Goal: Transaction & Acquisition: Purchase product/service

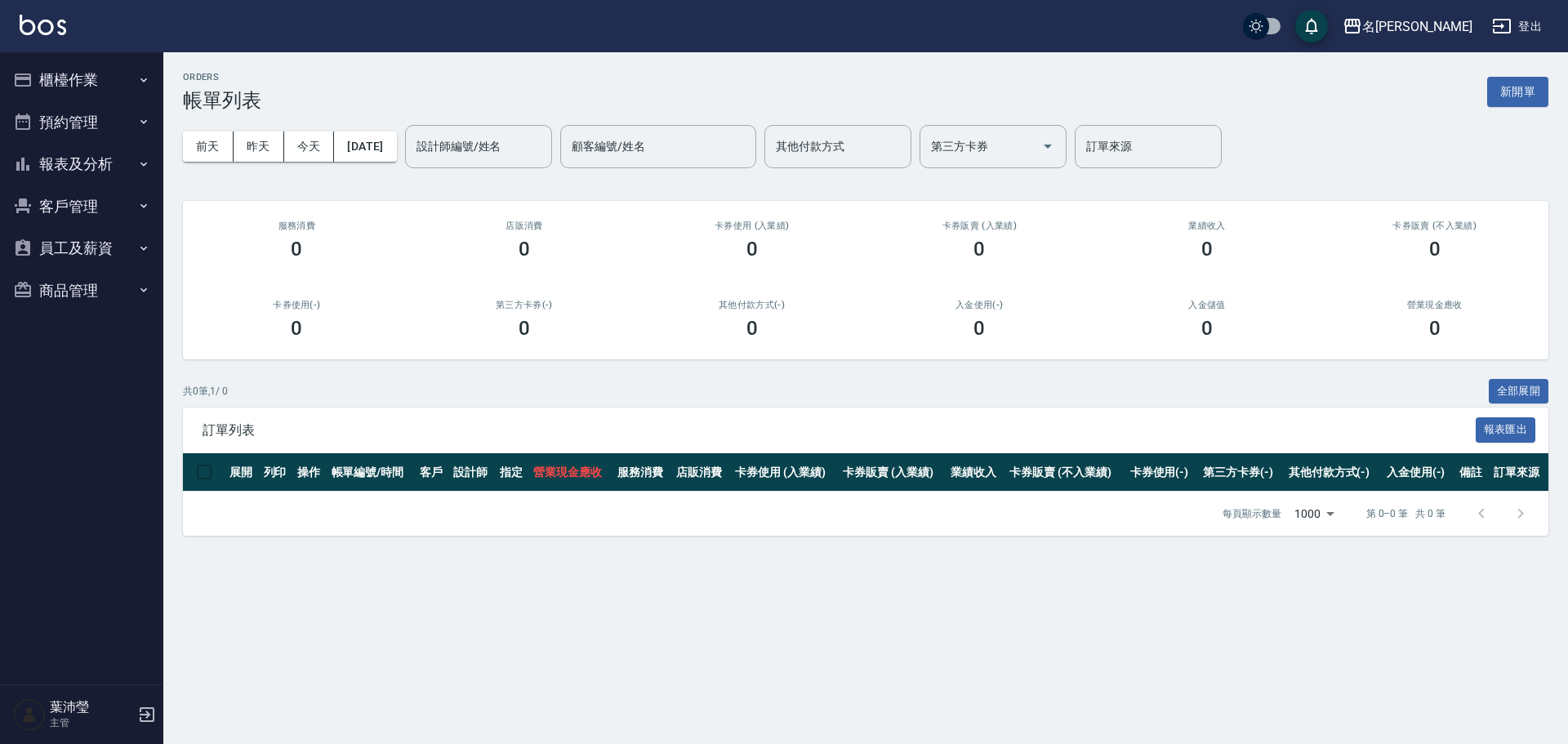
click at [105, 81] on button "櫃檯作業" at bounding box center [82, 79] width 150 height 42
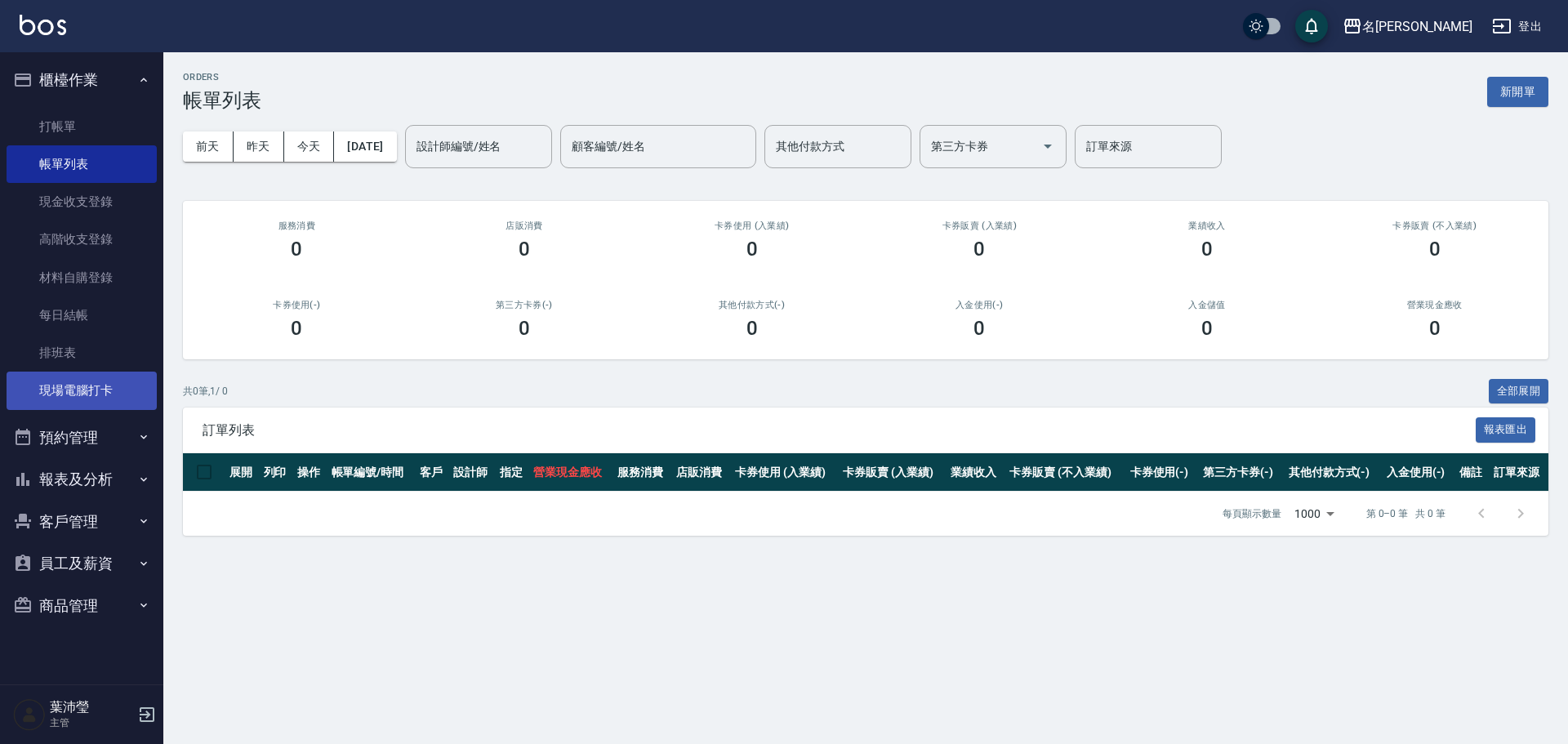
click at [103, 406] on link "現場電腦打卡" at bounding box center [82, 390] width 150 height 38
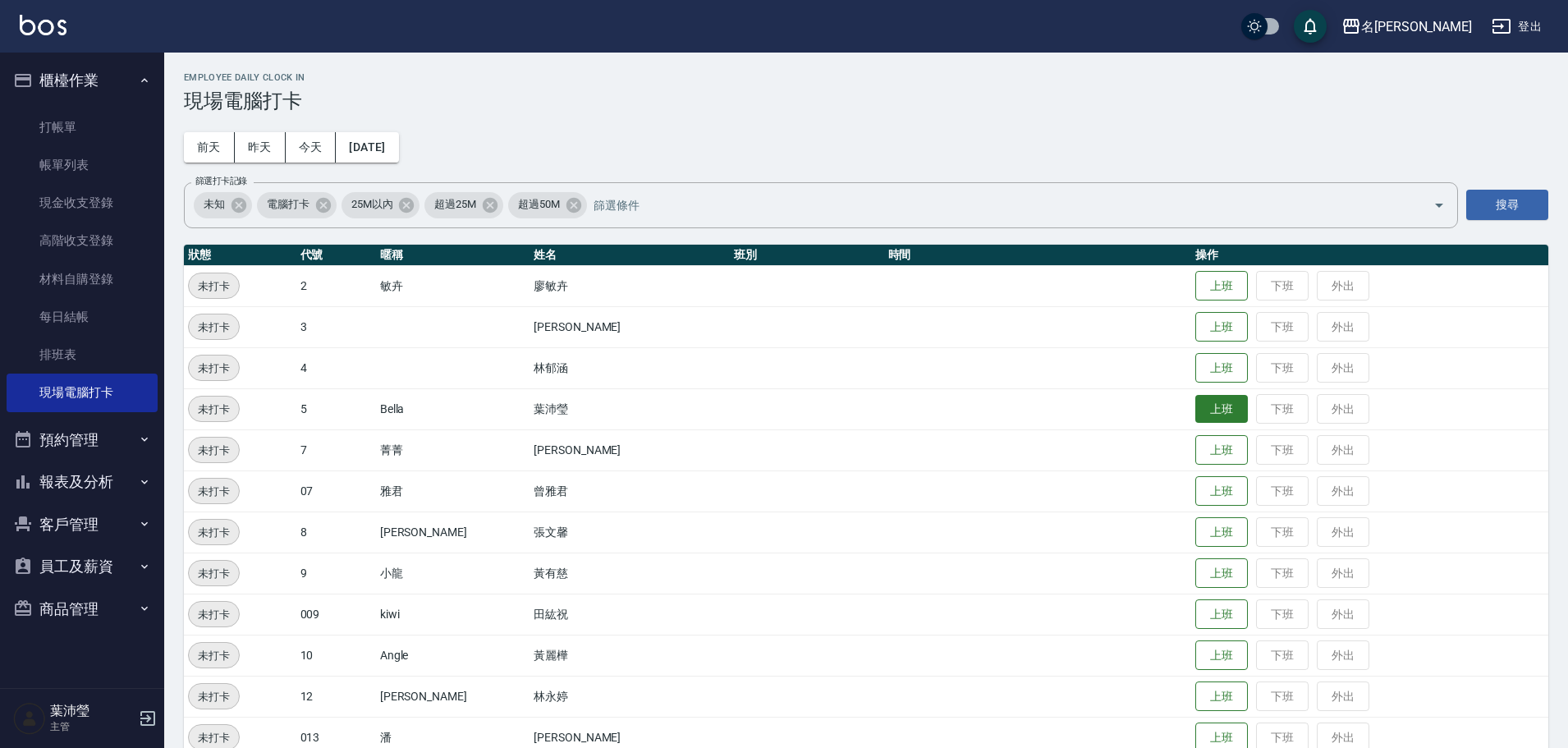
click at [1196, 412] on button "上班" at bounding box center [1222, 409] width 53 height 29
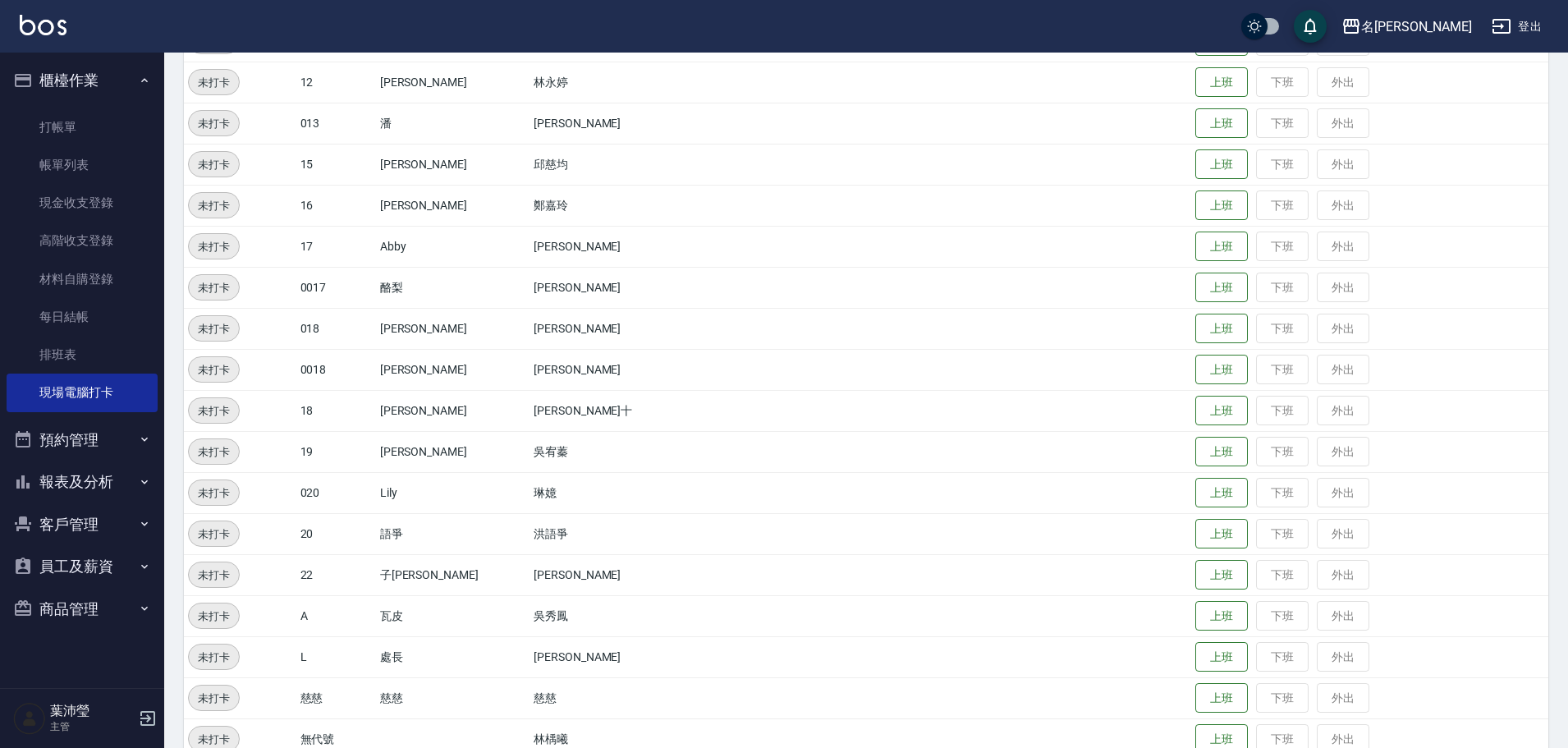
scroll to position [656, 0]
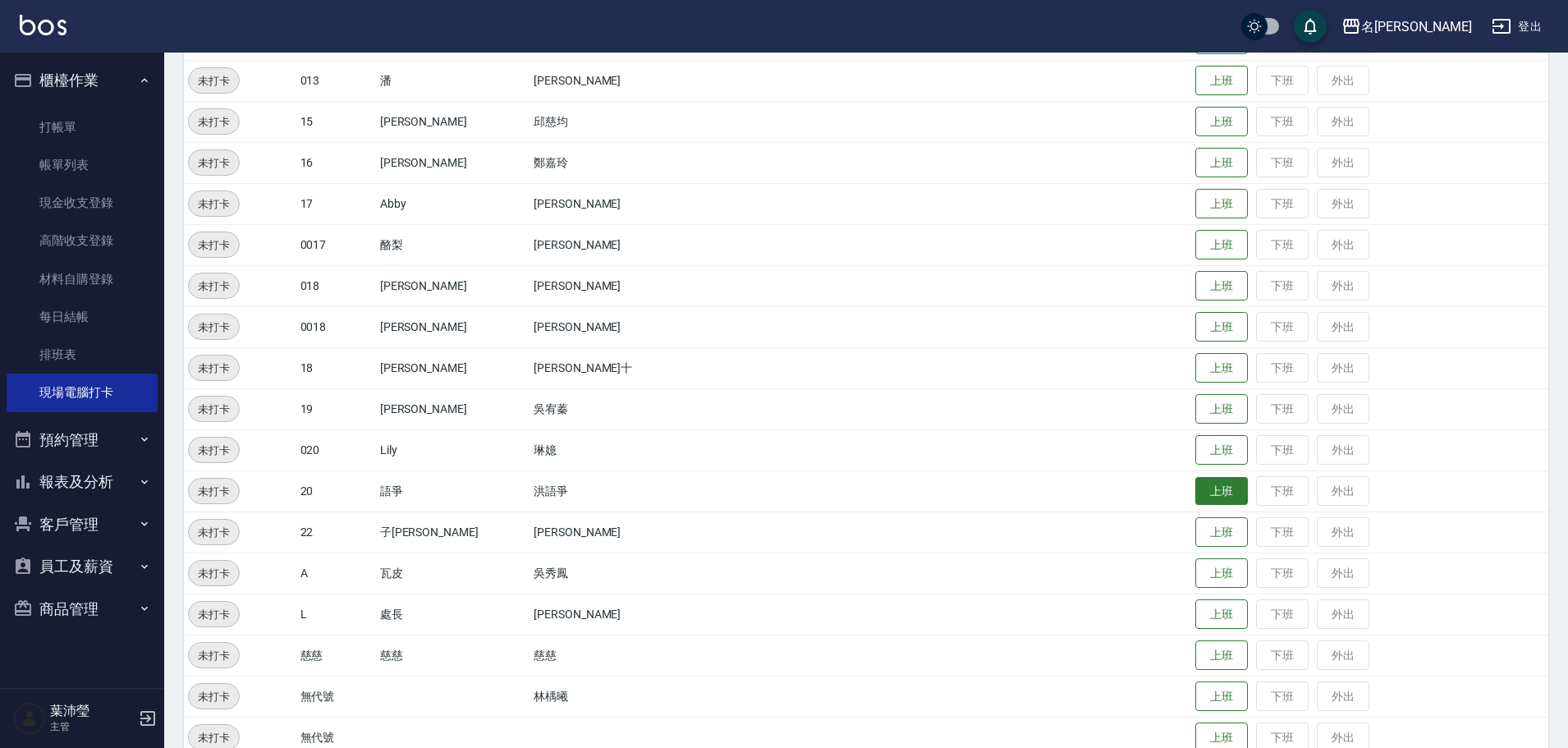
click at [1196, 488] on button "上班" at bounding box center [1222, 491] width 53 height 29
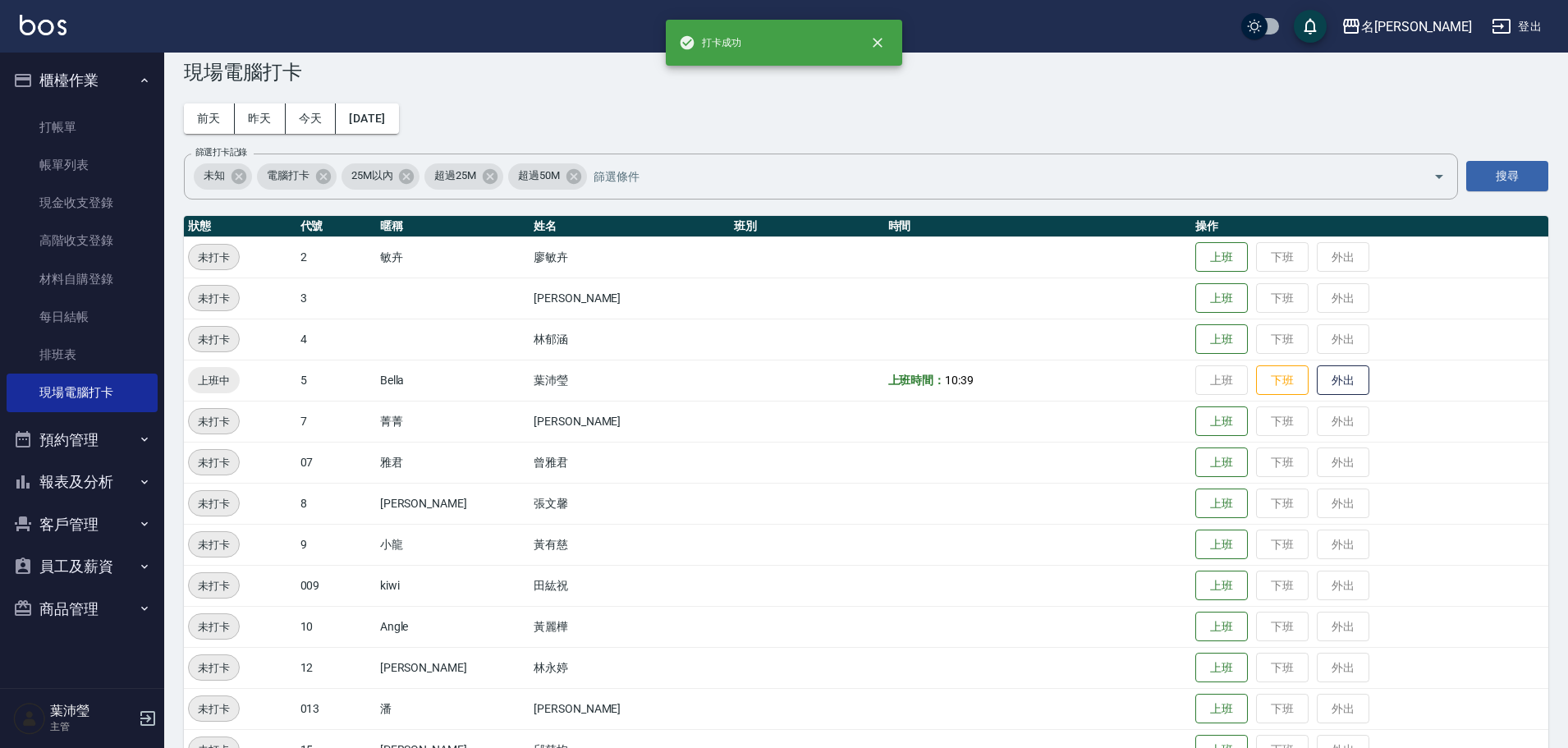
scroll to position [0, 0]
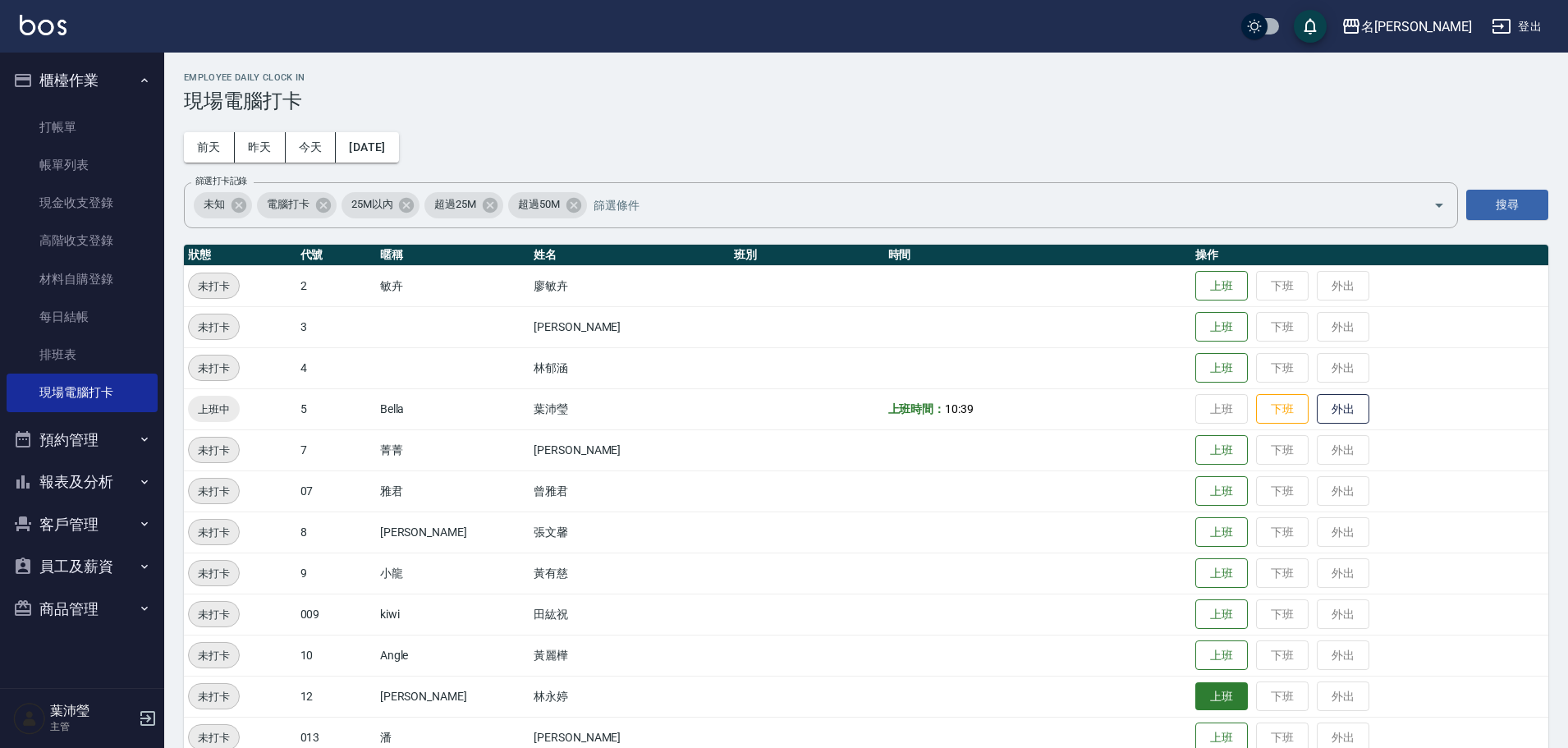
click at [1196, 694] on button "上班" at bounding box center [1222, 696] width 53 height 29
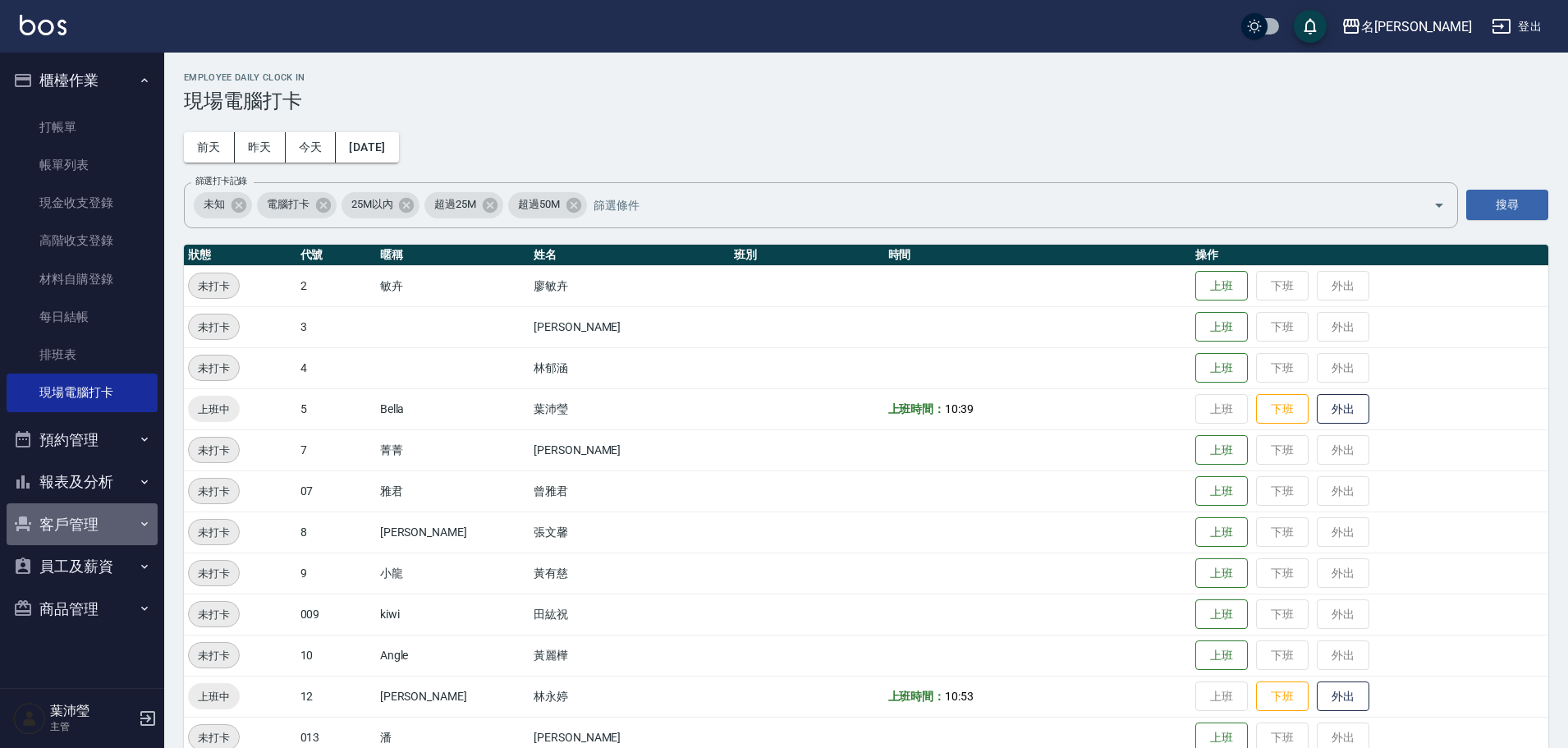
drag, startPoint x: 126, startPoint y: 518, endPoint x: 147, endPoint y: 503, distance: 25.8
click at [126, 518] on button "客戶管理" at bounding box center [82, 524] width 151 height 42
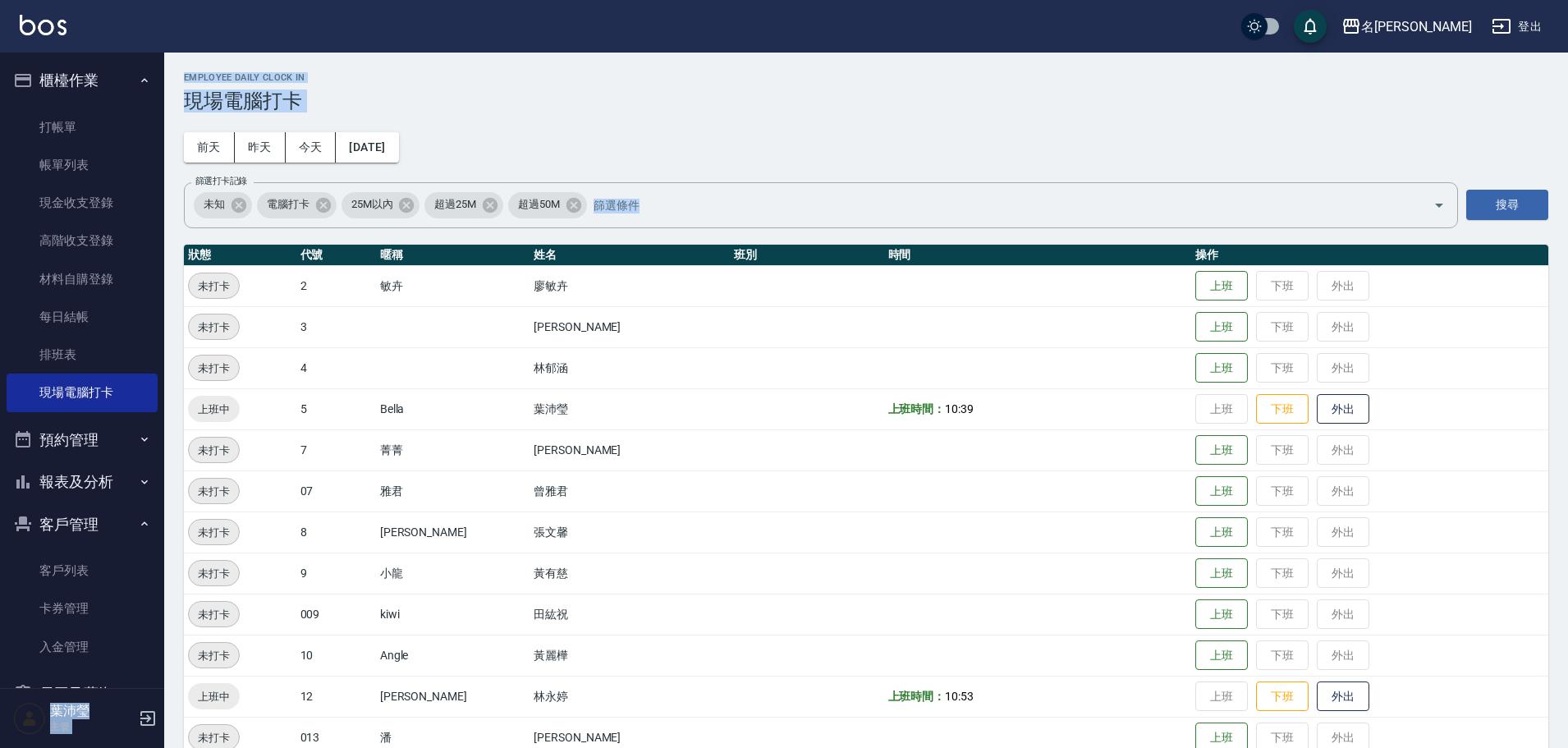
drag, startPoint x: 170, startPoint y: 441, endPoint x: 156, endPoint y: 489, distance: 50.0
click at [156, 506] on div "名留龍江 登出 櫃檯作業 打帳單 帳單列表 現金收支登錄 高階收支登錄 材料自購登錄 每日結帳 排班表 現場電腦打卡 預約管理 預約管理 單日預約紀錄 單週預…" at bounding box center [784, 717] width 1568 height 1435
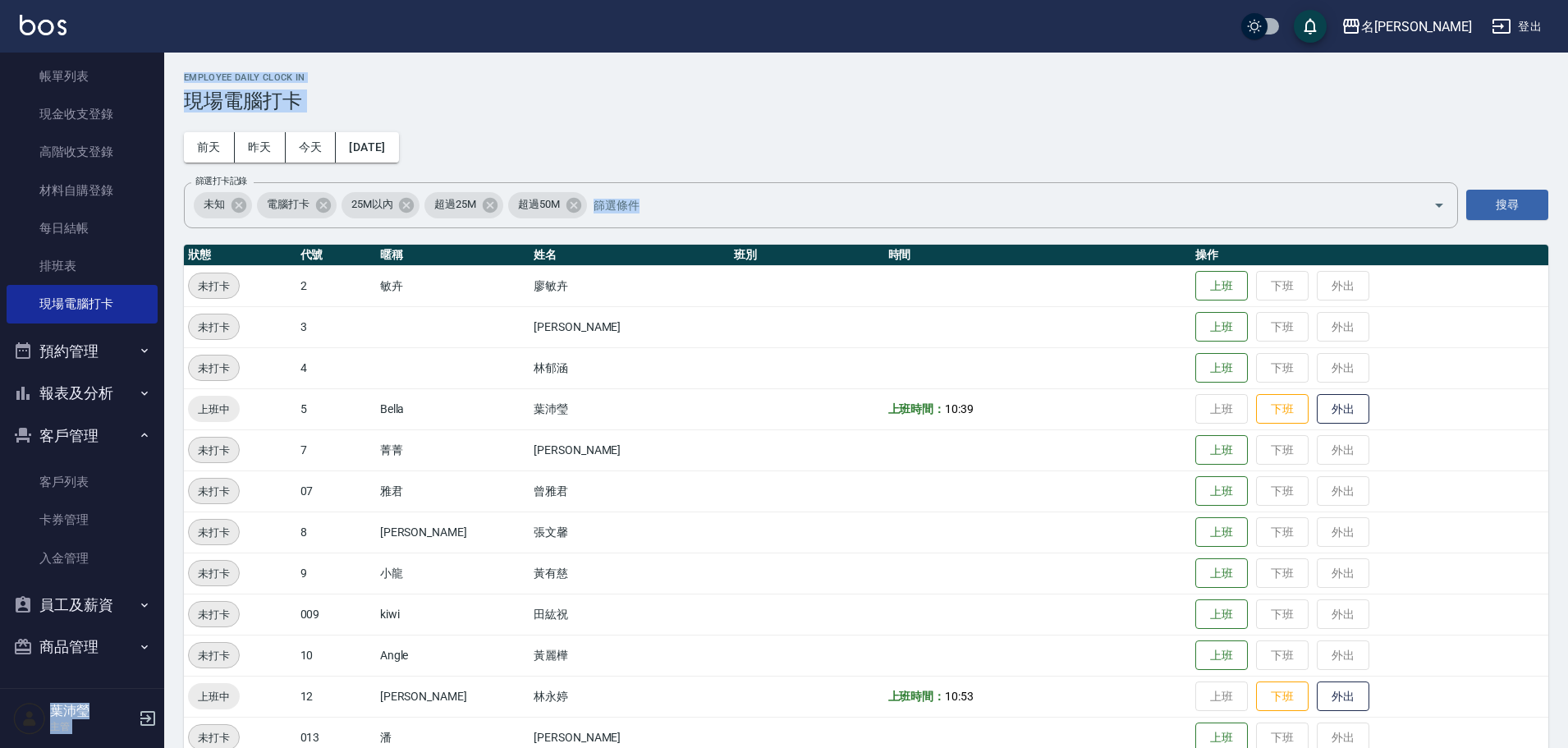
click at [128, 402] on button "報表及分析" at bounding box center [82, 393] width 151 height 42
drag, startPoint x: 174, startPoint y: 415, endPoint x: 177, endPoint y: 394, distance: 21.2
click at [179, 463] on div "名留龍江 登出 櫃檯作業 打帳單 帳單列表 現金收支登錄 高階收支登錄 材料自購登錄 每日結帳 排班表 現場電腦打卡 預約管理 預約管理 單日預約紀錄 單週預…" at bounding box center [784, 717] width 1568 height 1435
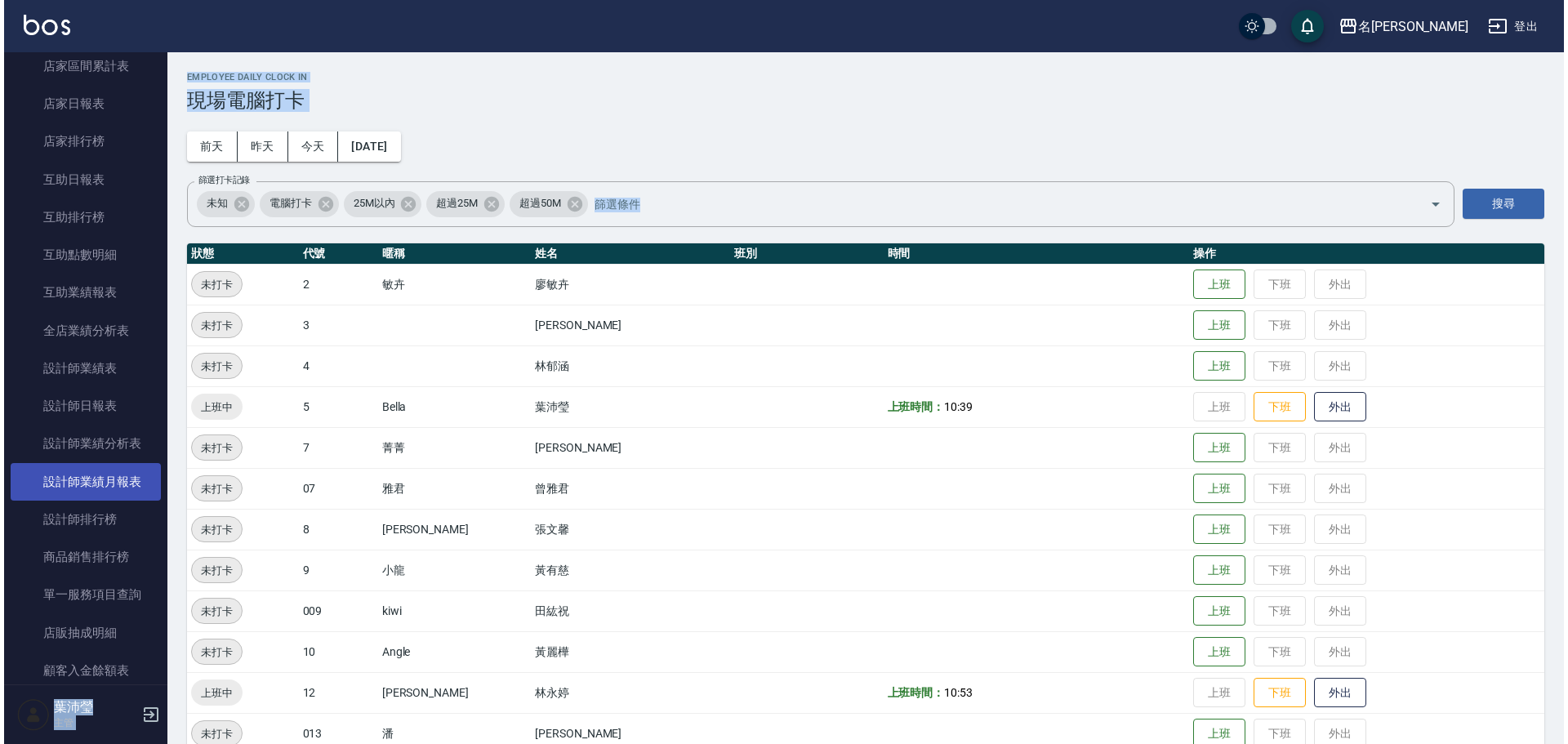
scroll to position [500, 0]
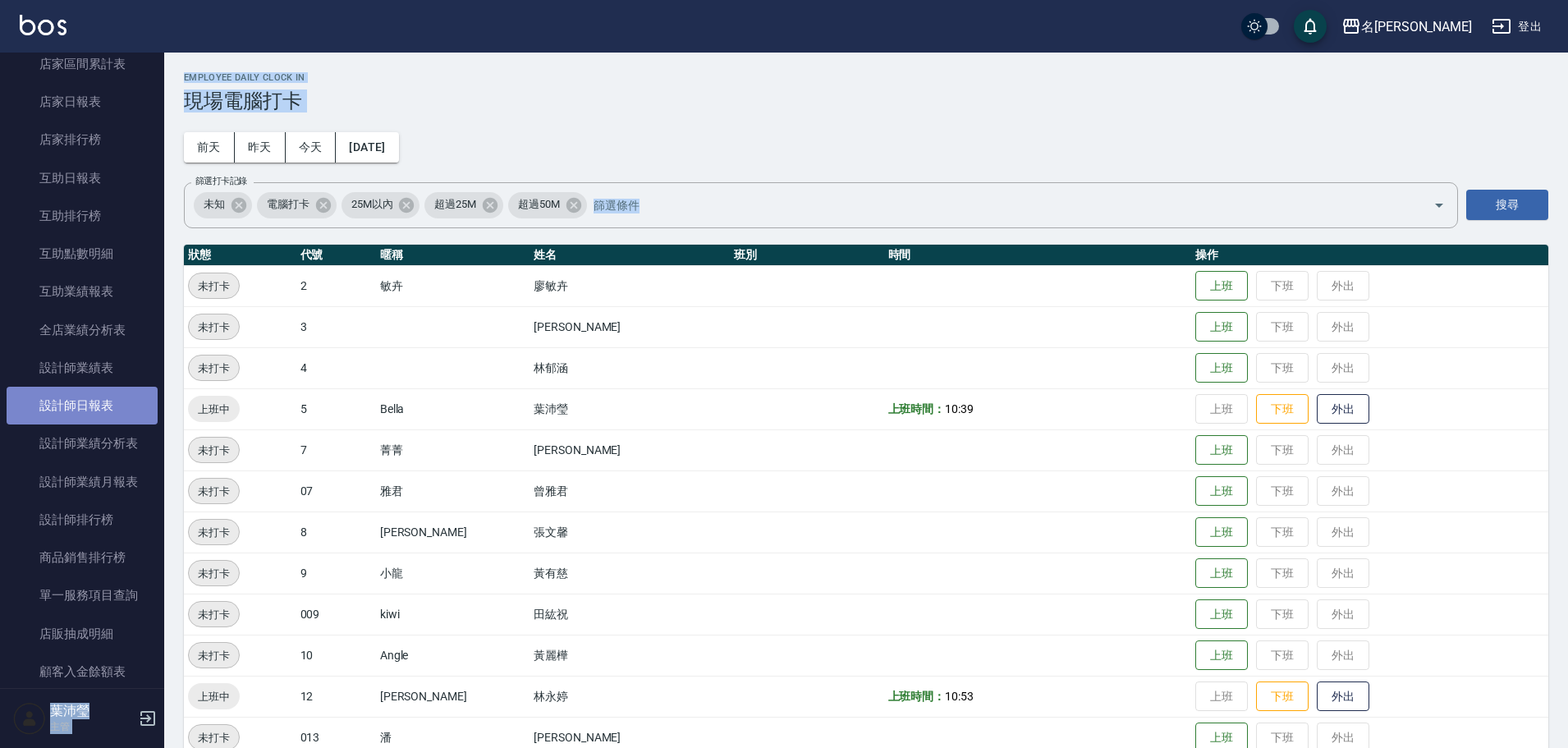
click at [113, 407] on link "設計師日報表" at bounding box center [82, 406] width 151 height 38
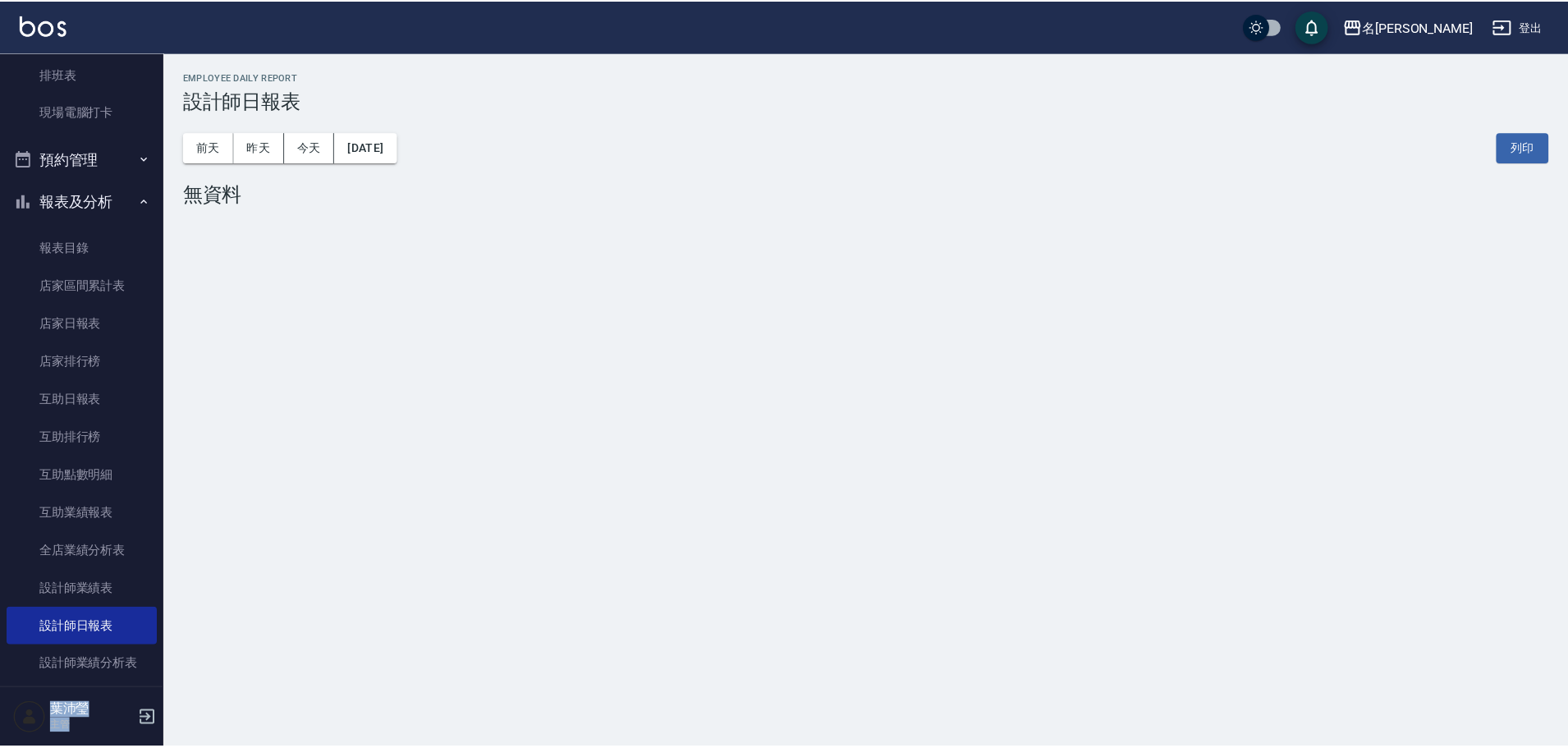
scroll to position [248, 0]
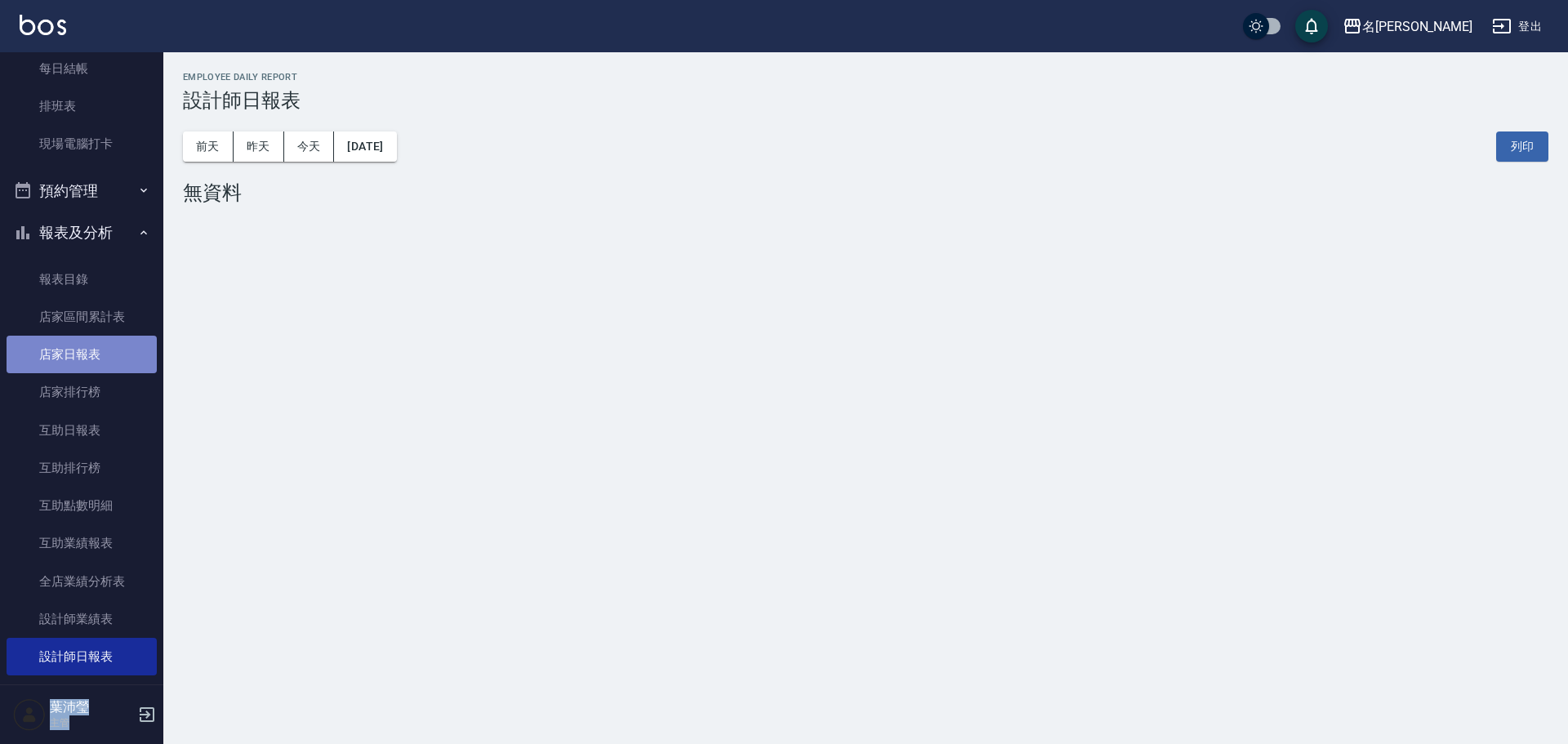
click at [92, 352] on link "店家日報表" at bounding box center [82, 355] width 150 height 38
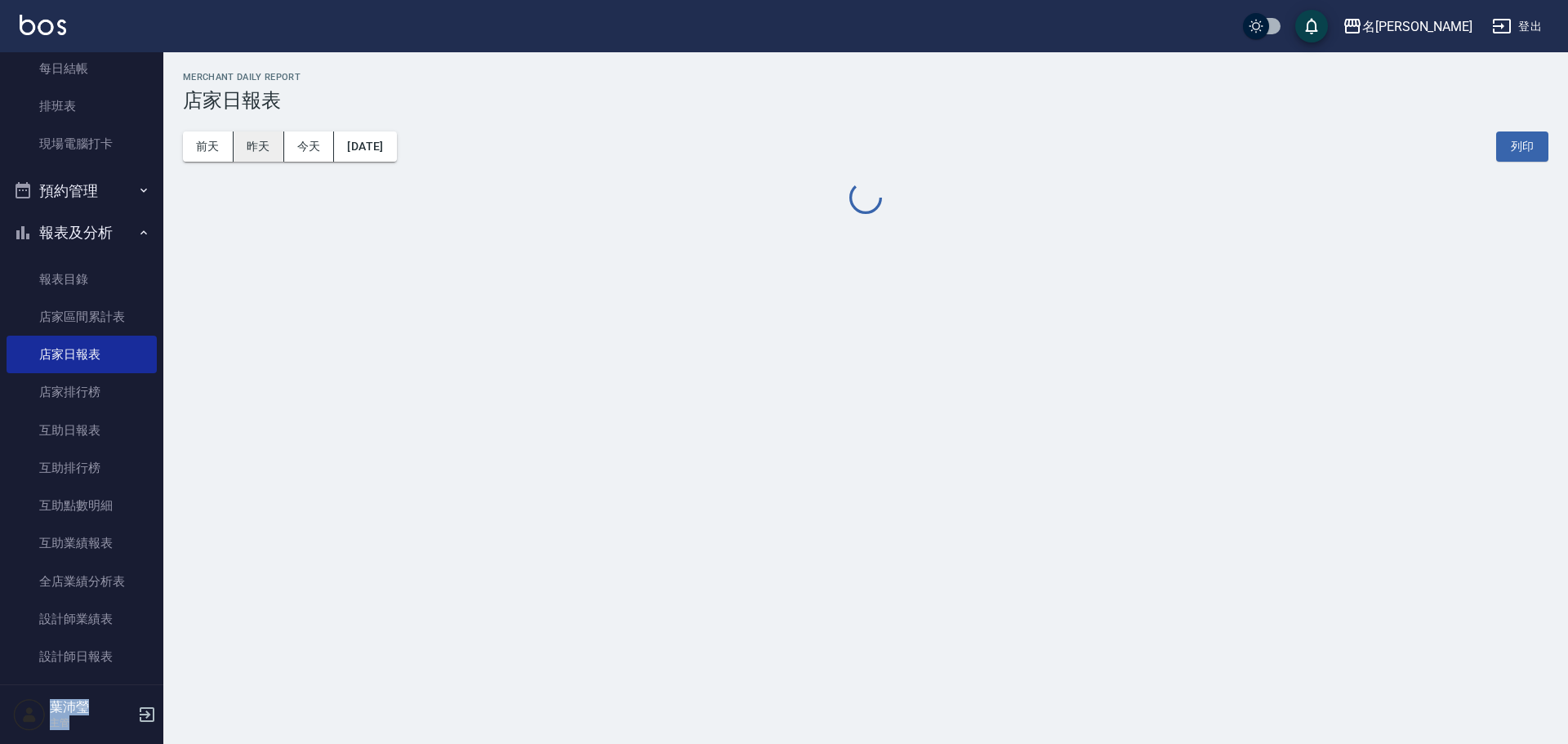
click at [253, 149] on button "昨天" at bounding box center [259, 146] width 51 height 30
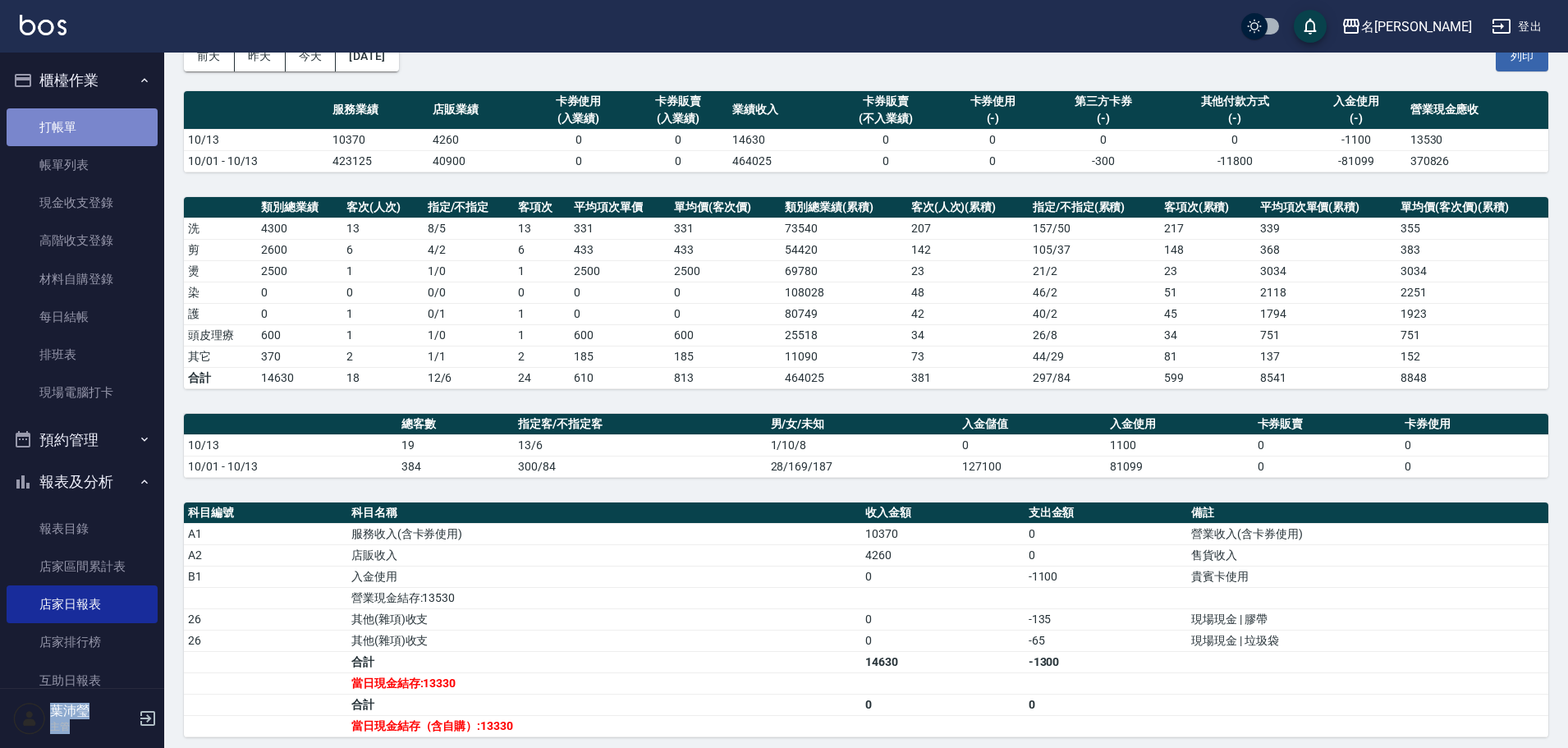
click at [87, 116] on link "打帳單" at bounding box center [82, 127] width 151 height 38
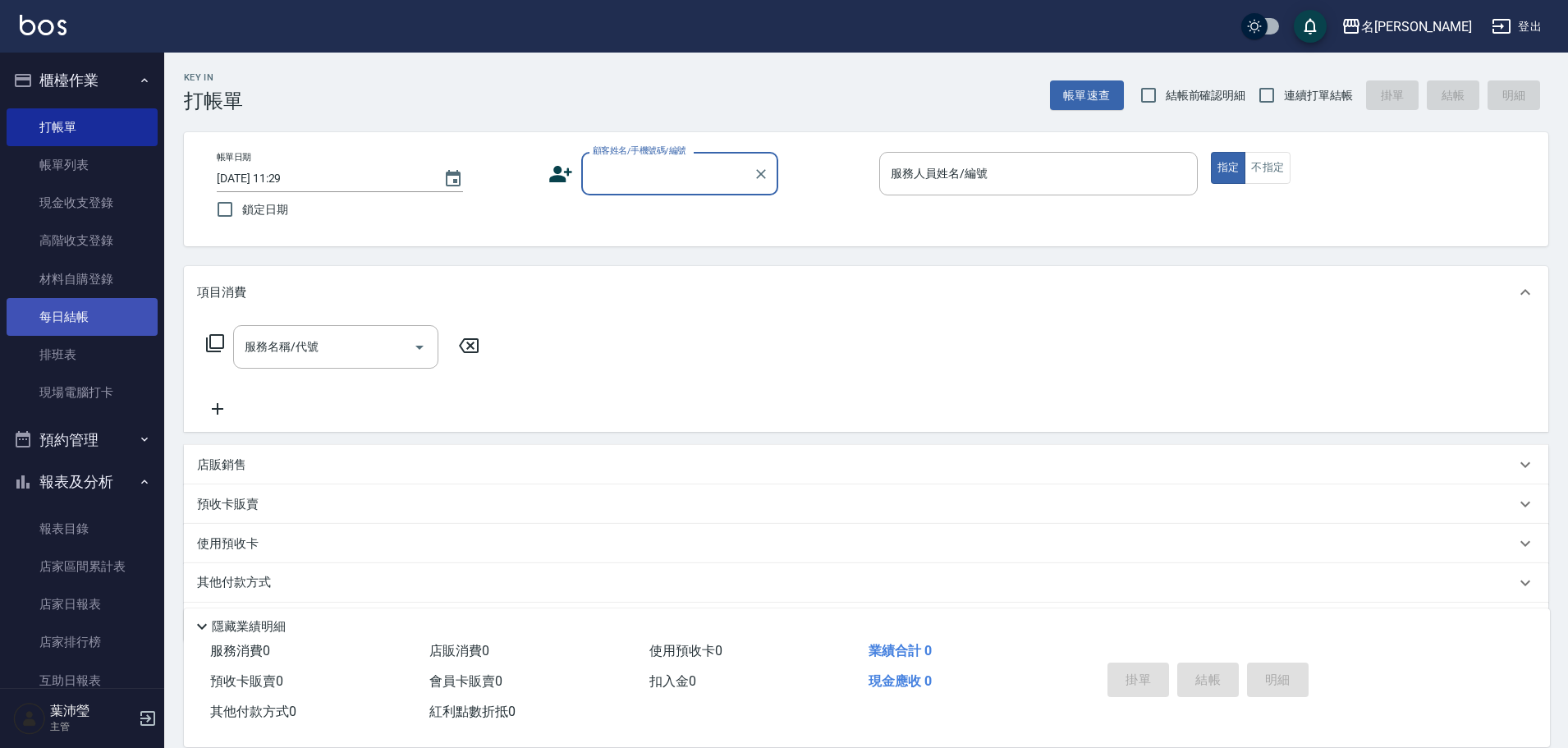
click at [73, 323] on link "每日結帳" at bounding box center [82, 317] width 151 height 38
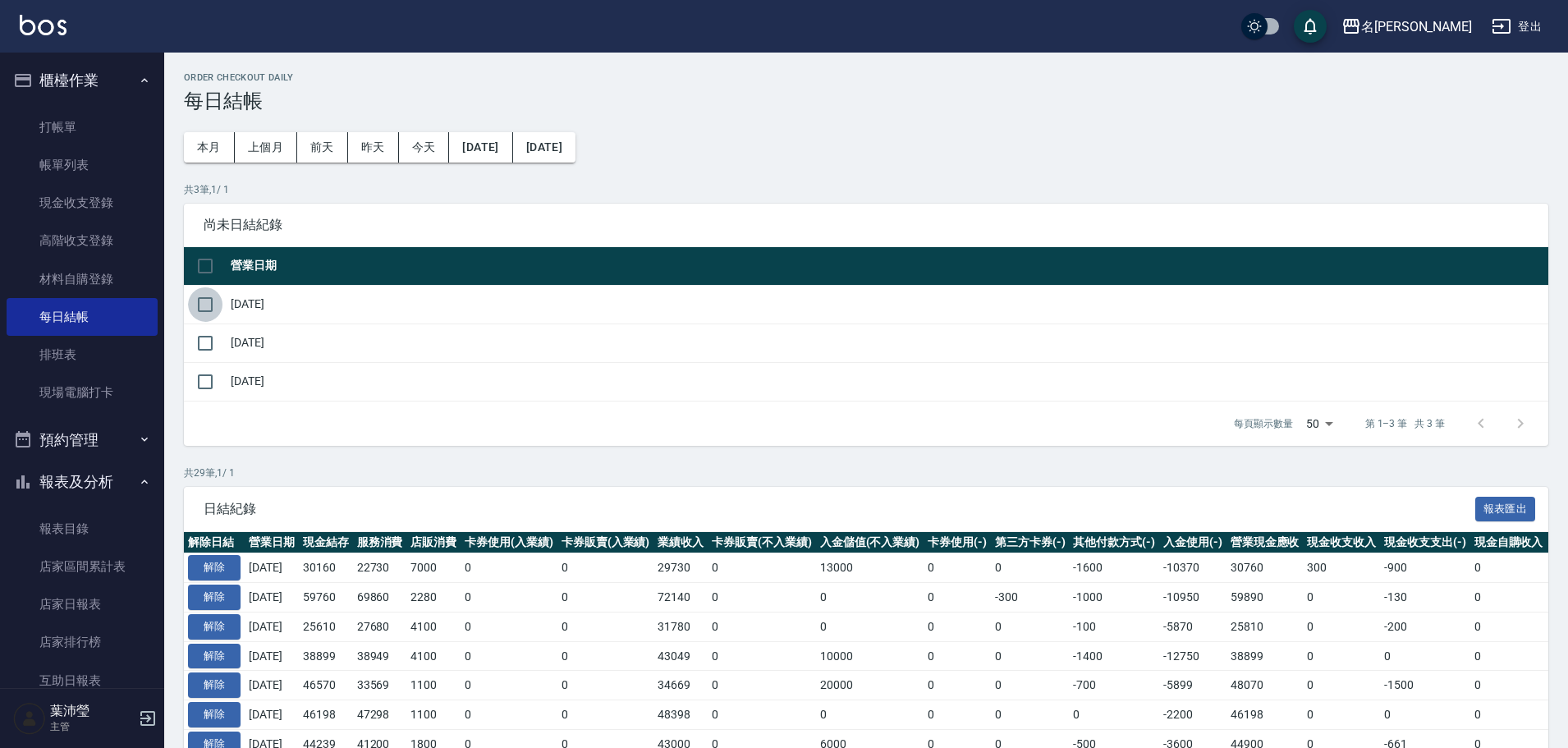
click at [200, 296] on input "checkbox" at bounding box center [206, 305] width 35 height 35
checkbox input "true"
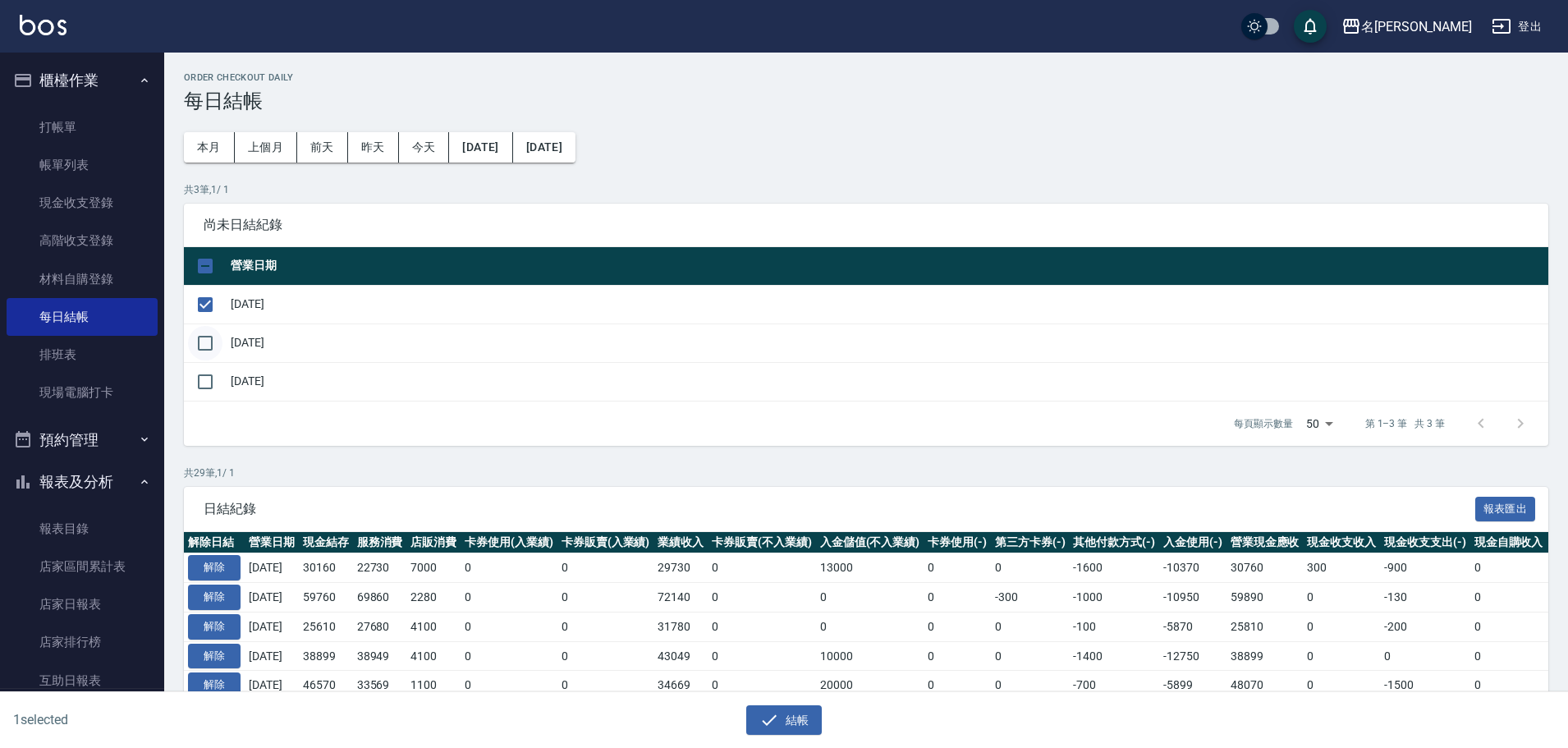
drag, startPoint x: 210, startPoint y: 340, endPoint x: 207, endPoint y: 354, distance: 14.3
click at [210, 340] on input "checkbox" at bounding box center [206, 343] width 35 height 35
checkbox input "true"
click at [204, 373] on input "checkbox" at bounding box center [206, 382] width 35 height 35
checkbox input "true"
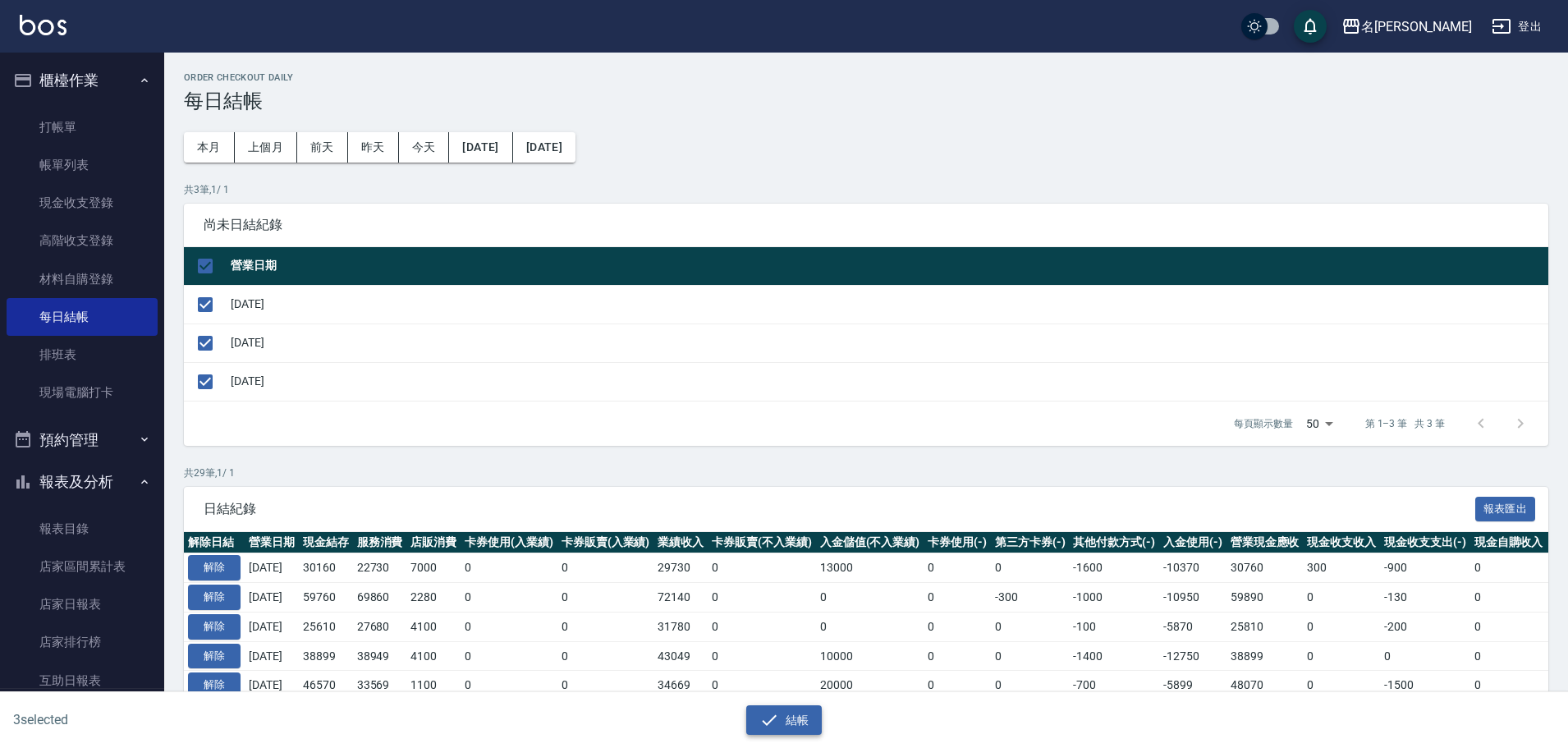
click at [767, 722] on icon "button" at bounding box center [769, 719] width 20 height 20
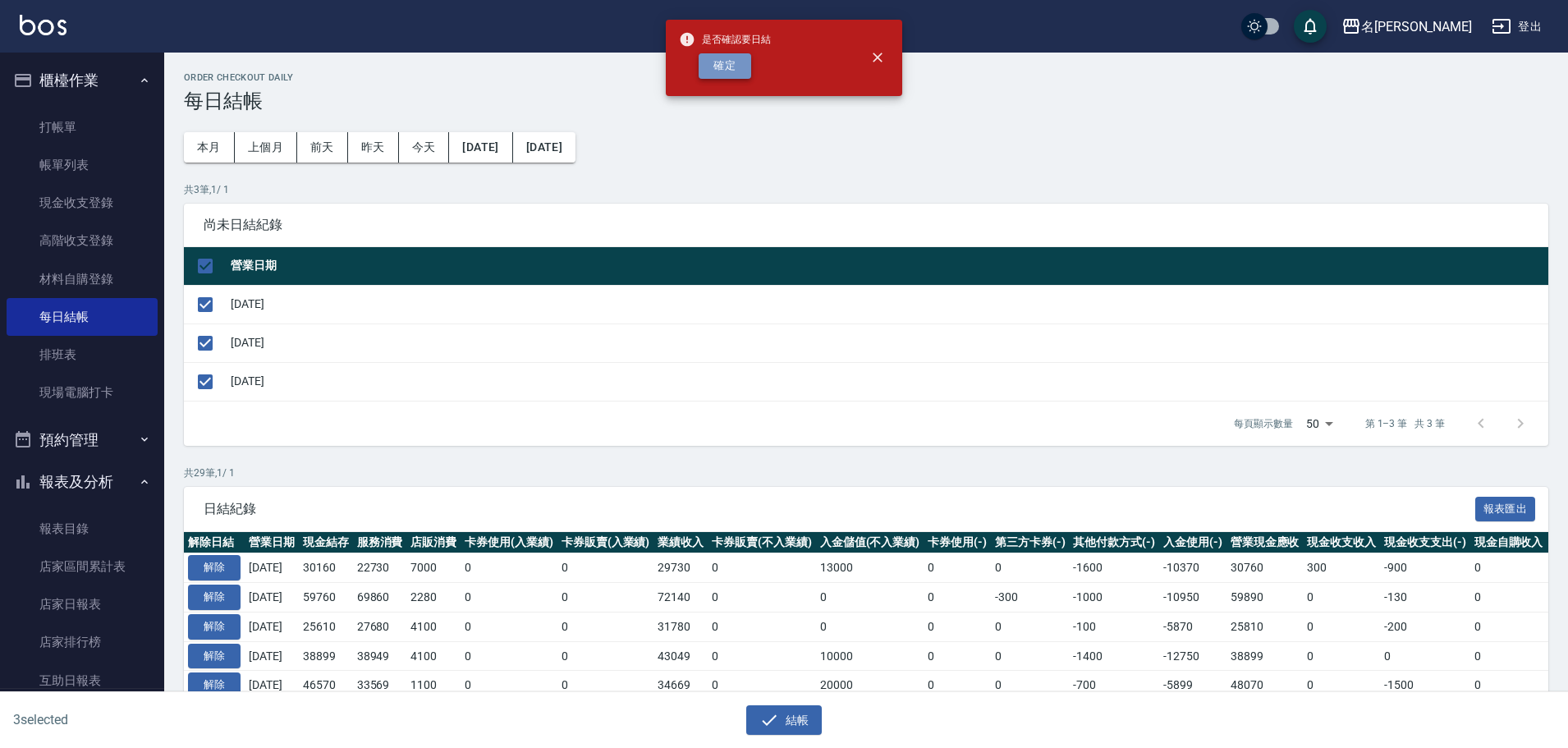
click at [738, 70] on button "確定" at bounding box center [725, 66] width 53 height 25
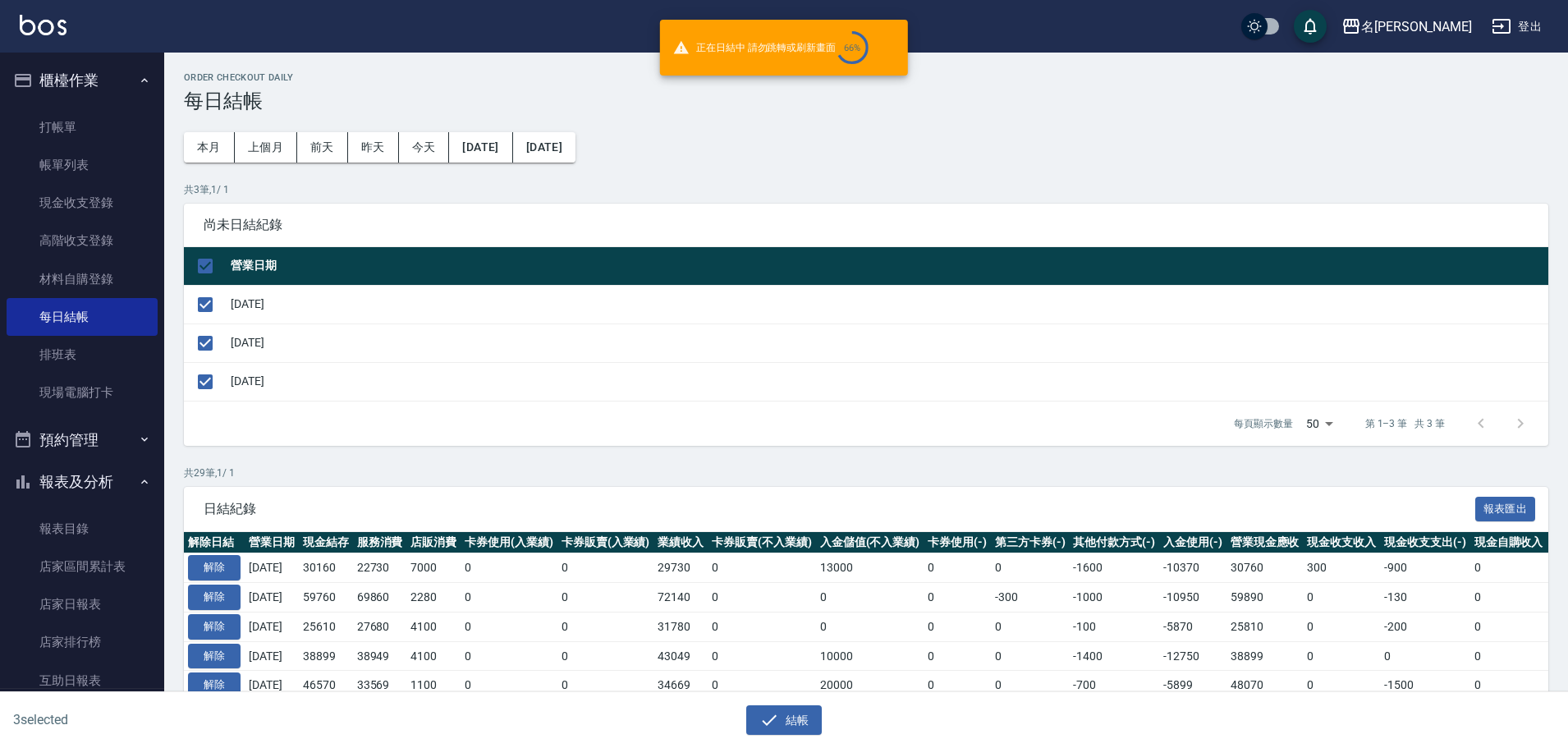
checkbox input "false"
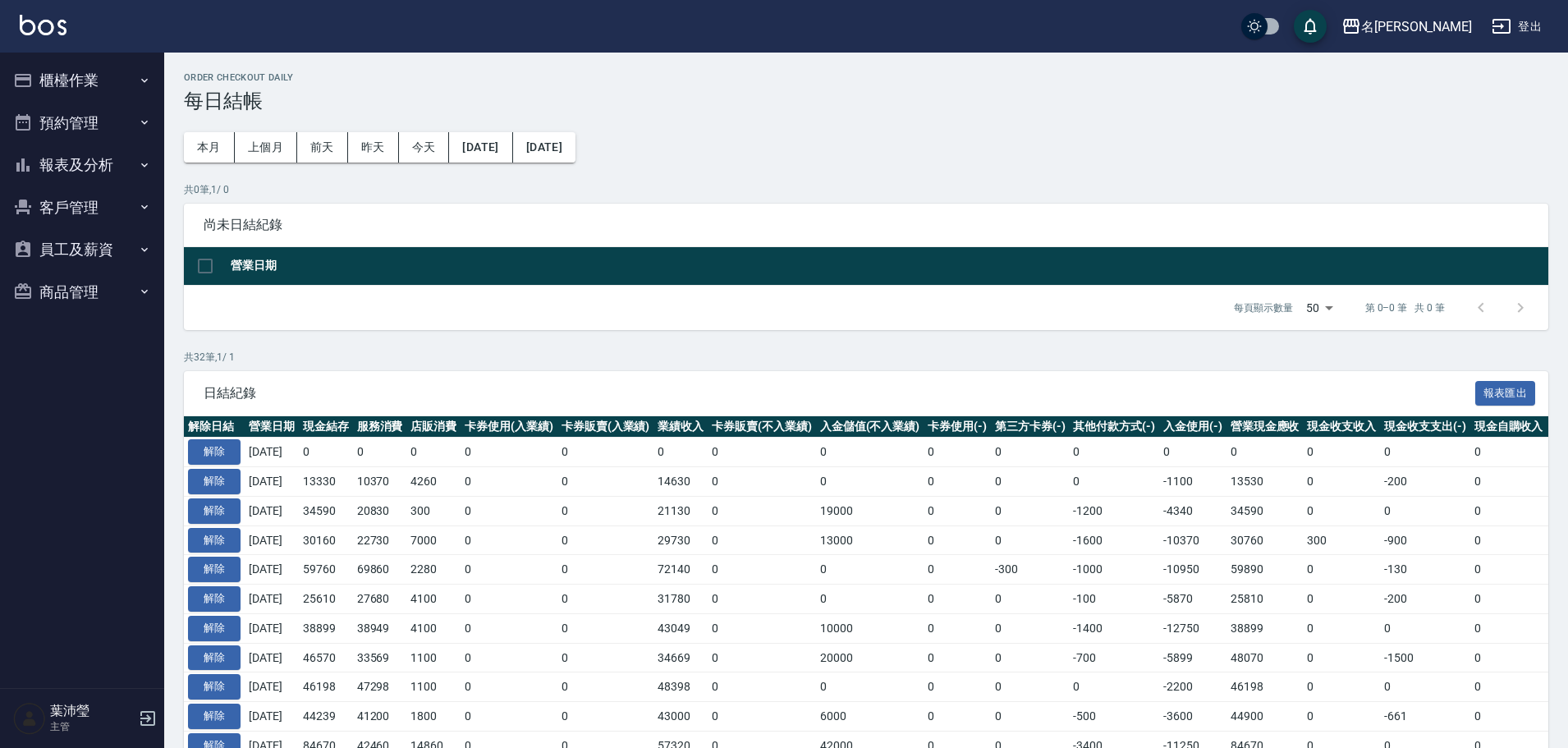
click at [106, 74] on button "櫃檯作業" at bounding box center [82, 79] width 151 height 42
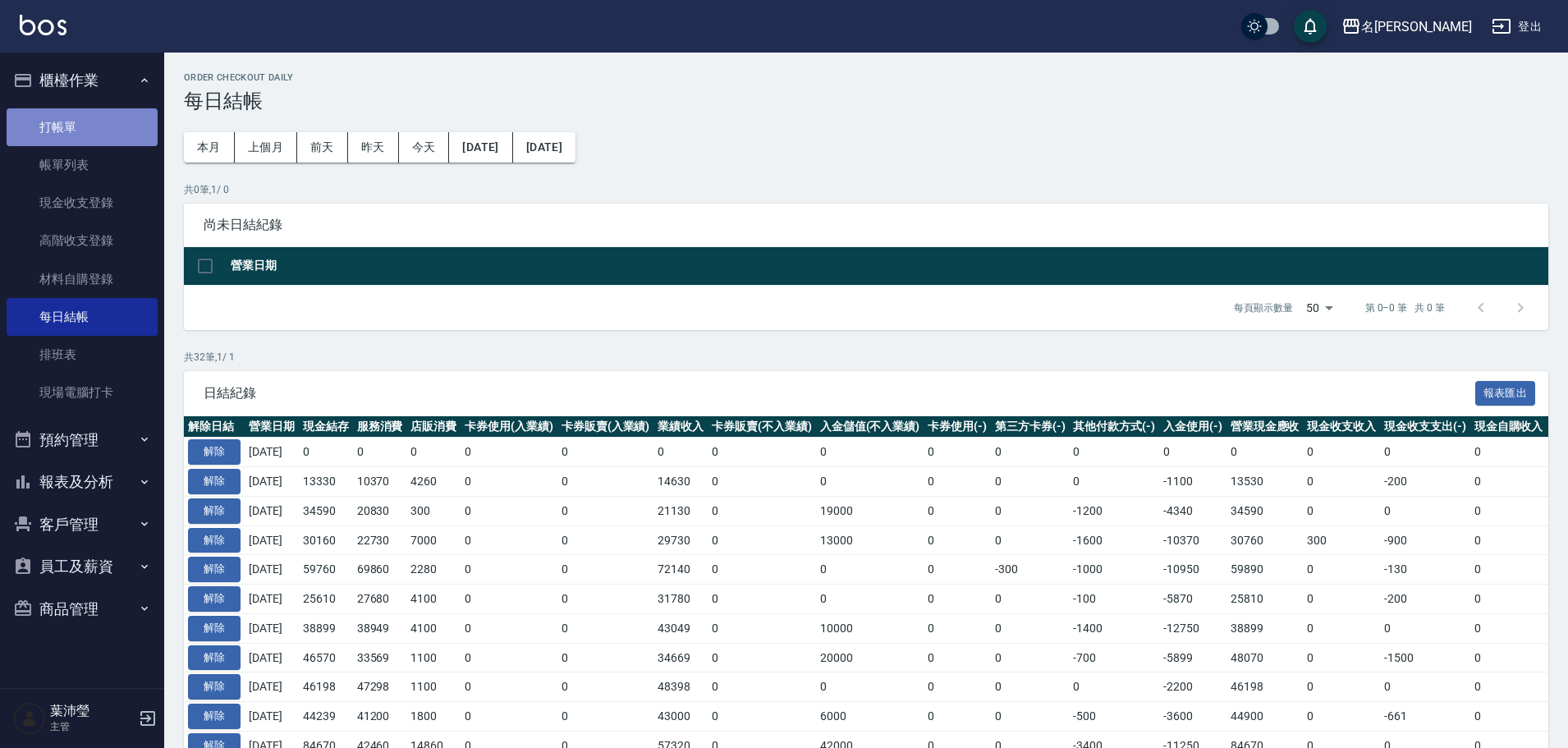
click at [113, 136] on link "打帳單" at bounding box center [82, 127] width 151 height 38
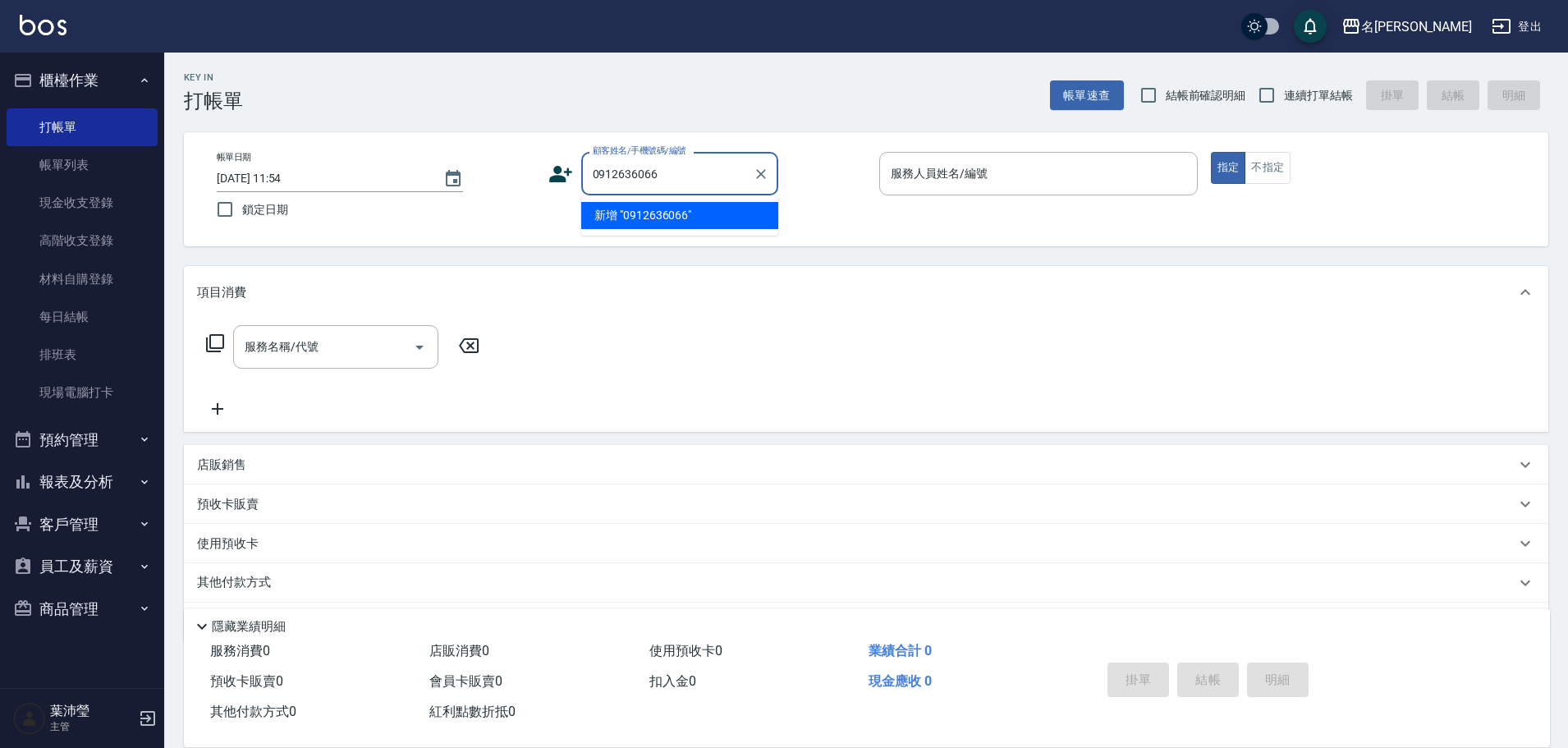
drag, startPoint x: 689, startPoint y: 183, endPoint x: 674, endPoint y: 174, distance: 17.5
click at [676, 175] on input "0912636066" at bounding box center [668, 173] width 157 height 29
drag, startPoint x: 659, startPoint y: 164, endPoint x: 512, endPoint y: 188, distance: 148.9
click at [549, 187] on div "顧客姓名/手機號碼/編號 0912636066 顧客姓名/手機號碼/編號" at bounding box center [708, 174] width 319 height 43
click at [641, 220] on li "[PERSON_NAME]/0935504375/H8123" at bounding box center [680, 215] width 197 height 27
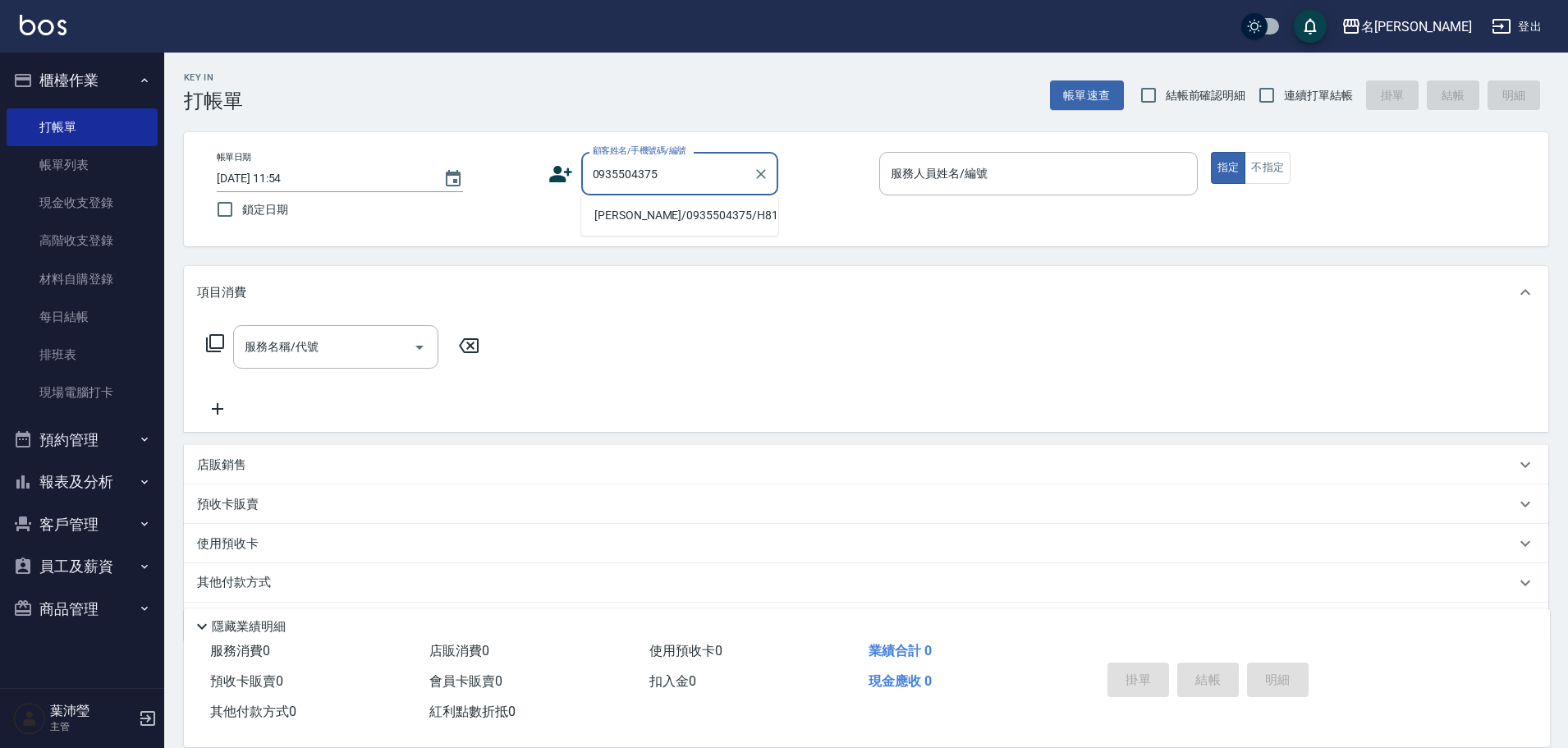
type input "[PERSON_NAME]/0935504375/H8123"
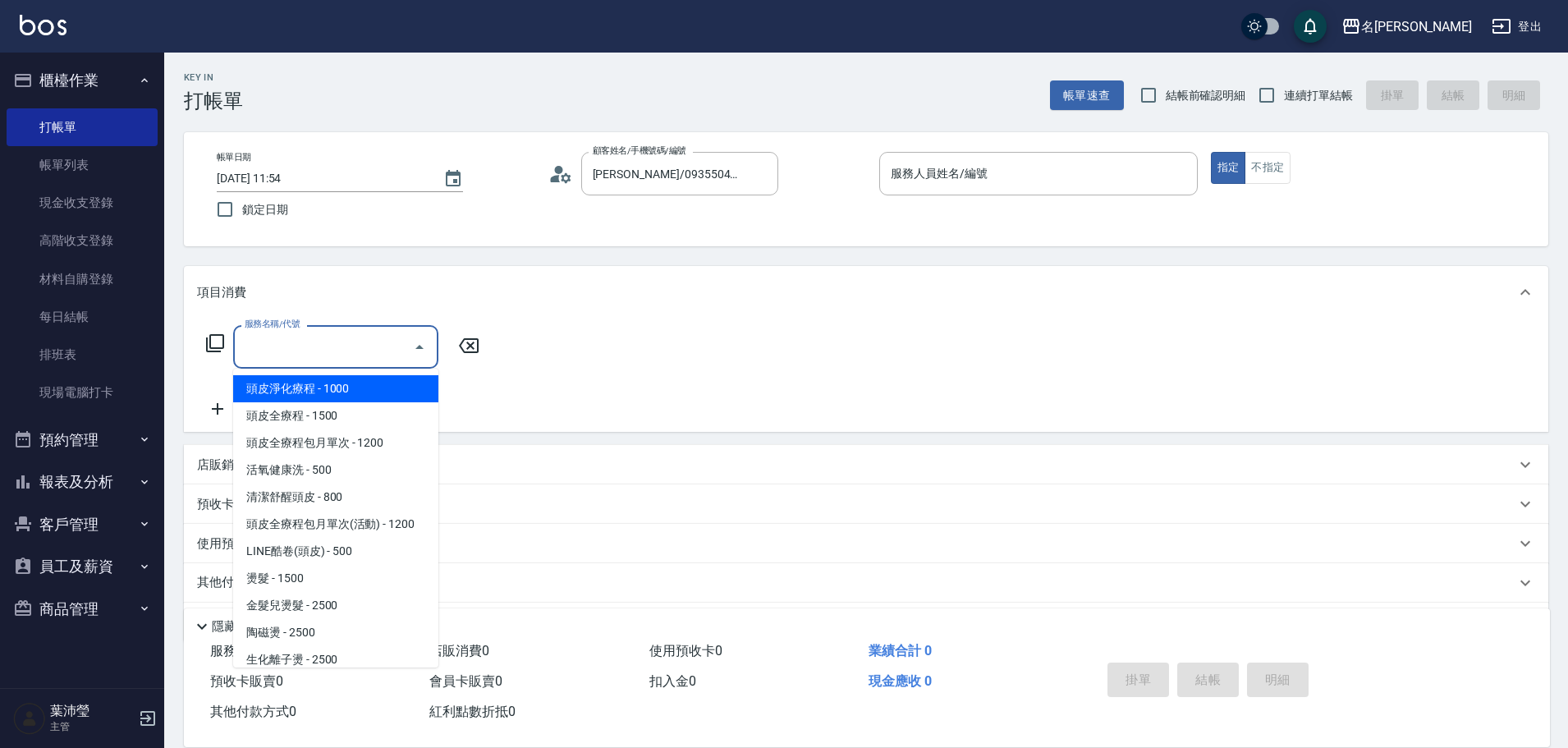
click at [346, 351] on input "服務名稱/代號" at bounding box center [323, 346] width 166 height 29
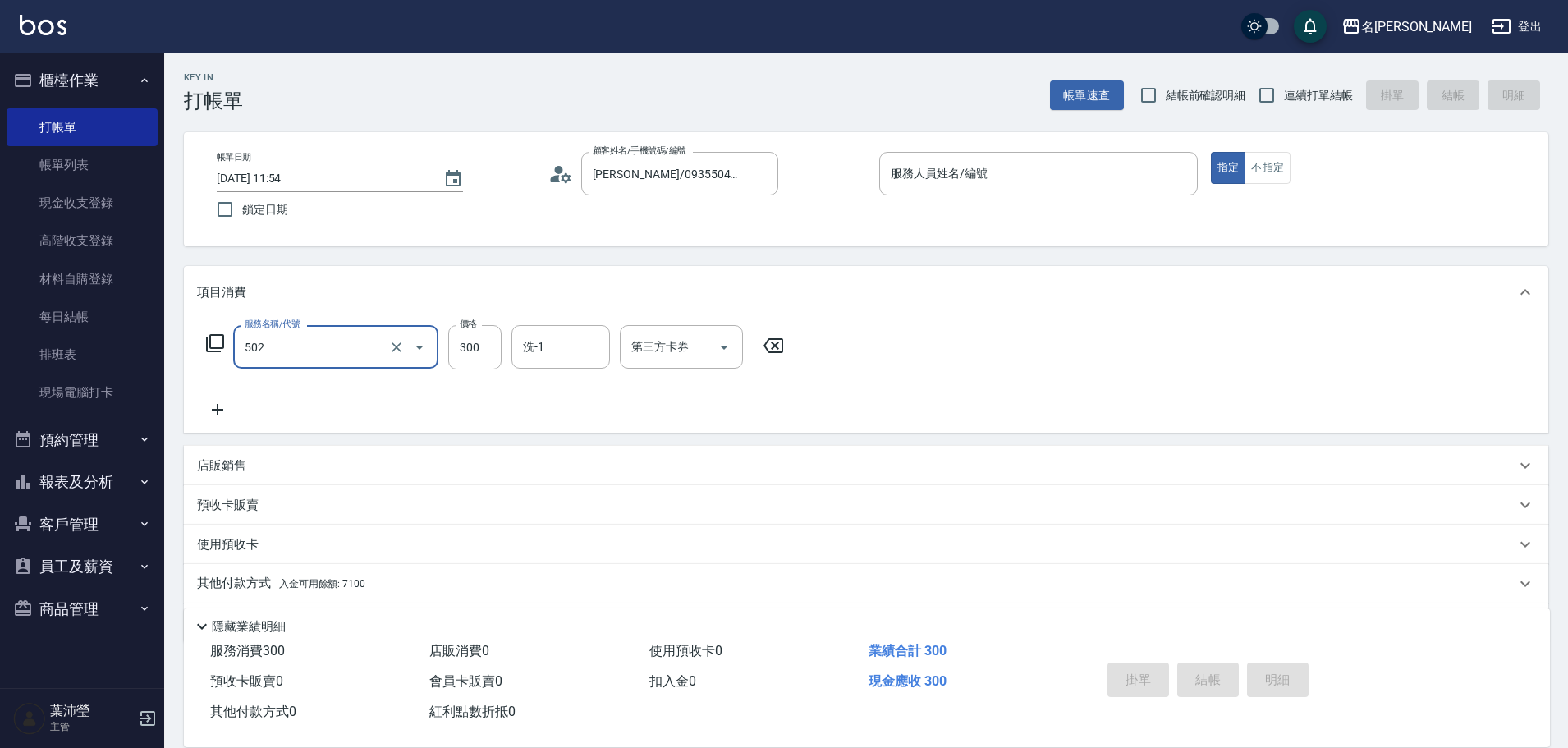
type input "洗髮(502)"
click at [1045, 183] on input "服務人員姓名/編號" at bounding box center [1039, 173] width 304 height 29
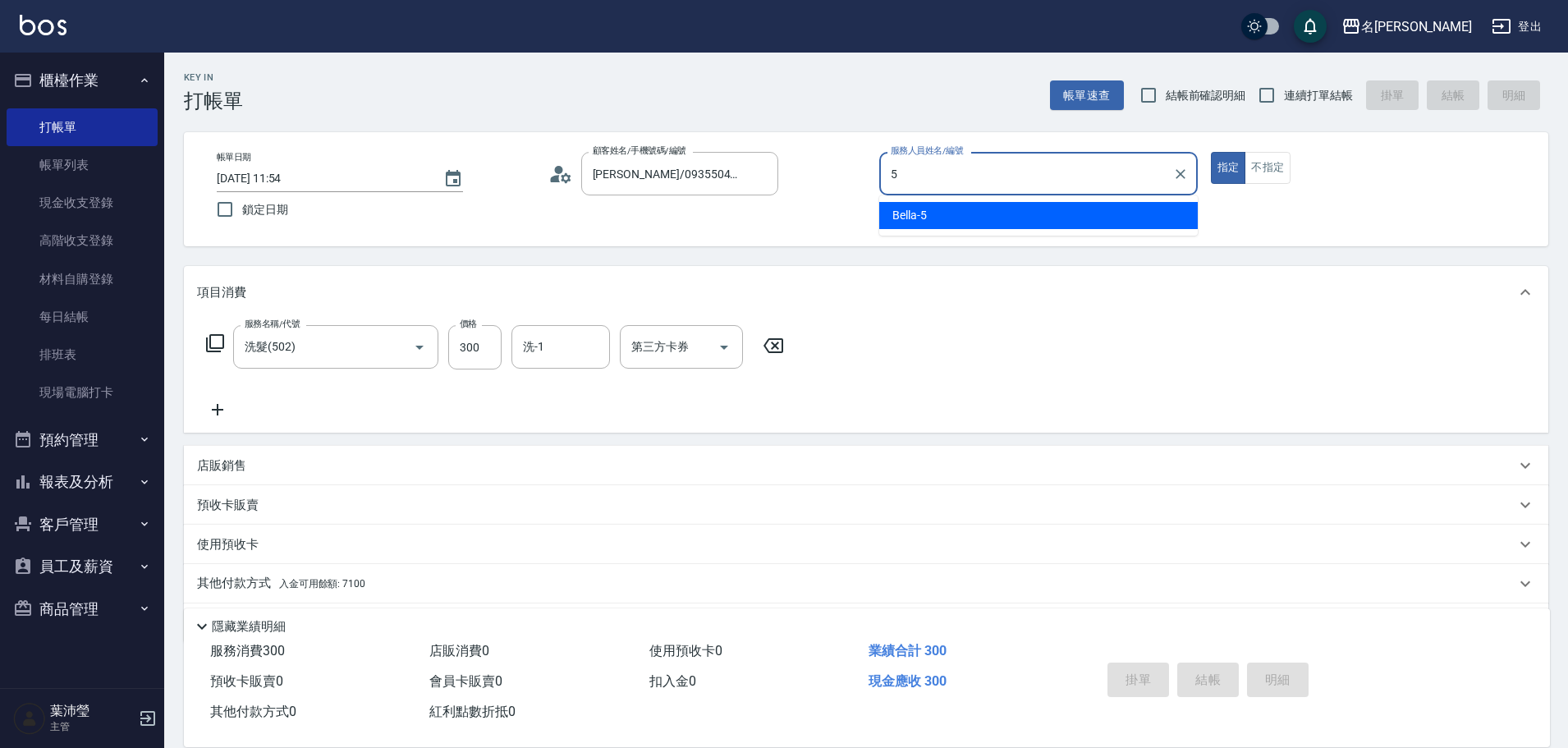
type input "Bella-5"
type button "true"
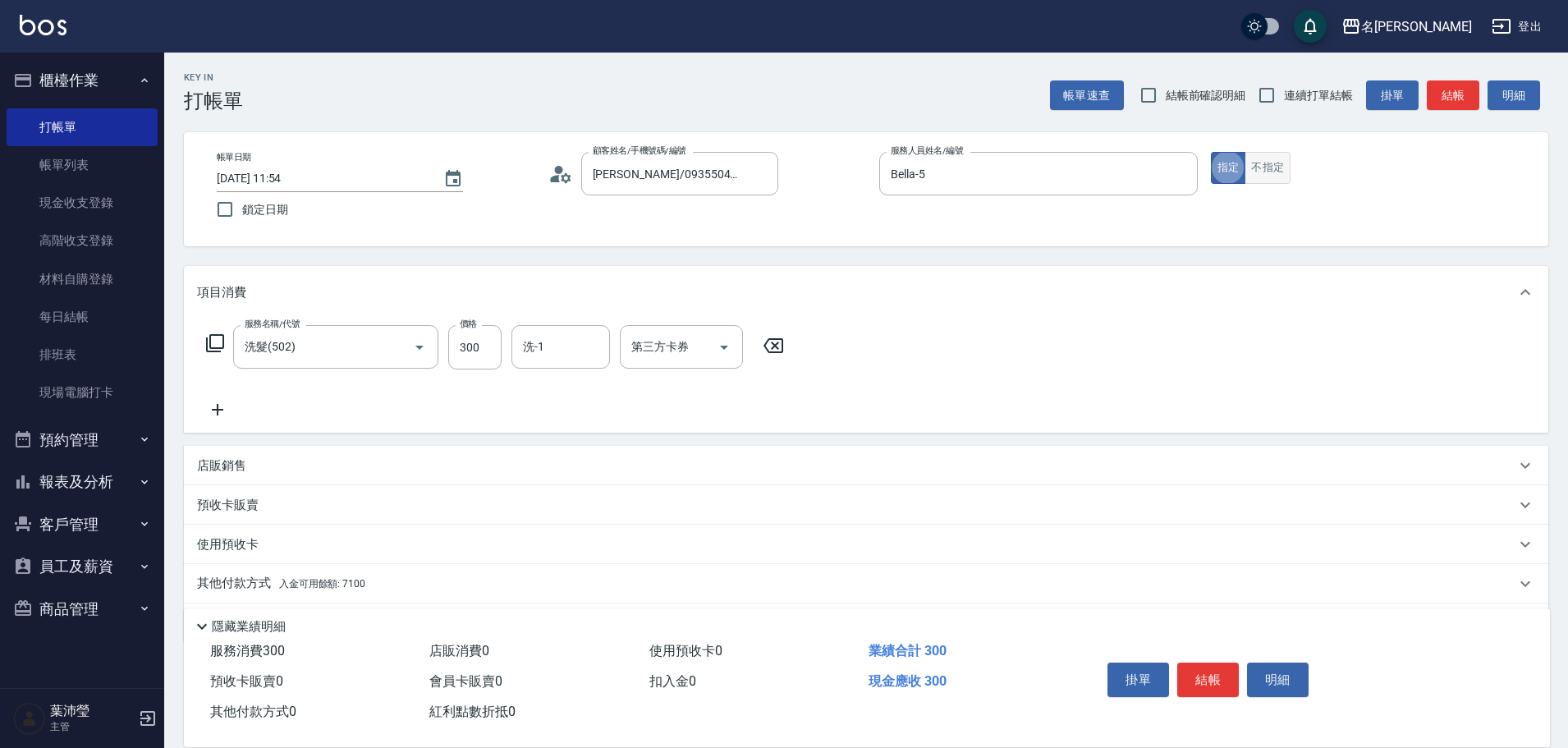
click at [1285, 162] on button "不指定" at bounding box center [1267, 168] width 46 height 32
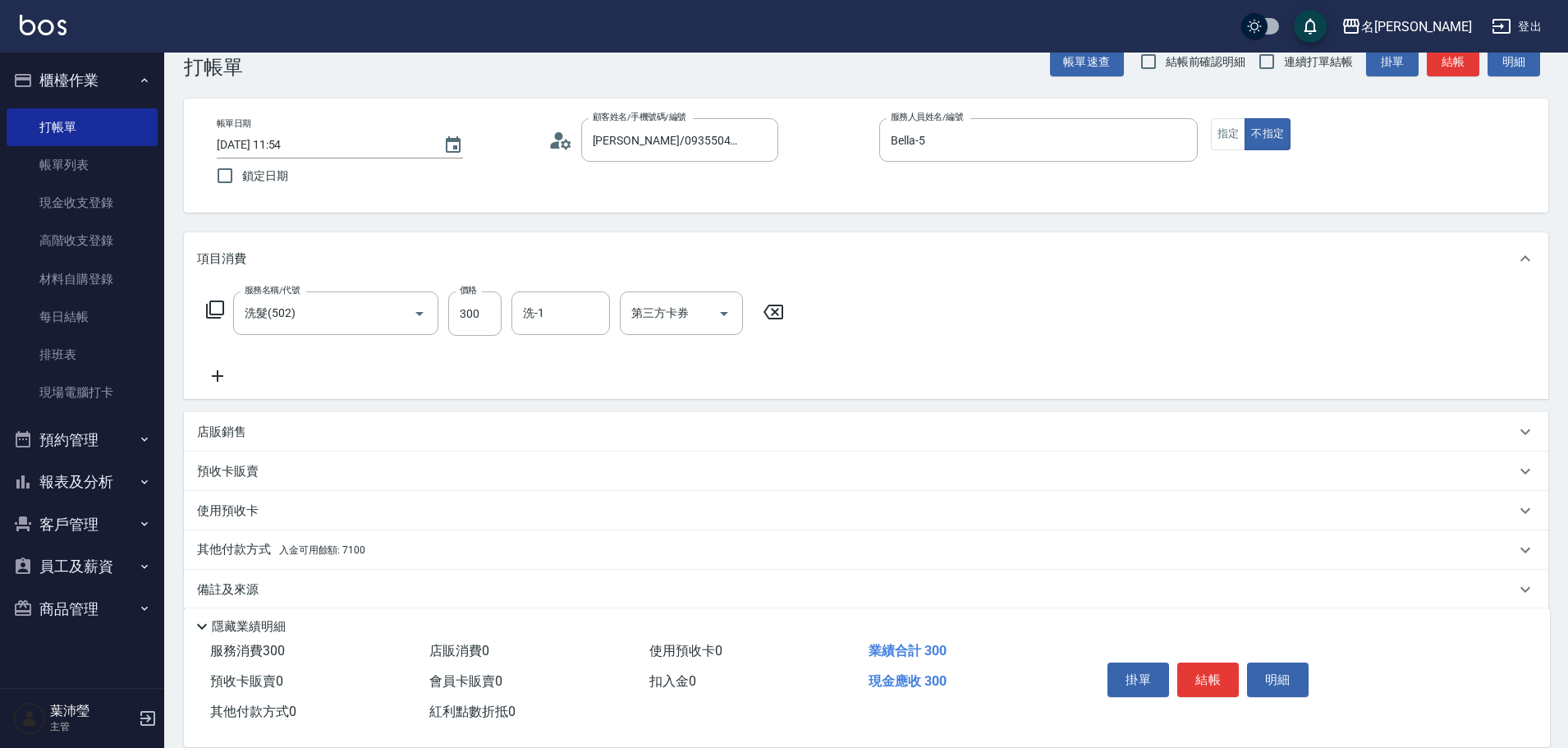
scroll to position [53, 0]
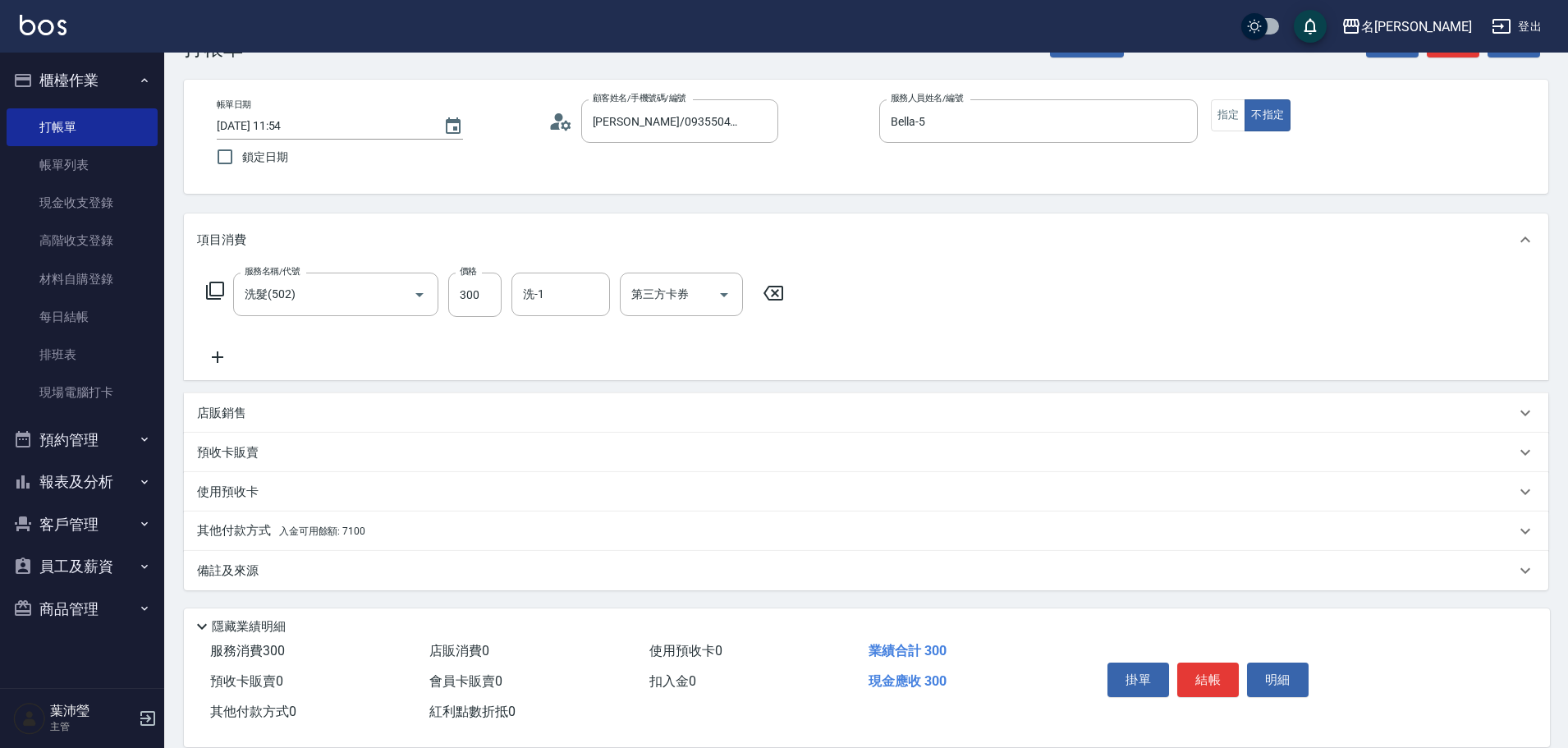
click at [515, 525] on div "其他付款方式 入金可用餘額: 7100" at bounding box center [856, 531] width 1318 height 18
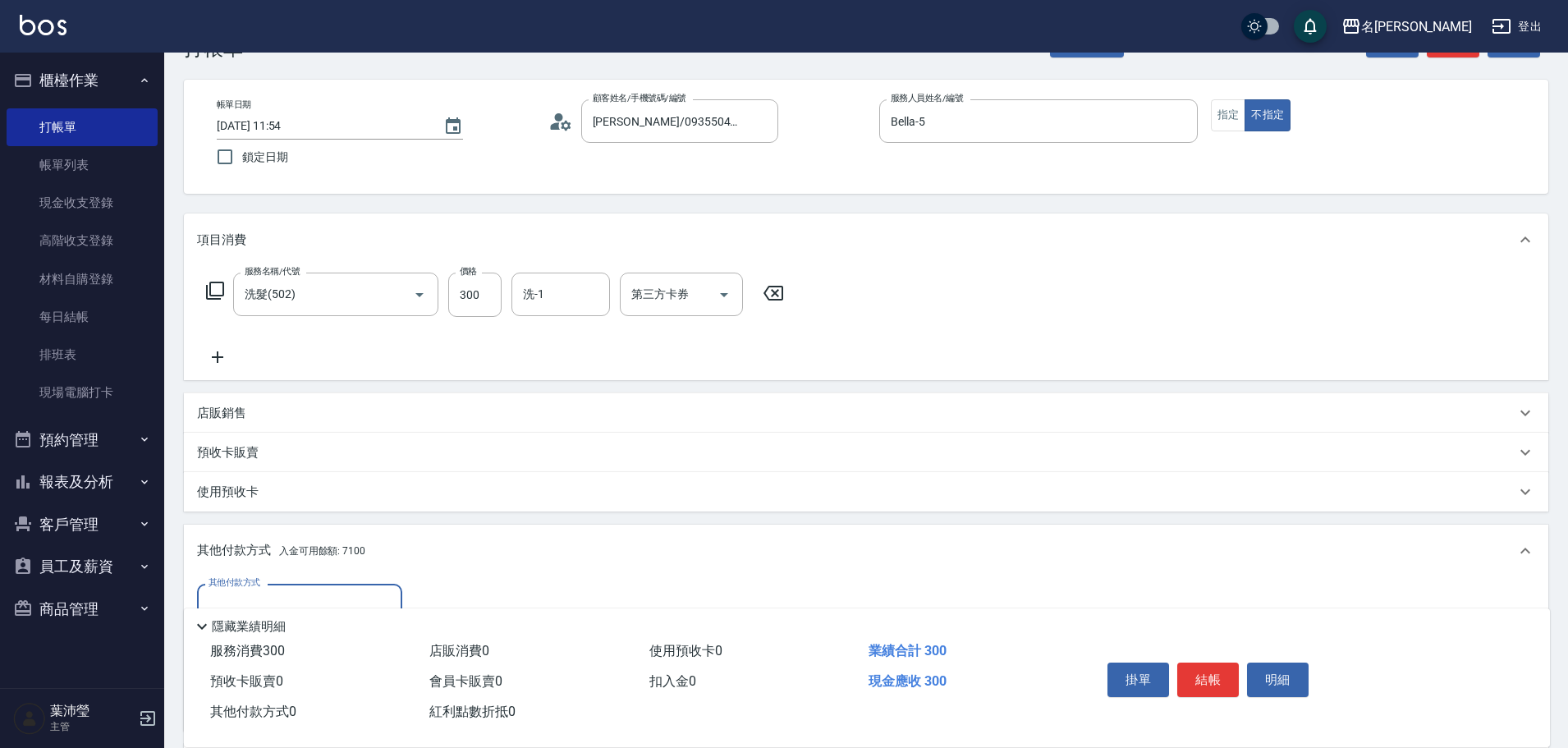
scroll to position [0, 0]
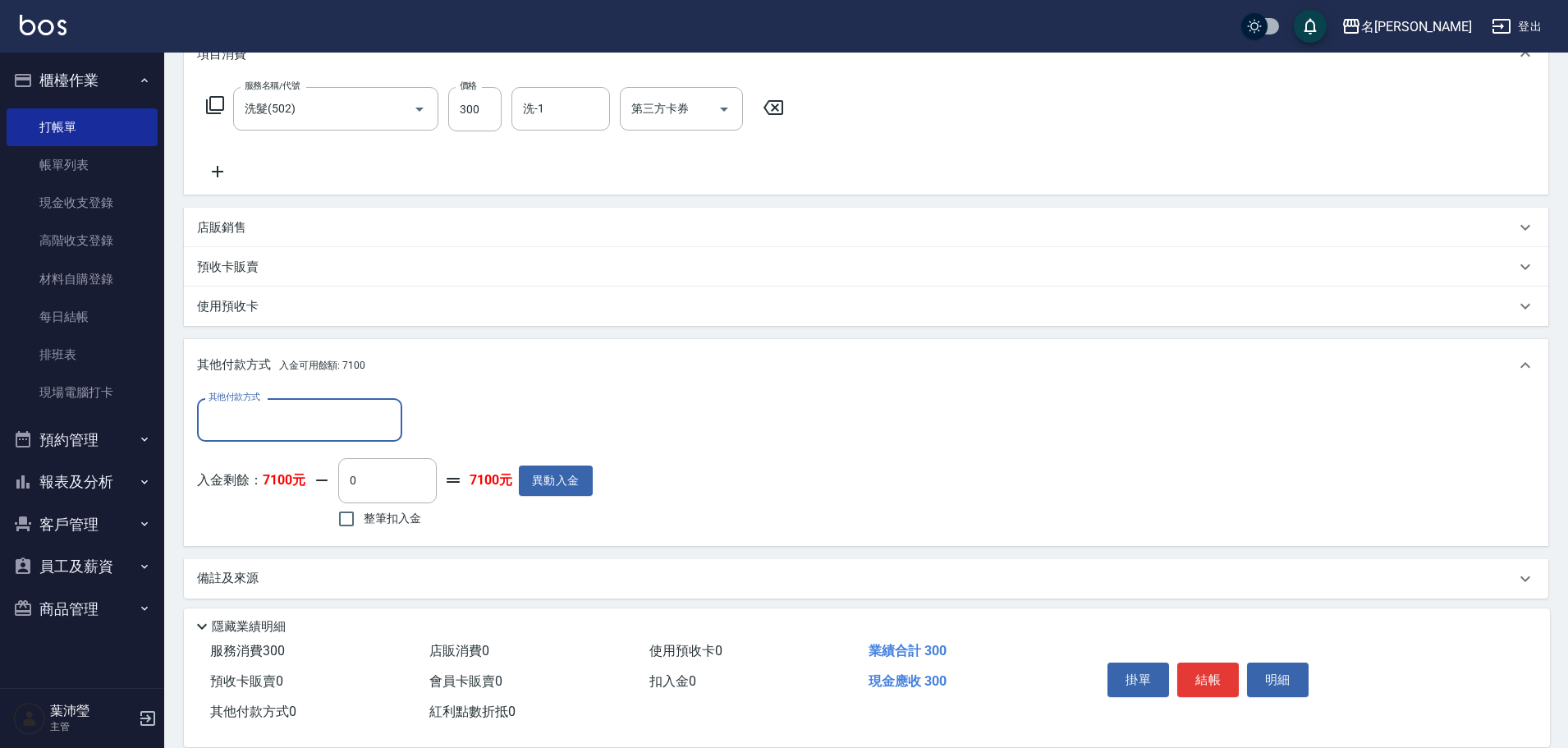
click at [400, 520] on span "整筆扣入金" at bounding box center [392, 518] width 58 height 17
click at [364, 520] on input "整筆扣入金" at bounding box center [346, 519] width 35 height 35
checkbox input "true"
type input "300"
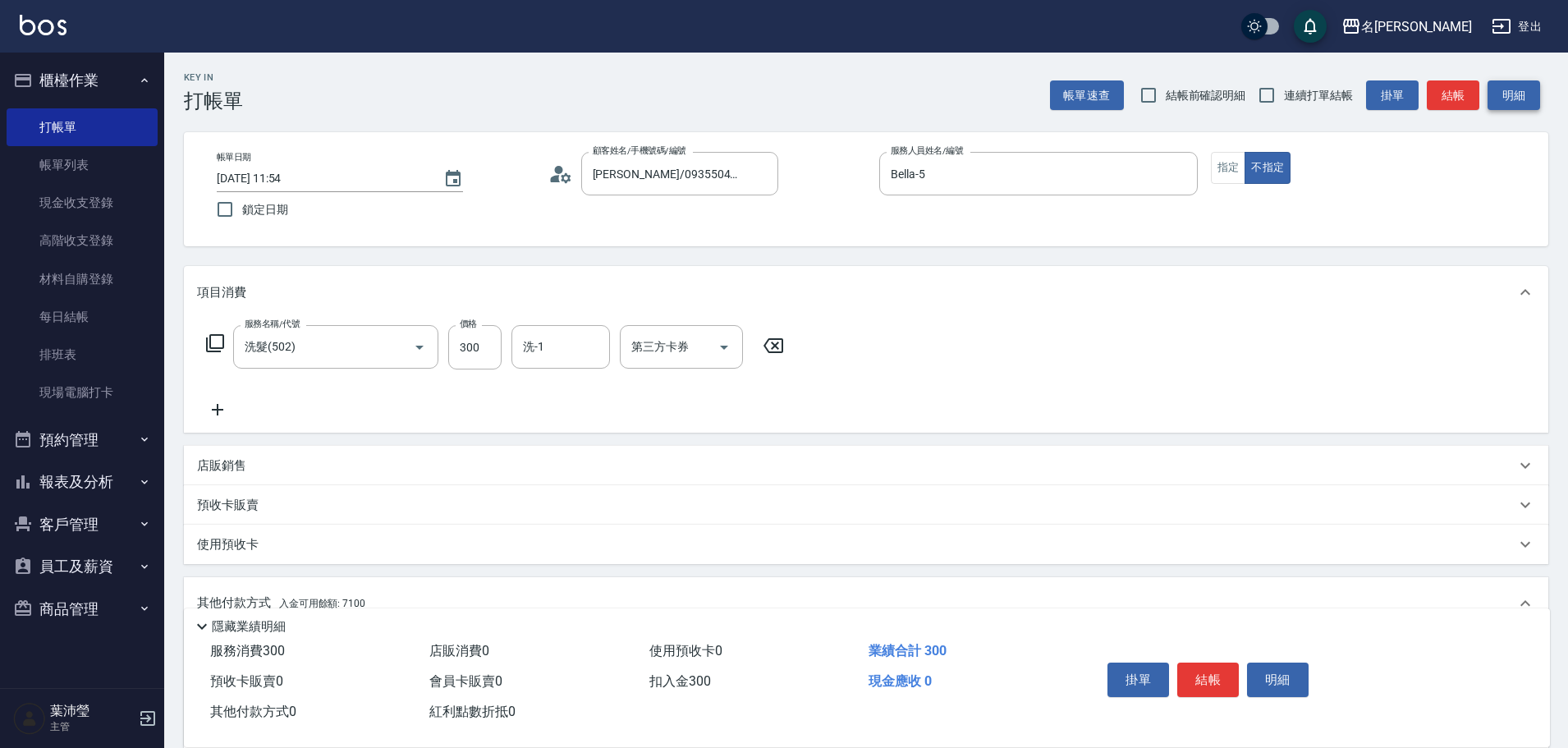
click at [1517, 97] on button "明細" at bounding box center [1514, 95] width 53 height 30
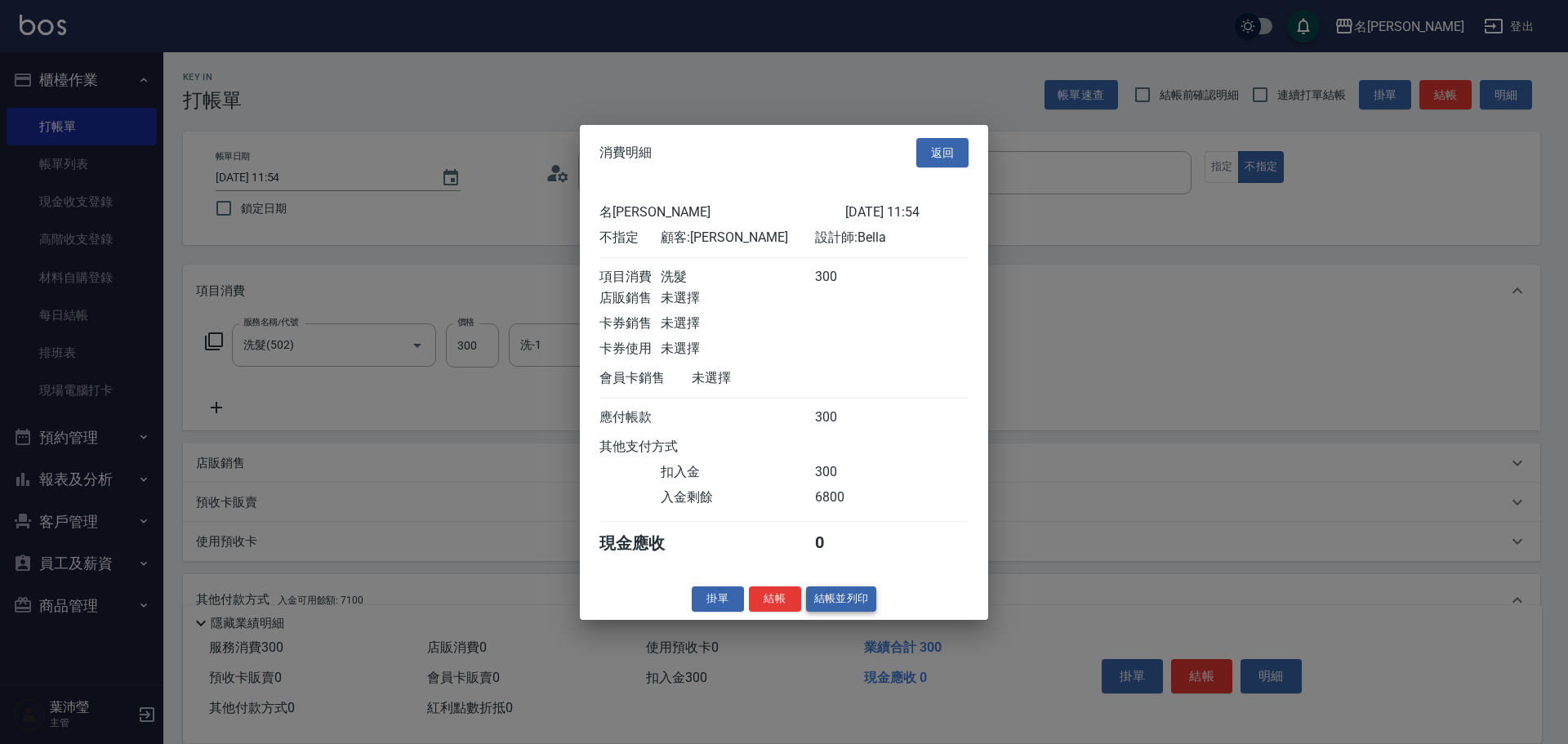
click at [852, 606] on button "結帳並列印" at bounding box center [841, 598] width 71 height 25
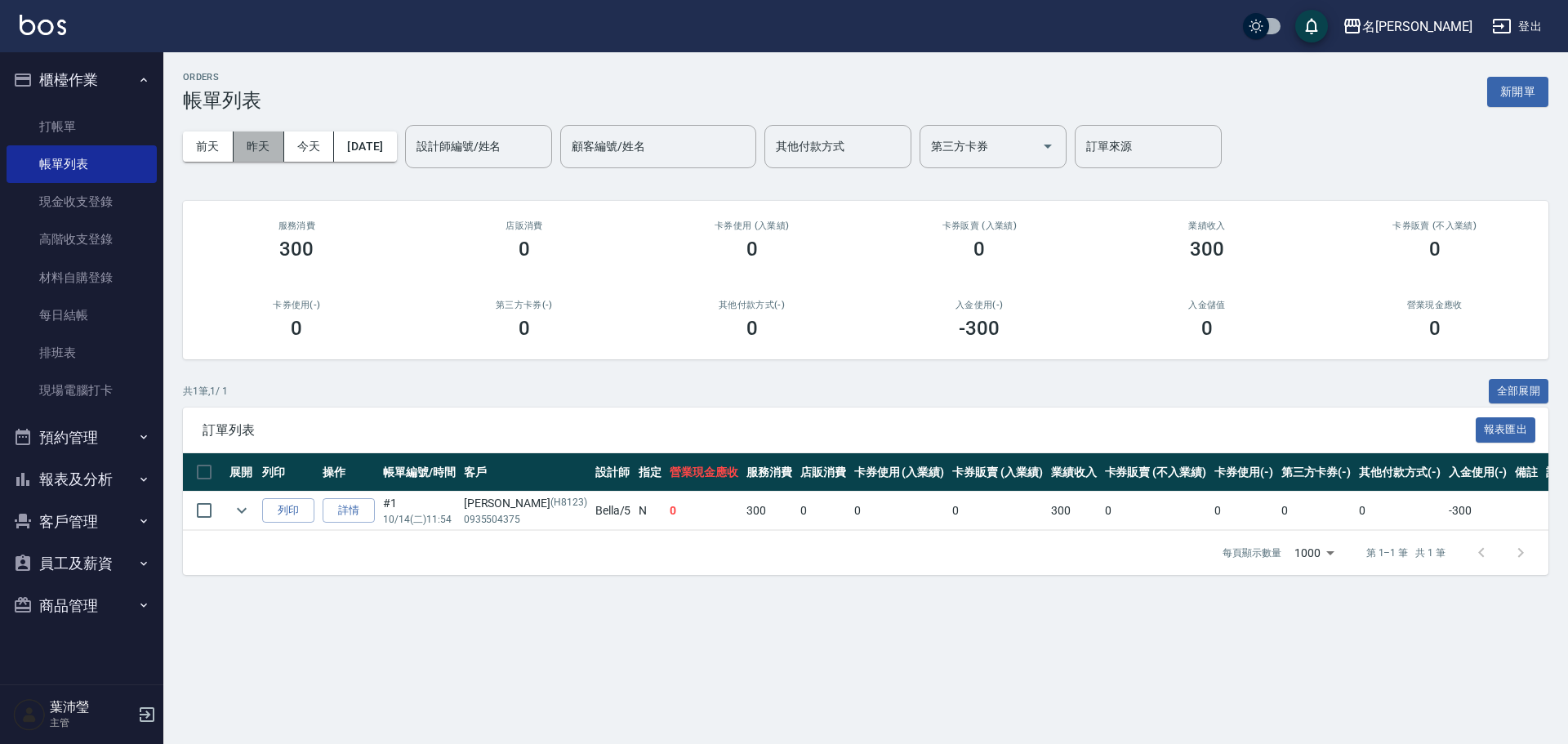
click at [253, 154] on button "昨天" at bounding box center [259, 146] width 51 height 30
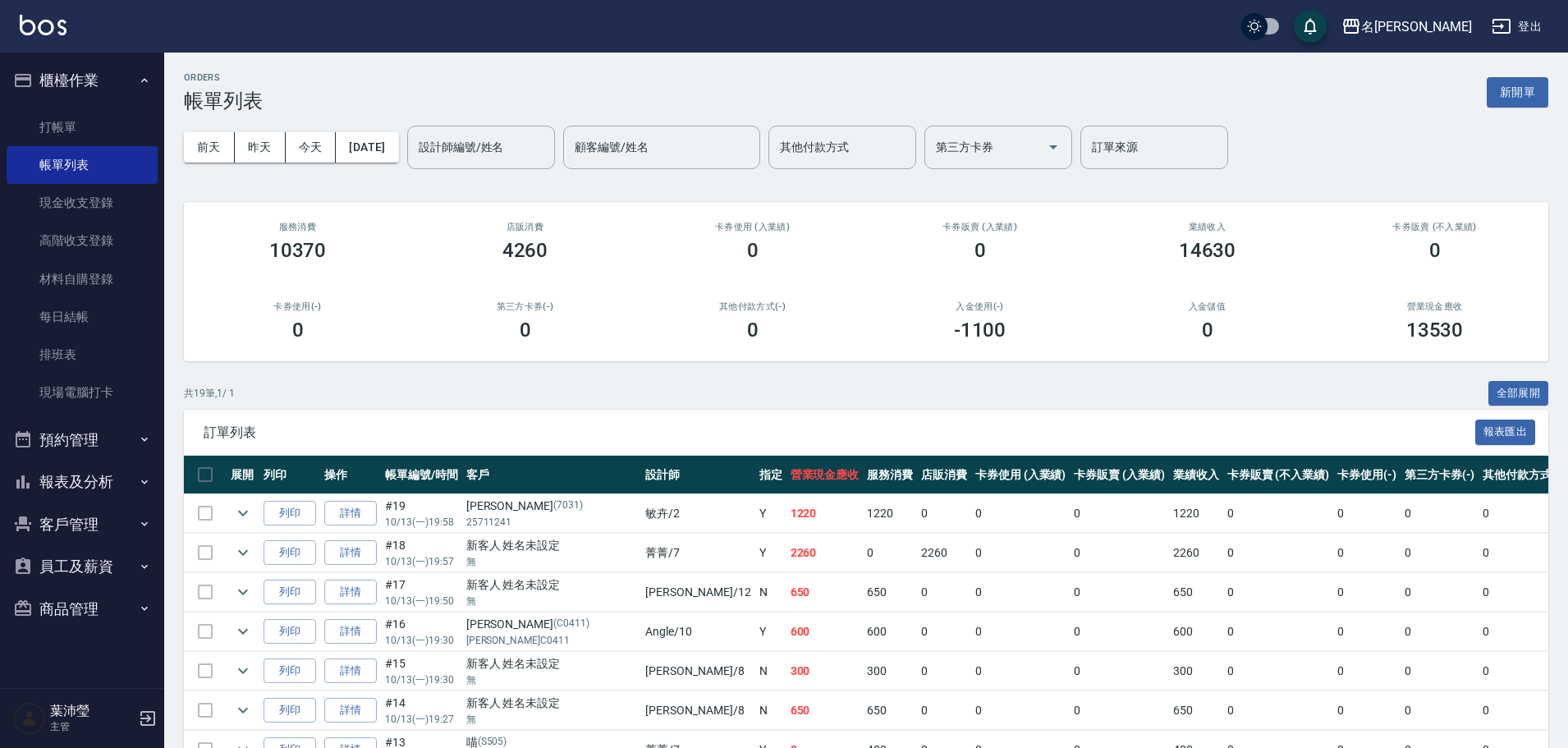
scroll to position [82, 0]
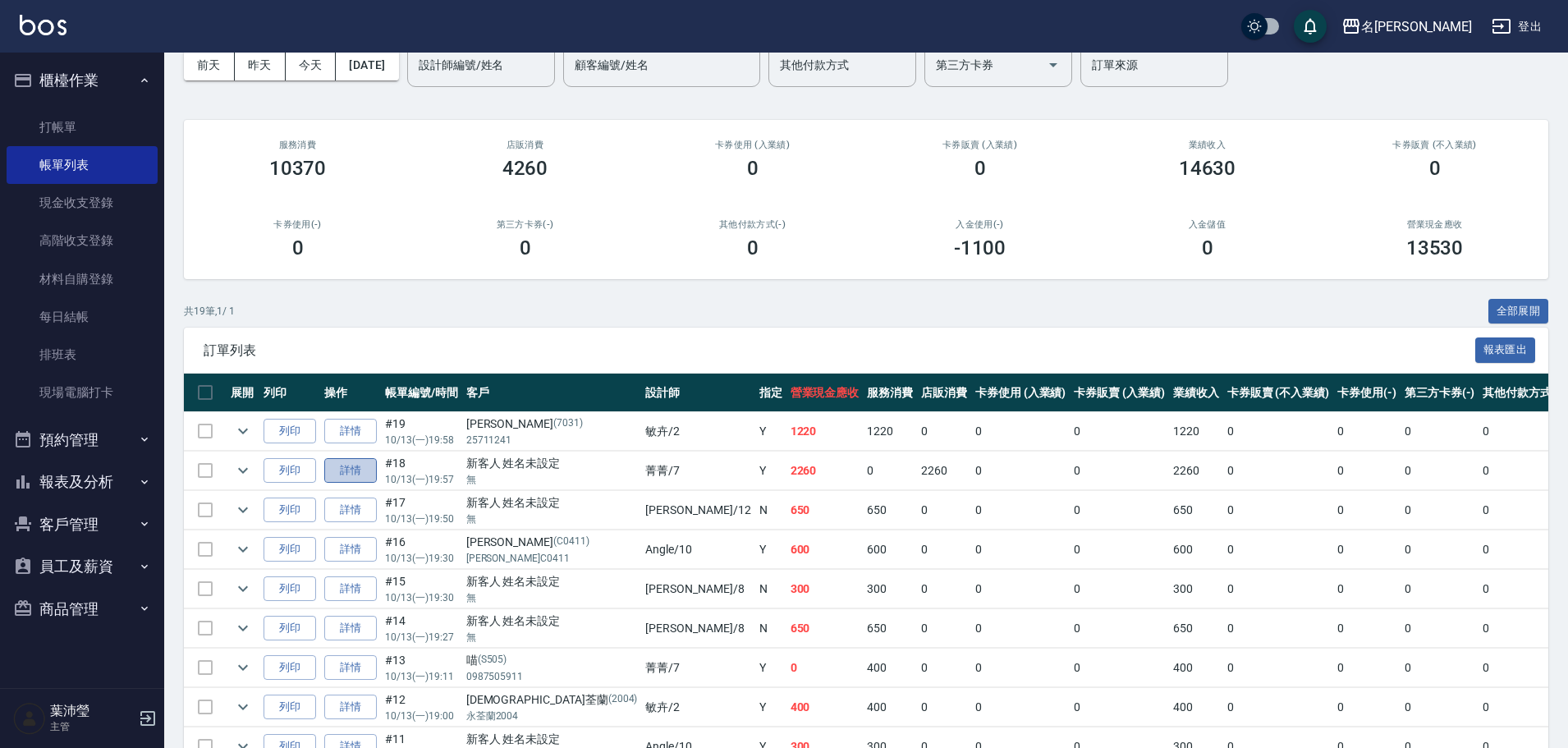
click at [340, 471] on link "詳情" at bounding box center [350, 470] width 53 height 25
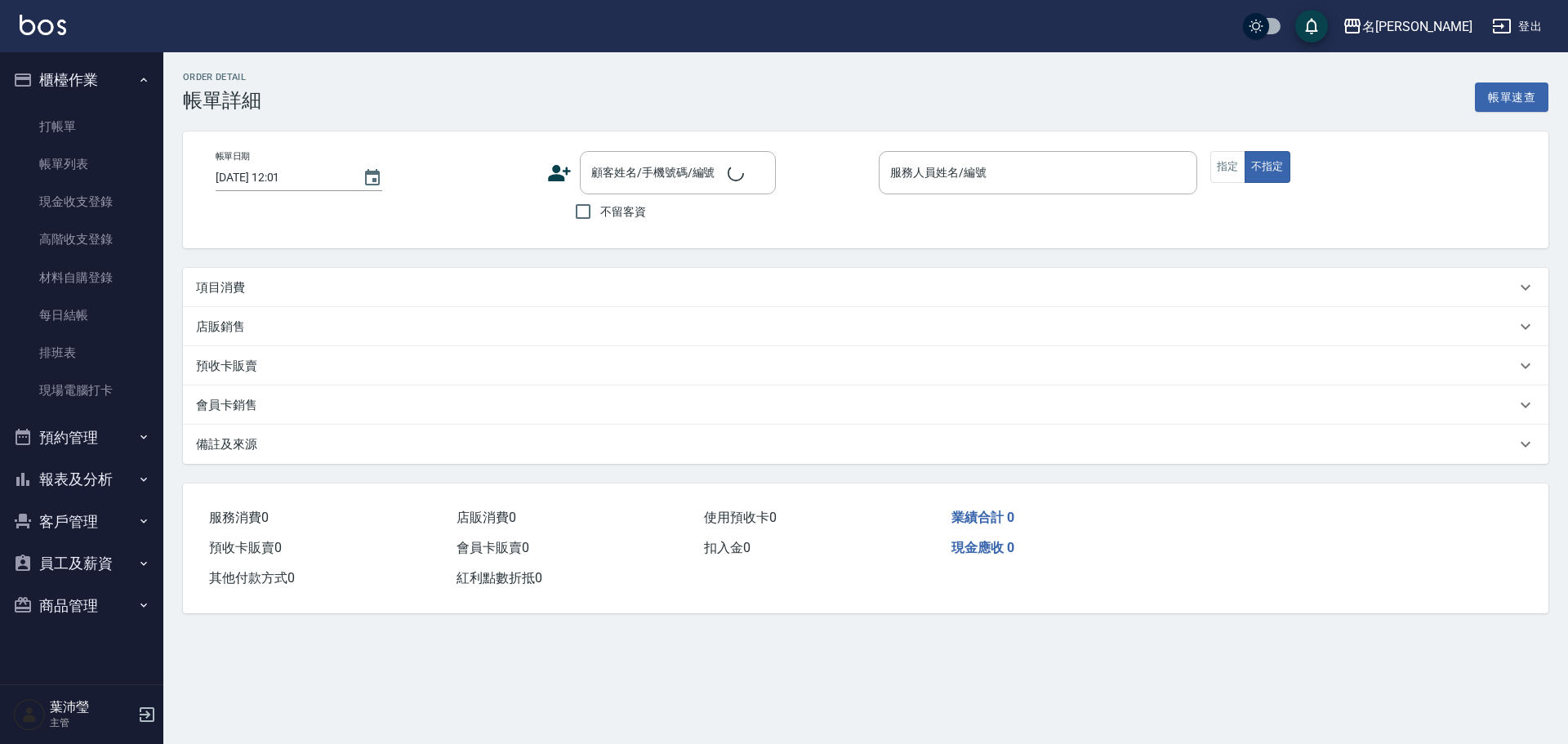
type input "2025/10/13 19:57"
type input "菁菁-7"
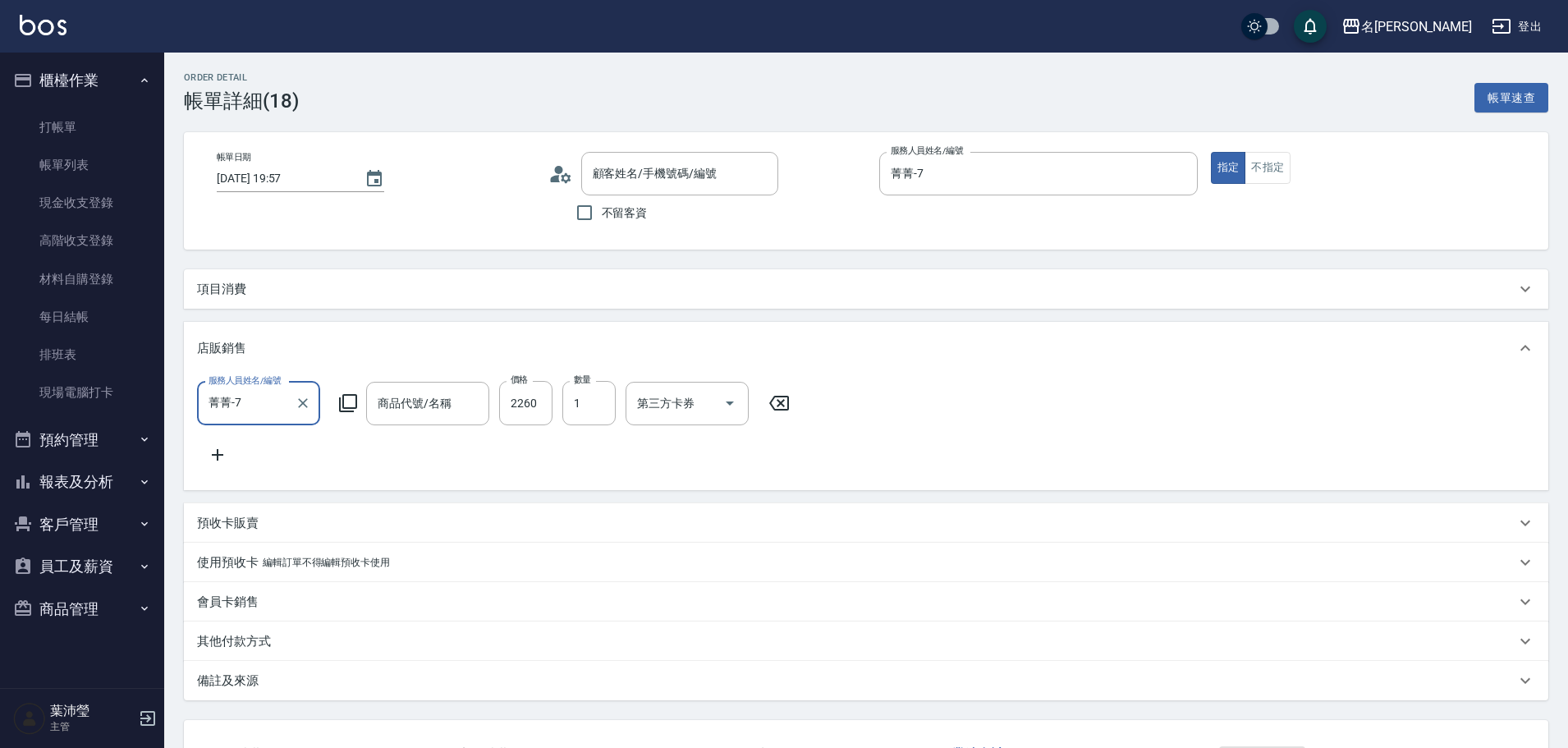
type input "強化.護色護髮素"
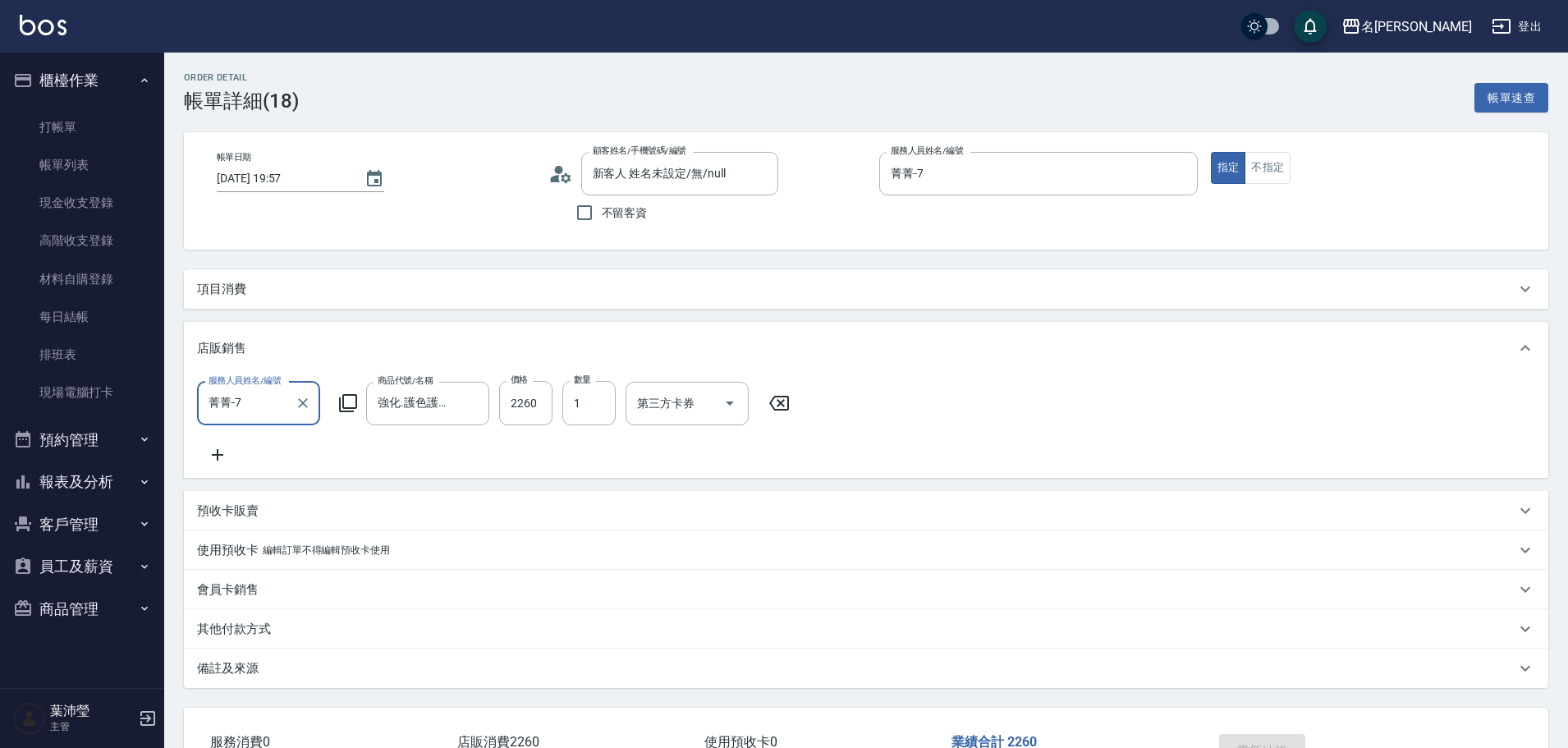
type input "新客人 姓名未設定/無/null"
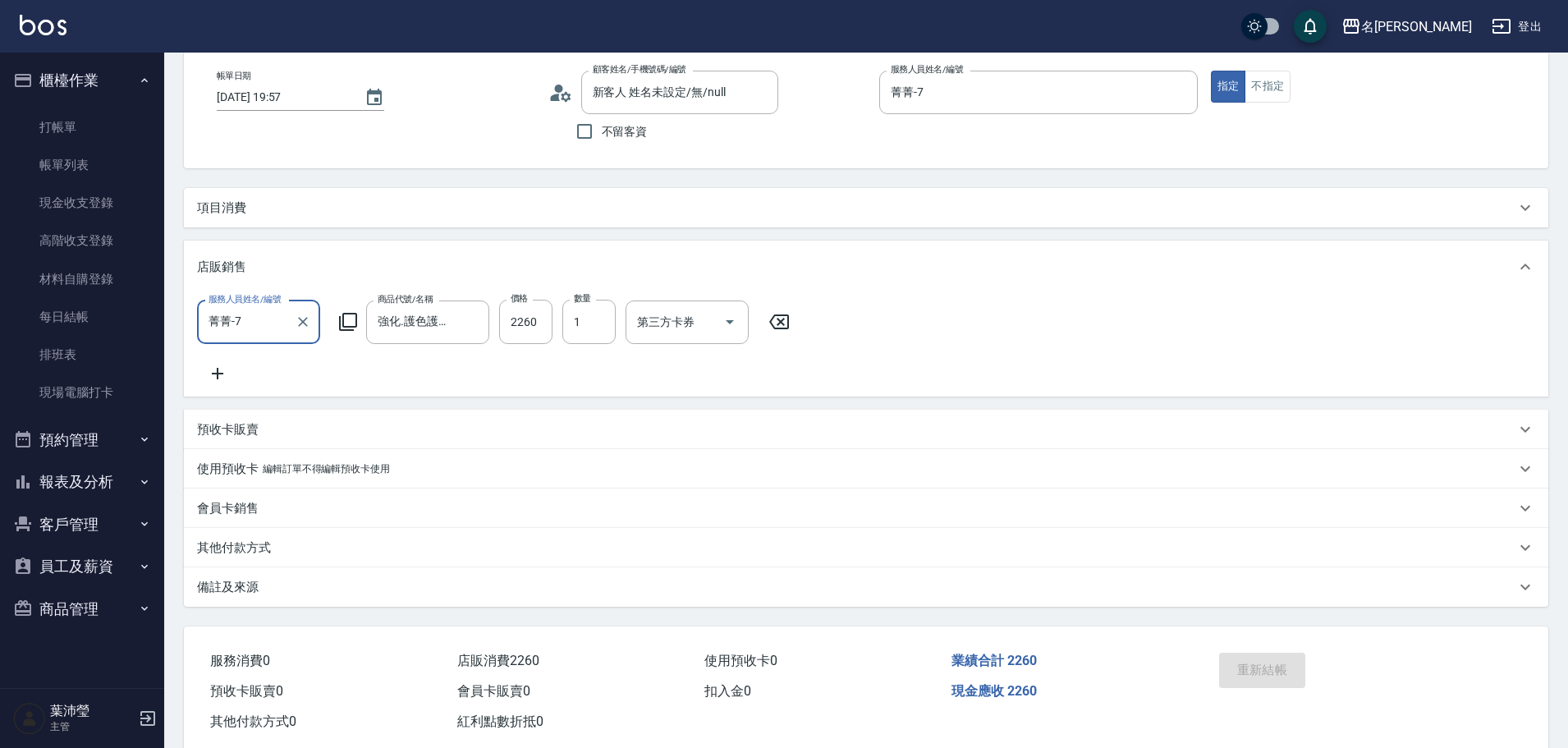
scroll to position [82, 0]
click at [543, 323] on input "2260" at bounding box center [526, 320] width 54 height 44
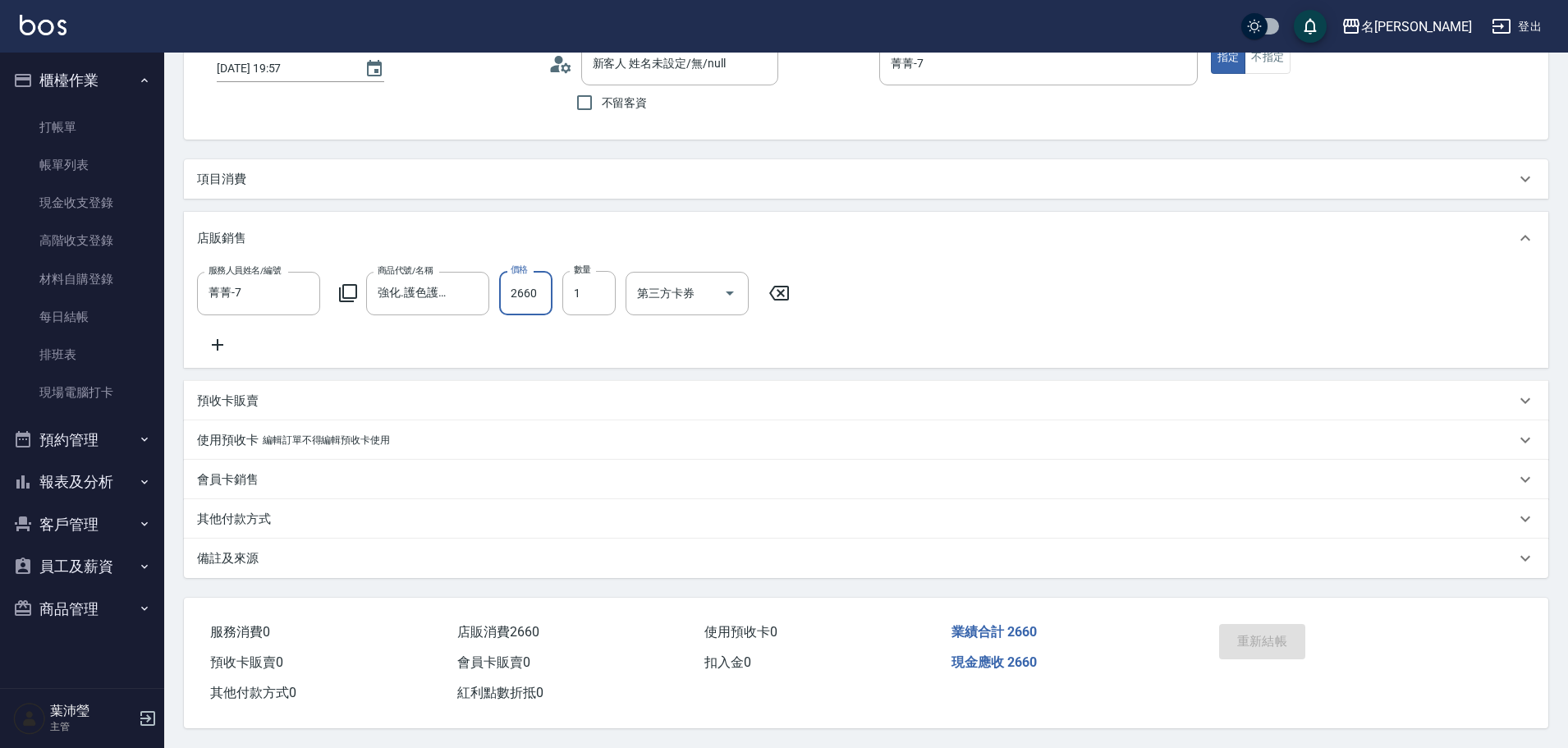
type input "2660"
click at [1250, 637] on div "重新結帳" at bounding box center [1287, 653] width 149 height 72
click at [74, 167] on link "帳單列表" at bounding box center [82, 165] width 151 height 38
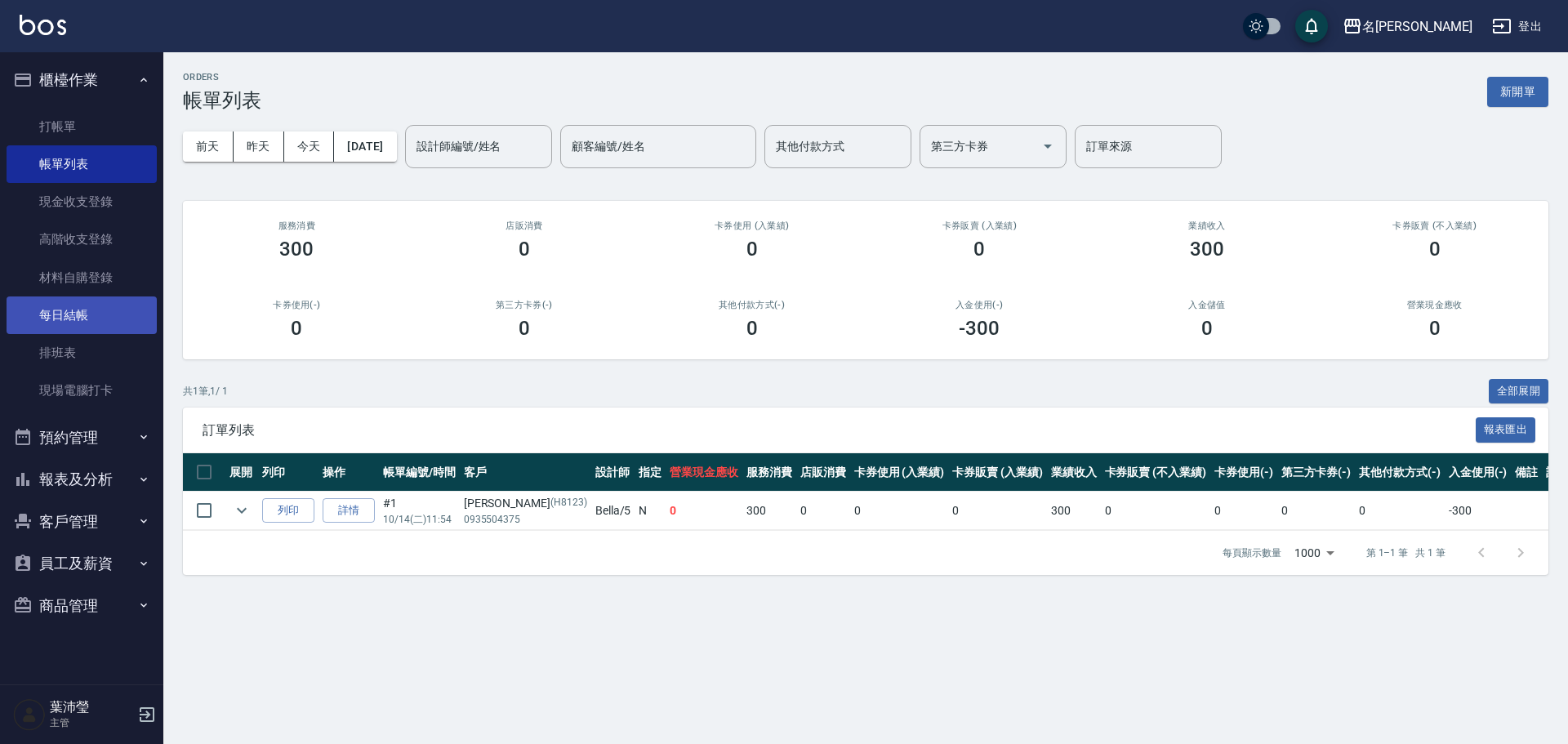
click at [79, 324] on link "每日結帳" at bounding box center [82, 315] width 150 height 38
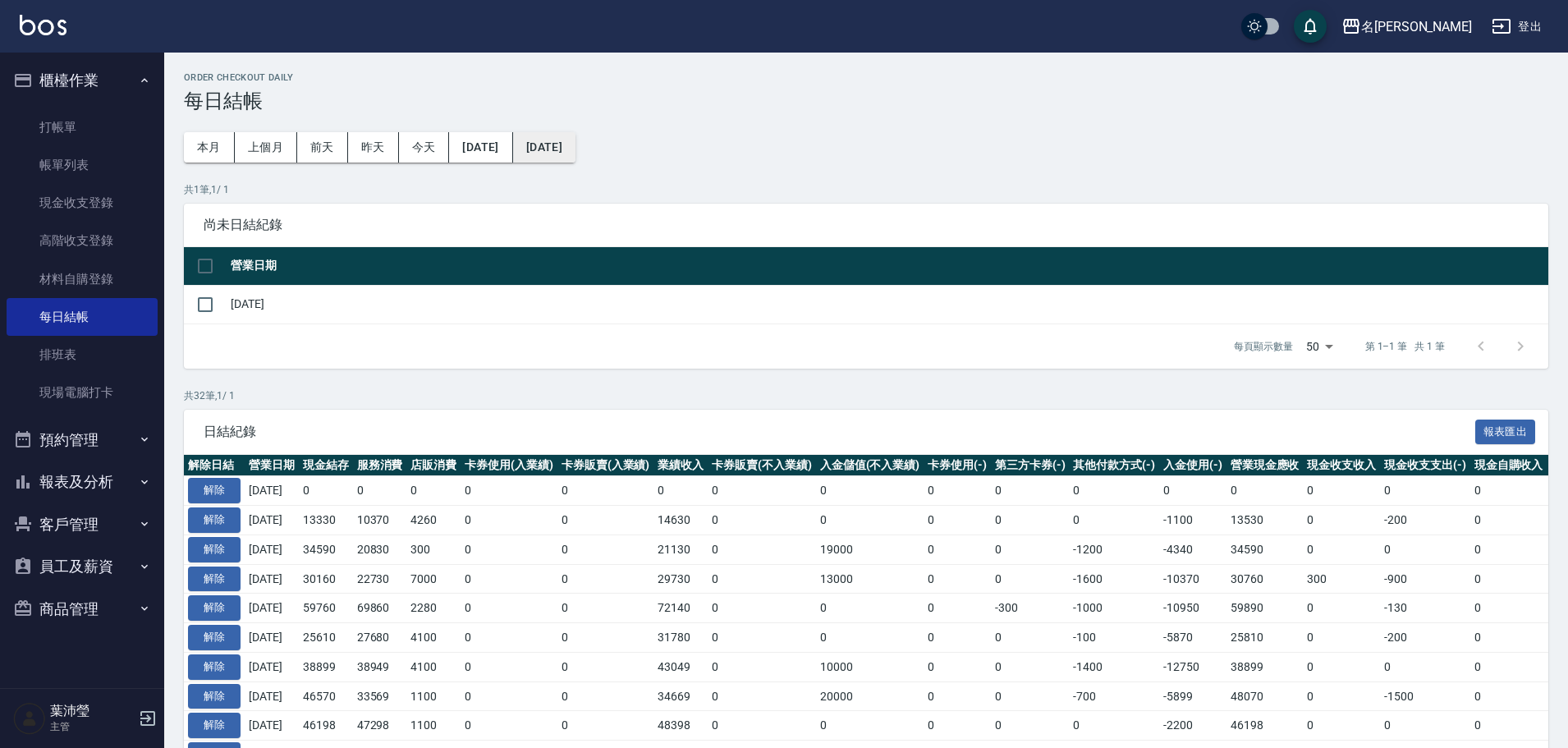
click at [567, 149] on button "[DATE]" at bounding box center [544, 147] width 62 height 30
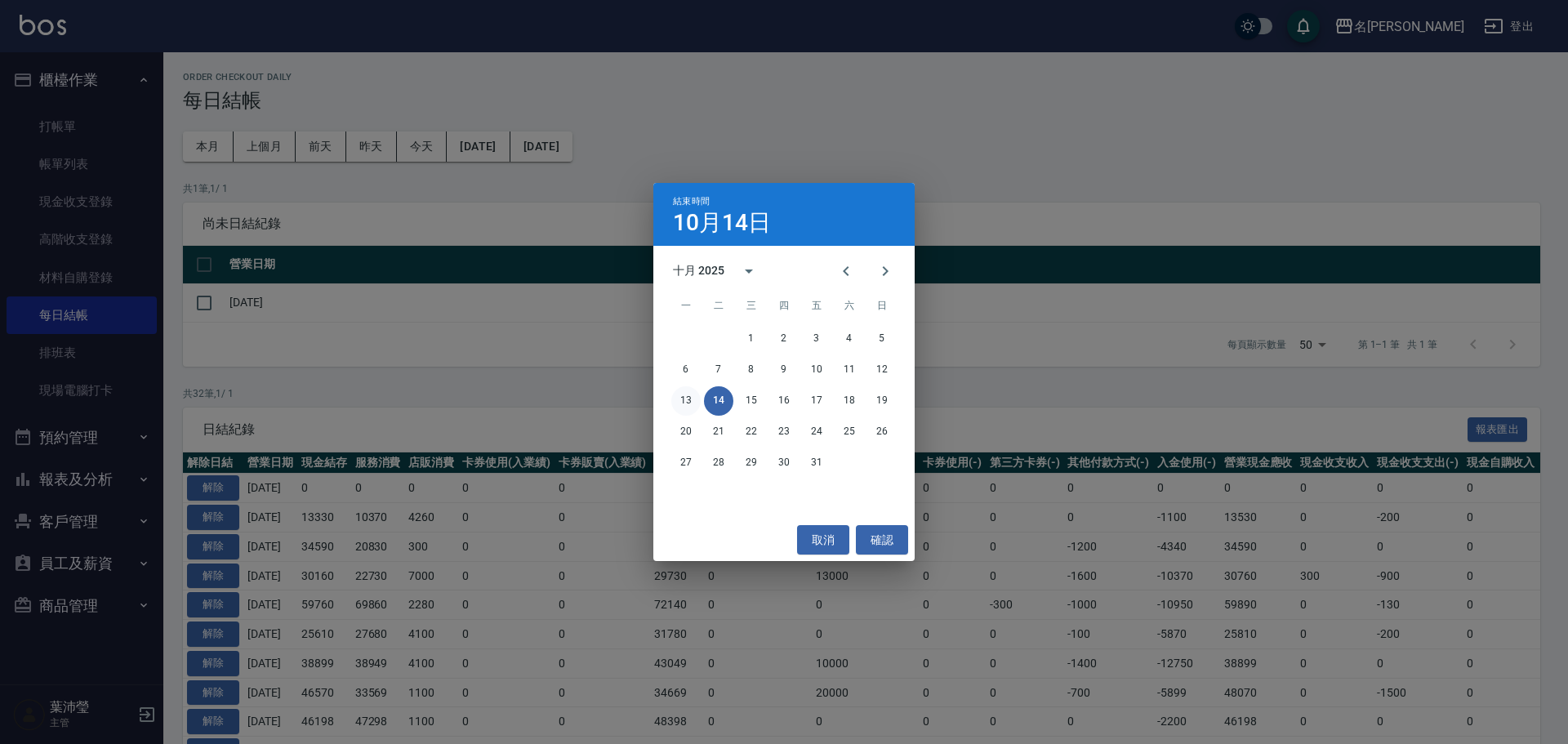
click at [690, 396] on button "13" at bounding box center [686, 401] width 29 height 29
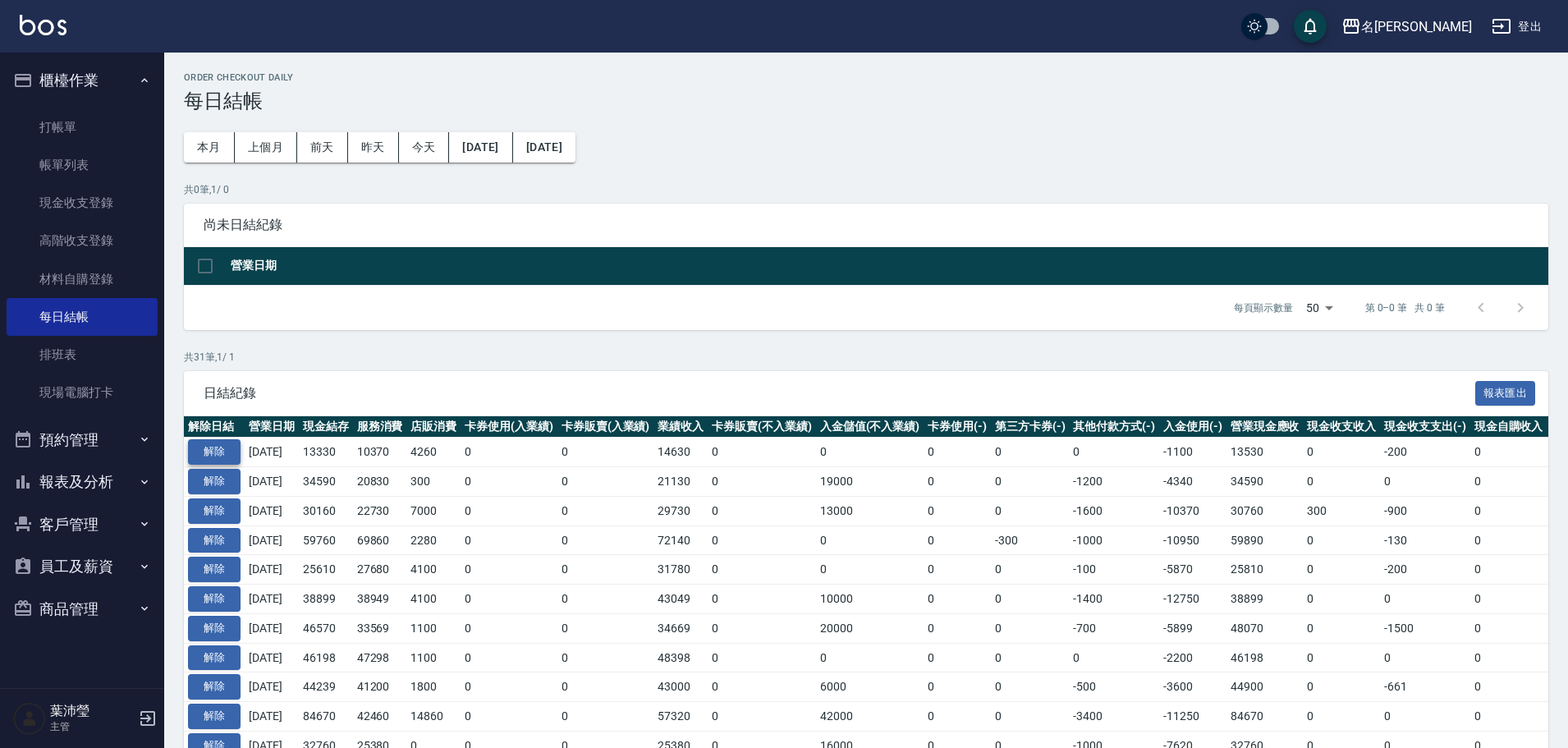
click at [213, 451] on button "解除" at bounding box center [214, 452] width 53 height 25
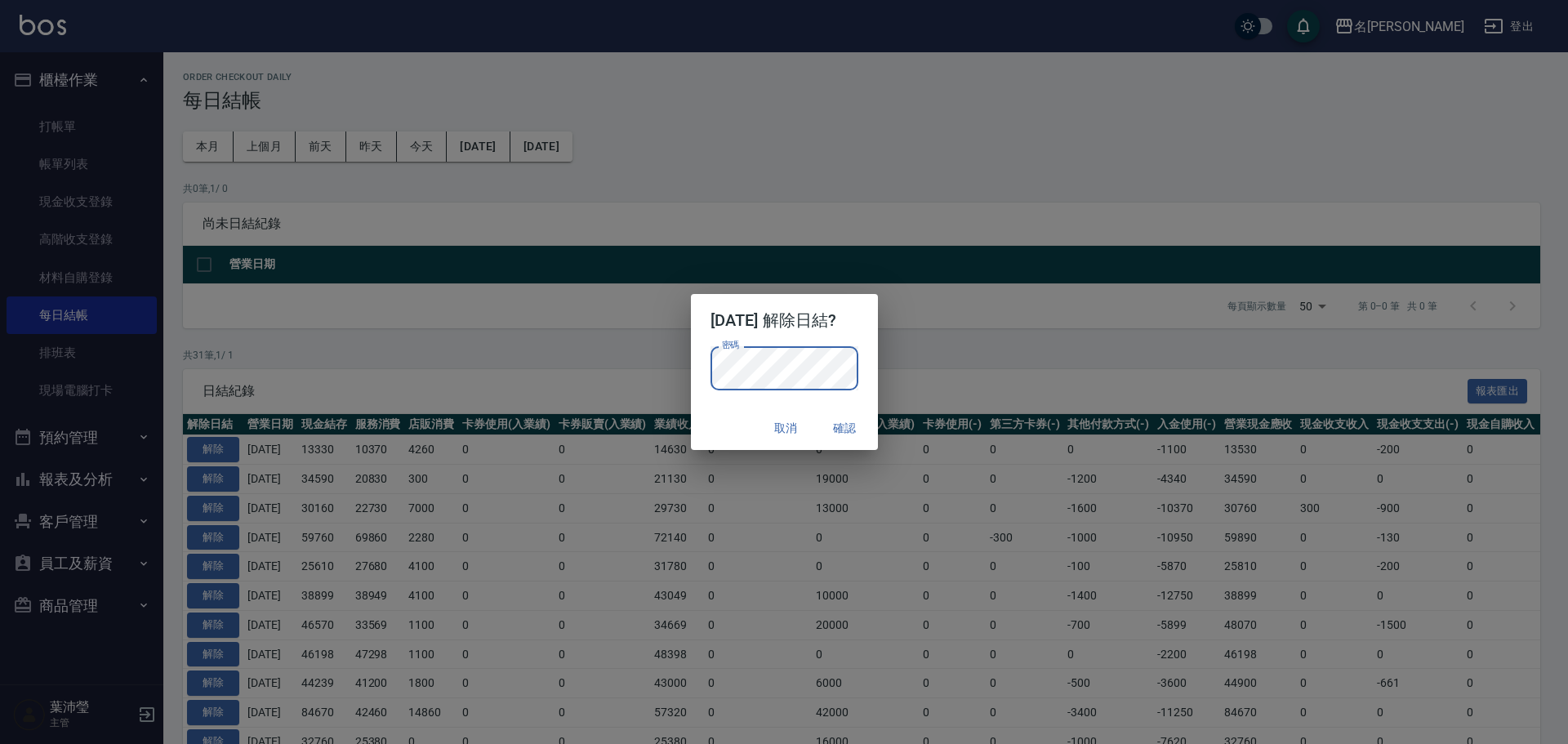
click at [861, 430] on button "確認" at bounding box center [845, 428] width 52 height 30
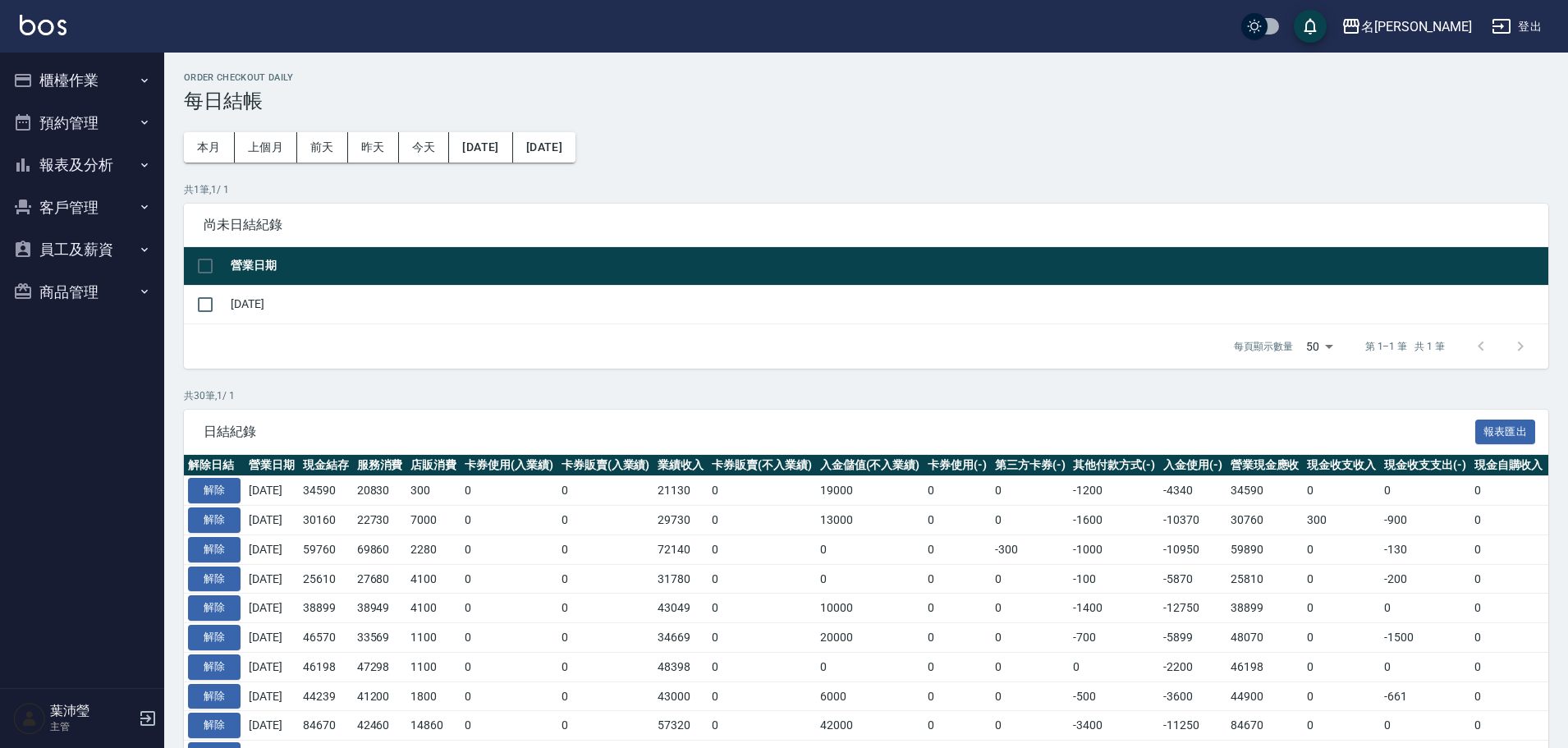
click at [93, 86] on button "櫃檯作業" at bounding box center [82, 79] width 151 height 42
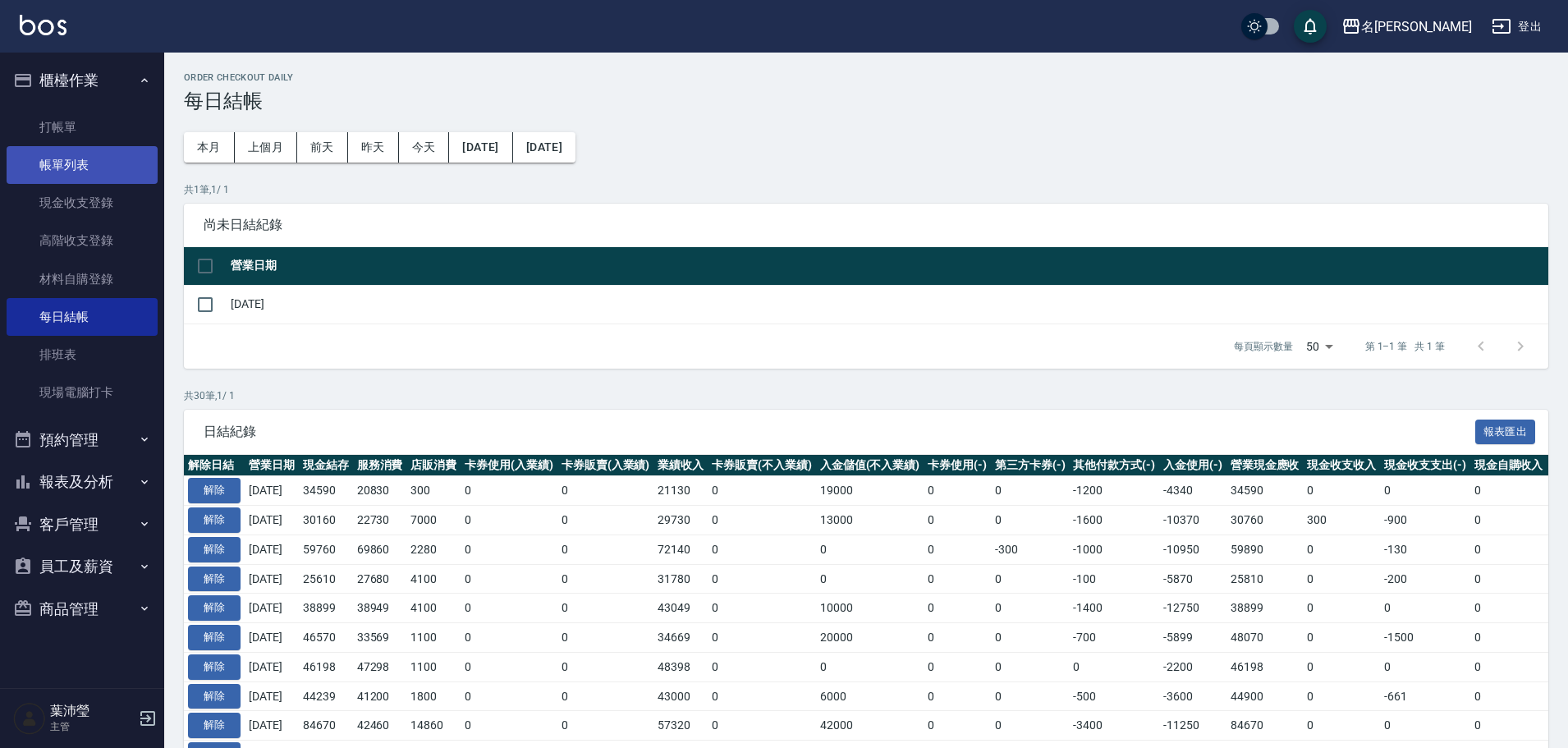
click at [98, 157] on link "帳單列表" at bounding box center [82, 165] width 151 height 38
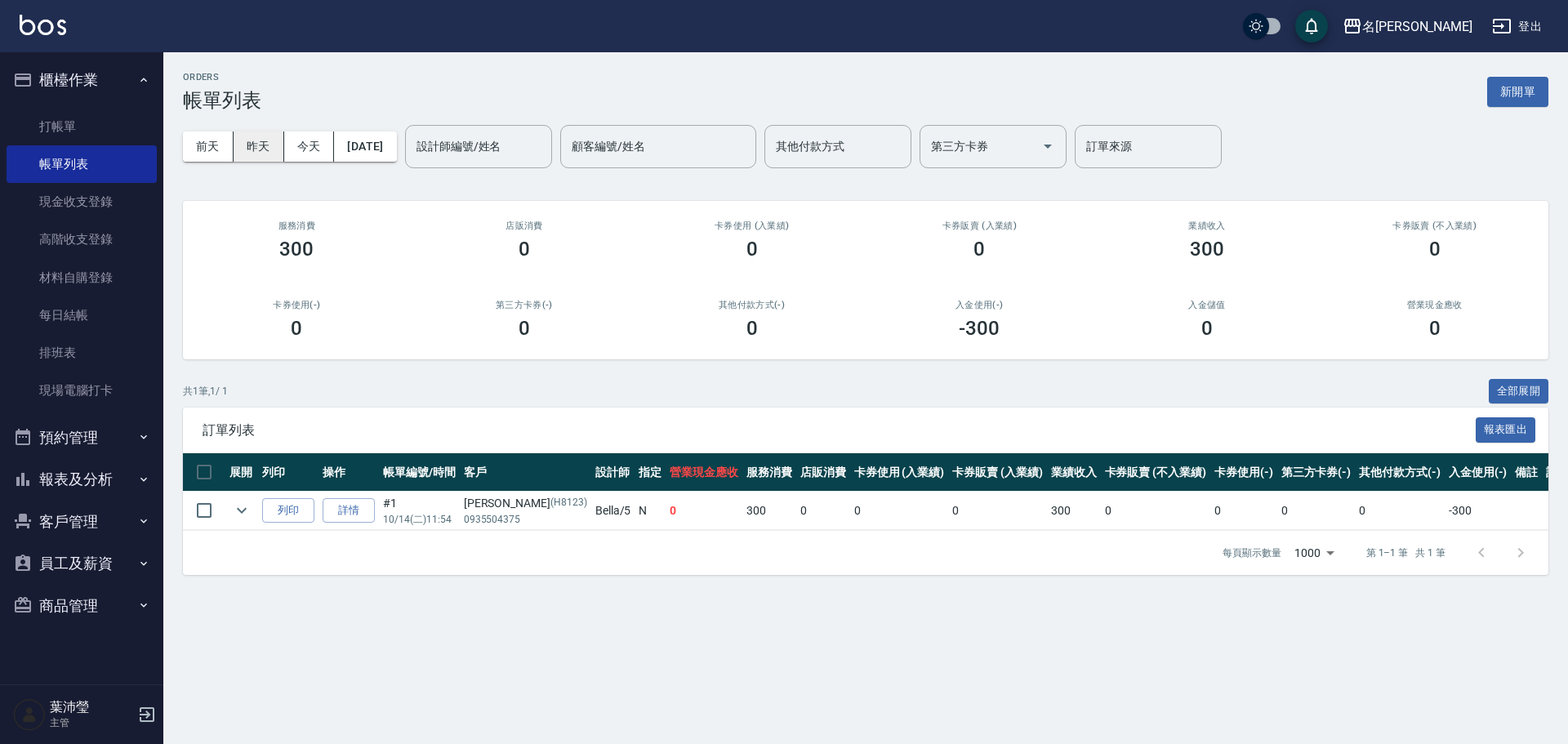
click at [264, 149] on button "昨天" at bounding box center [259, 146] width 51 height 30
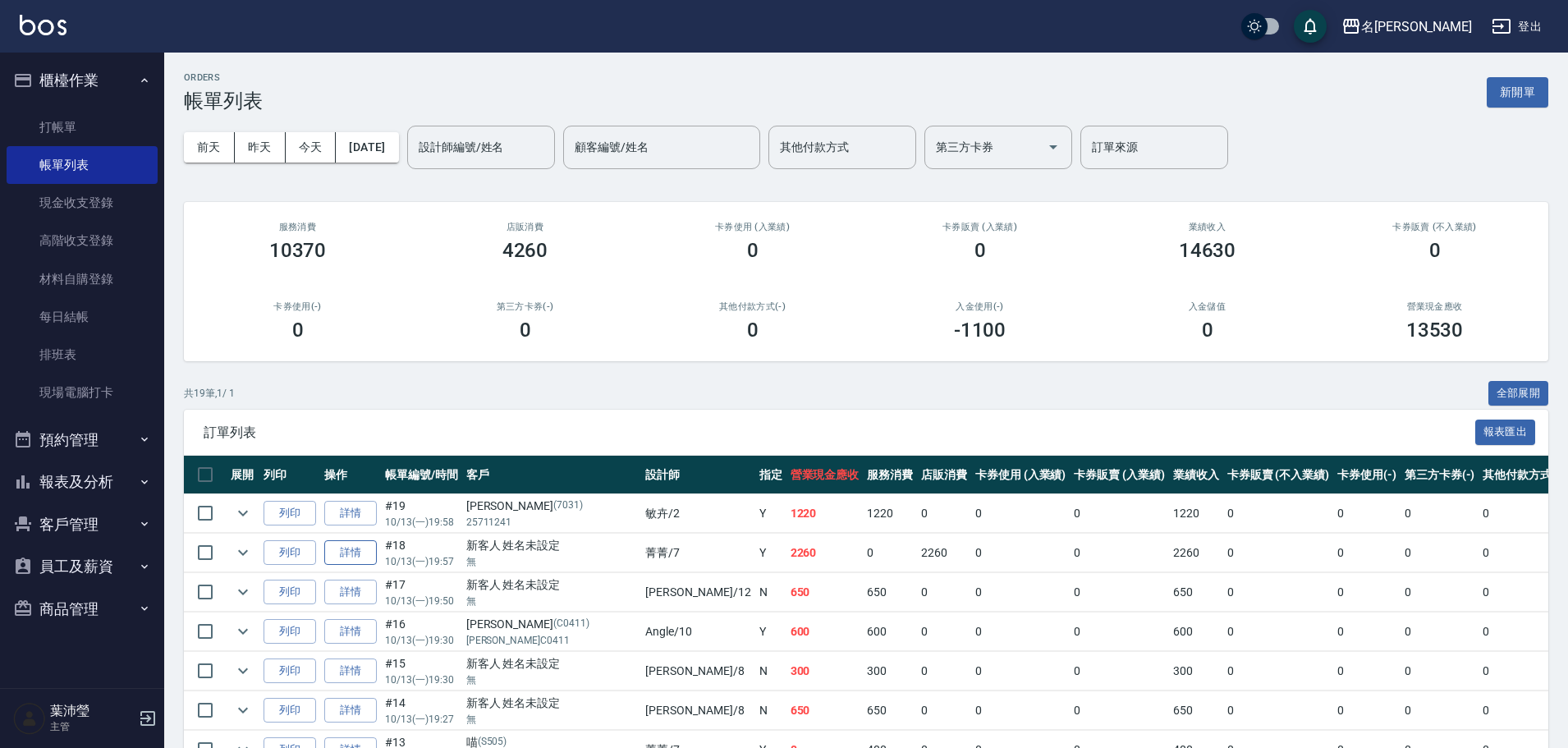
click at [350, 560] on link "詳情" at bounding box center [350, 552] width 53 height 25
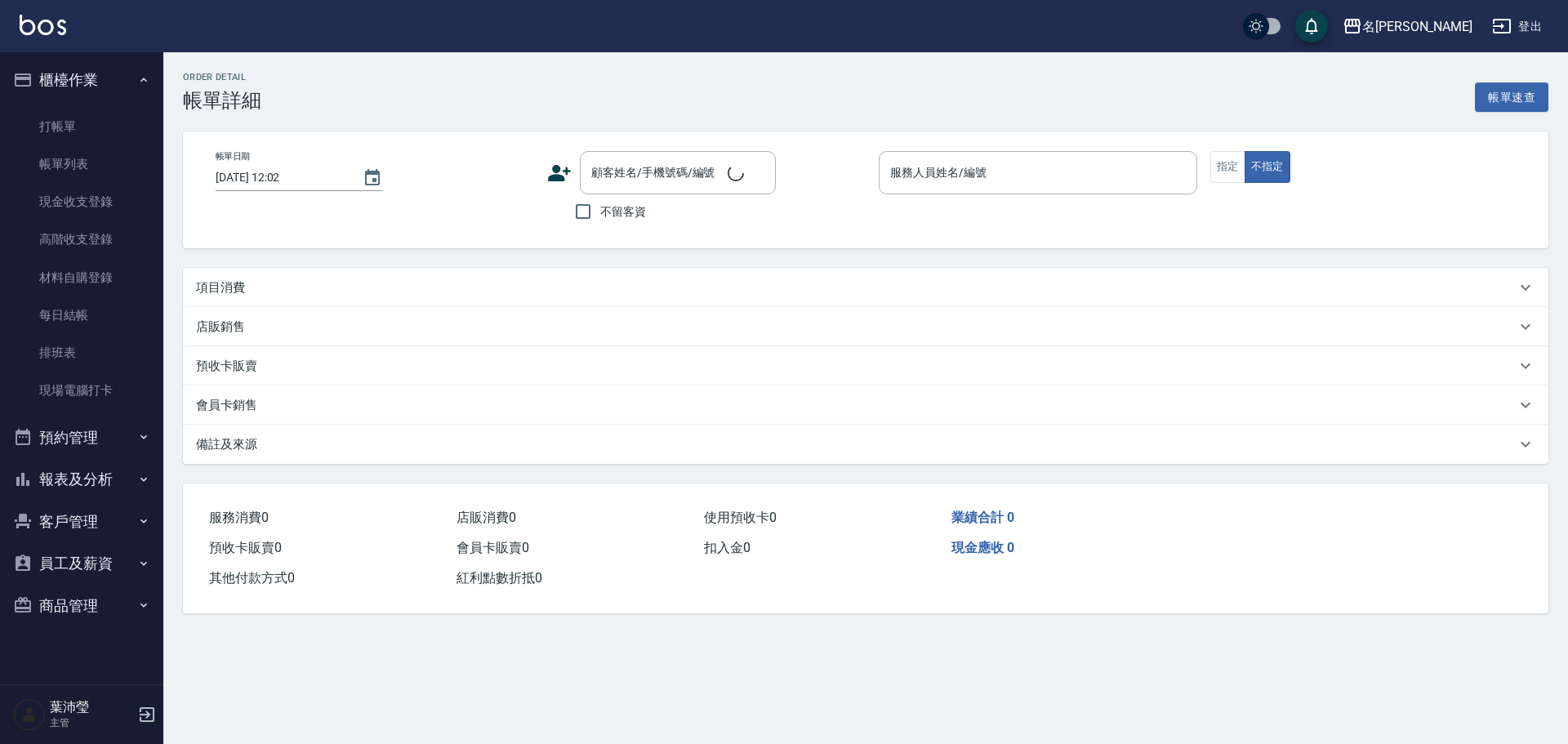
type input "2025/10/13 19:57"
type input "菁菁-7"
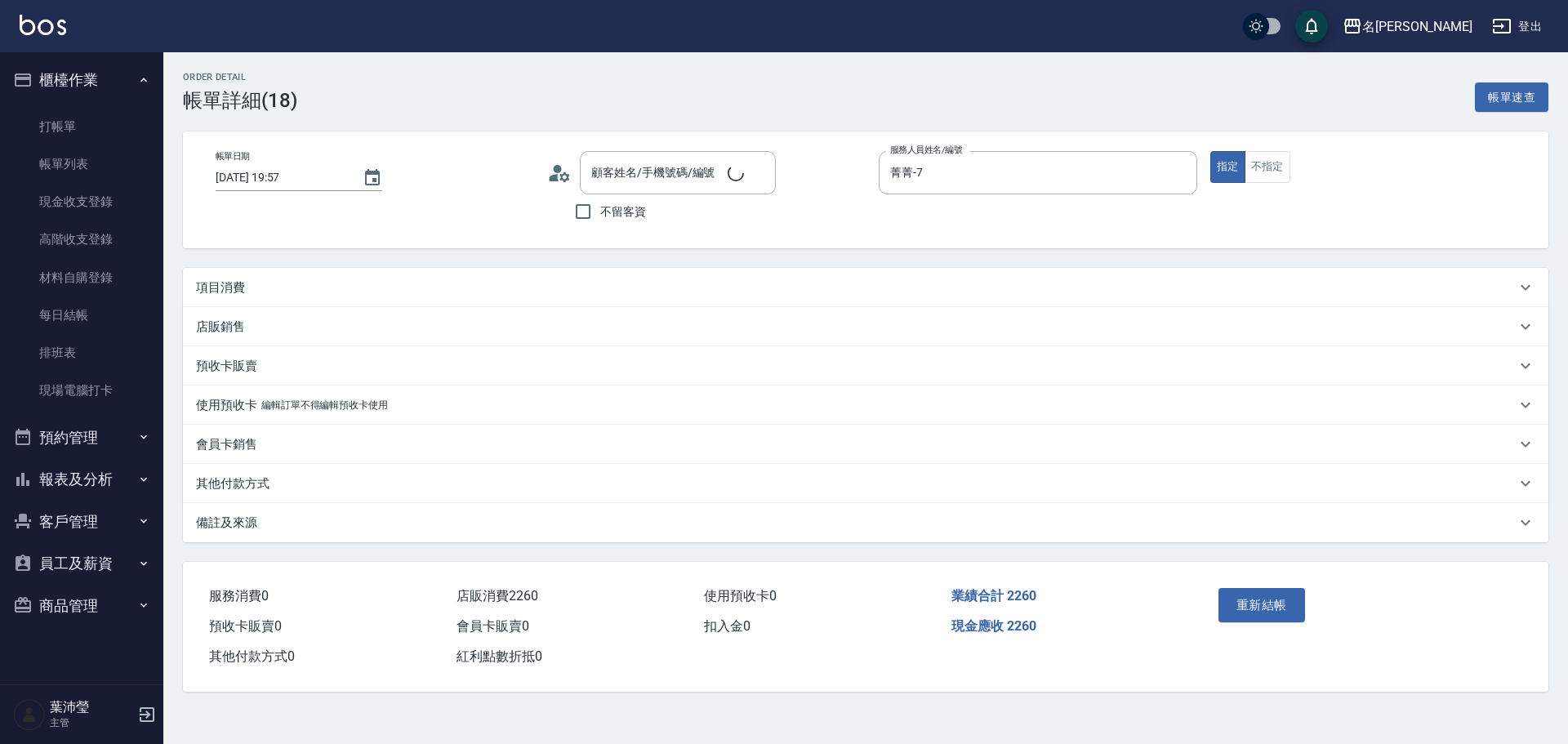
type input "新客人 姓名未設定/無/null"
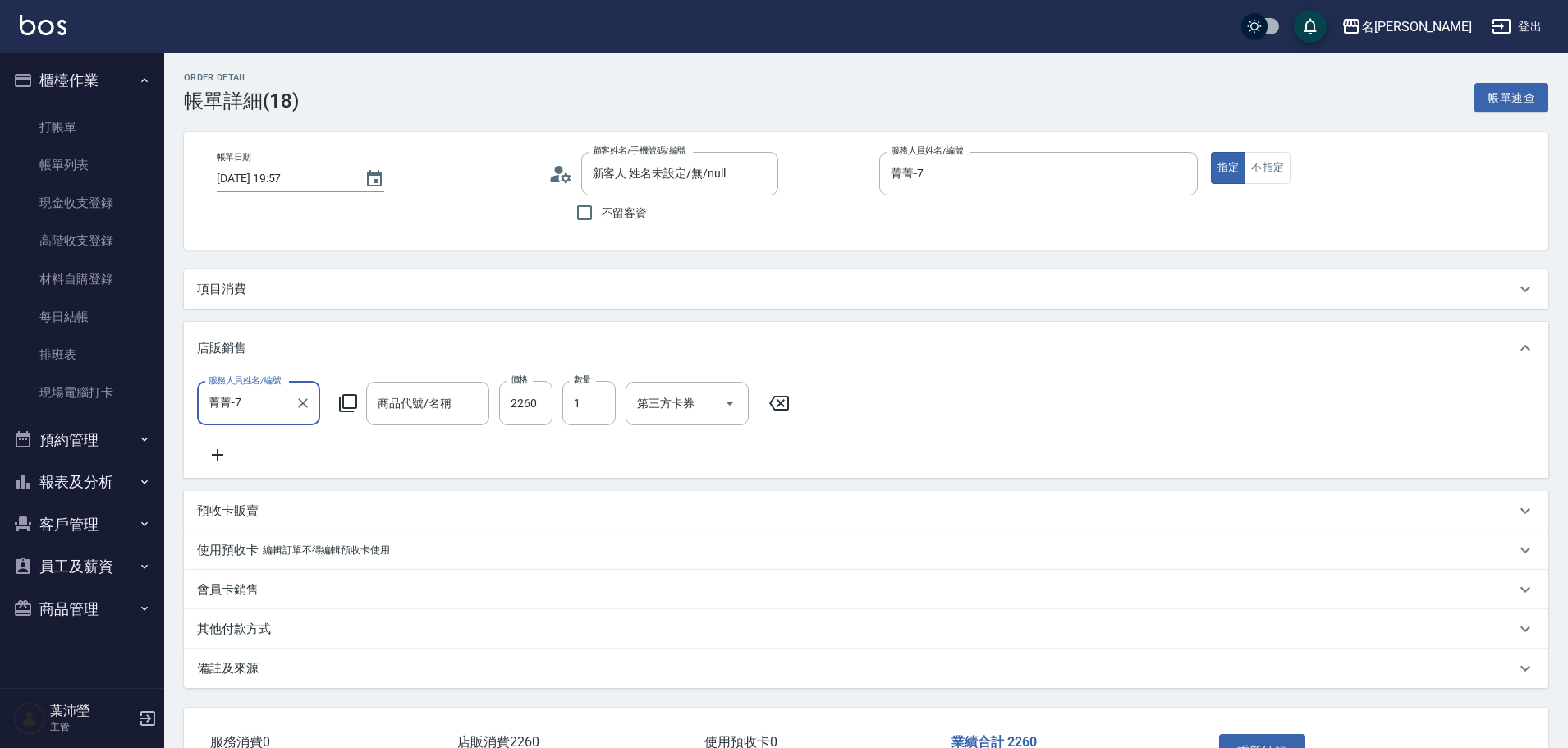
type input "強化.護色護髮素"
click at [527, 406] on input "2260" at bounding box center [526, 403] width 54 height 44
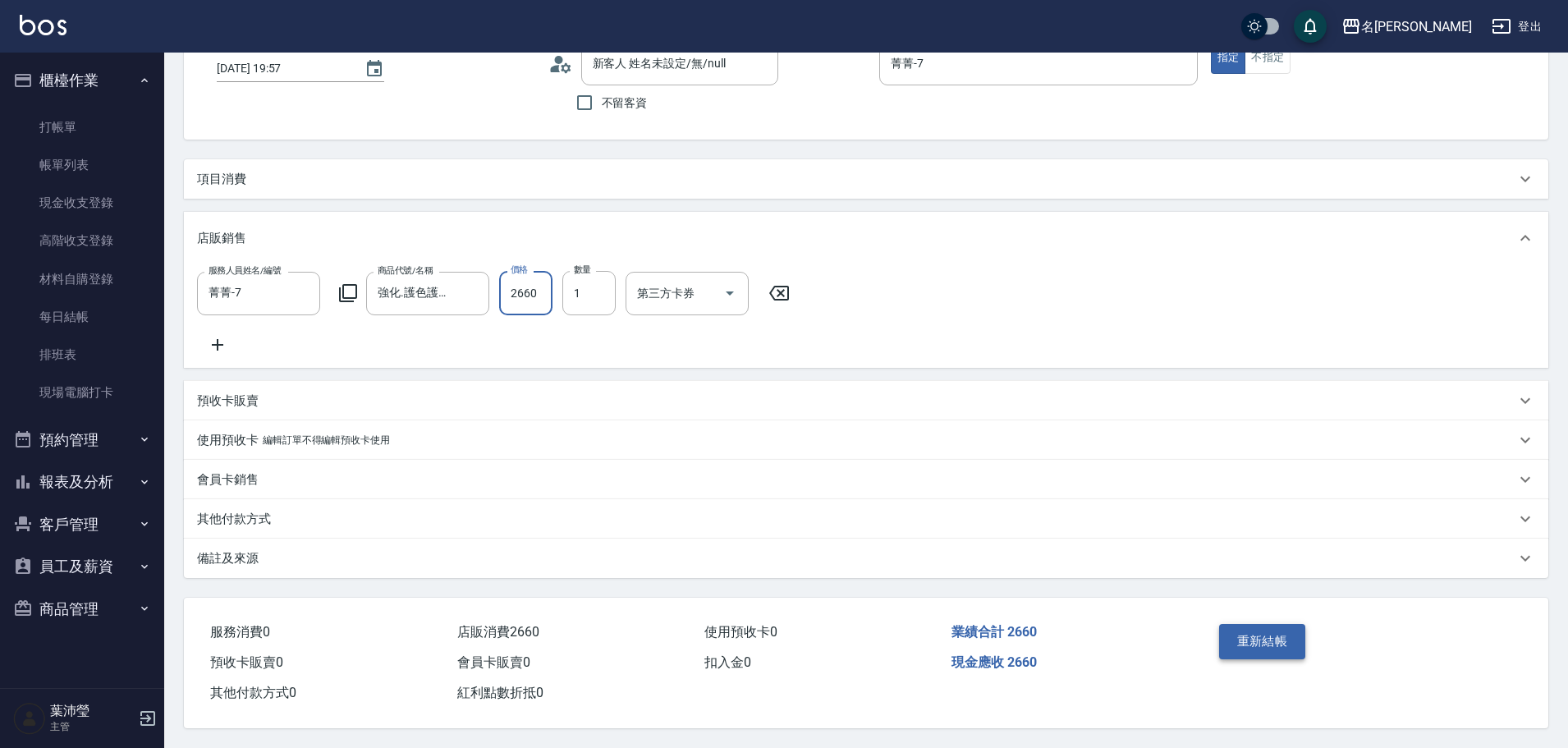
type input "2660"
click at [1258, 633] on button "重新結帳" at bounding box center [1262, 641] width 87 height 35
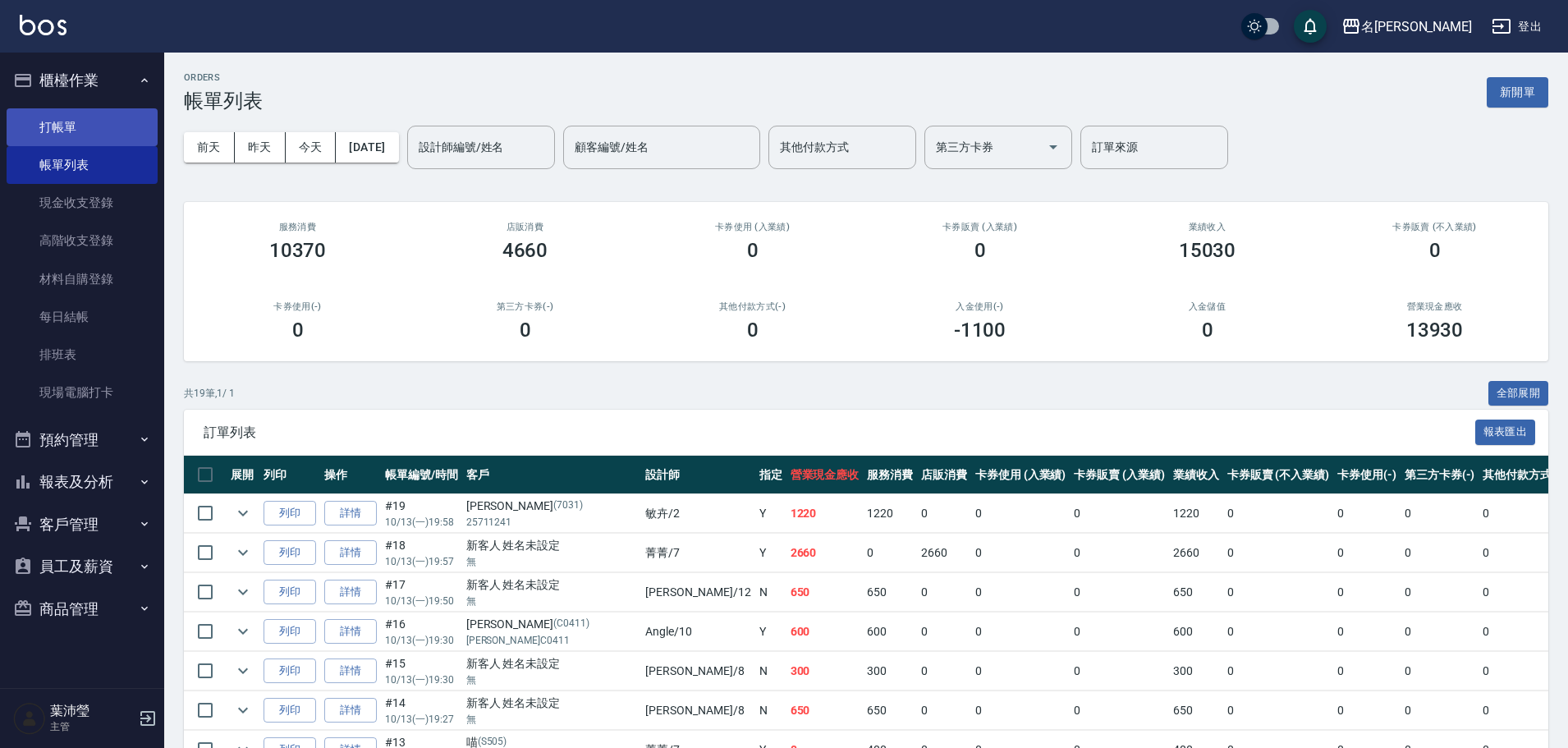
click at [79, 129] on link "打帳單" at bounding box center [82, 127] width 151 height 38
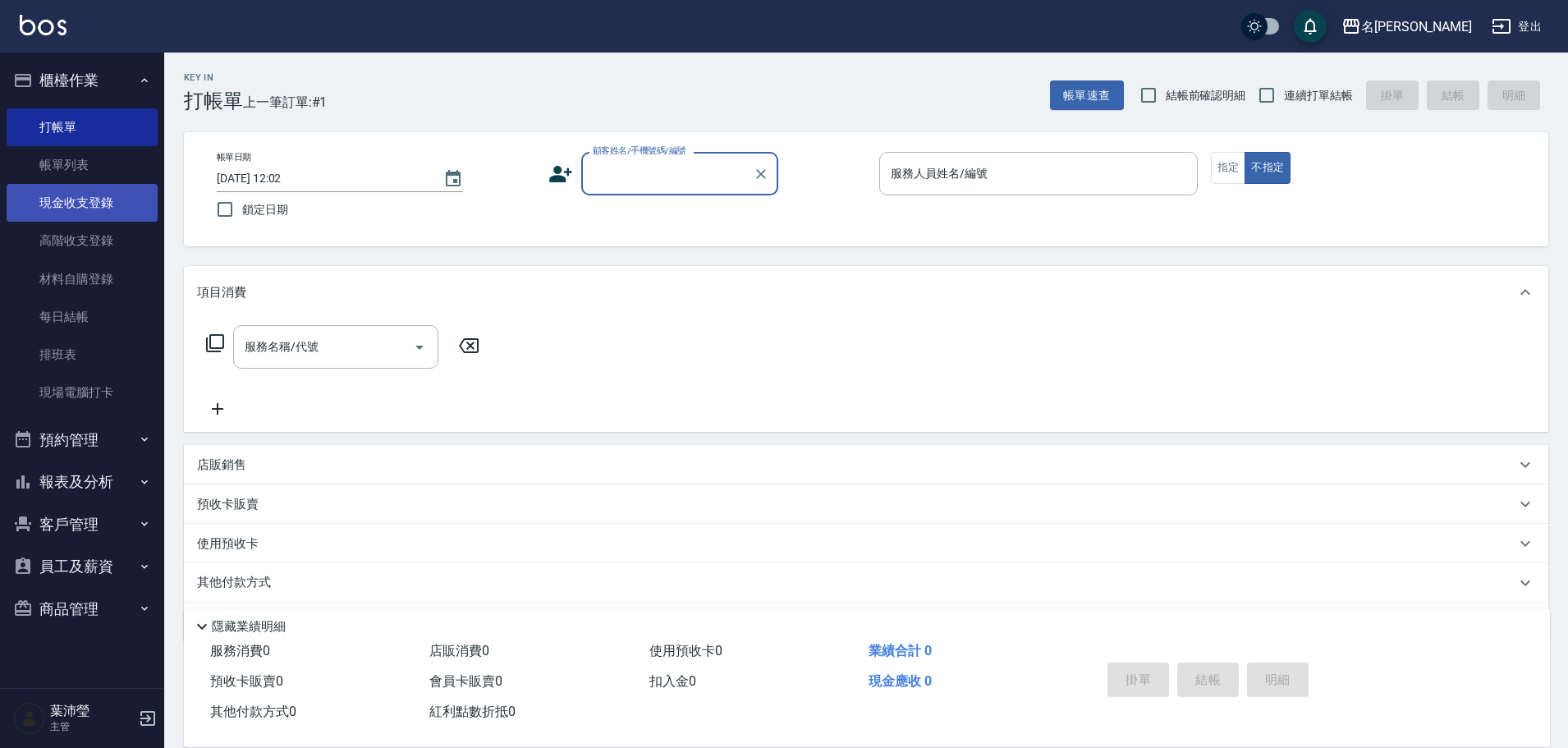
click at [108, 194] on link "現金收支登錄" at bounding box center [82, 203] width 151 height 38
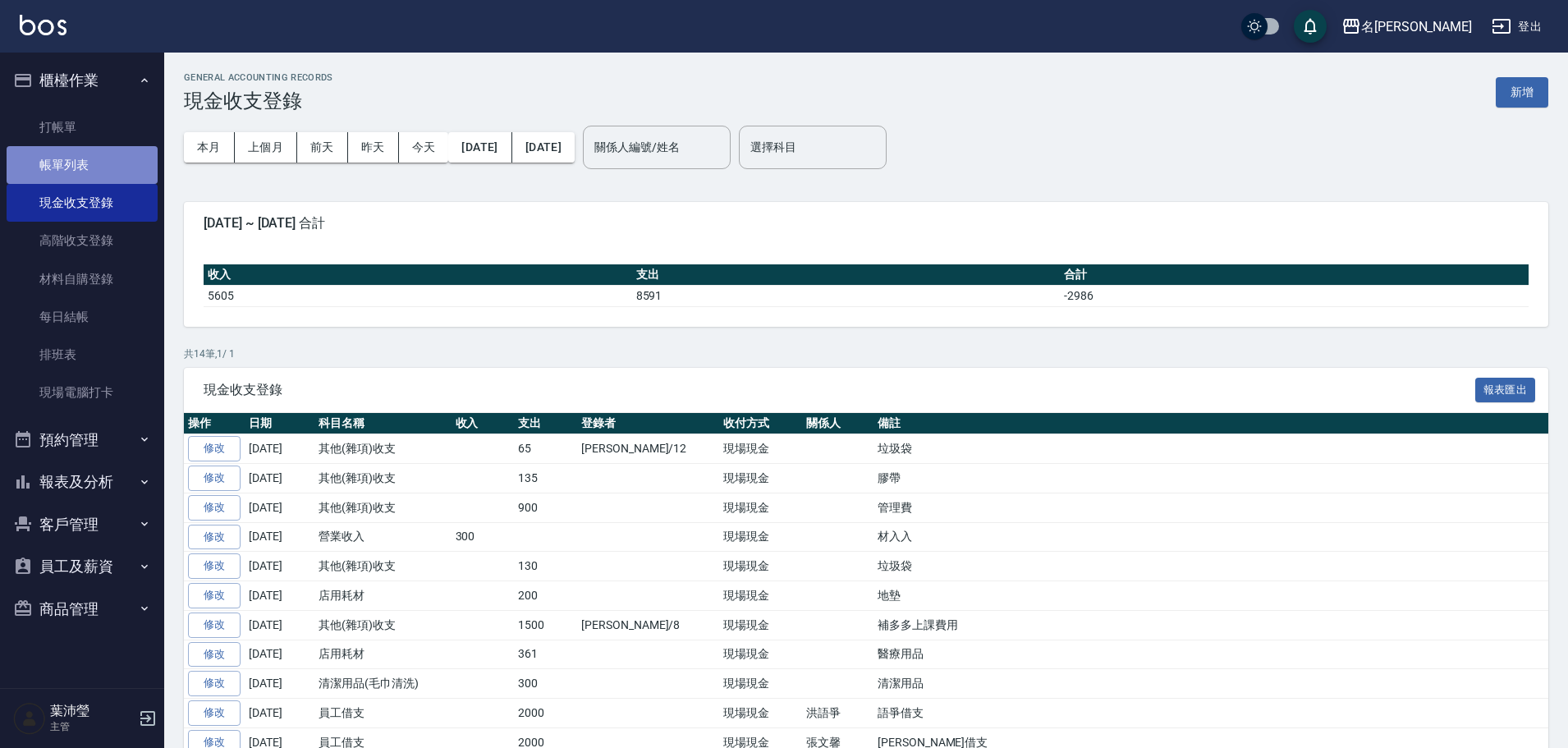
click at [108, 156] on link "帳單列表" at bounding box center [82, 165] width 151 height 38
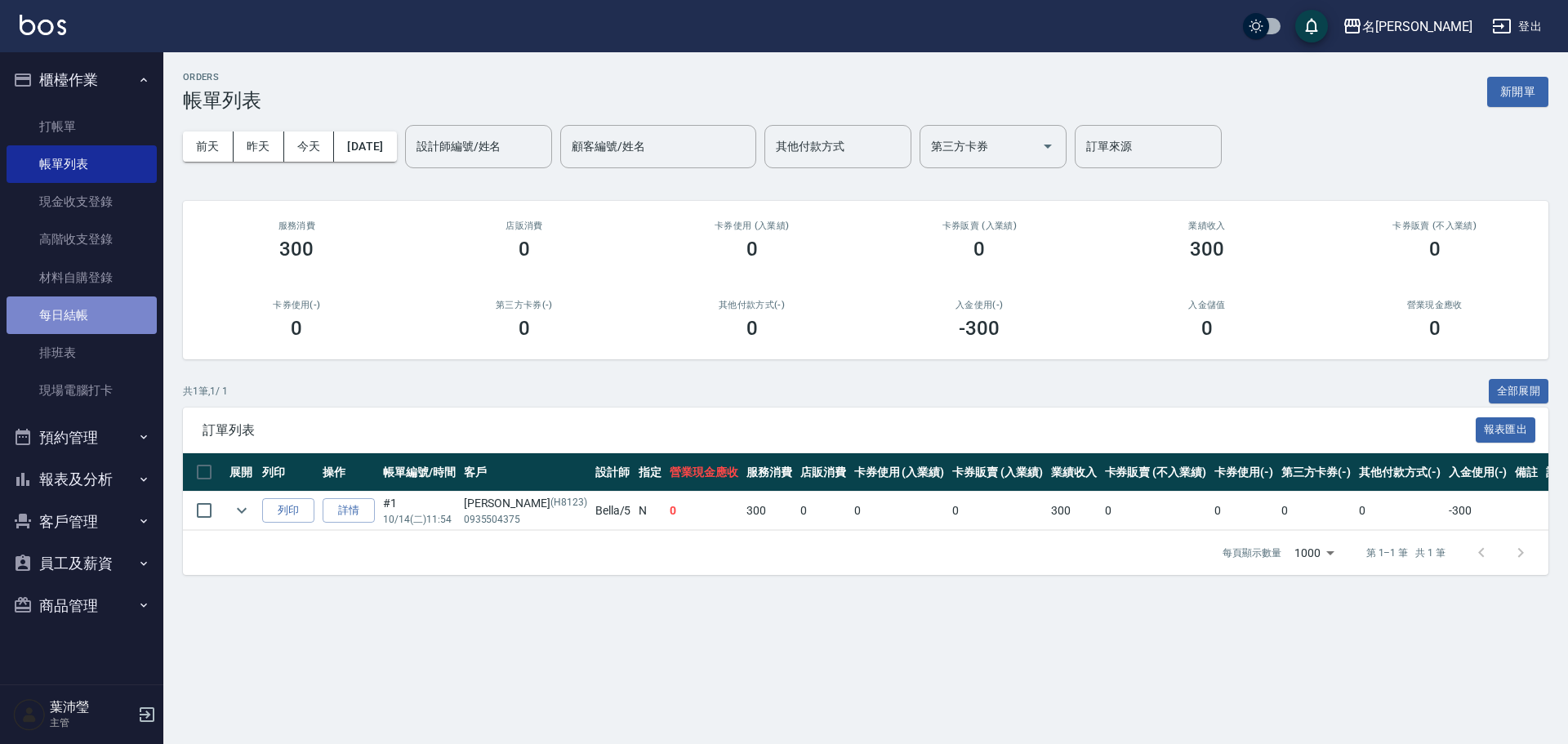
click at [119, 321] on link "每日結帳" at bounding box center [82, 315] width 150 height 38
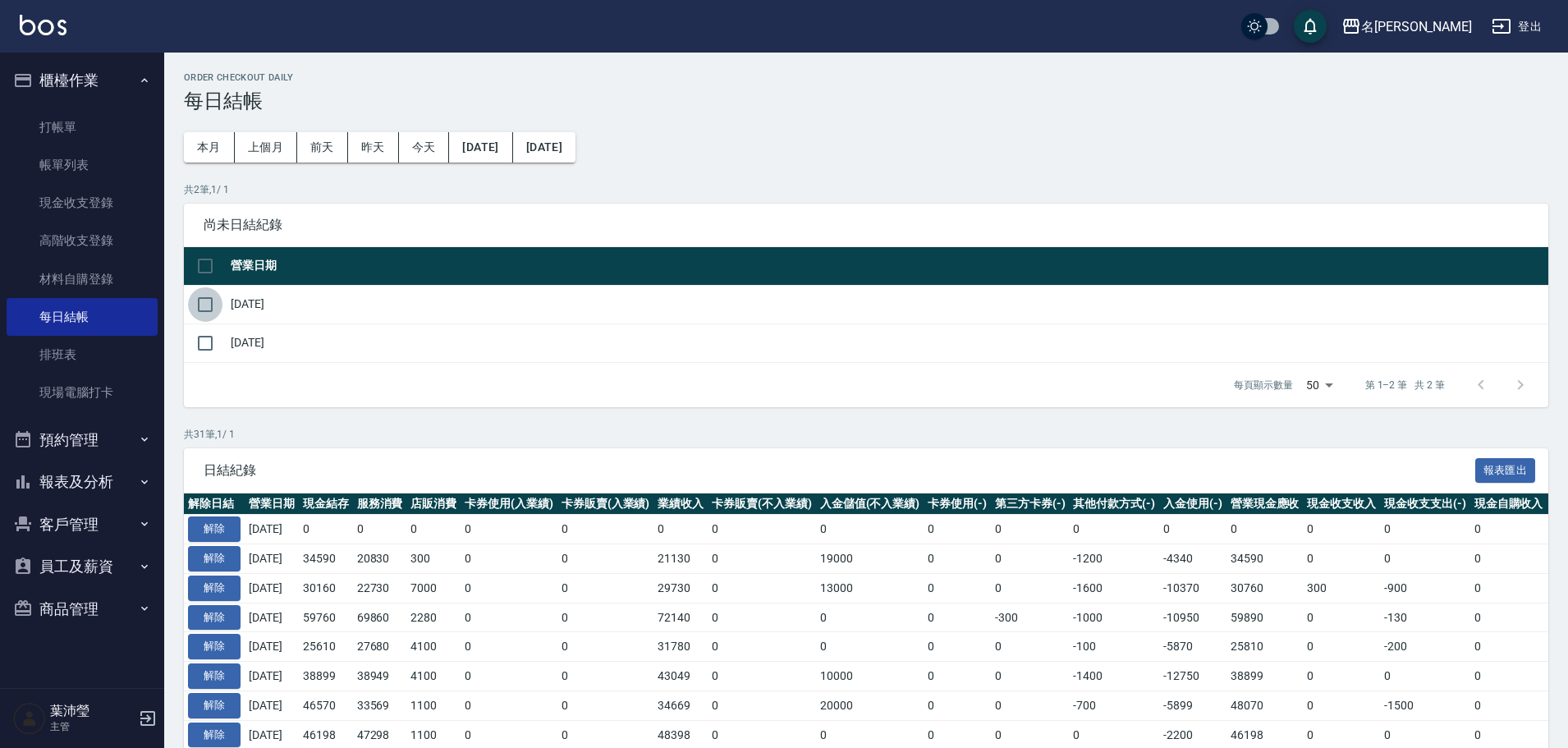
click at [200, 302] on input "checkbox" at bounding box center [206, 305] width 35 height 35
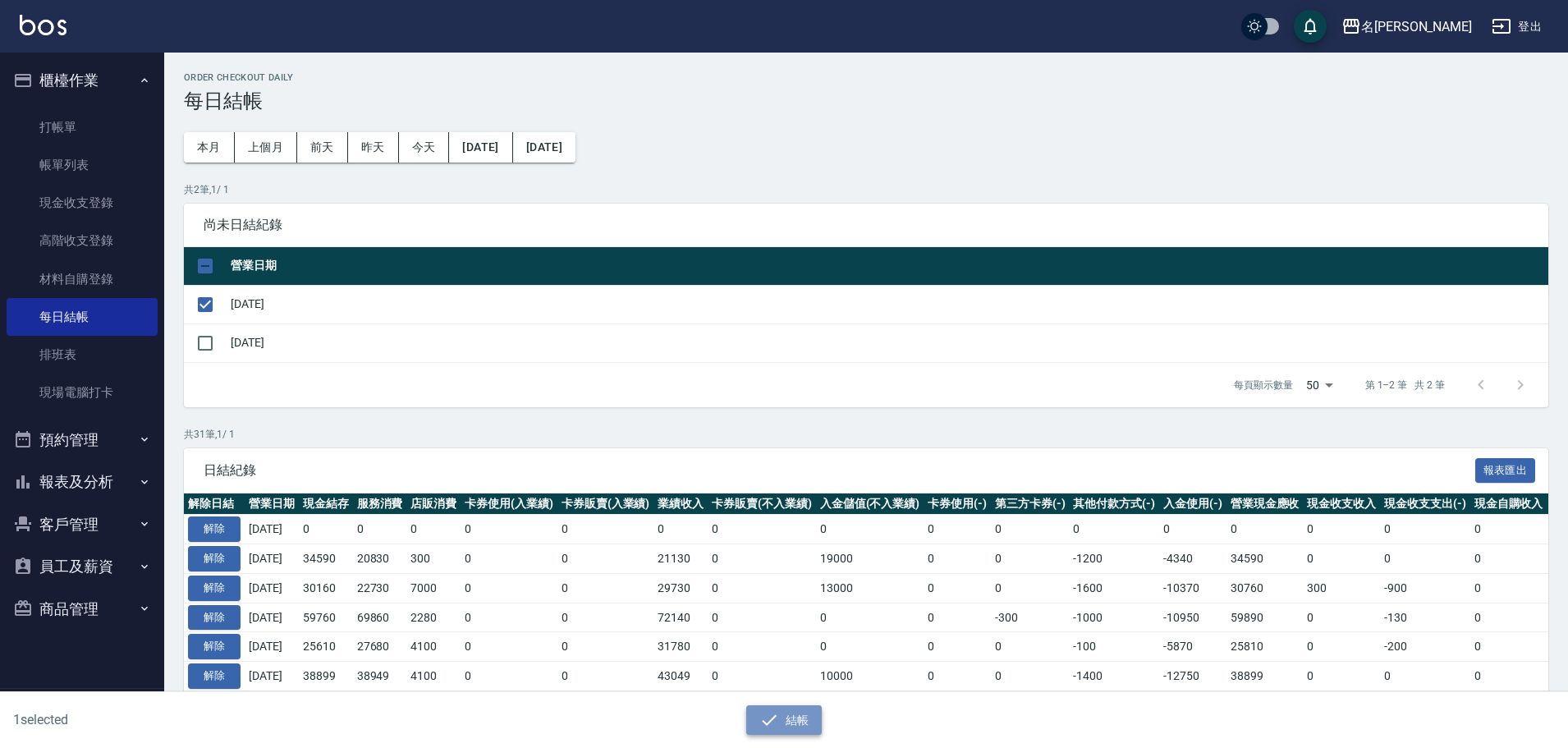
click at [788, 730] on button "結帳" at bounding box center [784, 719] width 76 height 30
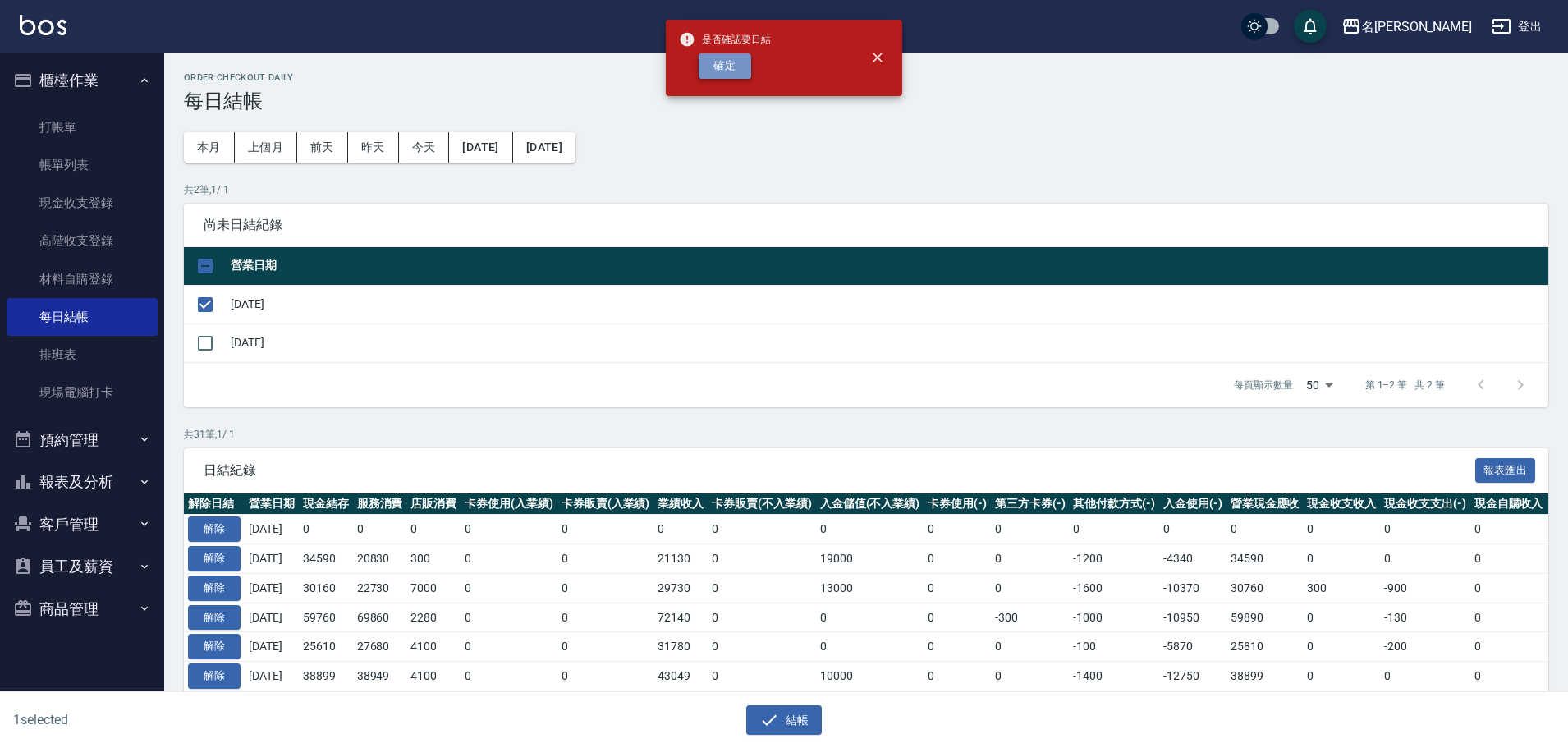
click at [714, 68] on button "確定" at bounding box center [725, 66] width 53 height 25
checkbox input "false"
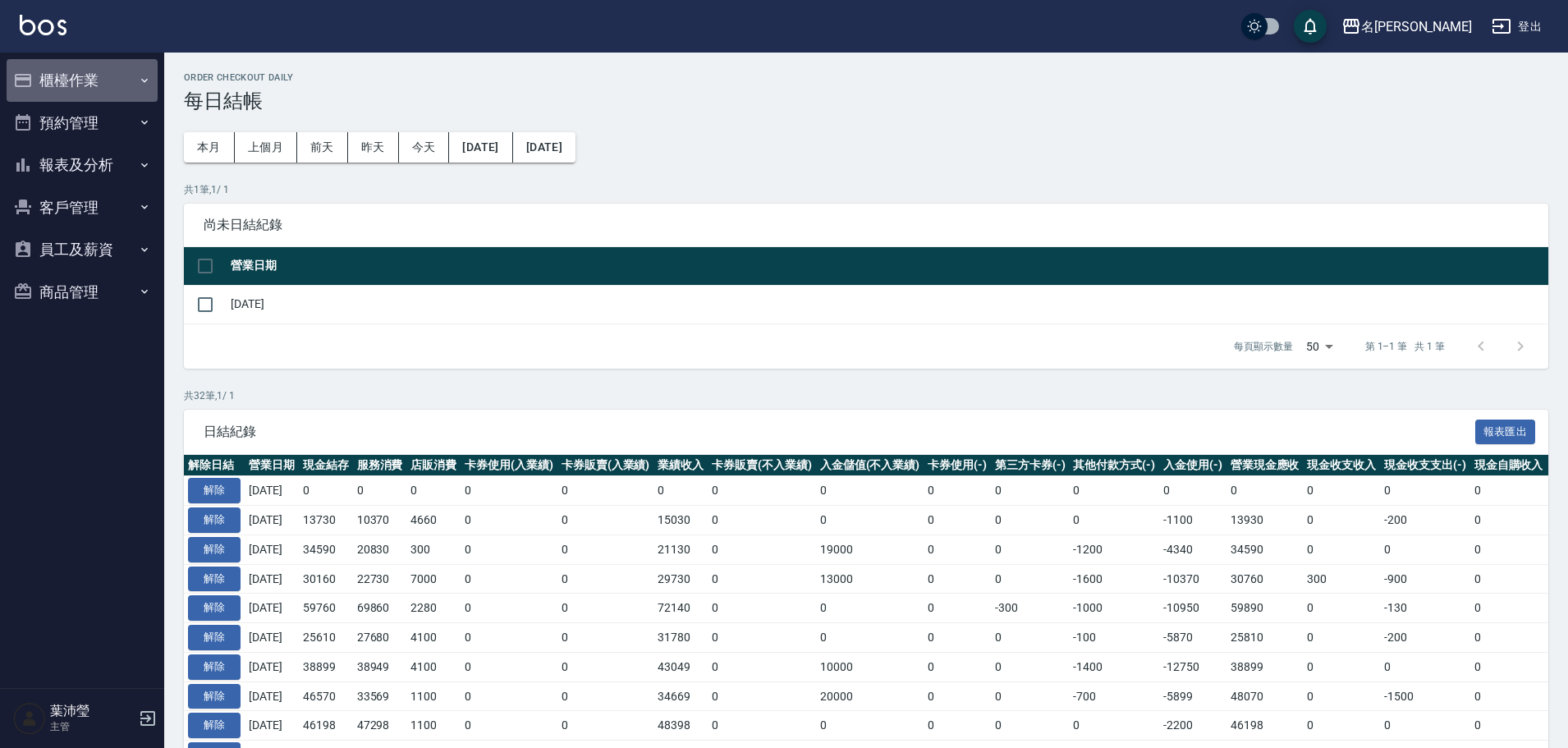
click at [106, 85] on button "櫃檯作業" at bounding box center [82, 79] width 151 height 42
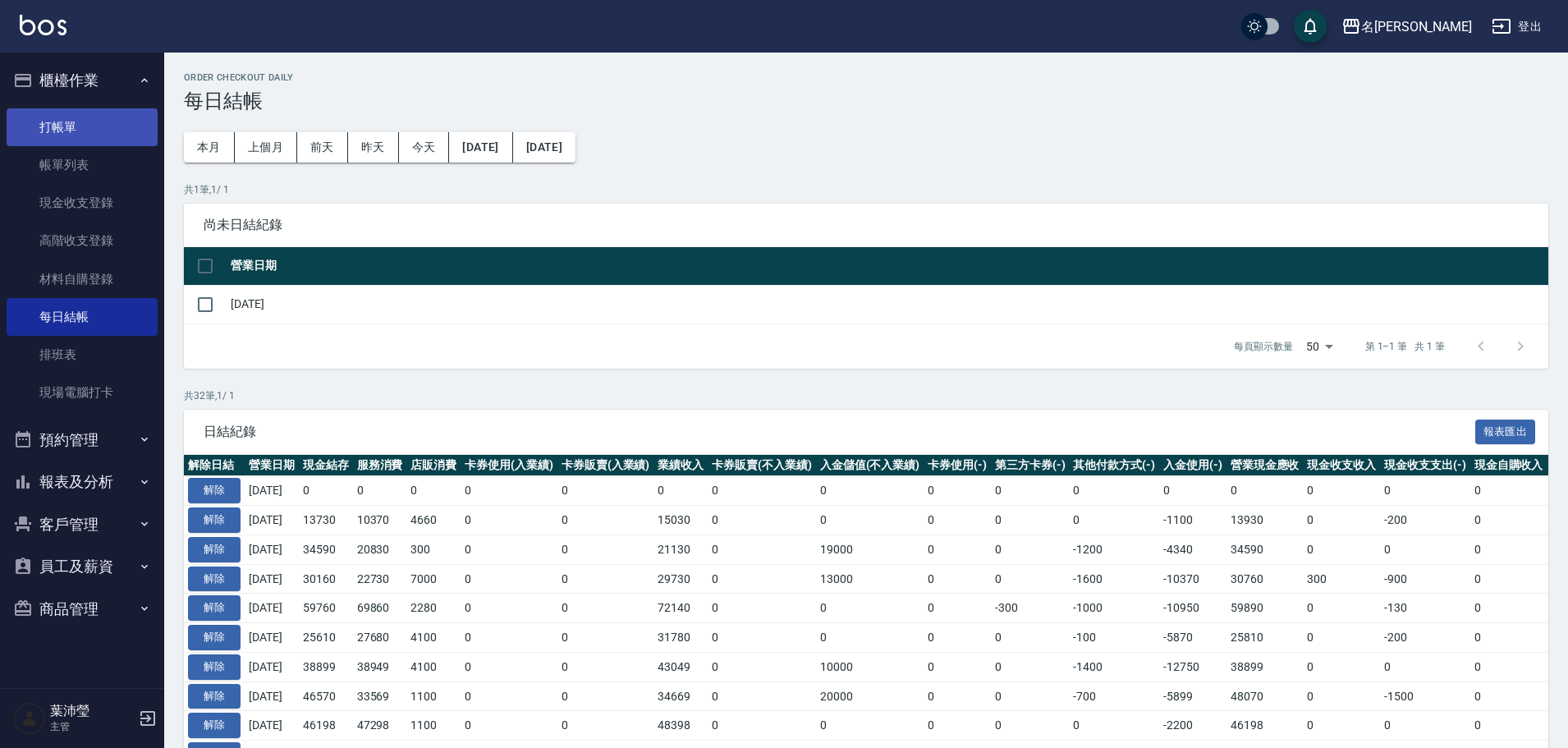
click at [106, 115] on link "打帳單" at bounding box center [82, 127] width 151 height 38
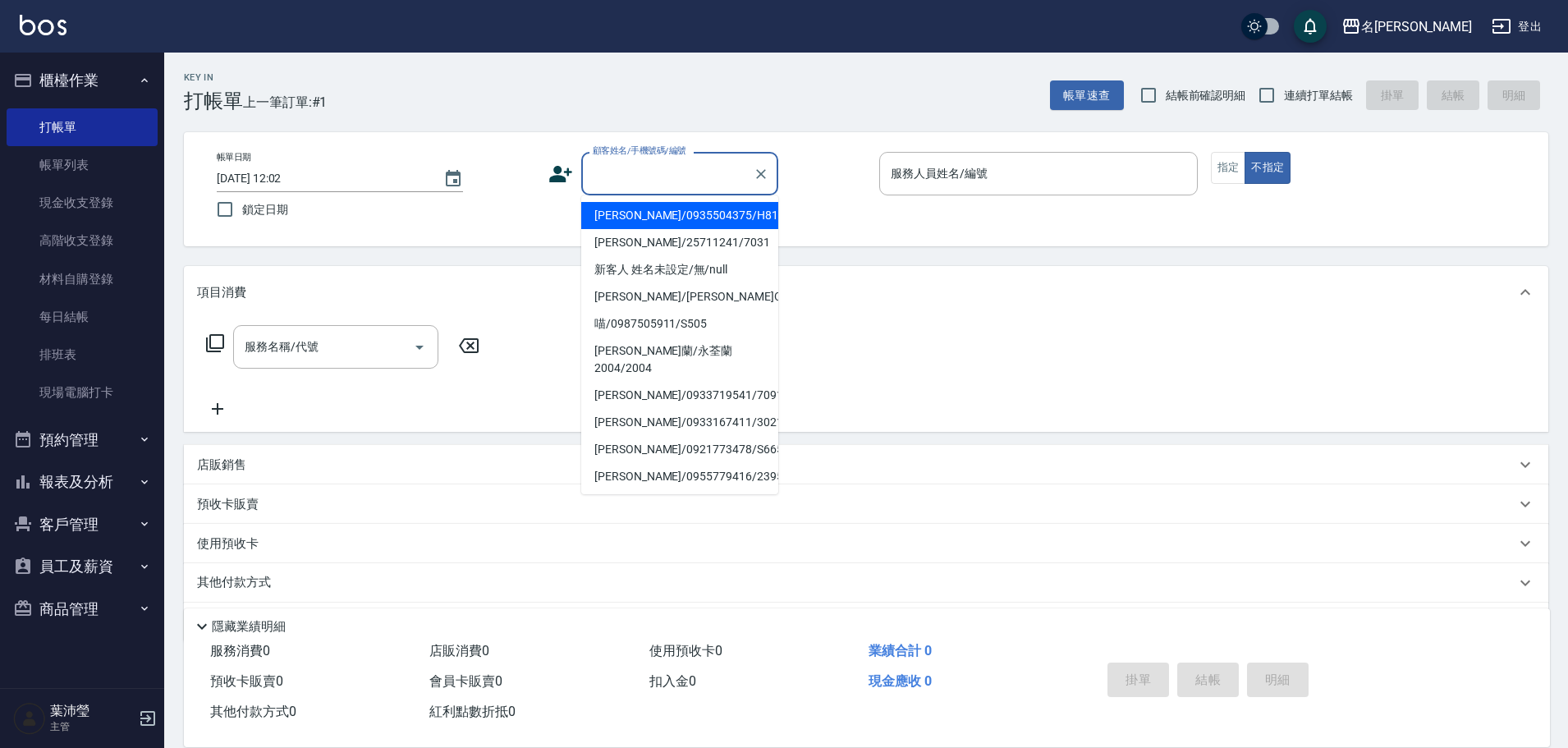
click at [682, 166] on input "顧客姓名/手機號碼/編號" at bounding box center [668, 173] width 157 height 29
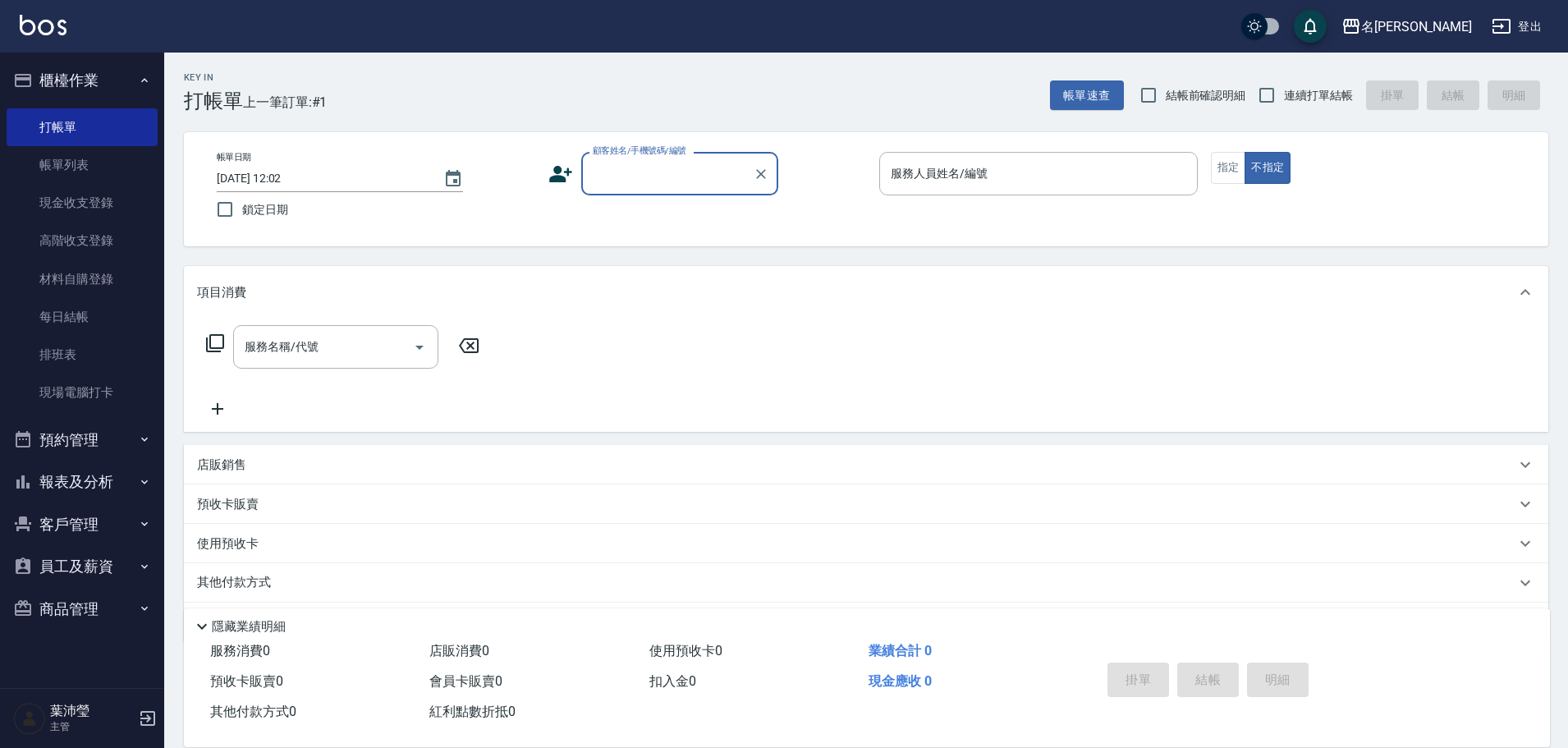
click at [629, 178] on input "顧客姓名/手機號碼/編號" at bounding box center [668, 173] width 157 height 29
click at [682, 212] on li "[PERSON_NAME]/0933471505/C0336" at bounding box center [680, 215] width 197 height 27
type input "[PERSON_NAME]/0933471505/C0336"
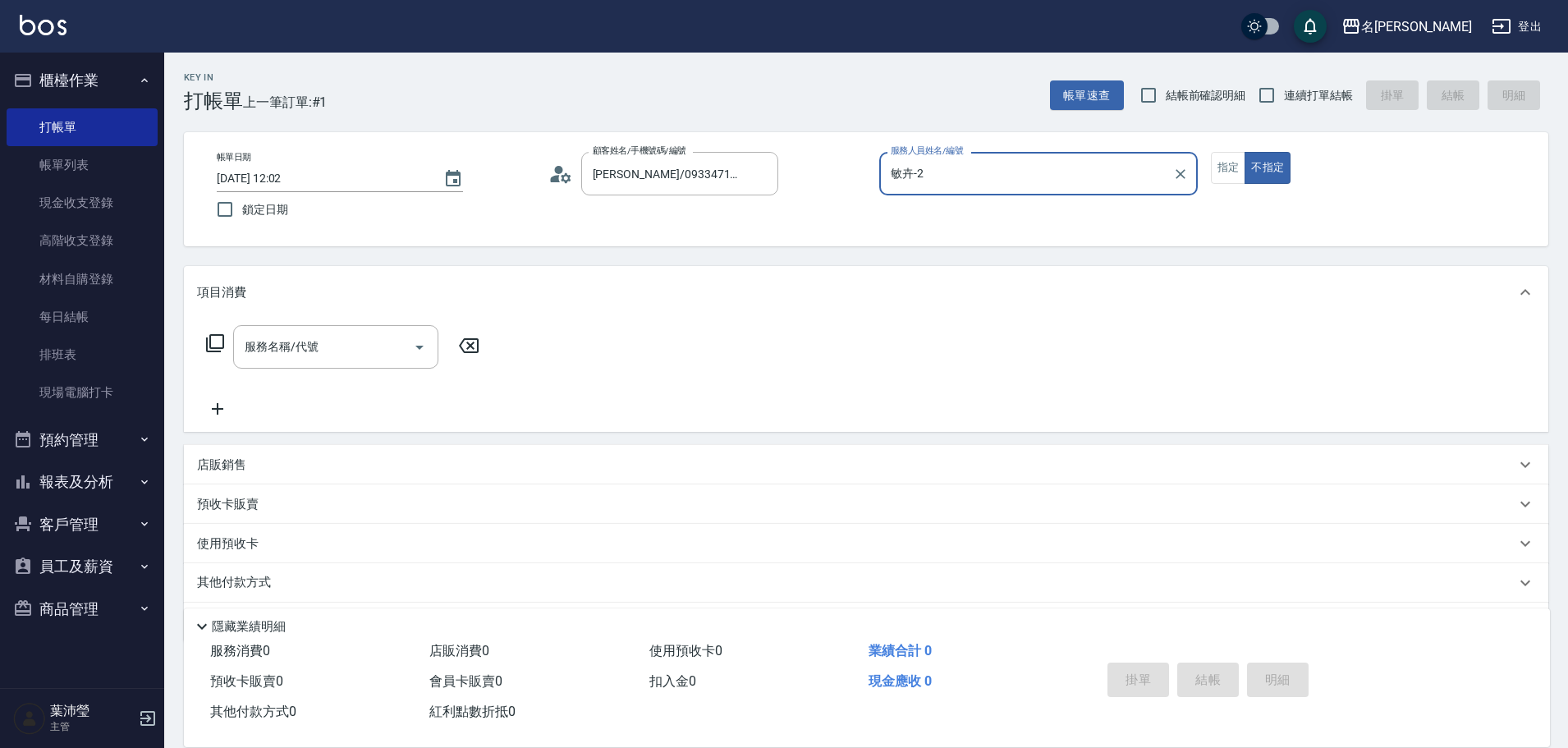
type input "敏卉-2"
click at [1226, 171] on button "指定" at bounding box center [1228, 168] width 35 height 32
click at [216, 339] on icon at bounding box center [215, 343] width 20 height 20
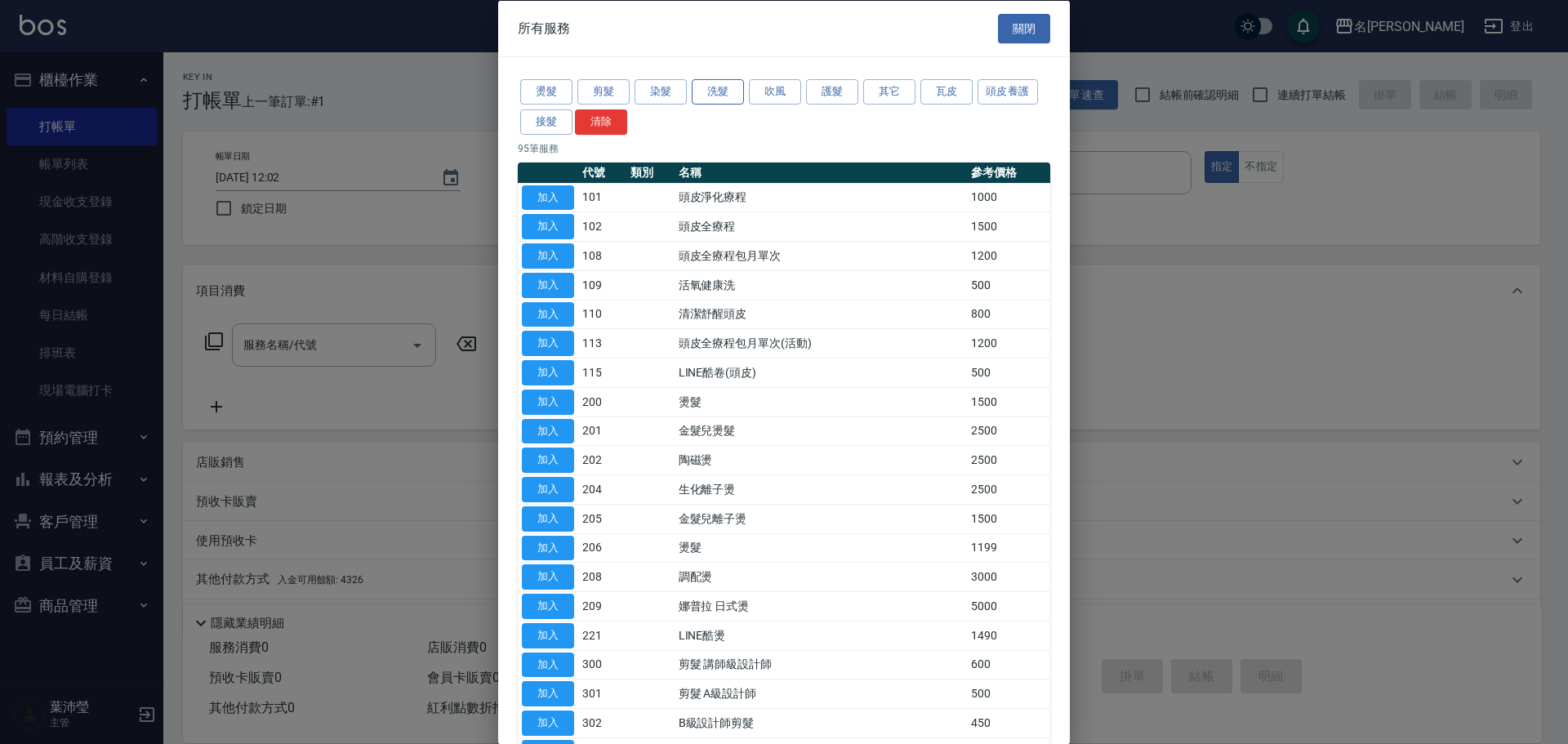
click at [714, 88] on button "洗髮" at bounding box center [717, 91] width 52 height 25
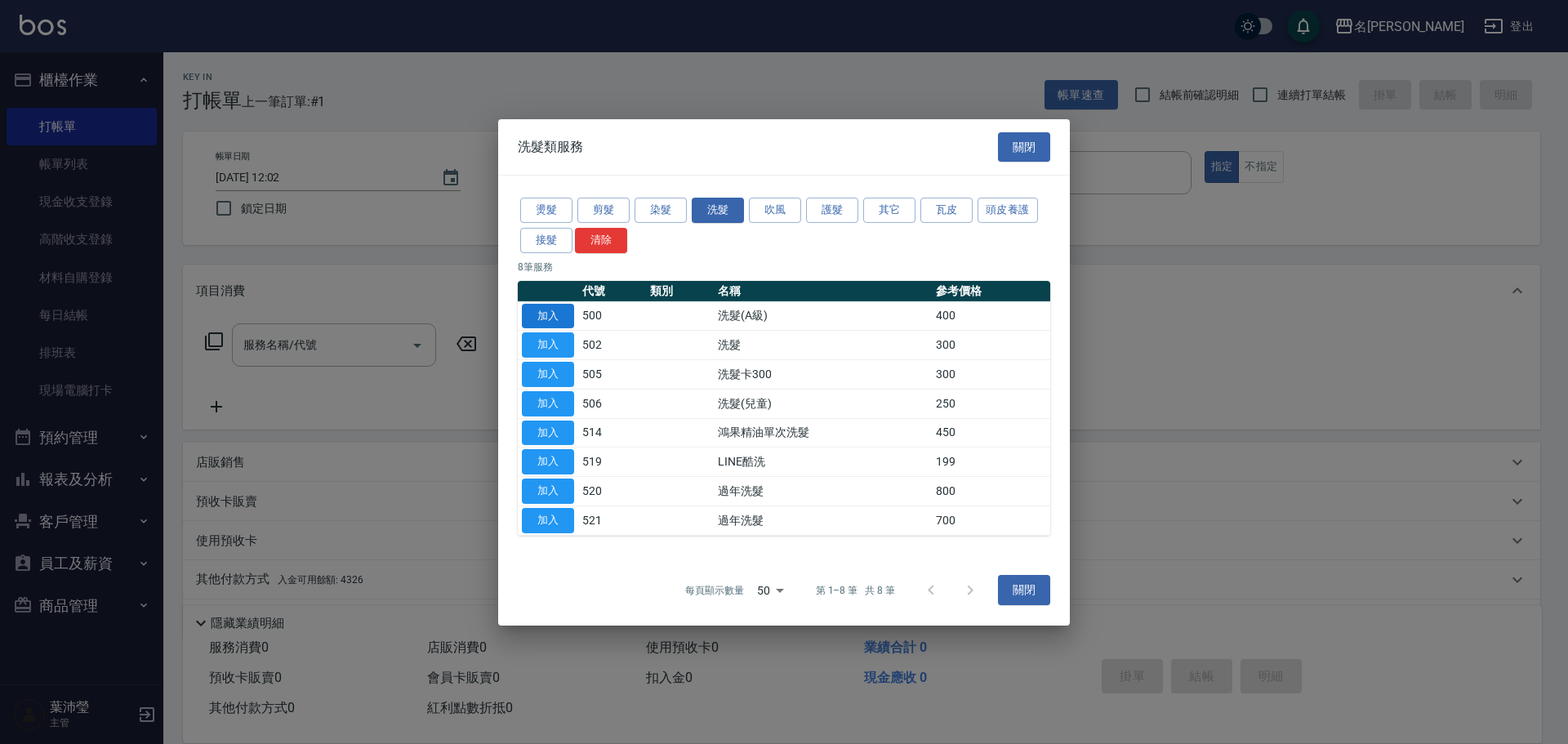
click at [540, 313] on button "加入" at bounding box center [547, 315] width 52 height 25
type input "洗髮(A級)(500)"
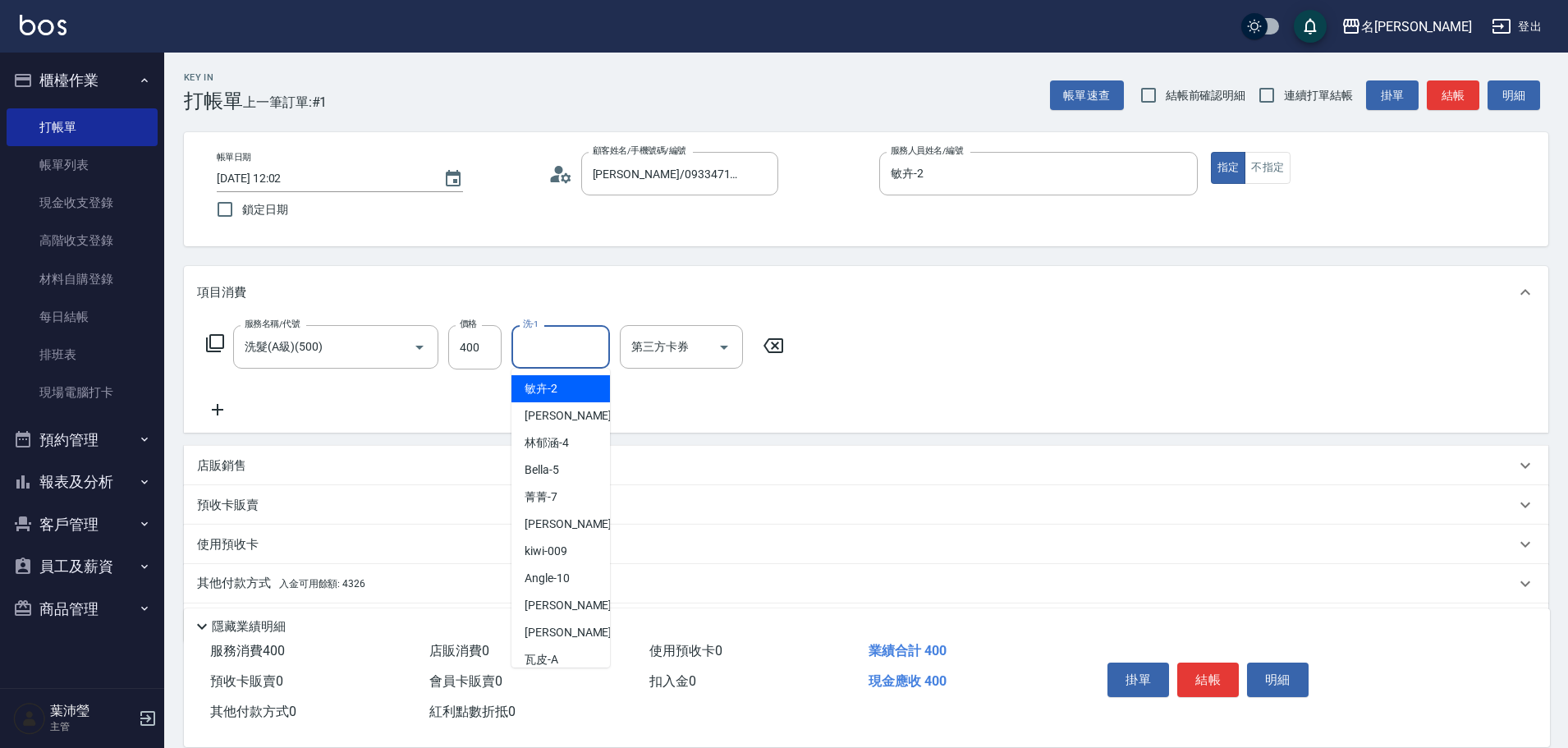
click at [540, 348] on input "洗-1" at bounding box center [561, 346] width 84 height 29
click at [587, 379] on div "語爭 -20" at bounding box center [561, 388] width 98 height 27
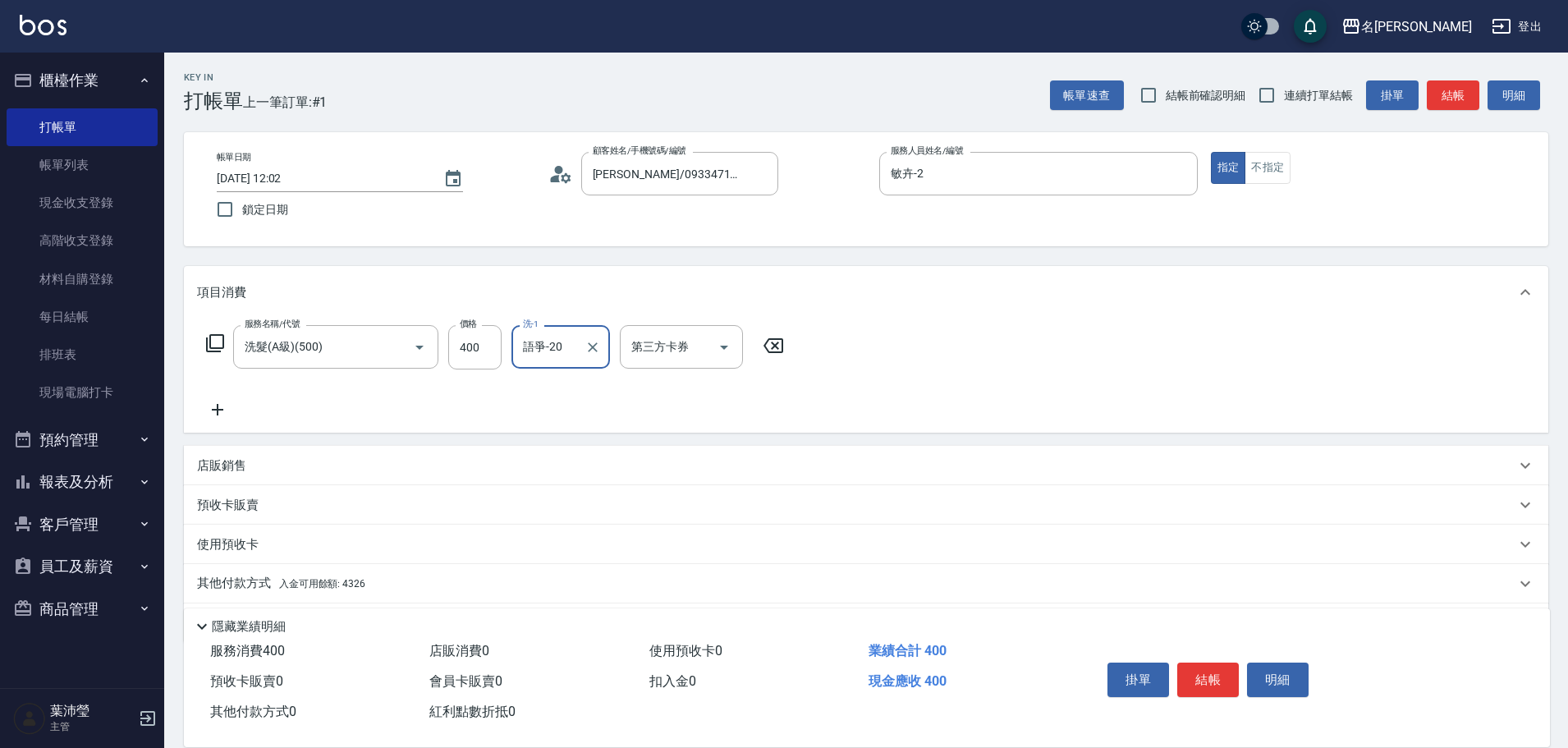
type input "語爭-20"
click at [227, 464] on p "店販銷售" at bounding box center [221, 466] width 49 height 17
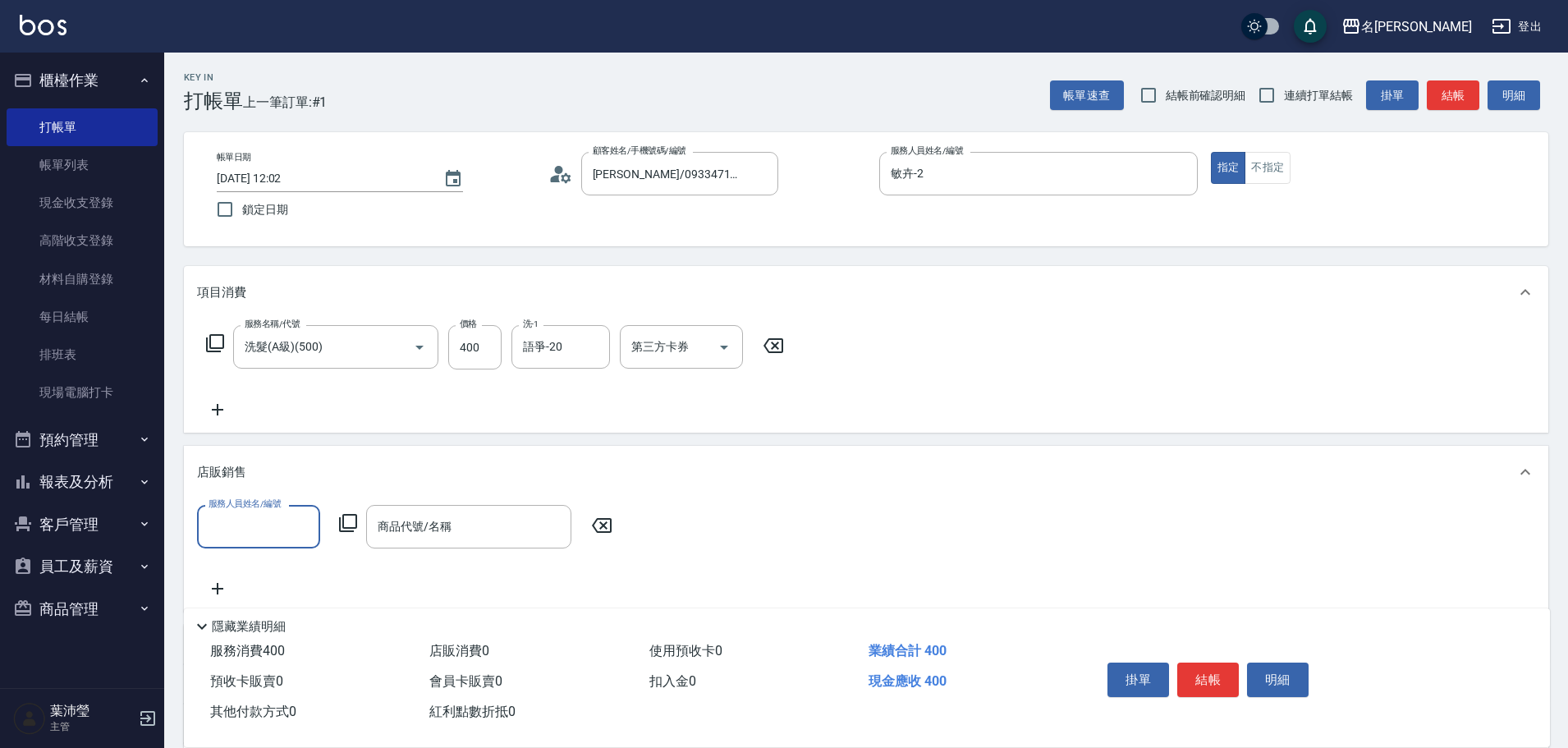
click at [238, 523] on input "服務人員姓名/編號" at bounding box center [258, 526] width 108 height 29
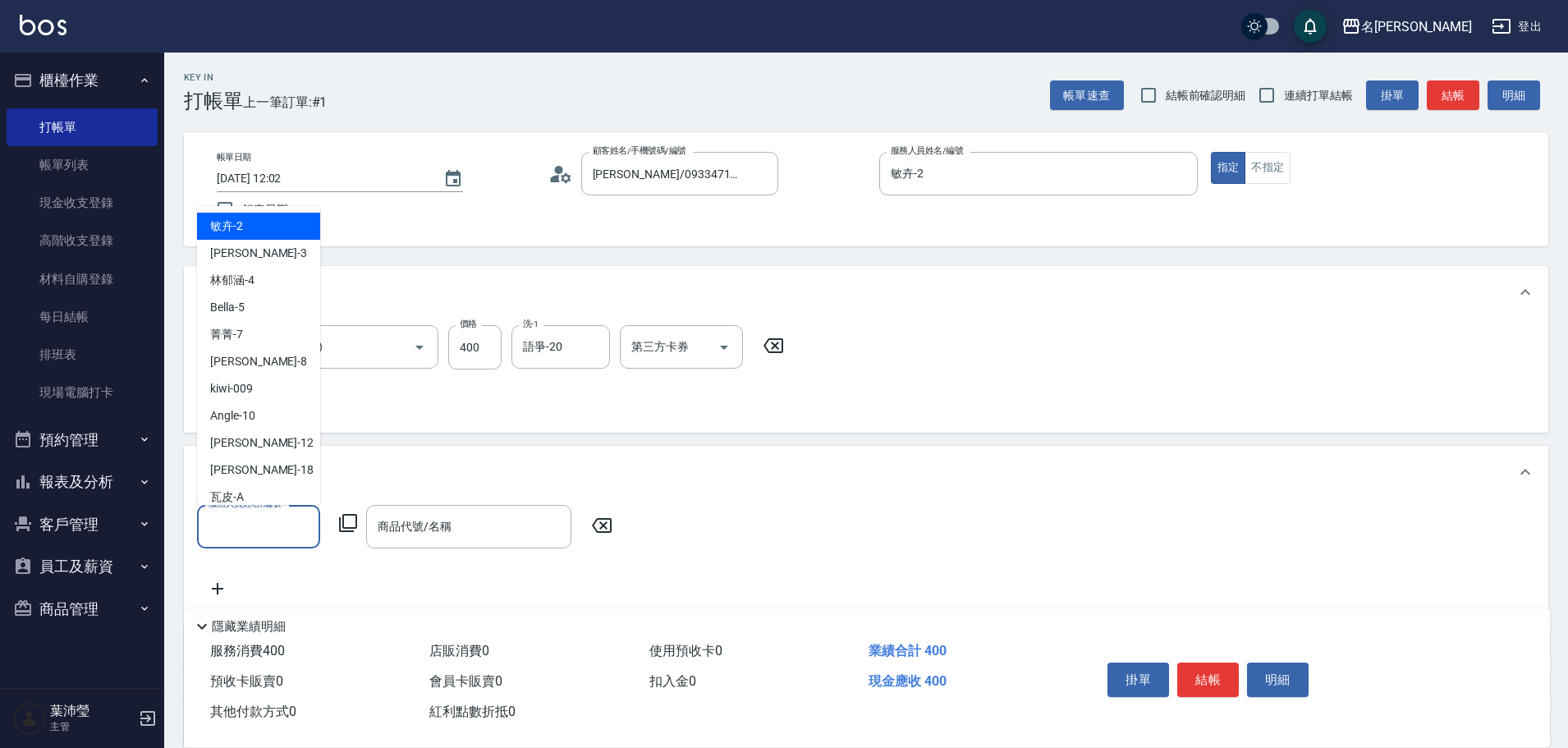
click at [274, 231] on div "敏卉 -2" at bounding box center [258, 225] width 124 height 27
type input "敏卉-2"
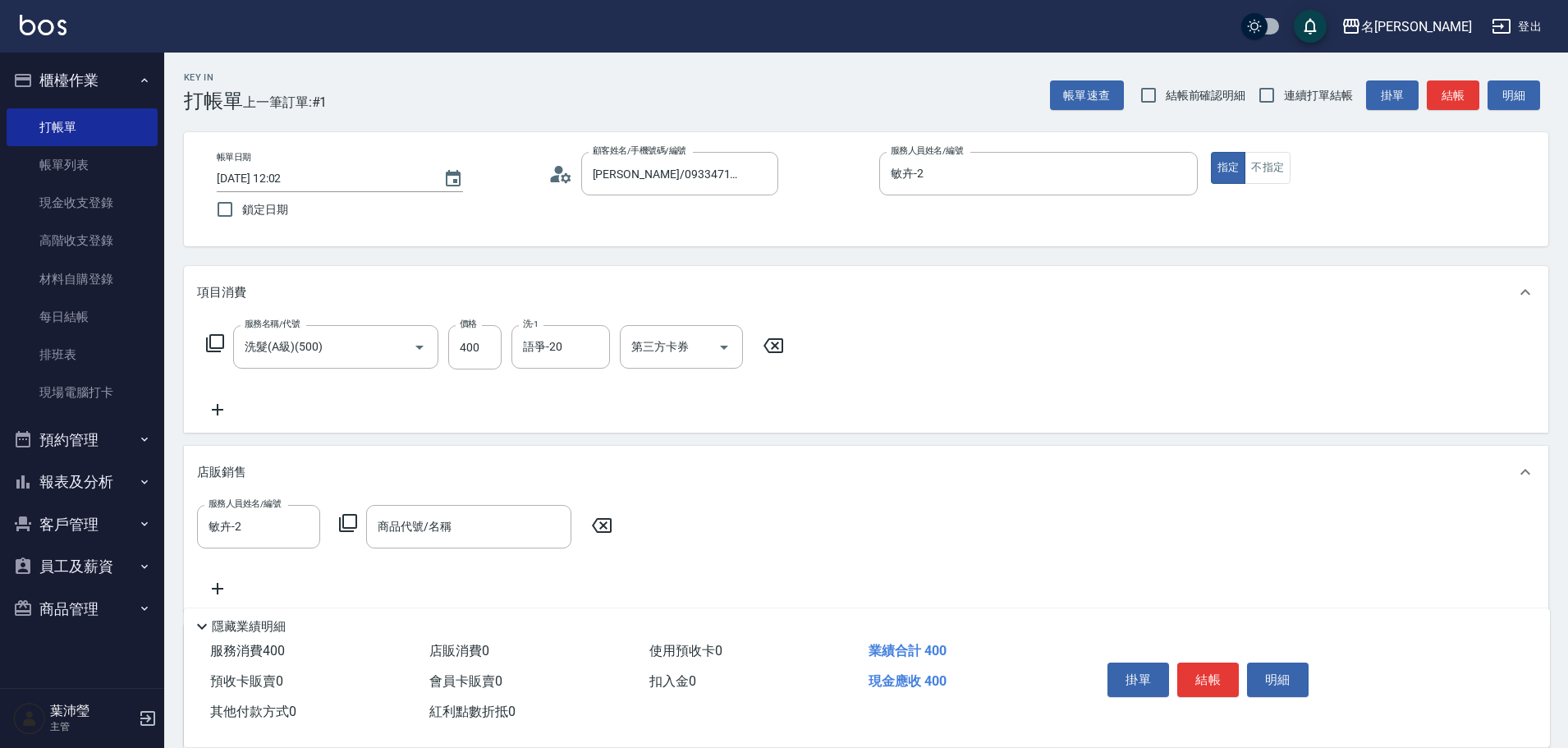
click at [346, 523] on icon at bounding box center [348, 523] width 20 height 20
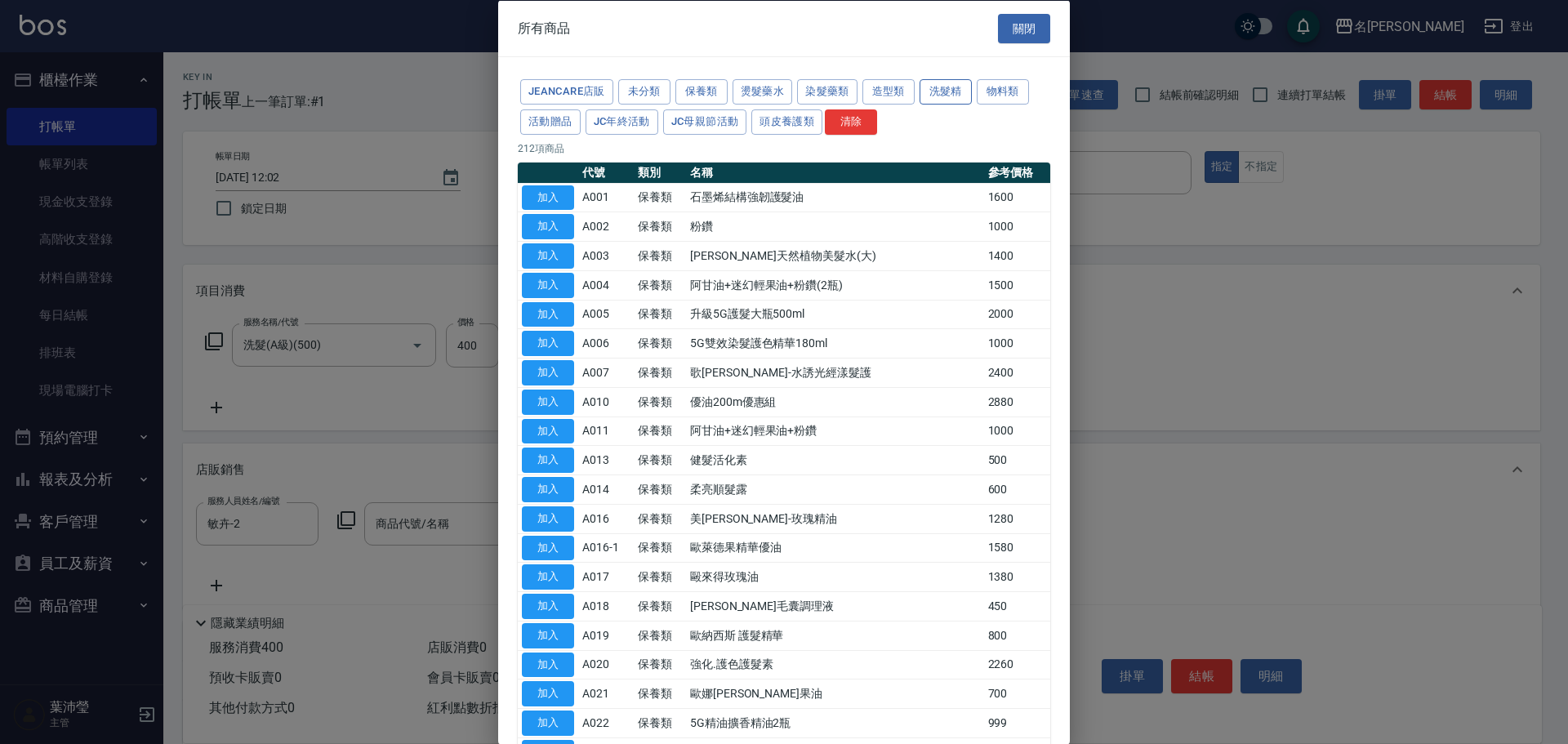
click at [949, 92] on button "洗髮精" at bounding box center [945, 91] width 52 height 25
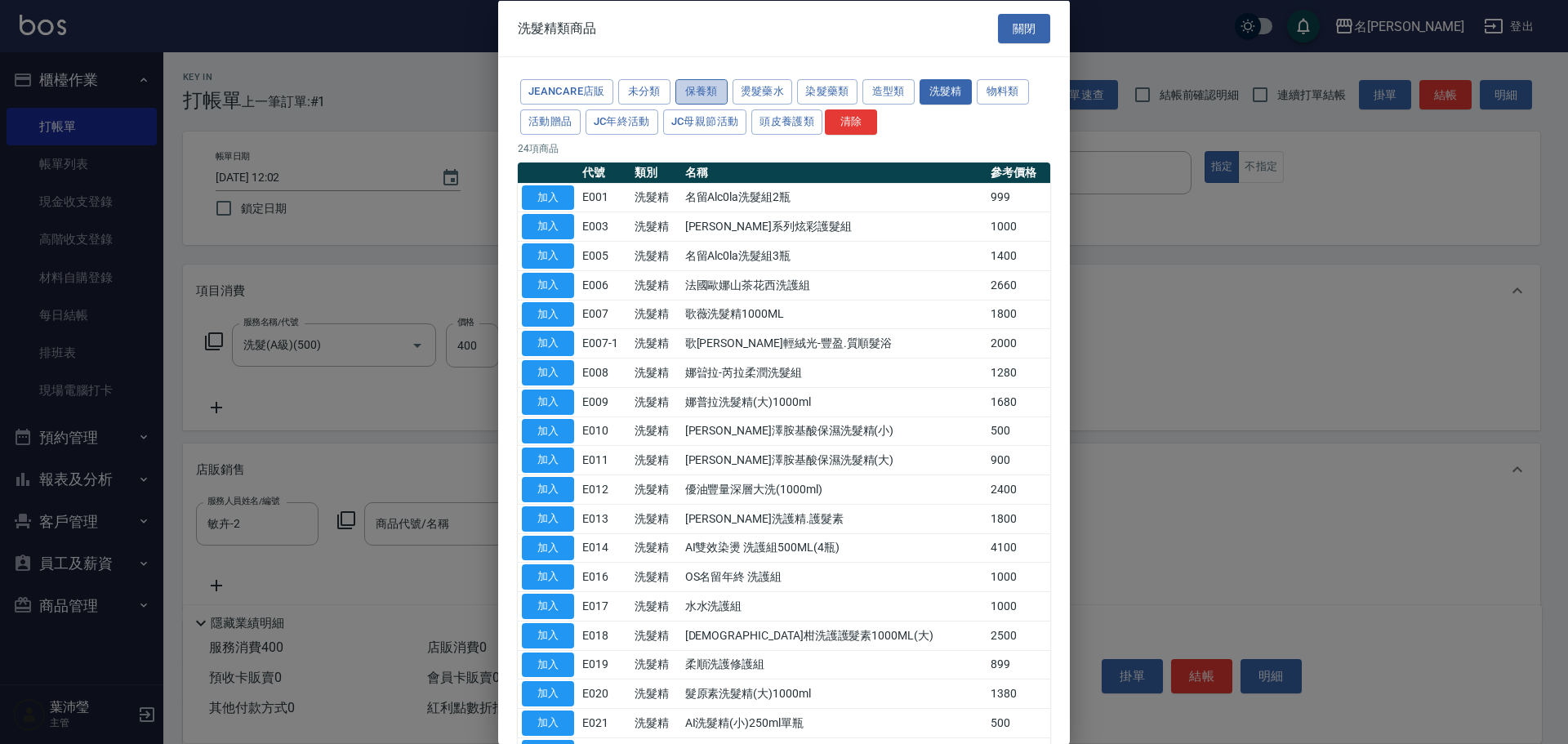
click at [704, 95] on button "保養類" at bounding box center [701, 91] width 52 height 25
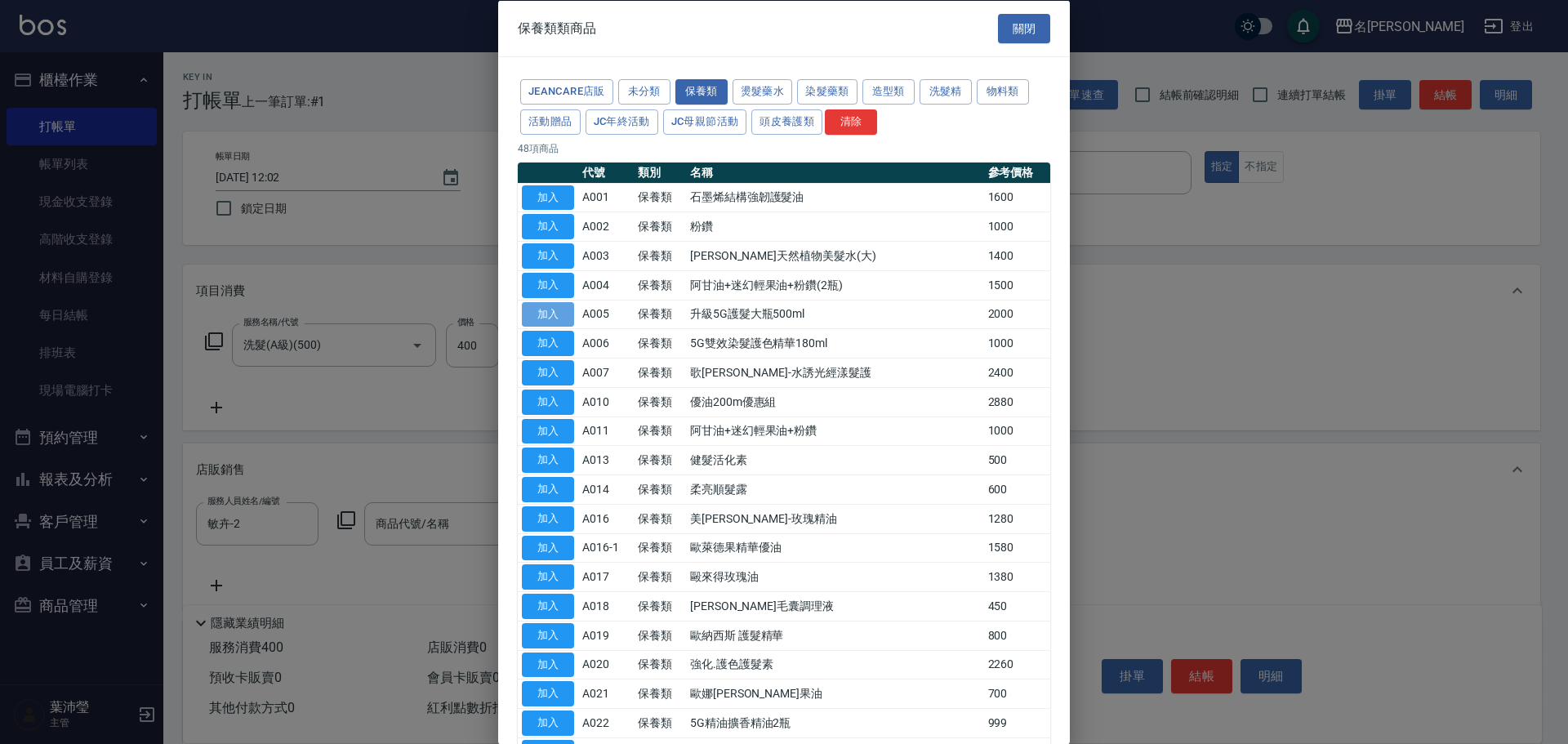
click at [560, 314] on button "加入" at bounding box center [547, 314] width 52 height 25
type input "升級5G護髮大瓶500ml"
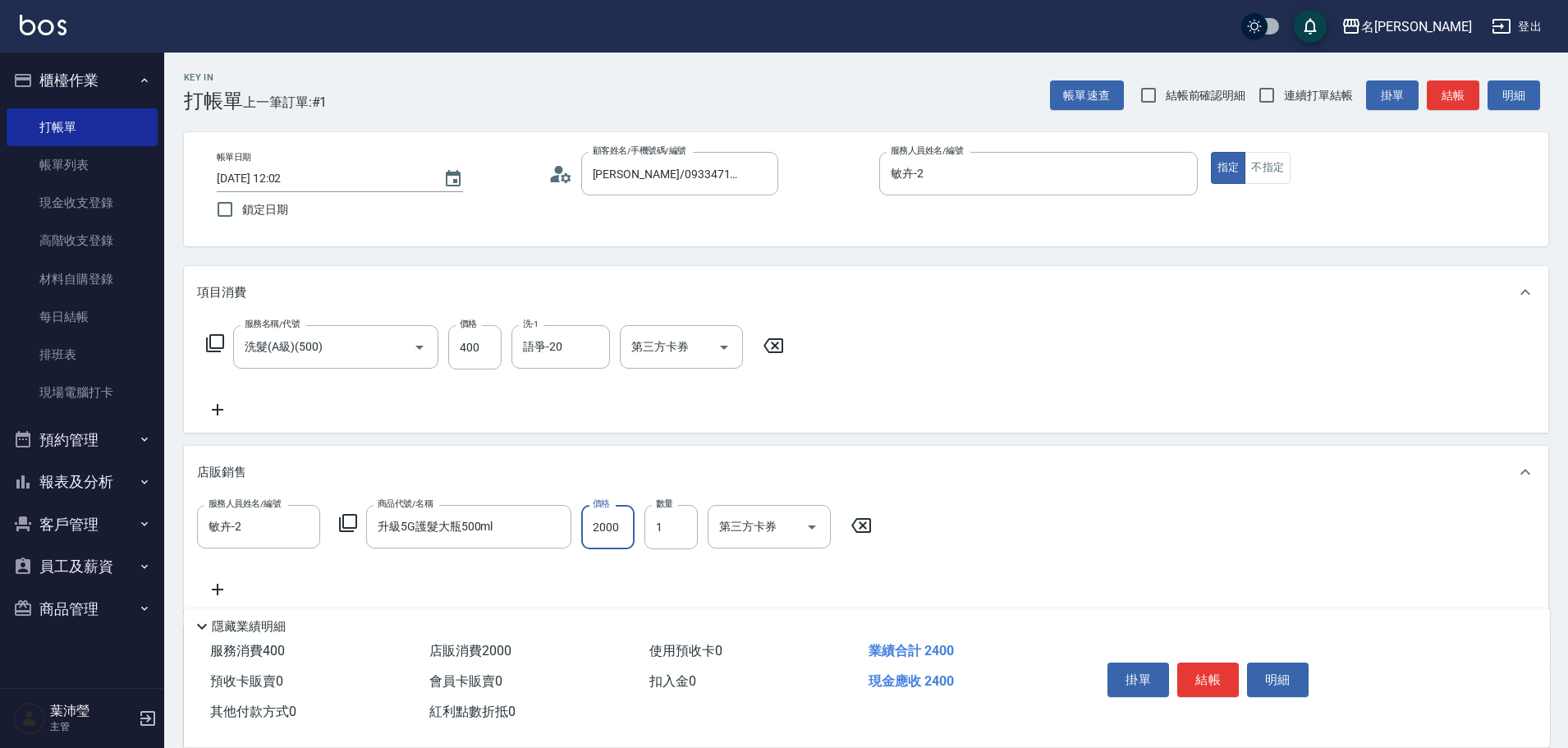
click at [620, 523] on input "2000" at bounding box center [608, 527] width 54 height 44
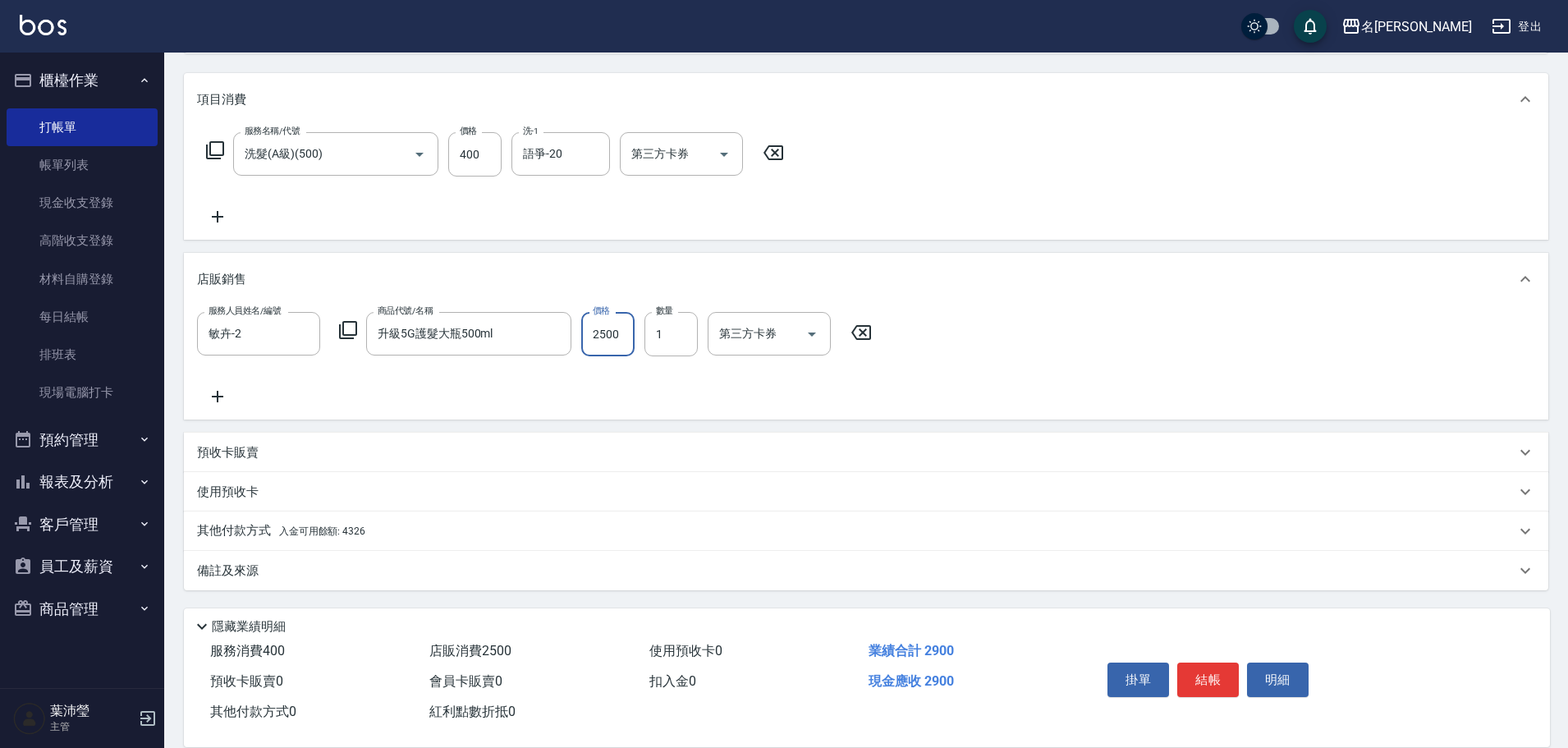
type input "2500"
click at [220, 525] on p "其他付款方式 入金可用餘額: 4326" at bounding box center [281, 531] width 168 height 18
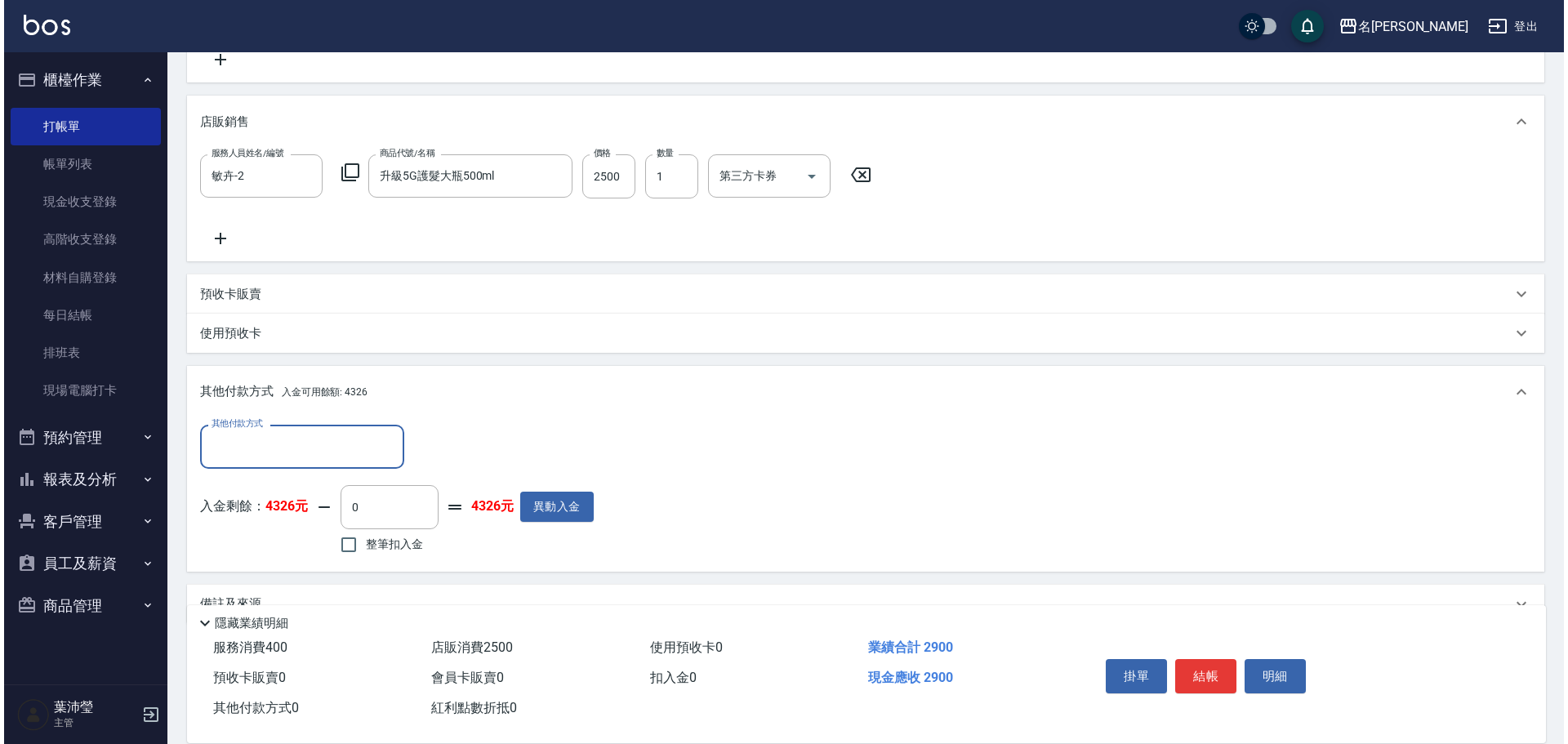
scroll to position [385, 0]
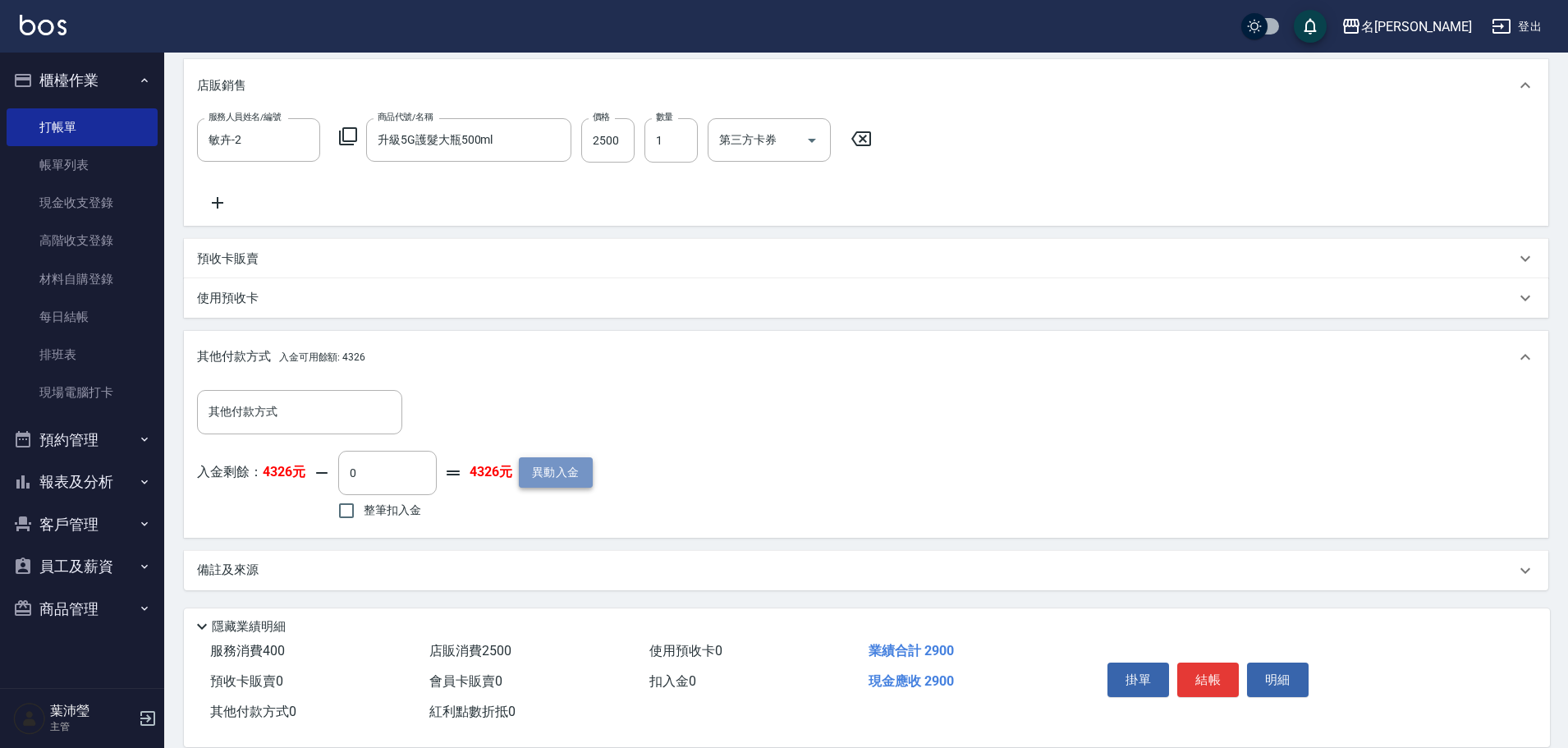
click at [552, 467] on button "異動入金" at bounding box center [556, 472] width 74 height 30
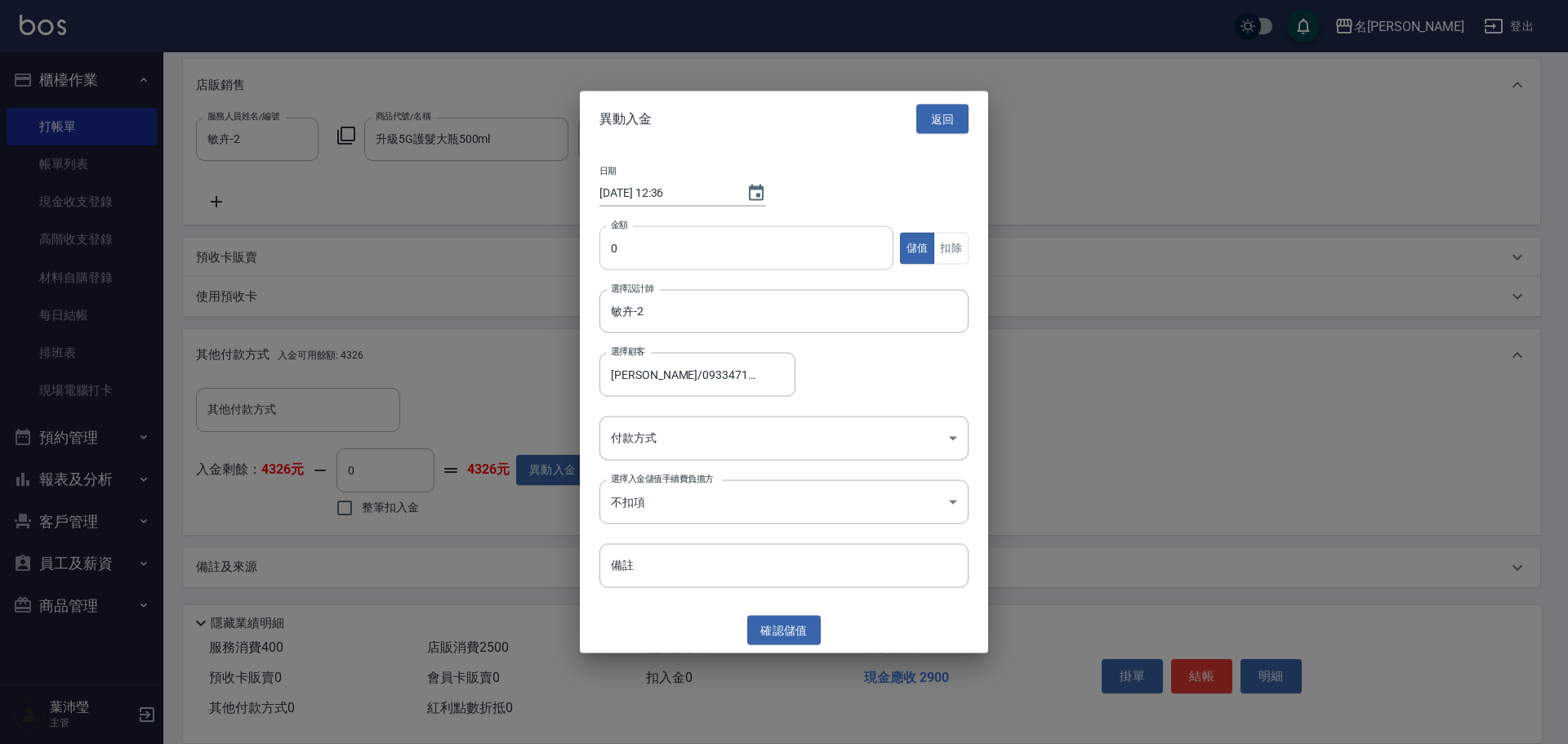
click at [608, 247] on input "0" at bounding box center [747, 247] width 294 height 44
type input "10000"
click at [622, 427] on body "名留龍江 登出 櫃檯作業 打帳單 帳單列表 現金收支登錄 高階收支登錄 材料自購登錄 每日結帳 排班表 現場電腦打卡 預約管理 預約管理 單日預約紀錄 單週預…" at bounding box center [784, 180] width 1568 height 1129
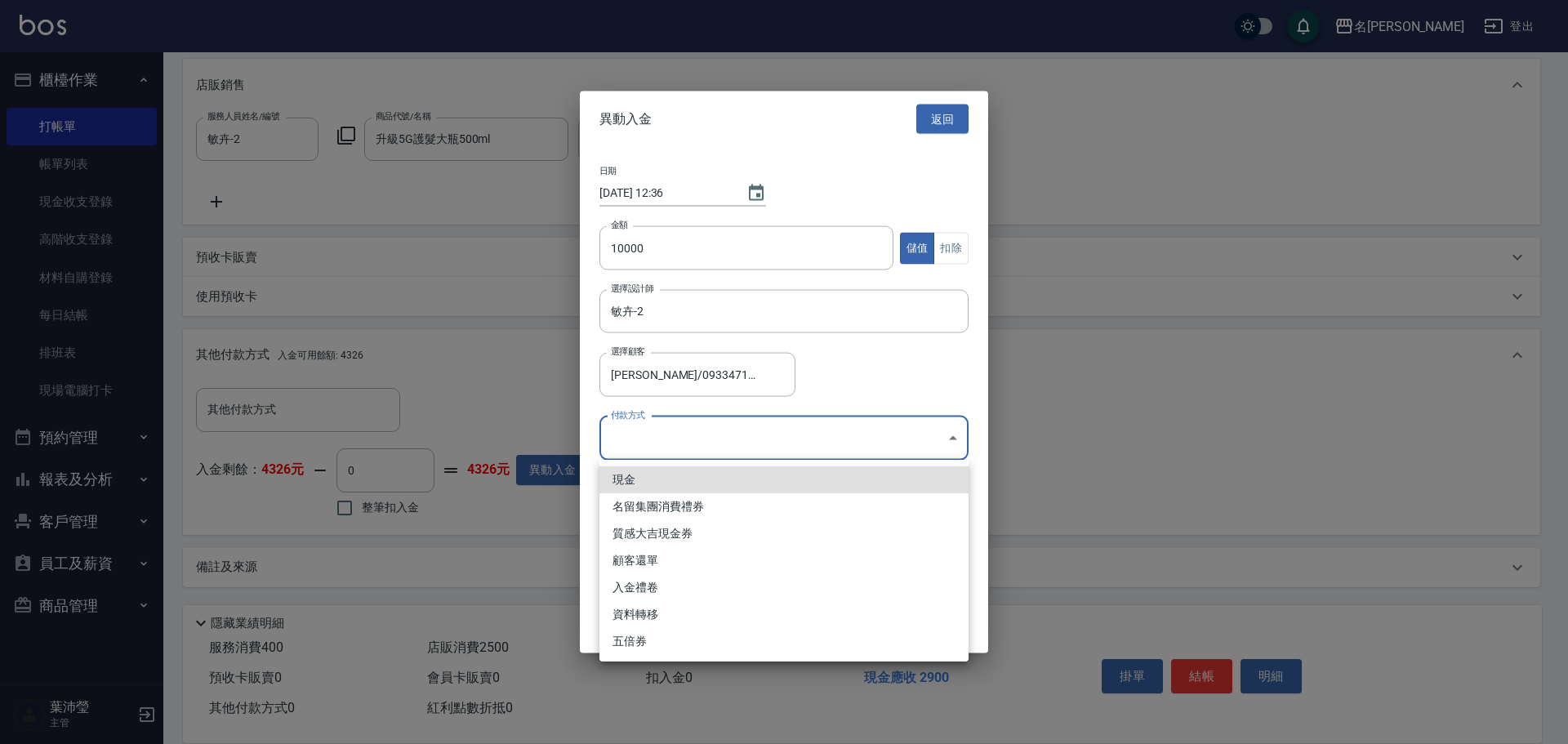
click at [627, 474] on li "現金" at bounding box center [784, 479] width 369 height 27
type input "現金"
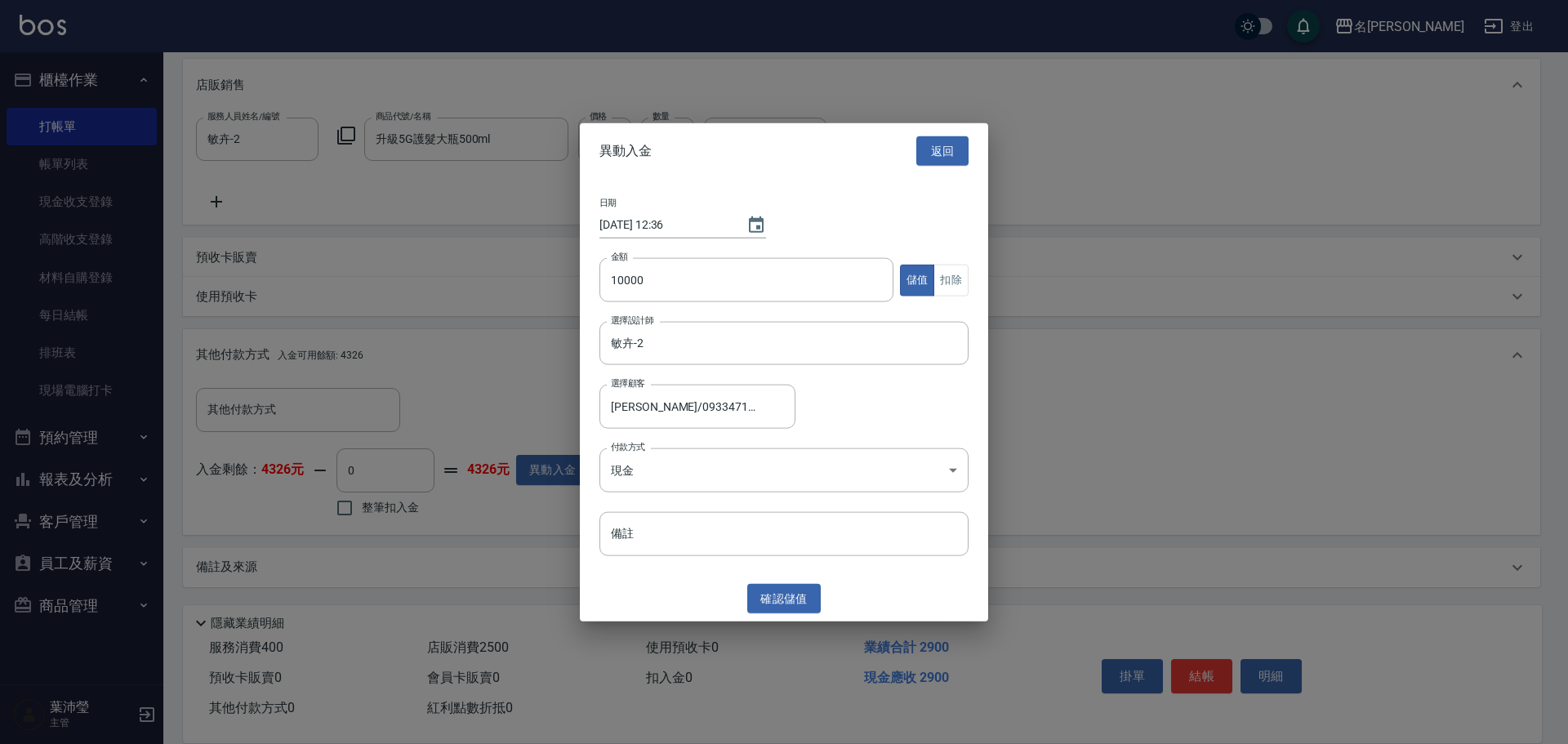
click at [785, 582] on div "異動入金 返回 日期 [DATE] 12:36 金額 10000 金額 儲值 扣除 選擇設計師 敏卉-2 選擇設計師 選擇顧客 [PERSON_NAME]/0…" at bounding box center [784, 372] width 408 height 499
click at [778, 589] on button "確認 儲值" at bounding box center [784, 598] width 74 height 30
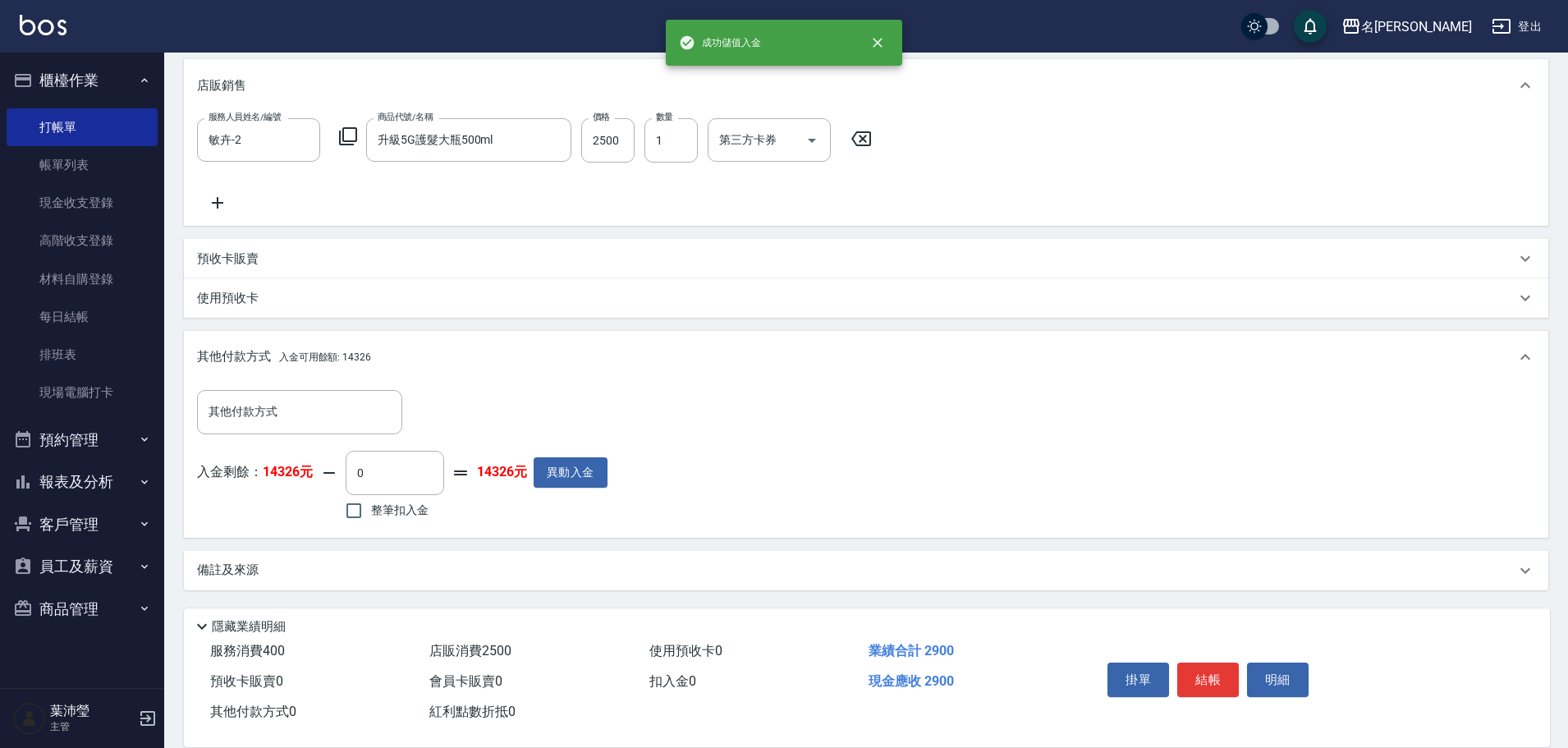
click at [346, 136] on icon at bounding box center [348, 136] width 20 height 20
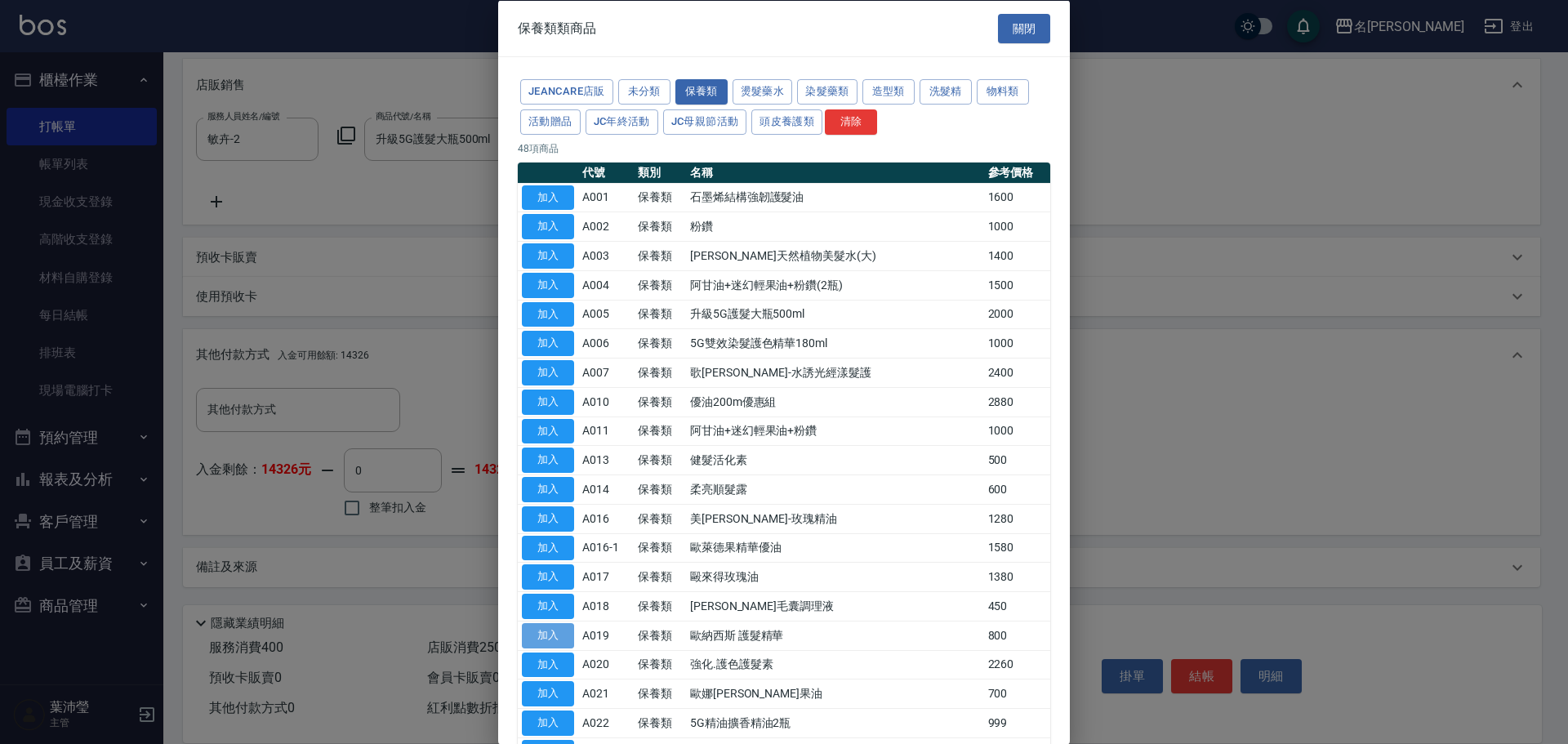
click at [564, 630] on button "加入" at bounding box center [547, 634] width 52 height 25
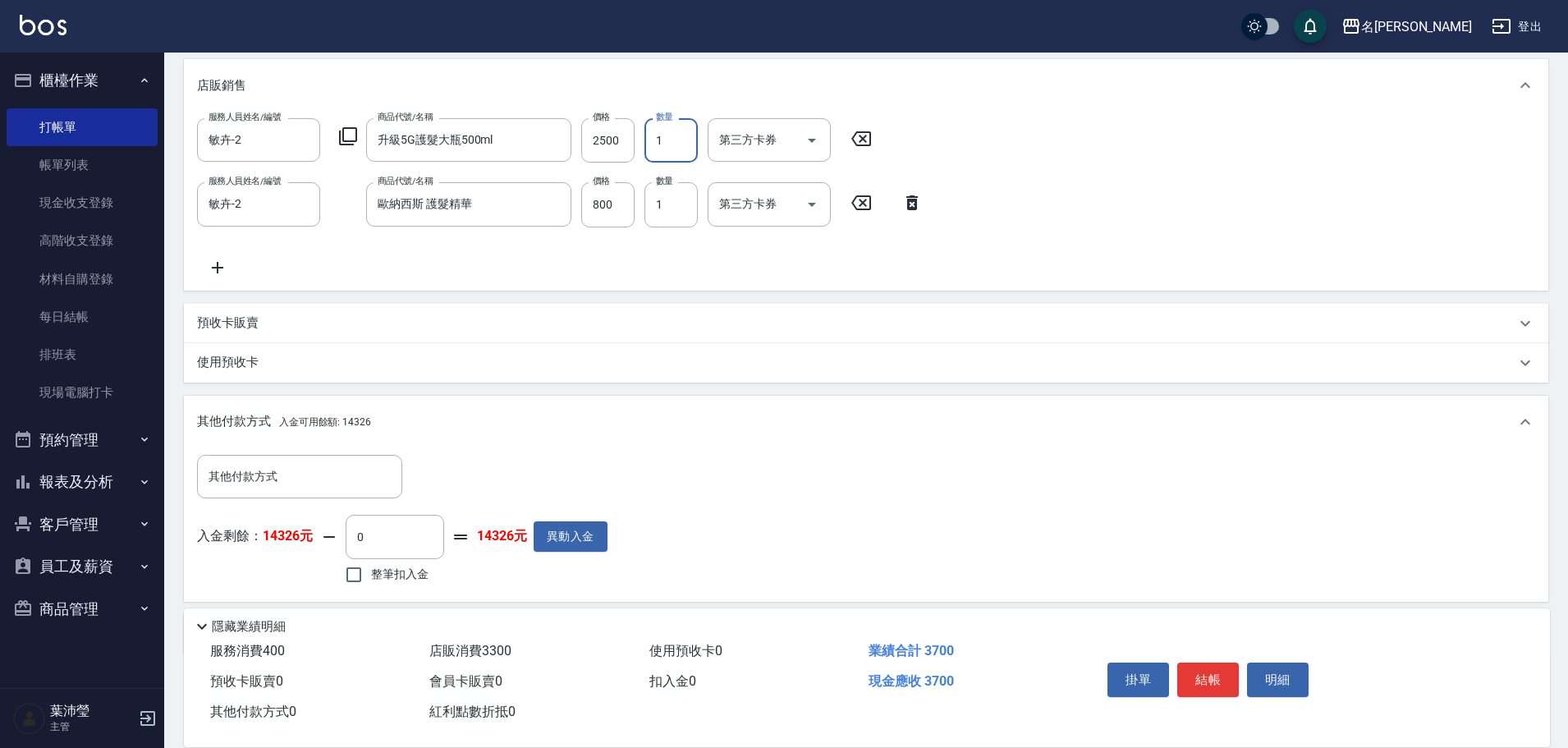
click at [672, 140] on input "1" at bounding box center [671, 140] width 54 height 44
type input "2"
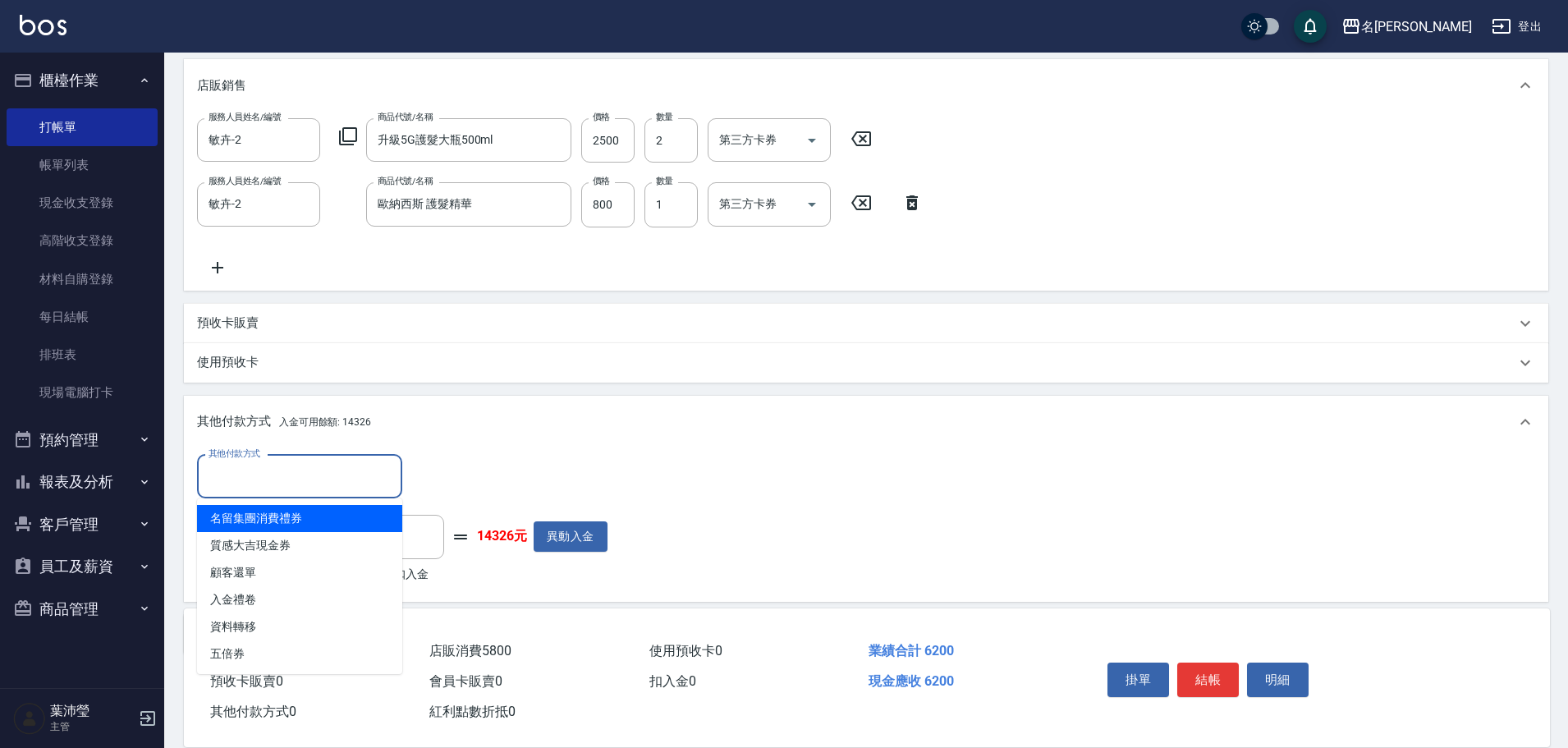
click at [228, 485] on input "其他付款方式" at bounding box center [300, 476] width 191 height 29
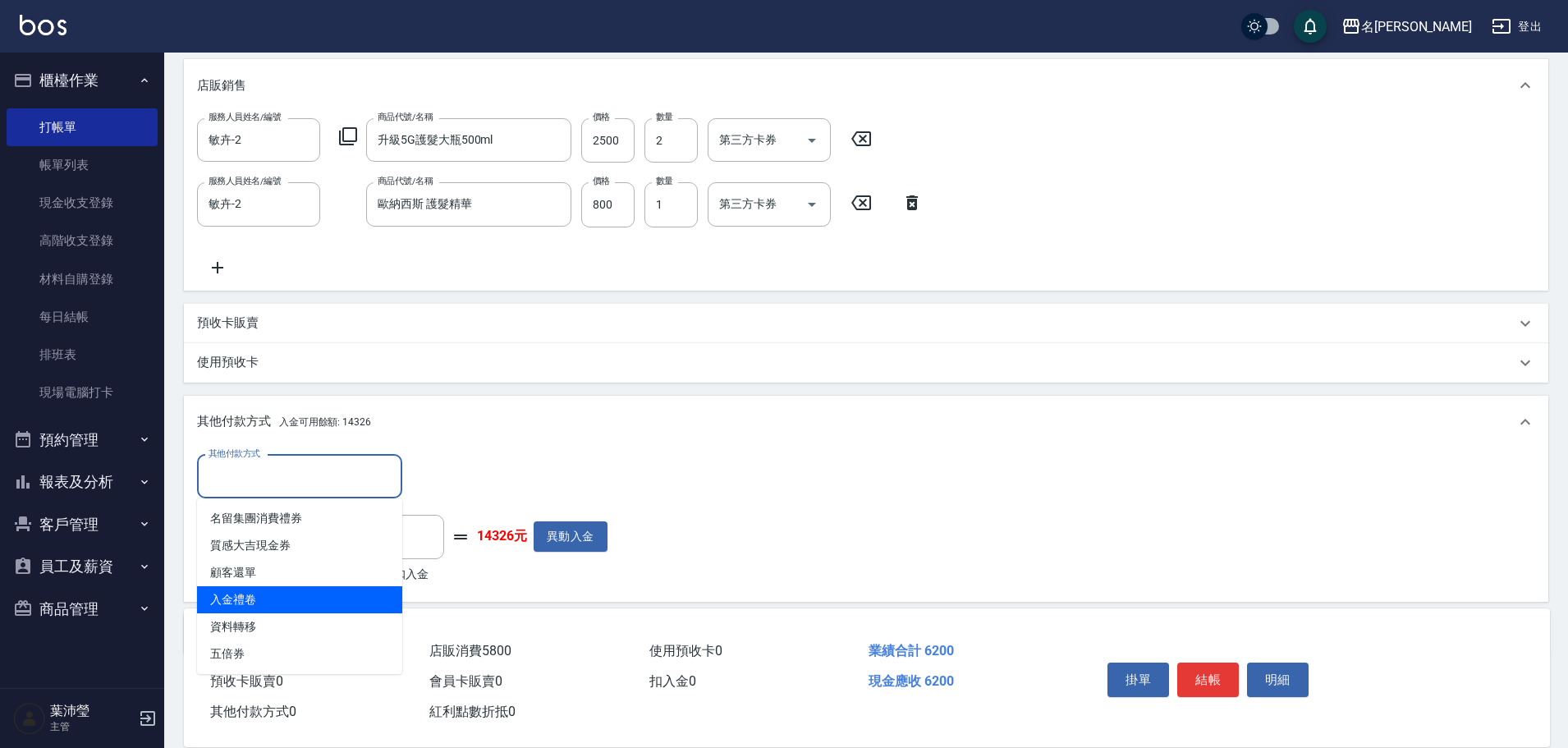
click at [263, 594] on span "入金禮卷" at bounding box center [300, 599] width 206 height 27
type input "入金禮卷"
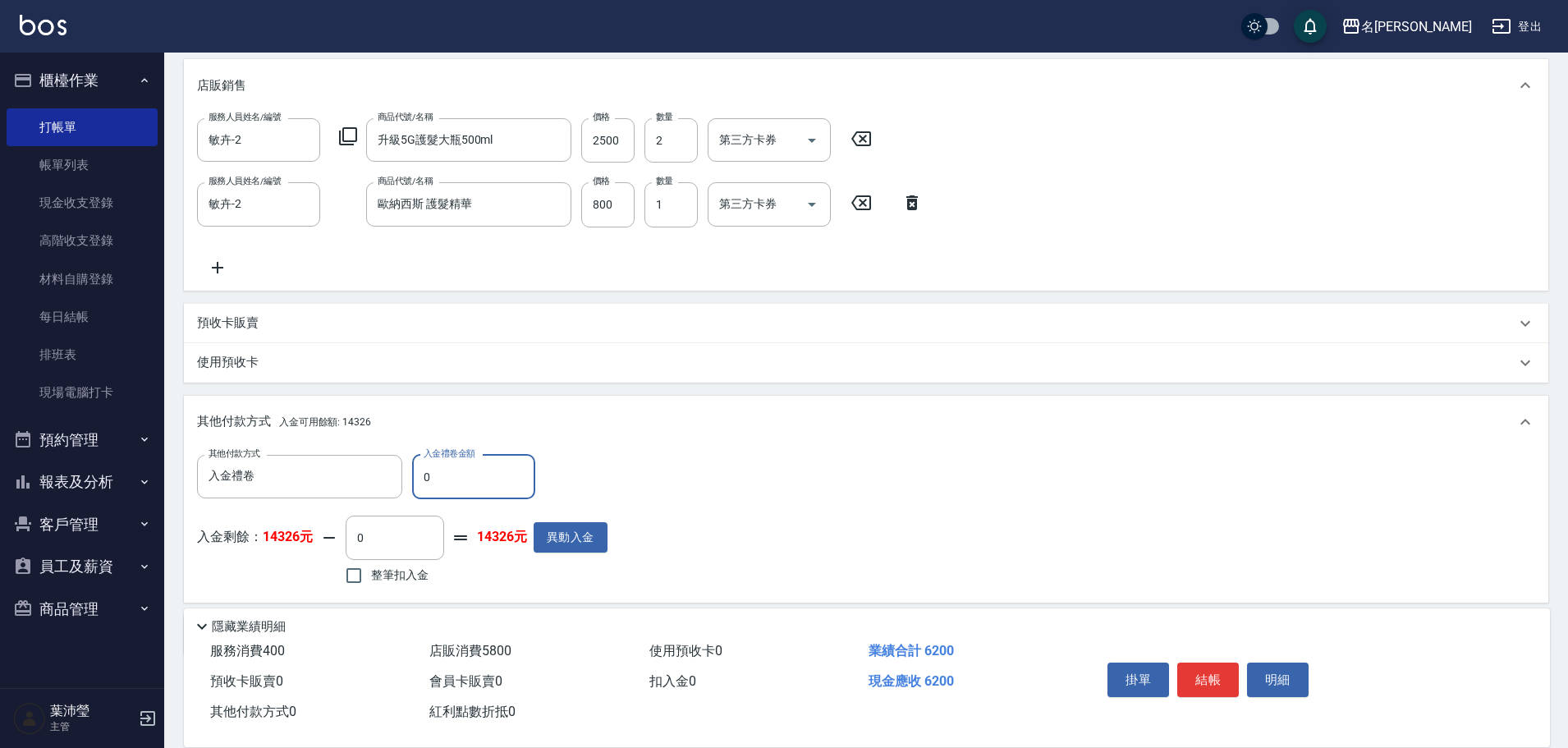
click at [418, 472] on input "0" at bounding box center [473, 477] width 124 height 44
type input "1000"
click at [348, 536] on input "0" at bounding box center [395, 537] width 98 height 44
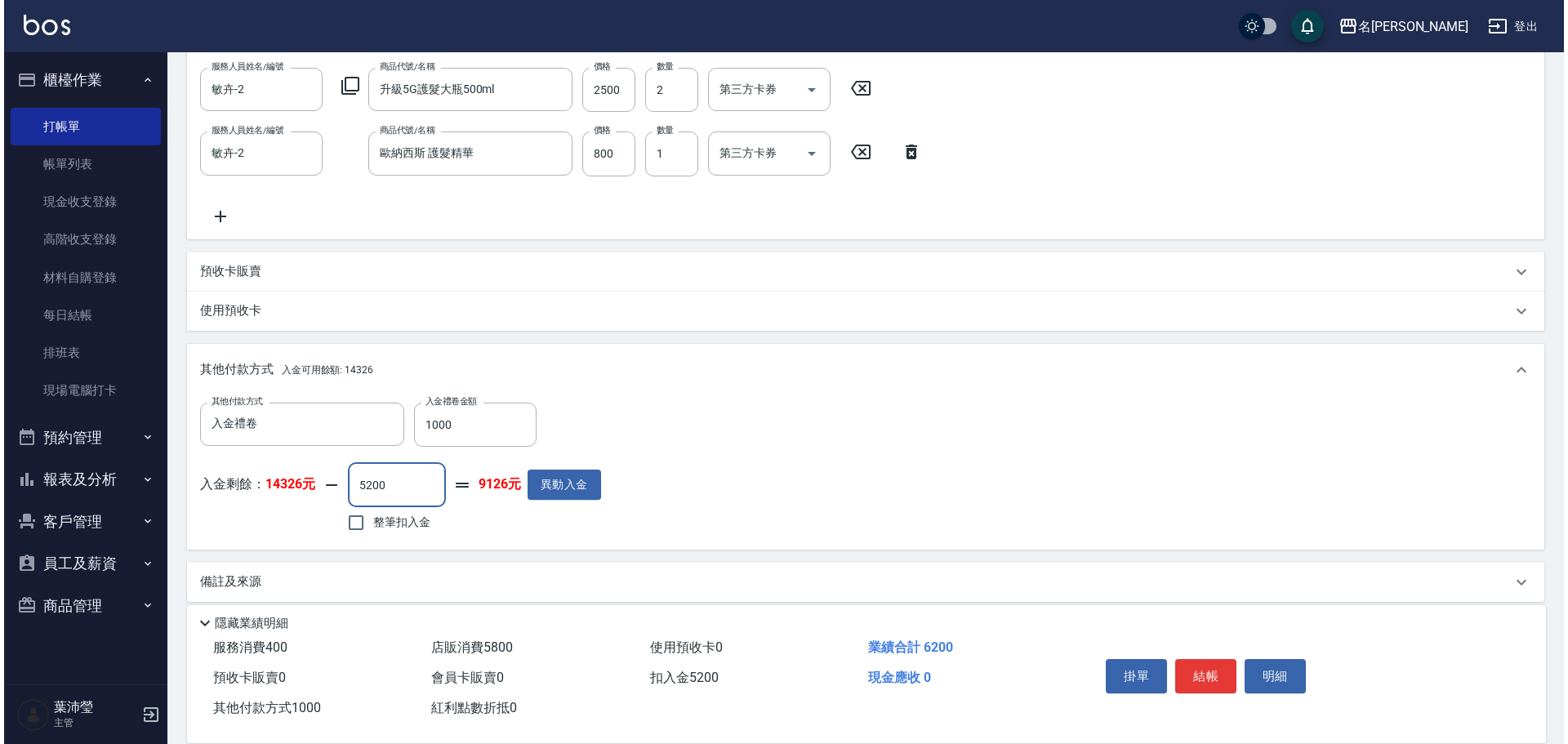
scroll to position [449, 0]
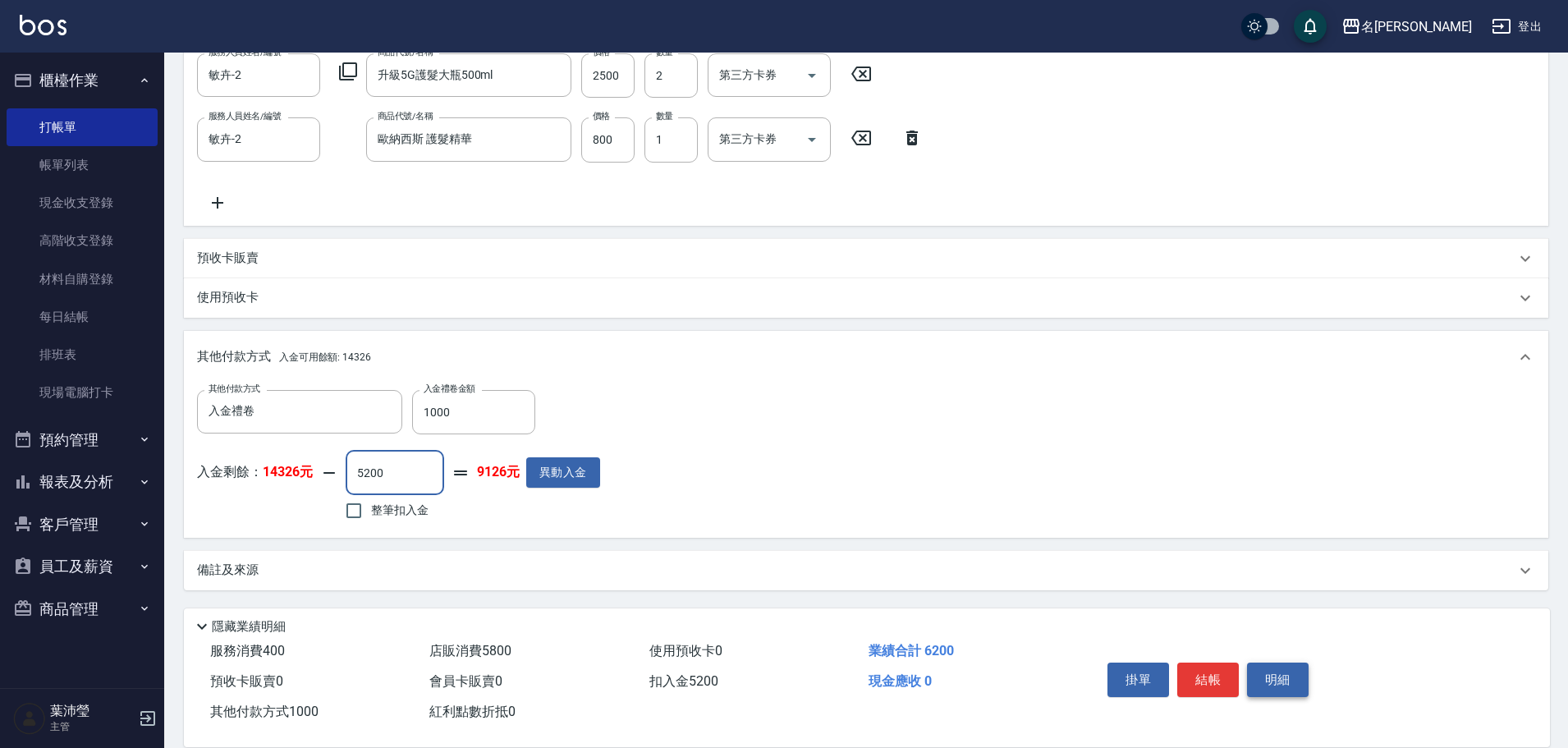
type input "5200"
click at [1263, 675] on button "明細" at bounding box center [1278, 680] width 61 height 35
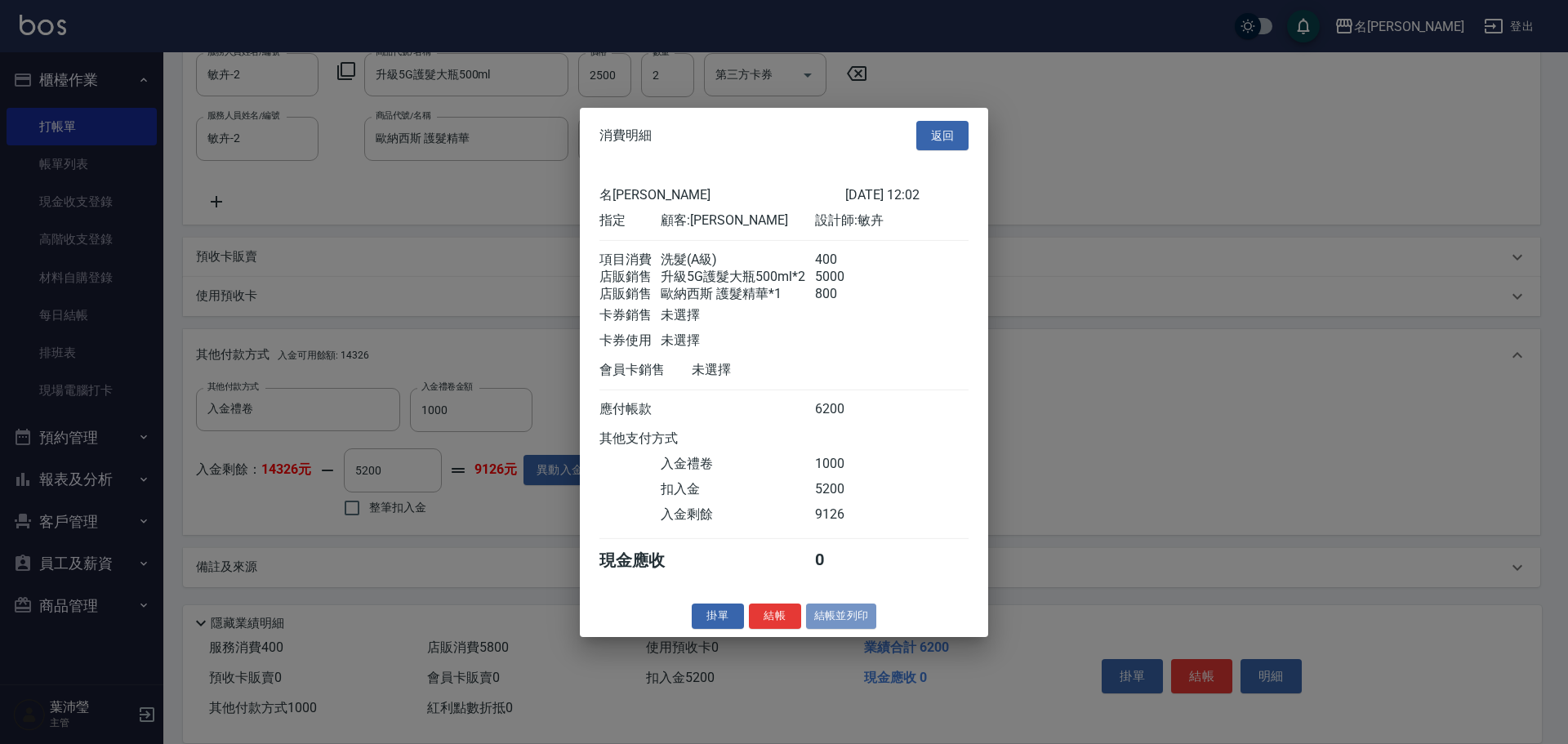
click at [853, 629] on button "結帳並列印" at bounding box center [841, 615] width 71 height 25
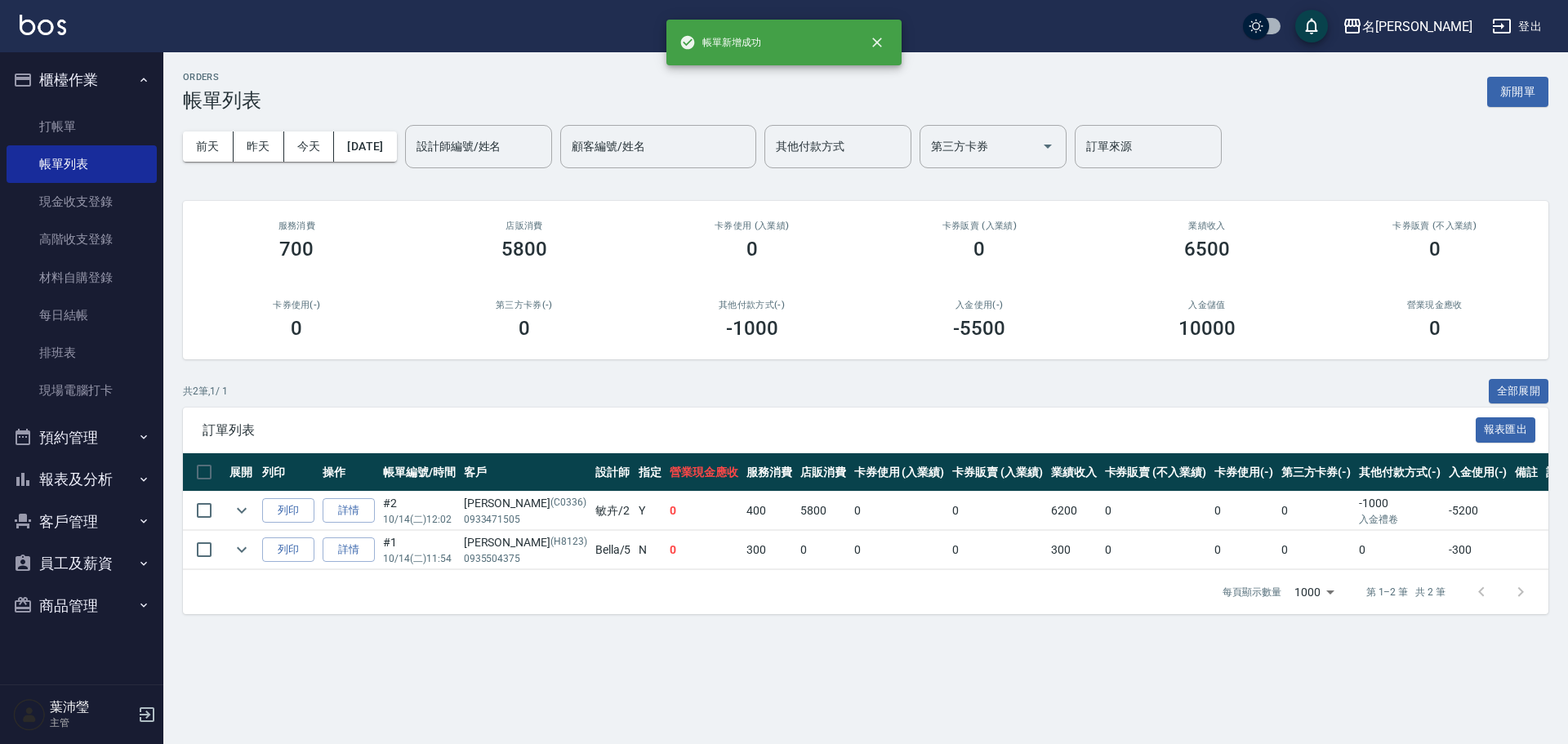
click at [89, 479] on button "報表及分析" at bounding box center [82, 479] width 150 height 42
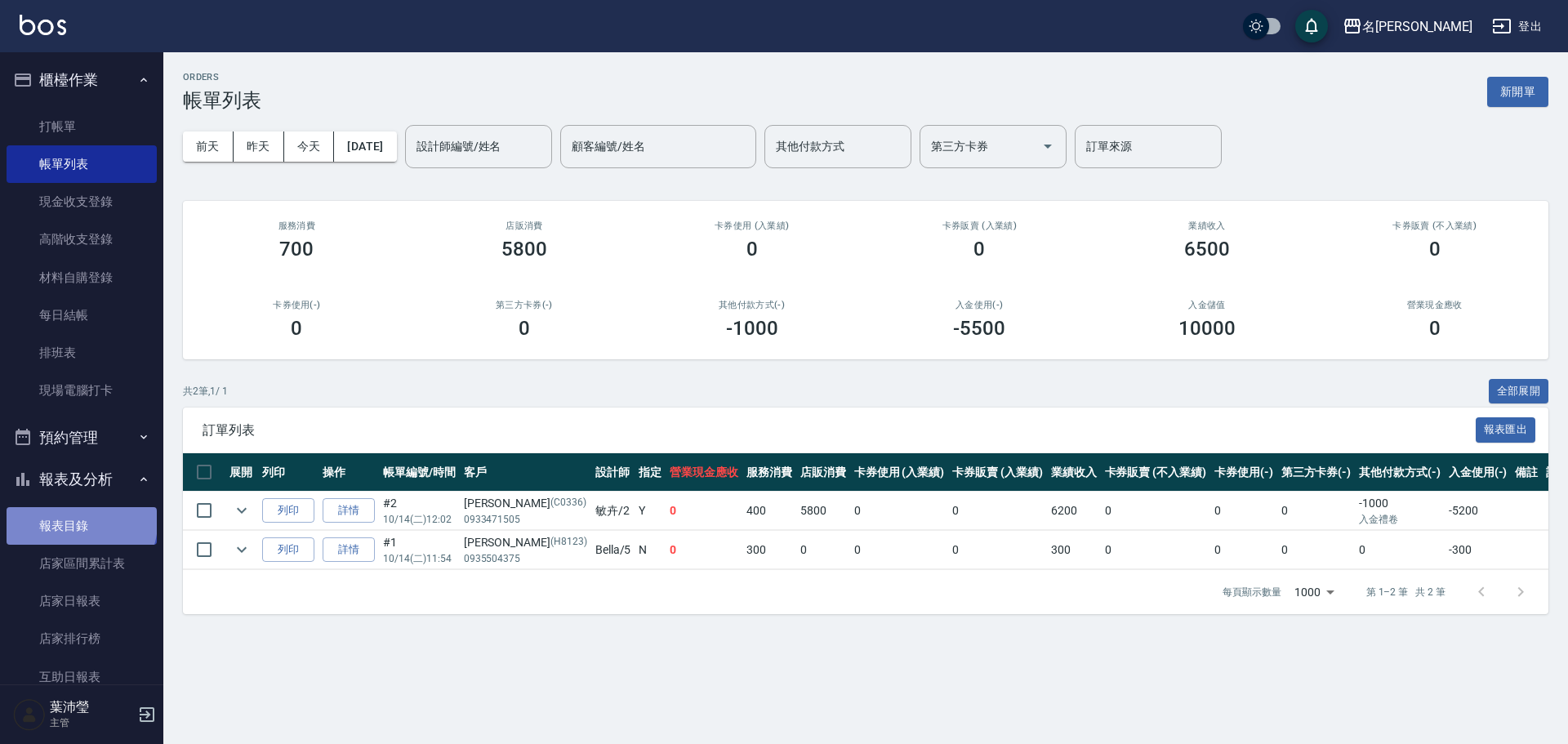
click at [80, 521] on link "報表目錄" at bounding box center [82, 526] width 150 height 38
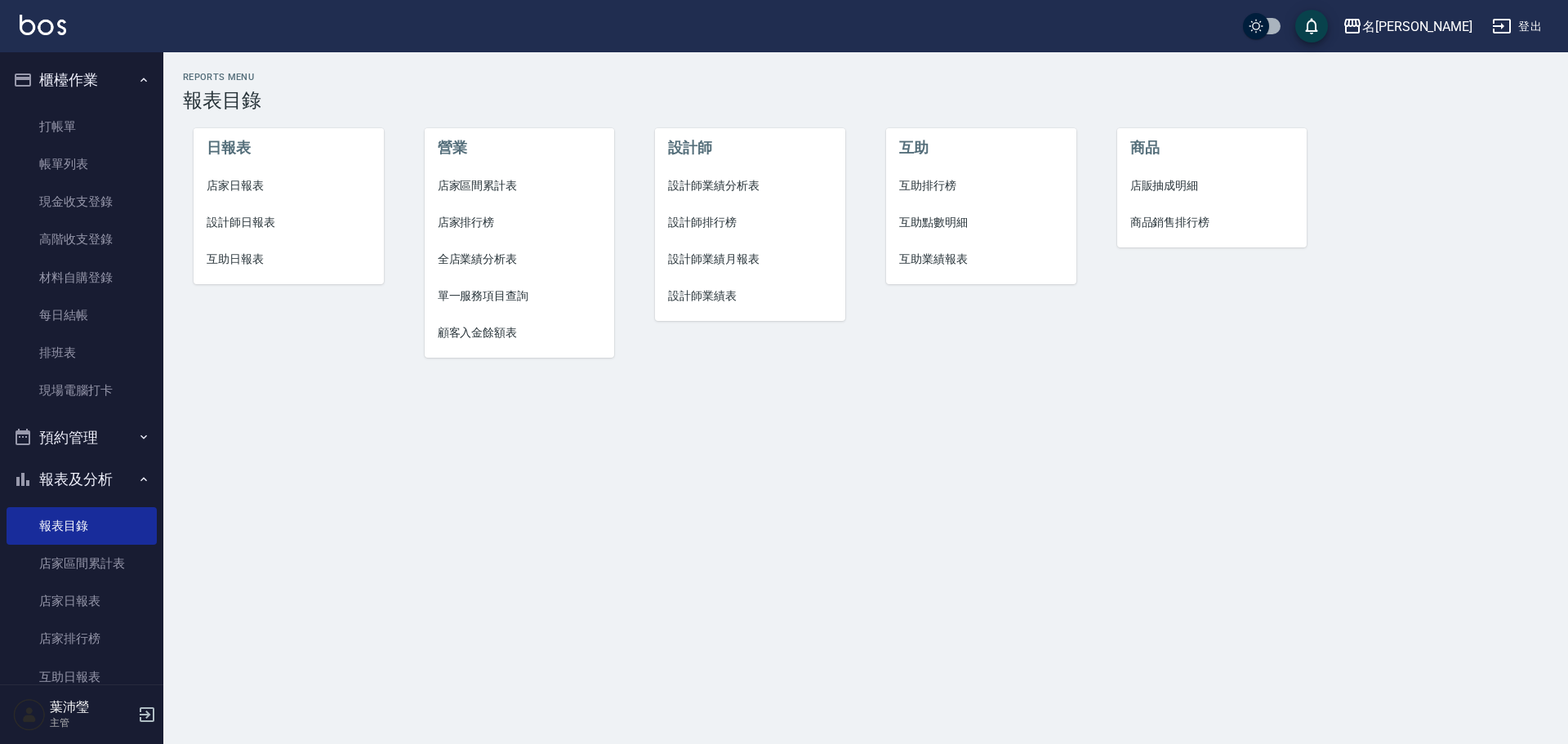
click at [259, 223] on span "設計師日報表" at bounding box center [288, 223] width 164 height 17
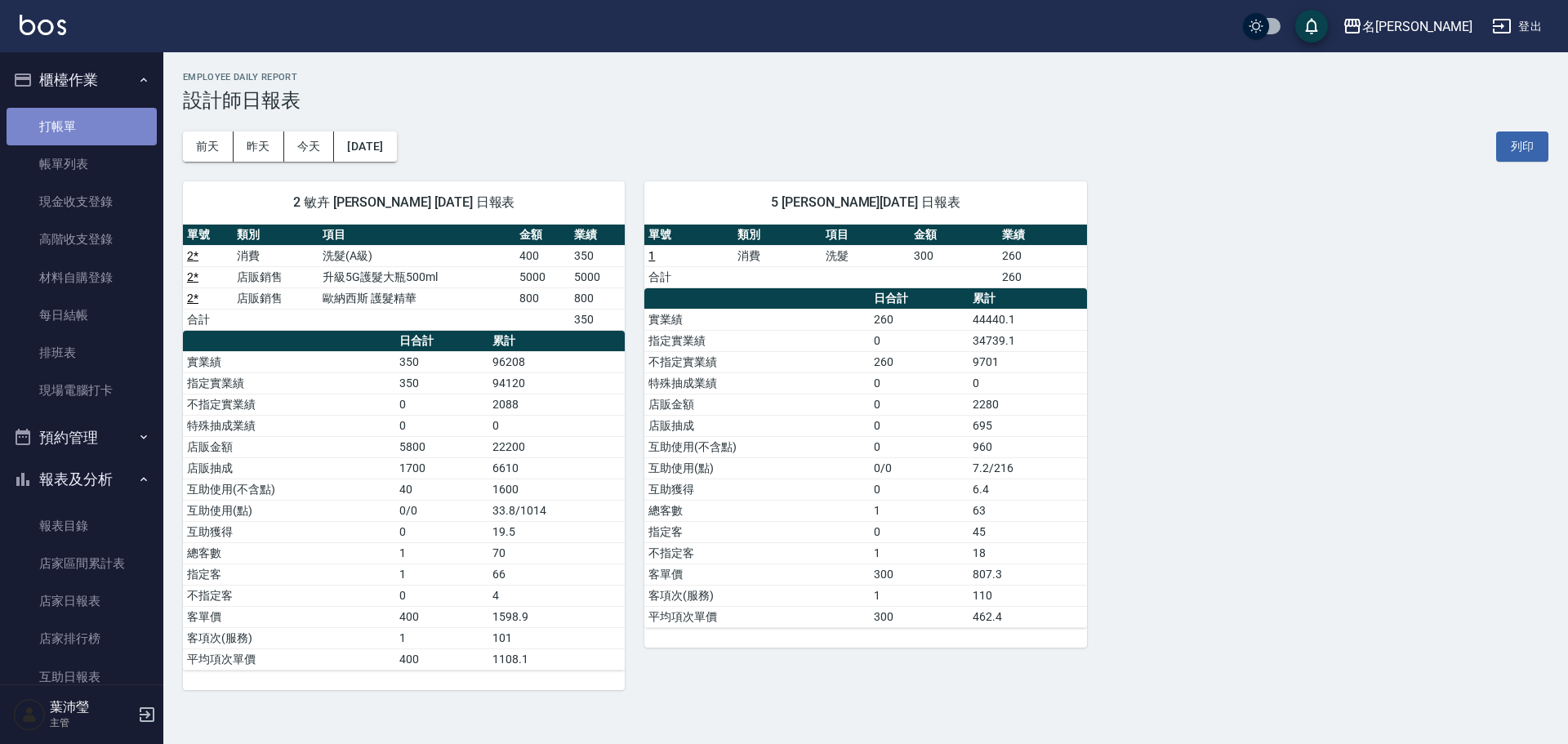
click at [103, 133] on link "打帳單" at bounding box center [82, 126] width 150 height 38
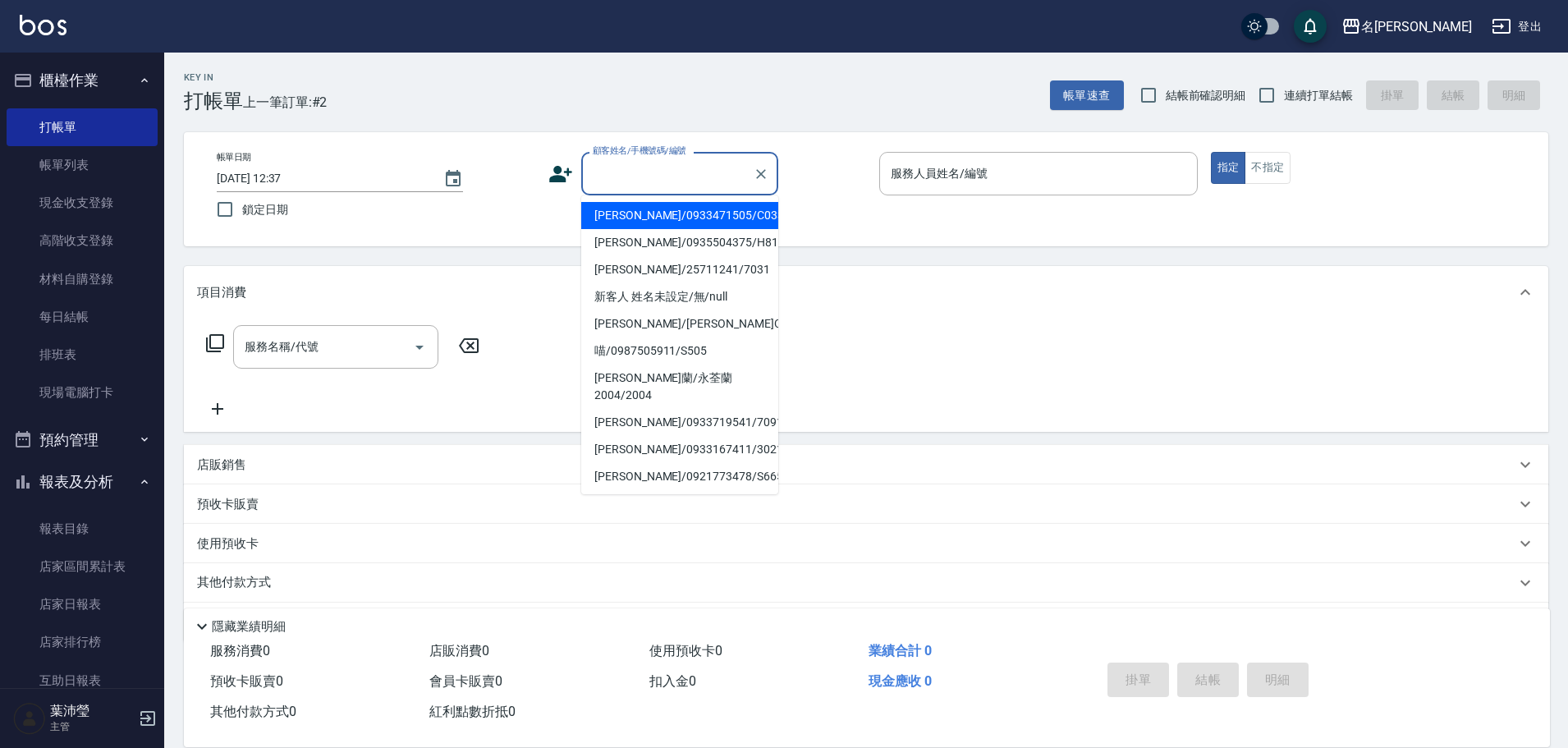
click at [637, 176] on input "顧客姓名/手機號碼/編號" at bounding box center [668, 173] width 157 height 29
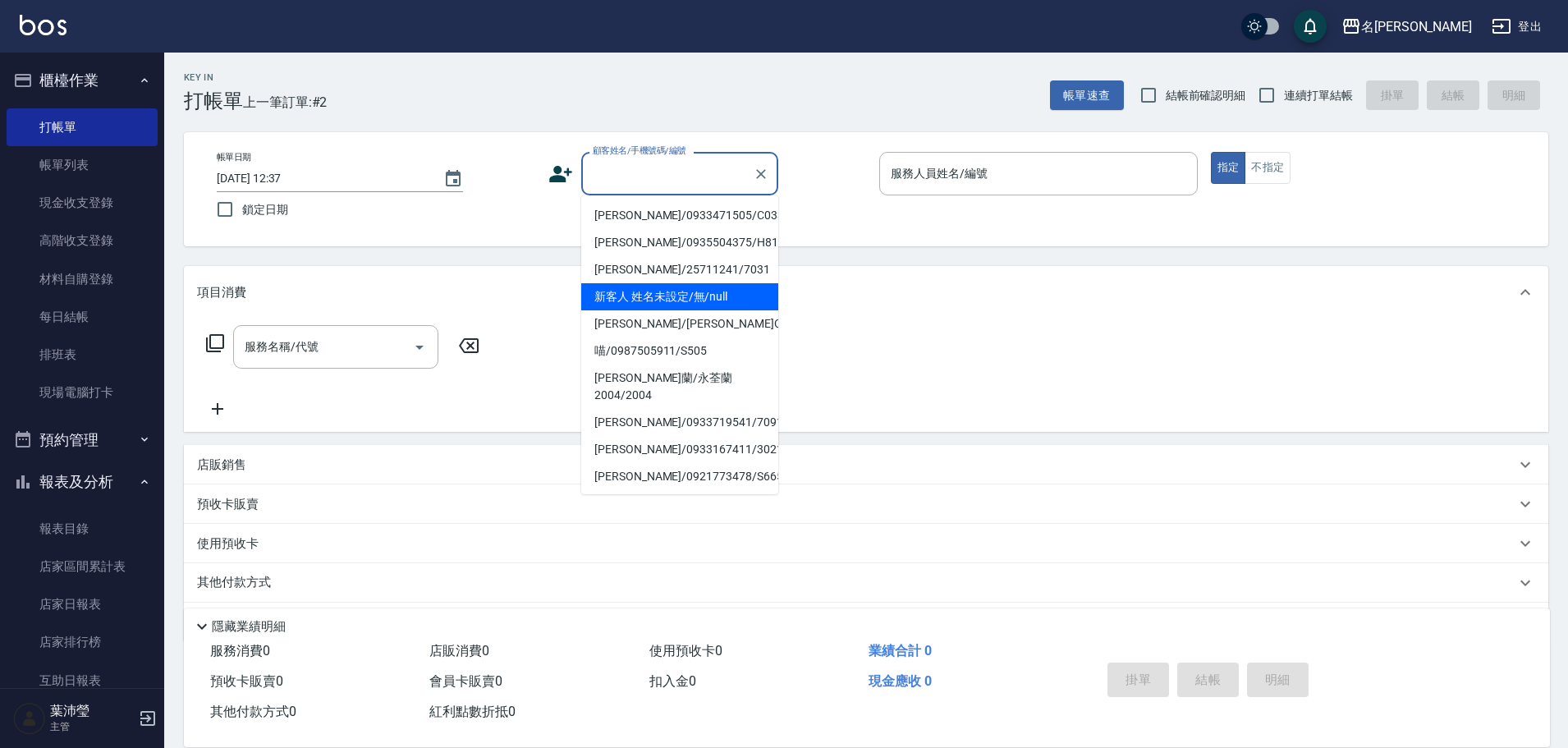
drag, startPoint x: 671, startPoint y: 315, endPoint x: 704, endPoint y: 278, distance: 49.6
click at [671, 310] on li "新客人 姓名未設定/無/null" at bounding box center [680, 296] width 197 height 27
type input "新客人 姓名未設定/無/null"
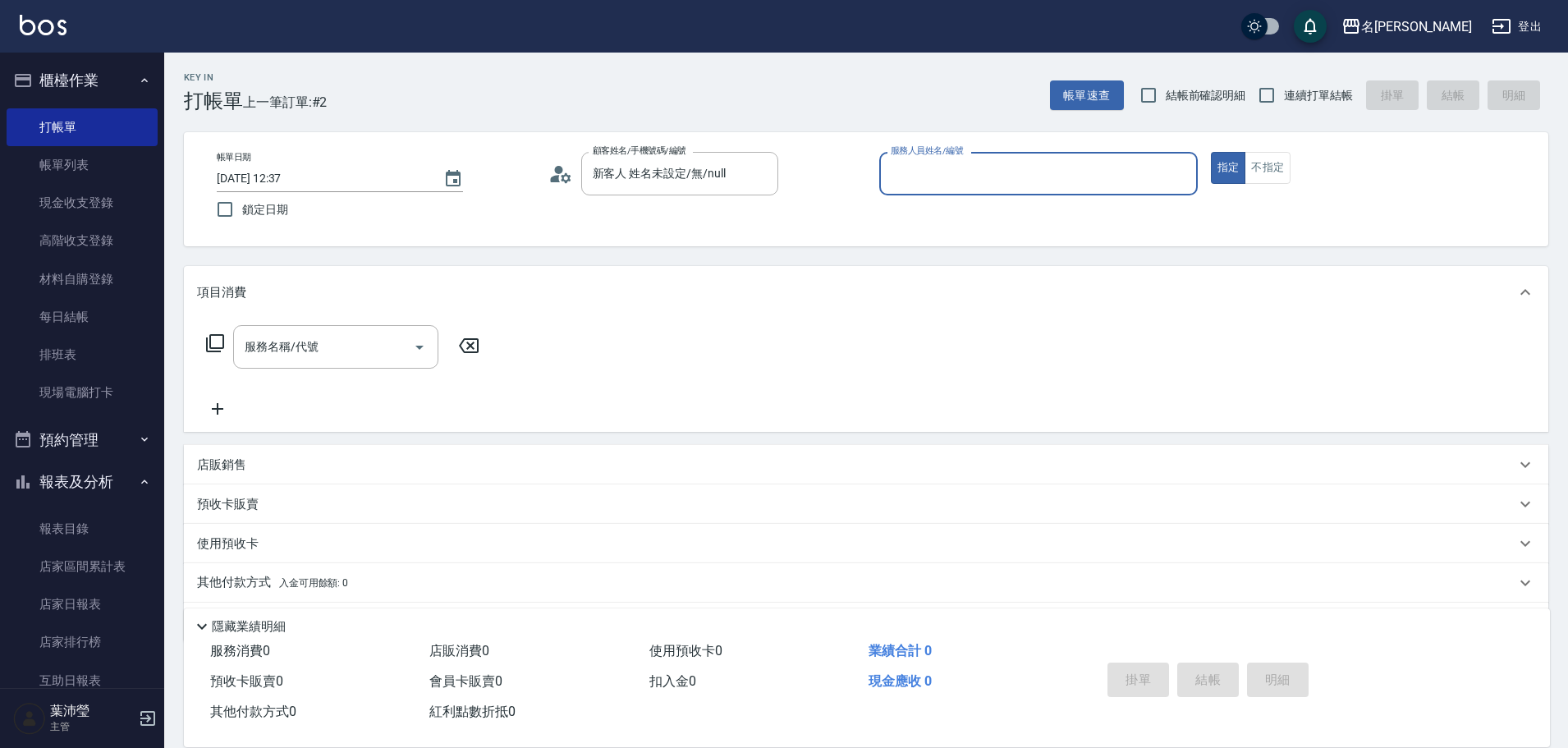
click at [908, 174] on input "服務人員姓名/編號" at bounding box center [1039, 173] width 304 height 29
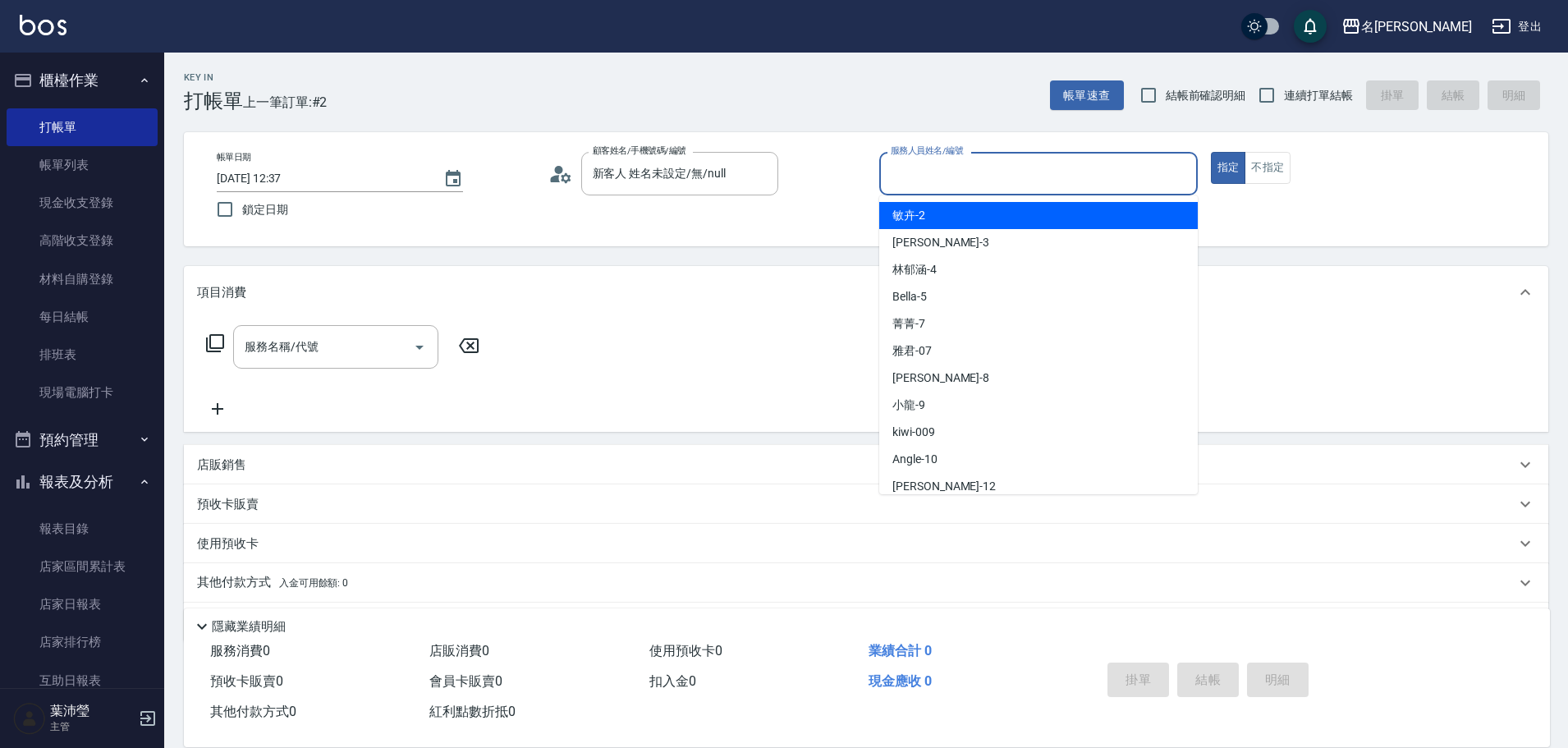
click at [937, 218] on div "敏卉 -2" at bounding box center [1038, 215] width 319 height 27
type input "敏卉-2"
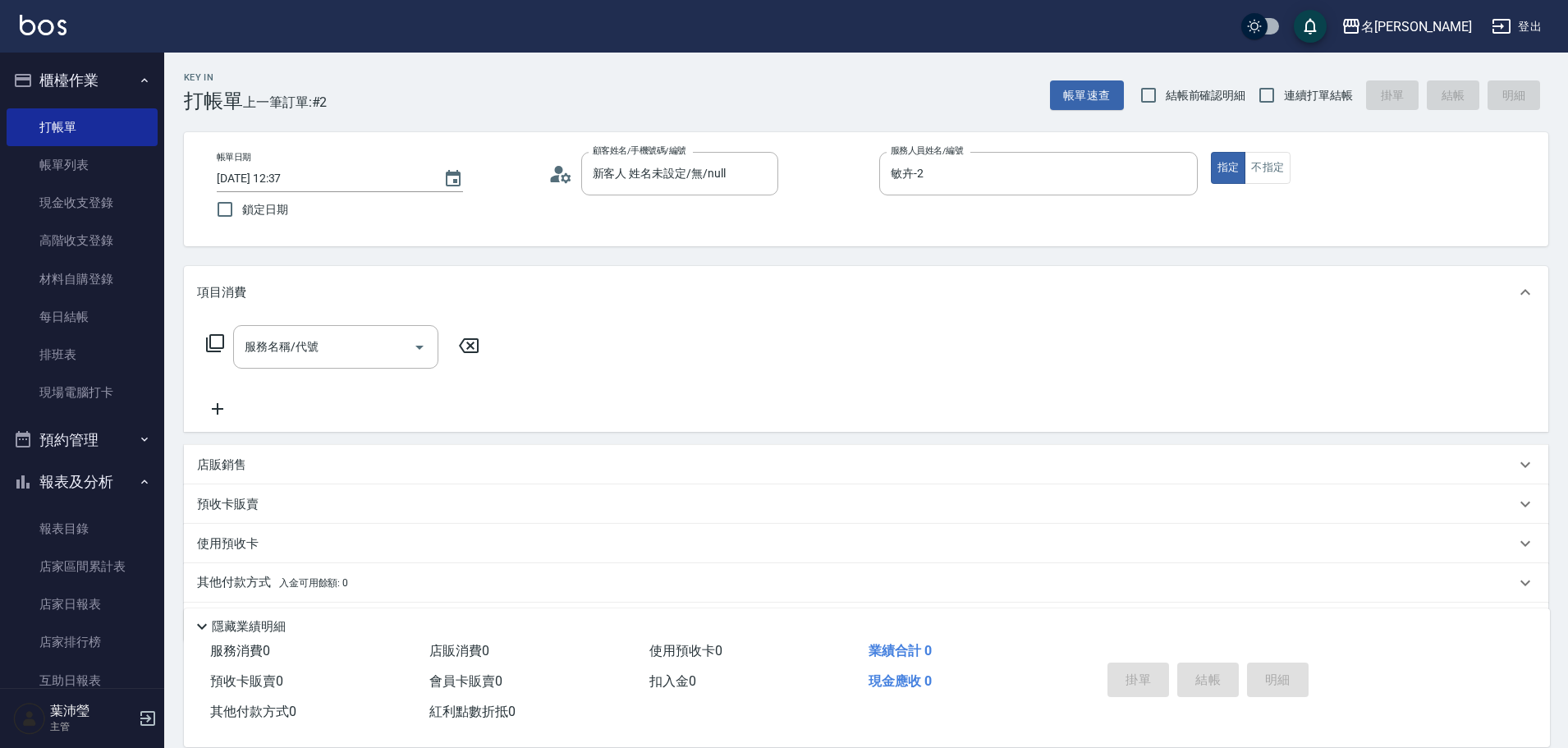
click at [206, 463] on p "店販銷售" at bounding box center [221, 465] width 49 height 17
drag, startPoint x: 268, startPoint y: 534, endPoint x: 260, endPoint y: 517, distance: 18.8
click at [268, 534] on input "服務人員姓名/編號" at bounding box center [258, 525] width 108 height 29
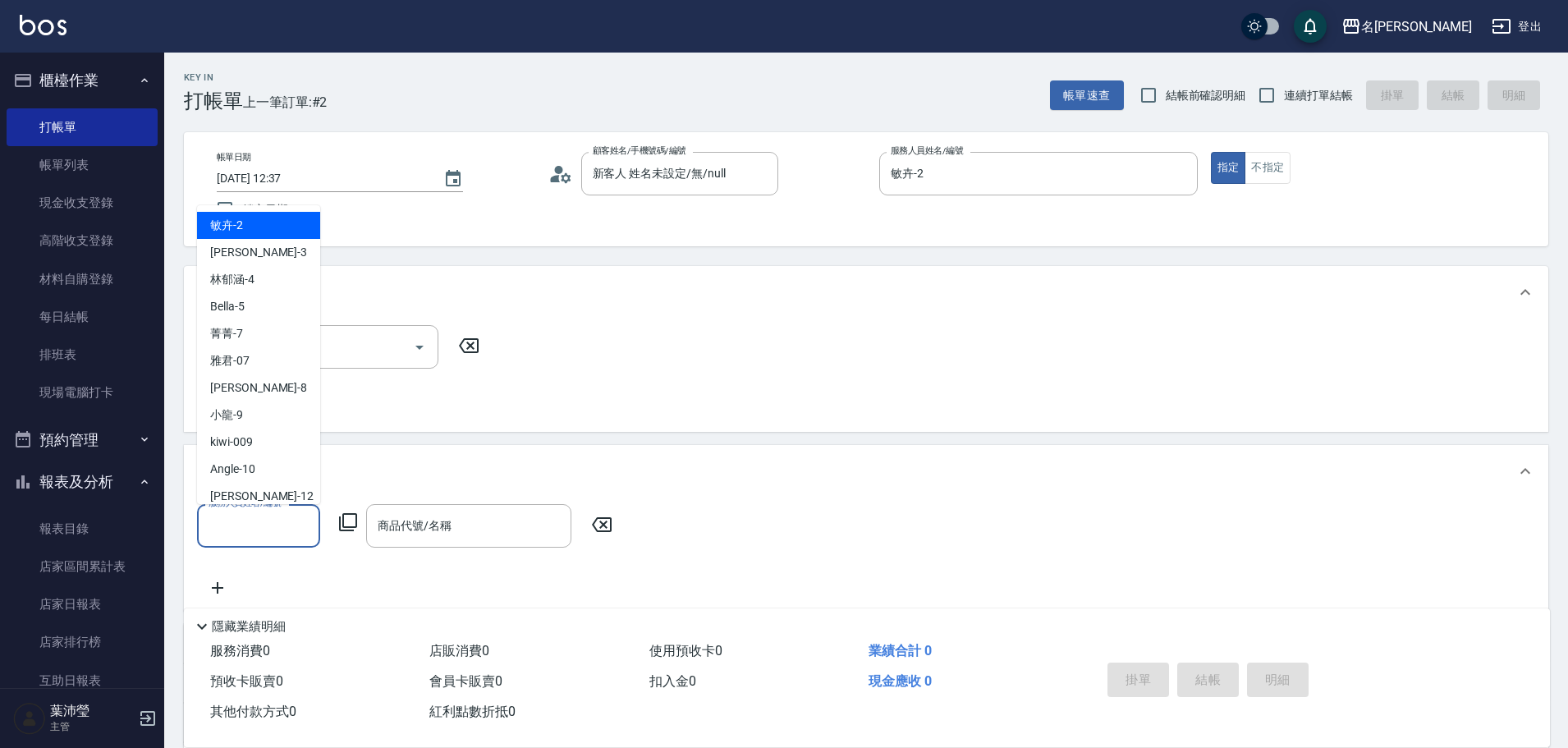
click at [240, 220] on span "敏卉 -2" at bounding box center [226, 225] width 33 height 17
type input "敏卉-2"
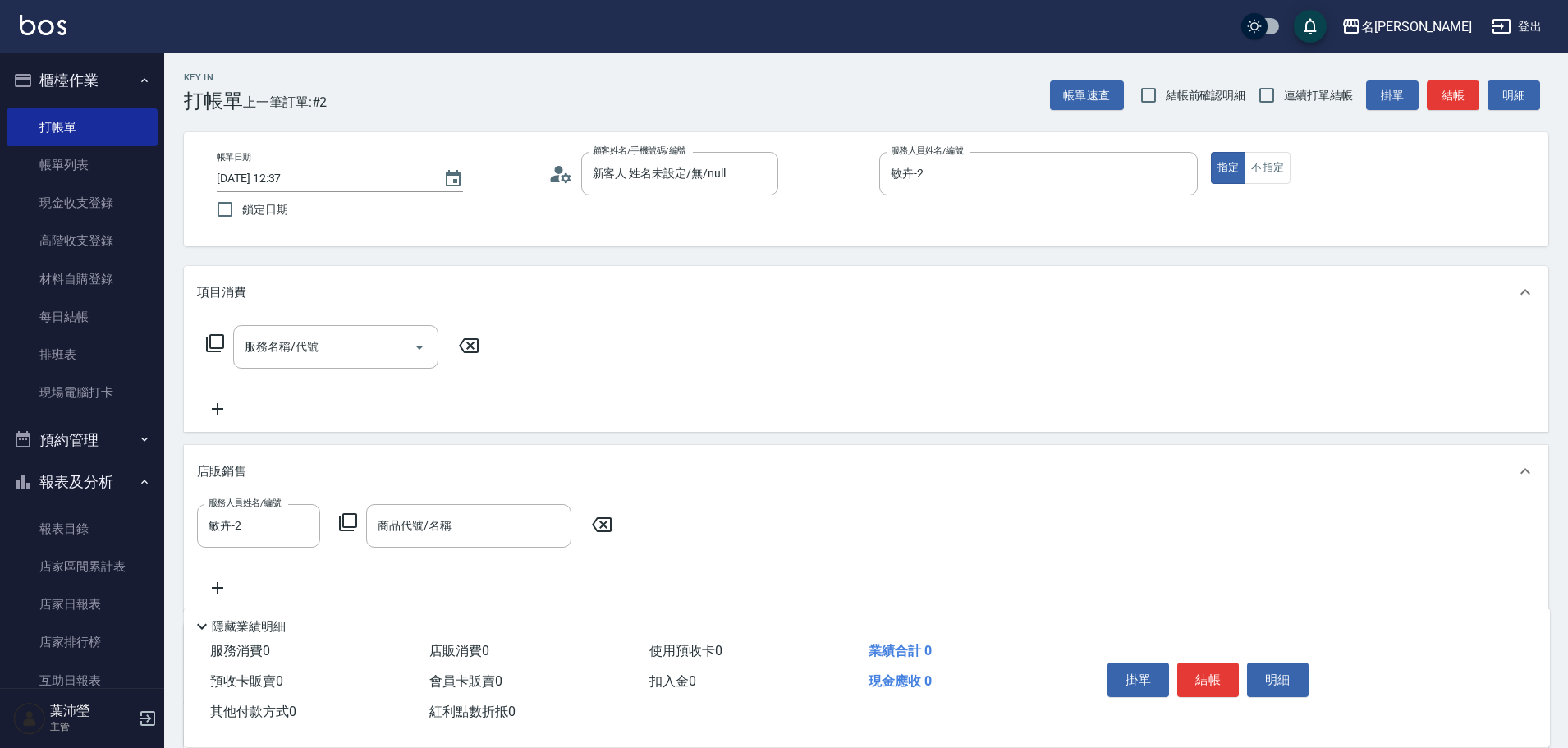
click at [352, 523] on icon at bounding box center [348, 522] width 20 height 20
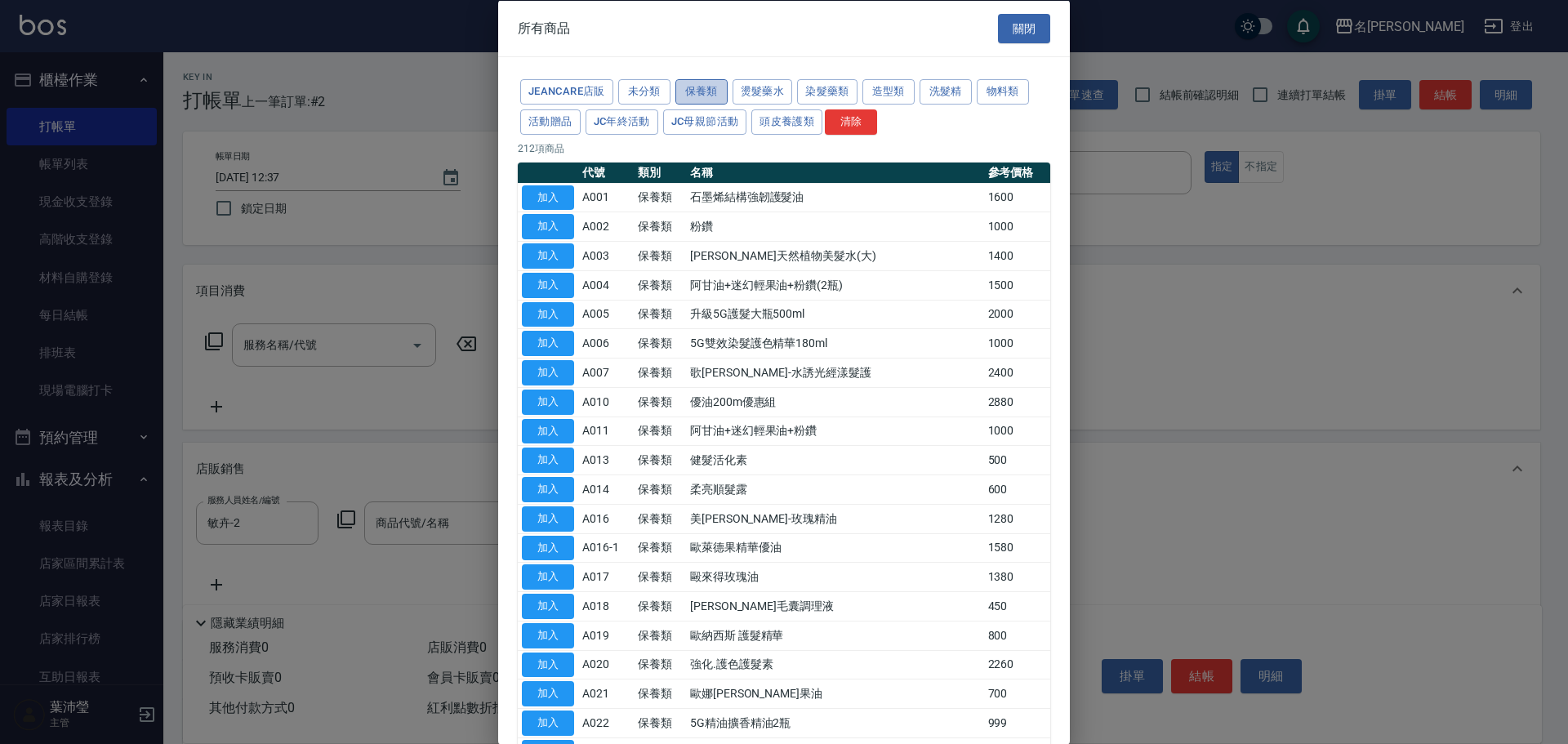
click at [699, 94] on button "保養類" at bounding box center [701, 91] width 52 height 25
click at [540, 316] on button "加入" at bounding box center [547, 314] width 52 height 25
type input "升級5G護髮大瓶500ml"
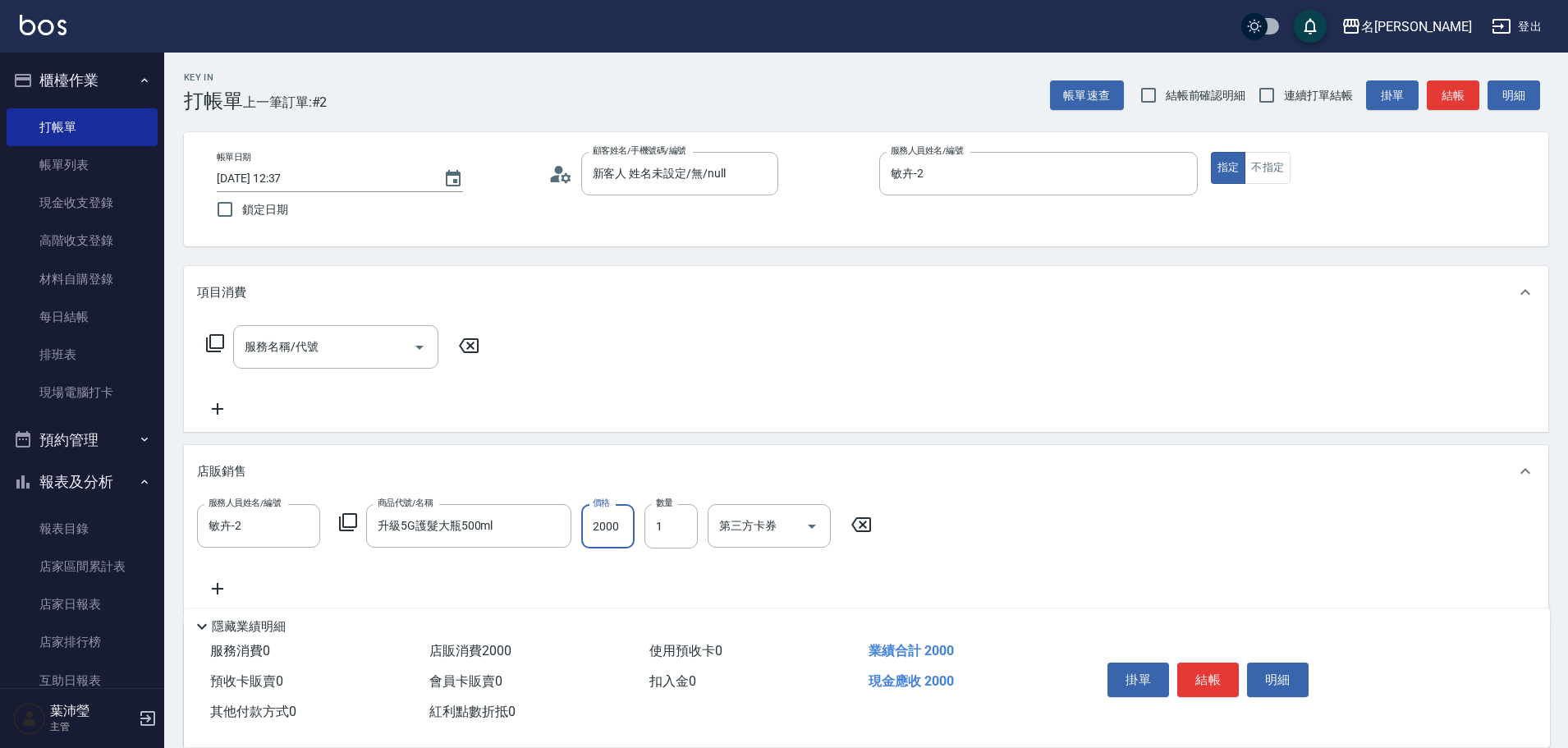
click at [628, 524] on input "2000" at bounding box center [608, 526] width 54 height 44
type input "2500"
click at [1215, 669] on button "結帳" at bounding box center [1208, 680] width 61 height 35
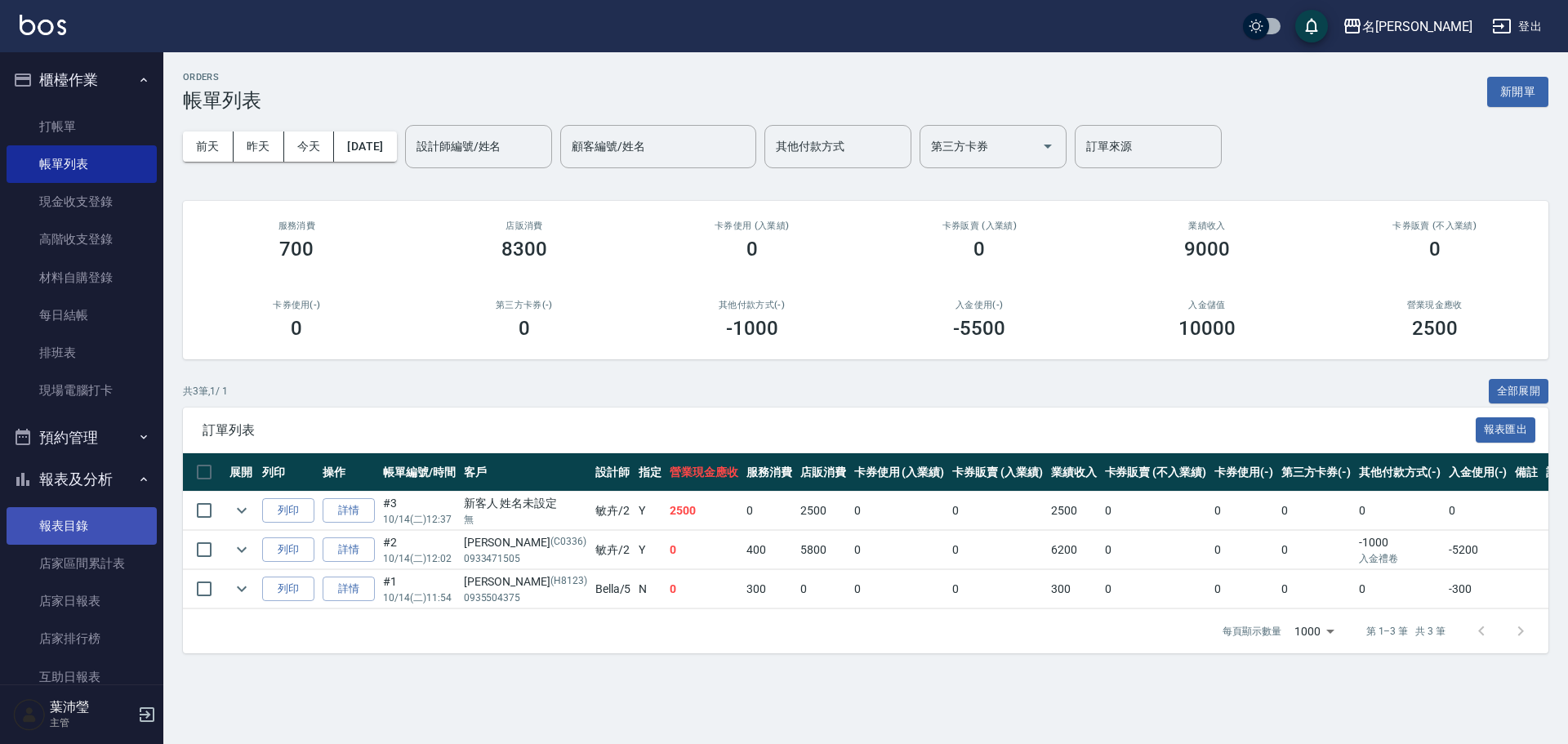
click at [83, 521] on link "報表目錄" at bounding box center [82, 526] width 150 height 38
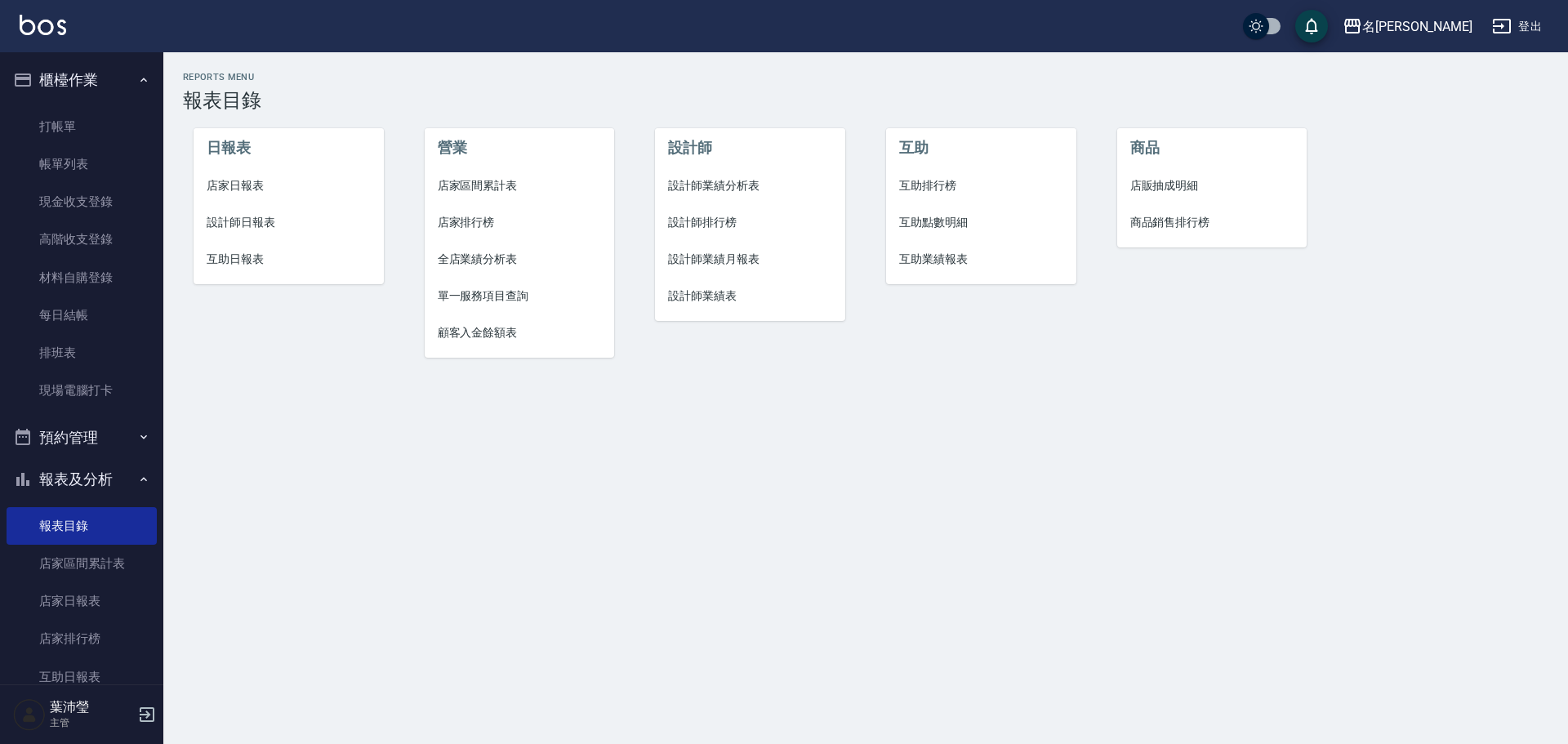
click at [240, 222] on span "設計師日報表" at bounding box center [288, 223] width 164 height 17
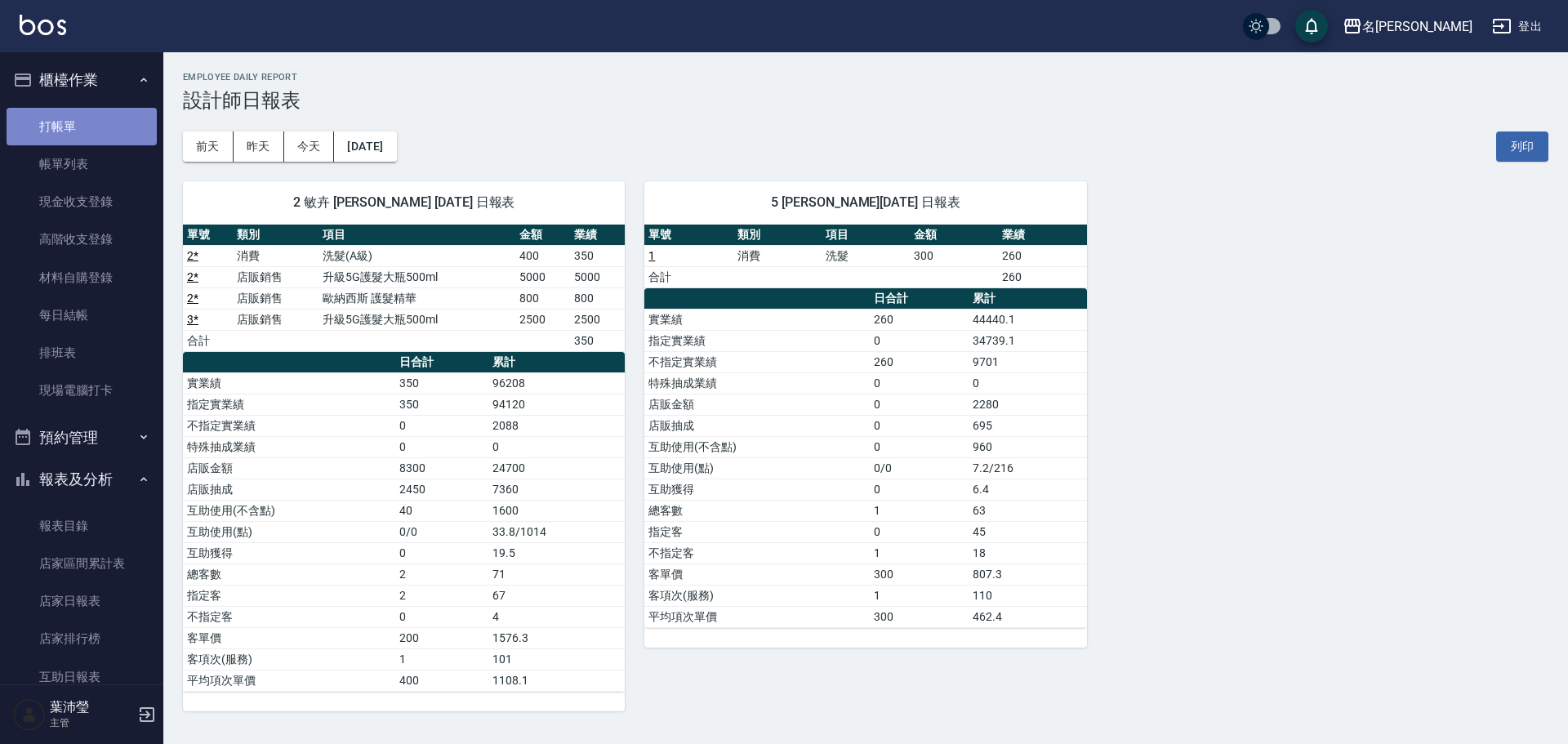
click at [102, 125] on link "打帳單" at bounding box center [82, 126] width 150 height 38
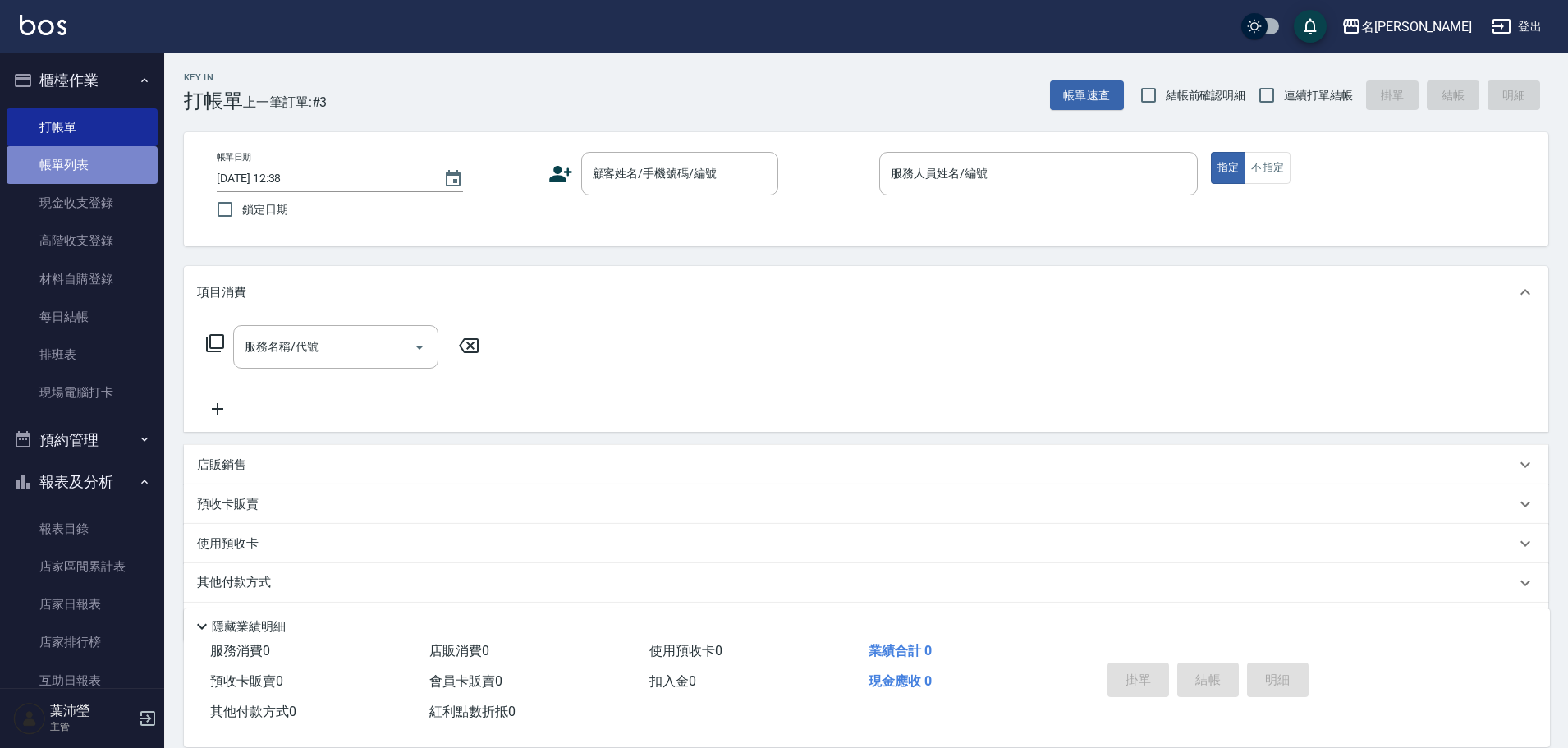
click at [109, 162] on link "帳單列表" at bounding box center [82, 165] width 151 height 38
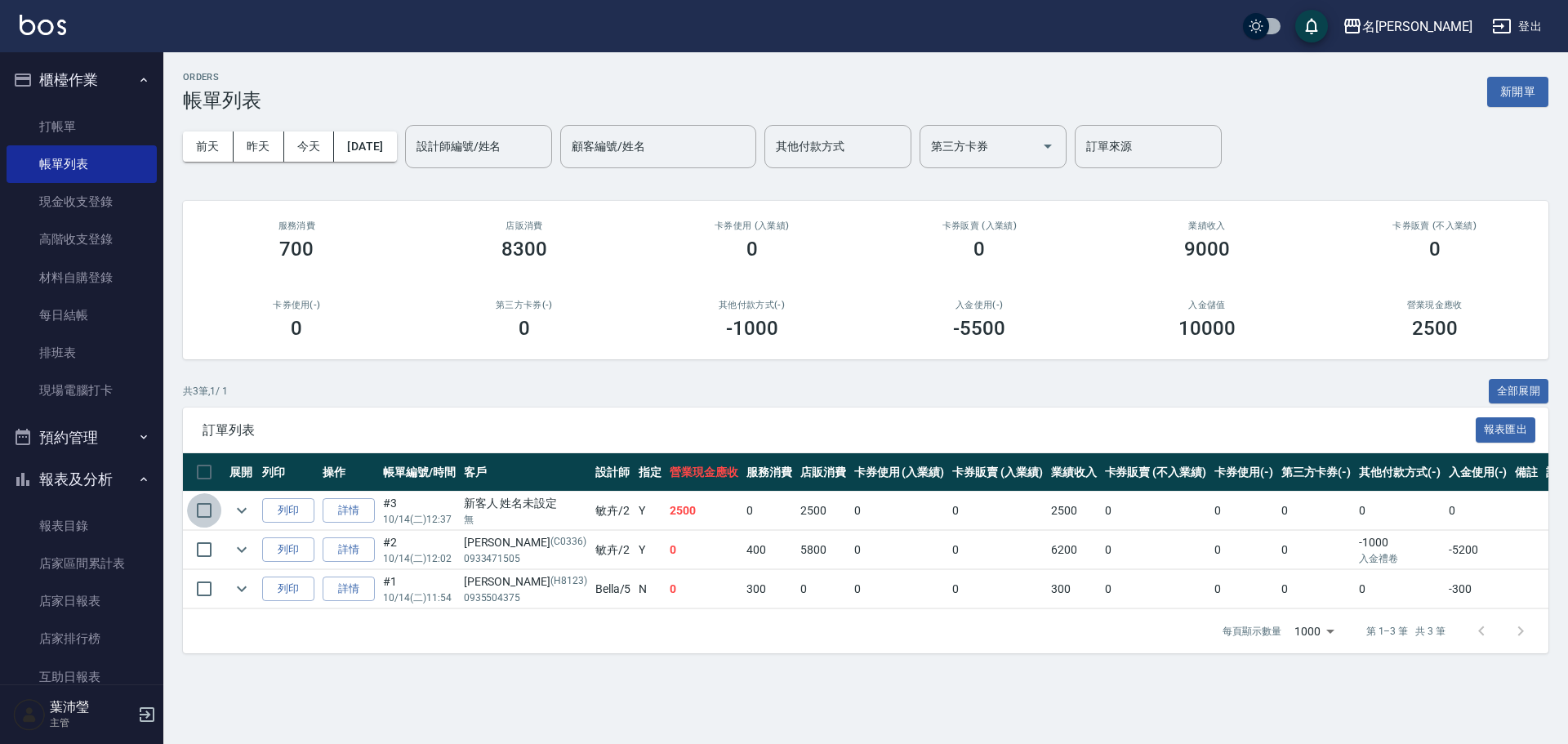
click at [204, 508] on input "checkbox" at bounding box center [204, 510] width 34 height 34
checkbox input "true"
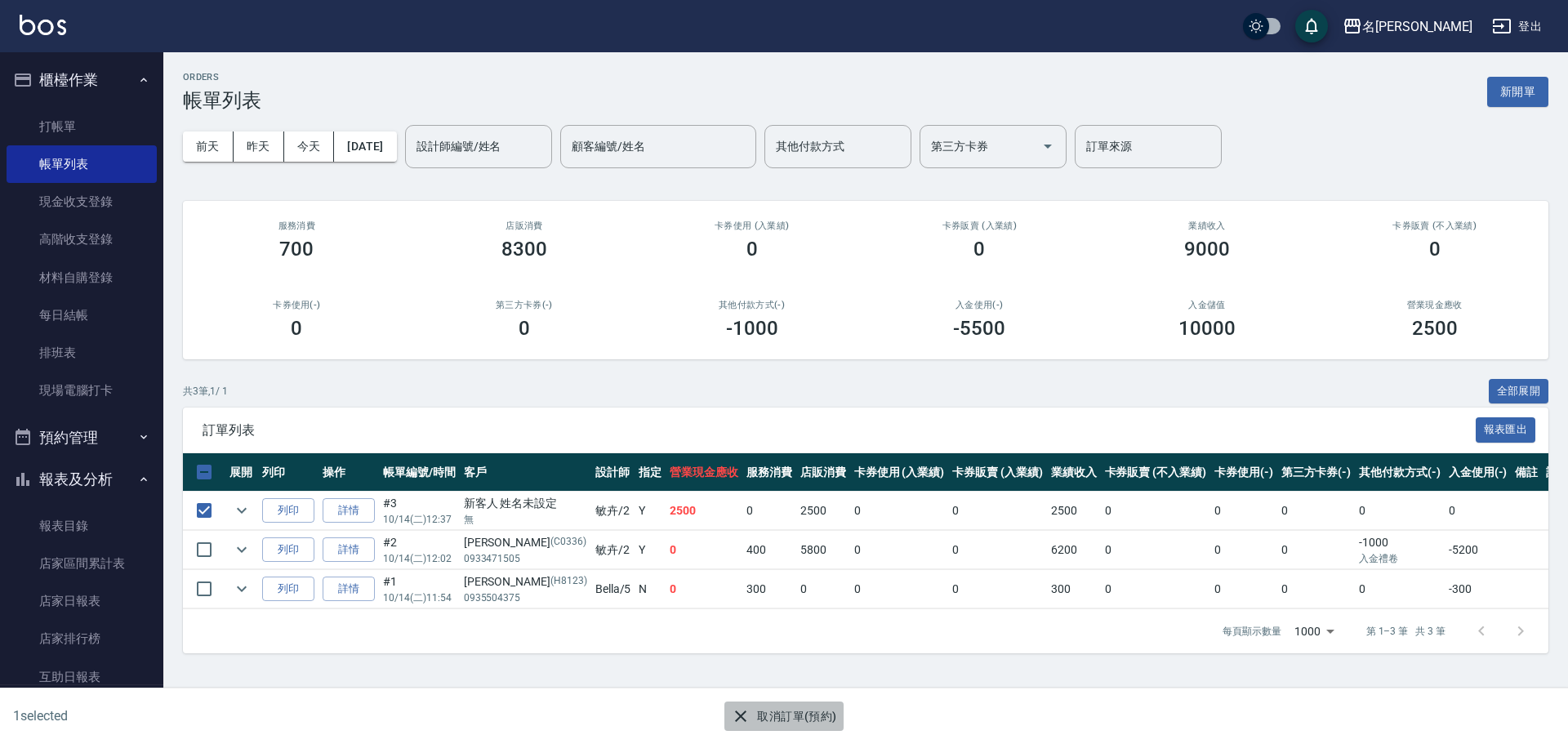
click at [741, 714] on icon "button" at bounding box center [741, 716] width 20 height 20
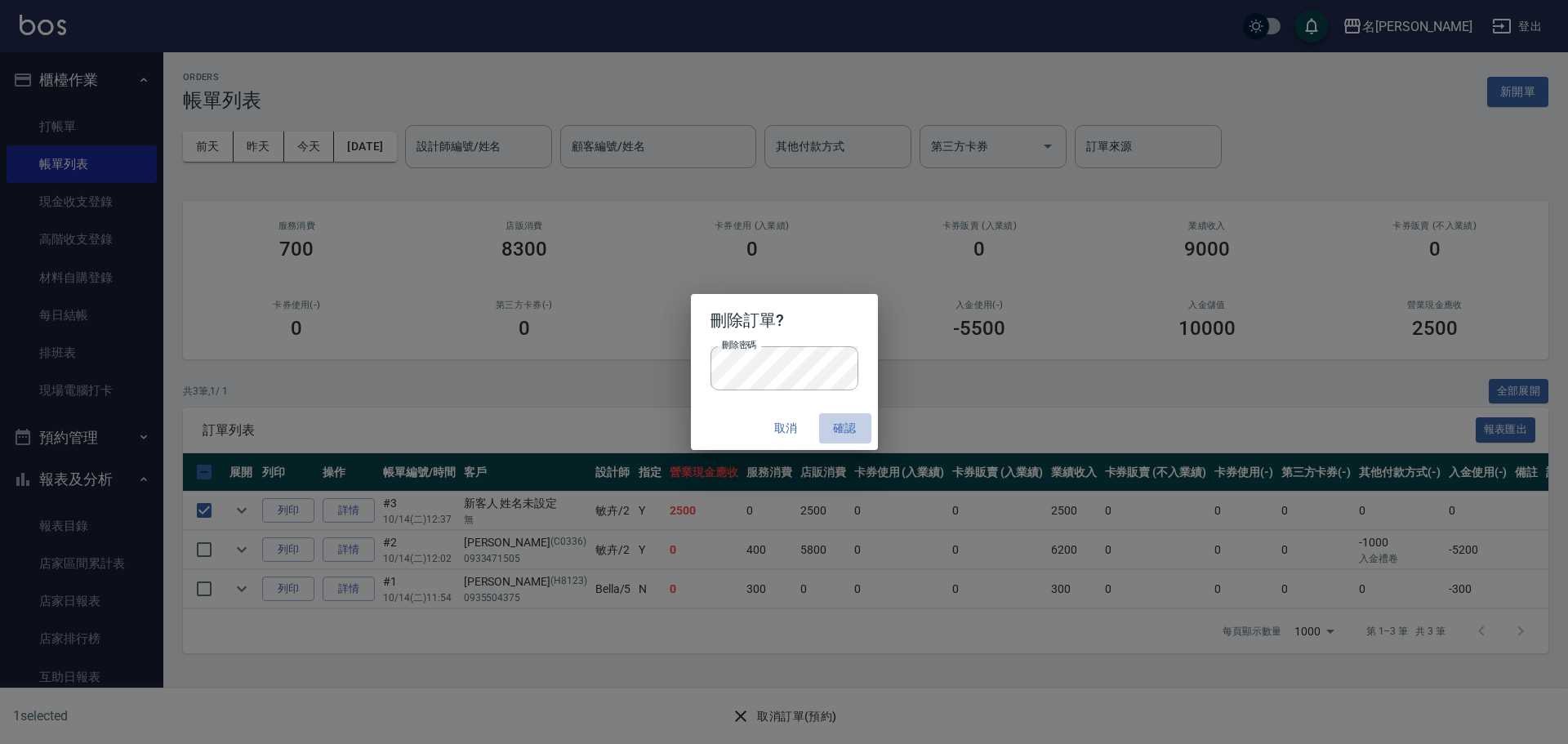
click at [836, 415] on button "確認" at bounding box center [845, 428] width 52 height 30
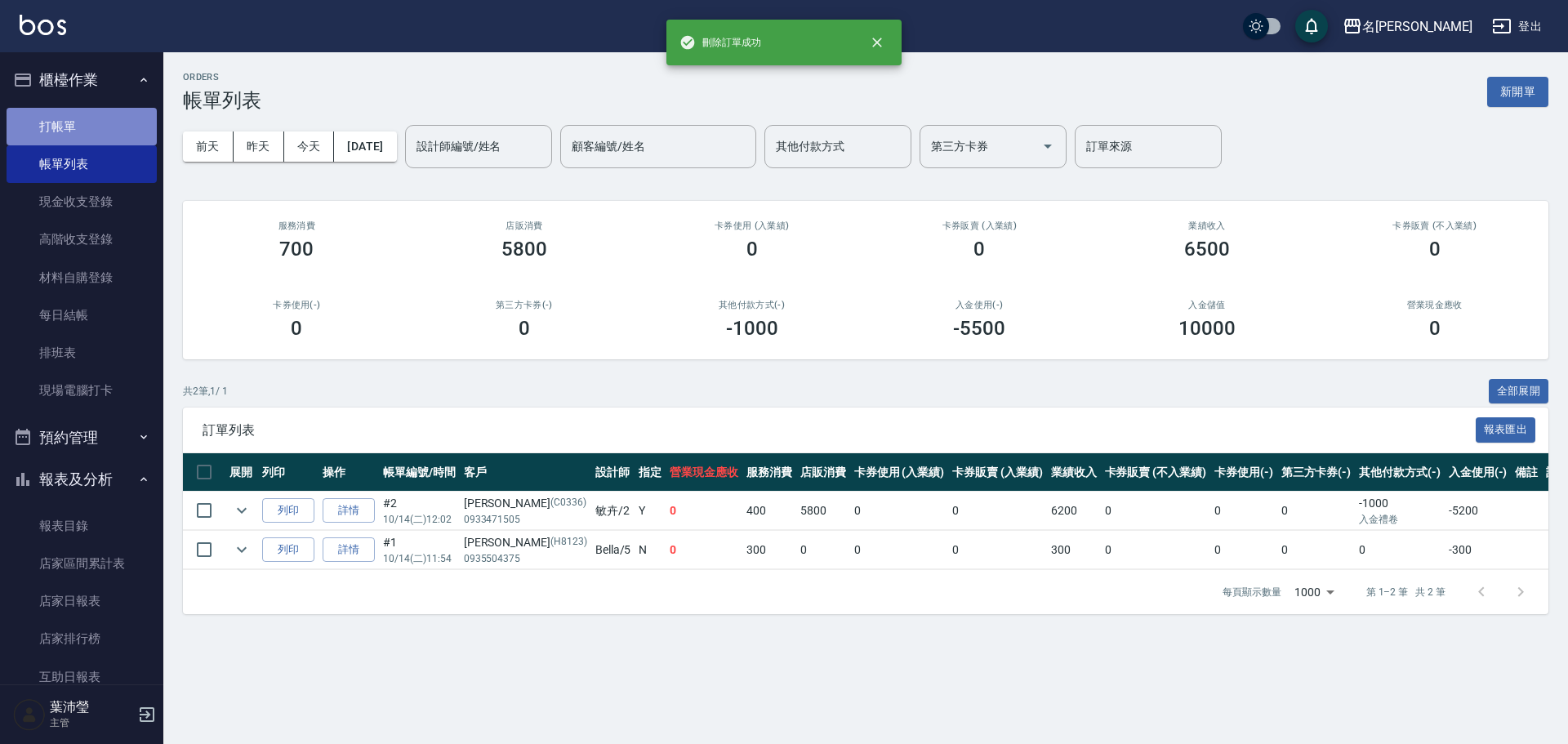
click at [95, 116] on link "打帳單" at bounding box center [82, 126] width 150 height 38
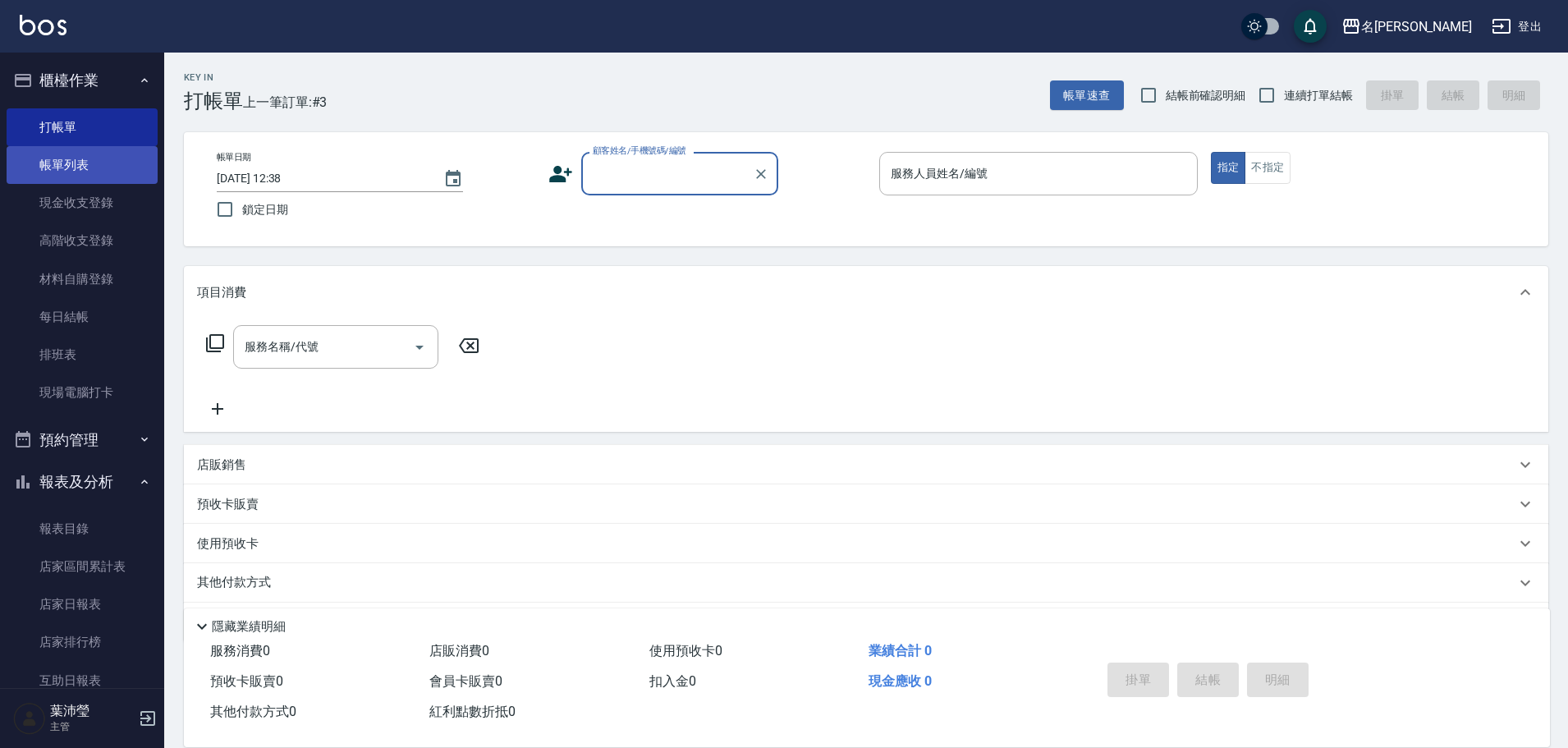
click at [92, 160] on link "帳單列表" at bounding box center [82, 165] width 151 height 38
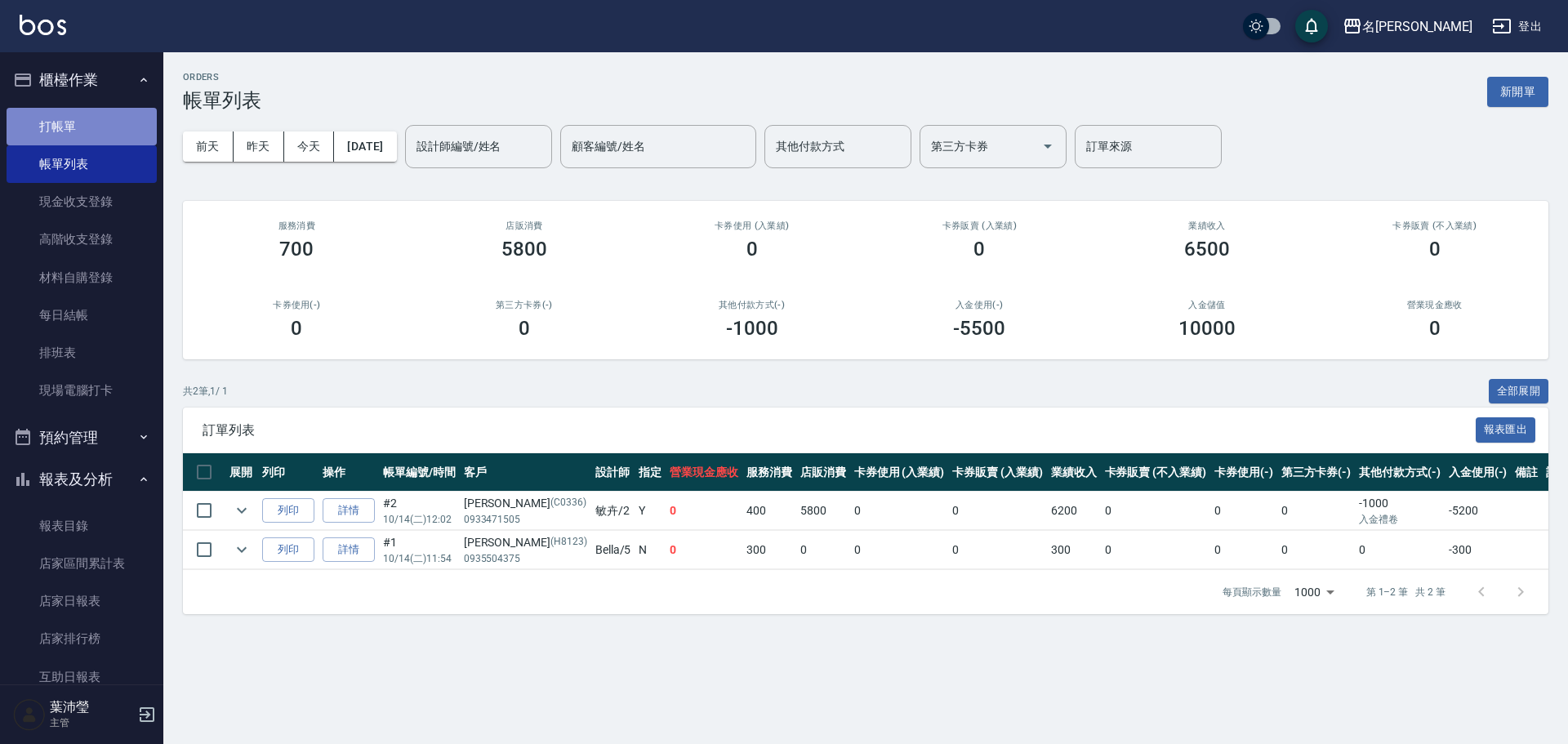
click at [91, 122] on link "打帳單" at bounding box center [82, 126] width 150 height 38
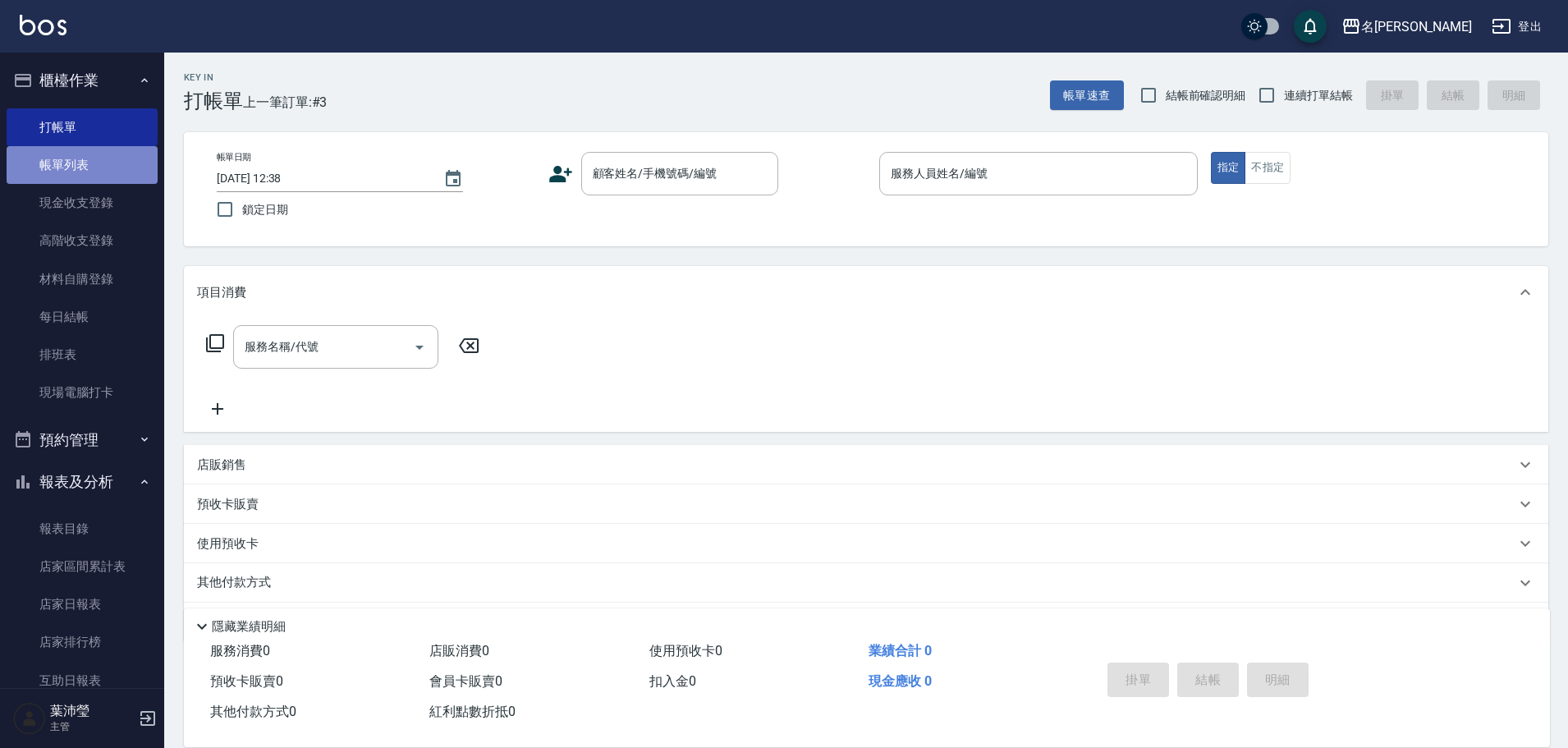
click at [126, 161] on link "帳單列表" at bounding box center [82, 165] width 151 height 38
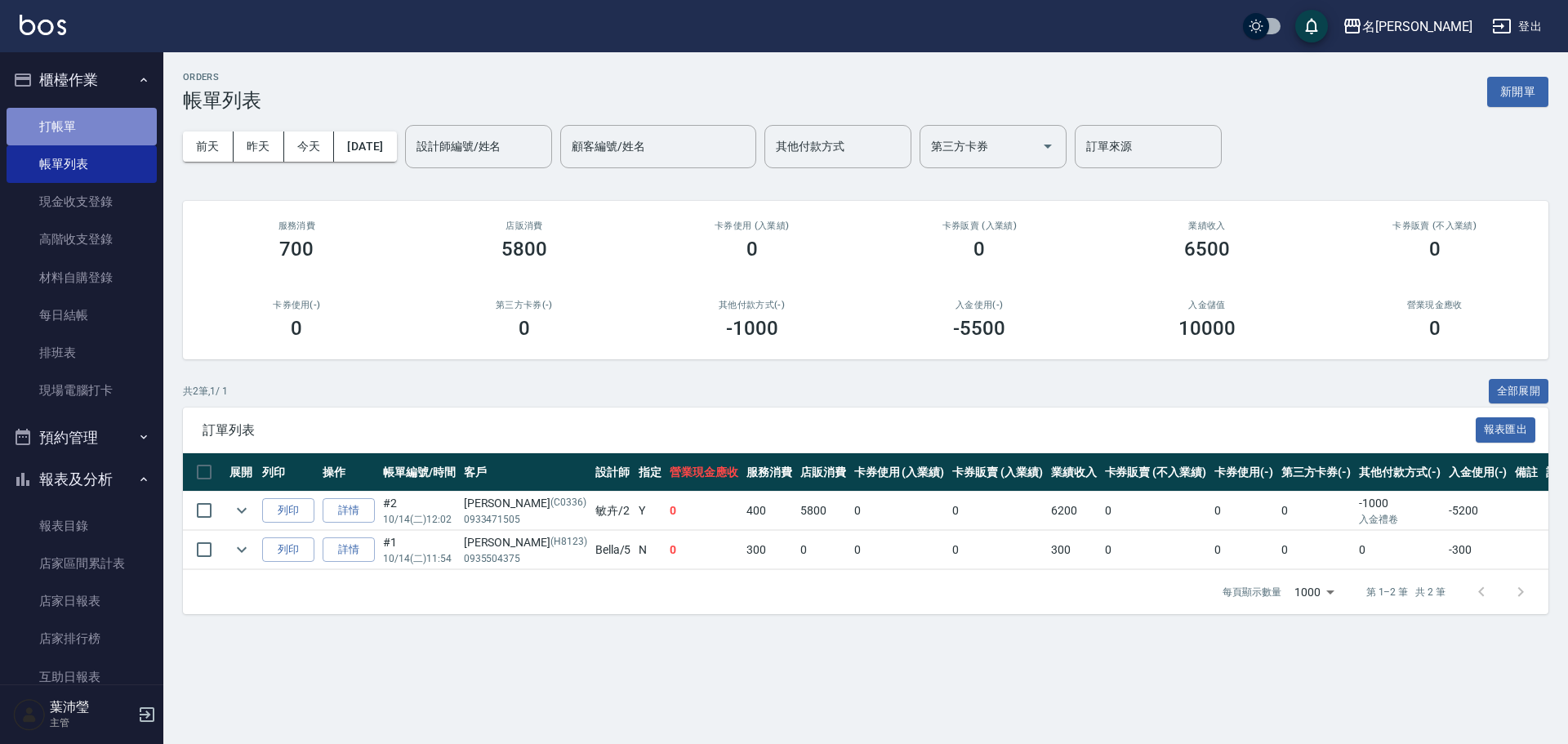
click at [117, 126] on link "打帳單" at bounding box center [82, 126] width 150 height 38
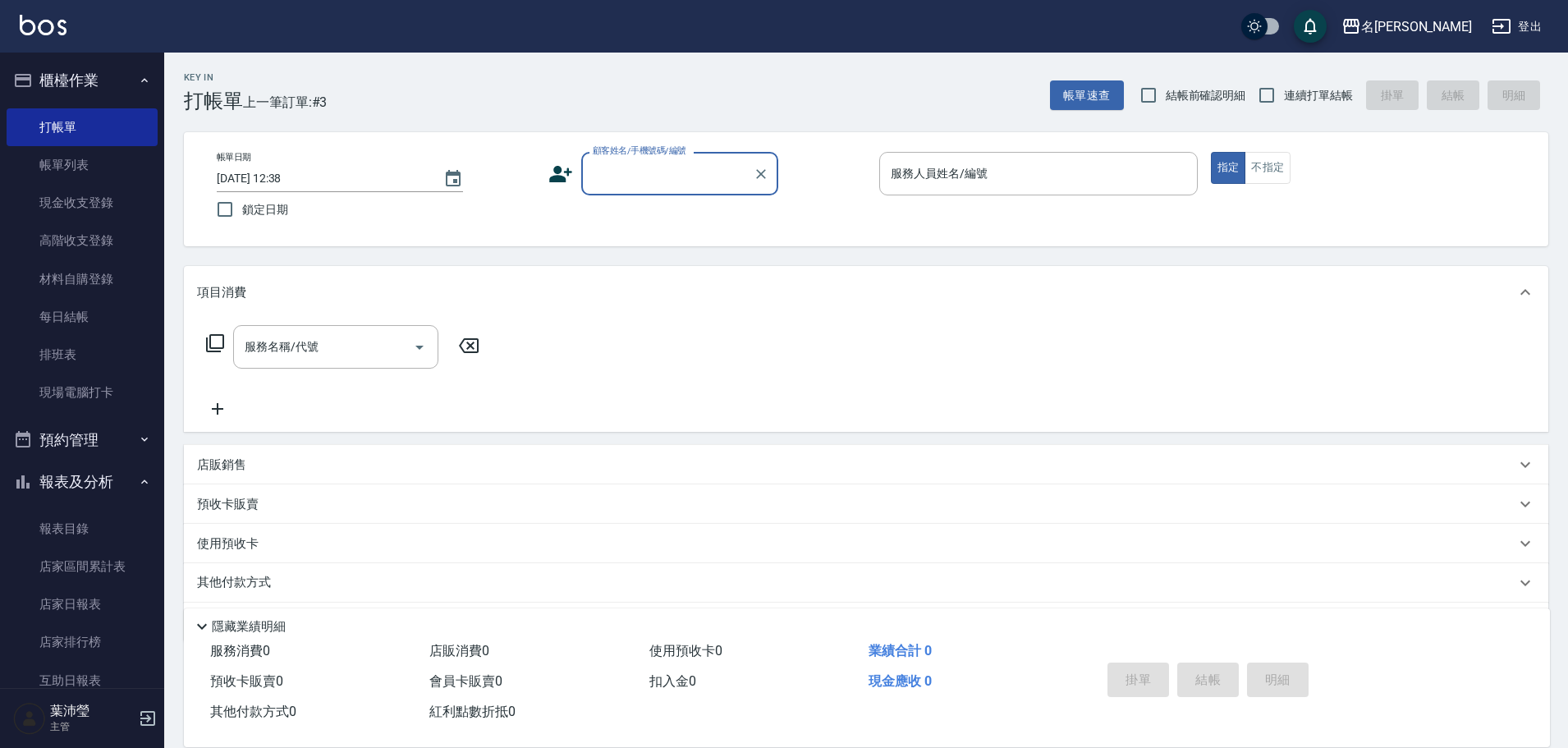
click at [609, 177] on input "顧客姓名/手機號碼/編號" at bounding box center [668, 173] width 157 height 29
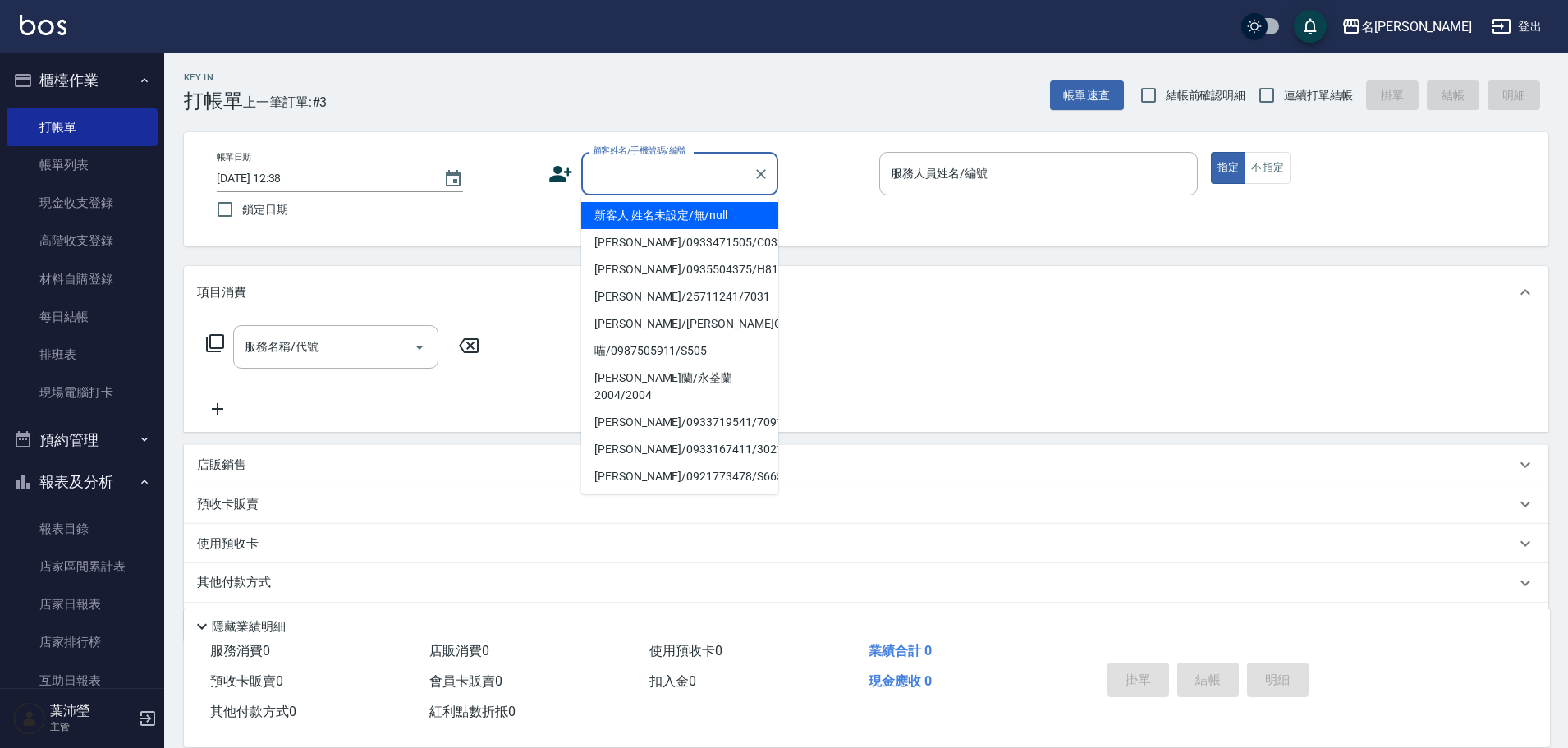
click at [623, 217] on li "新客人 姓名未設定/無/null" at bounding box center [680, 215] width 197 height 27
type input "新客人 姓名未設定/無/null"
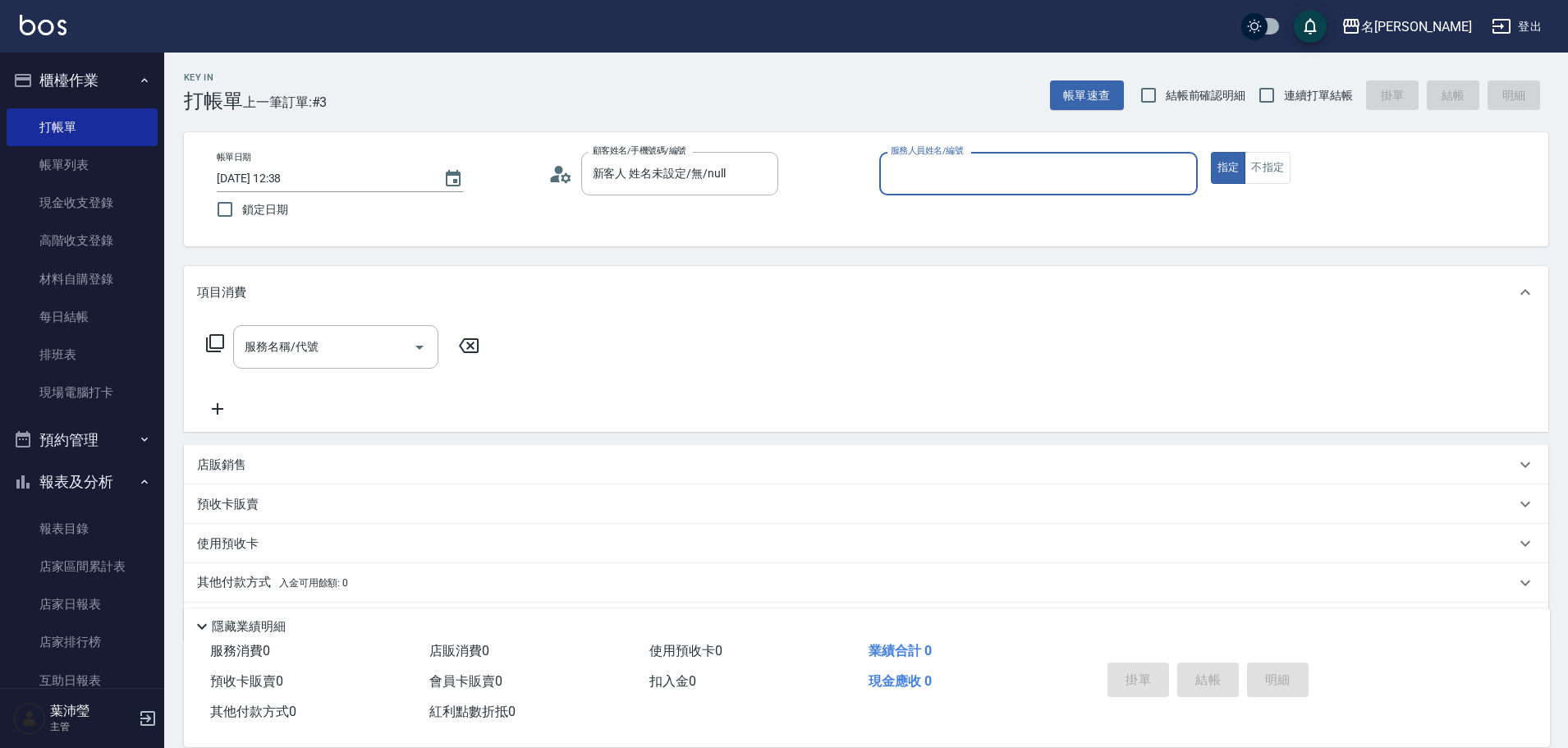
click at [921, 174] on input "服務人員姓名/編號" at bounding box center [1039, 173] width 304 height 29
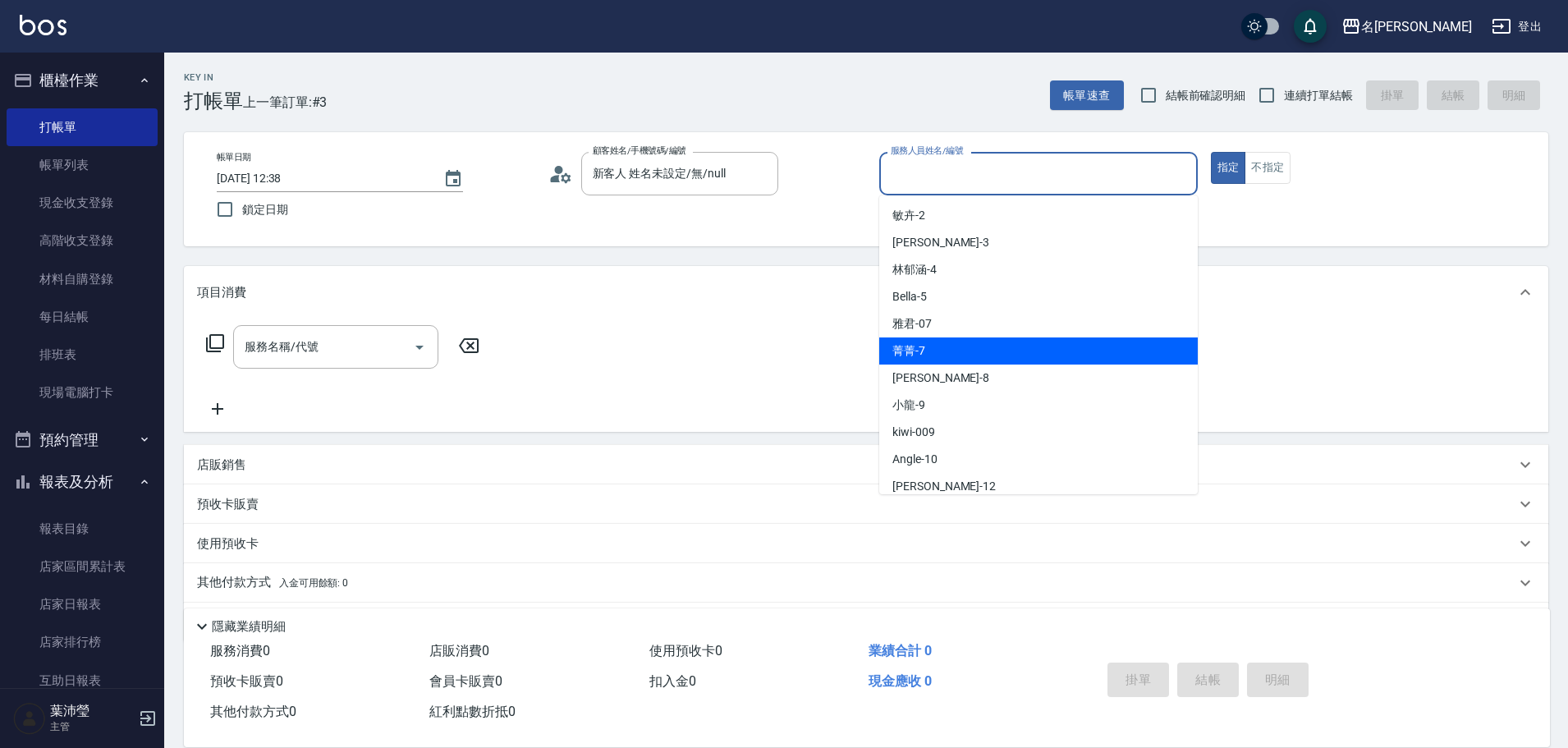
click at [910, 353] on span "菁菁 -7" at bounding box center [909, 351] width 33 height 17
type input "菁菁-7"
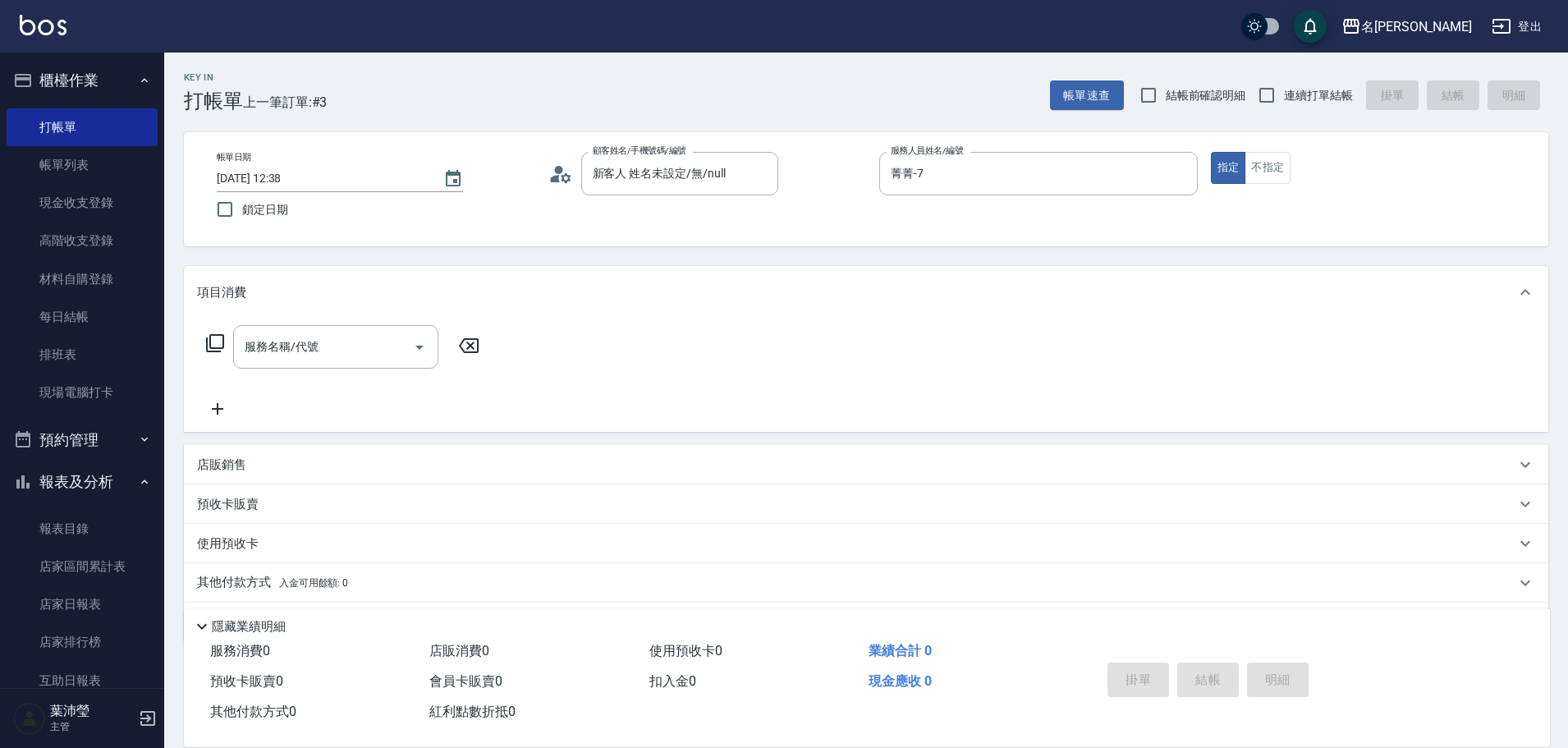
click at [229, 462] on p "店販銷售" at bounding box center [221, 465] width 49 height 17
click at [240, 529] on input "服務人員姓名/編號" at bounding box center [258, 525] width 108 height 29
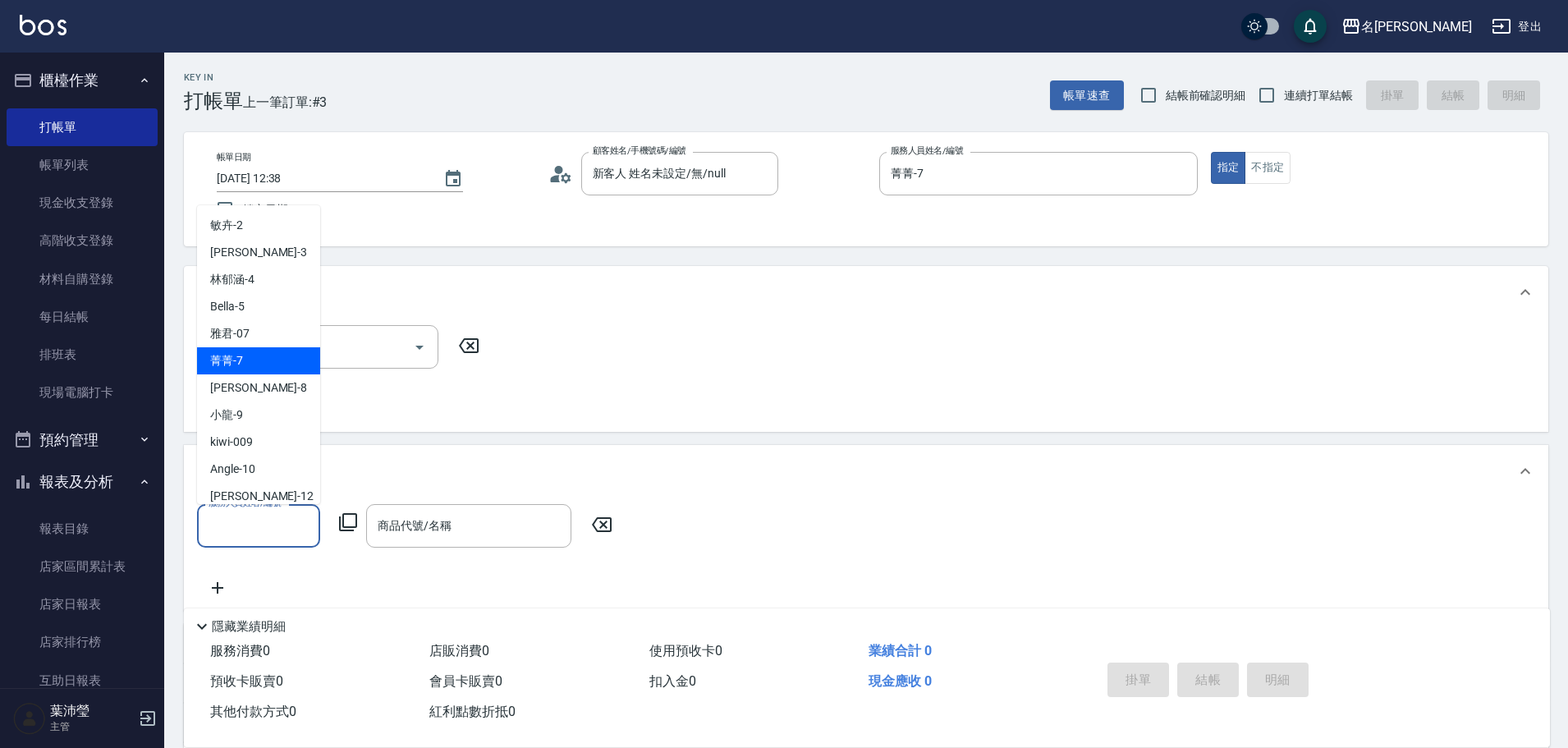
click at [262, 362] on div "菁菁 -7" at bounding box center [258, 360] width 124 height 27
type input "菁菁-7"
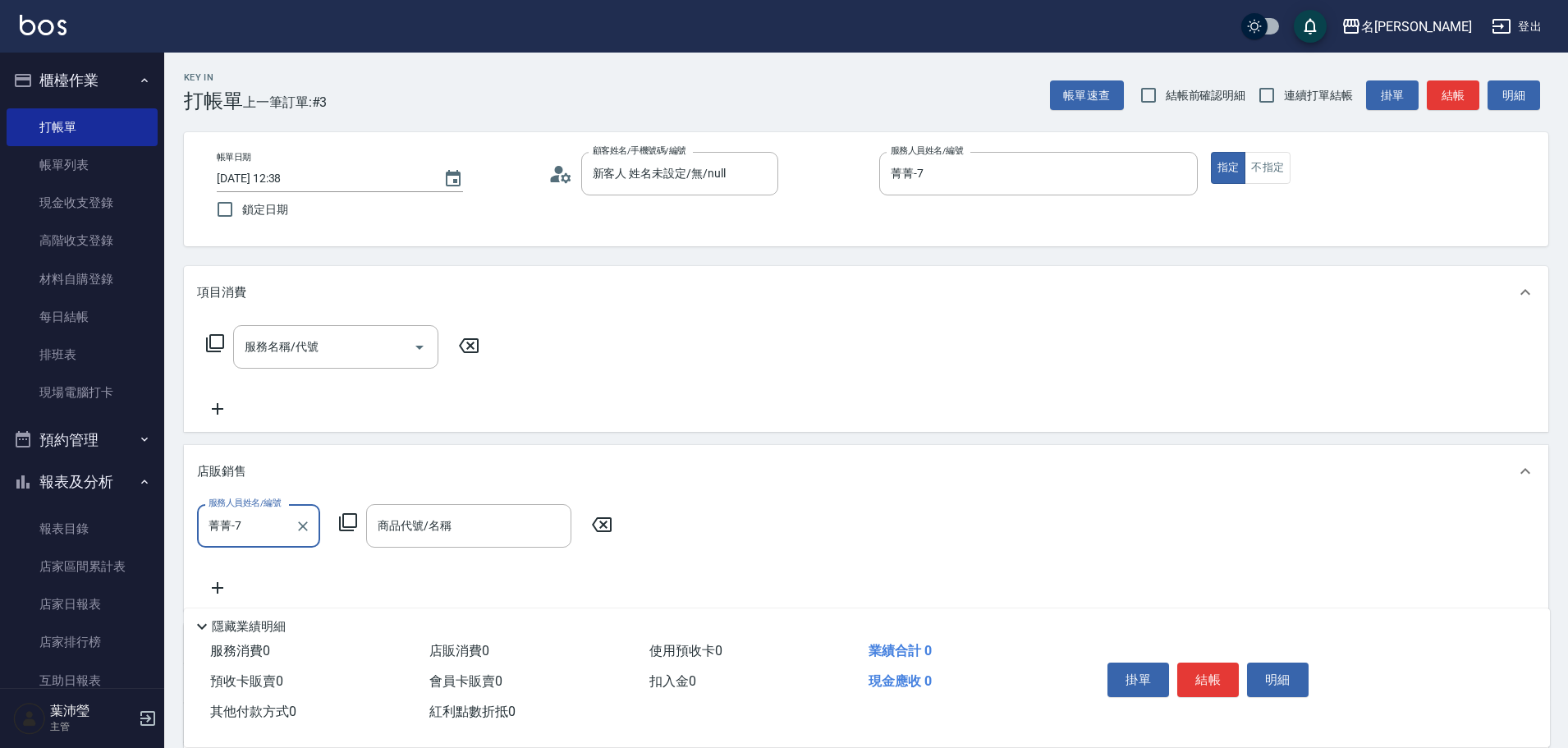
click at [345, 521] on icon at bounding box center [348, 522] width 20 height 20
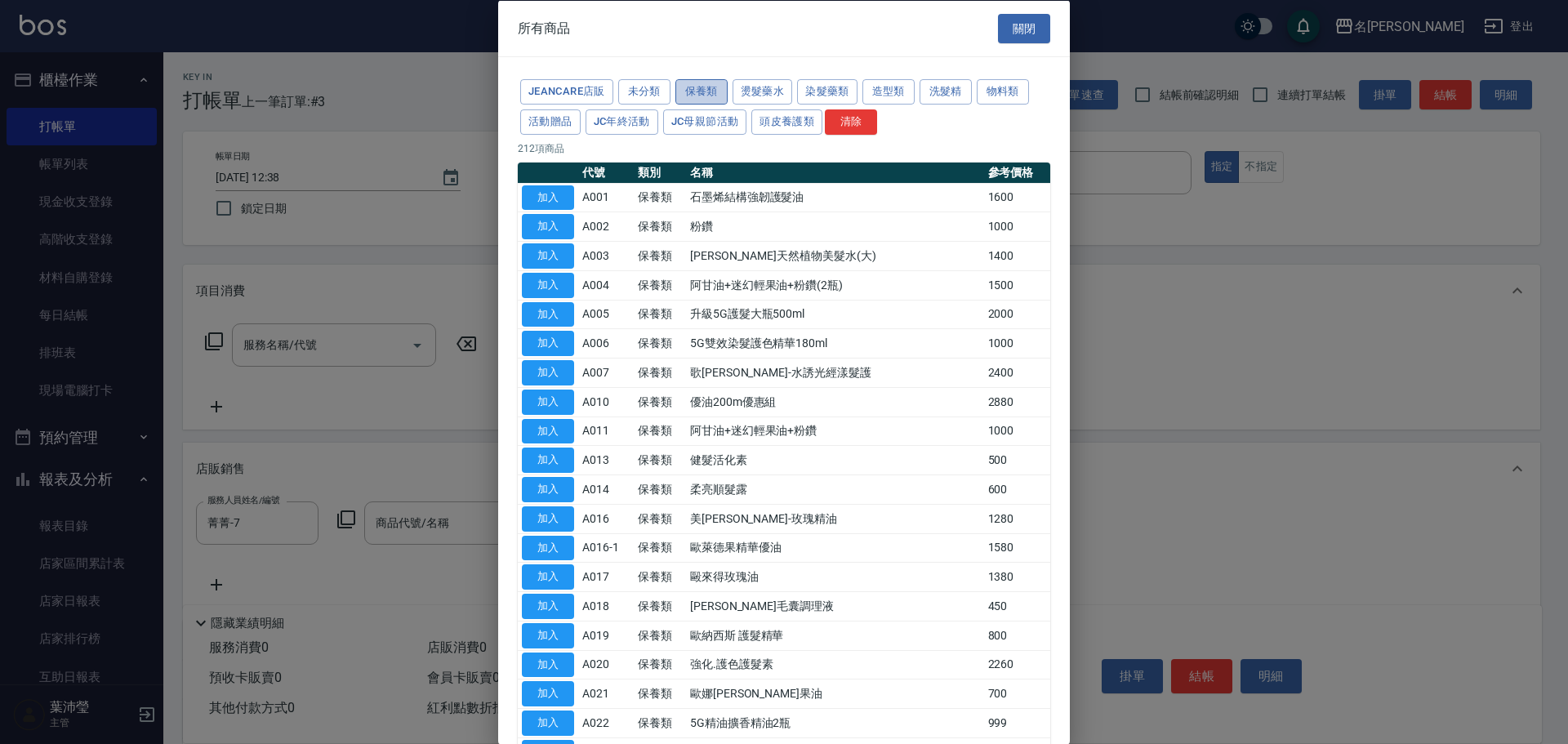
click at [705, 95] on button "保養類" at bounding box center [701, 91] width 52 height 25
click at [563, 312] on button "加入" at bounding box center [547, 314] width 52 height 25
type input "升級5G護髮大瓶500ml"
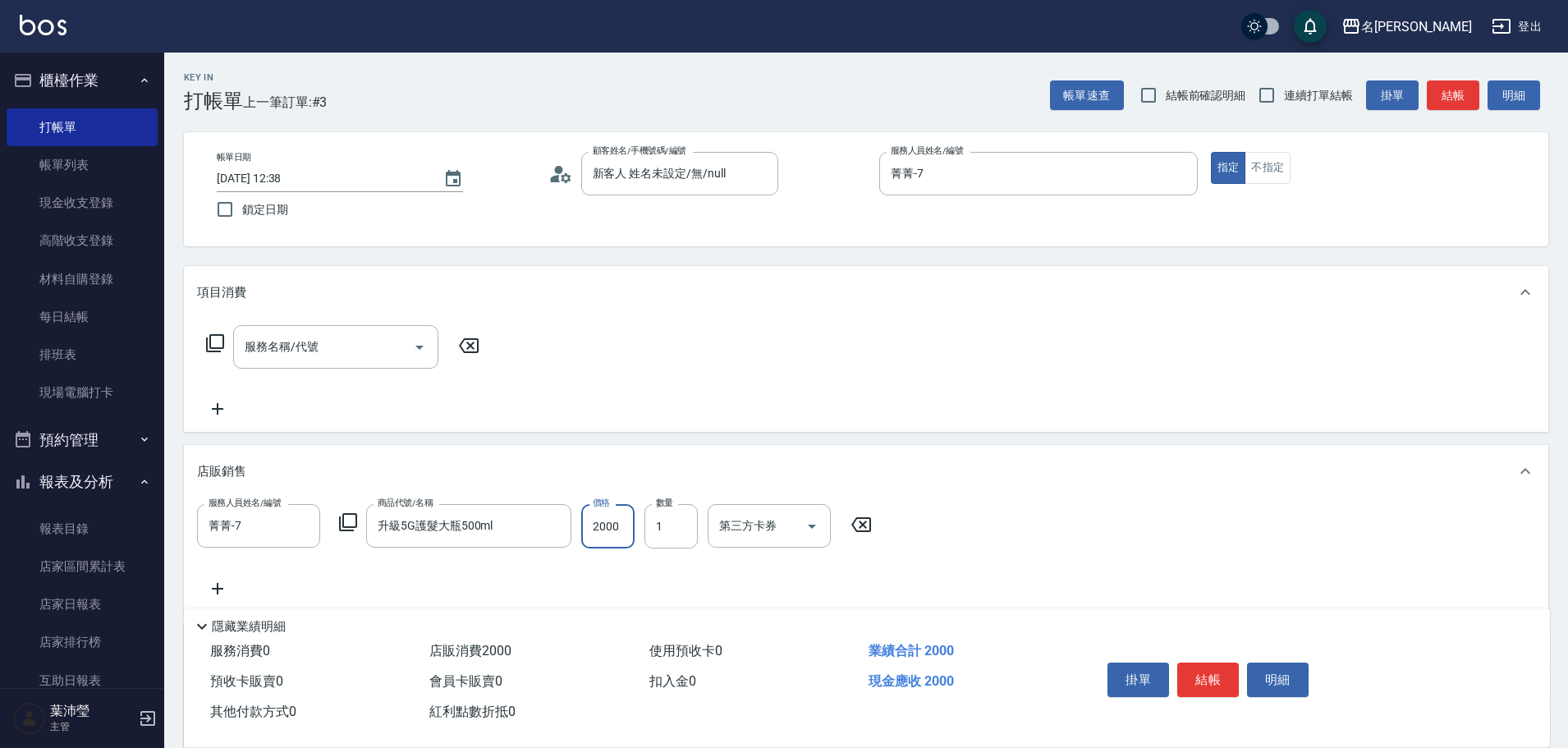
click at [629, 529] on input "2000" at bounding box center [608, 526] width 54 height 44
type input "2500"
click at [1215, 664] on button "結帳" at bounding box center [1208, 680] width 61 height 35
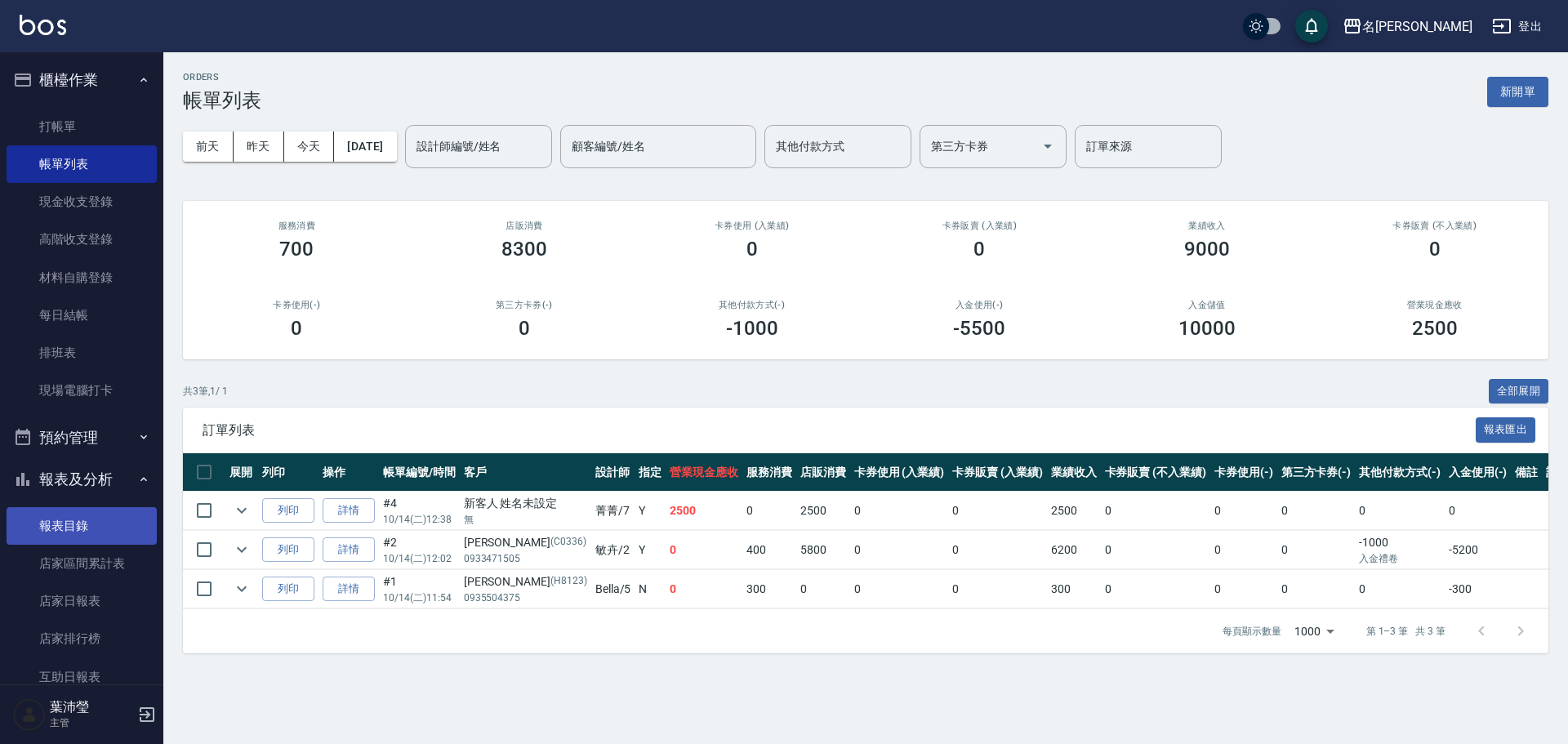
click at [114, 521] on link "報表目錄" at bounding box center [82, 526] width 150 height 38
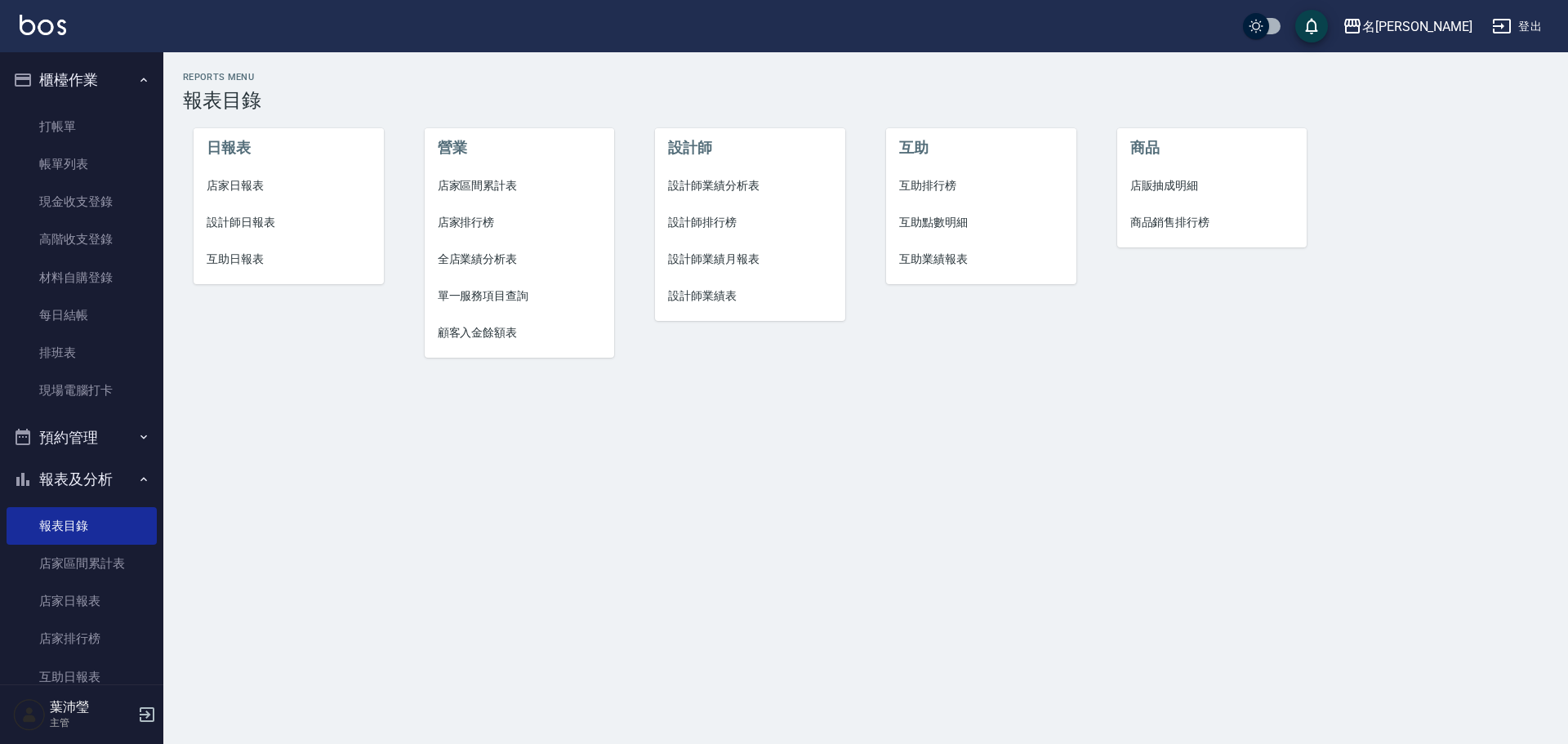
click at [273, 223] on span "設計師日報表" at bounding box center [288, 223] width 164 height 17
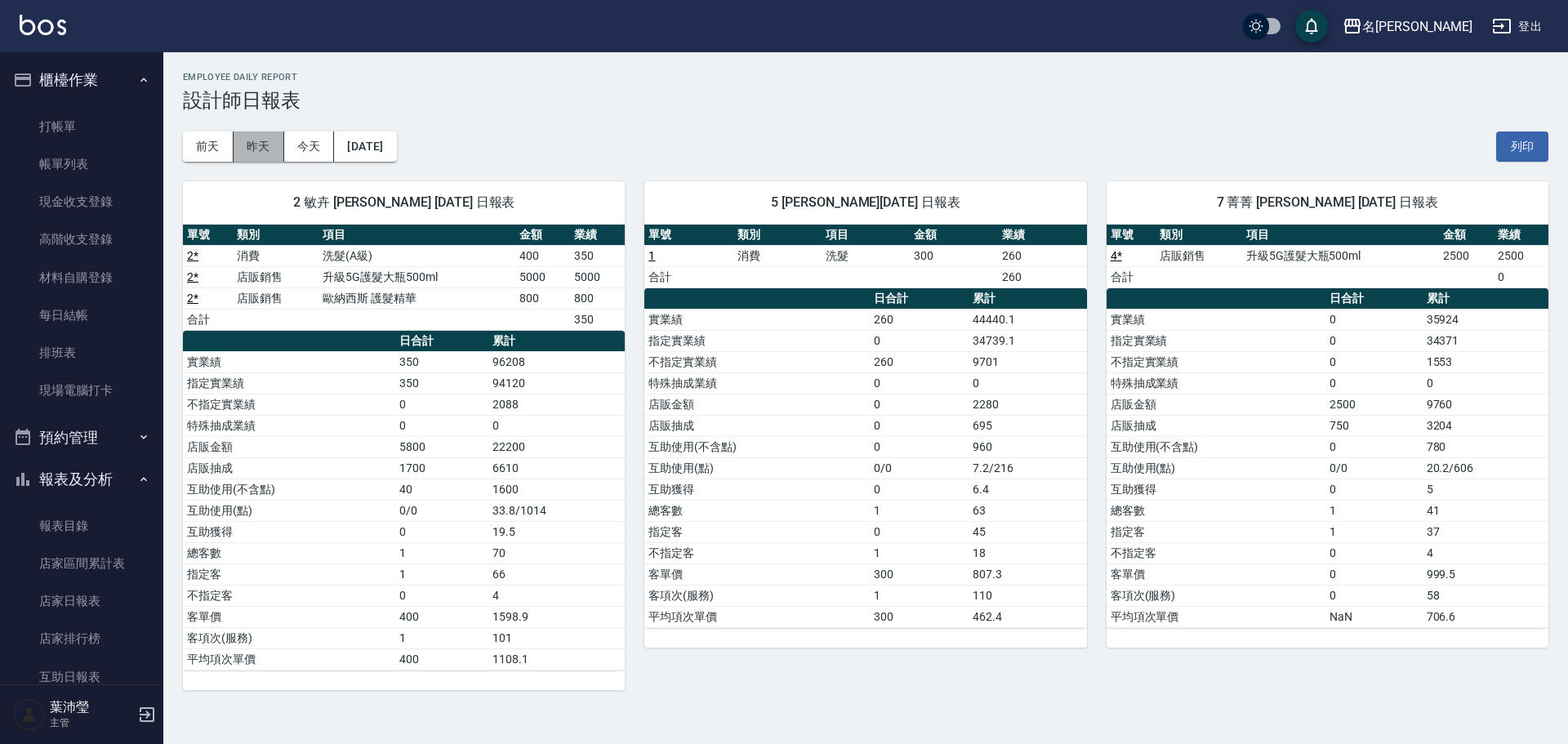
click at [261, 141] on button "昨天" at bounding box center [259, 146] width 51 height 30
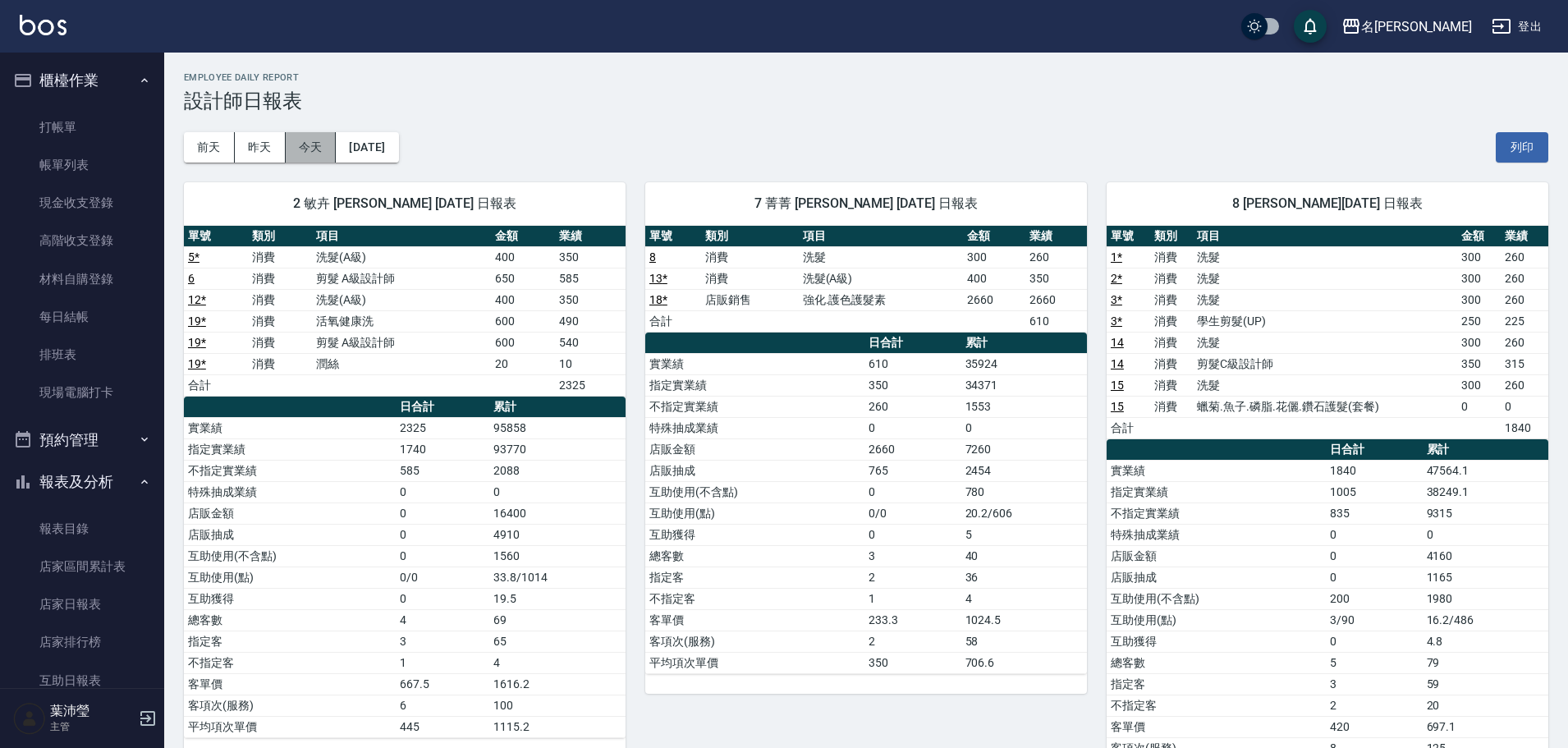
click at [321, 149] on button "今天" at bounding box center [311, 147] width 51 height 30
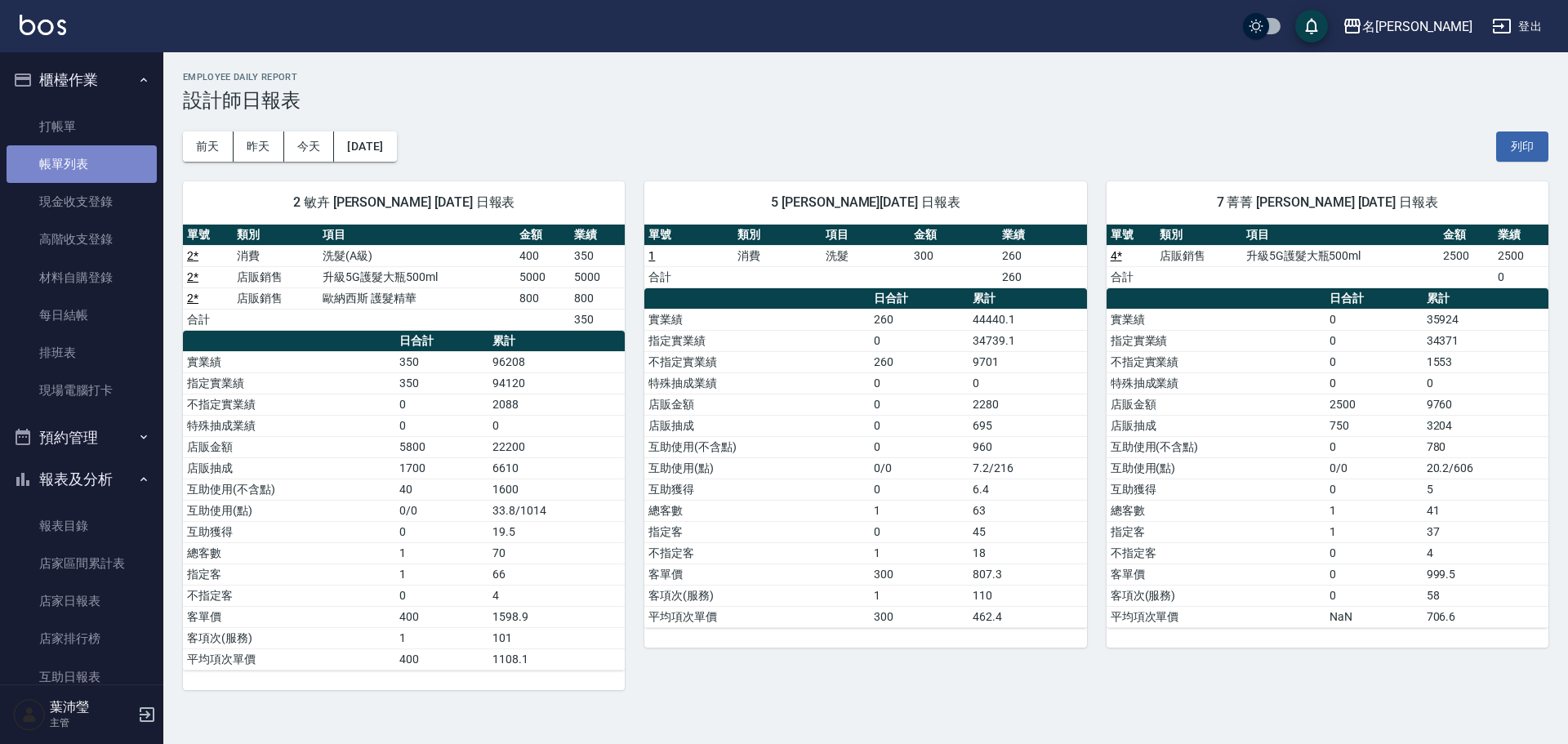
click at [106, 158] on link "帳單列表" at bounding box center [82, 164] width 150 height 38
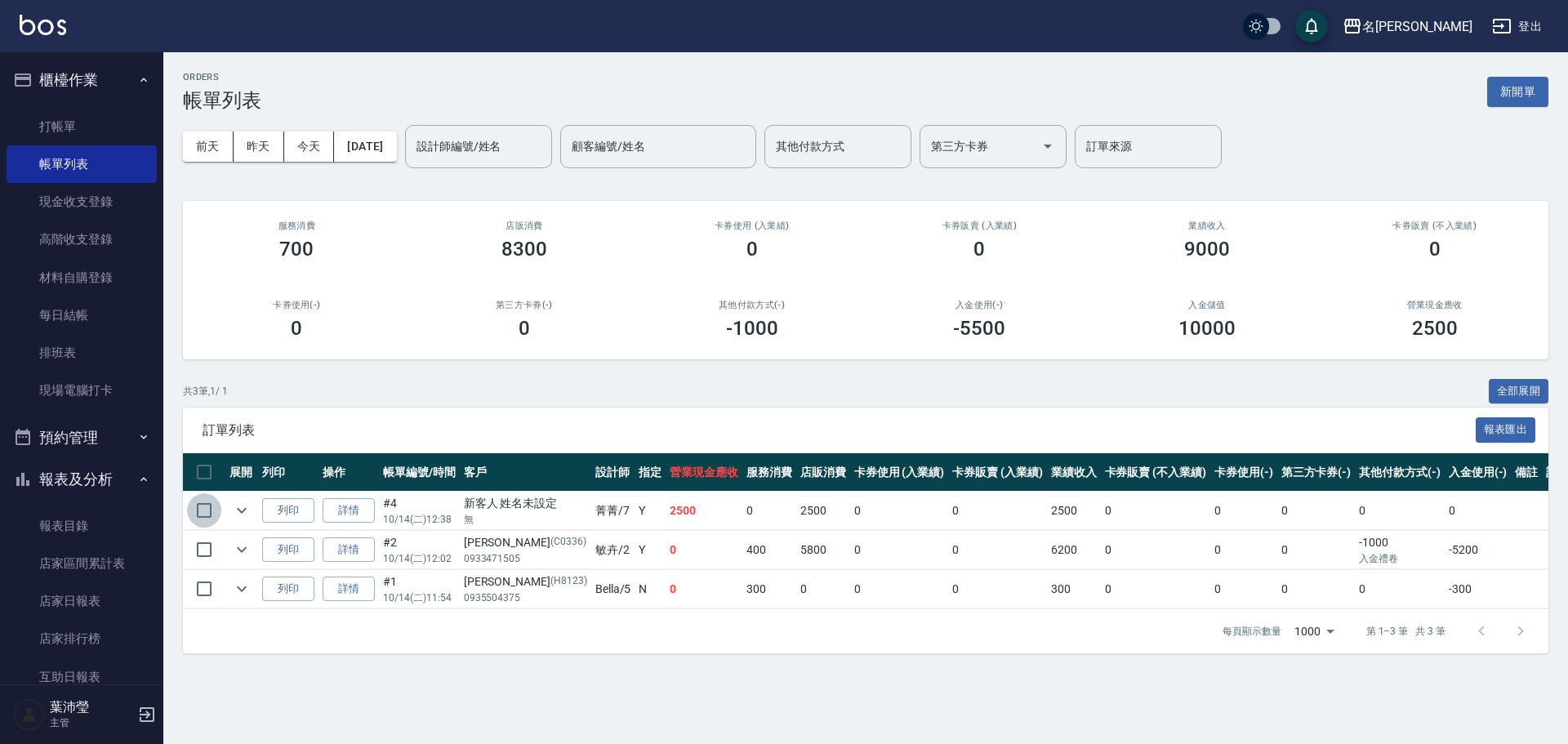
click at [206, 510] on input "checkbox" at bounding box center [204, 510] width 34 height 34
checkbox input "true"
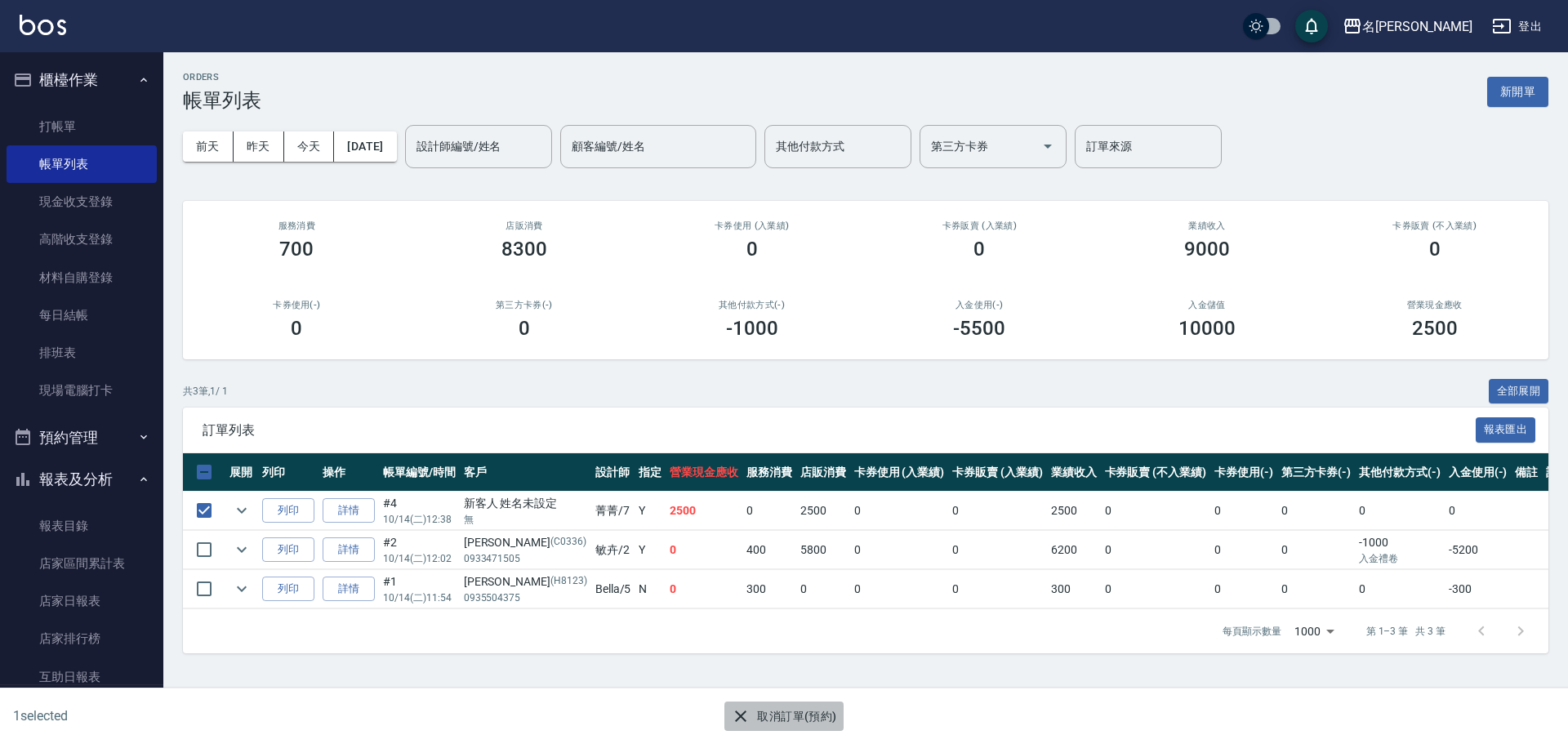
click at [744, 717] on icon "button" at bounding box center [740, 716] width 11 height 11
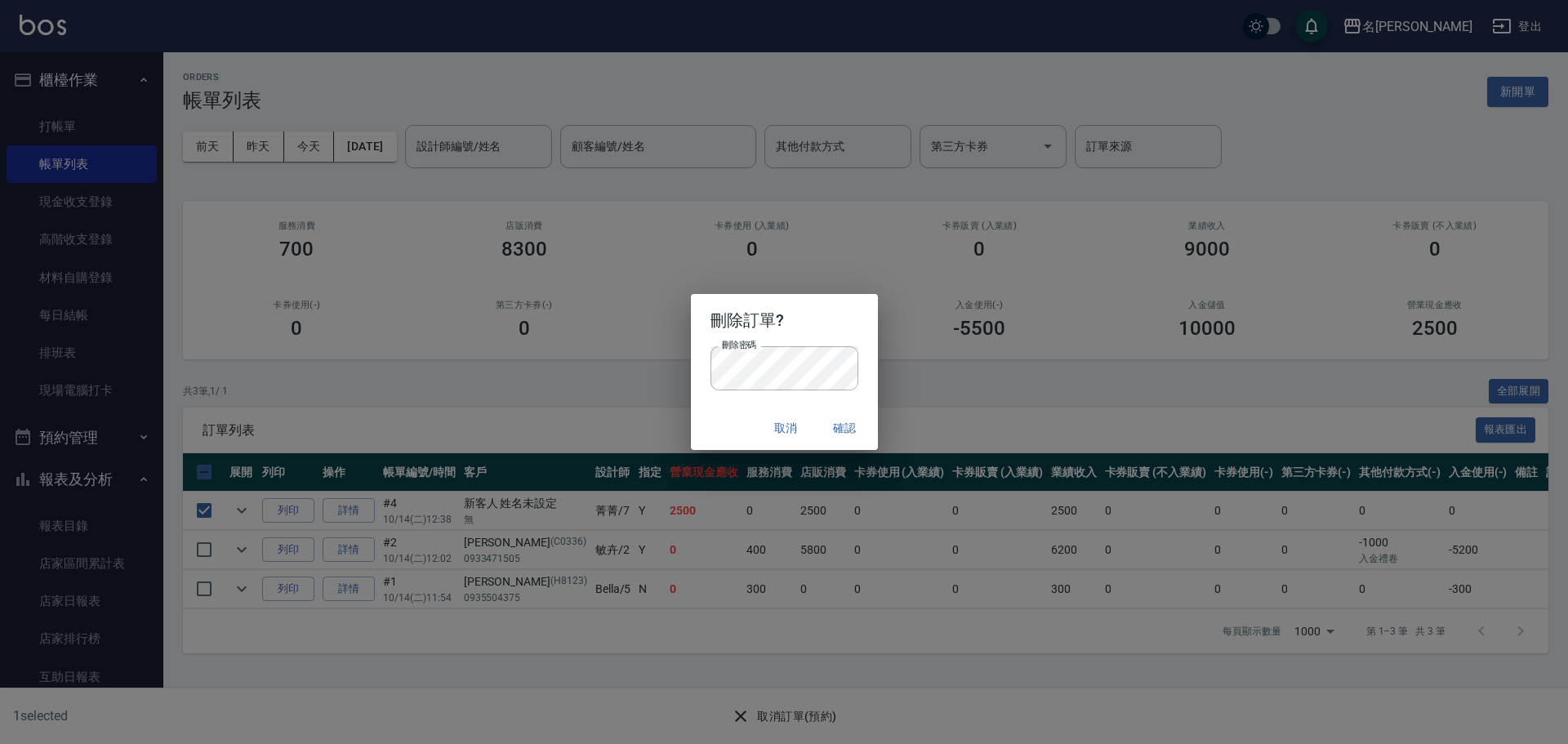
click at [837, 425] on button "確認" at bounding box center [845, 428] width 52 height 30
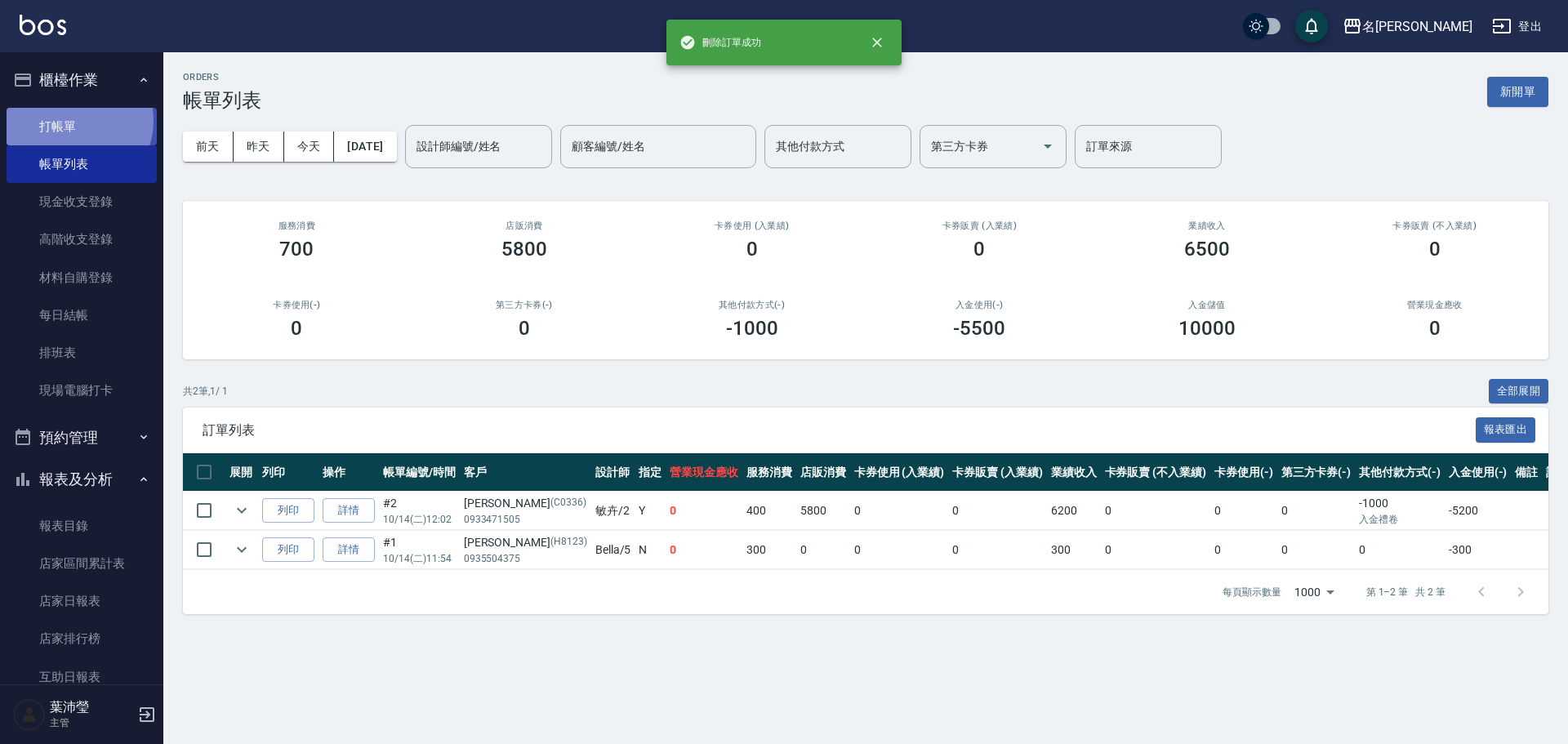
click at [74, 120] on link "打帳單" at bounding box center [82, 126] width 150 height 38
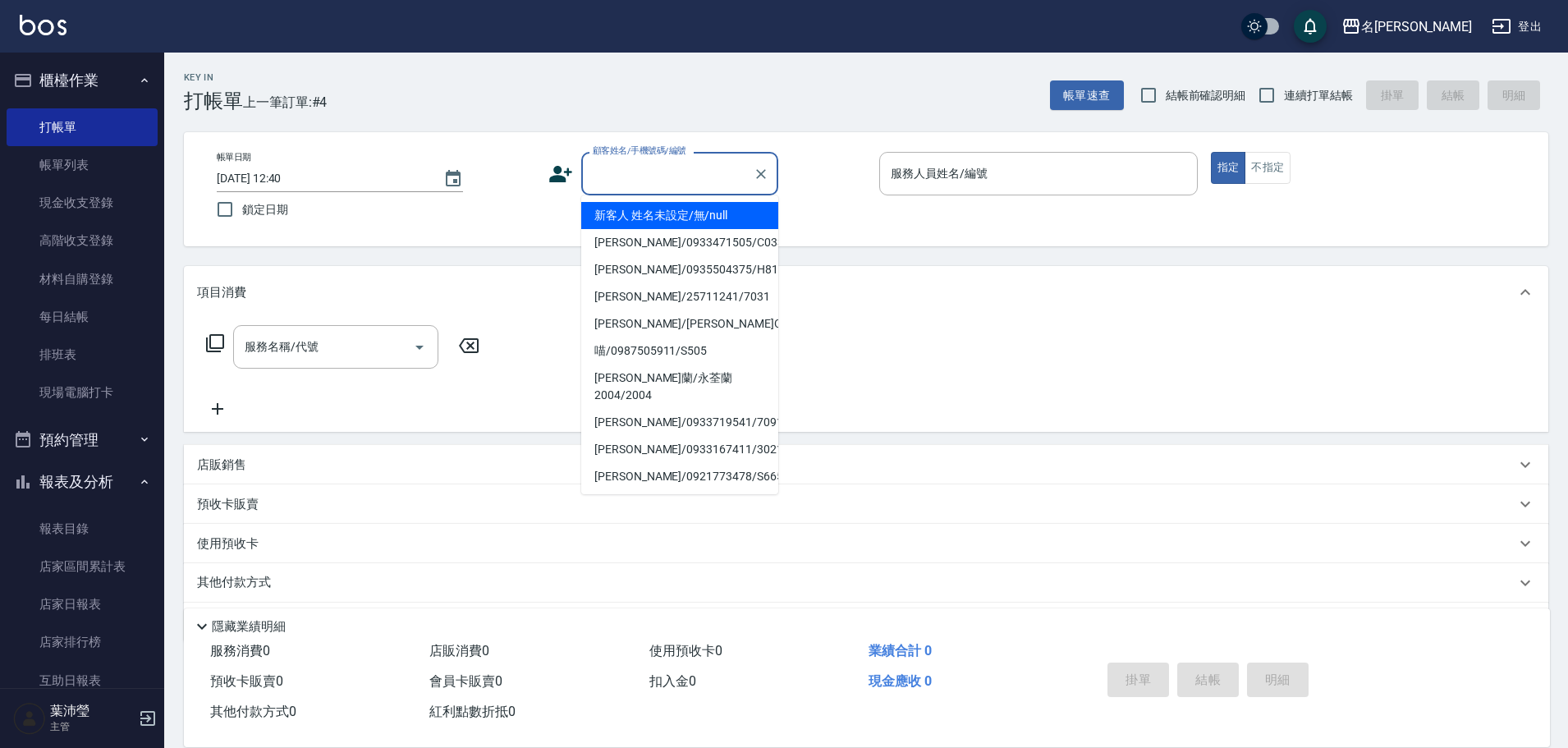
click at [601, 176] on input "顧客姓名/手機號碼/編號" at bounding box center [668, 173] width 157 height 29
click at [616, 218] on li "新客人 姓名未設定/無/null" at bounding box center [680, 215] width 197 height 27
type input "新客人 姓名未設定/無/null"
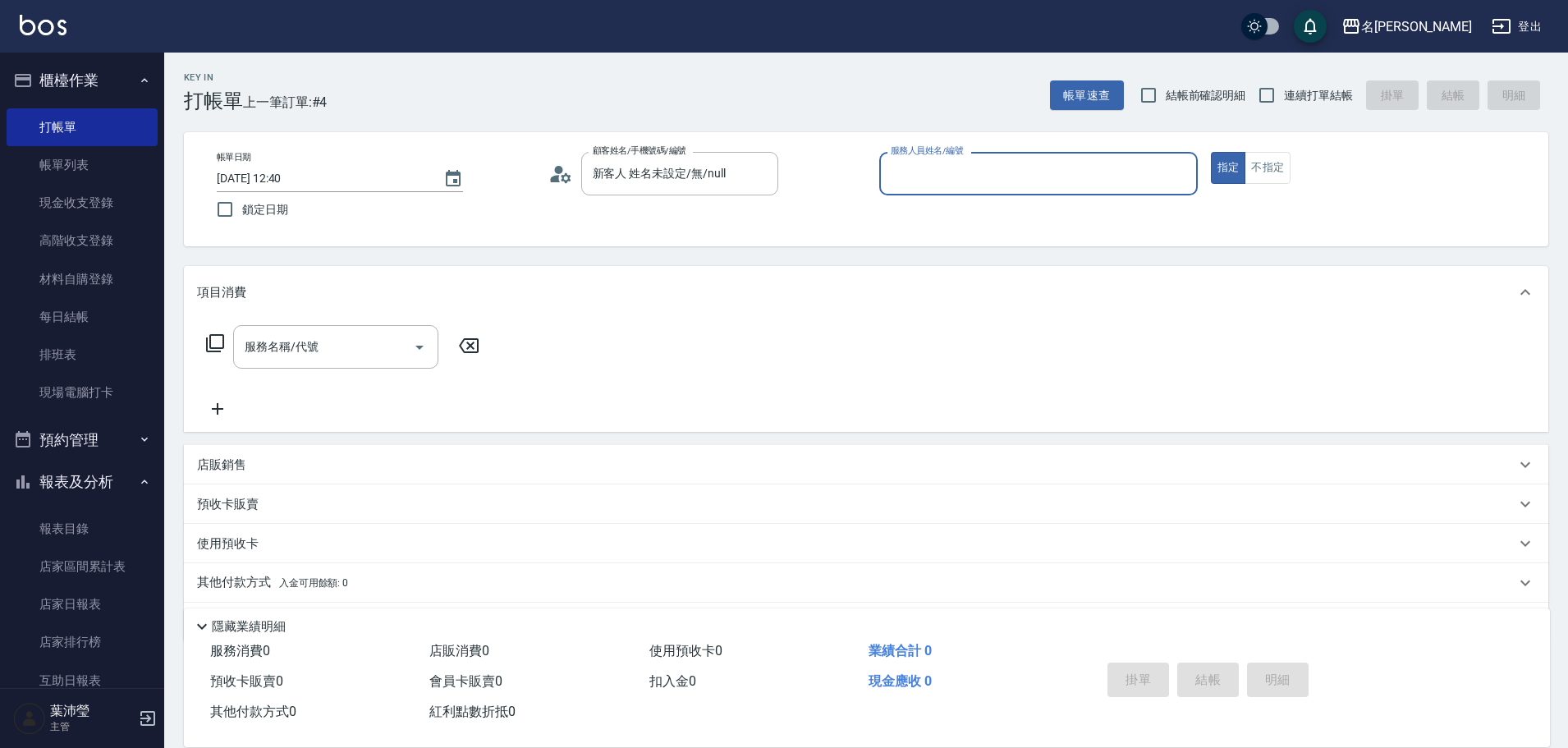
click at [904, 179] on input "服務人員姓名/編號" at bounding box center [1039, 173] width 304 height 29
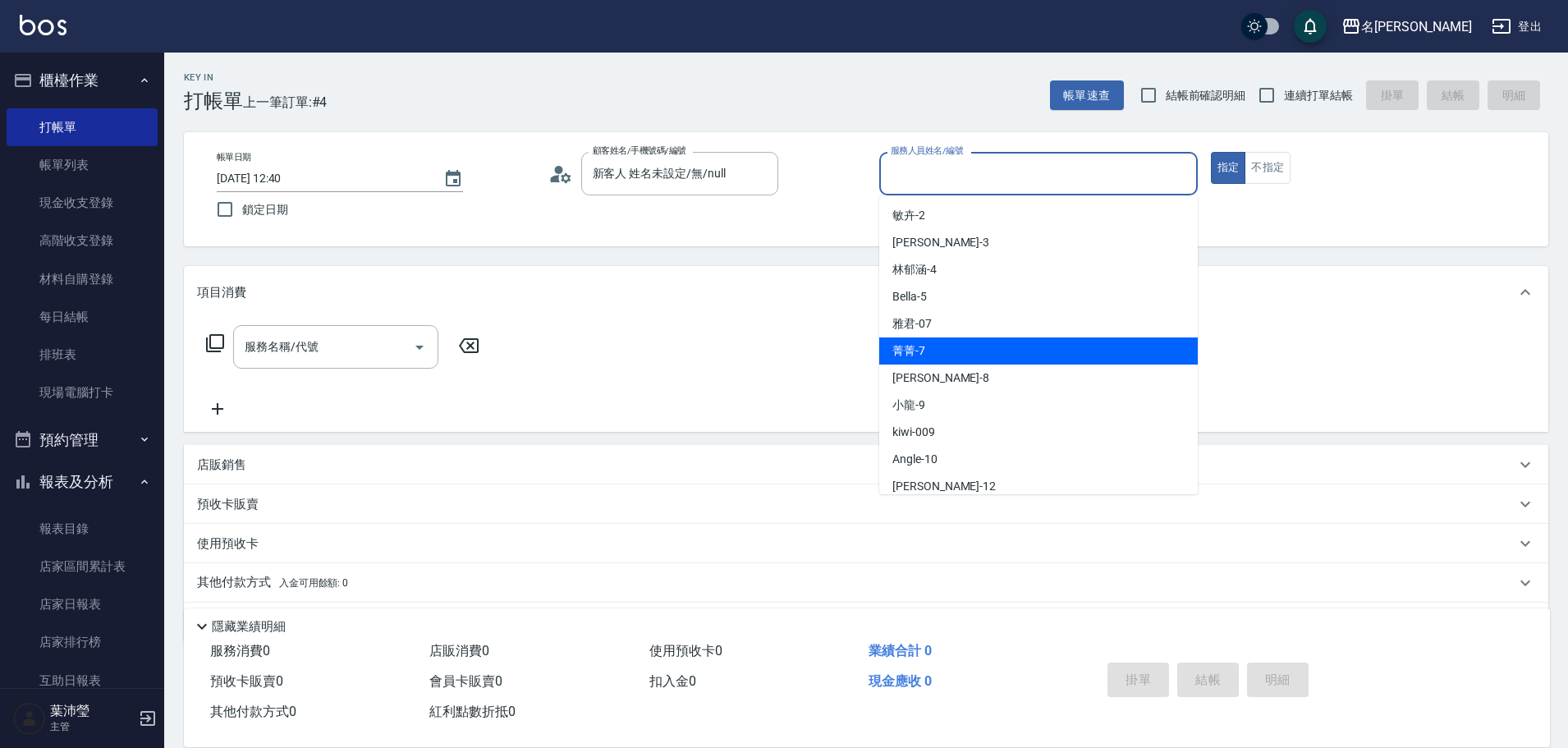
click at [921, 349] on span "菁菁 -7" at bounding box center [909, 351] width 33 height 17
type input "菁菁-7"
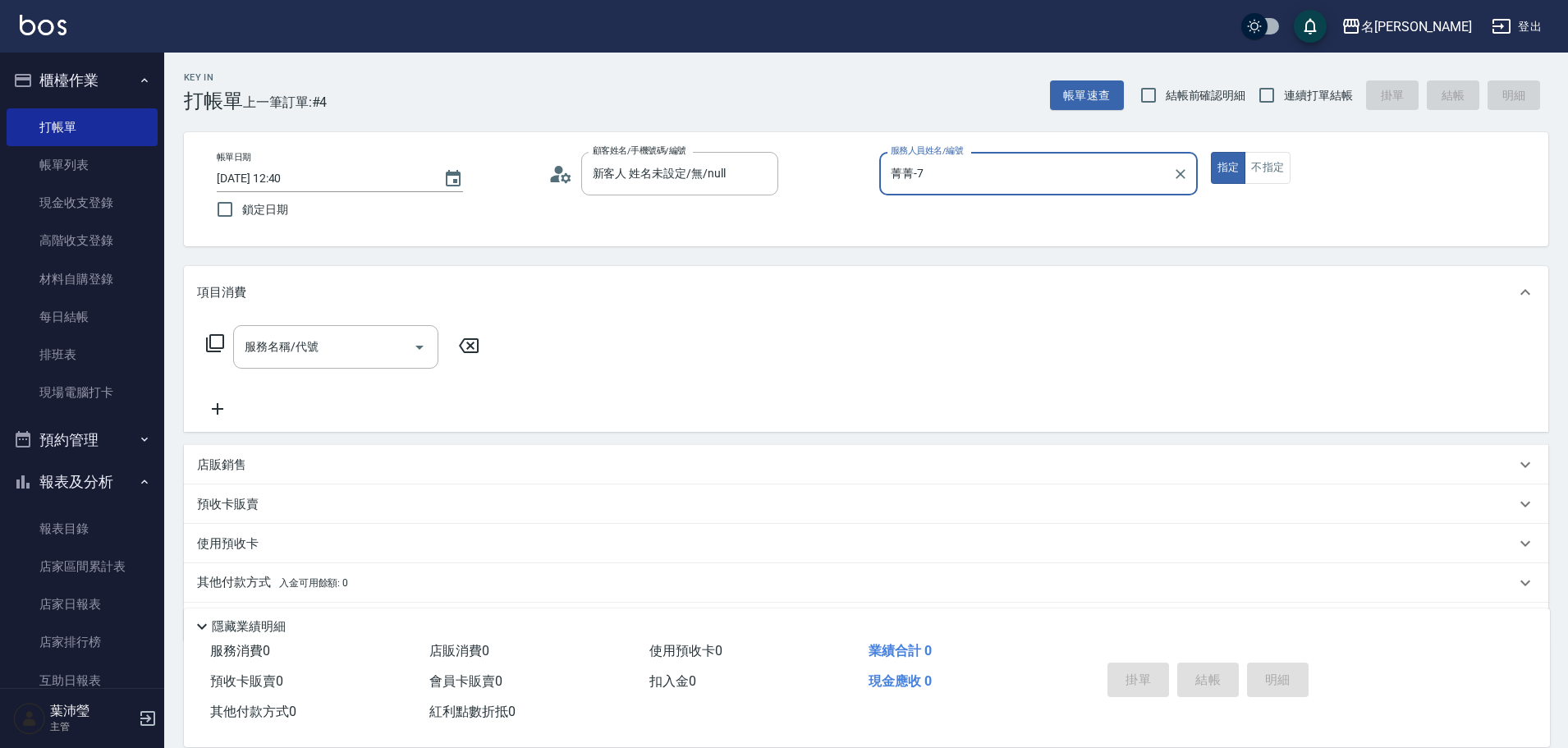
click at [223, 455] on div "店販銷售" at bounding box center [867, 465] width 1365 height 40
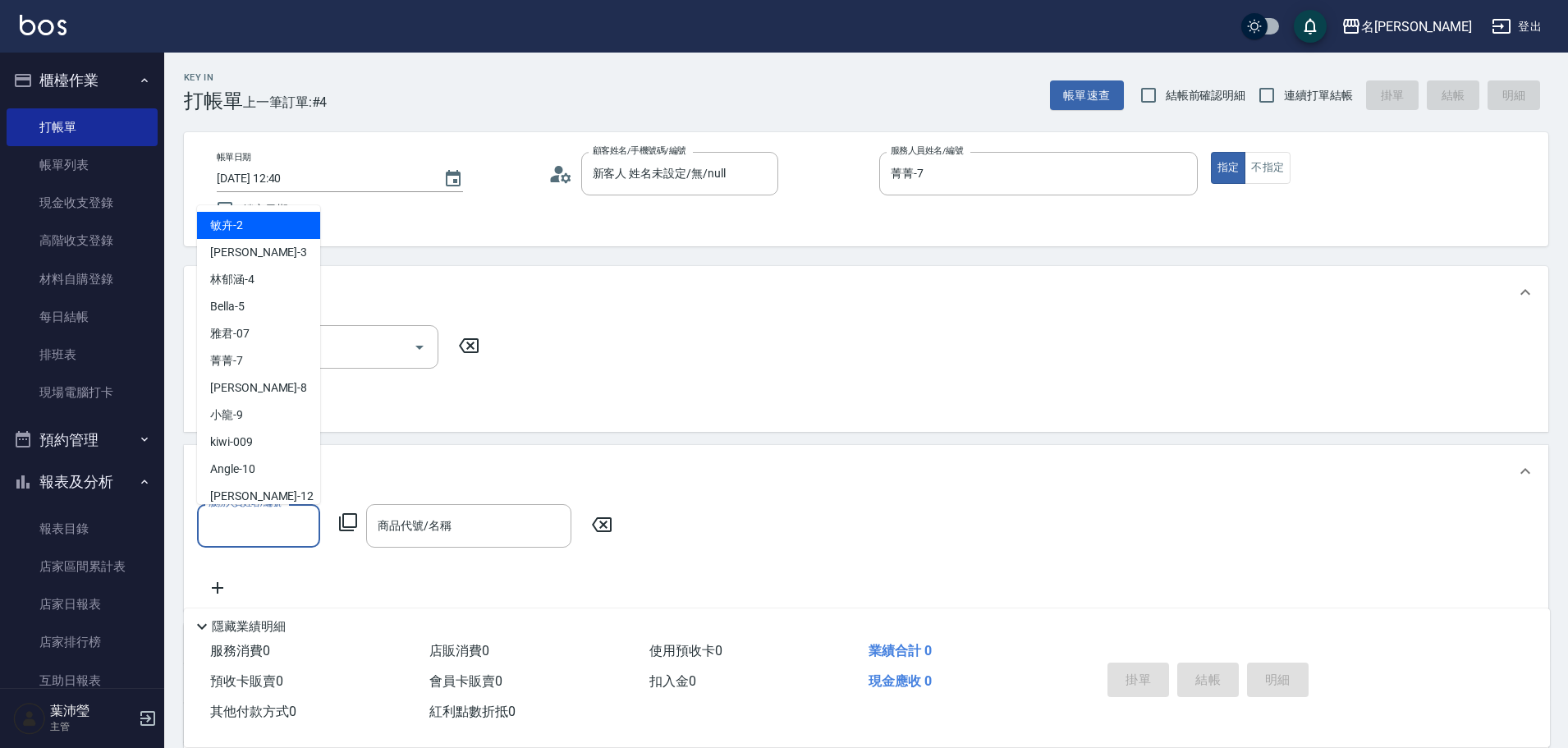
drag, startPoint x: 251, startPoint y: 529, endPoint x: 245, endPoint y: 447, distance: 82.2
click at [251, 529] on input "服務人員姓名/編號" at bounding box center [258, 525] width 108 height 29
click at [234, 356] on span "菁菁 -7" at bounding box center [226, 361] width 33 height 17
type input "菁菁-7"
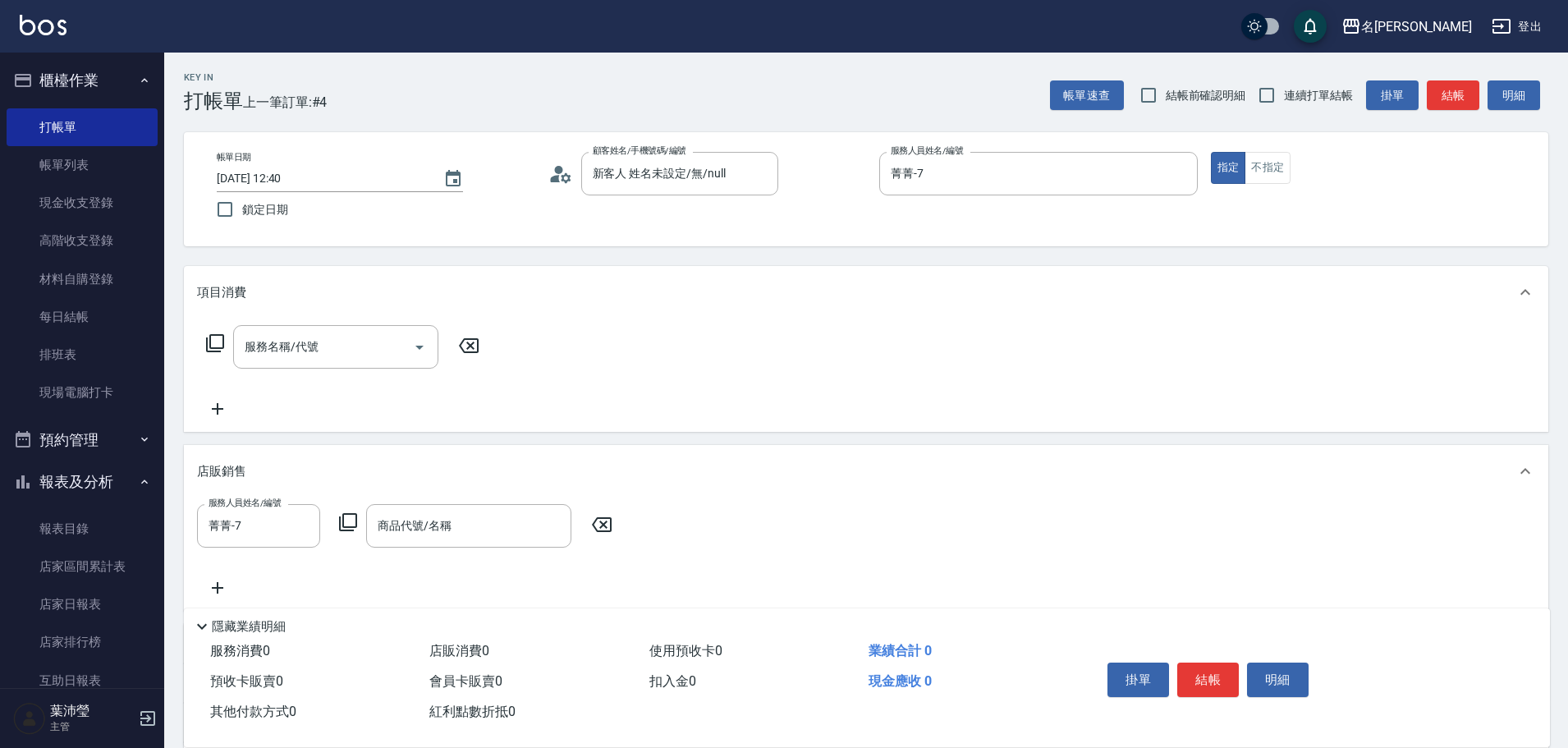
click at [351, 527] on icon at bounding box center [348, 522] width 18 height 18
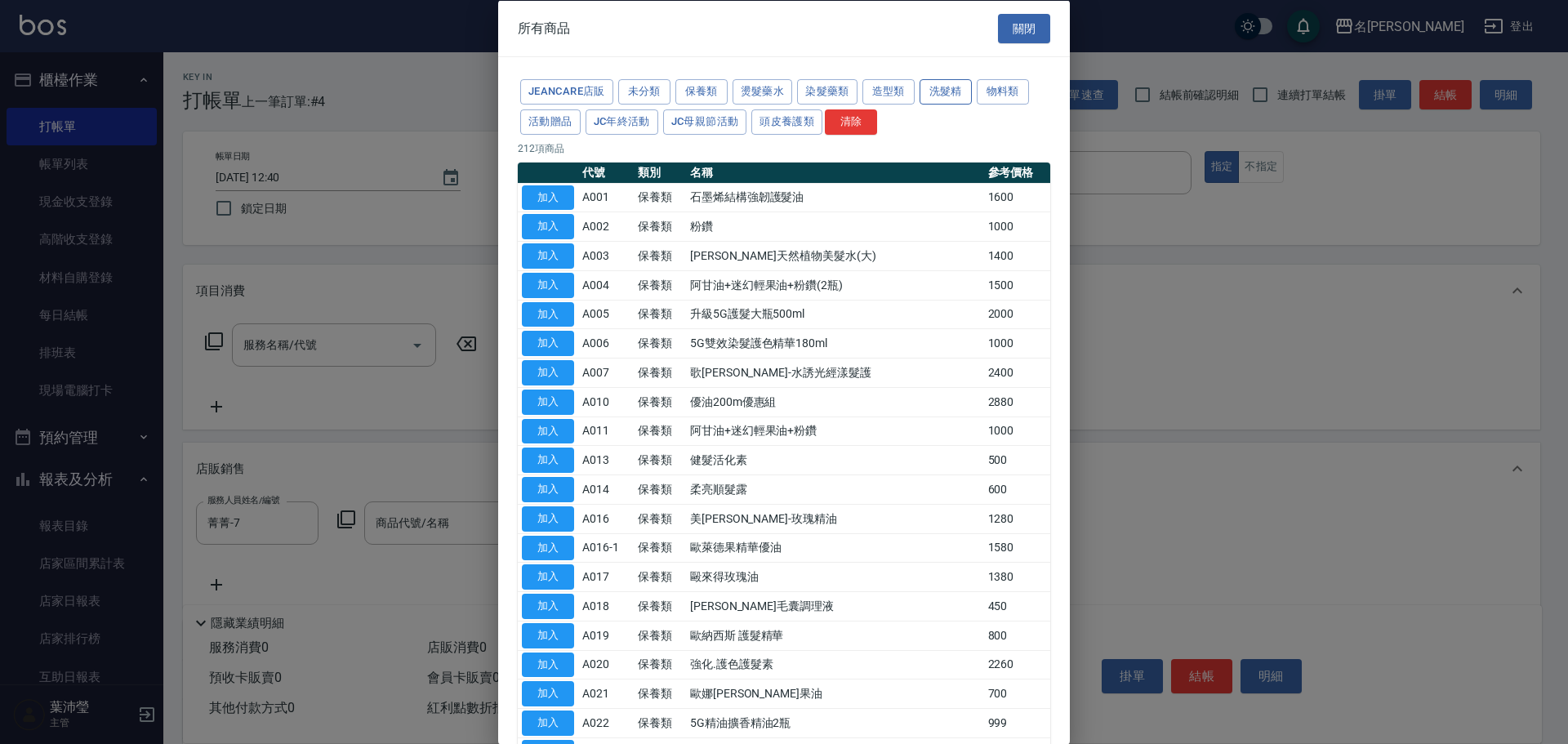
click at [939, 88] on button "洗髮精" at bounding box center [945, 91] width 52 height 25
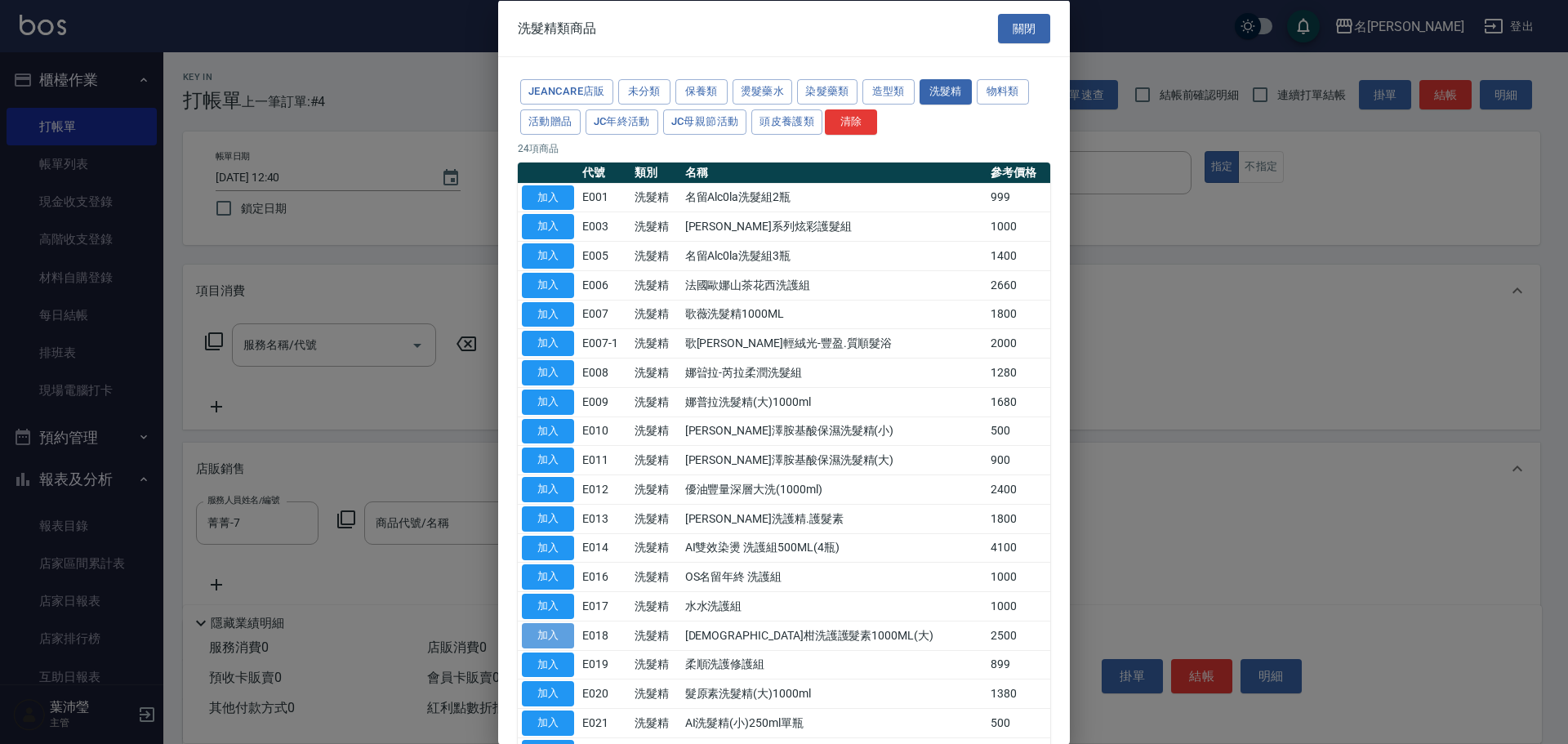
click at [552, 636] on button "加入" at bounding box center [547, 634] width 52 height 25
type input "[DEMOGRAPHIC_DATA]柑洗護護髮素1000ML(大)"
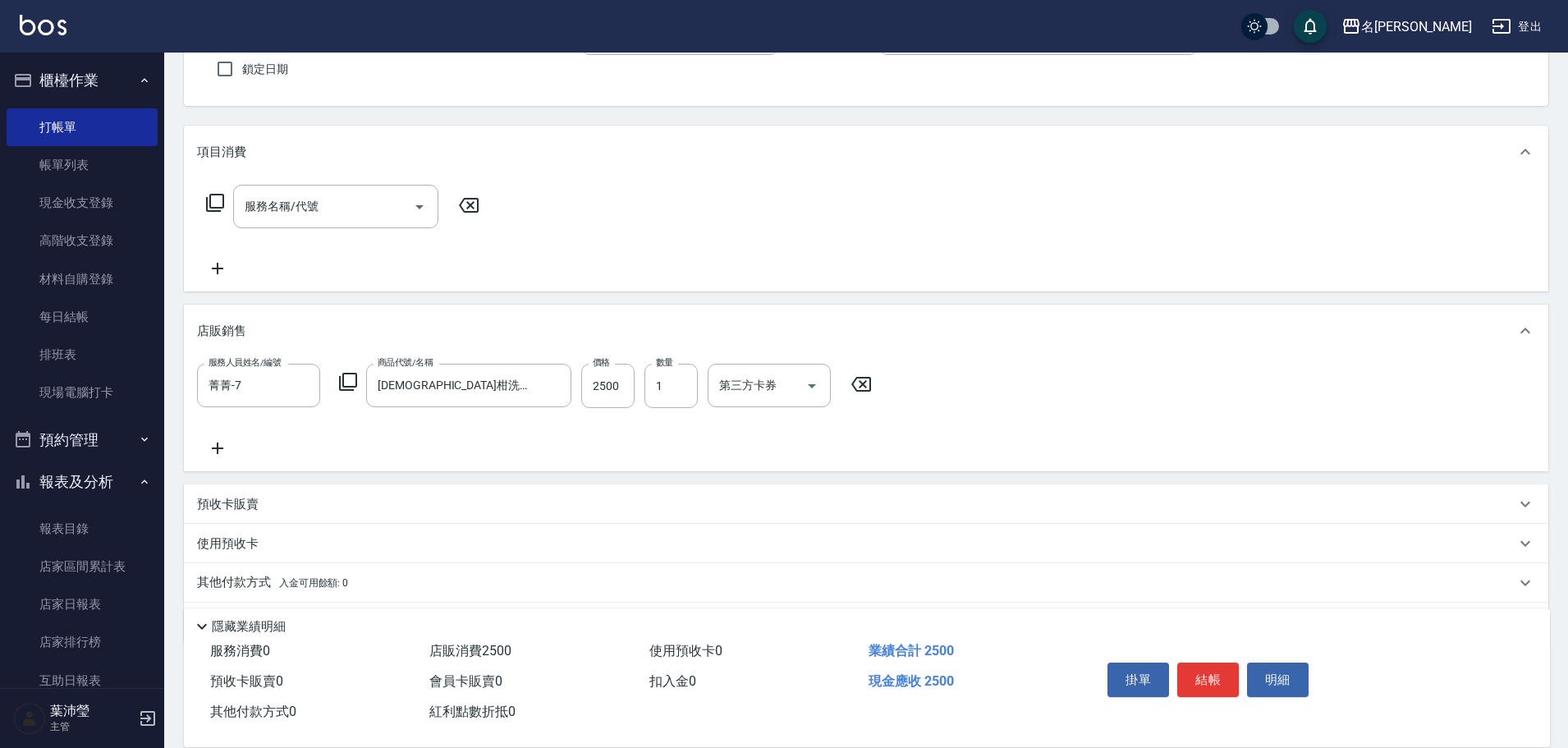
scroll to position [192, 0]
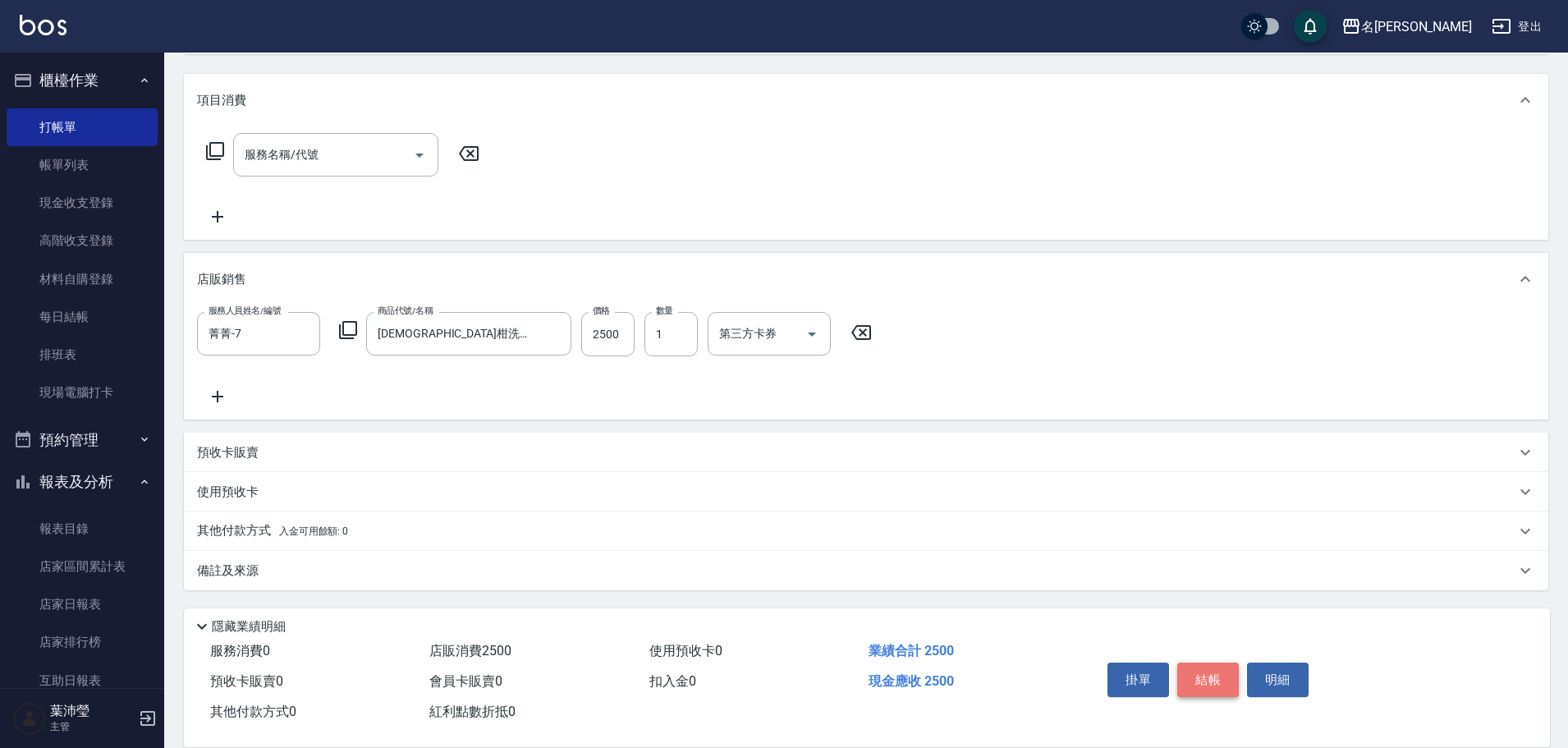
click at [1197, 670] on button "結帳" at bounding box center [1208, 680] width 61 height 35
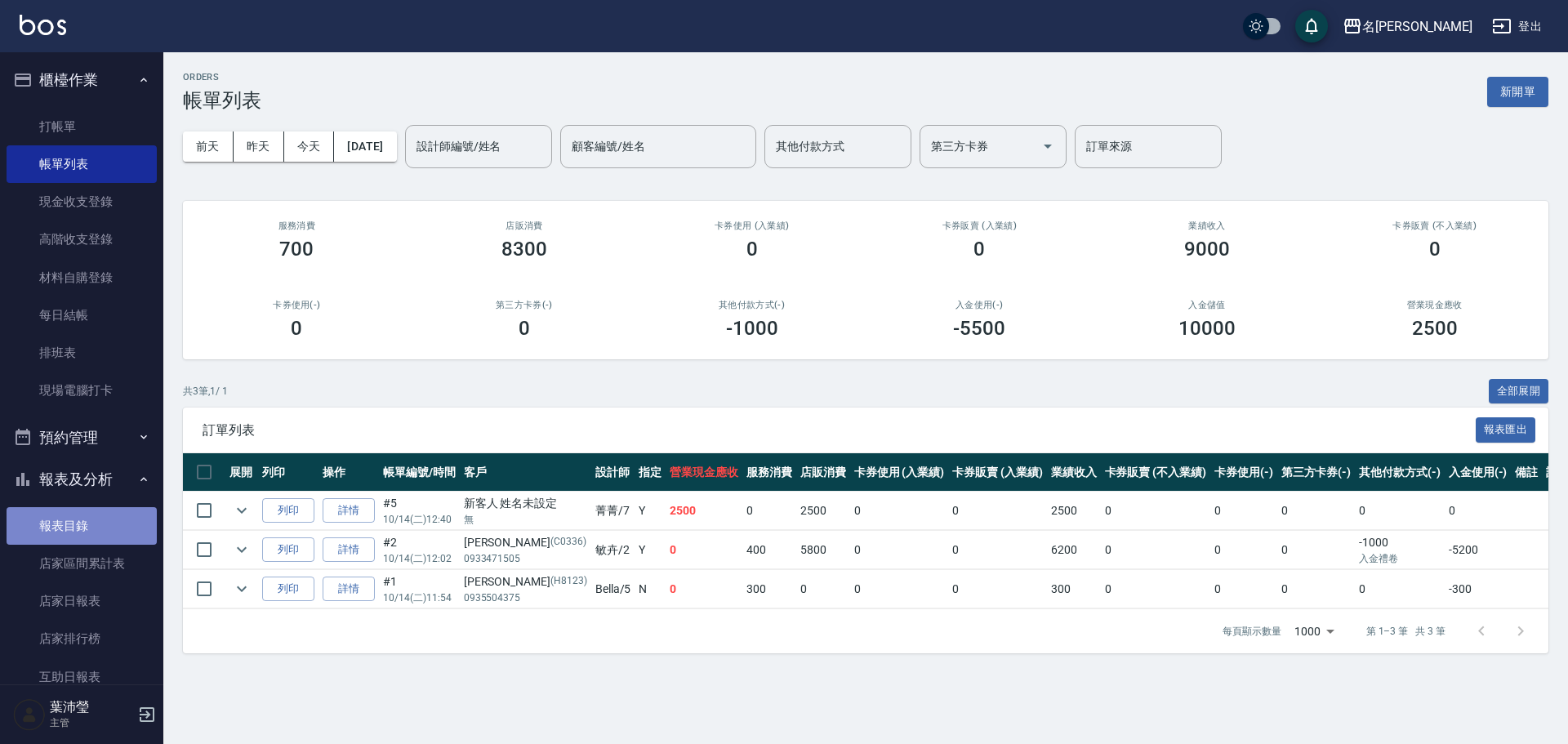
click at [107, 518] on link "報表目錄" at bounding box center [82, 526] width 150 height 38
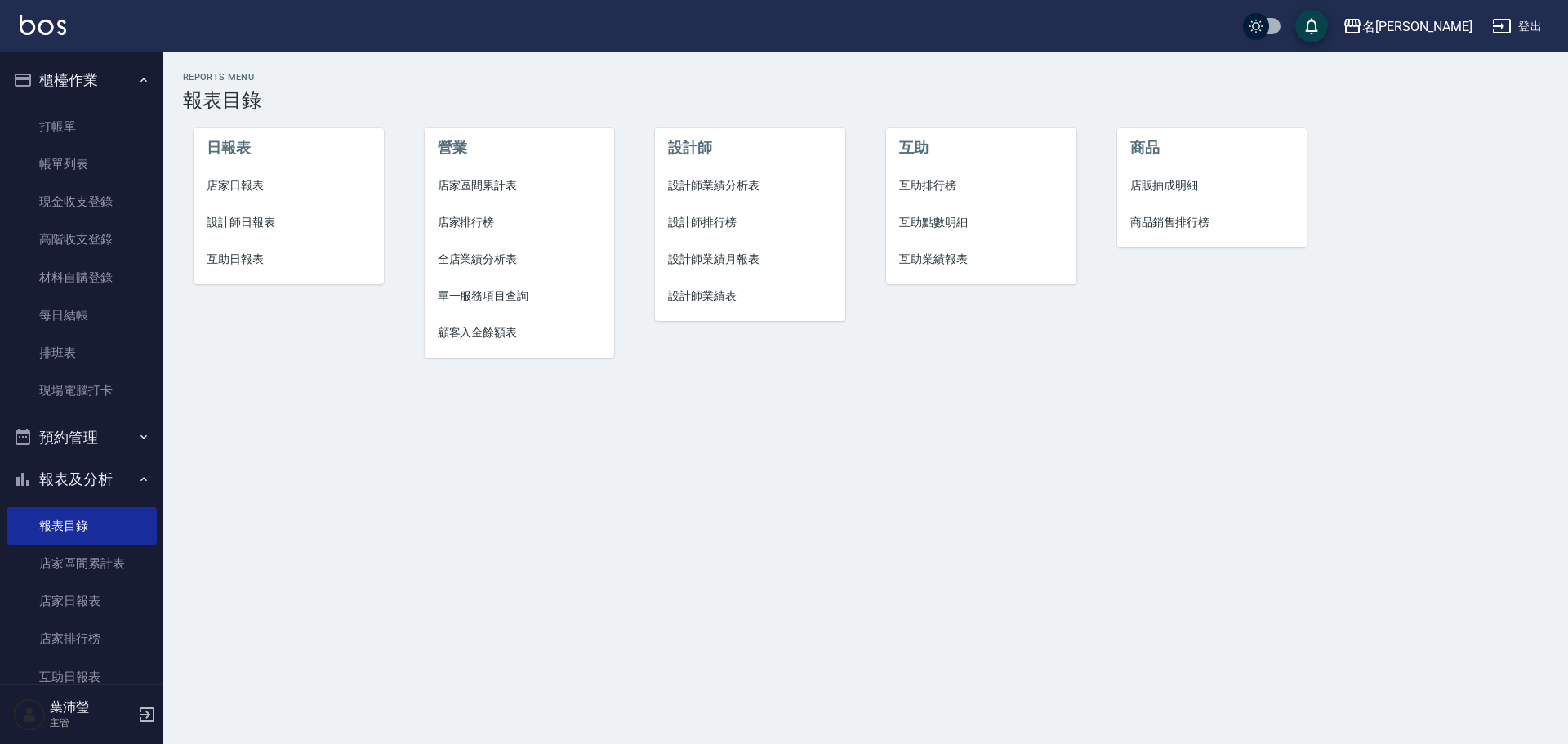
click at [278, 216] on span "設計師日報表" at bounding box center [288, 223] width 164 height 17
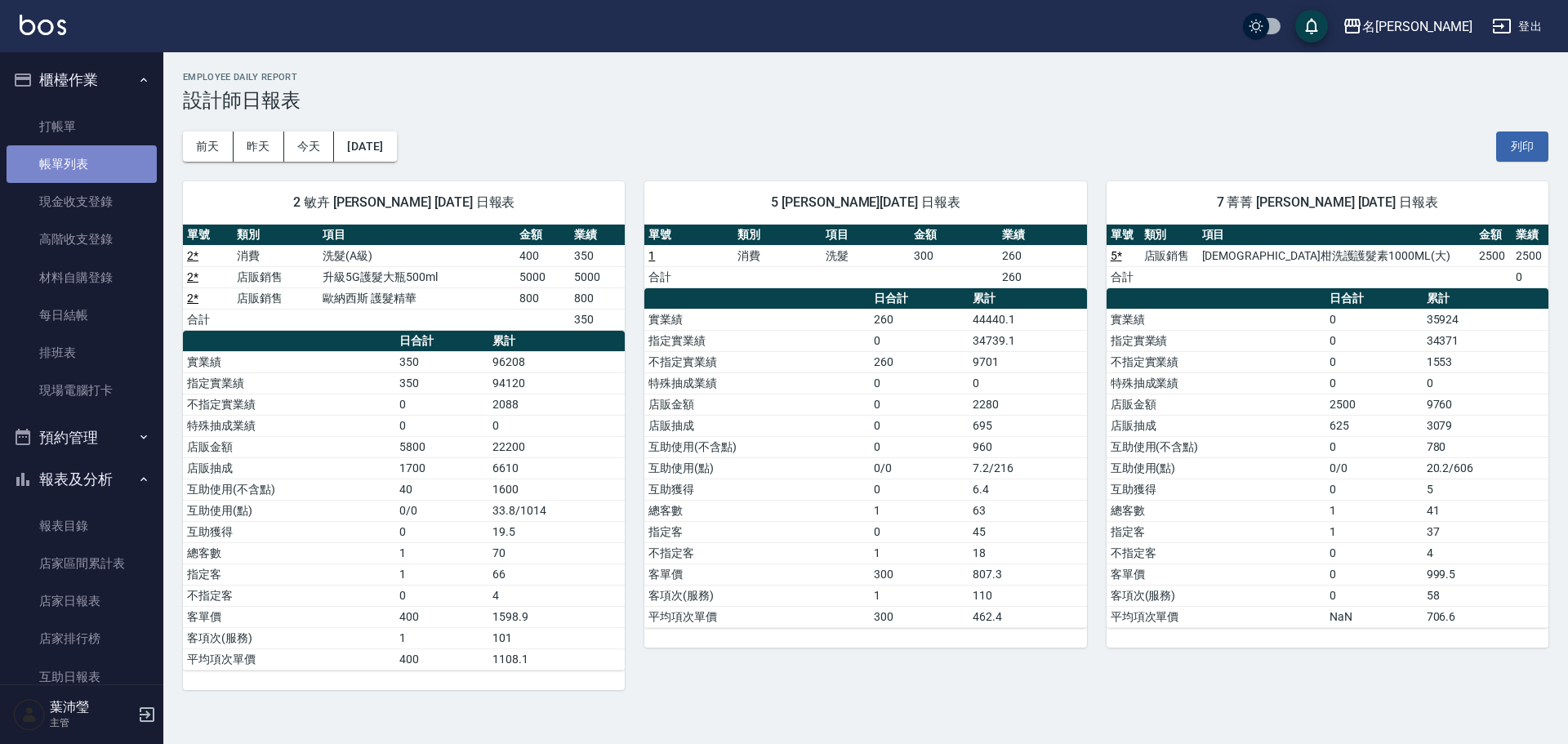
click at [91, 159] on link "帳單列表" at bounding box center [82, 164] width 150 height 38
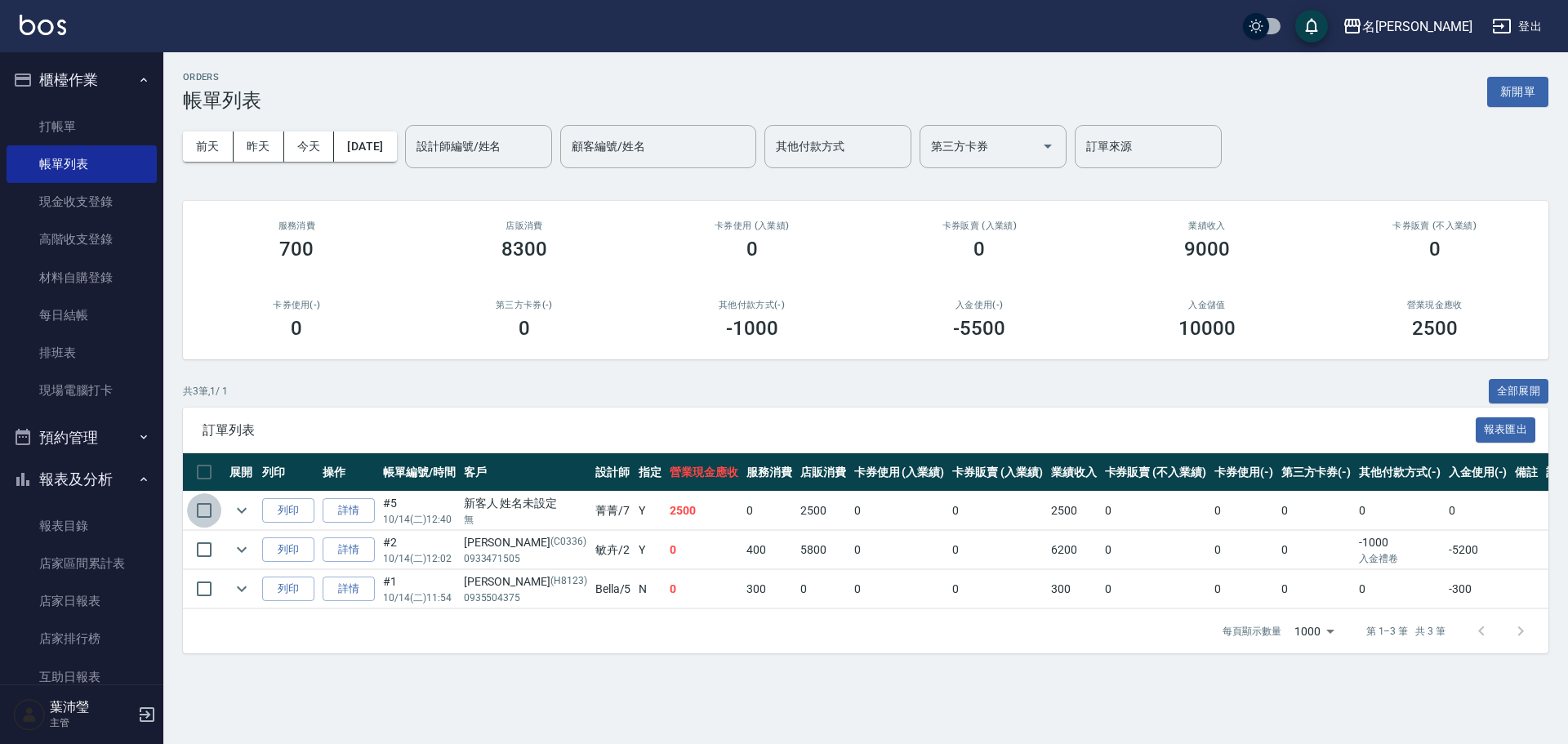
click at [196, 507] on input "checkbox" at bounding box center [204, 510] width 34 height 34
checkbox input "true"
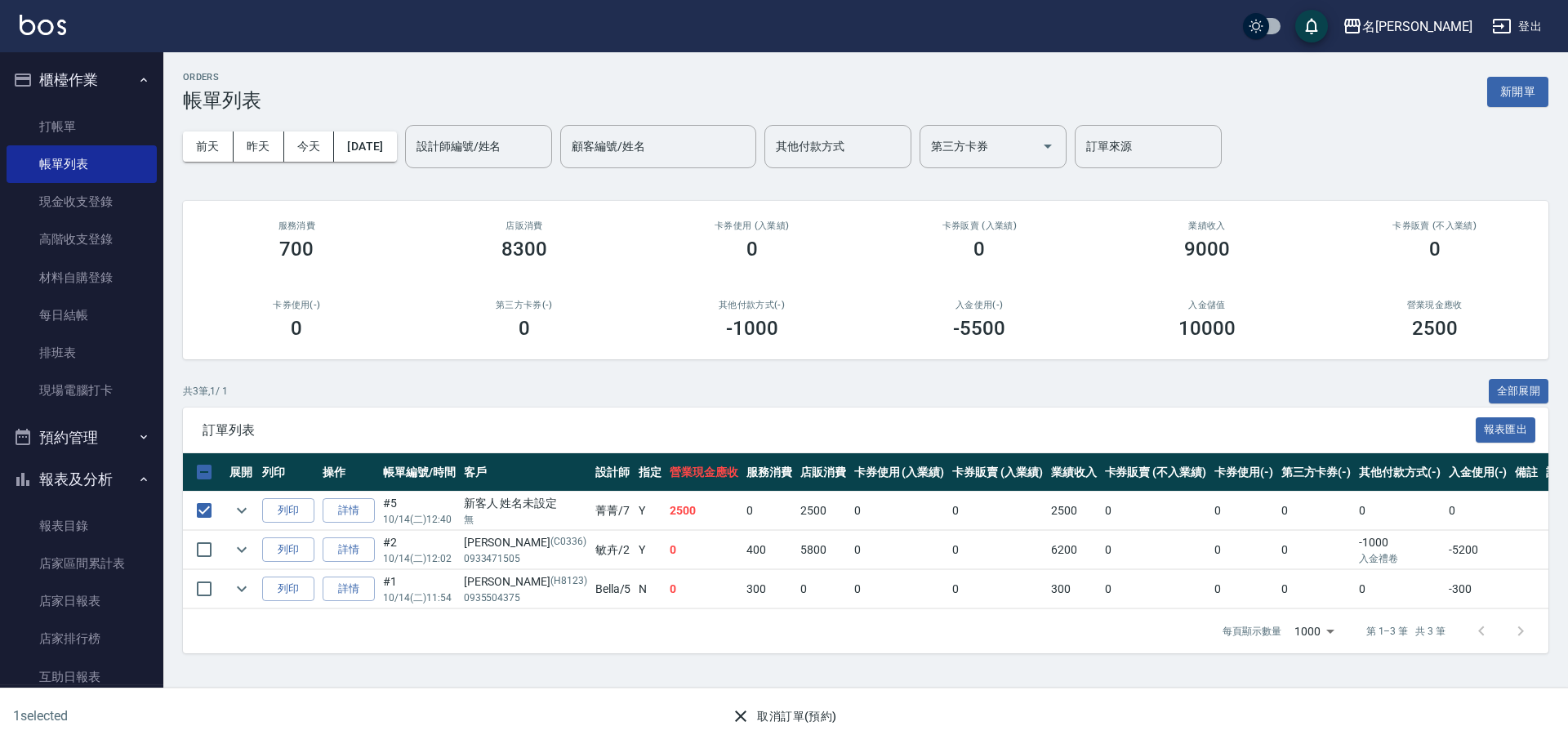
click at [736, 714] on icon "button" at bounding box center [741, 716] width 20 height 20
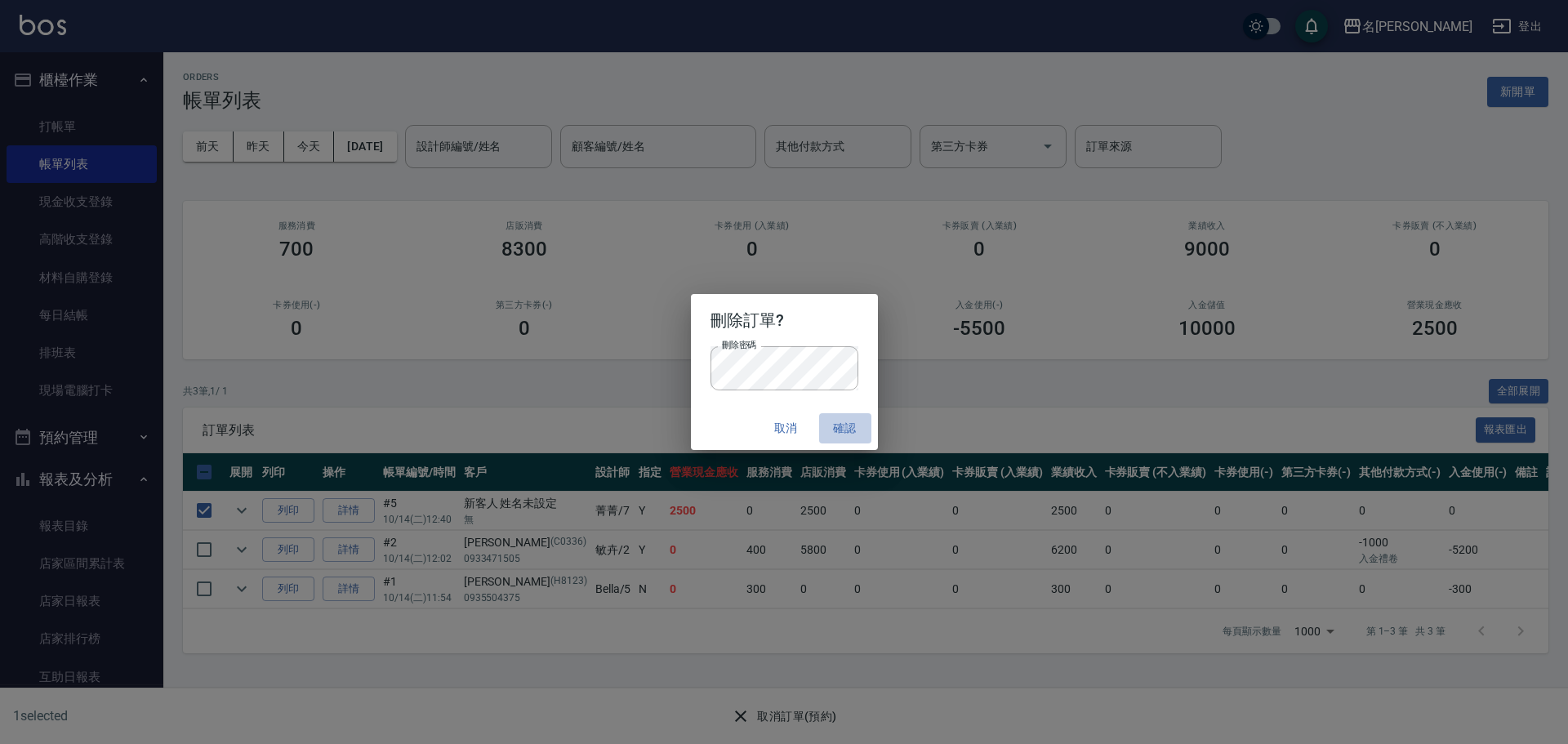
click at [840, 426] on button "確認" at bounding box center [845, 428] width 52 height 30
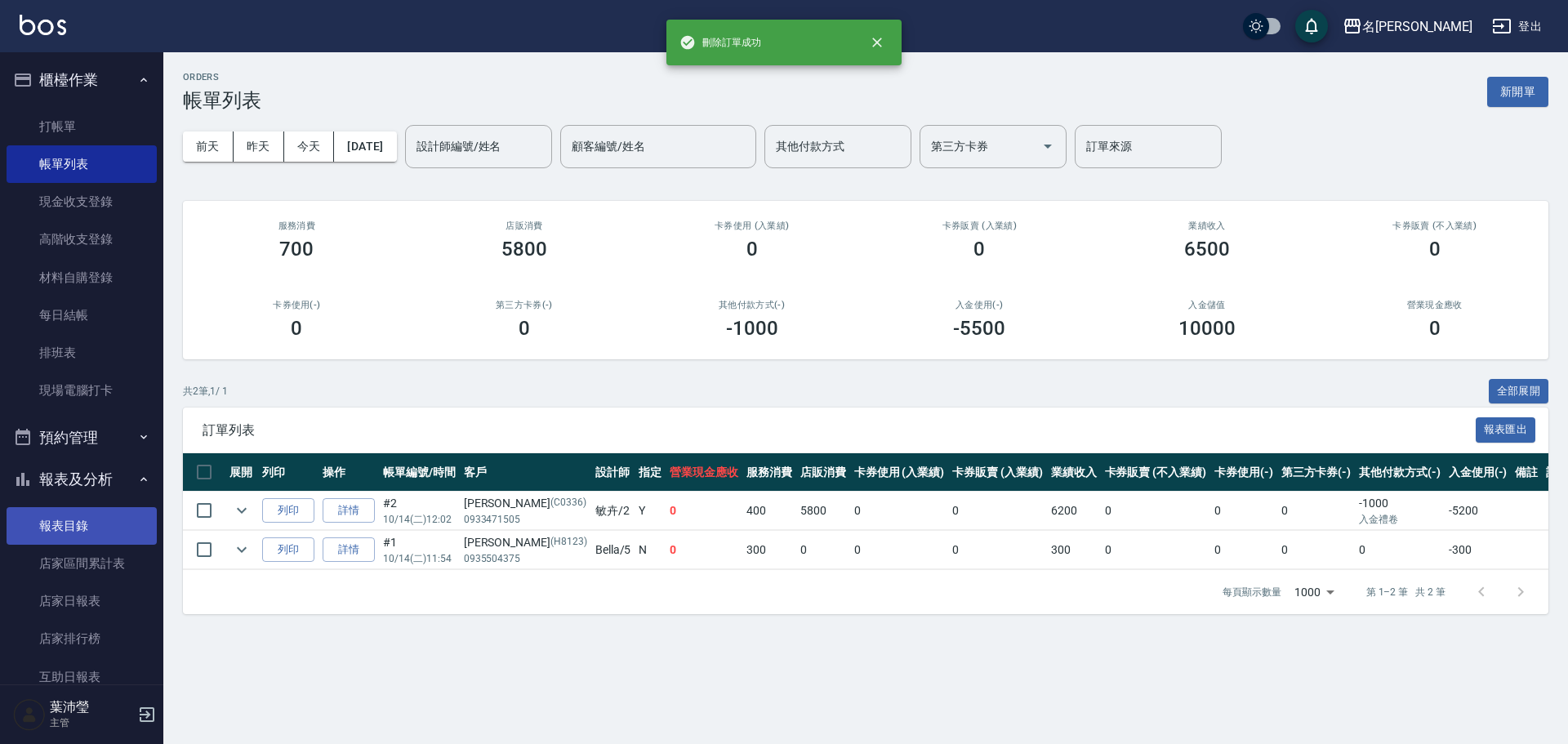
click at [98, 520] on link "報表目錄" at bounding box center [82, 526] width 150 height 38
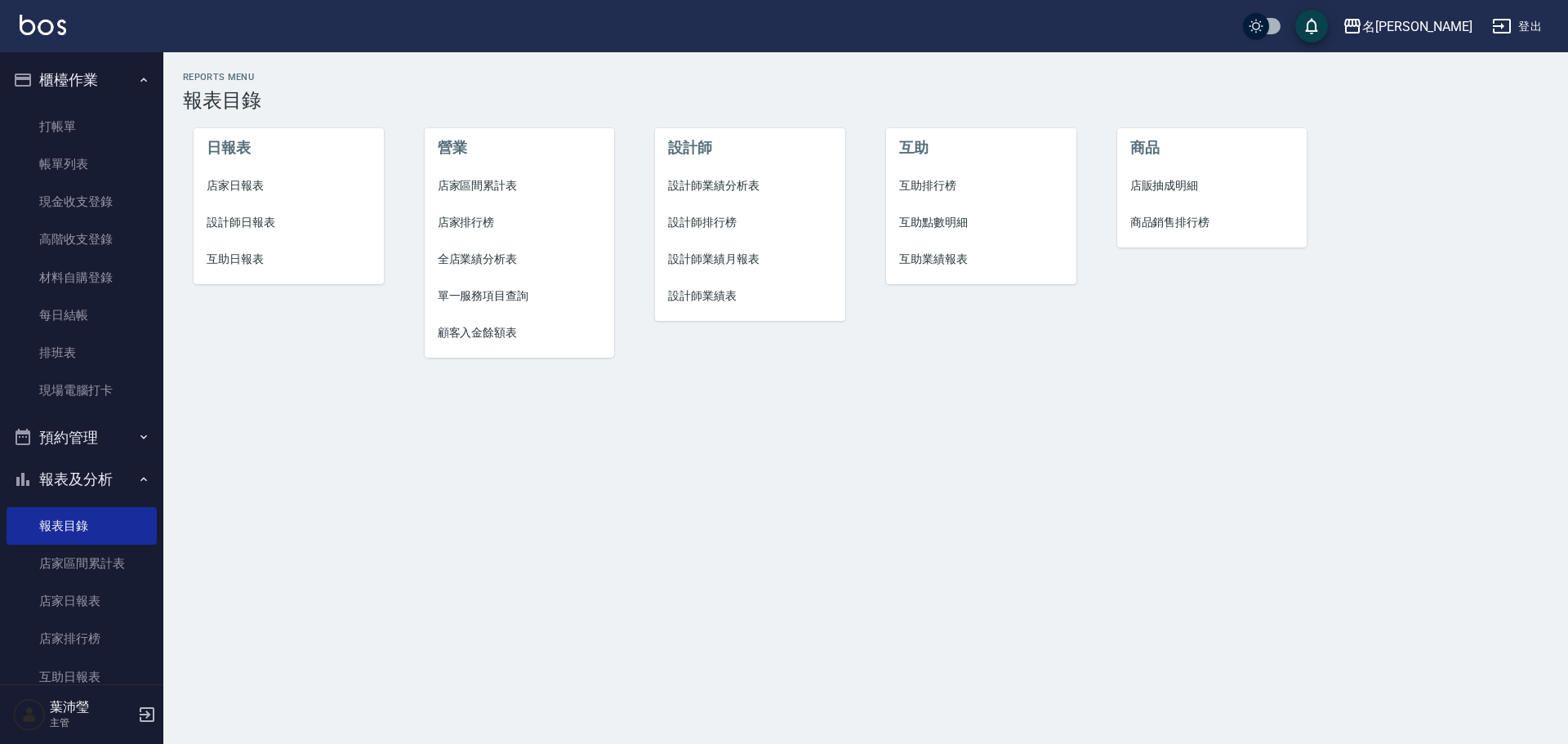
click at [265, 215] on span "設計師日報表" at bounding box center [288, 223] width 164 height 17
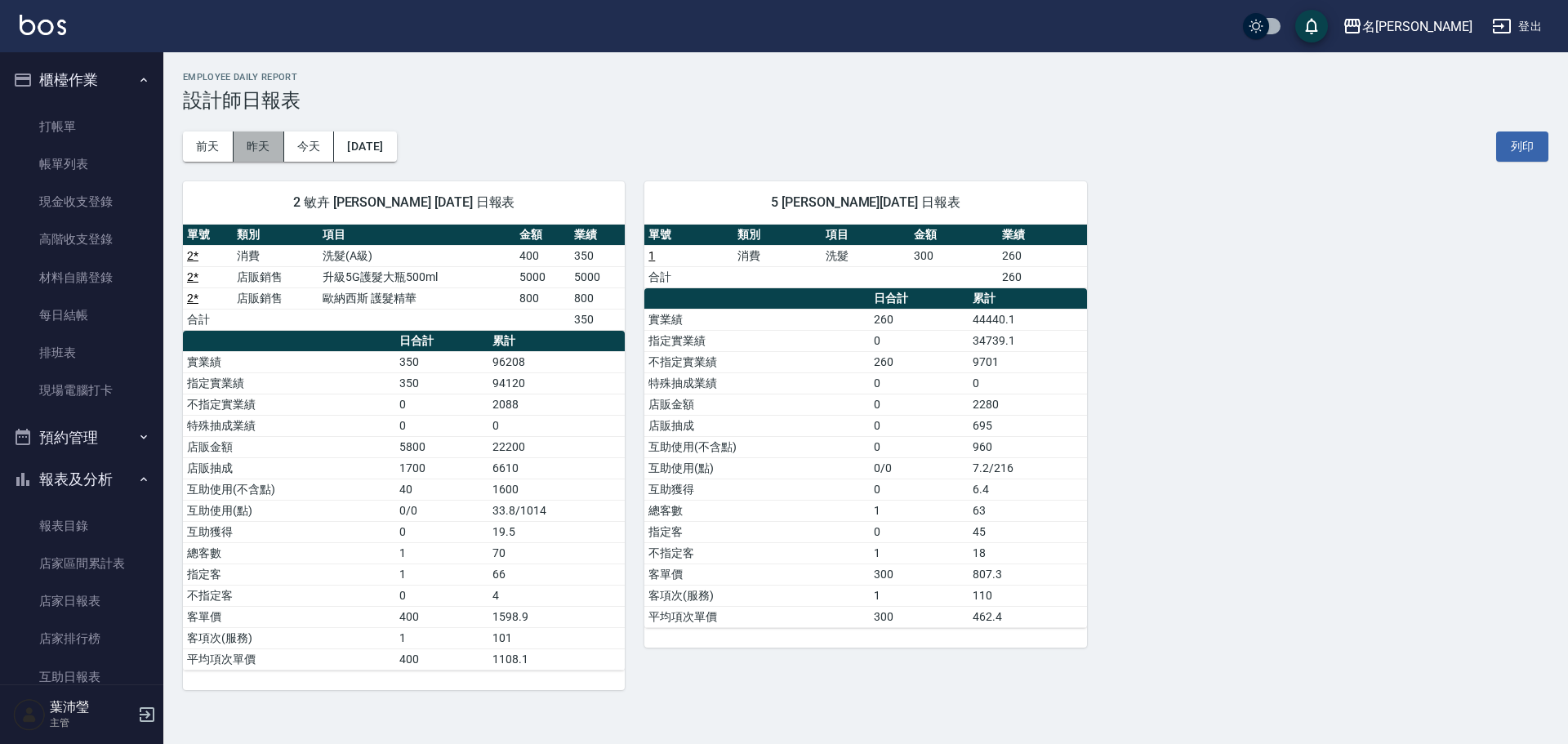
click at [259, 154] on button "昨天" at bounding box center [259, 146] width 51 height 30
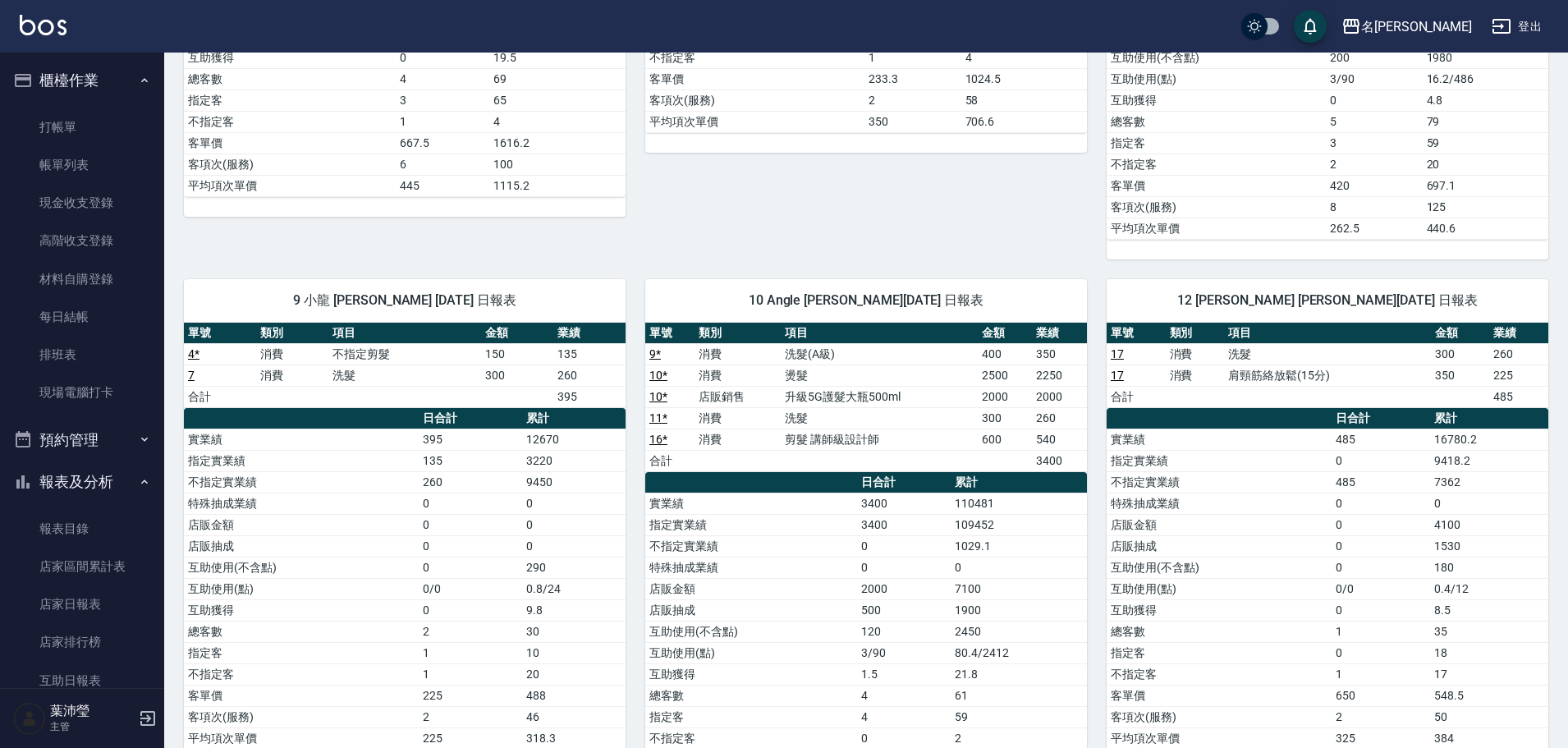
scroll to position [570, 0]
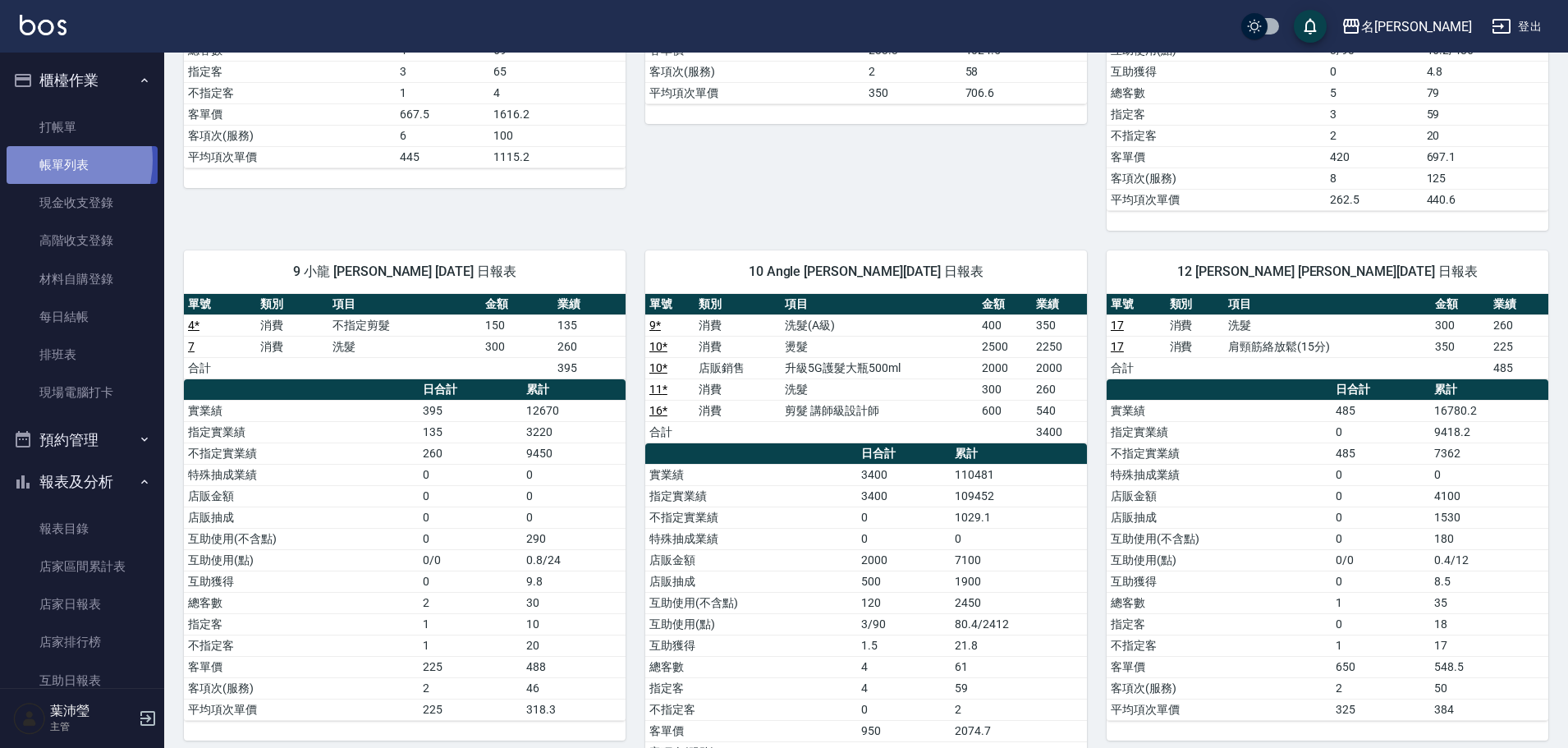
click at [49, 161] on link "帳單列表" at bounding box center [82, 165] width 151 height 38
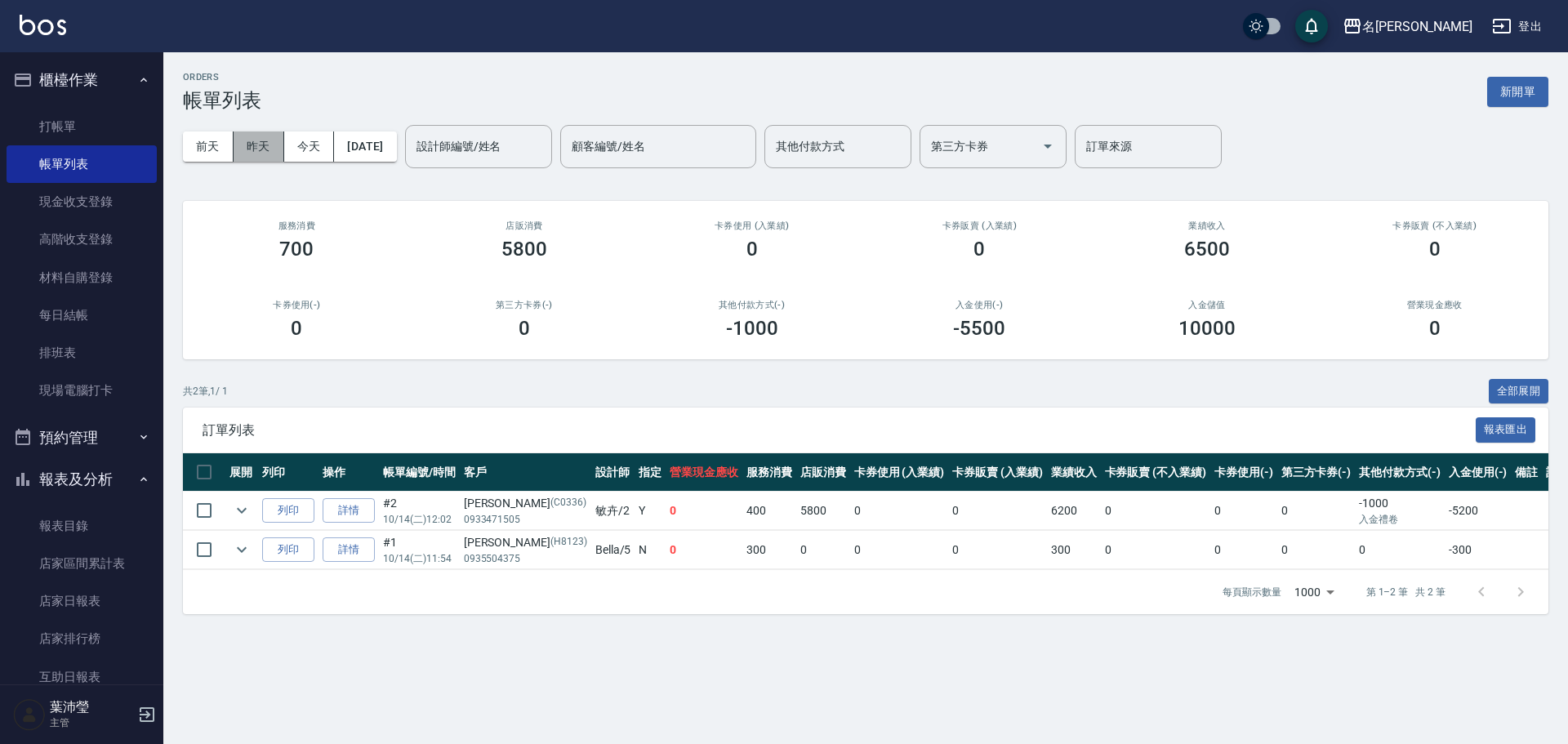
click at [270, 146] on button "昨天" at bounding box center [259, 146] width 51 height 30
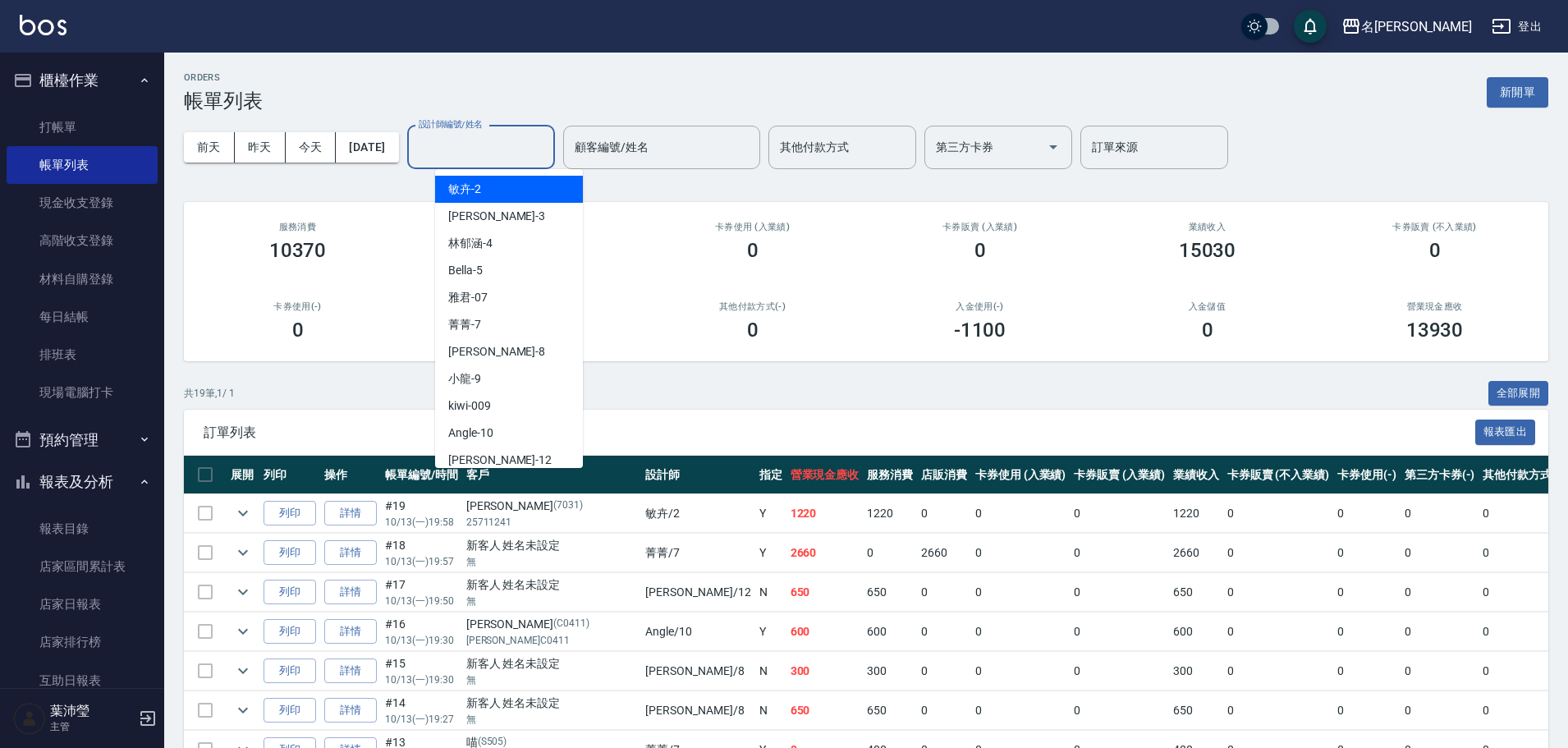
click at [479, 146] on input "設計師編號/姓名" at bounding box center [481, 147] width 133 height 29
click at [459, 431] on span "Angle -10" at bounding box center [471, 433] width 45 height 17
type input "Angle-10"
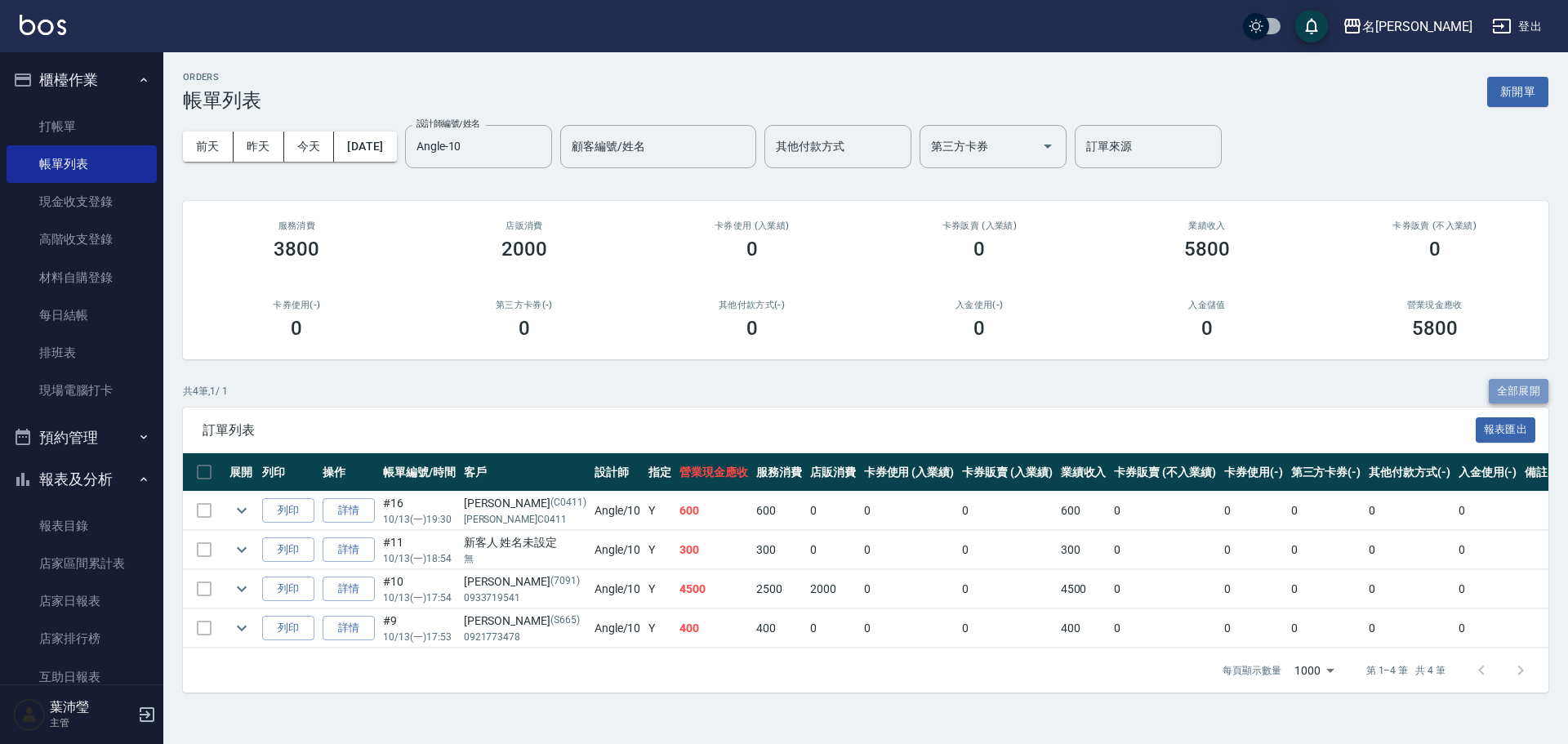
click at [1515, 387] on button "全部展開" at bounding box center [1519, 391] width 60 height 25
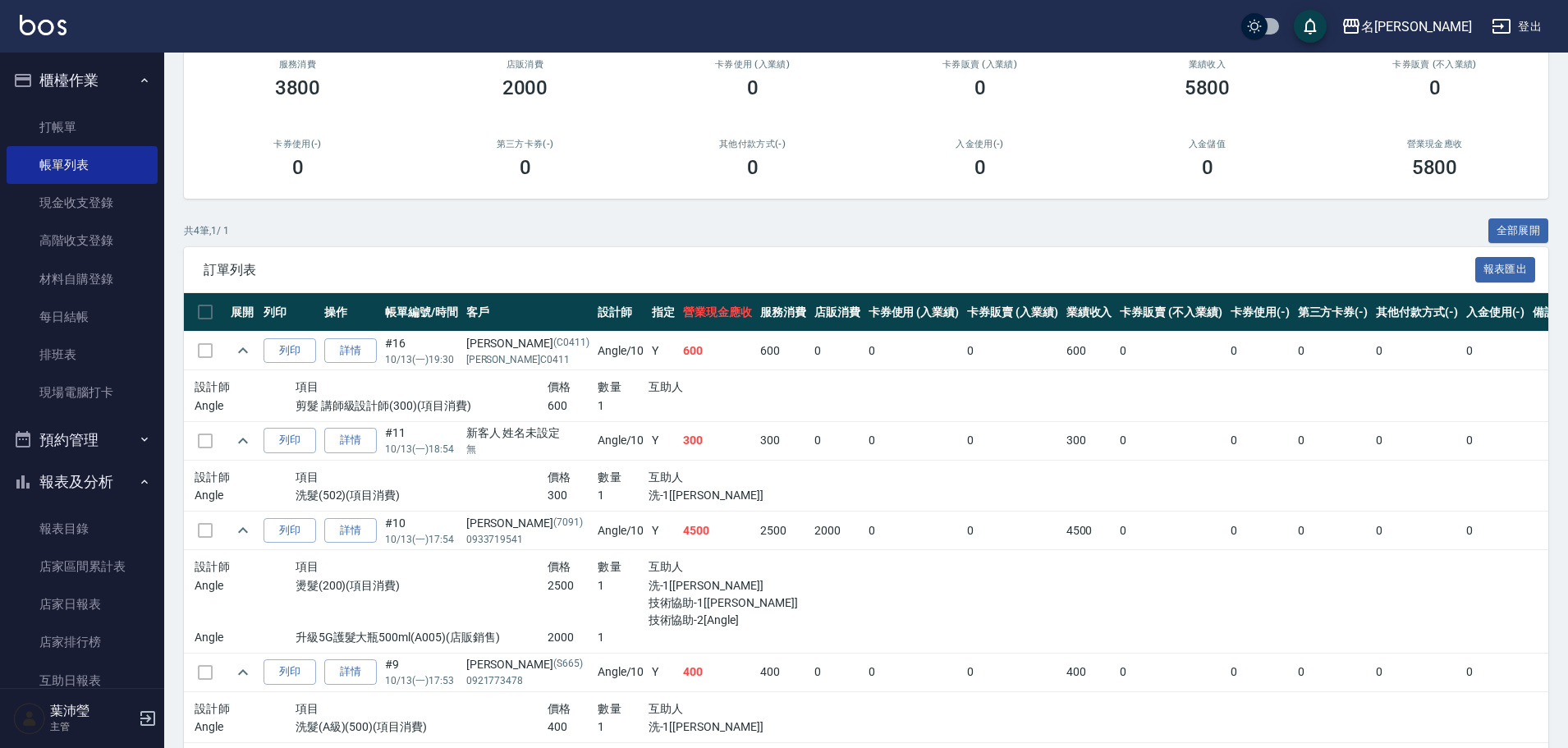
scroll to position [234, 0]
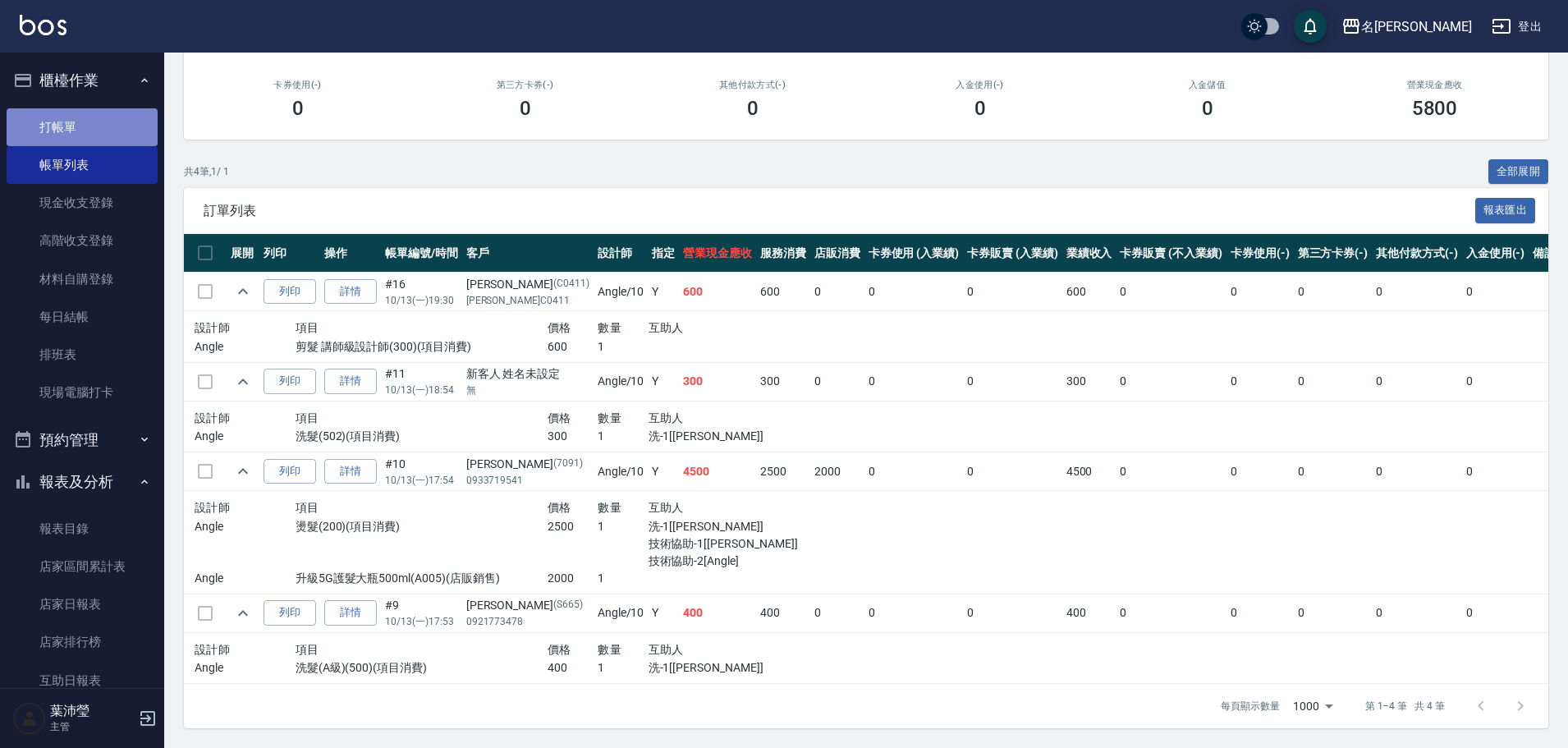
click at [96, 129] on link "打帳單" at bounding box center [82, 127] width 151 height 38
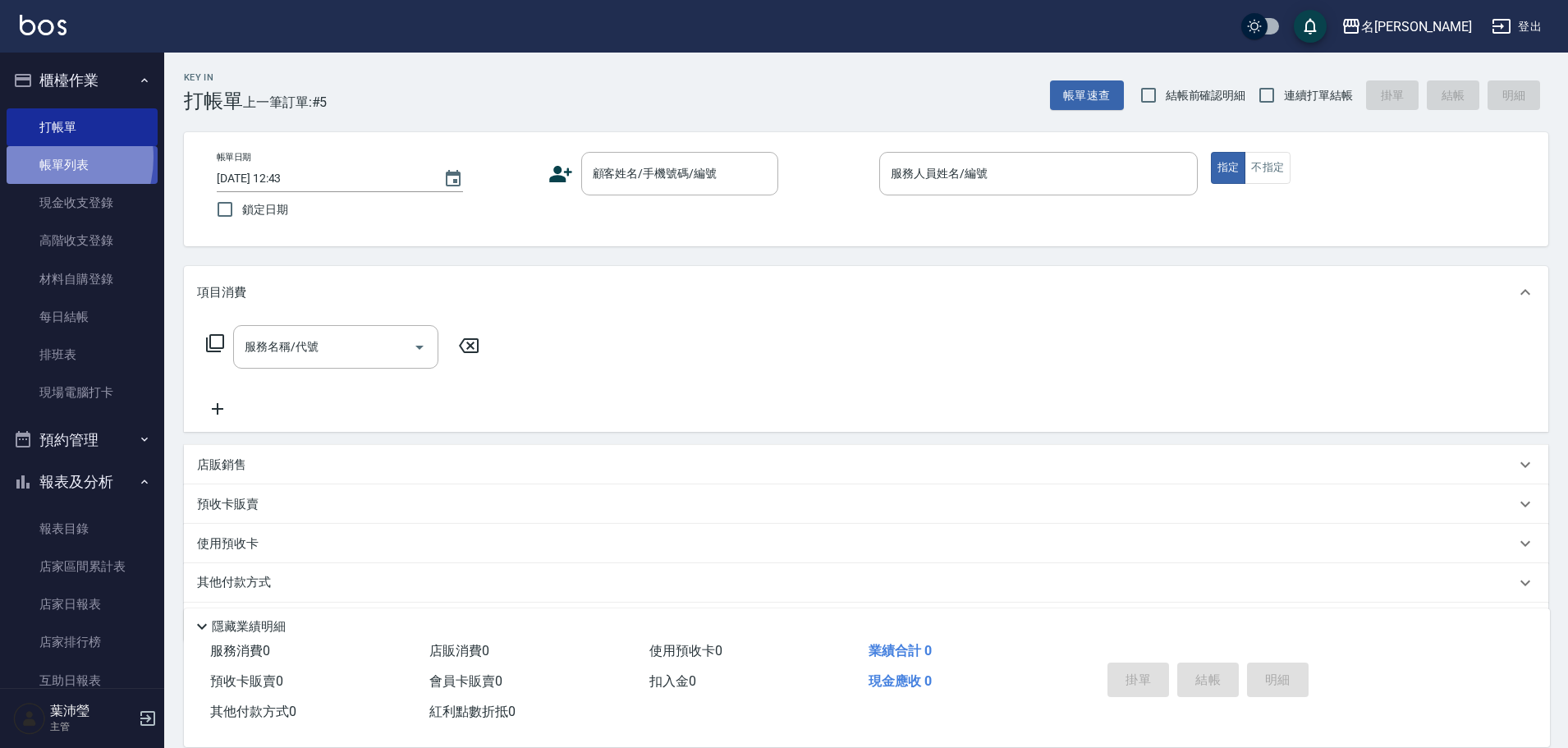
click at [38, 157] on link "帳單列表" at bounding box center [82, 165] width 151 height 38
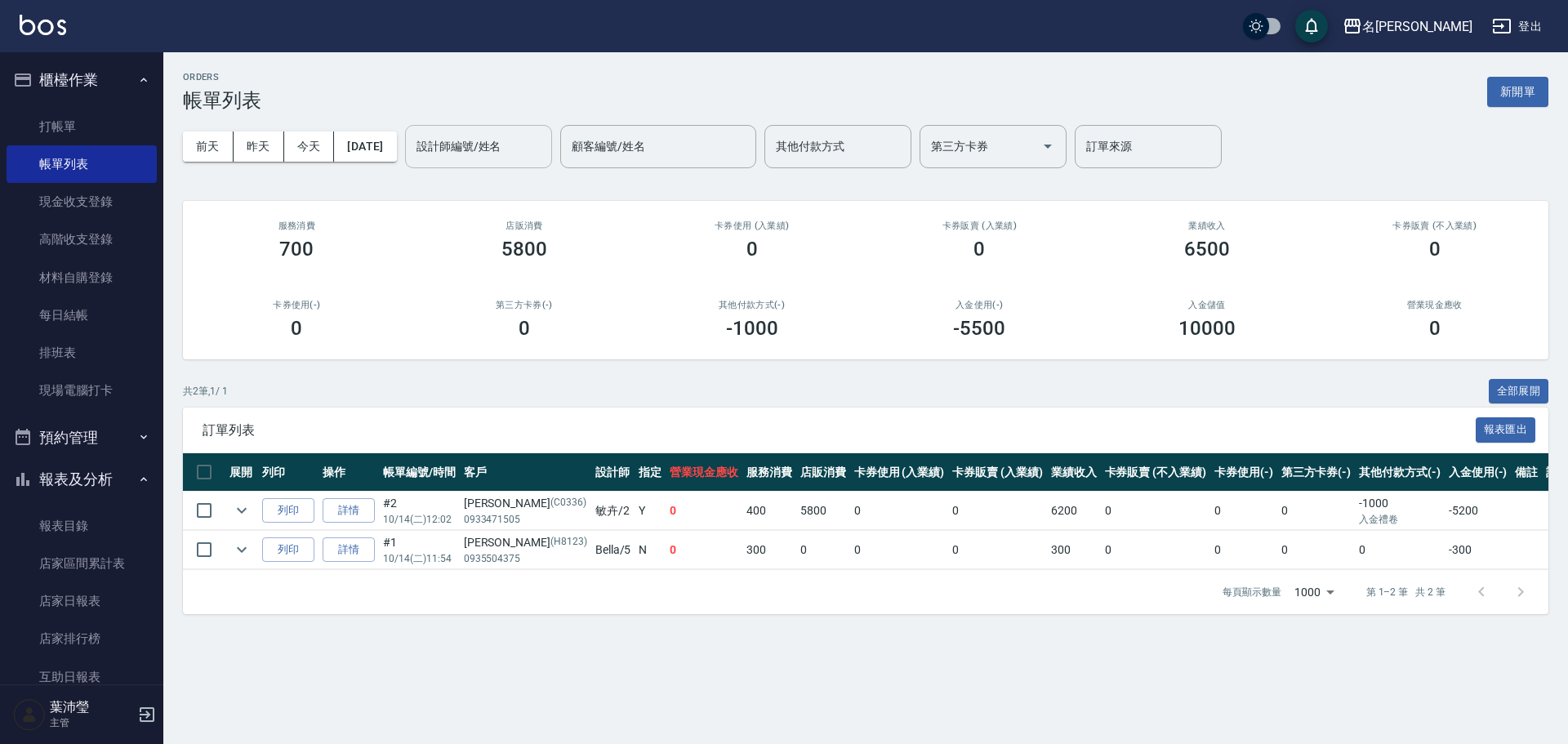
click at [470, 149] on input "設計師編號/姓名" at bounding box center [479, 146] width 132 height 28
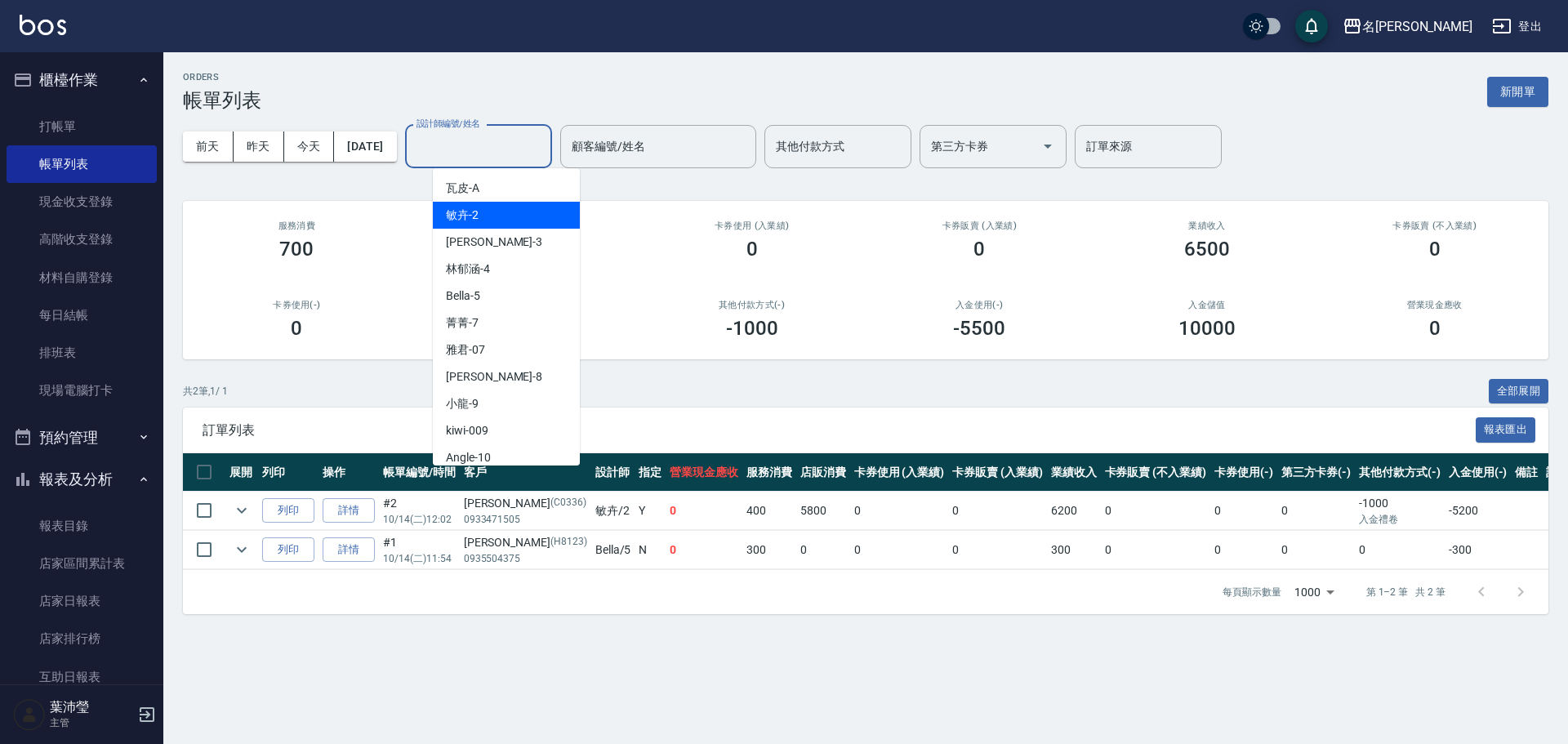
click at [487, 216] on div "敏卉 -2" at bounding box center [506, 215] width 147 height 27
type input "敏卉-2"
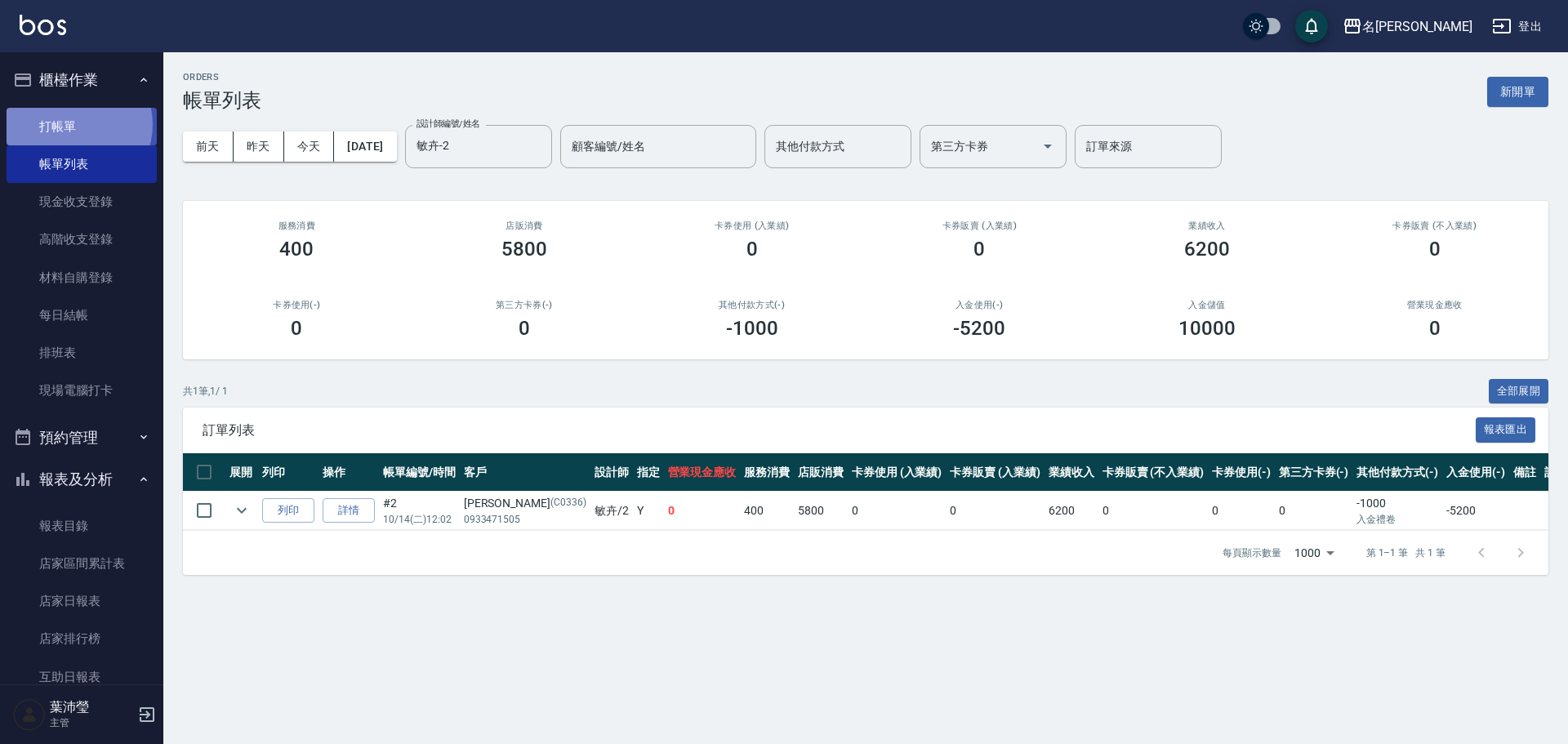
click at [72, 124] on link "打帳單" at bounding box center [82, 126] width 150 height 38
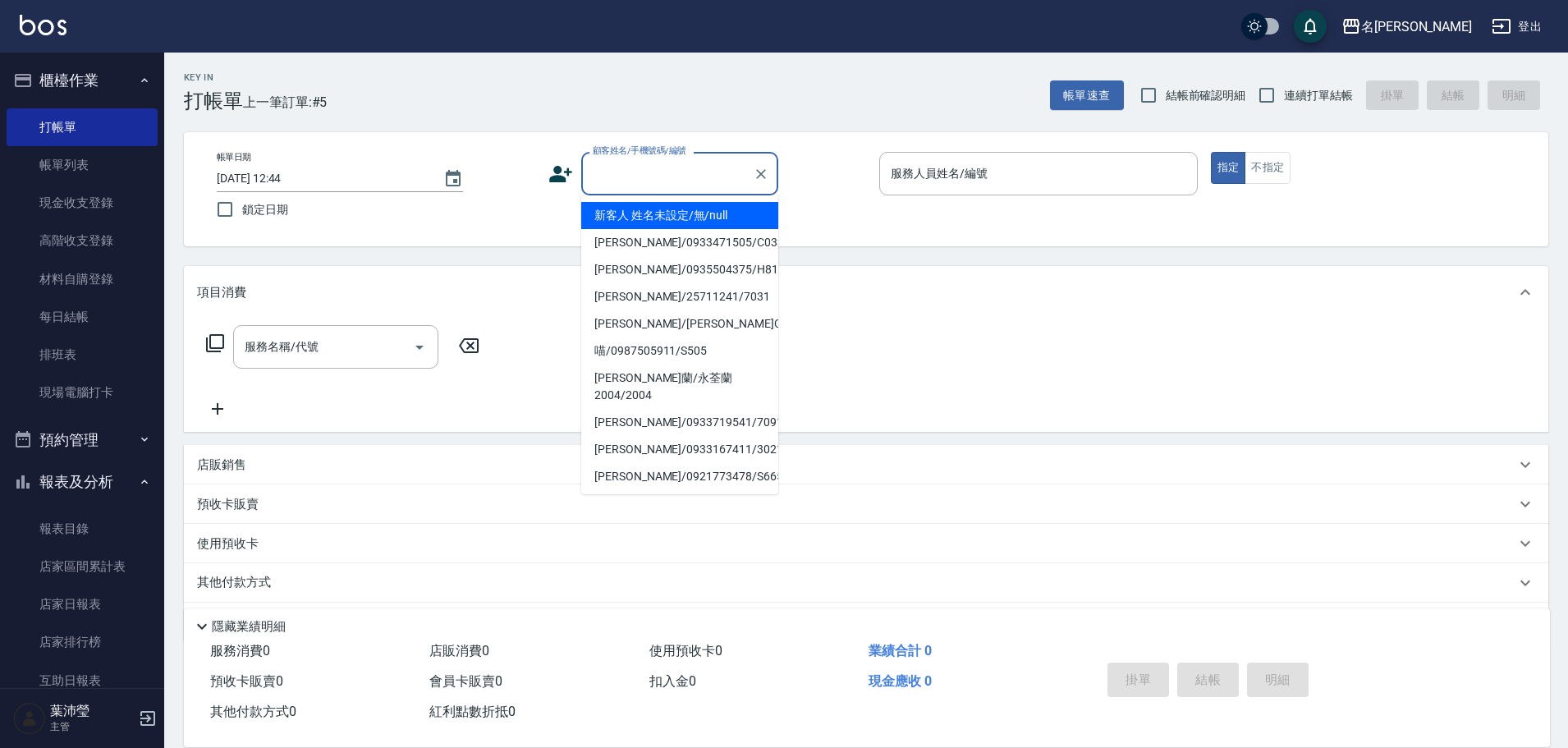
click at [624, 171] on input "顧客姓名/手機號碼/編號" at bounding box center [668, 173] width 157 height 29
click at [639, 218] on li "新客人 姓名未設定/無/null" at bounding box center [680, 215] width 197 height 27
type input "新客人 姓名未設定/無/null"
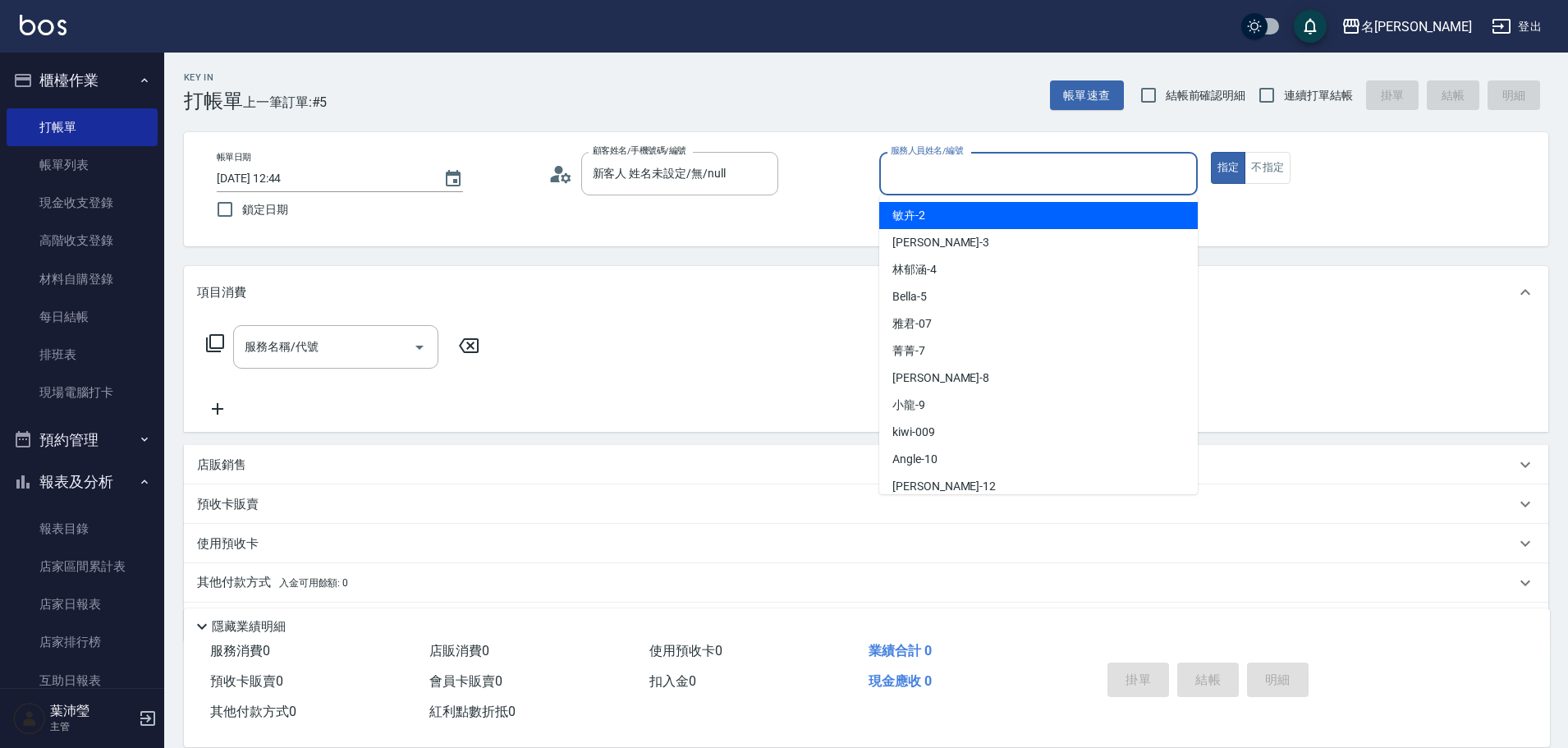
click at [930, 173] on input "服務人員姓名/編號" at bounding box center [1039, 173] width 304 height 29
click at [923, 214] on span "敏卉 -2" at bounding box center [909, 216] width 33 height 17
type input "敏卉-2"
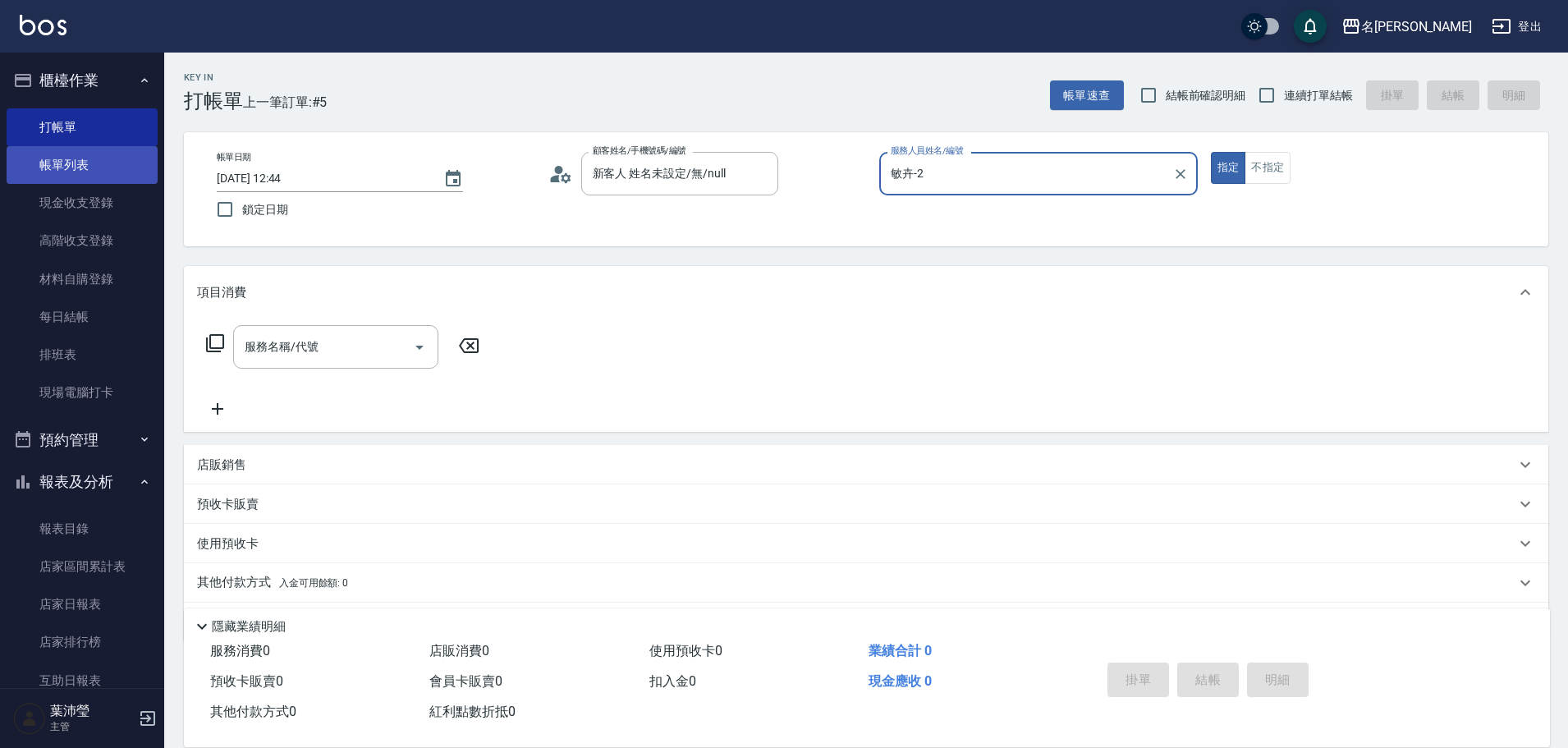
click at [83, 168] on link "帳單列表" at bounding box center [82, 165] width 151 height 38
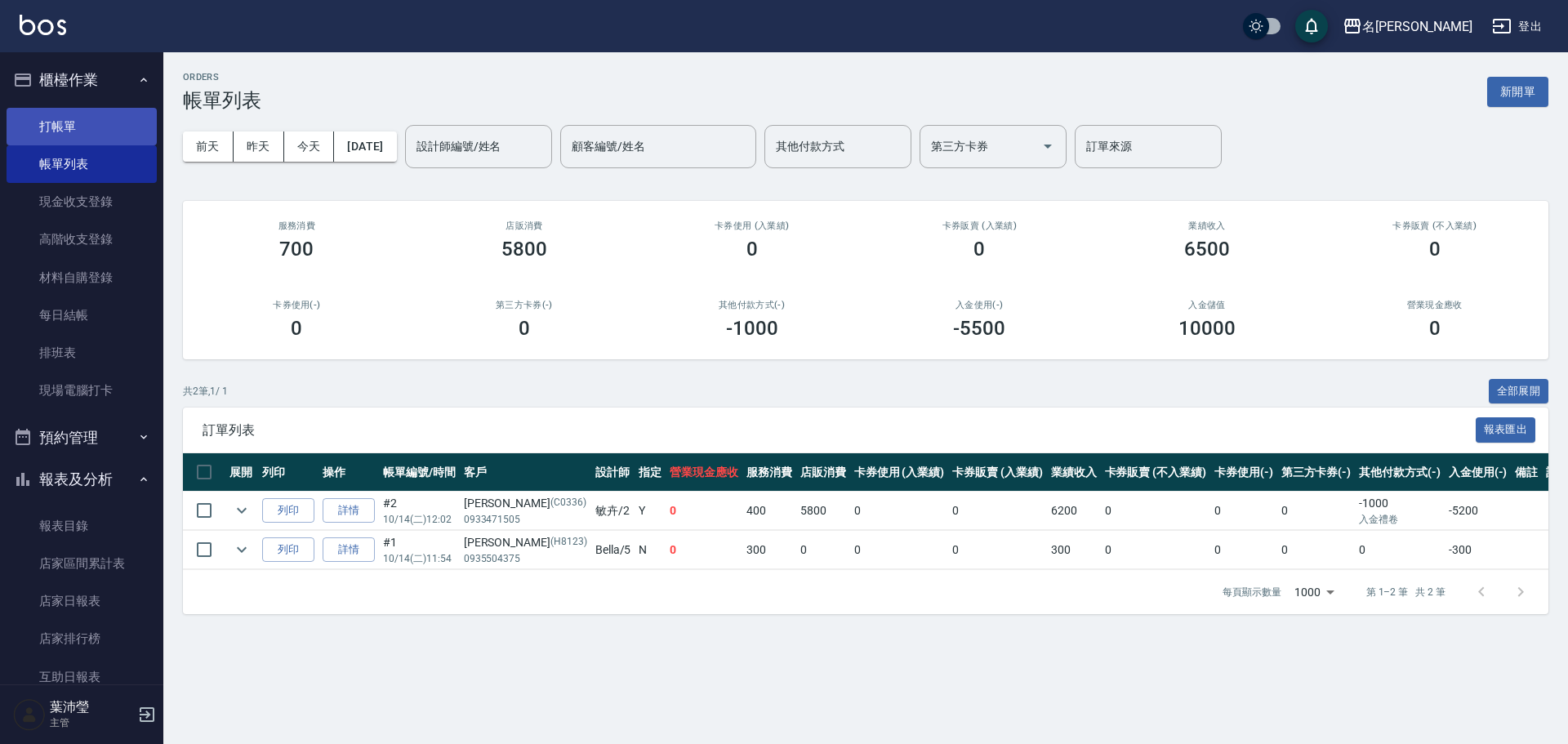
click at [95, 125] on link "打帳單" at bounding box center [82, 126] width 150 height 38
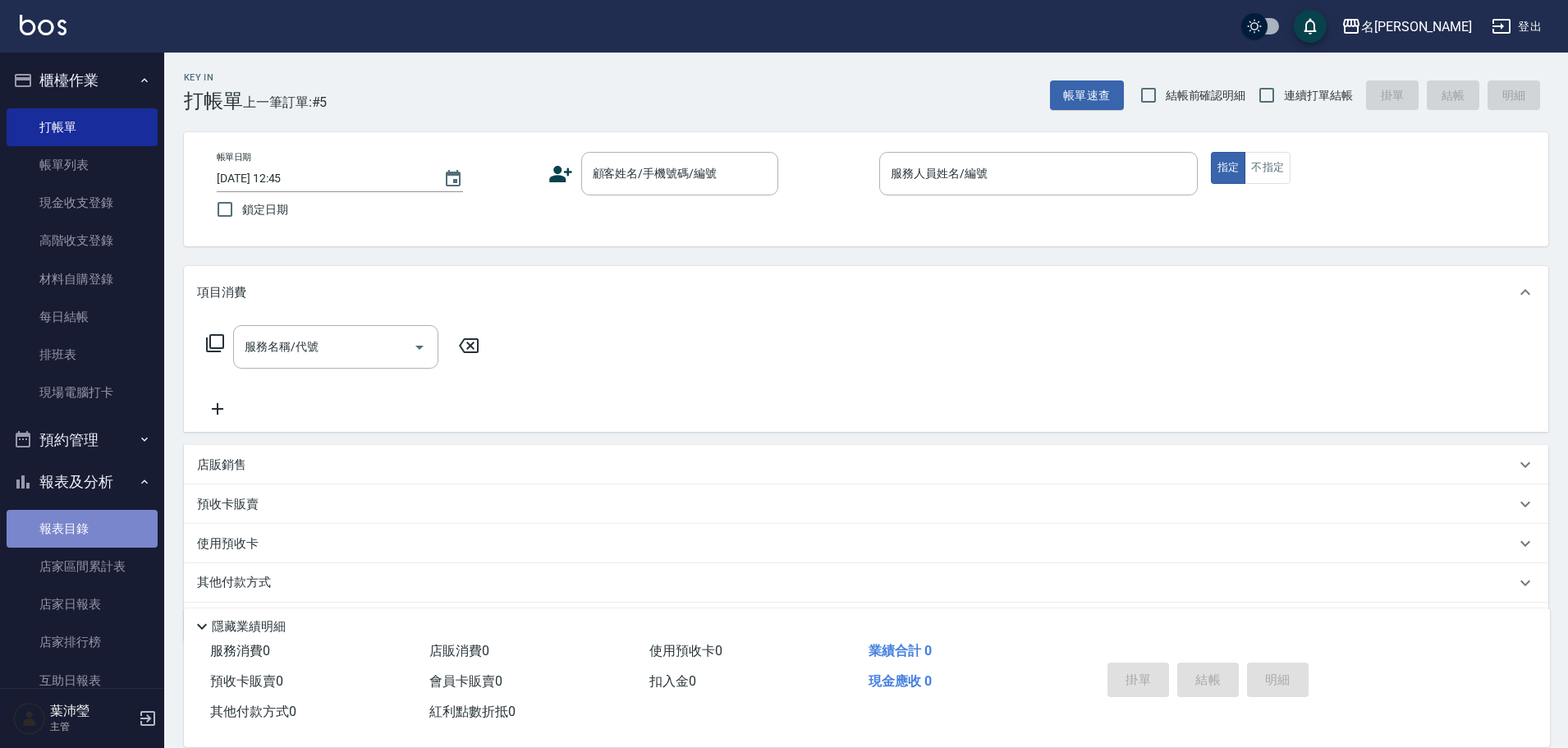
click at [116, 528] on link "報表目錄" at bounding box center [82, 529] width 151 height 38
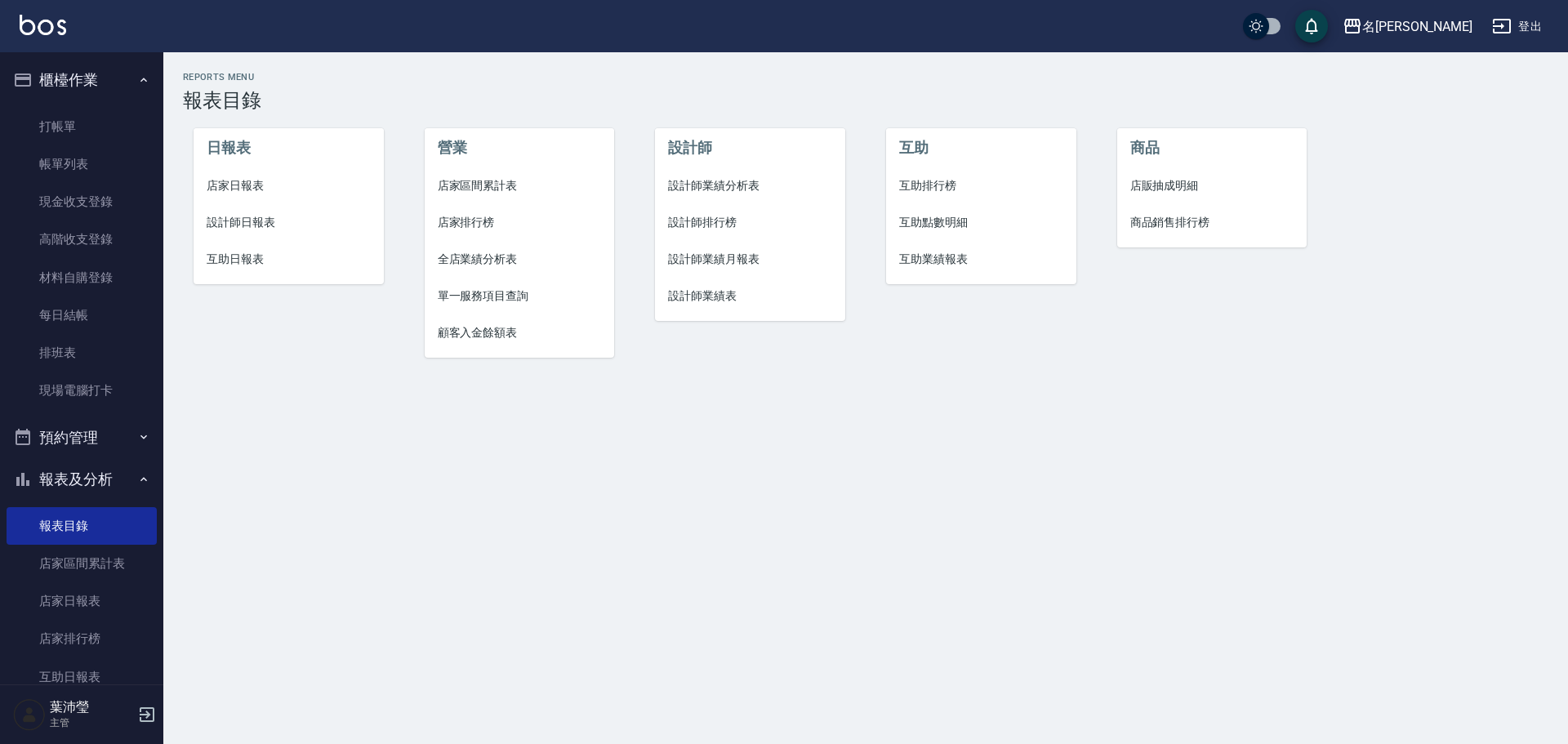
click at [273, 216] on span "設計師日報表" at bounding box center [288, 223] width 164 height 17
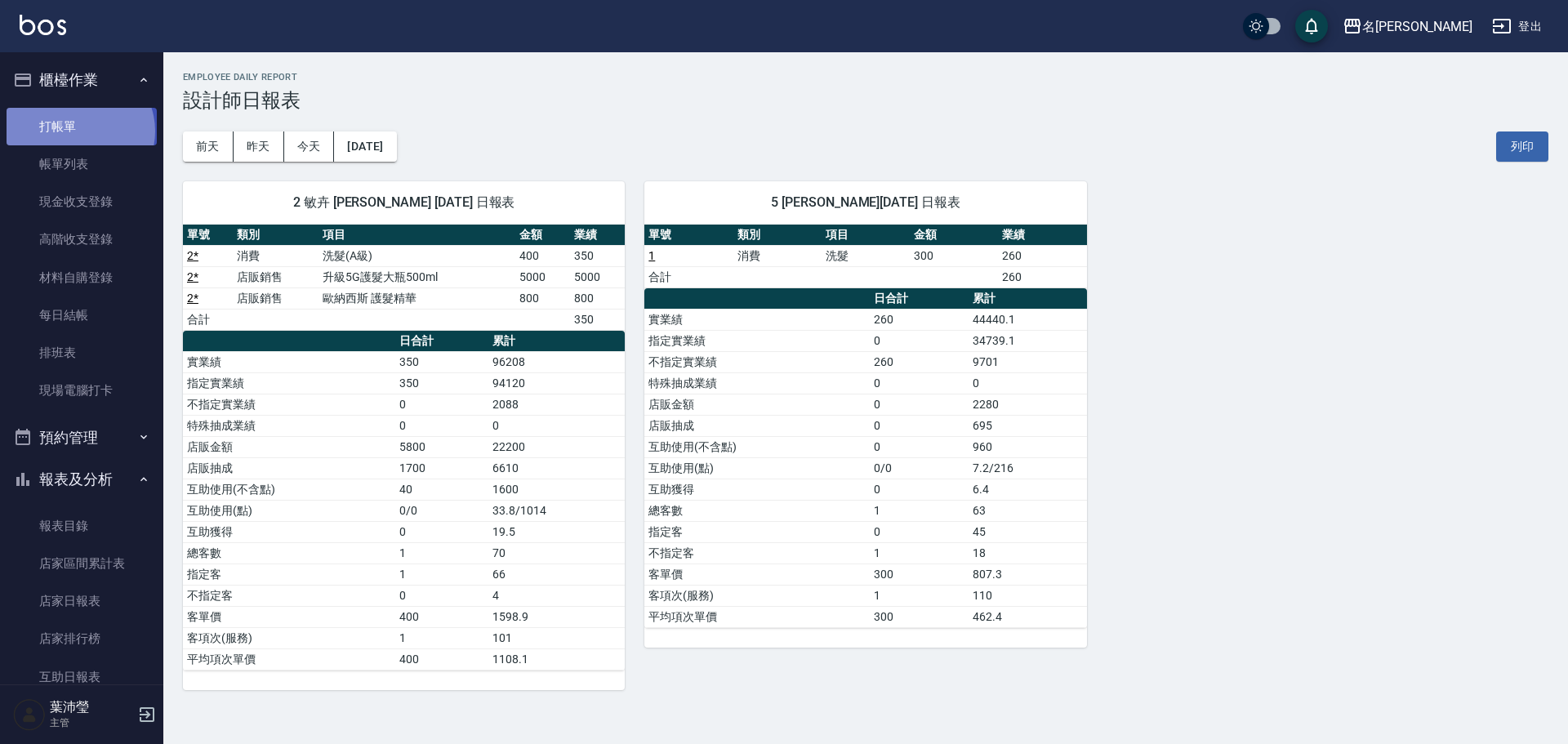
click at [78, 131] on link "打帳單" at bounding box center [82, 126] width 150 height 38
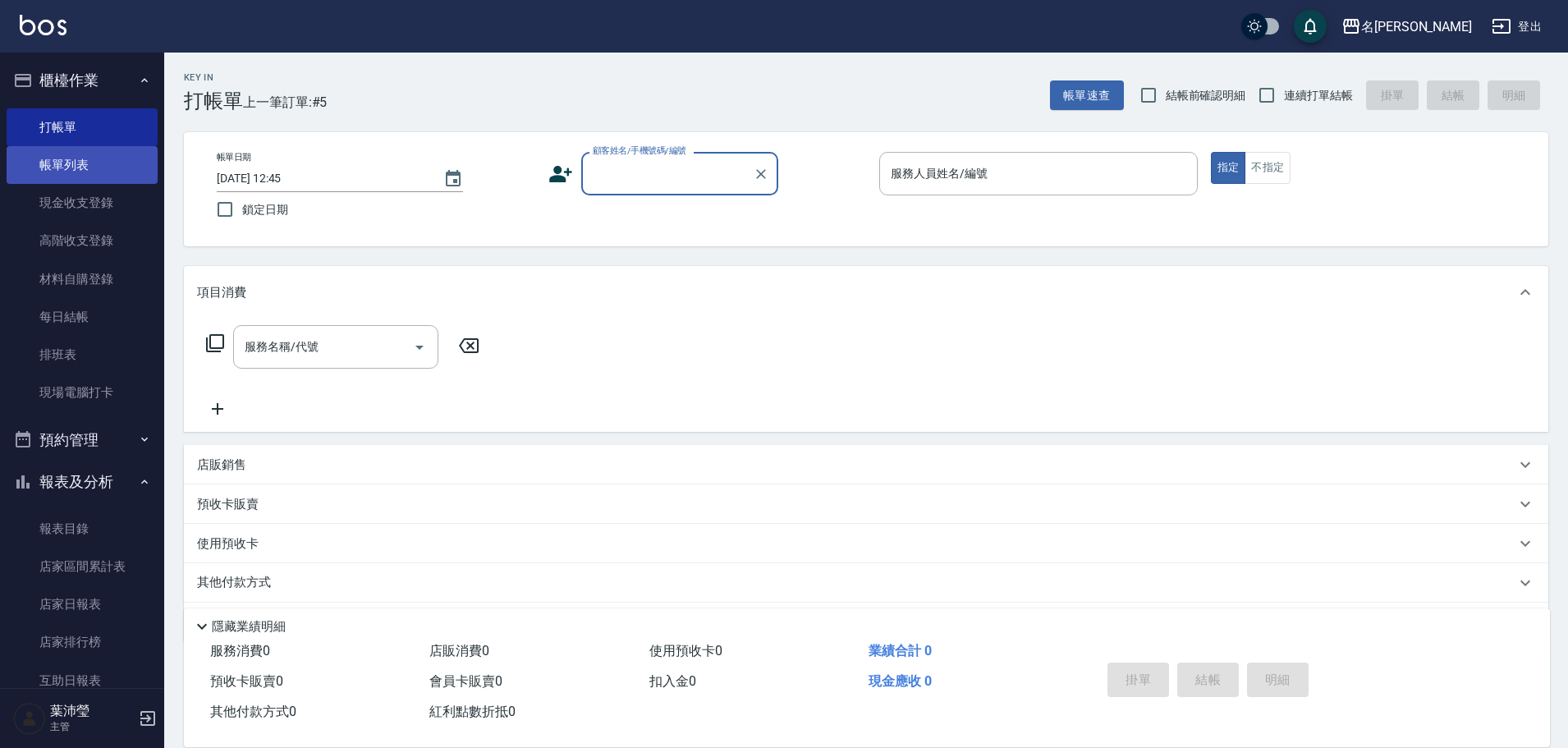
click at [92, 162] on link "帳單列表" at bounding box center [82, 165] width 151 height 38
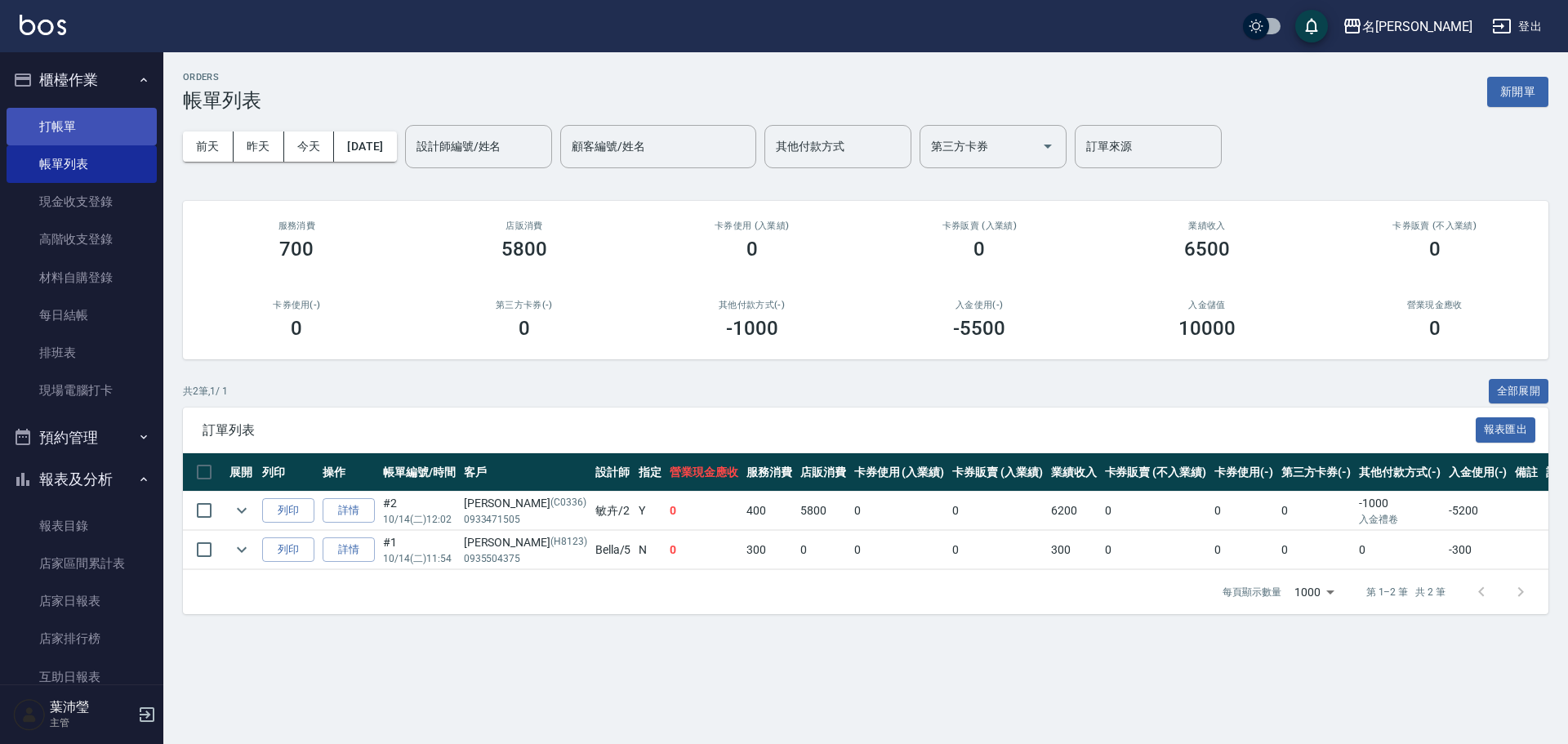
click at [70, 125] on link "打帳單" at bounding box center [82, 126] width 150 height 38
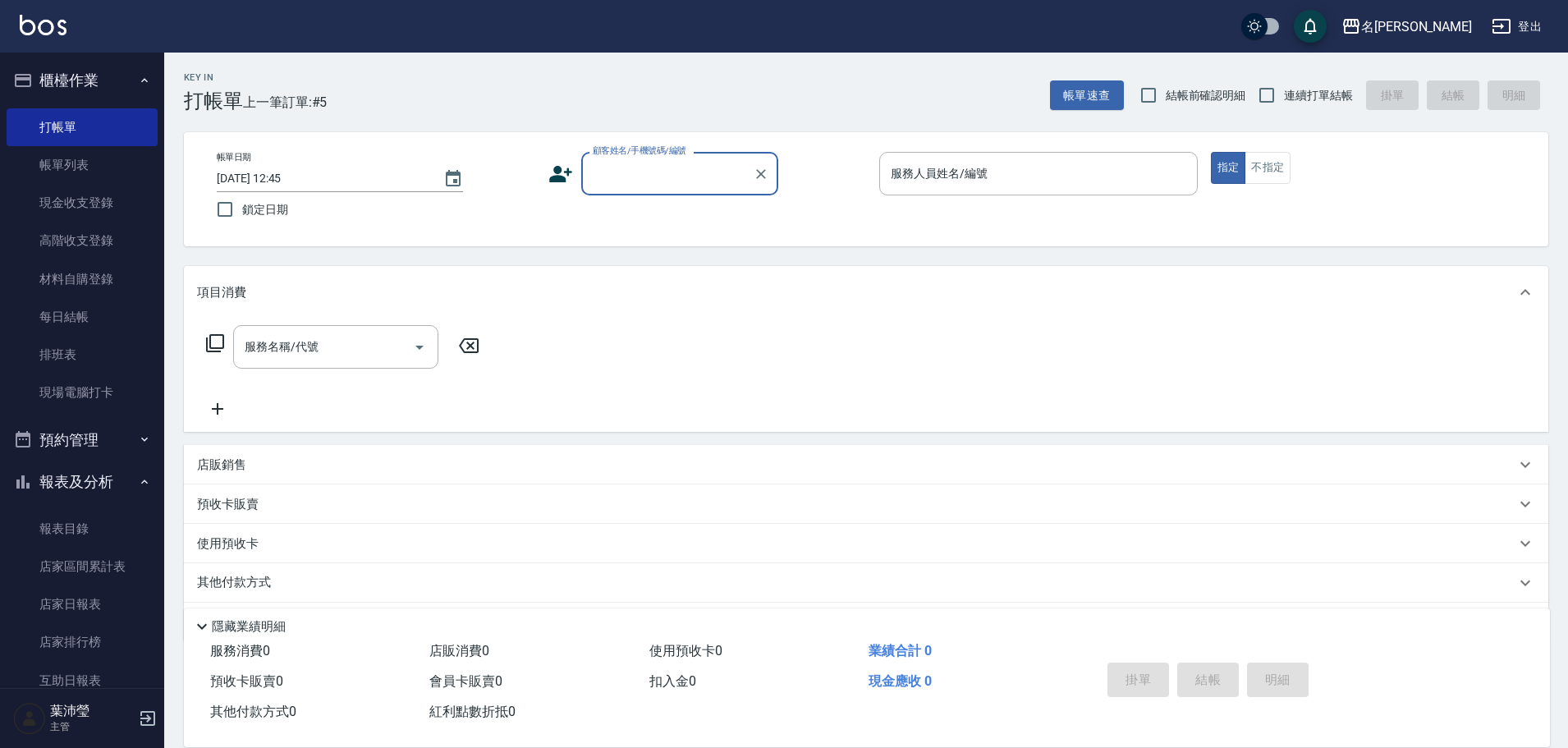
click at [606, 176] on input "顧客姓名/手機號碼/編號" at bounding box center [668, 173] width 157 height 29
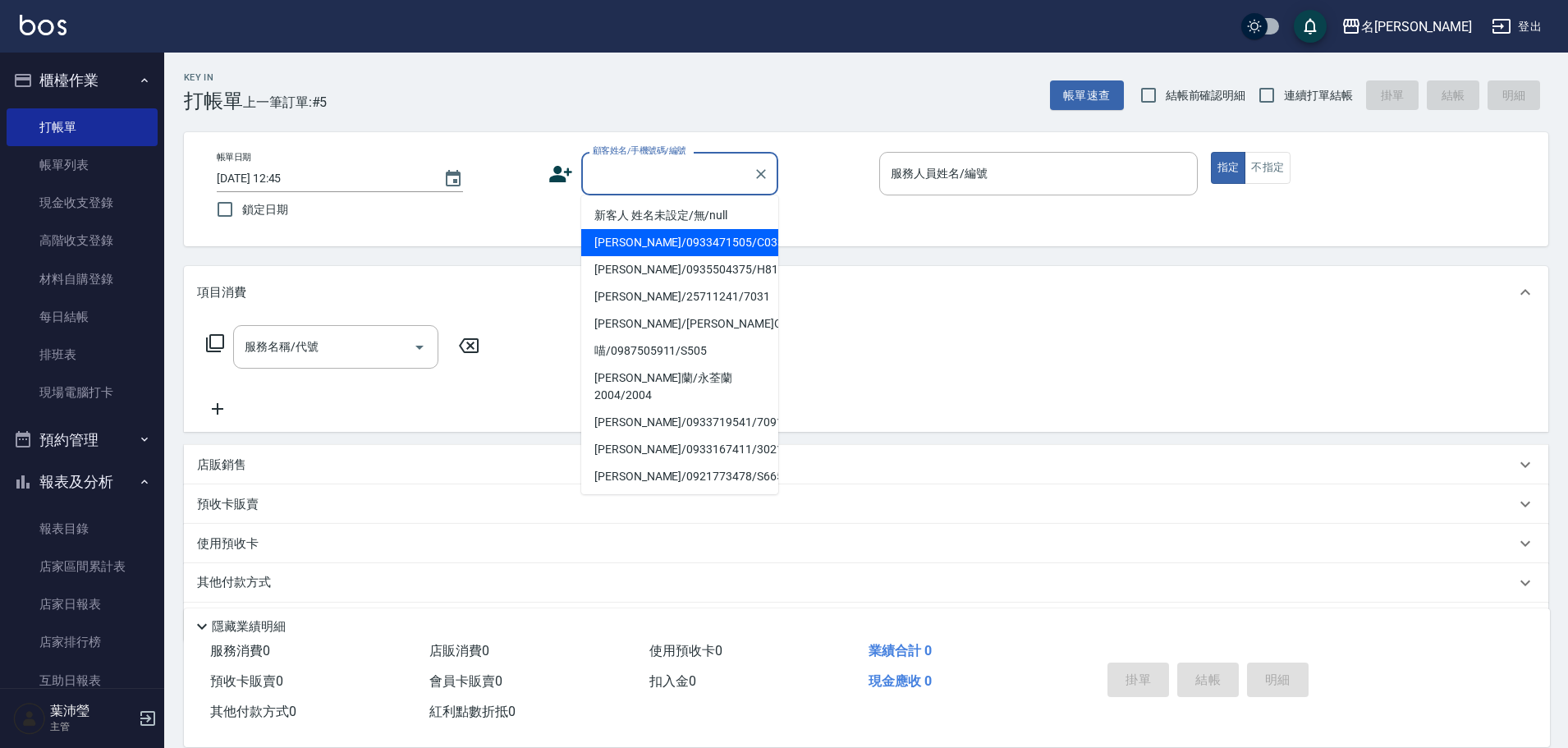
click at [638, 242] on li "[PERSON_NAME]/0933471505/C0336" at bounding box center [680, 242] width 197 height 27
type input "[PERSON_NAME]/0933471505/C0336"
type input "敏卉-2"
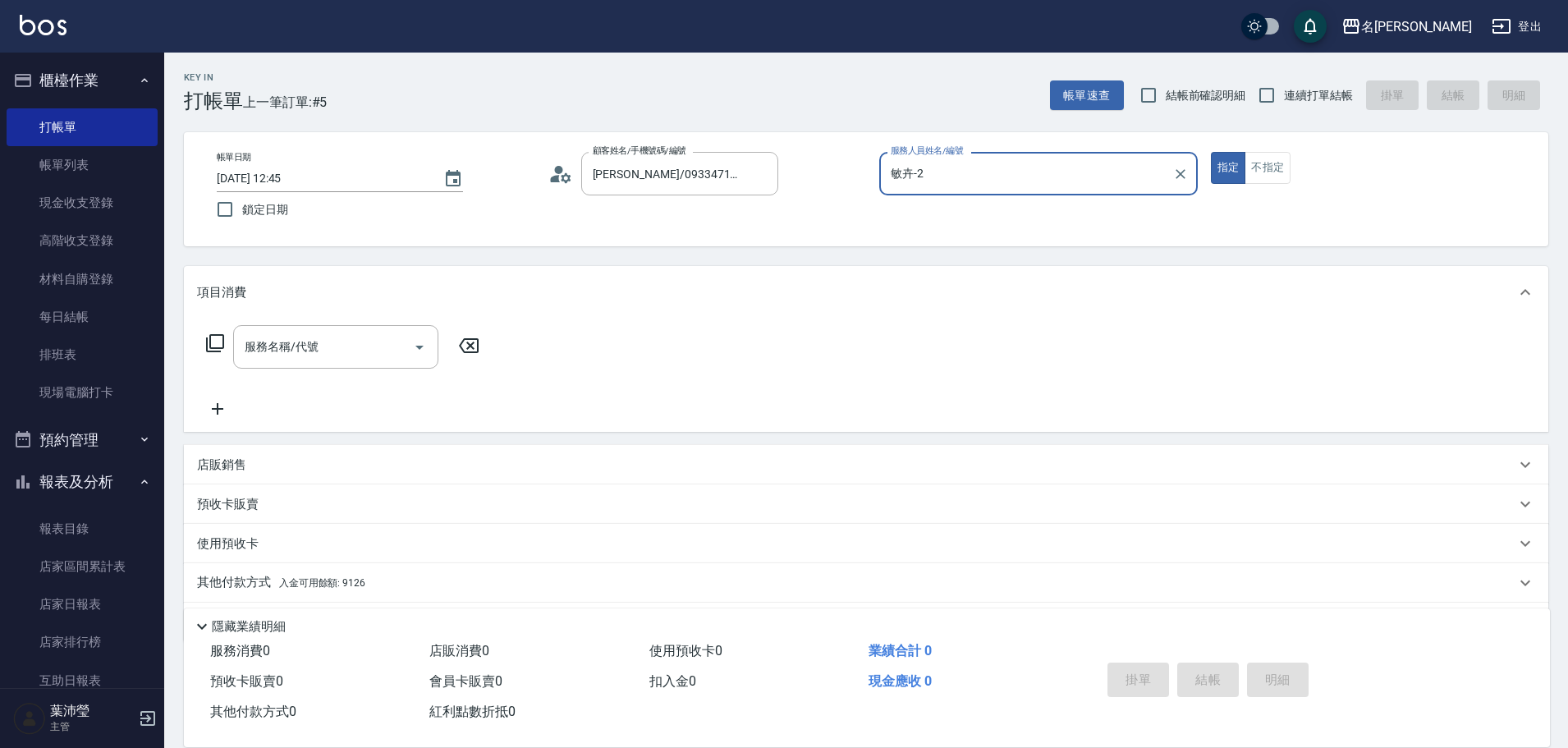
click at [220, 468] on p "店販銷售" at bounding box center [221, 465] width 49 height 17
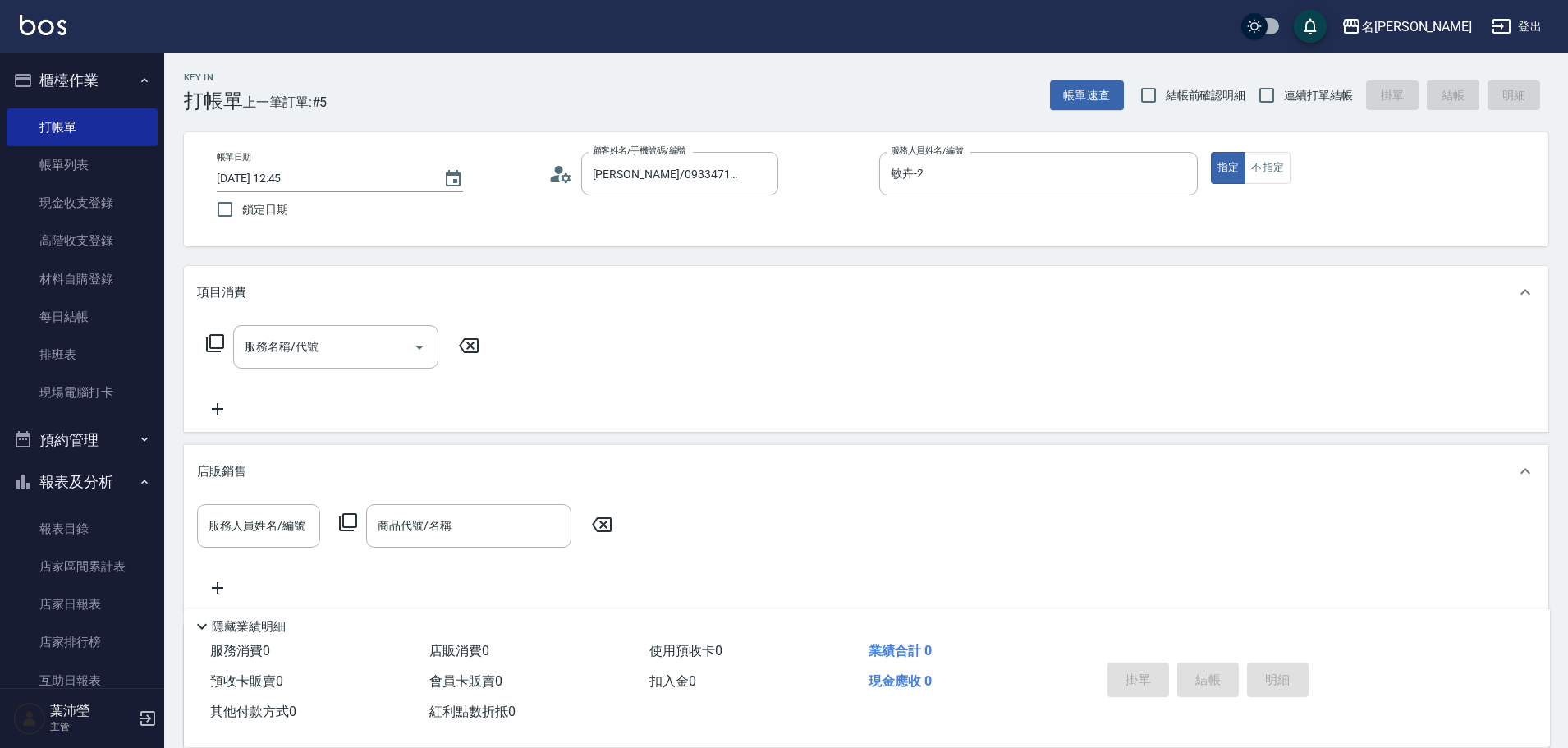
click at [351, 517] on icon at bounding box center [348, 522] width 20 height 20
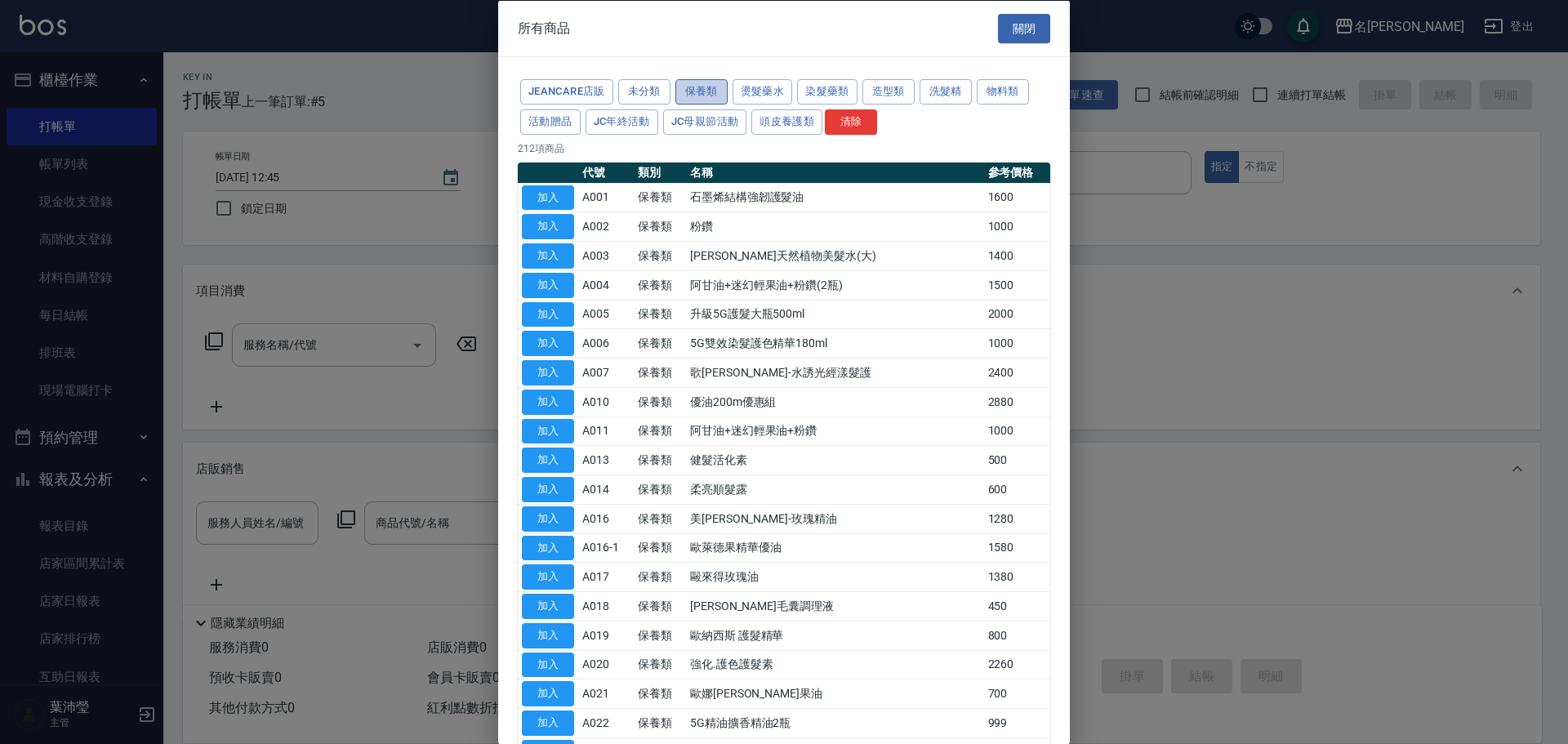
click at [701, 88] on button "保養類" at bounding box center [701, 91] width 52 height 25
click at [964, 91] on button "洗髮精" at bounding box center [945, 91] width 52 height 25
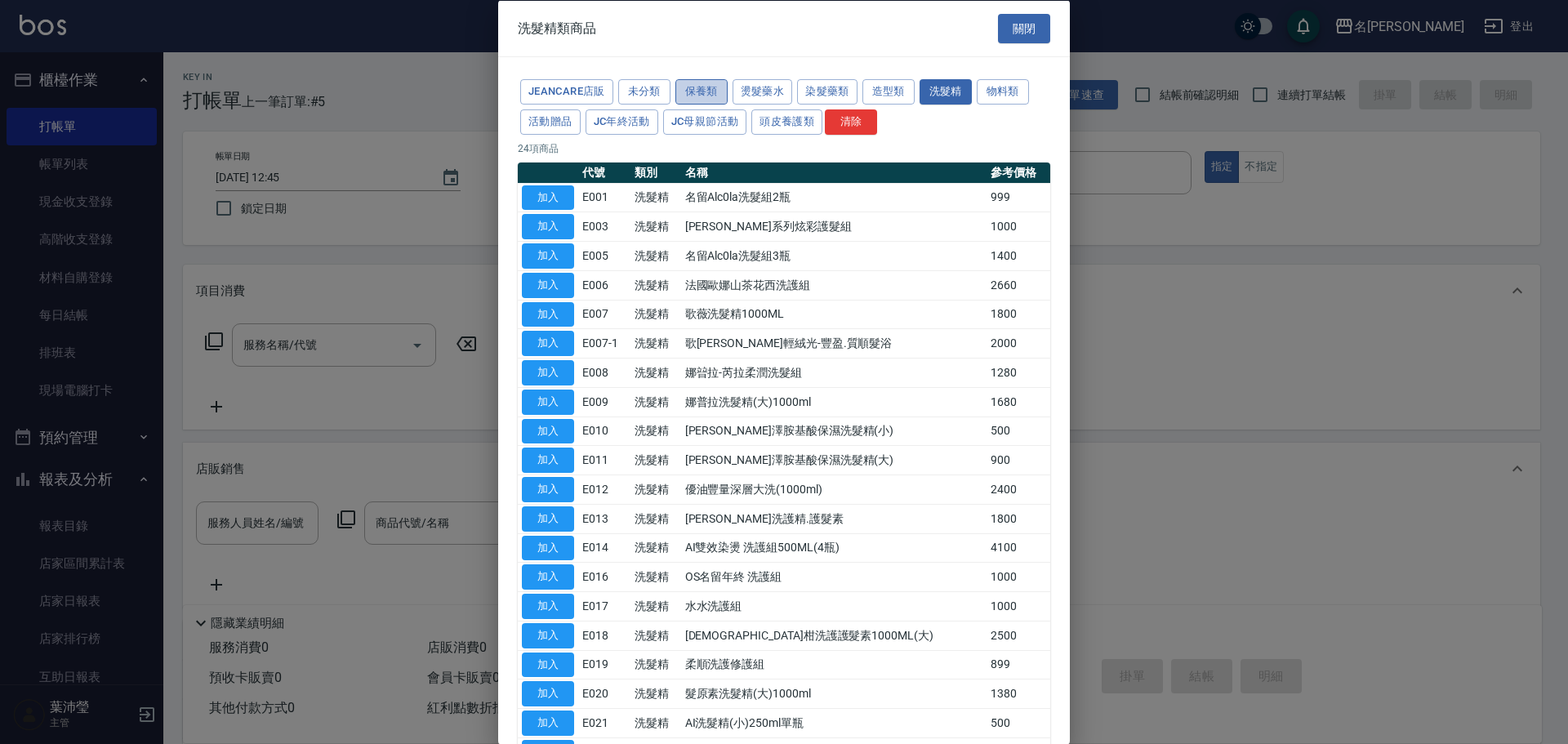
click at [706, 94] on button "保養類" at bounding box center [701, 91] width 52 height 25
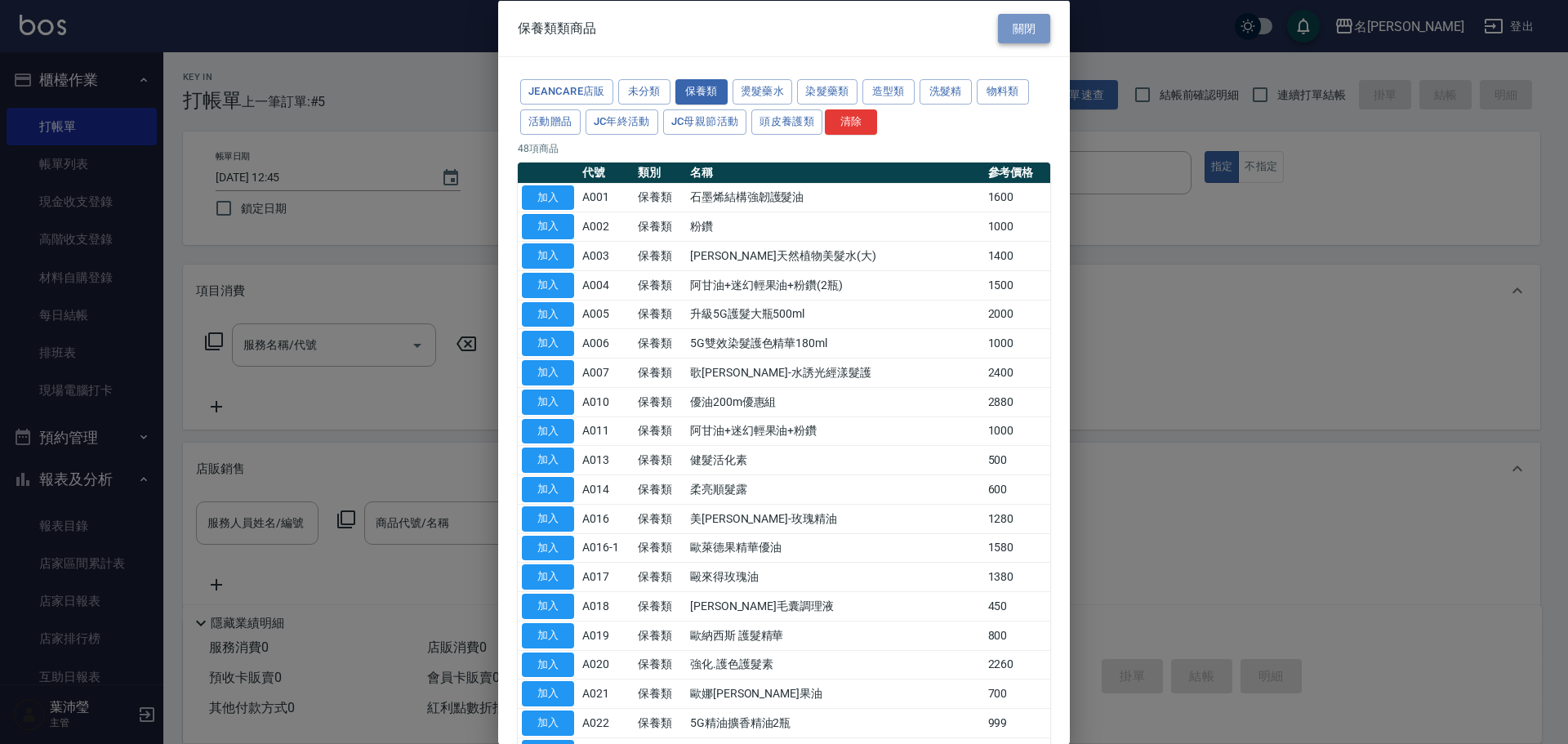
click at [1005, 25] on button "關閉" at bounding box center [1024, 27] width 52 height 30
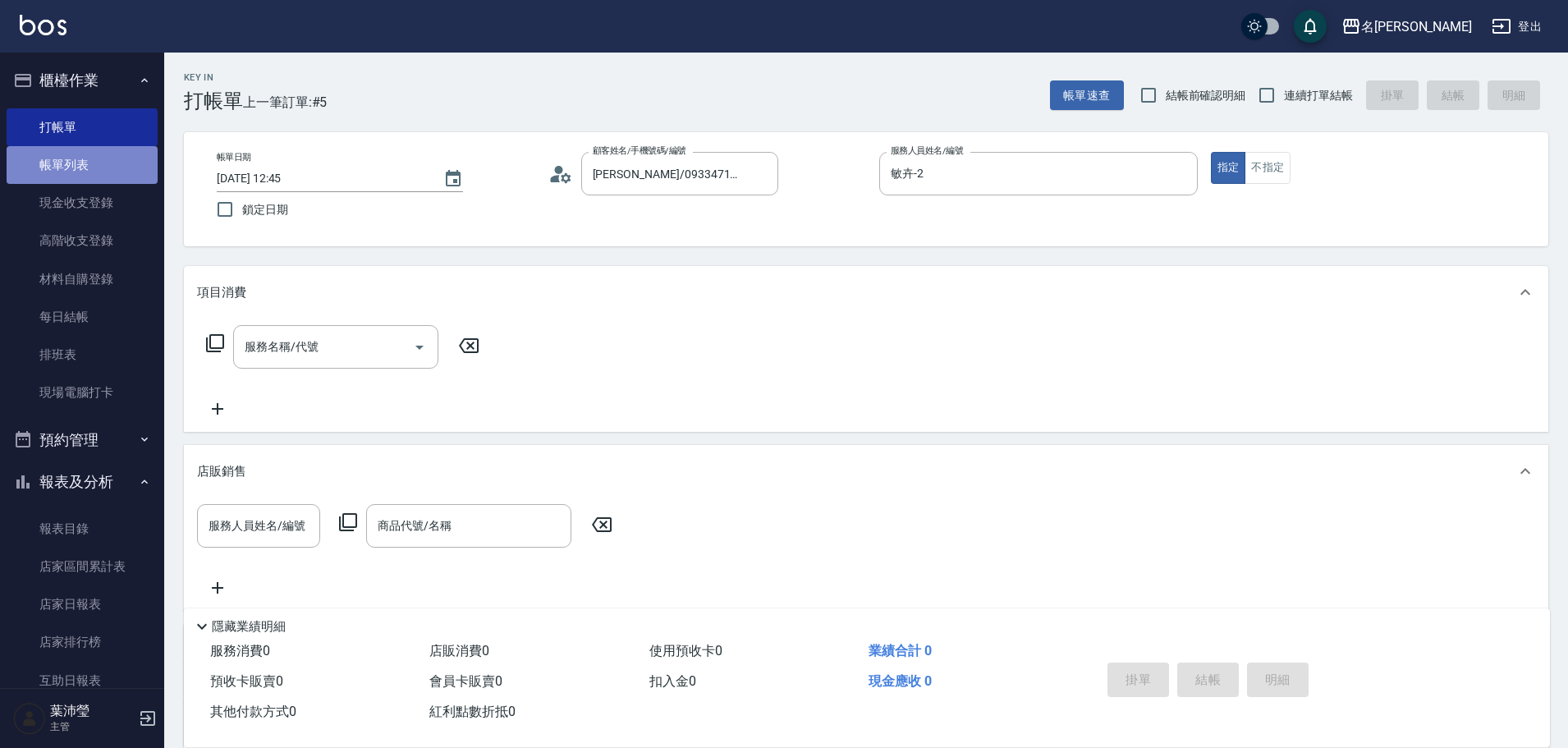
click at [88, 160] on link "帳單列表" at bounding box center [82, 165] width 151 height 38
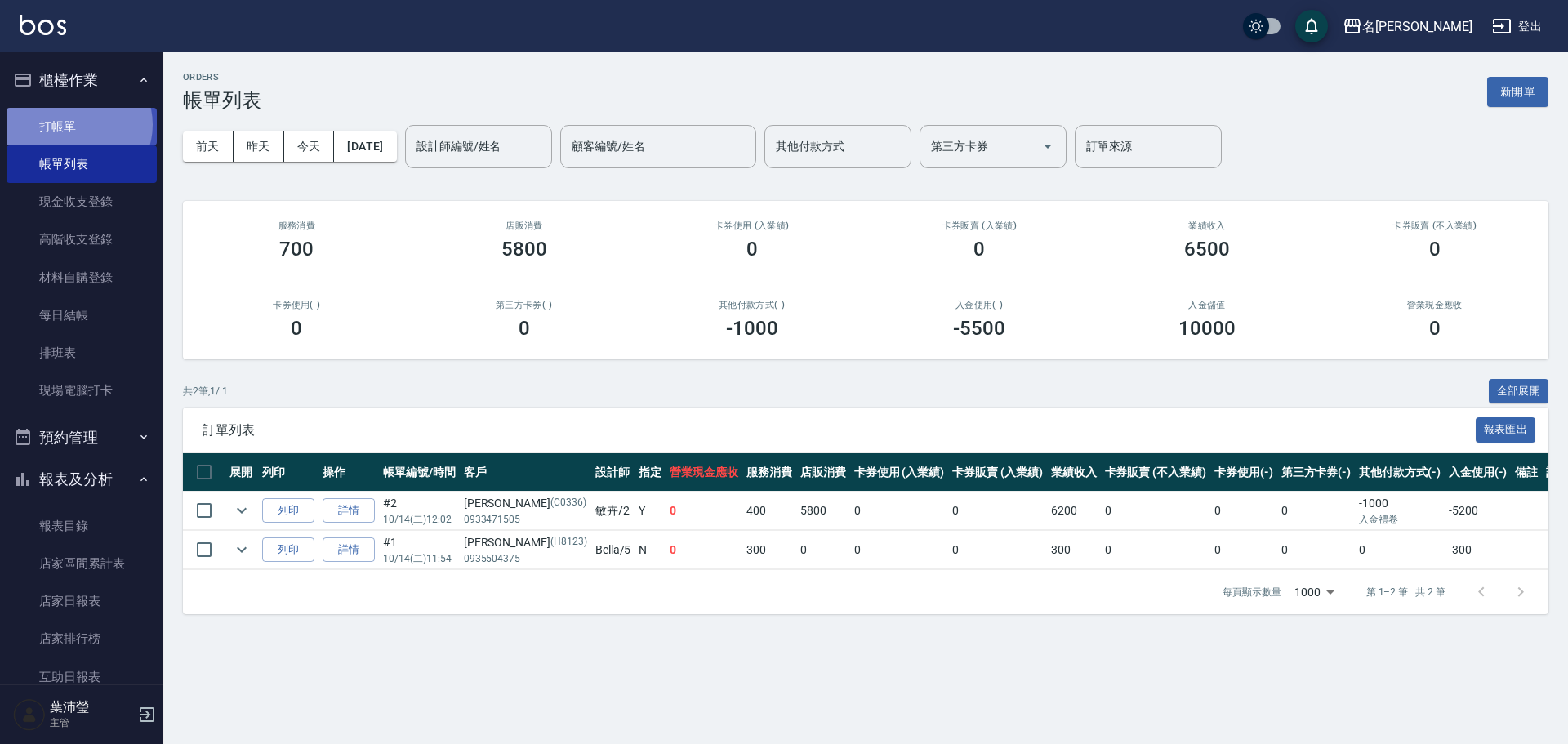
click at [76, 124] on link "打帳單" at bounding box center [82, 126] width 150 height 38
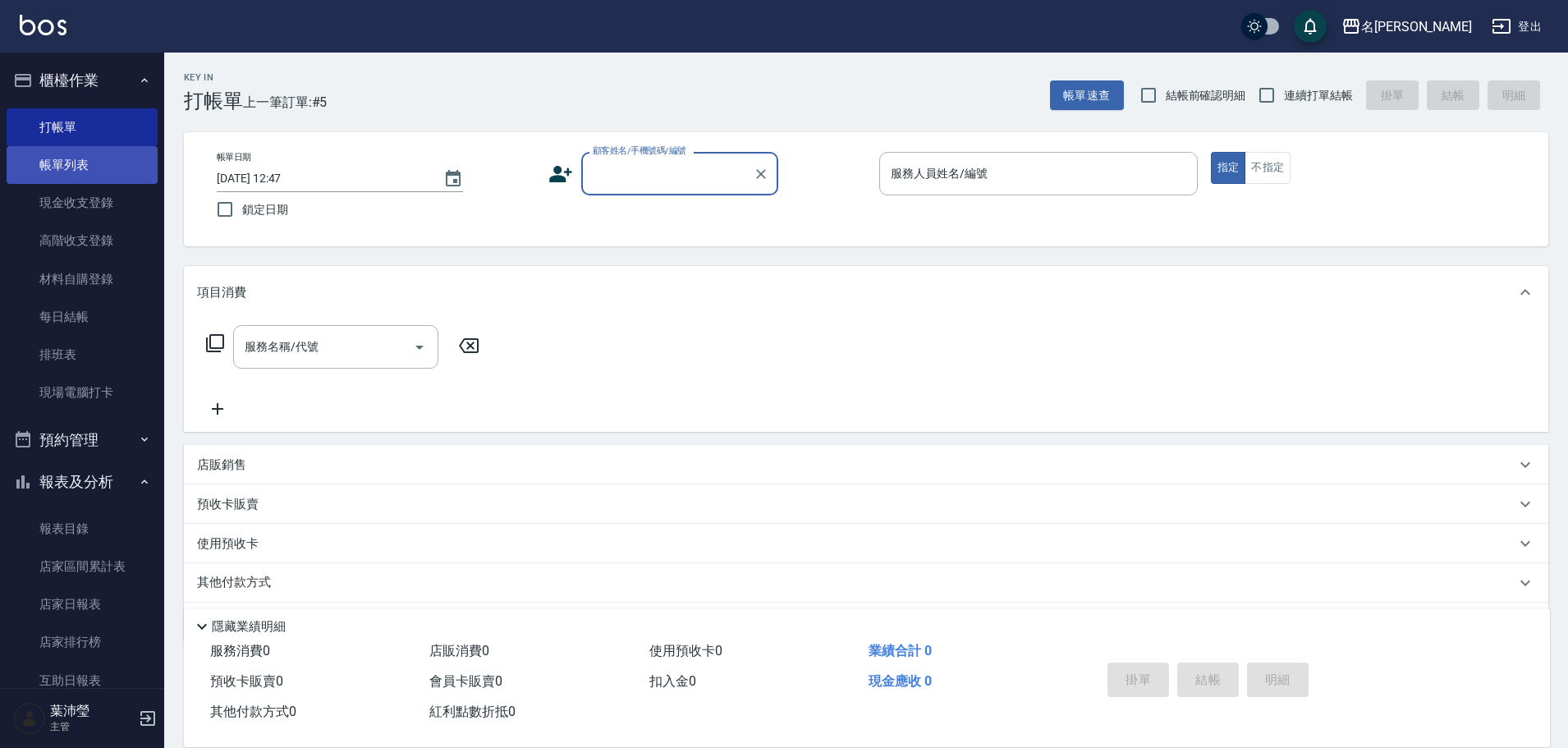
click at [115, 161] on link "帳單列表" at bounding box center [82, 165] width 151 height 38
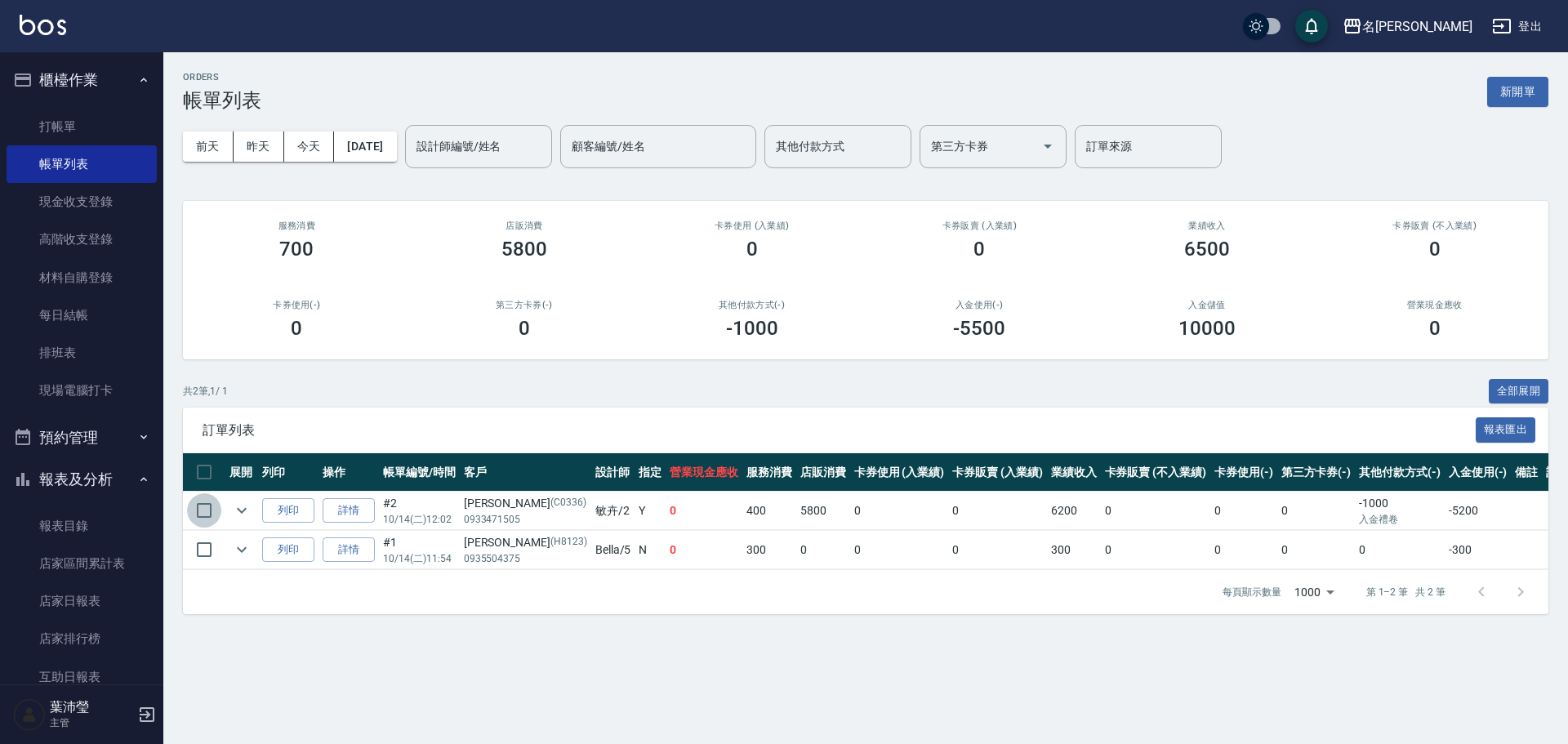
click at [204, 509] on input "checkbox" at bounding box center [204, 510] width 34 height 34
checkbox input "true"
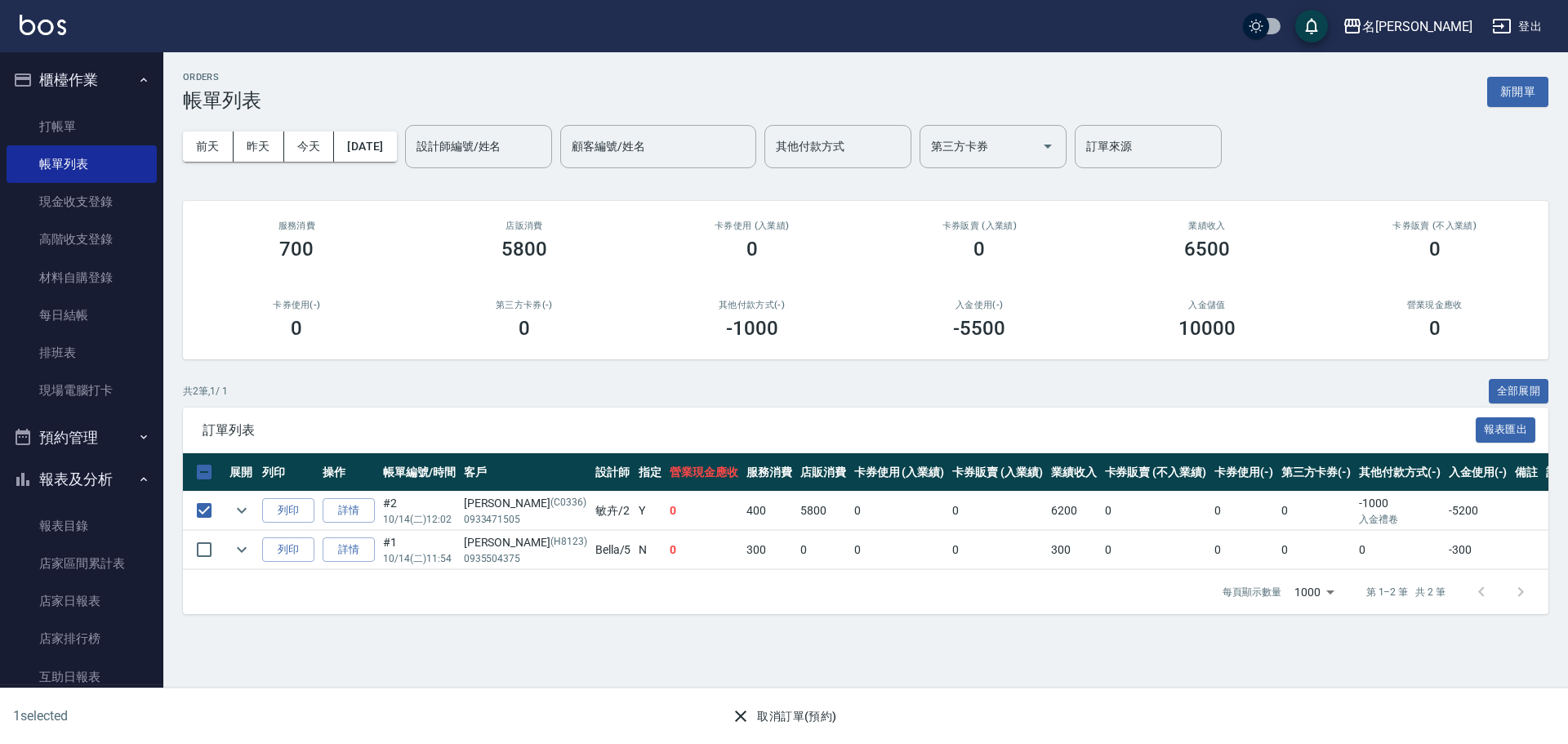
click at [741, 716] on icon "button" at bounding box center [740, 716] width 11 height 11
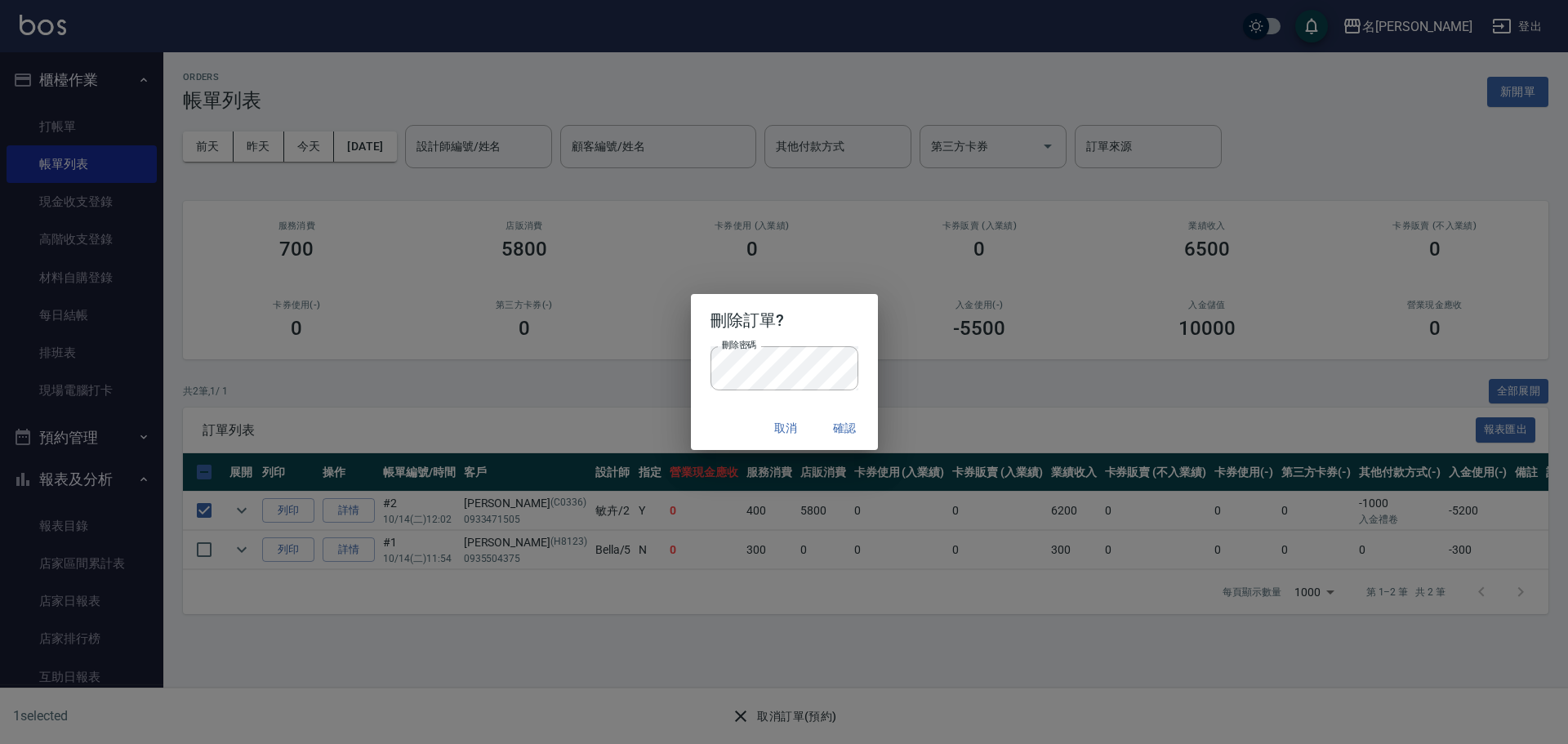
click at [836, 422] on button "確認" at bounding box center [845, 428] width 52 height 30
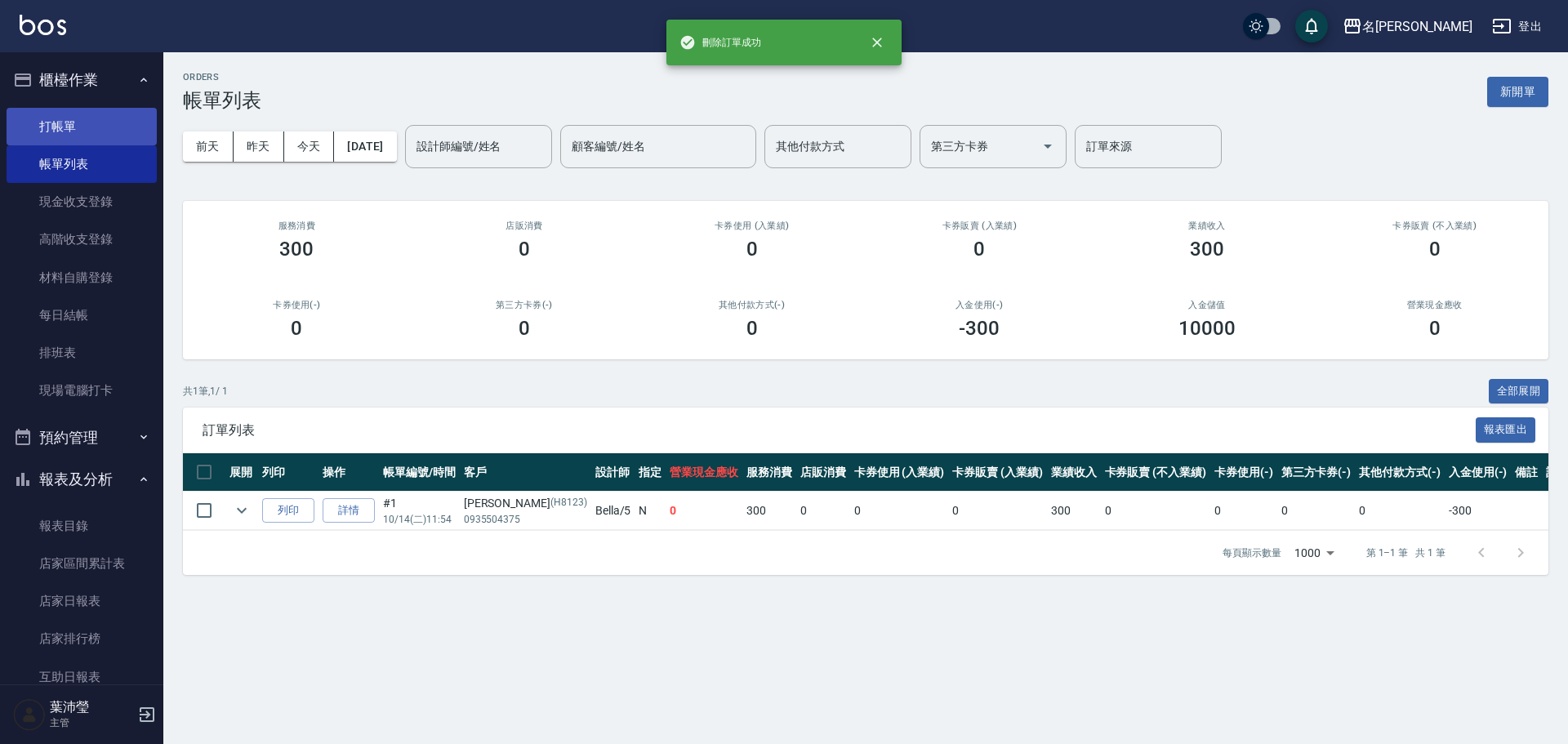
click at [74, 129] on link "打帳單" at bounding box center [82, 126] width 150 height 38
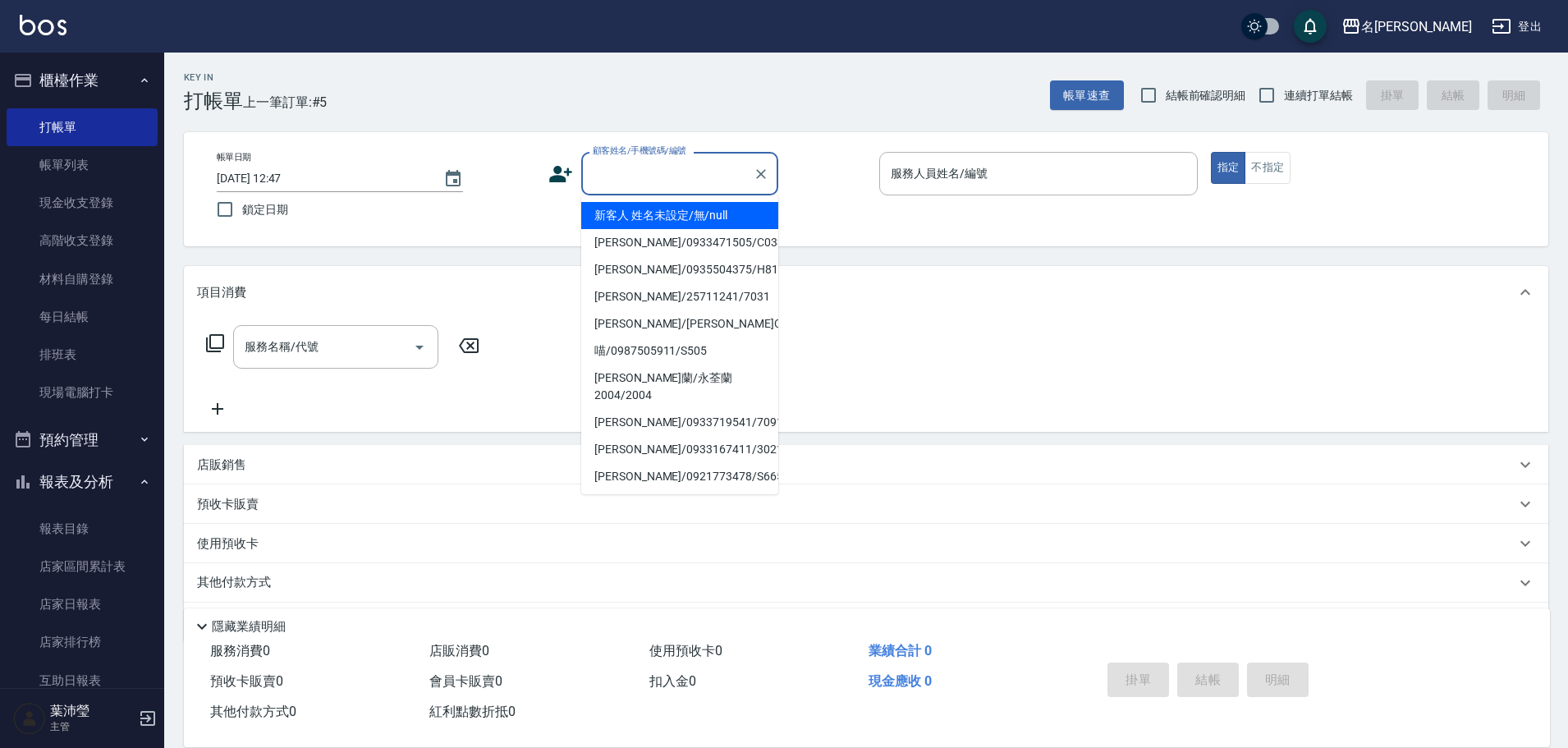
click at [649, 172] on input "顧客姓名/手機號碼/編號" at bounding box center [668, 173] width 157 height 29
click at [649, 242] on li "[PERSON_NAME]/0933471505/C0336" at bounding box center [680, 242] width 197 height 27
type input "[PERSON_NAME]/0933471505/C0336"
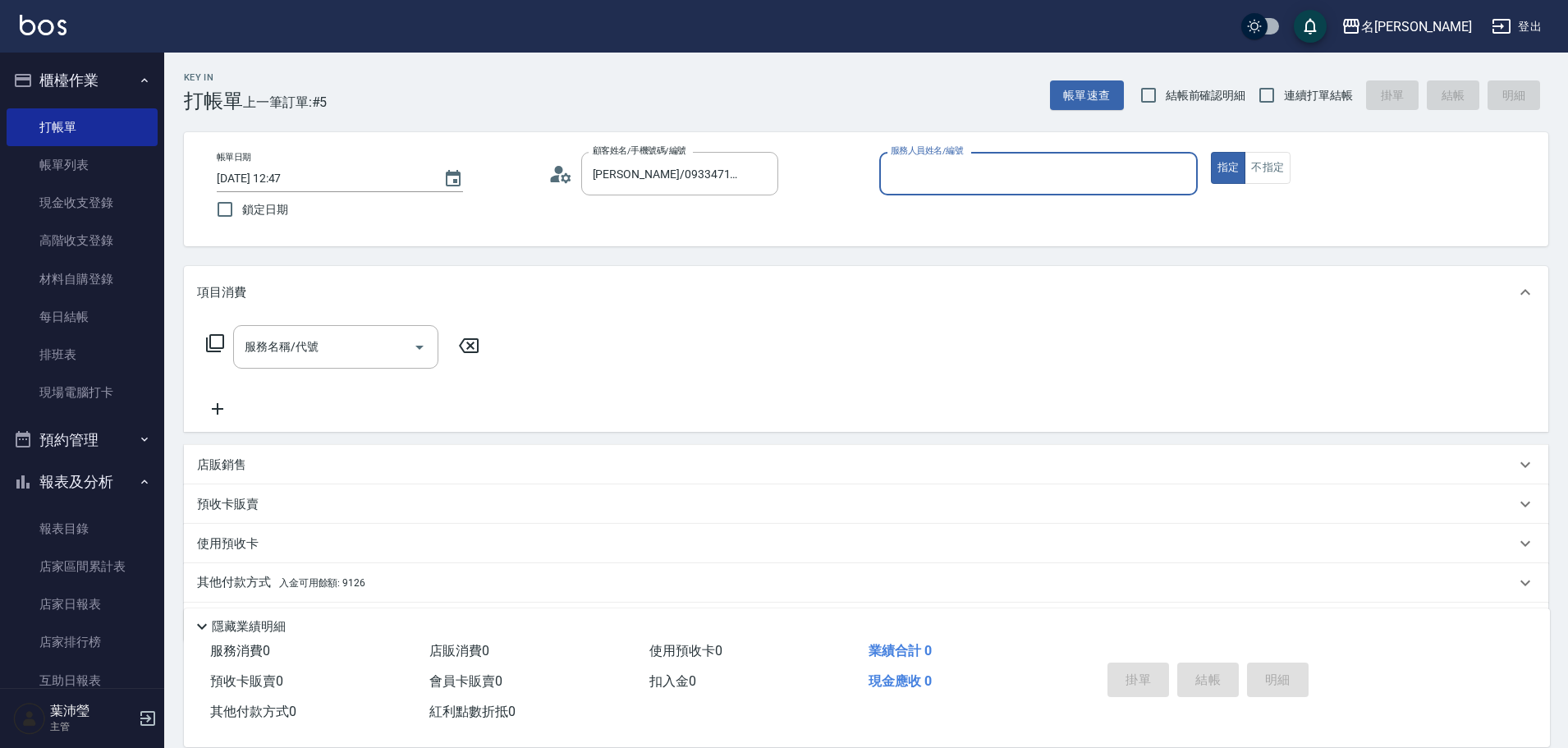
type input "敏卉-2"
click at [213, 339] on icon at bounding box center [215, 343] width 20 height 20
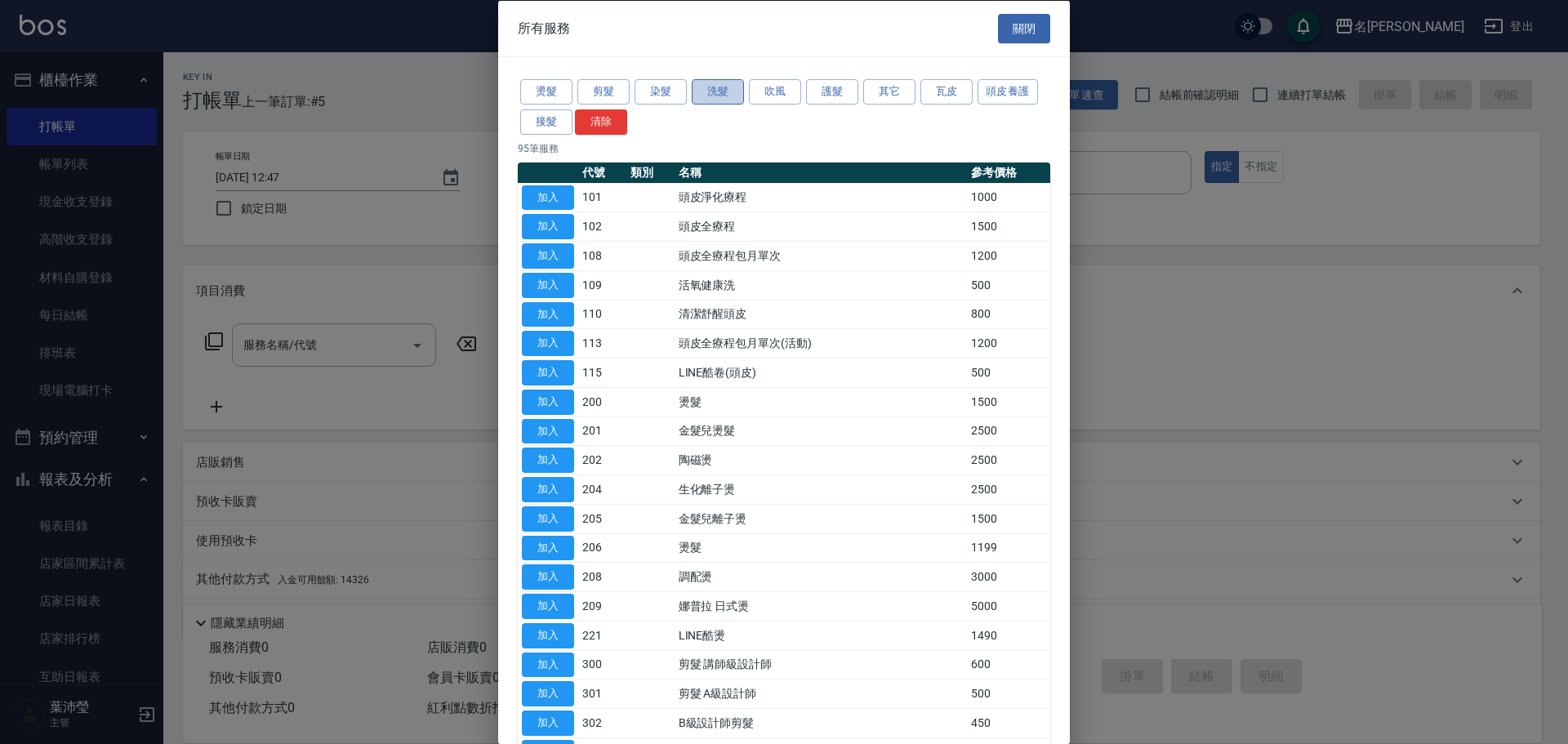
click at [701, 87] on button "洗髮" at bounding box center [717, 91] width 52 height 25
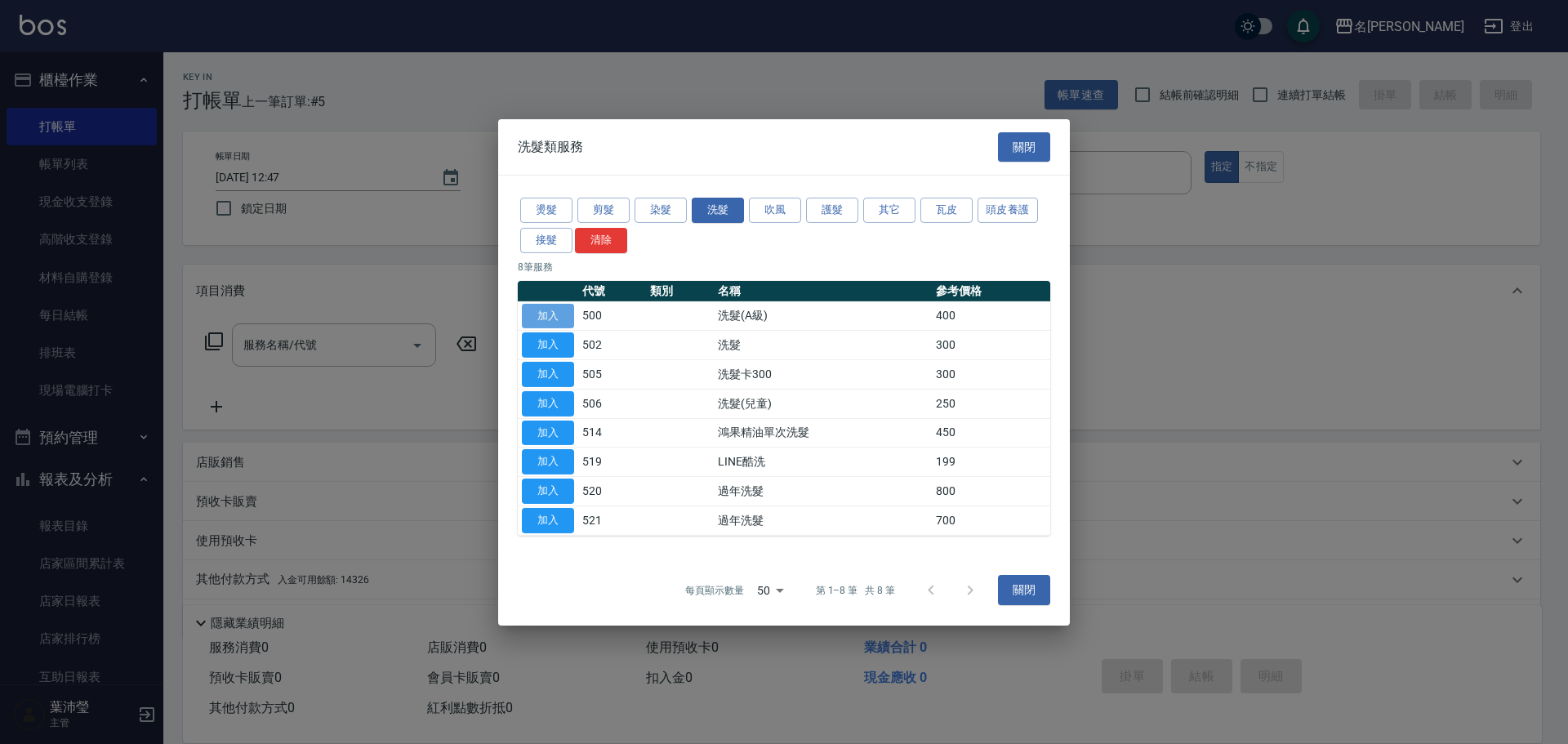
click at [547, 314] on button "加入" at bounding box center [547, 315] width 52 height 25
type input "洗髮(A級)(500)"
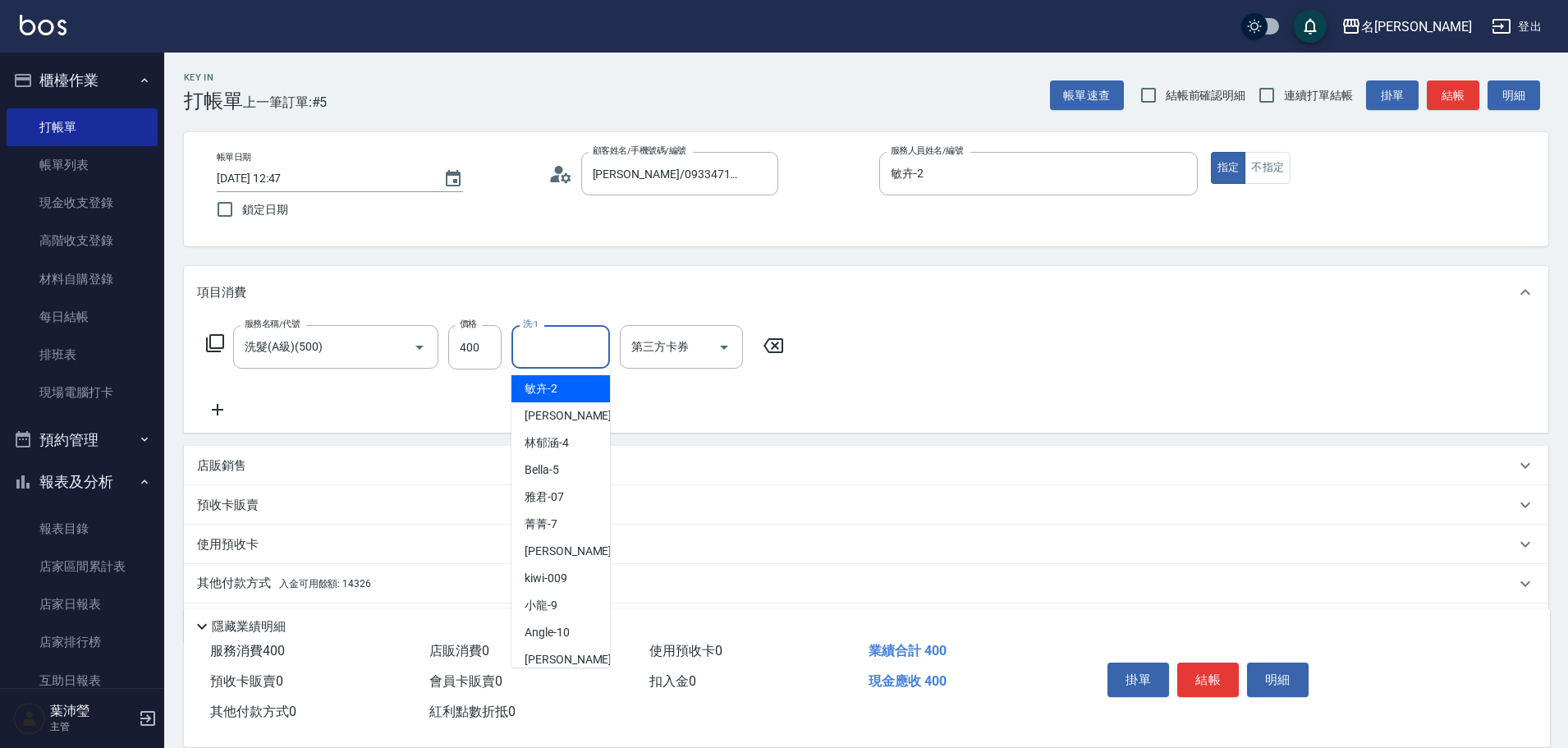
click at [533, 358] on input "洗-1" at bounding box center [561, 346] width 84 height 29
drag, startPoint x: 550, startPoint y: 390, endPoint x: 359, endPoint y: 427, distance: 194.6
click at [549, 390] on span "語爭 -20" at bounding box center [544, 389] width 40 height 17
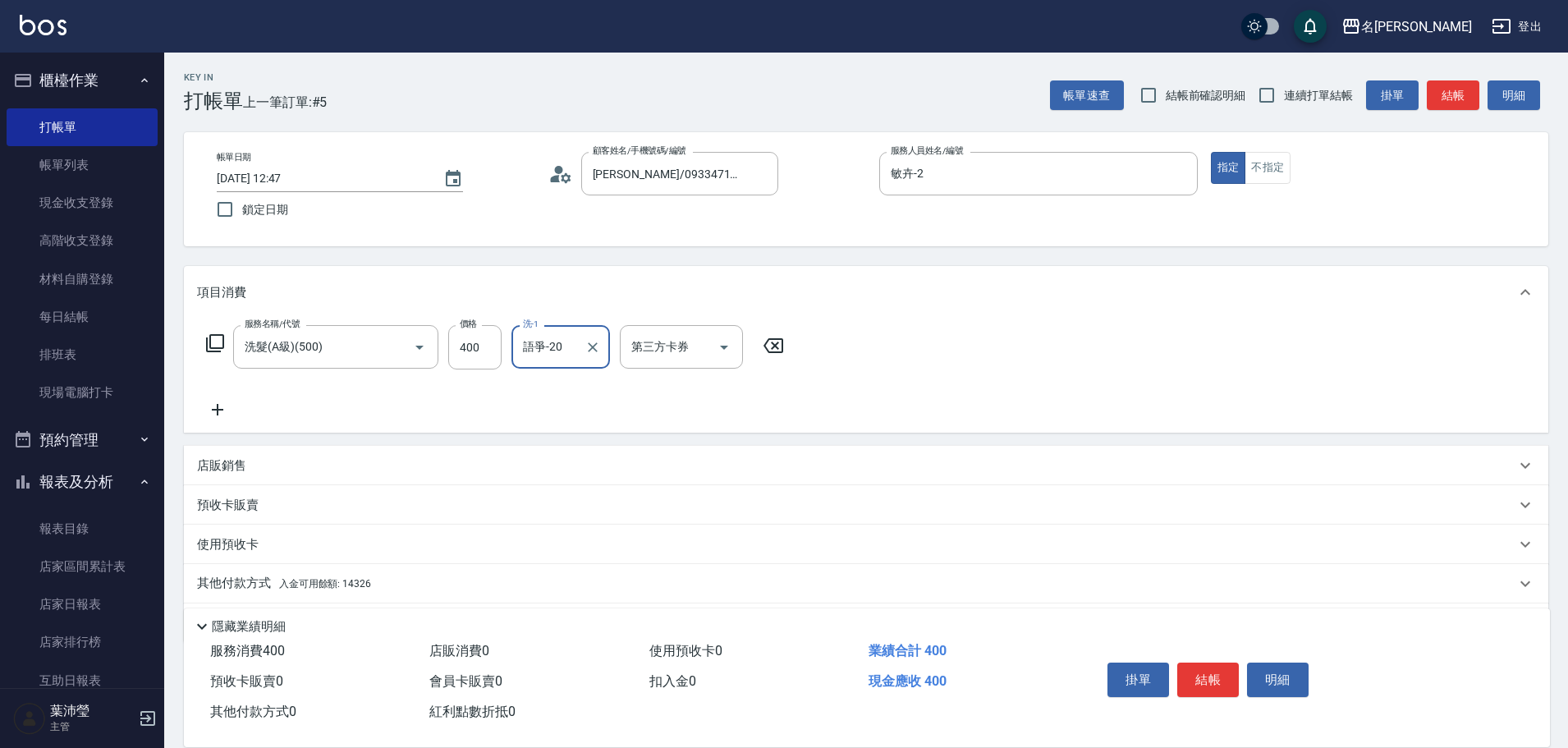
type input "語爭-20"
click at [211, 458] on p "店販銷售" at bounding box center [221, 466] width 49 height 17
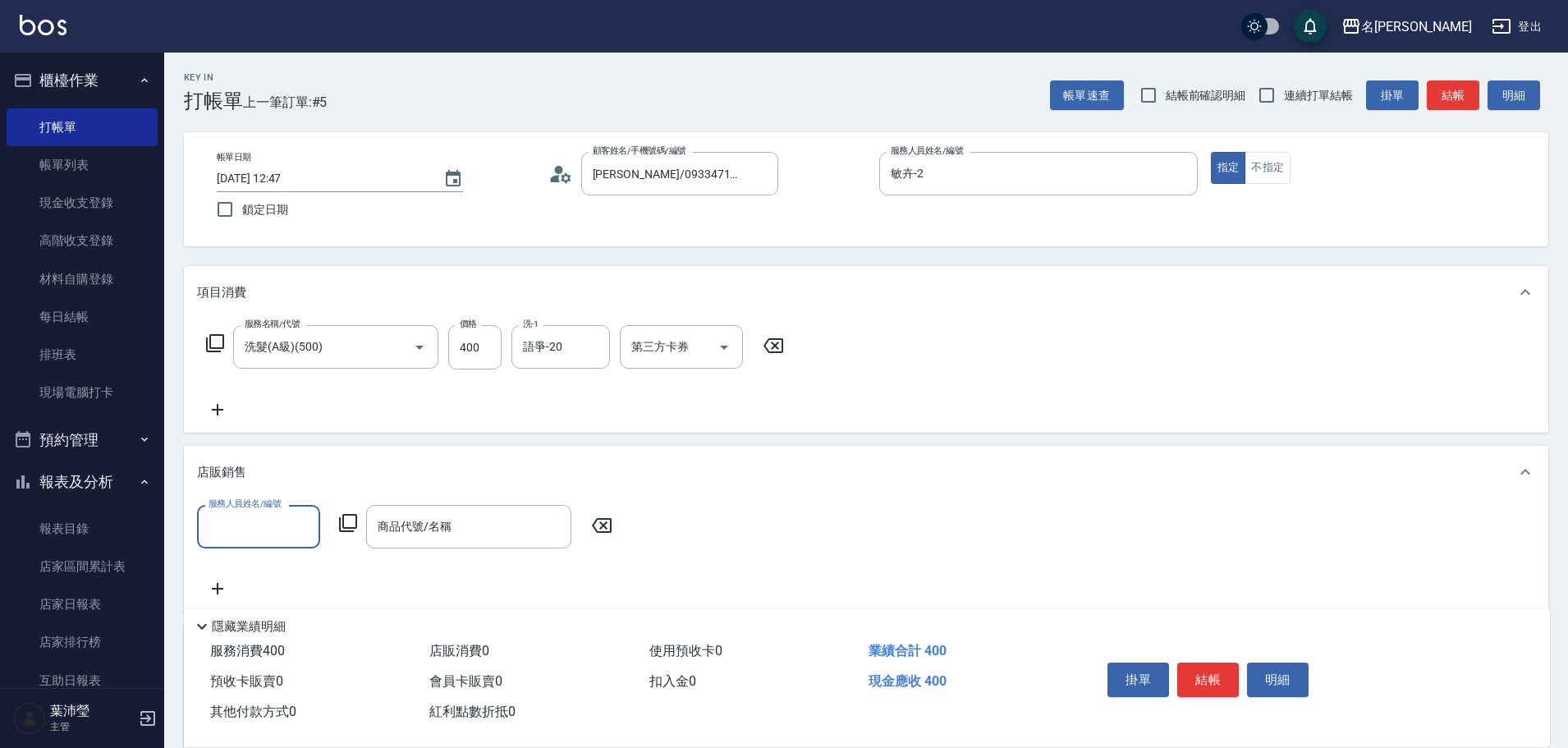
click at [229, 540] on input "服務人員姓名/編號" at bounding box center [258, 526] width 108 height 29
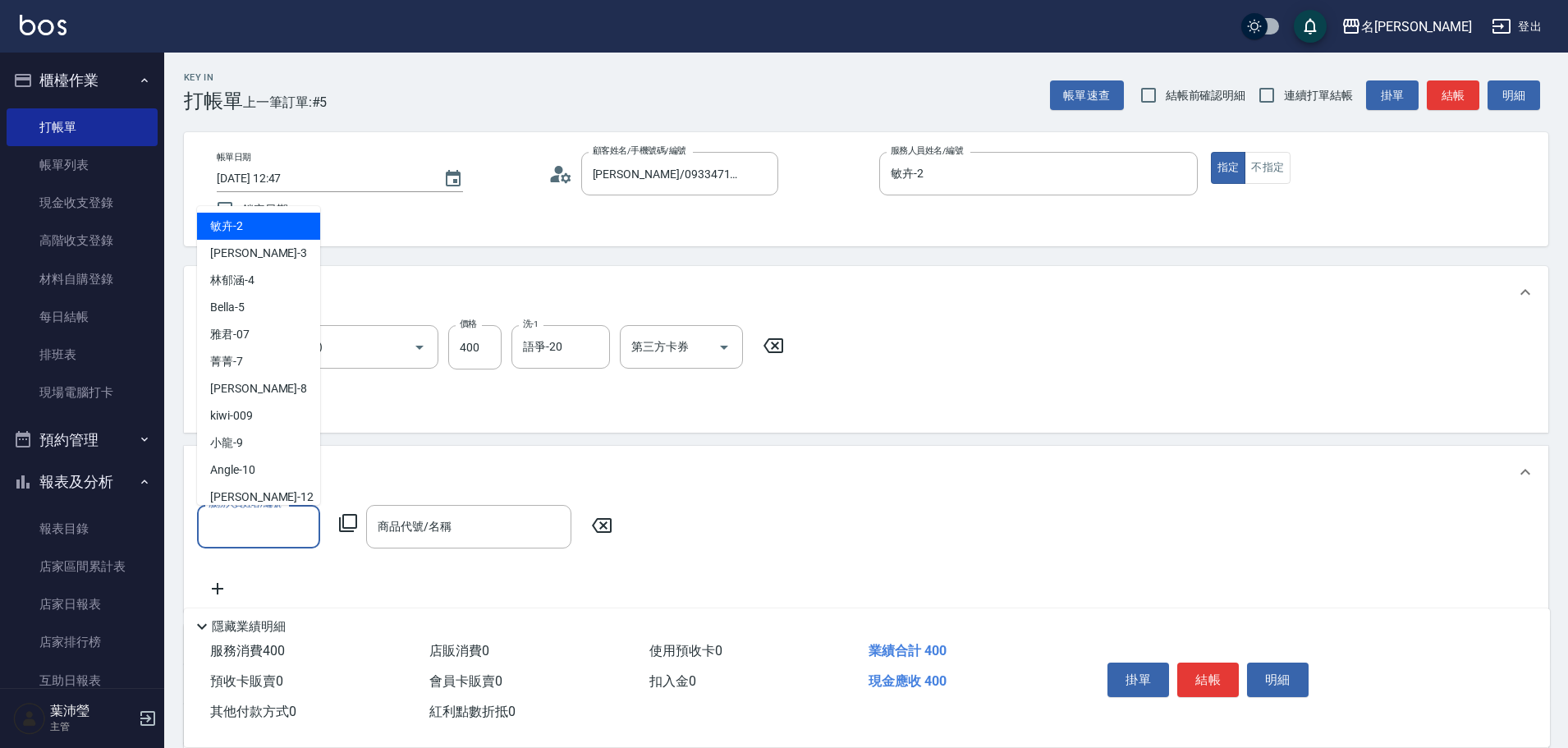
click at [253, 224] on div "敏卉 -2" at bounding box center [258, 225] width 124 height 27
type input "敏卉-2"
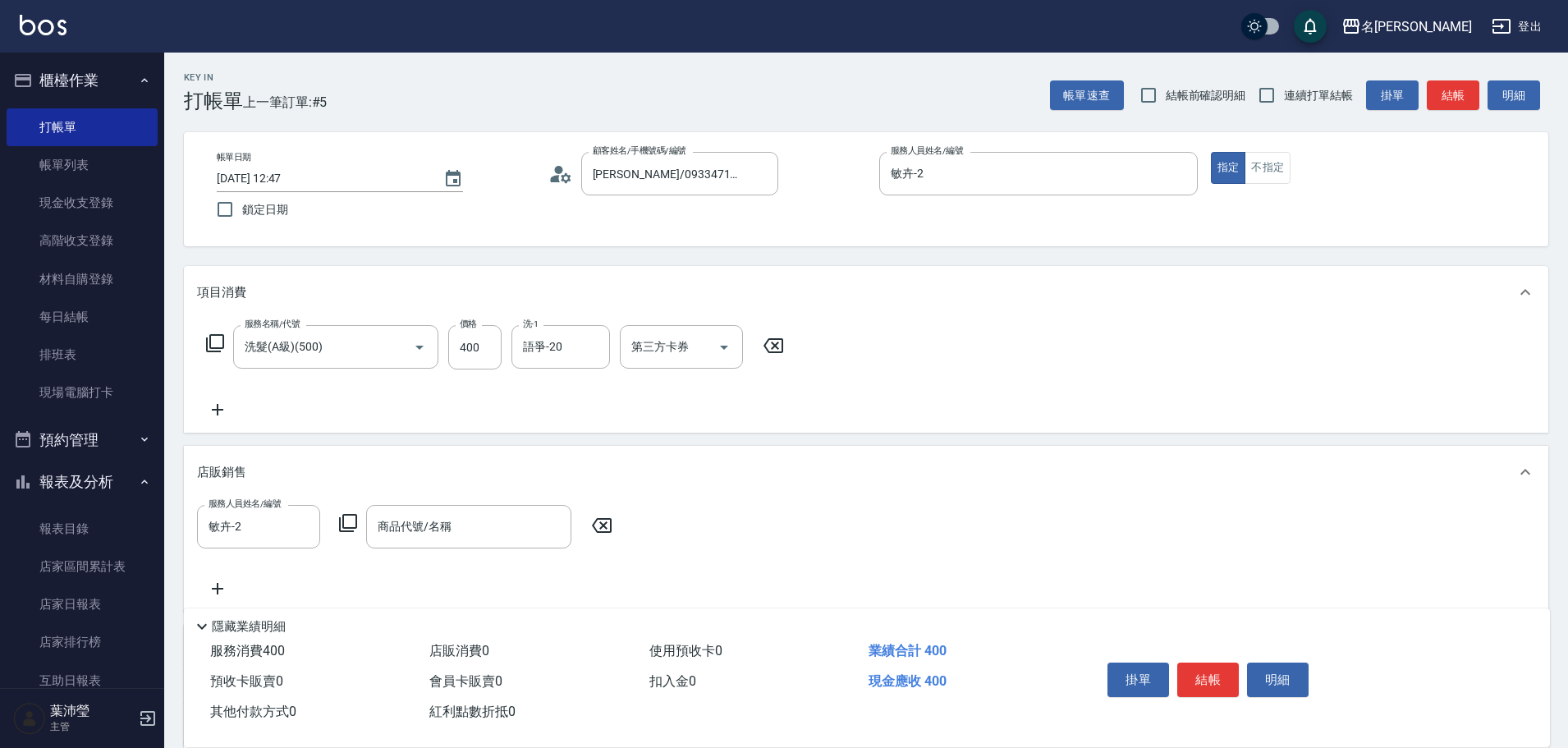
click at [351, 523] on icon at bounding box center [348, 523] width 20 height 20
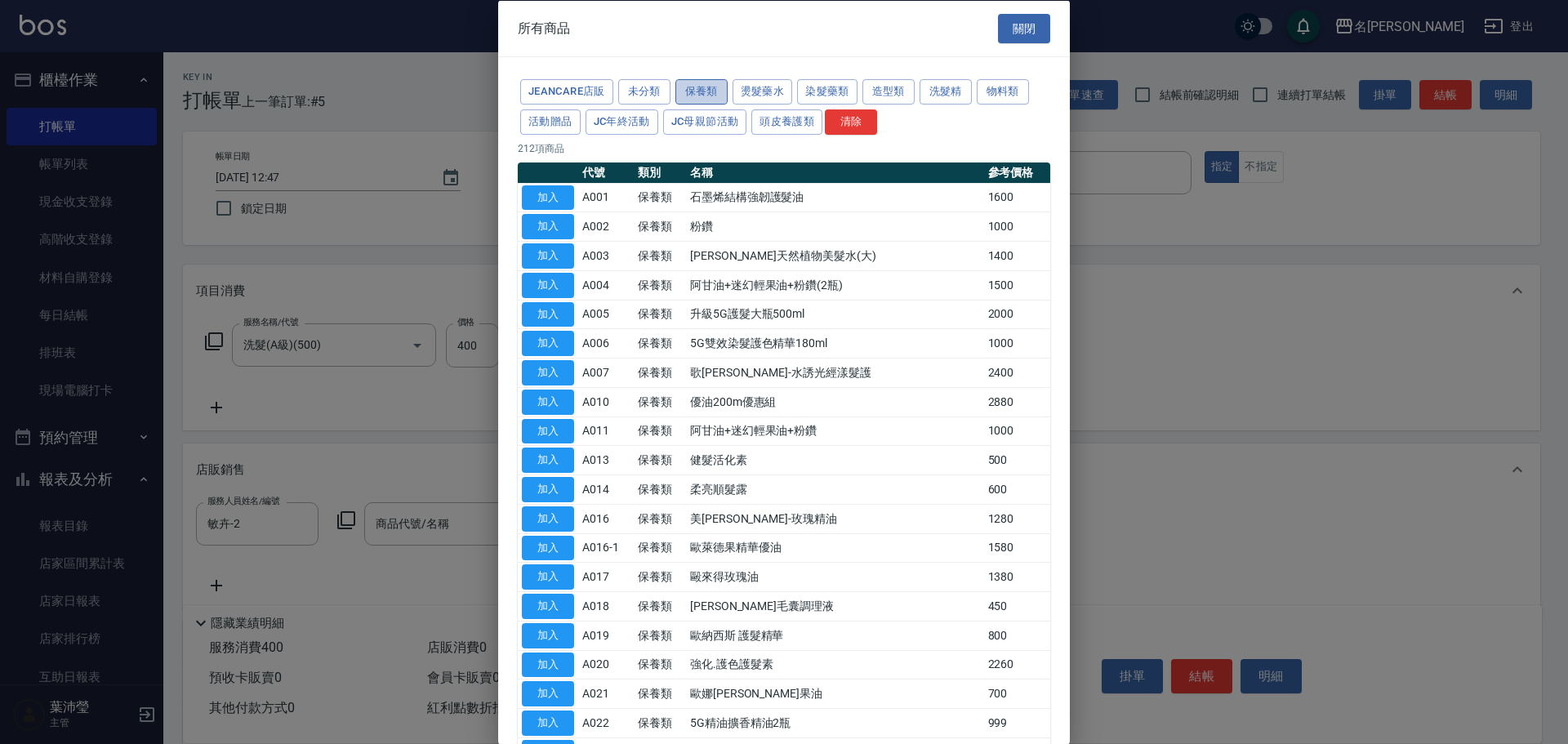
click at [708, 98] on button "保養類" at bounding box center [701, 91] width 52 height 25
click at [569, 311] on button "加入" at bounding box center [547, 314] width 52 height 25
type input "升級5G護髮大瓶500ml"
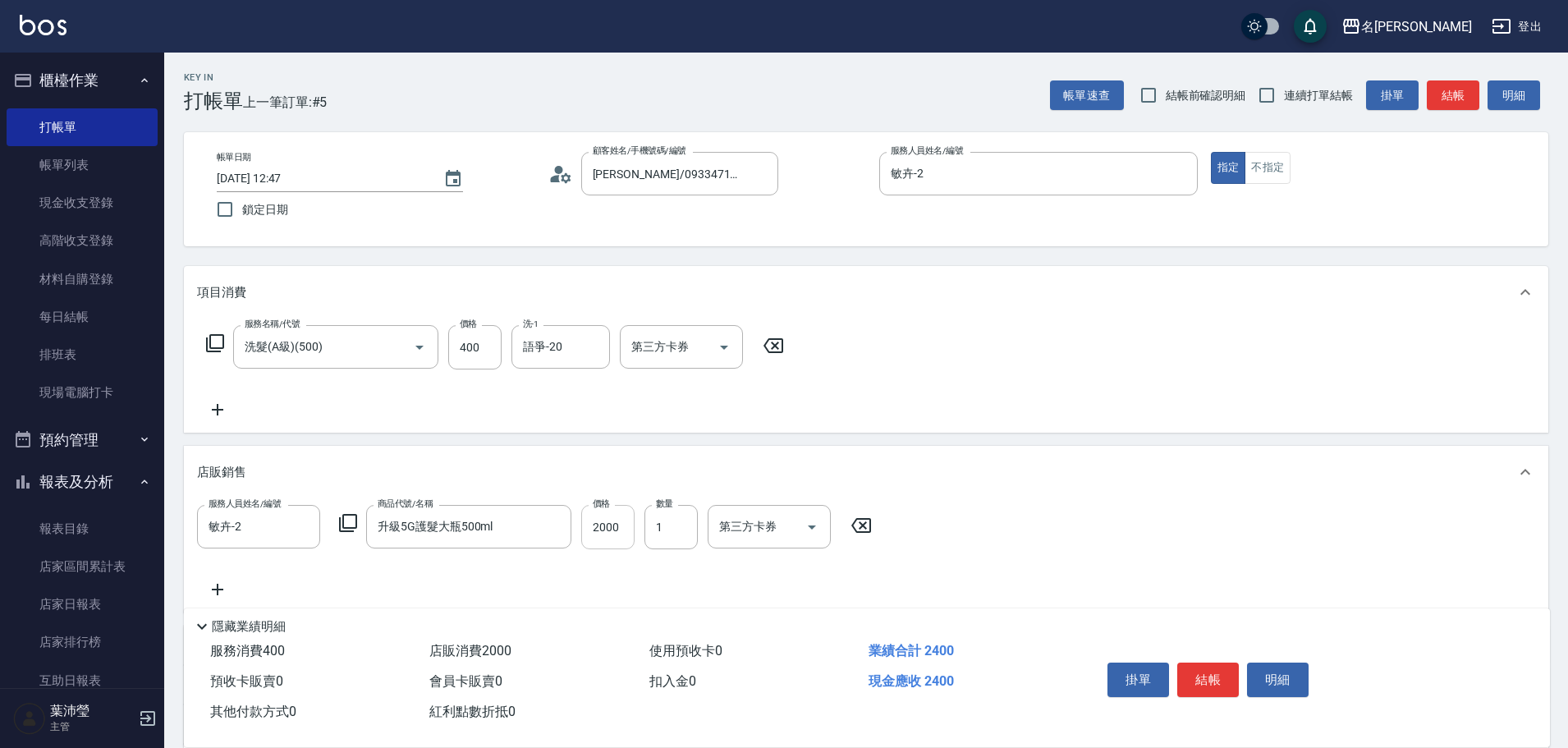
click at [622, 526] on input "2000" at bounding box center [608, 527] width 54 height 44
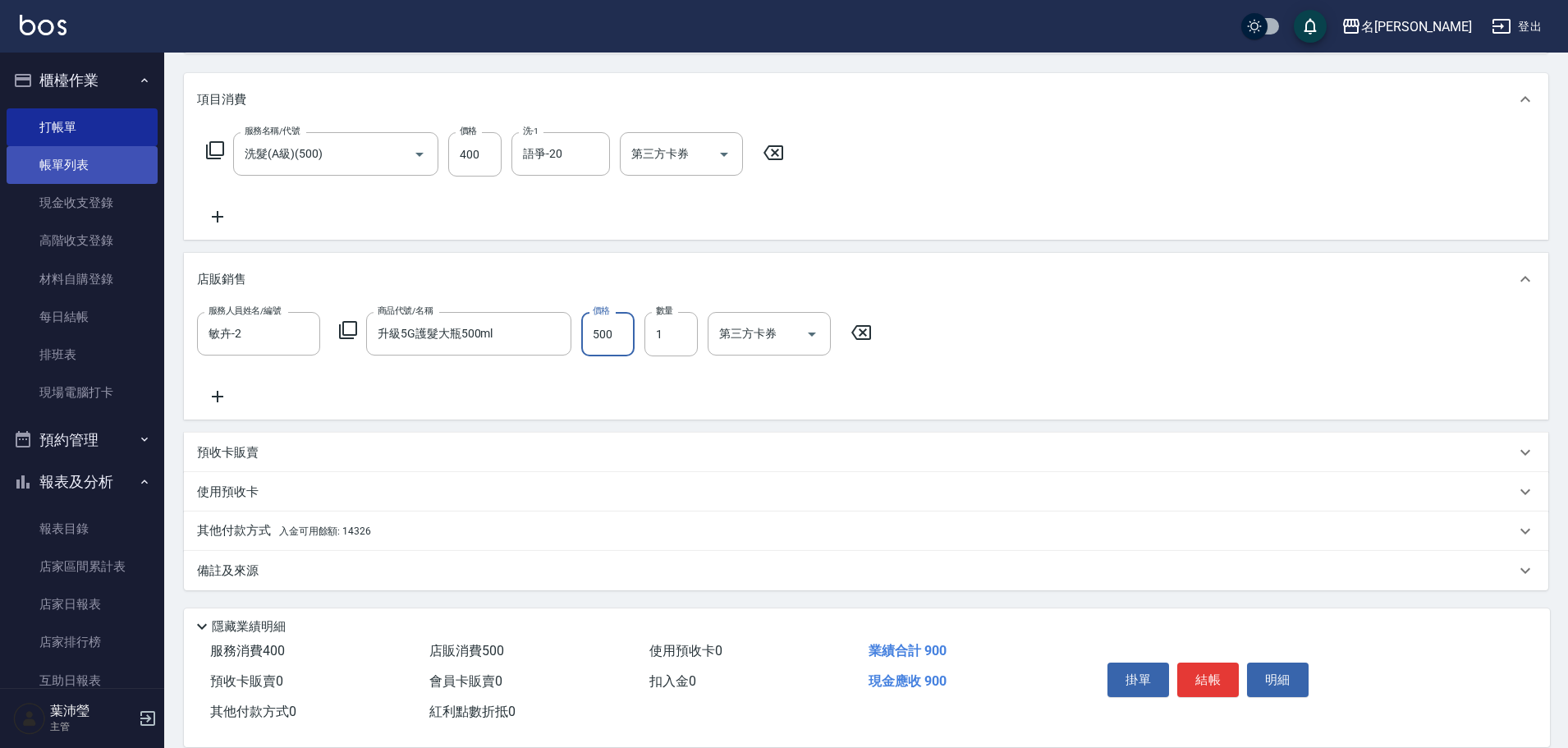
type input "500"
click at [93, 163] on link "帳單列表" at bounding box center [82, 165] width 151 height 38
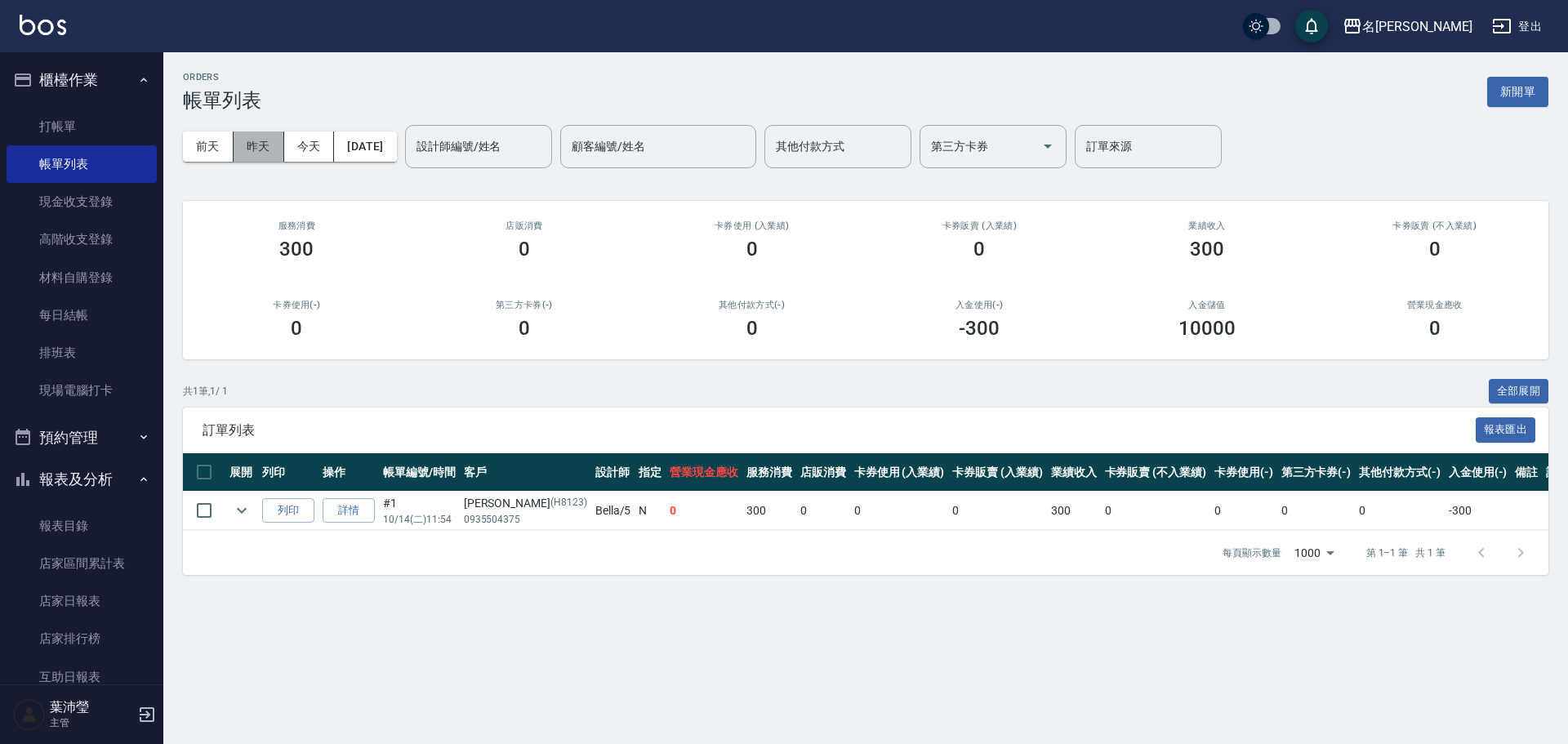
click at [259, 145] on button "昨天" at bounding box center [259, 146] width 51 height 30
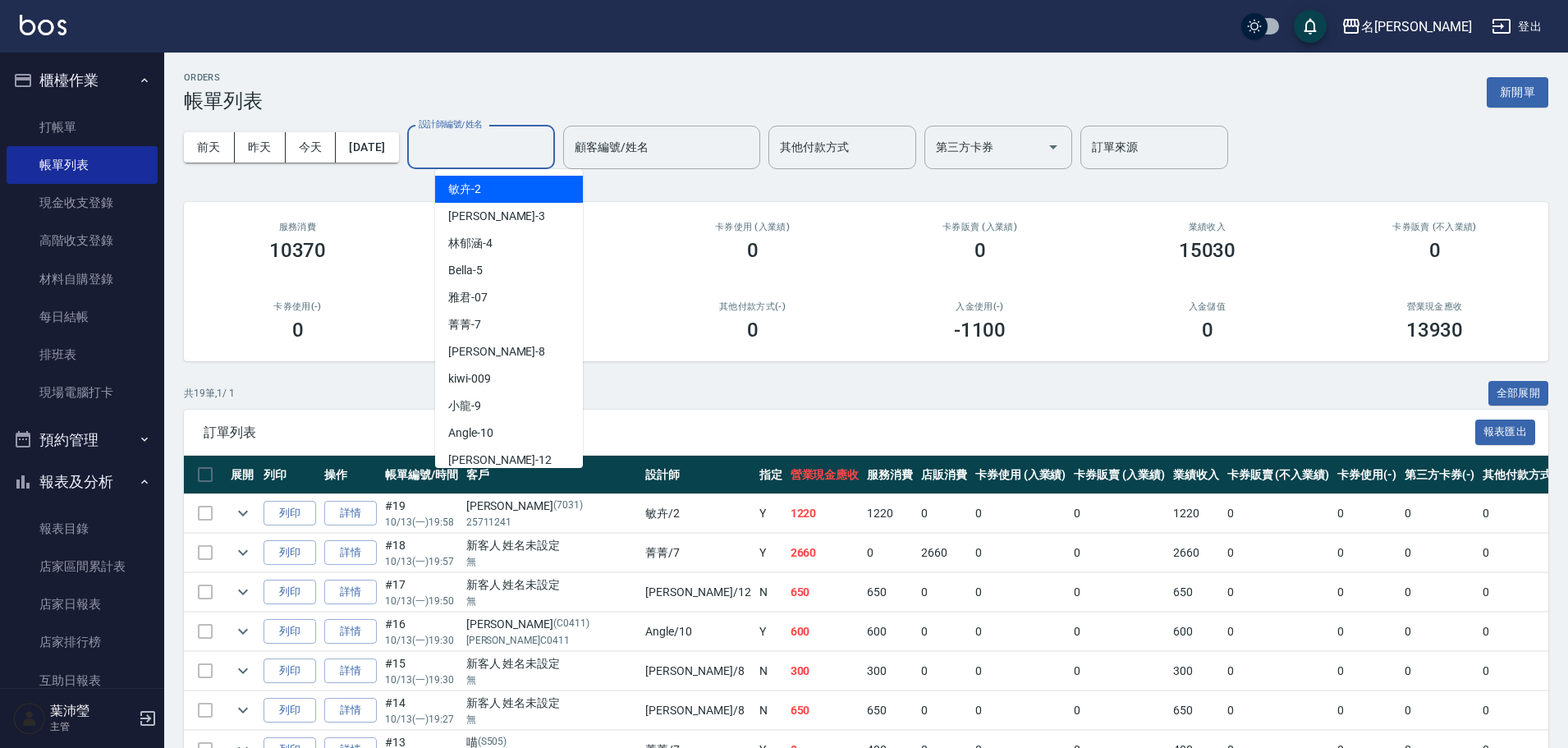
click at [511, 149] on input "設計師編號/姓名" at bounding box center [481, 147] width 133 height 29
click at [517, 430] on div "Angle -10" at bounding box center [509, 433] width 148 height 27
type input "Angle-10"
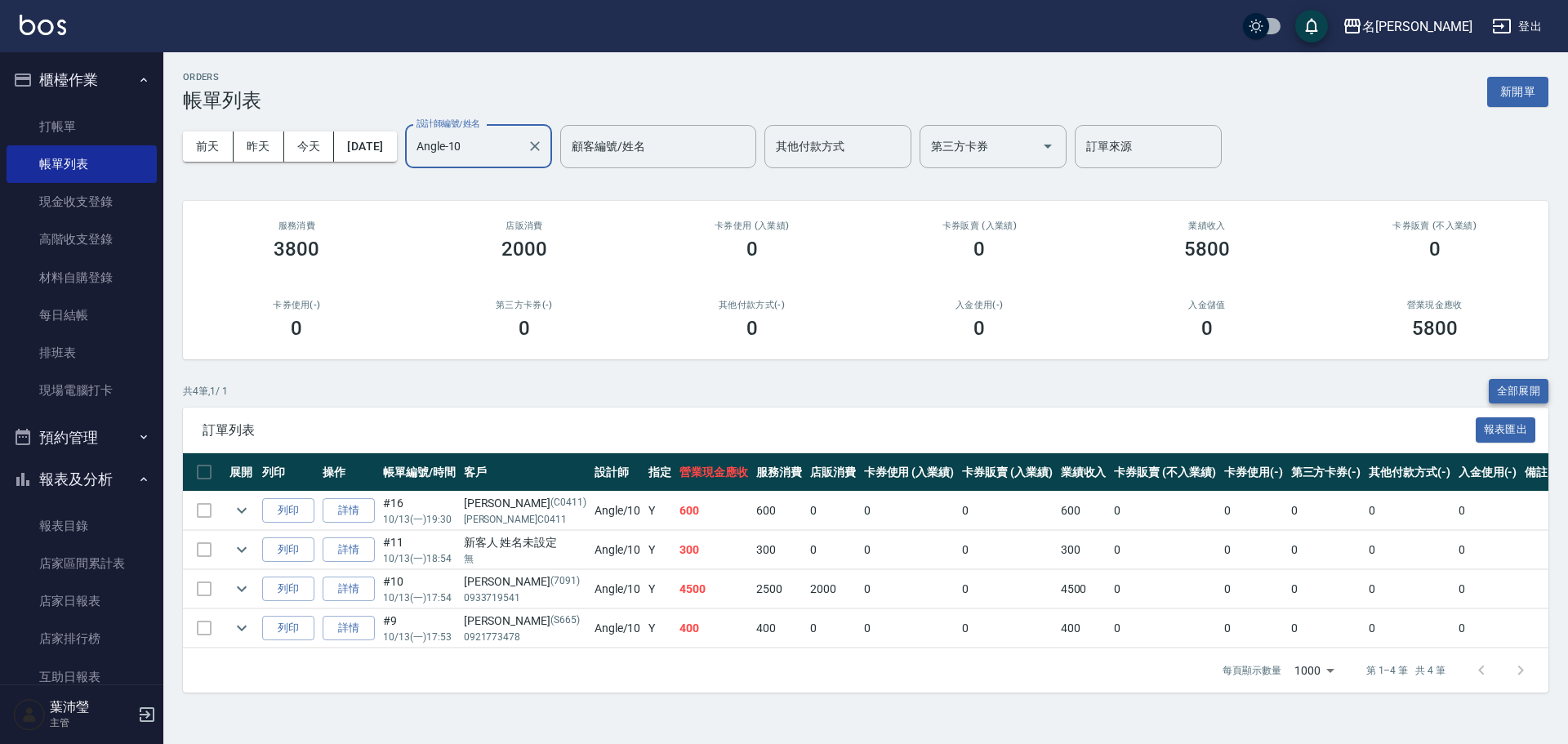
click at [1521, 389] on button "全部展開" at bounding box center [1519, 391] width 60 height 25
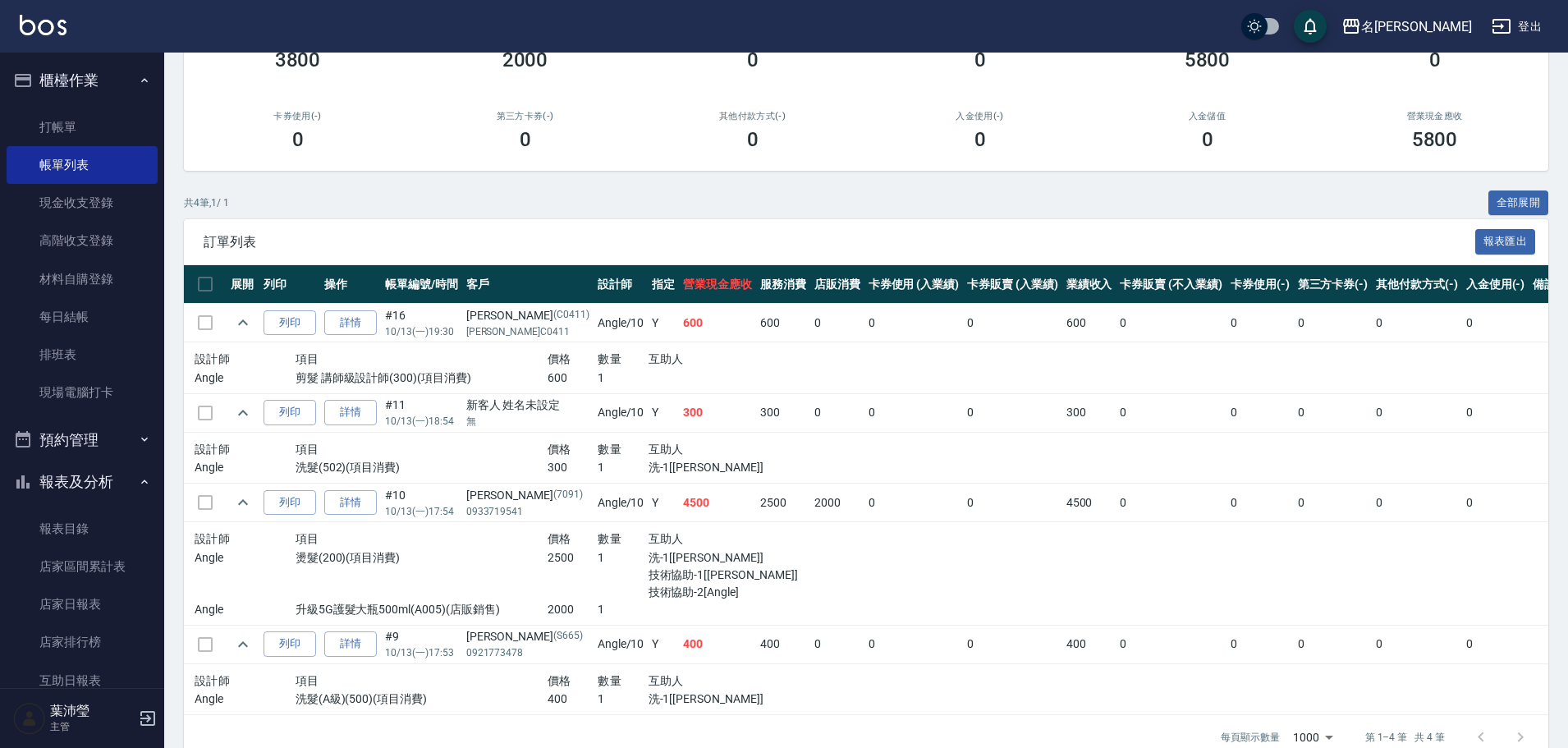
scroll to position [198, 0]
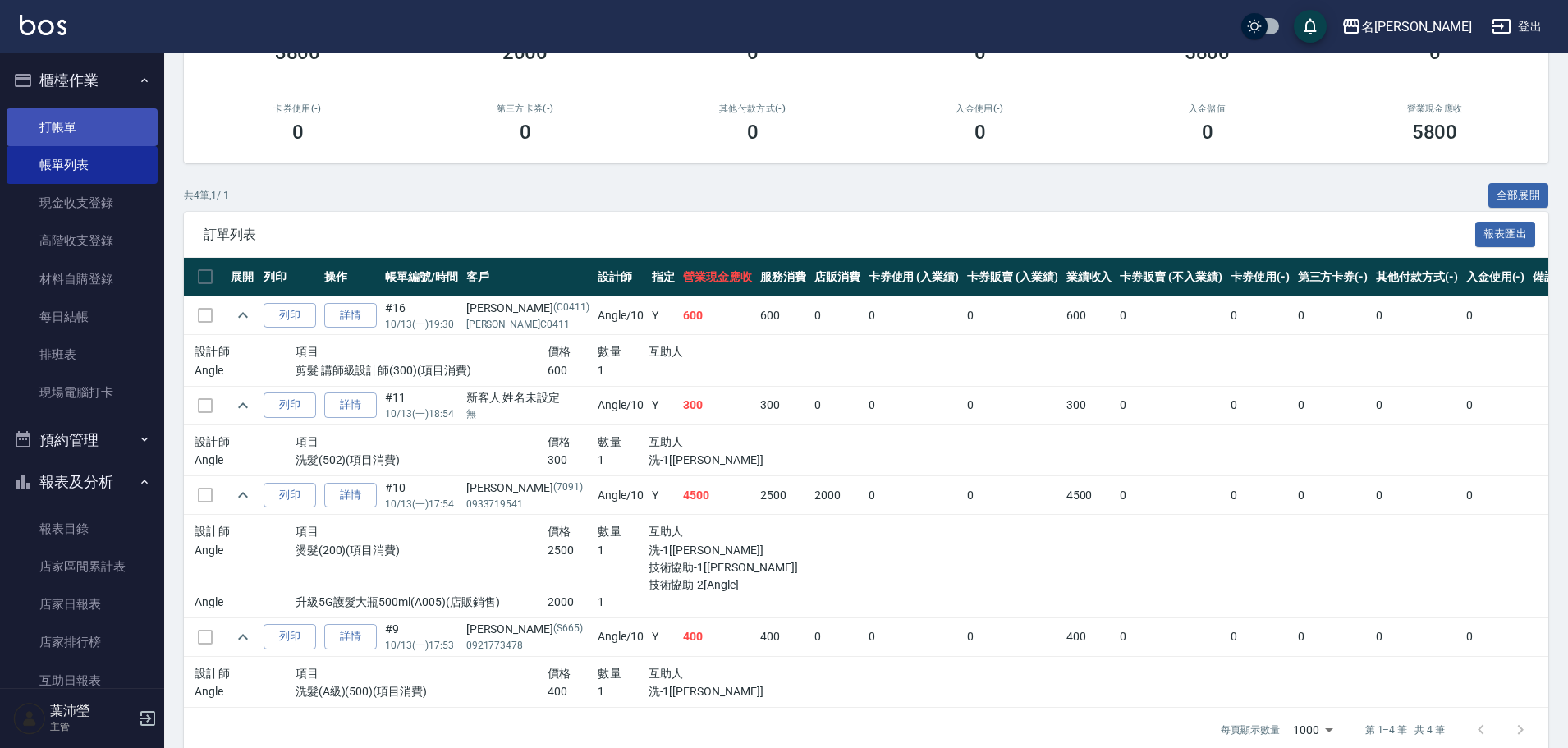
click at [74, 136] on link "打帳單" at bounding box center [82, 127] width 151 height 38
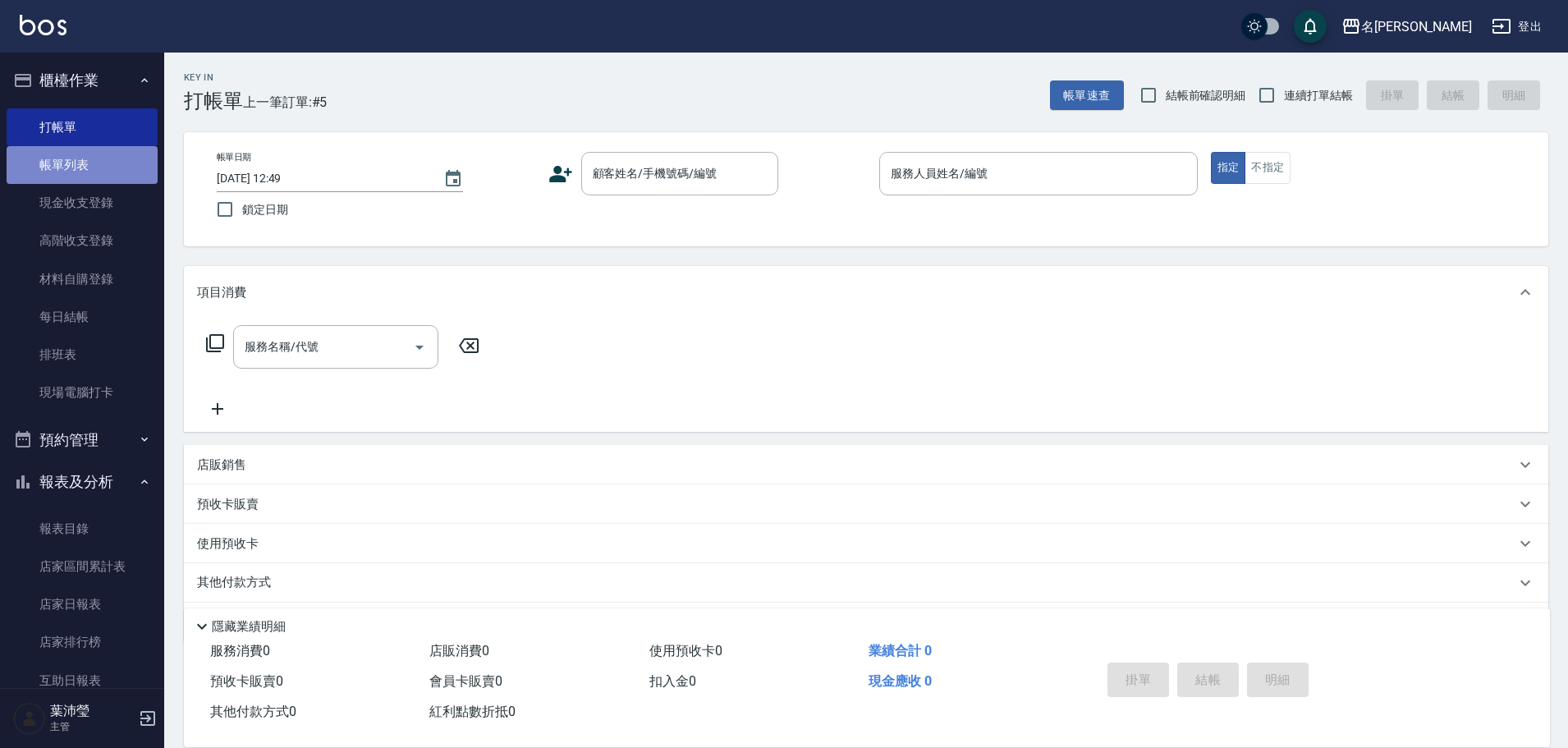
click at [84, 163] on link "帳單列表" at bounding box center [82, 165] width 151 height 38
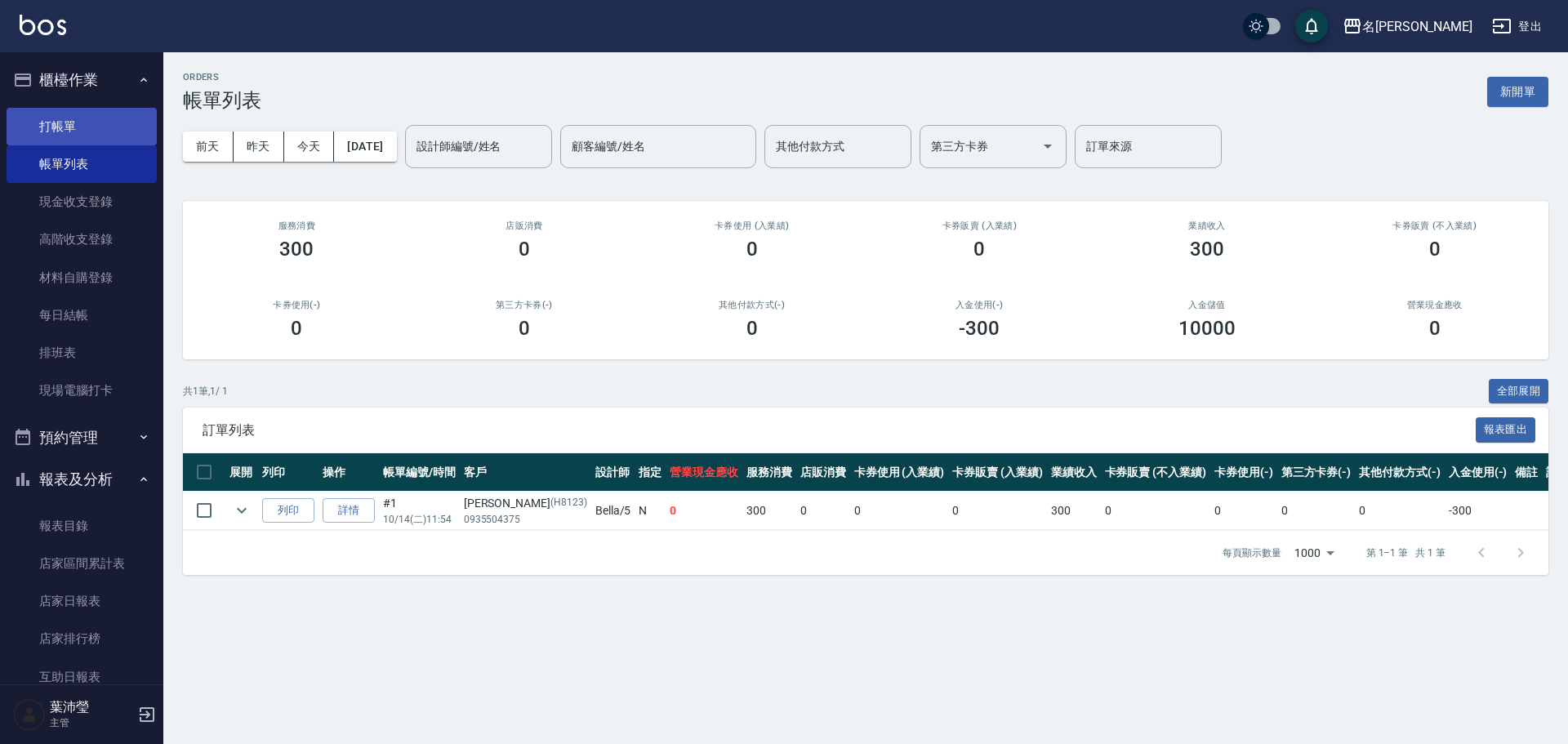
click at [91, 129] on link "打帳單" at bounding box center [82, 126] width 150 height 38
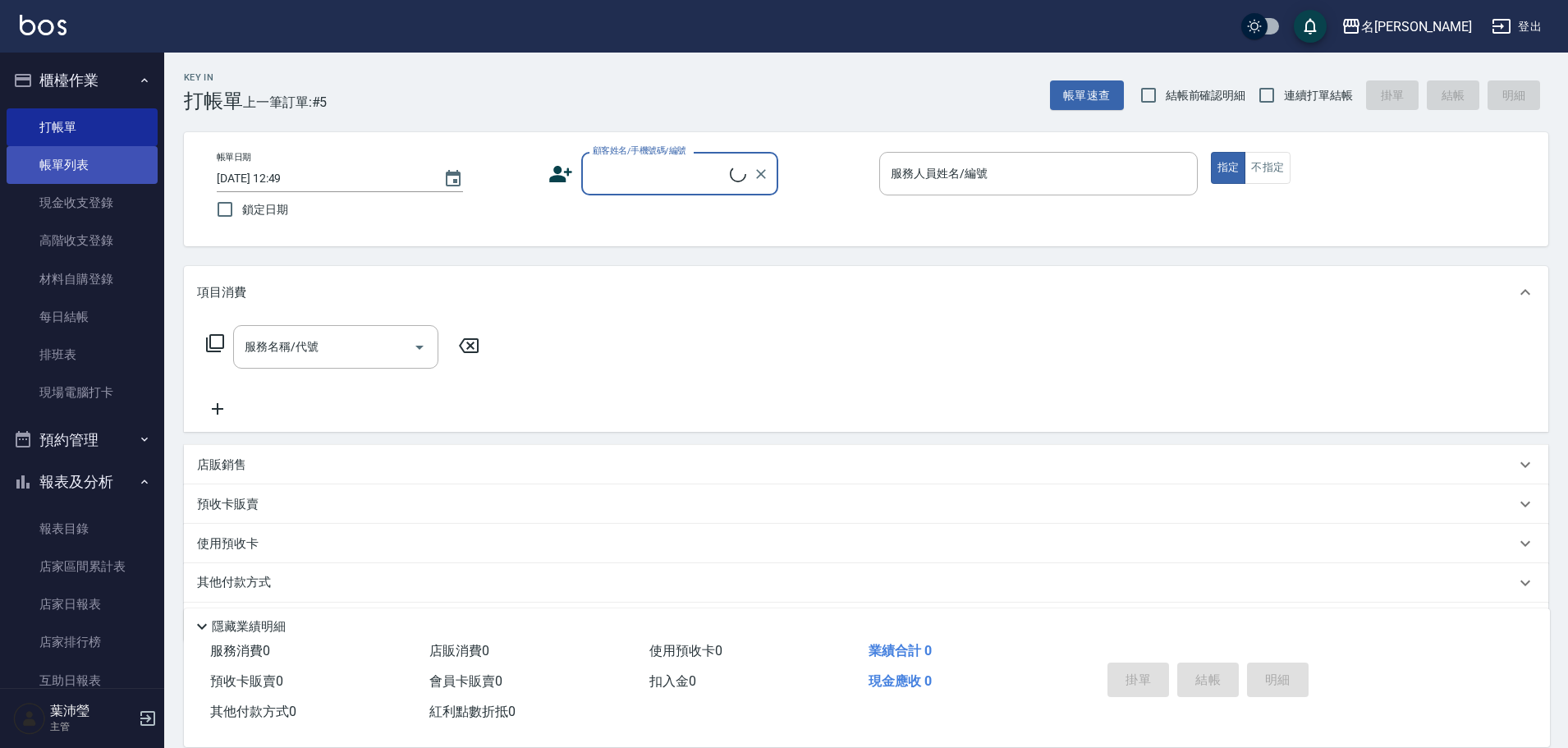
click at [89, 159] on link "帳單列表" at bounding box center [82, 165] width 151 height 38
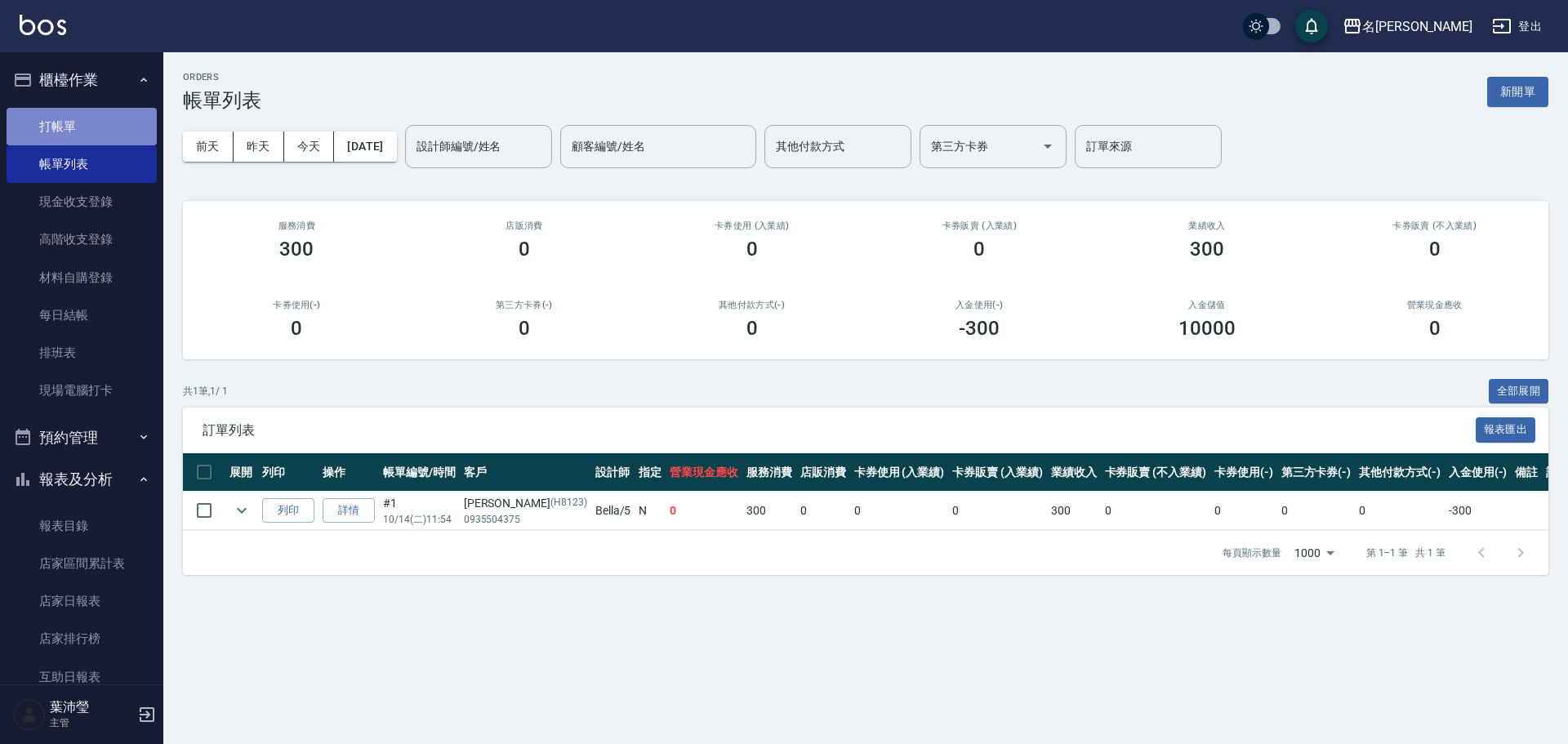
click at [81, 124] on link "打帳單" at bounding box center [82, 126] width 150 height 38
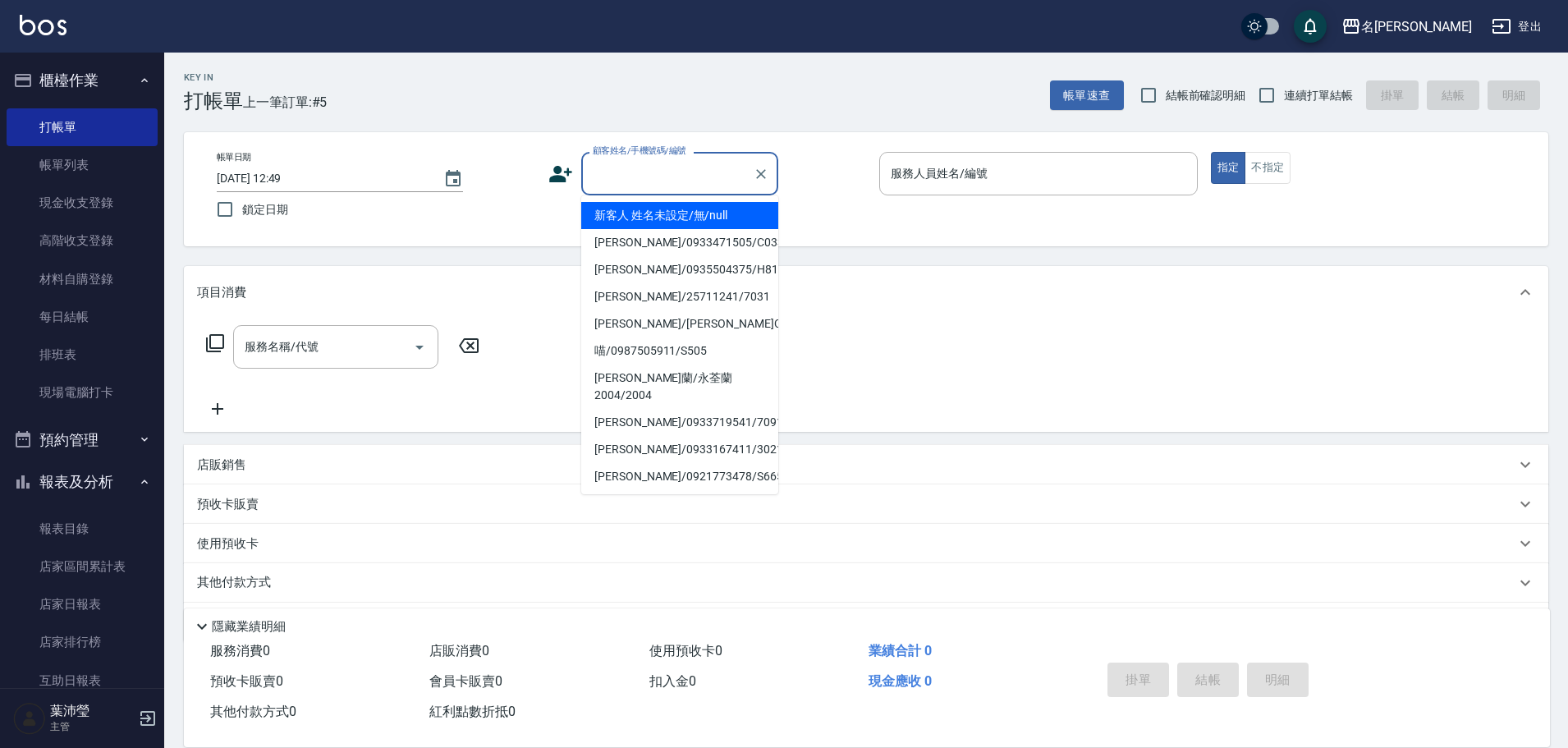
click at [624, 183] on input "顧客姓名/手機號碼/編號" at bounding box center [668, 173] width 157 height 29
click at [632, 240] on li "[PERSON_NAME]/0933471505/C0336" at bounding box center [680, 242] width 197 height 27
type input "[PERSON_NAME]/0933471505/C0336"
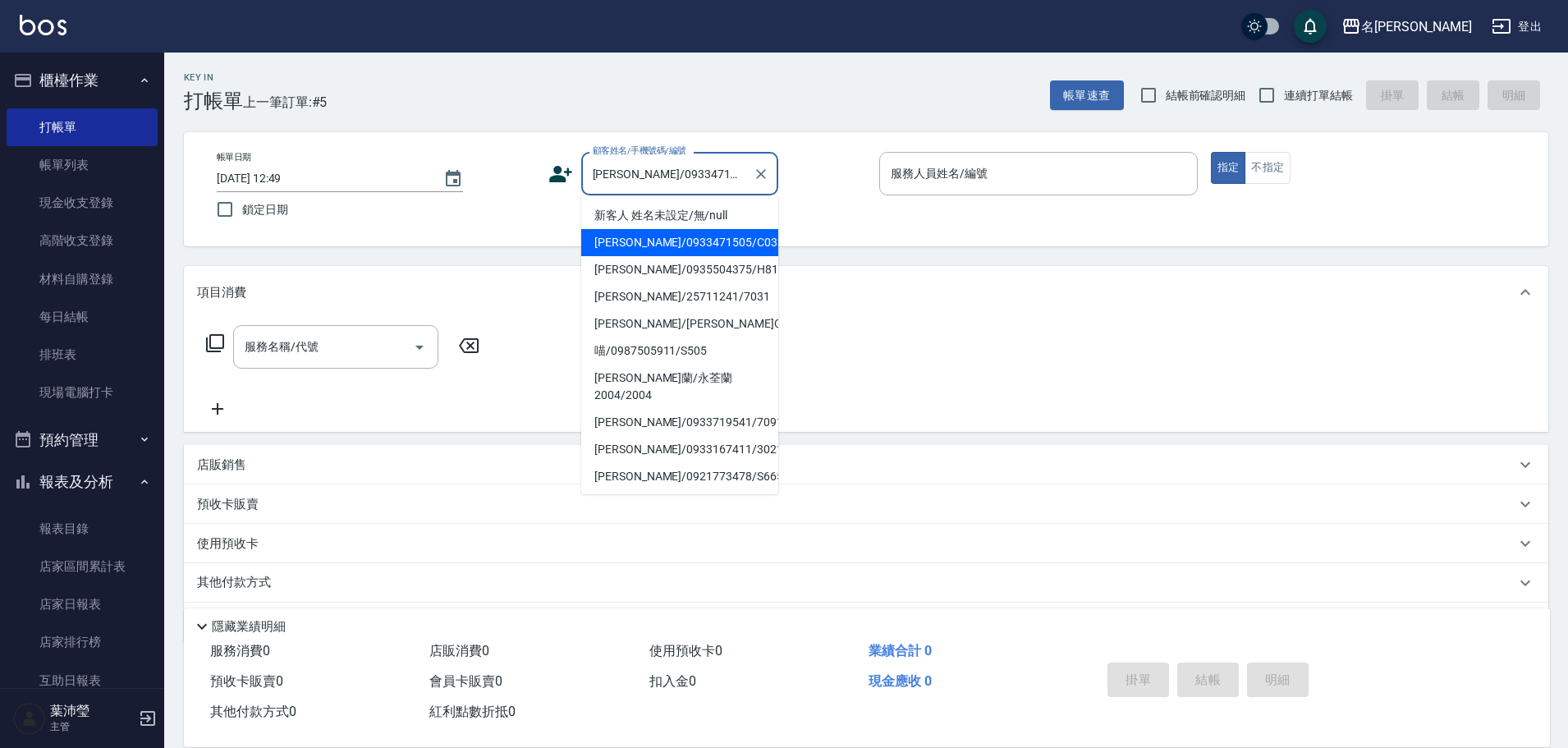
type input "敏卉-2"
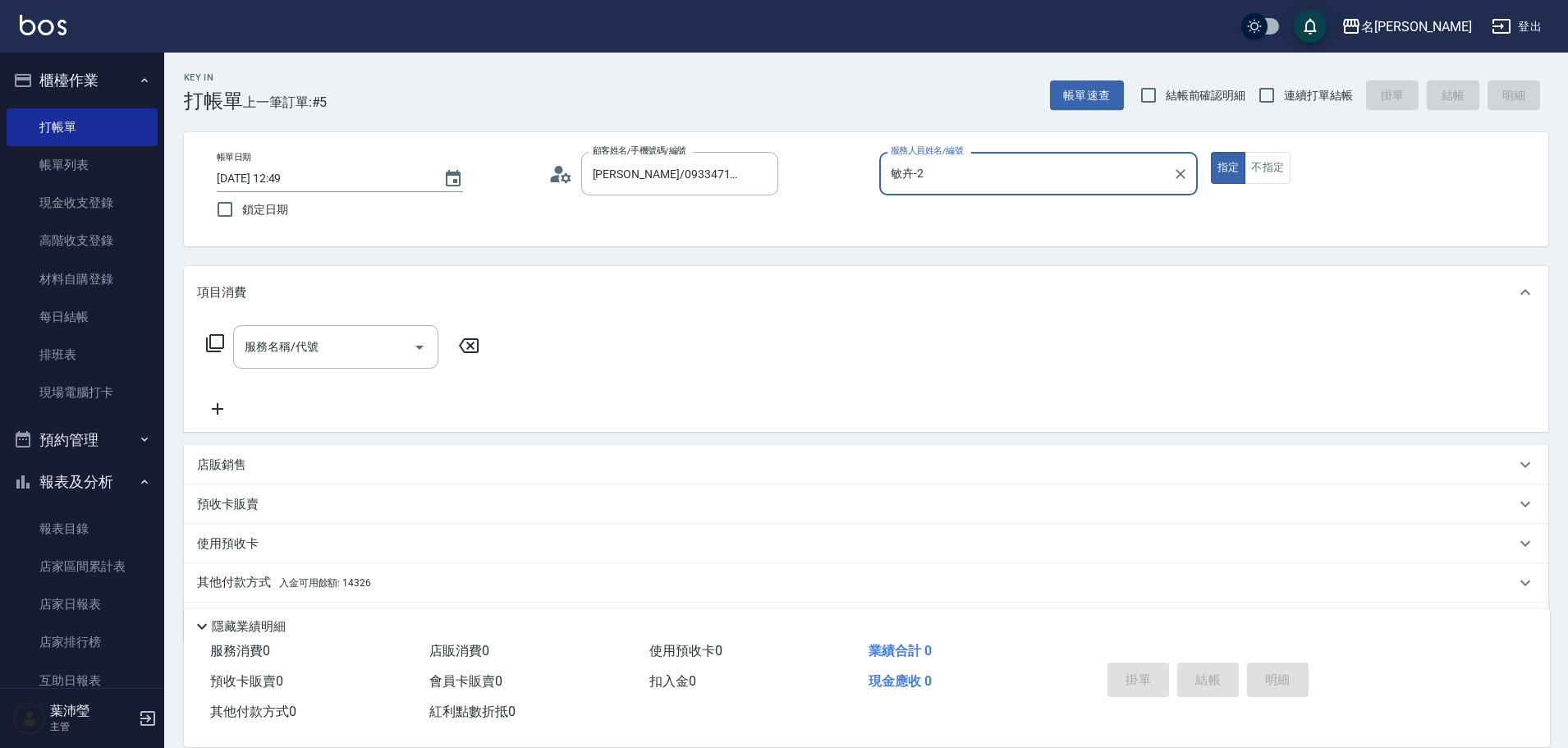
click at [215, 339] on icon at bounding box center [215, 343] width 20 height 20
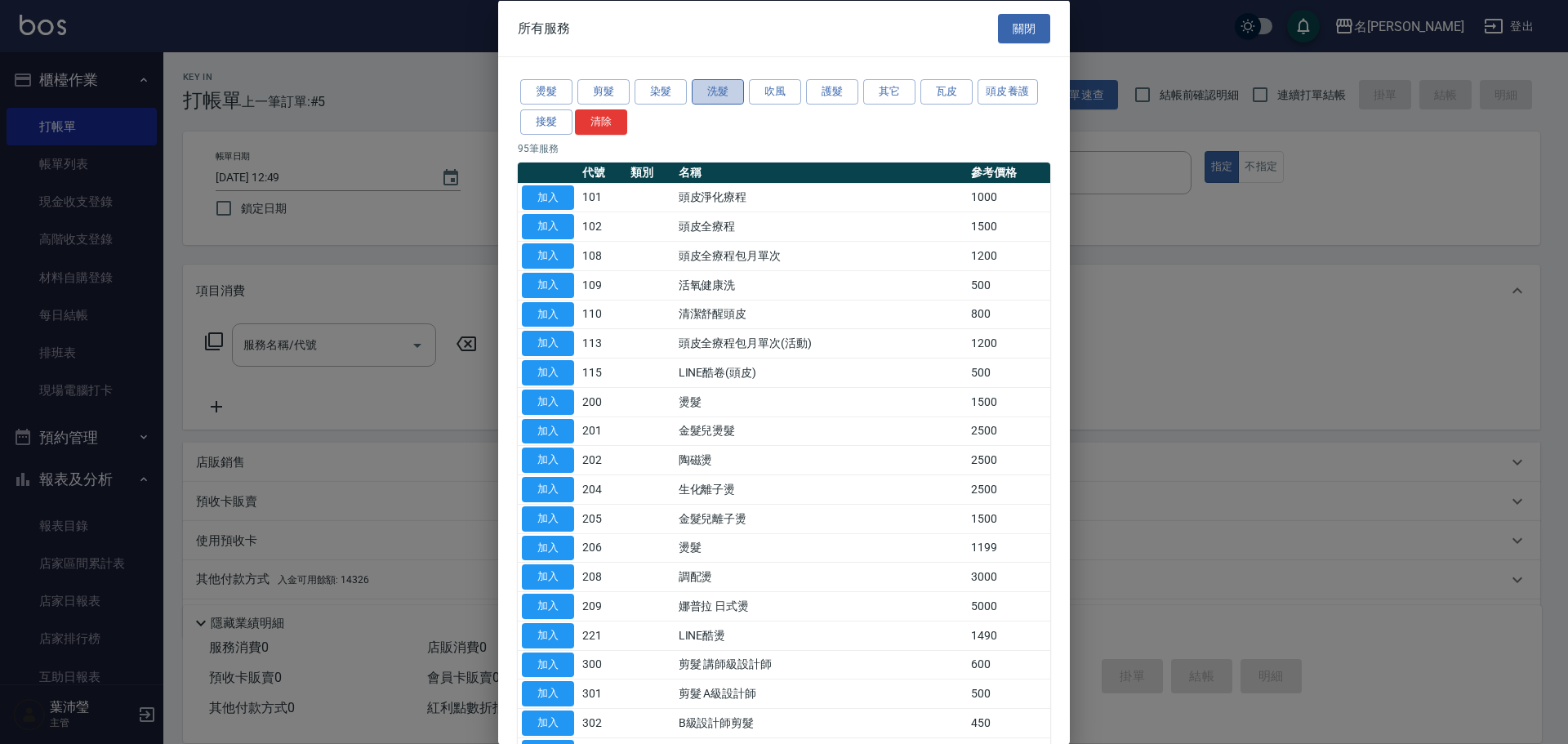
click at [723, 90] on button "洗髮" at bounding box center [717, 91] width 52 height 25
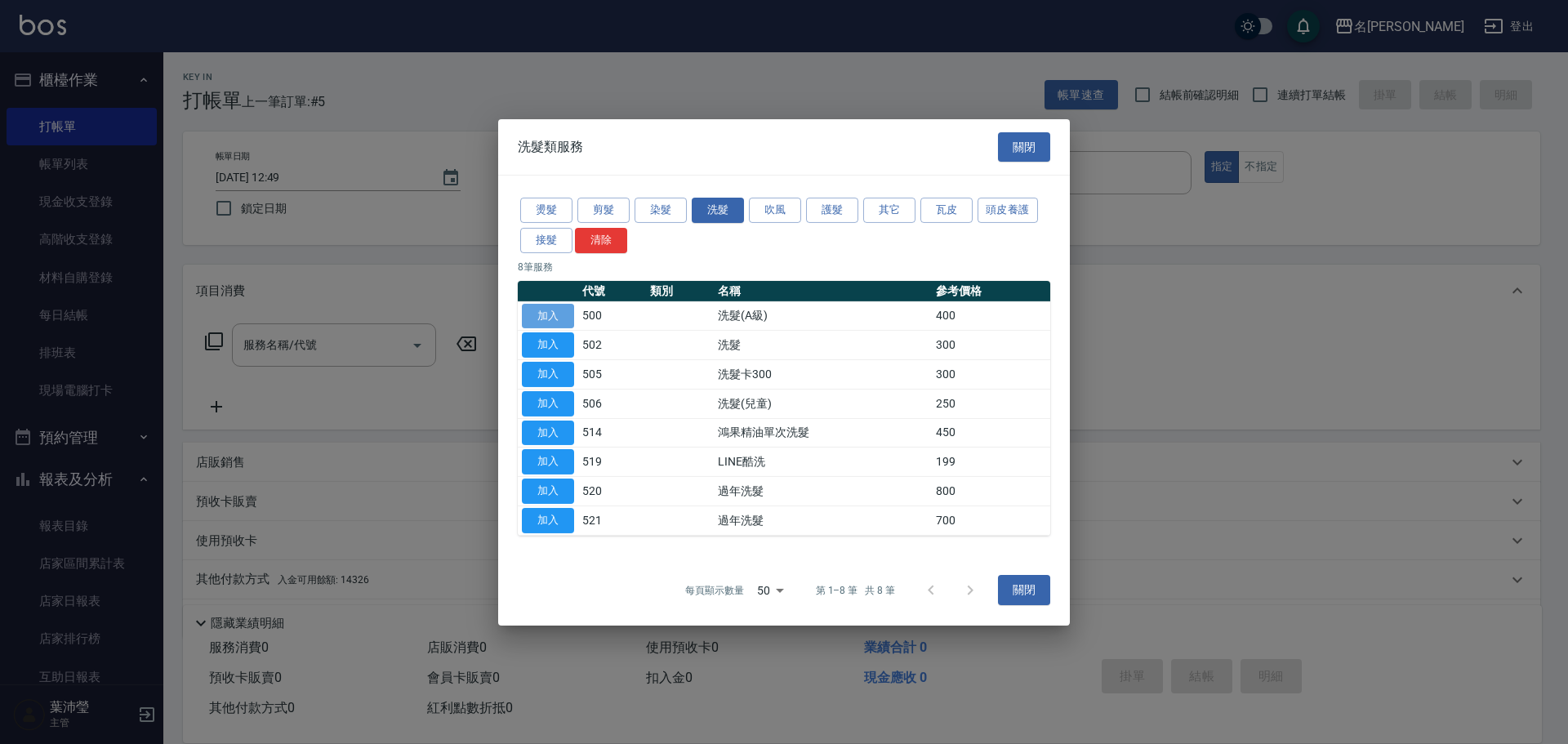
click at [544, 305] on button "加入" at bounding box center [547, 315] width 52 height 25
type input "洗髮(A級)(500)"
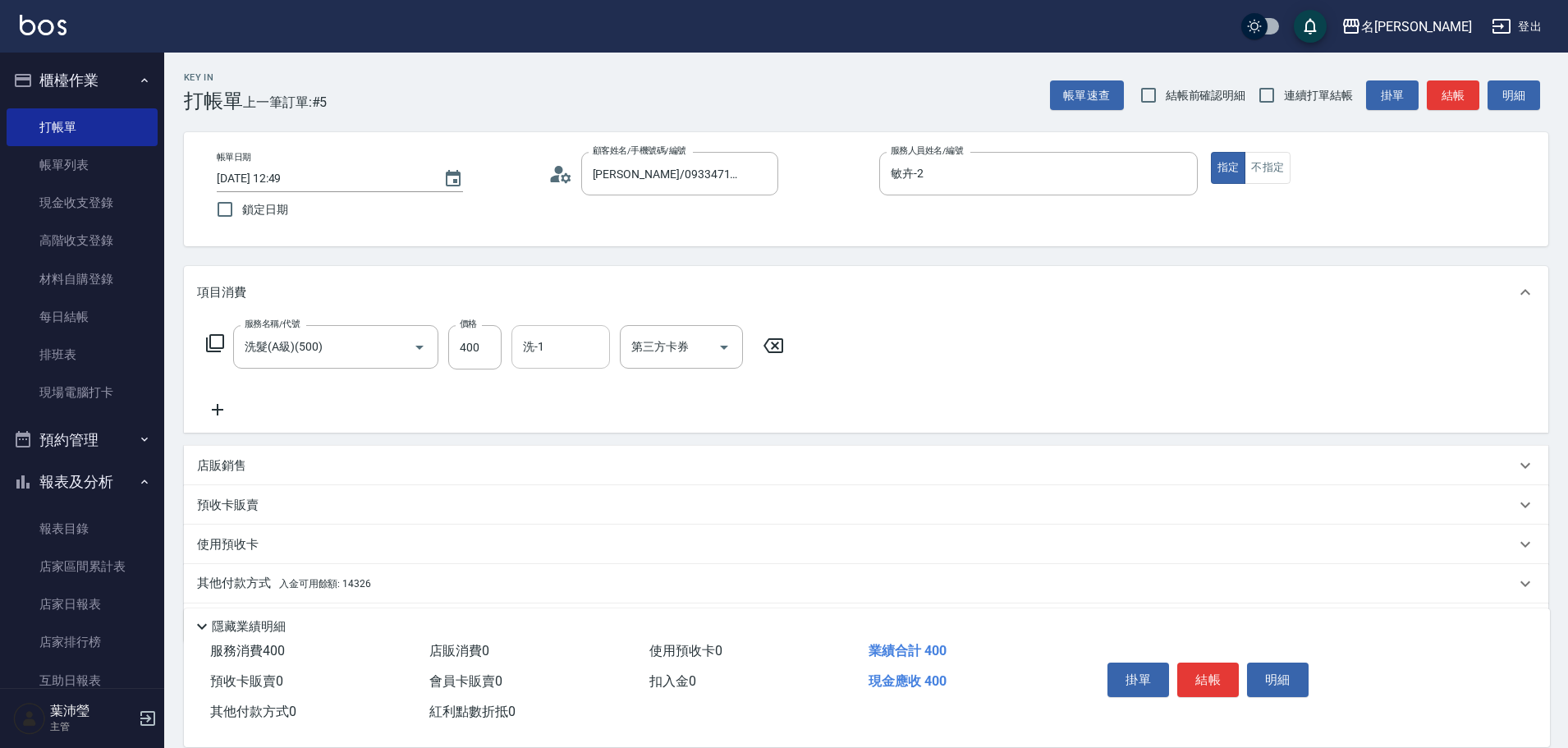
click at [564, 340] on input "洗-1" at bounding box center [561, 346] width 84 height 29
drag, startPoint x: 570, startPoint y: 397, endPoint x: 285, endPoint y: 320, distance: 295.2
click at [569, 397] on div "語爭 -20" at bounding box center [561, 388] width 98 height 27
type input "語爭-20"
click at [212, 340] on icon at bounding box center [215, 343] width 20 height 20
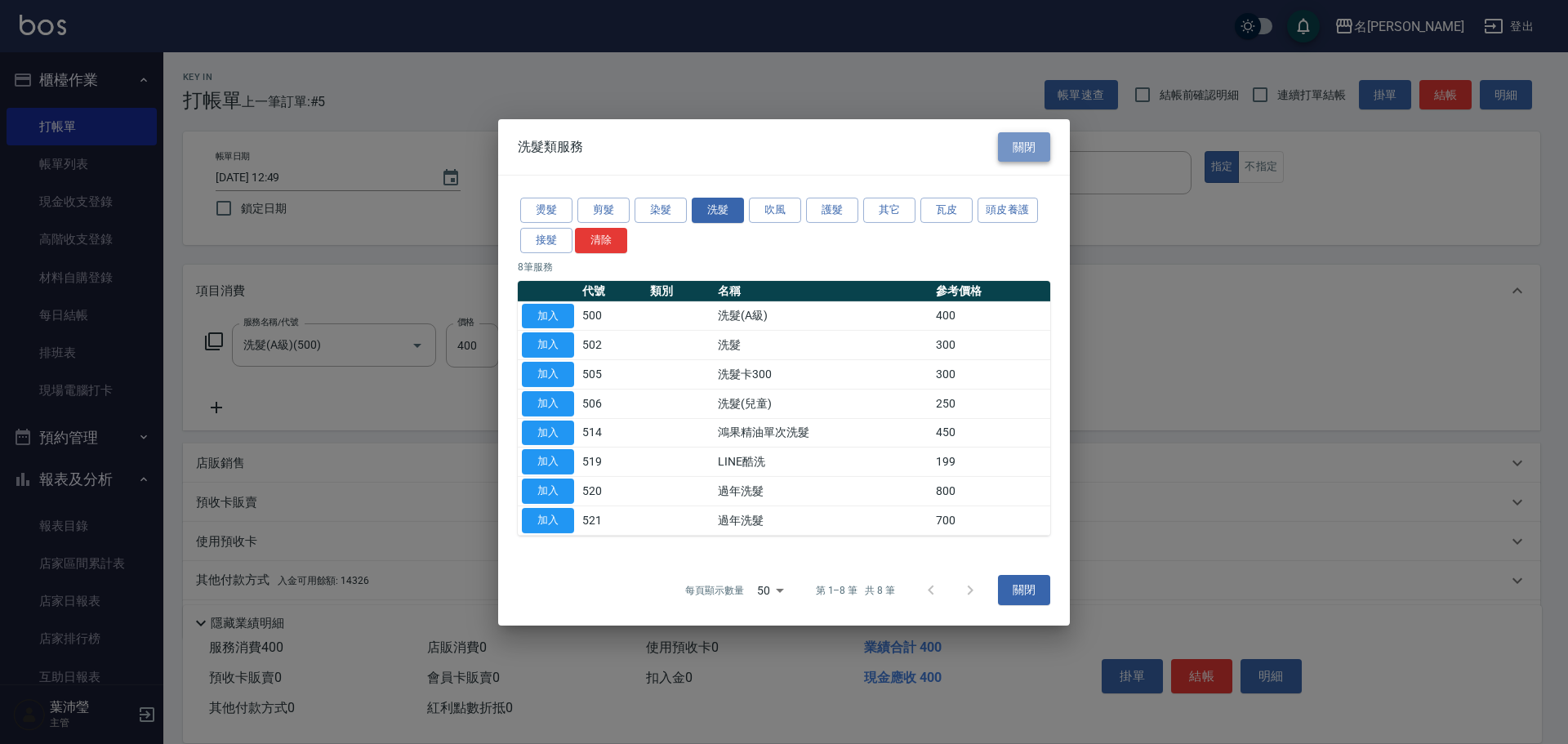
drag, startPoint x: 1031, startPoint y: 140, endPoint x: 1011, endPoint y: 149, distance: 21.9
click at [1028, 140] on button "關閉" at bounding box center [1024, 146] width 52 height 30
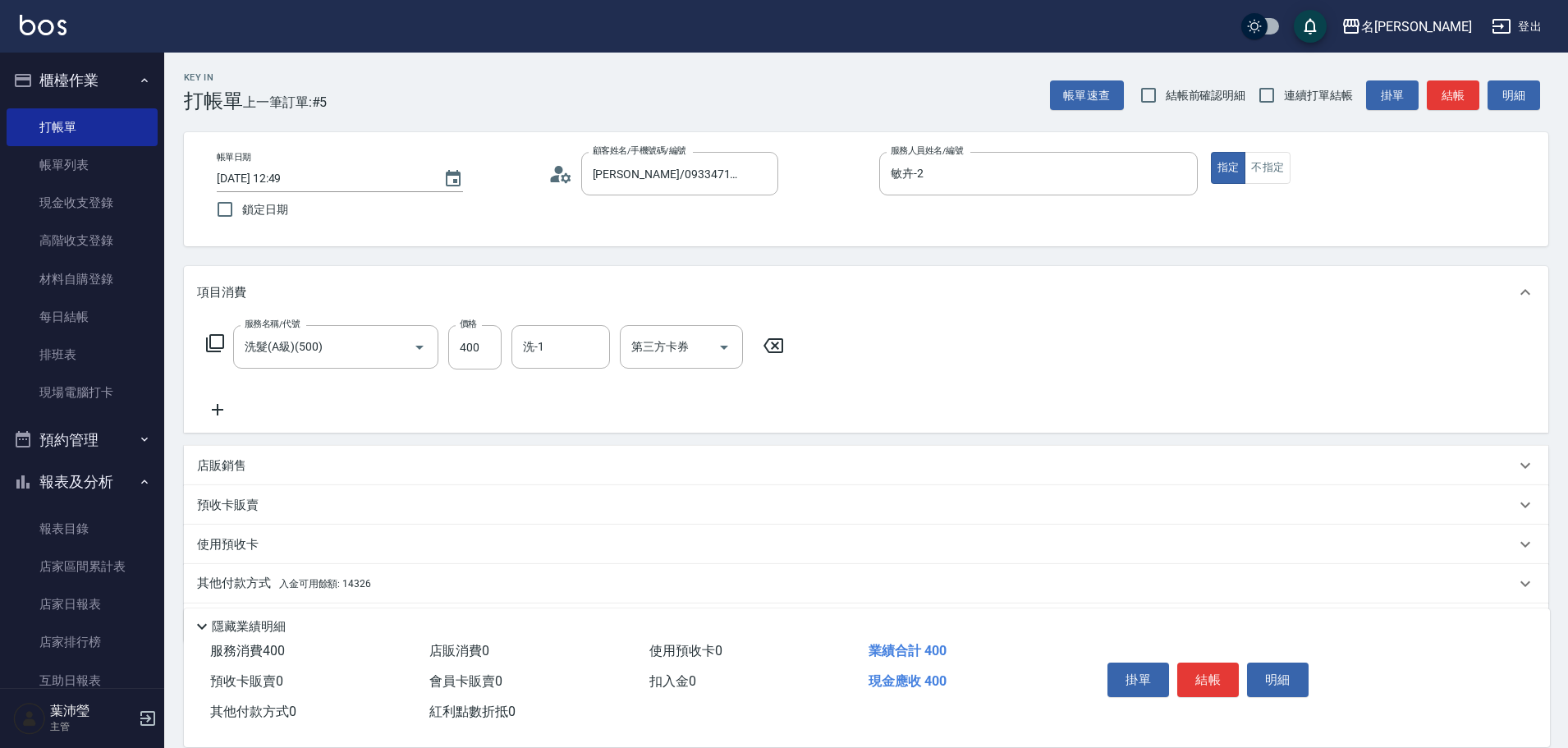
click at [224, 453] on div "店販銷售" at bounding box center [867, 466] width 1365 height 40
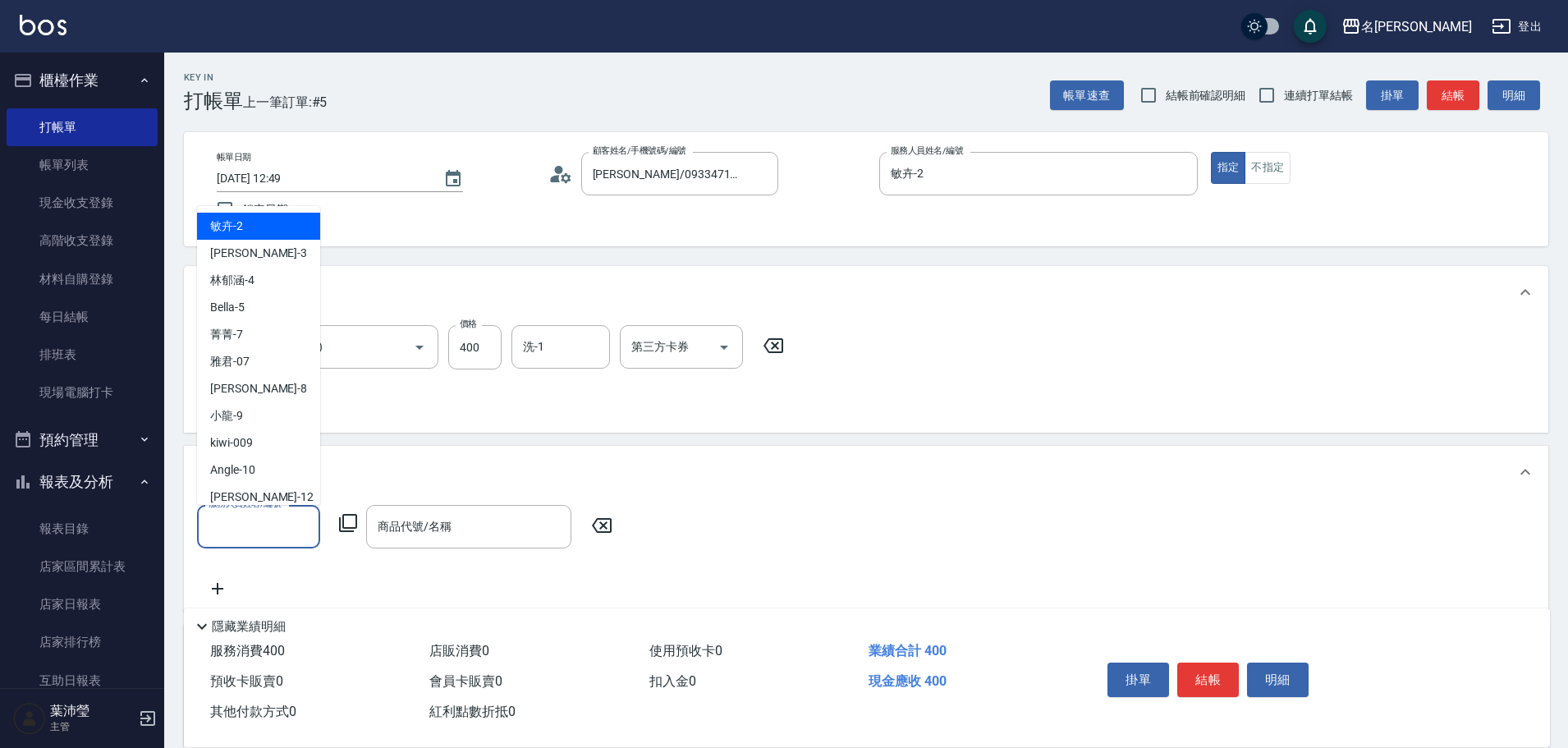
click at [237, 536] on input "服務人員姓名/編號" at bounding box center [258, 526] width 108 height 29
click at [282, 225] on div "敏卉 -2" at bounding box center [258, 225] width 124 height 27
type input "敏卉-2"
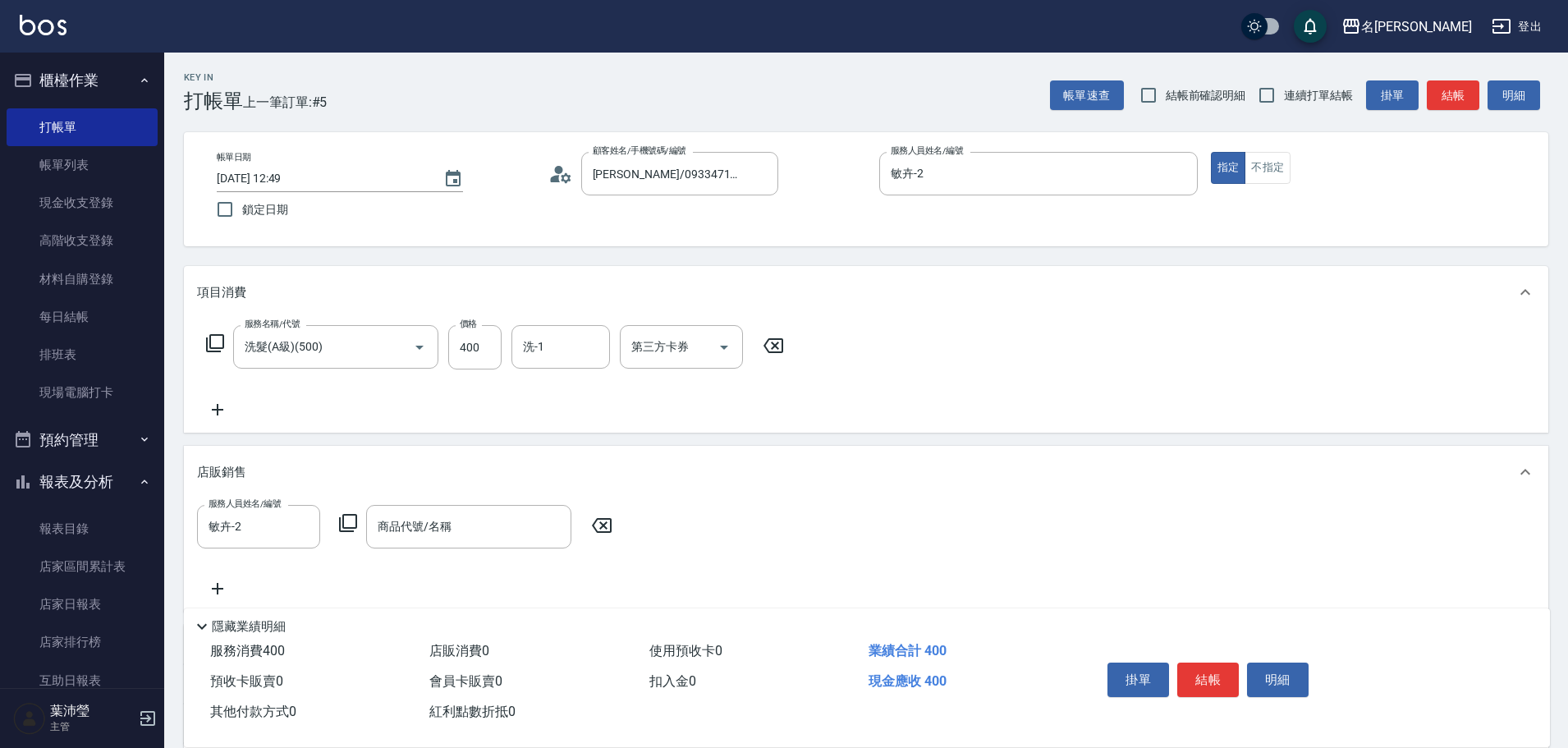
click at [346, 522] on icon at bounding box center [348, 523] width 20 height 20
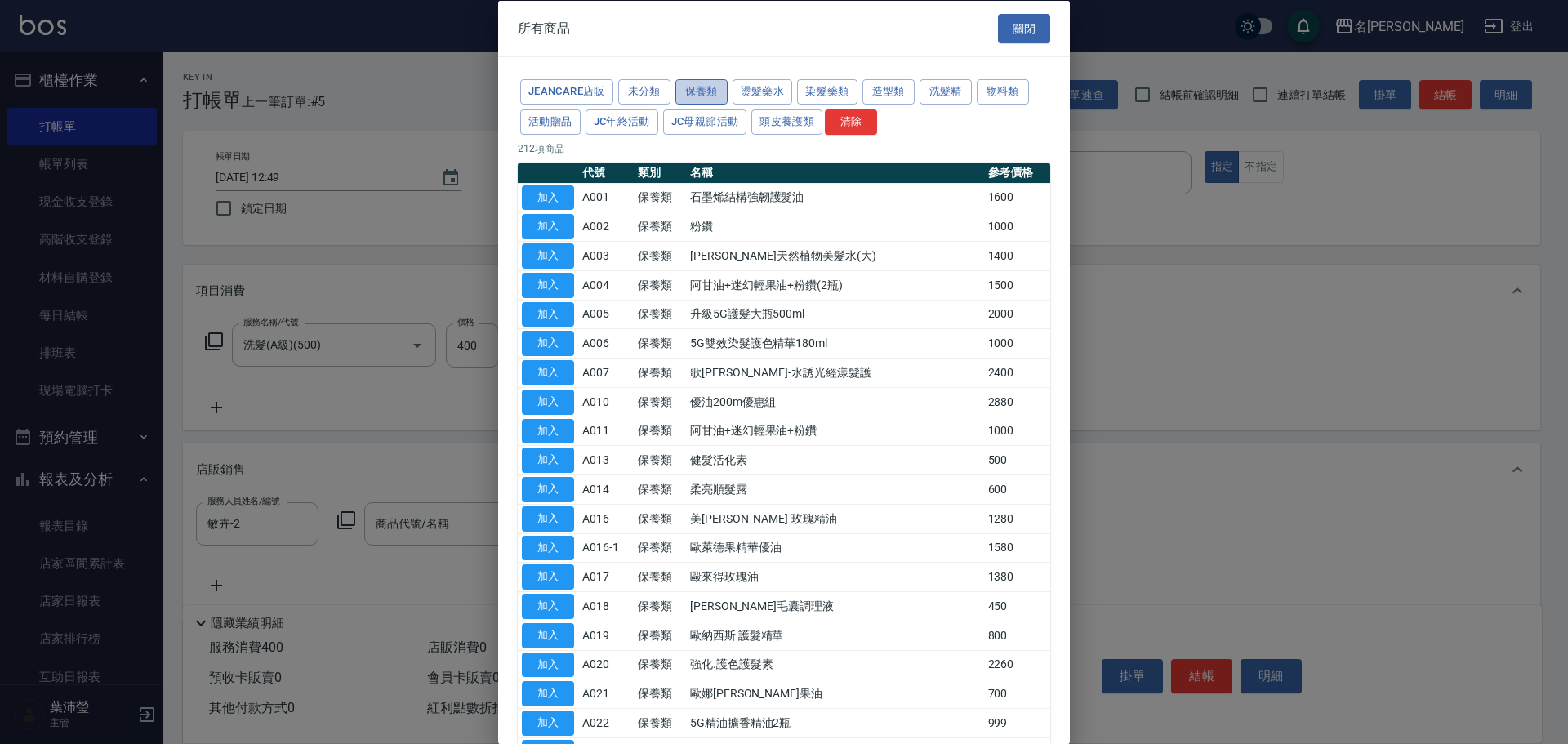
click at [702, 88] on button "保養類" at bounding box center [701, 91] width 52 height 25
click at [561, 311] on button "加入" at bounding box center [547, 314] width 52 height 25
type input "升級5G護髮大瓶500ml"
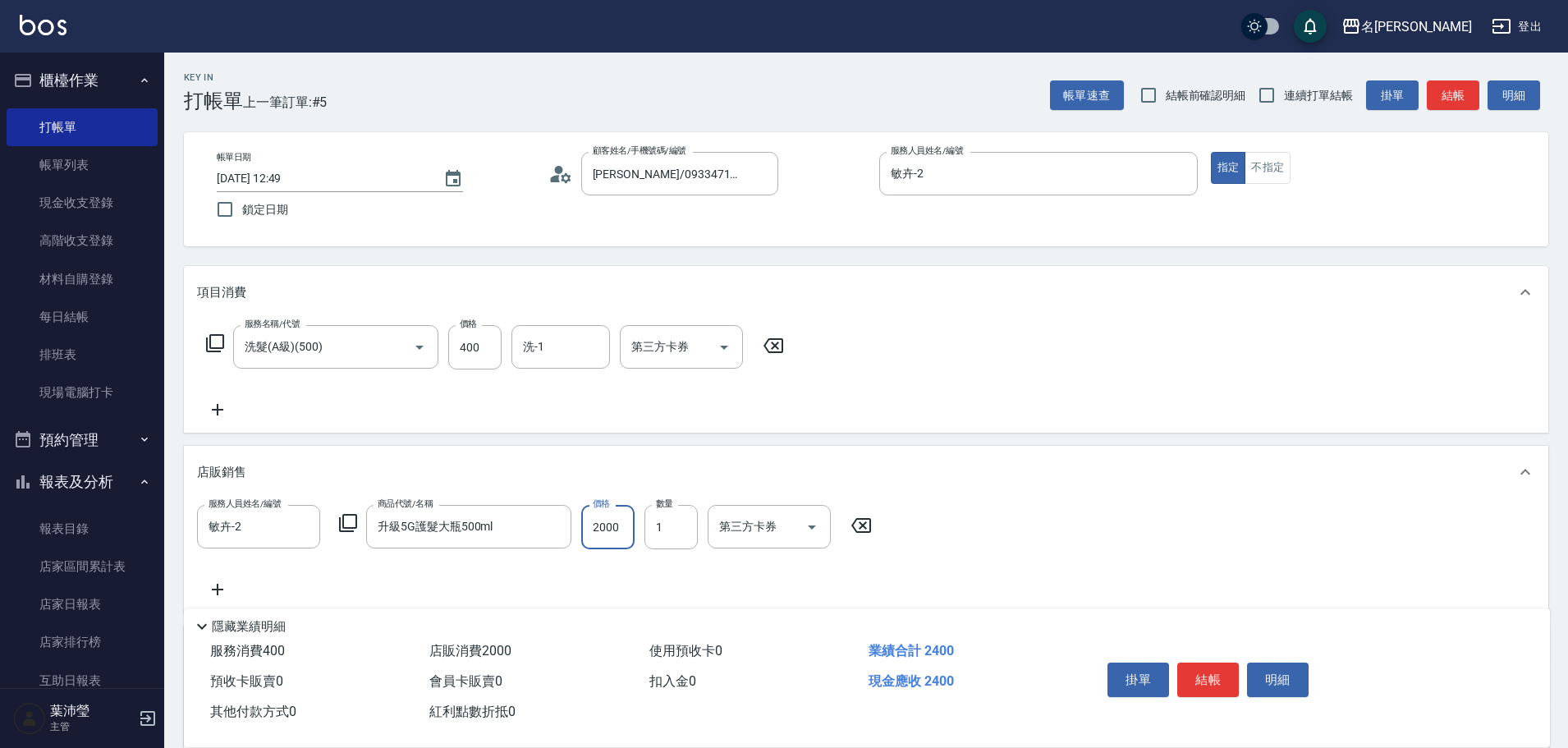
click at [619, 525] on input "2000" at bounding box center [608, 527] width 54 height 44
type input "2000"
click at [674, 525] on input "1" at bounding box center [671, 527] width 54 height 44
type input "2"
click at [347, 521] on icon at bounding box center [348, 523] width 20 height 20
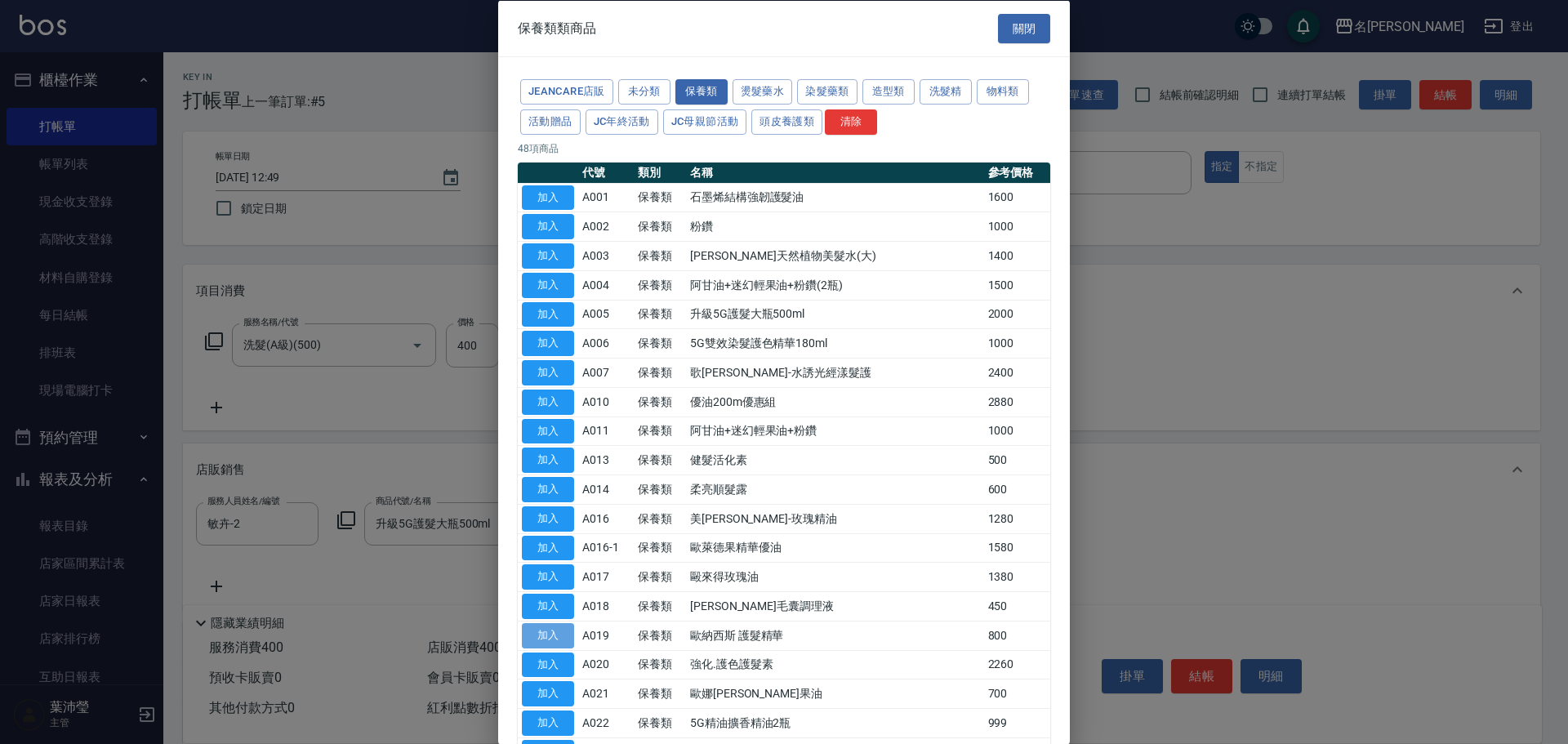
click at [547, 630] on button "加入" at bounding box center [547, 634] width 52 height 25
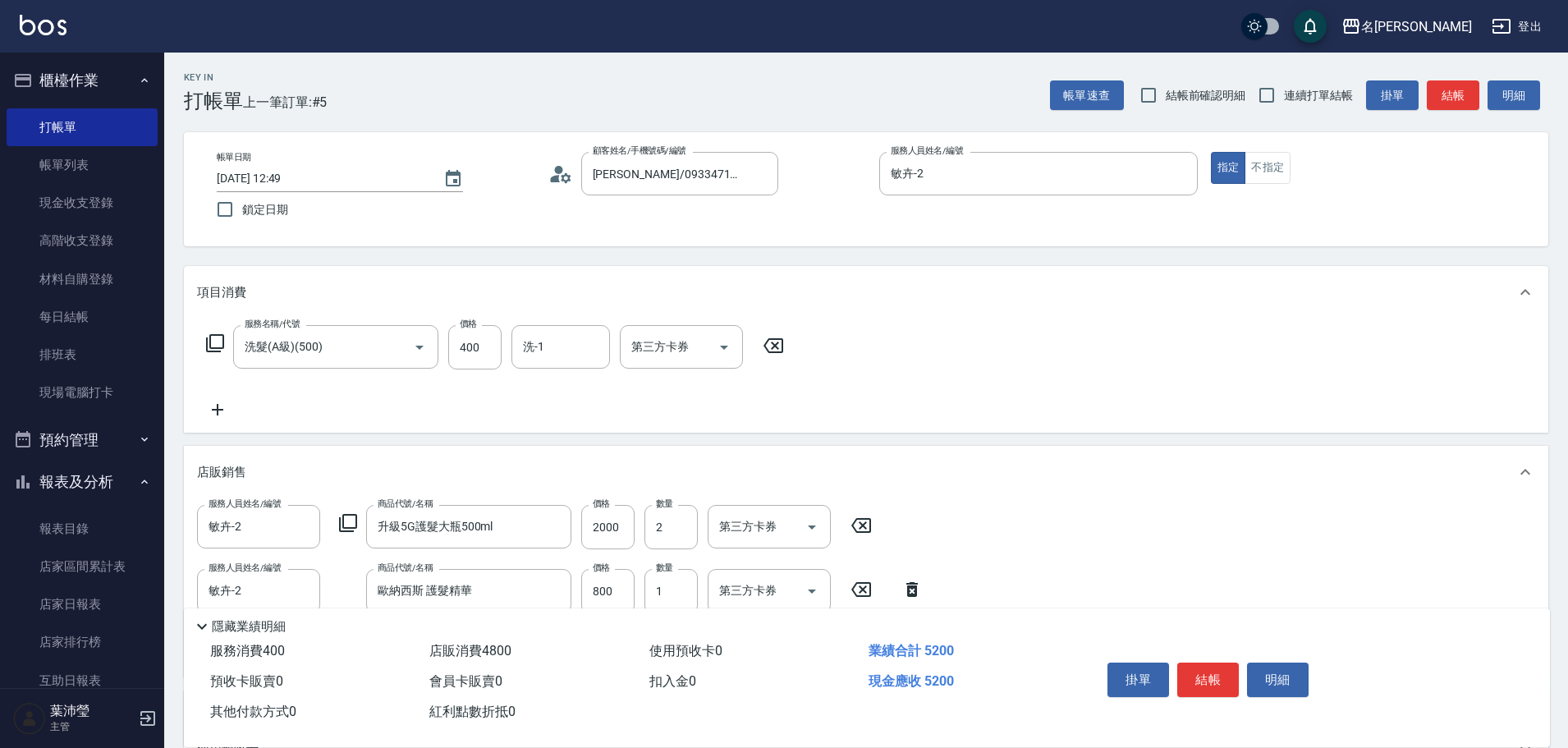
scroll to position [257, 0]
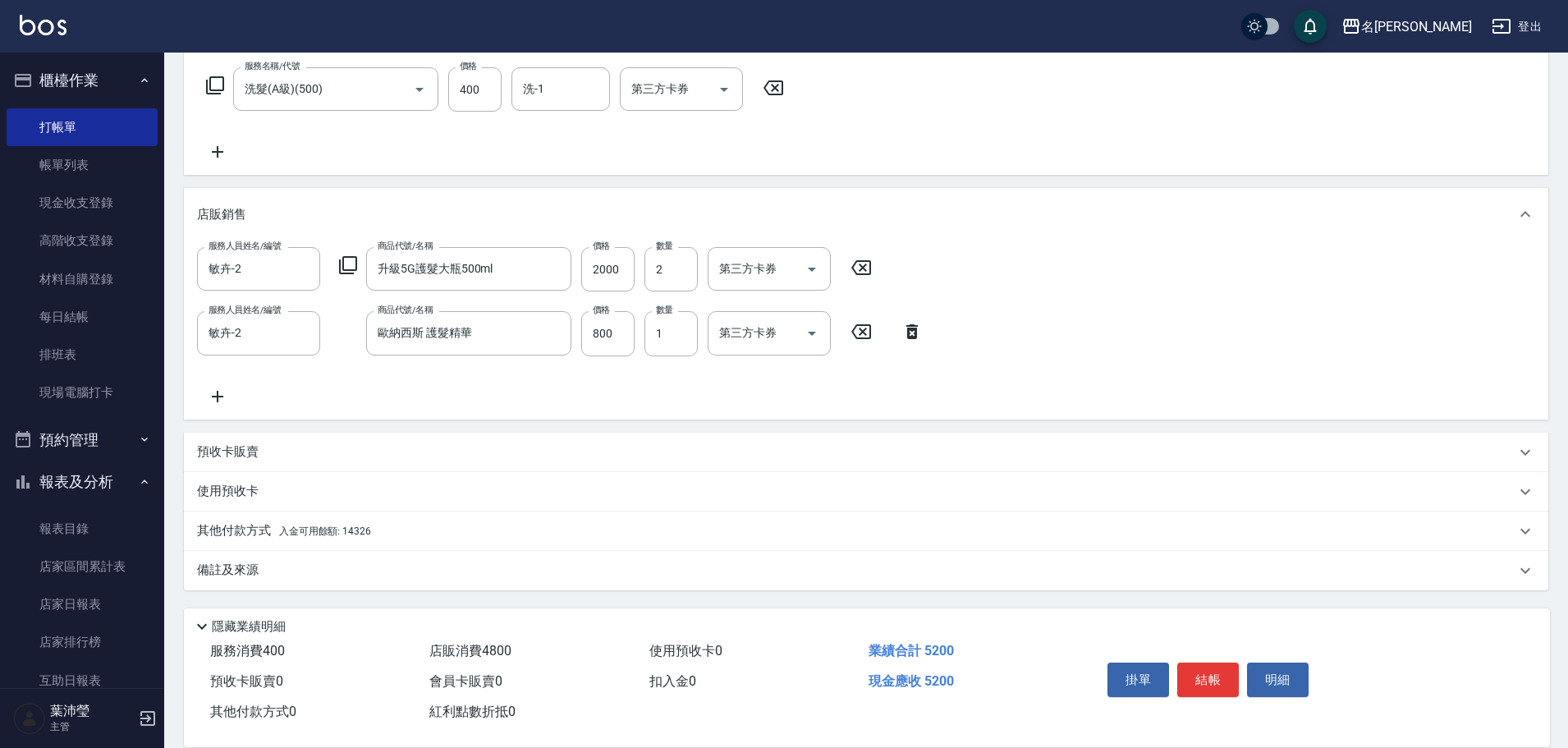
drag, startPoint x: 238, startPoint y: 523, endPoint x: 240, endPoint y: 533, distance: 10.2
click at [238, 523] on p "其他付款方式 入金可用餘額: 14326" at bounding box center [284, 531] width 175 height 18
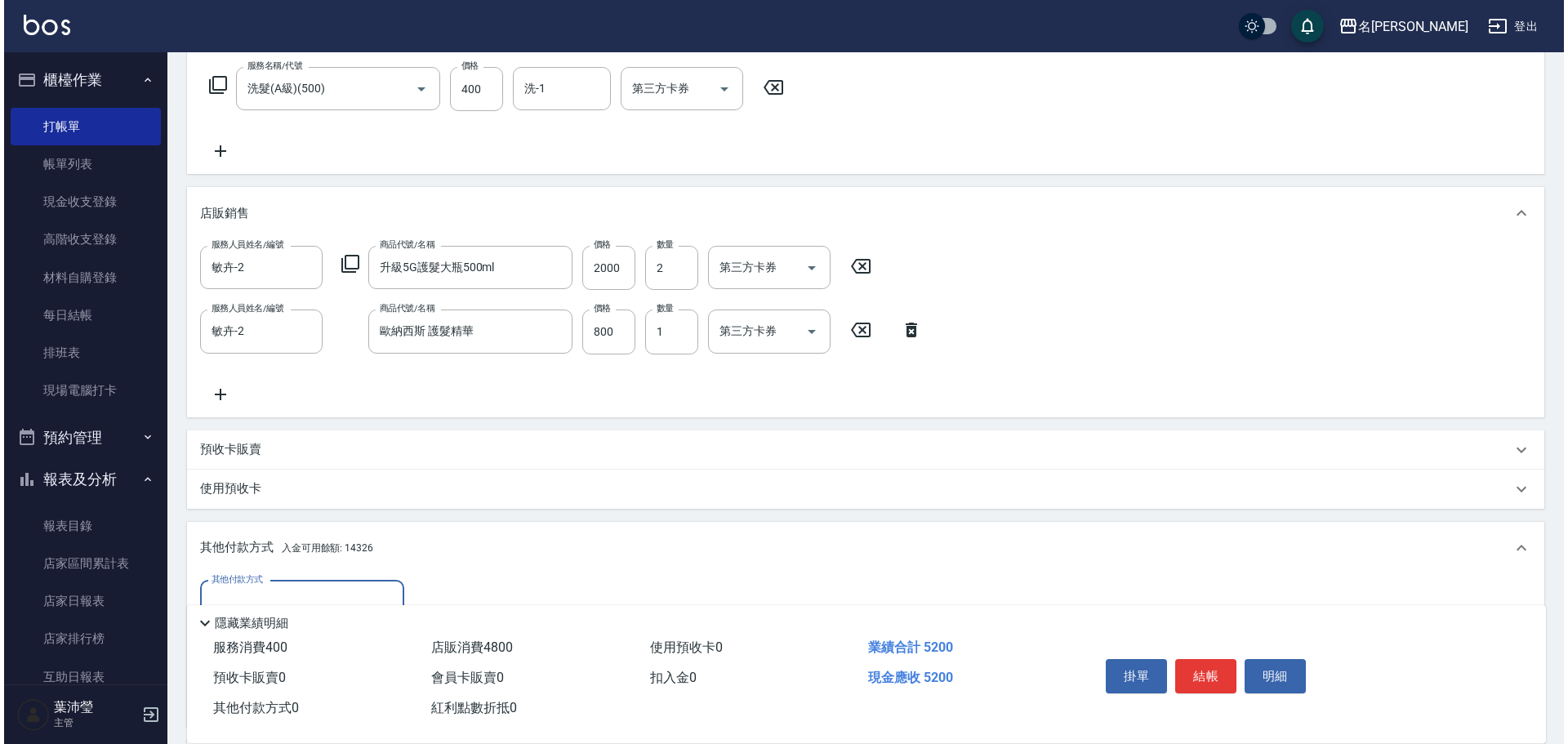
scroll to position [448, 0]
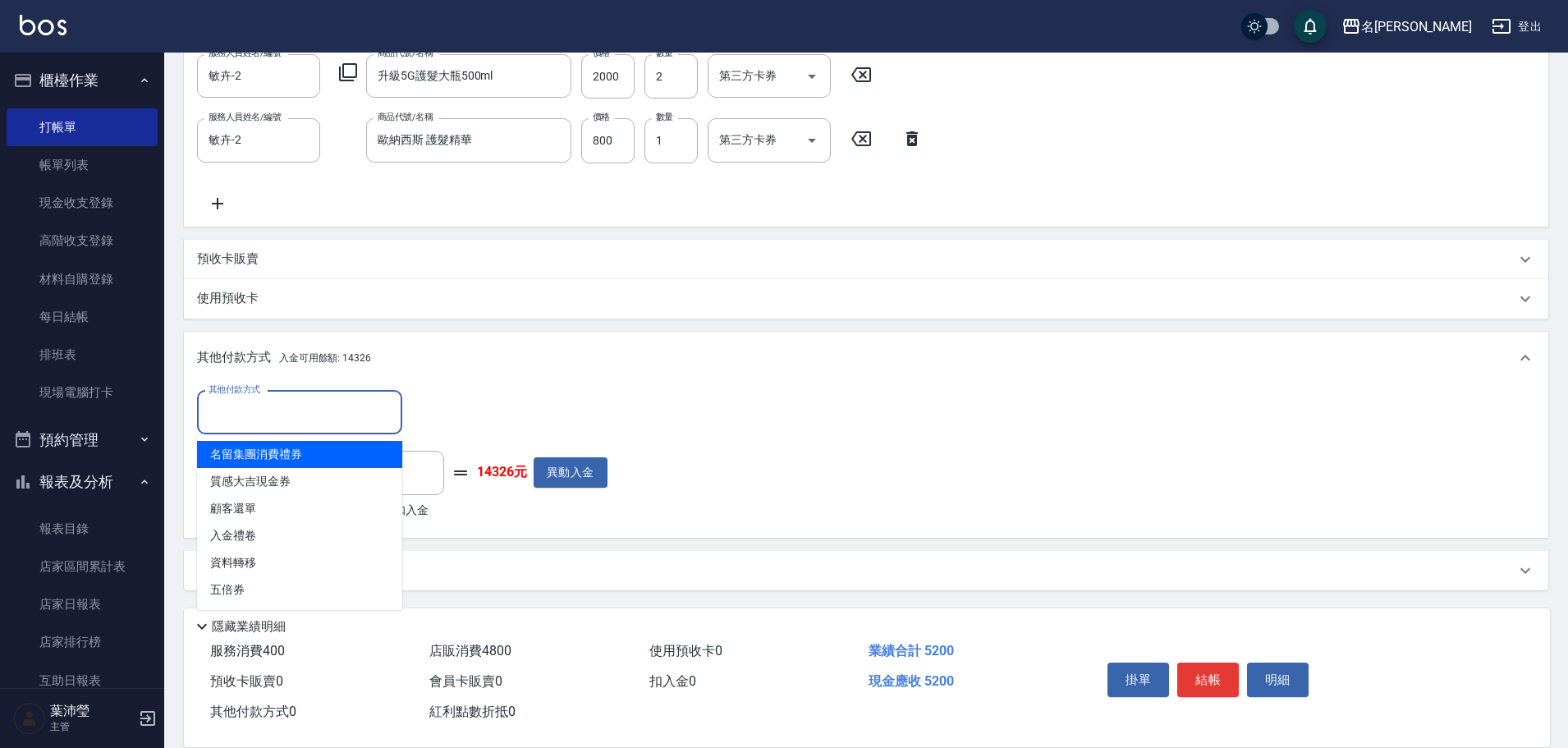
click at [255, 411] on input "其他付款方式" at bounding box center [300, 412] width 191 height 29
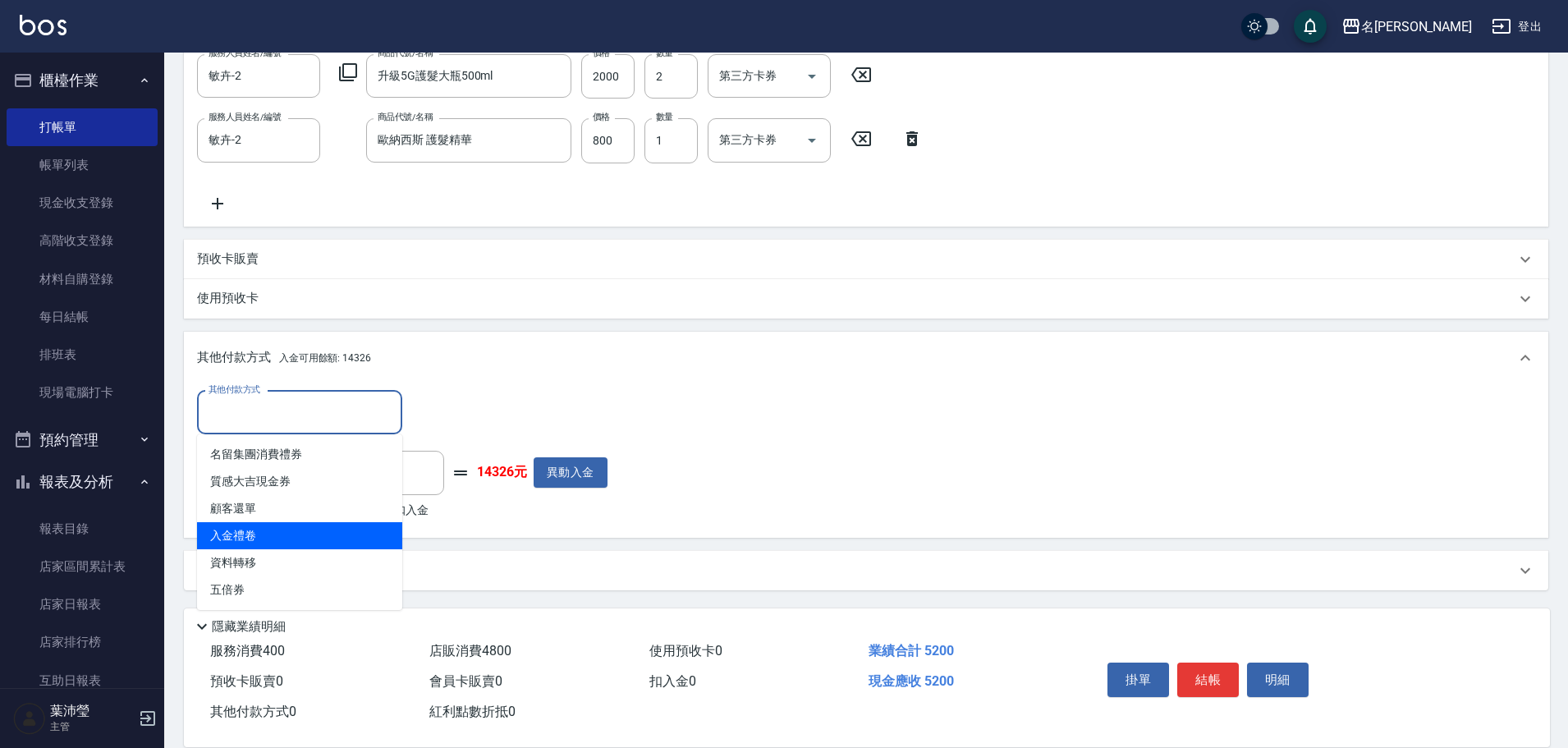
click at [259, 530] on span "入金禮卷" at bounding box center [300, 536] width 206 height 27
type input "入金禮卷"
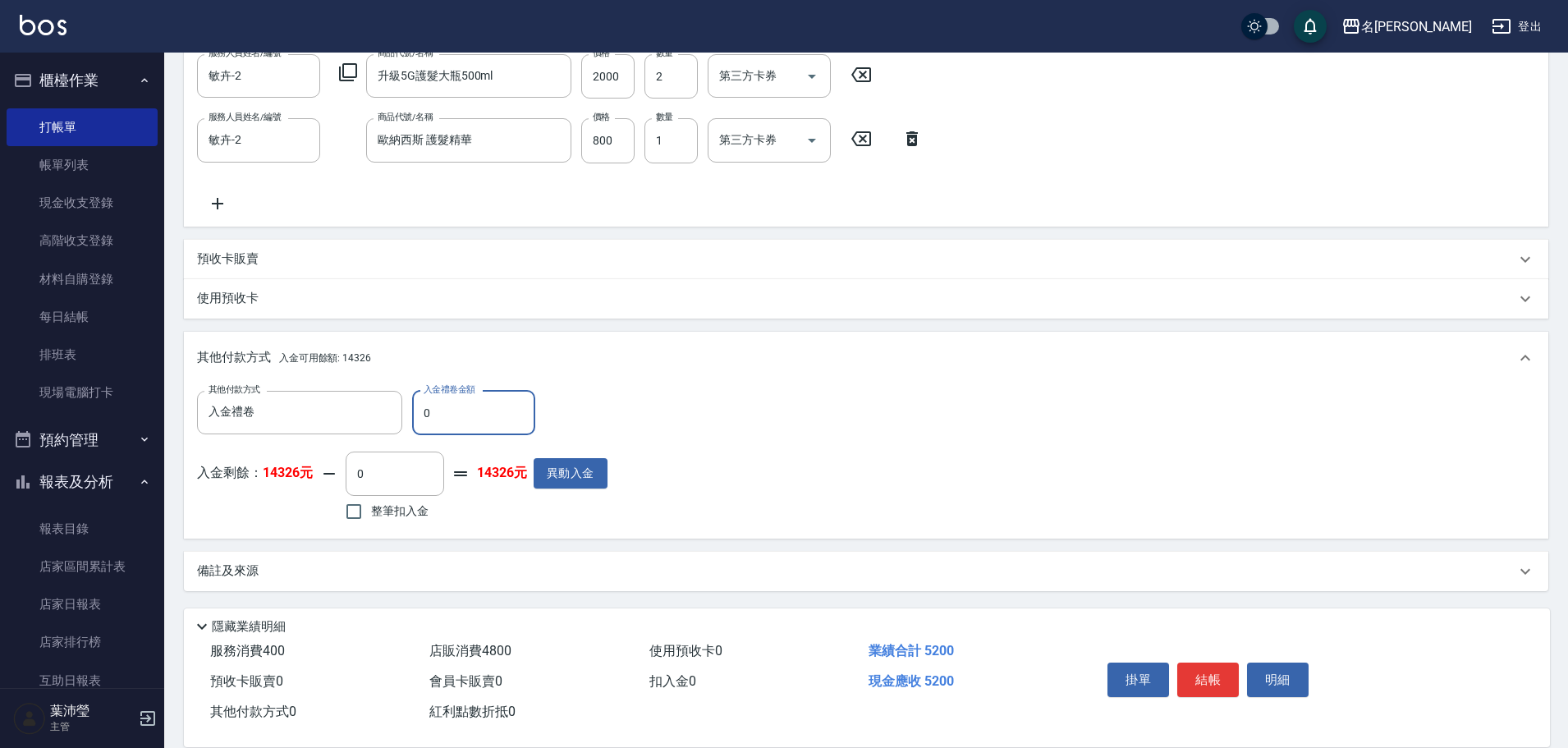
click at [416, 409] on input "0" at bounding box center [473, 412] width 124 height 44
type input "1000"
click at [351, 474] on input "0" at bounding box center [395, 473] width 98 height 44
click at [591, 75] on input "2000" at bounding box center [608, 76] width 54 height 44
type input "0"
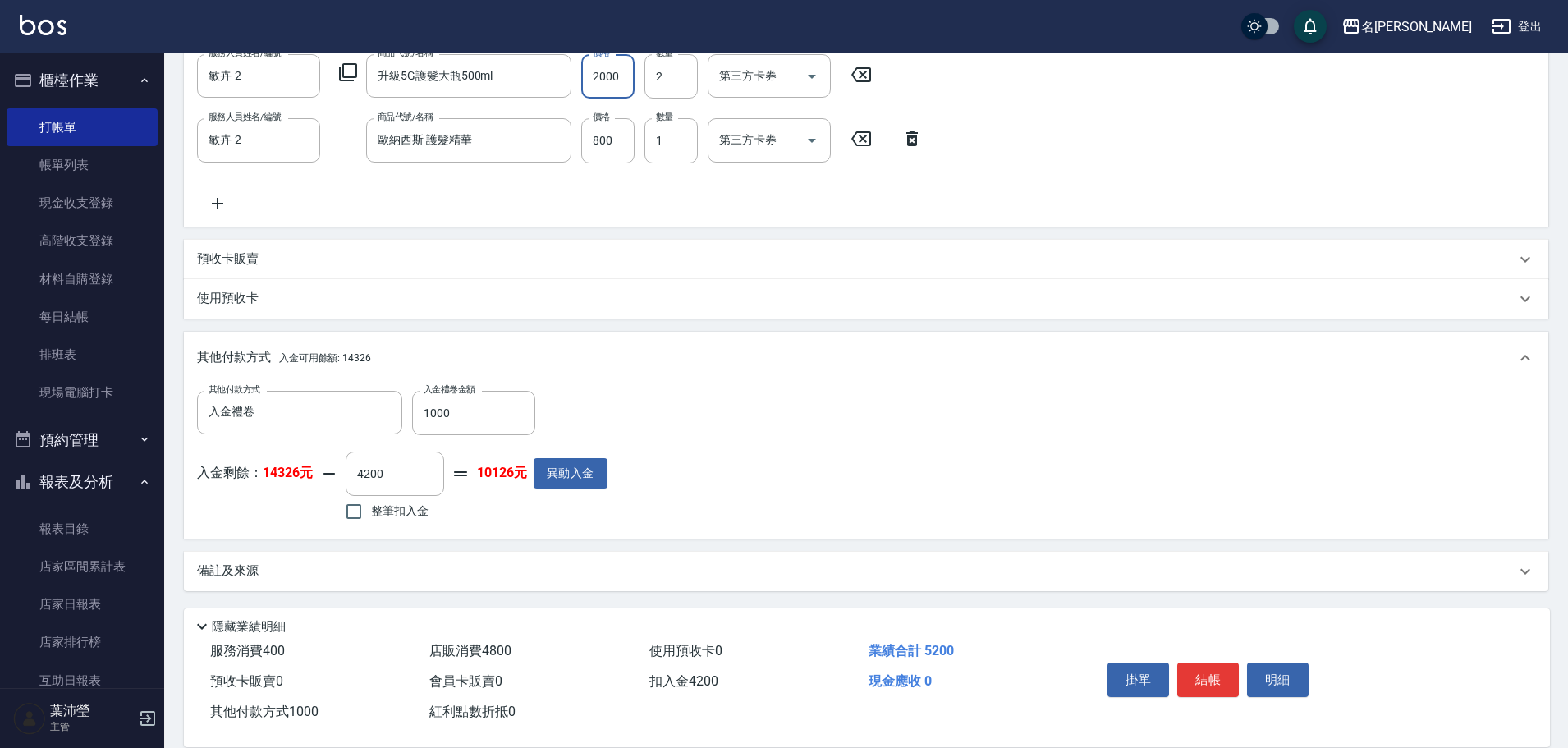
type input "2"
type input "0"
type input "2500"
click at [416, 408] on input "0" at bounding box center [473, 412] width 124 height 44
type input "1000"
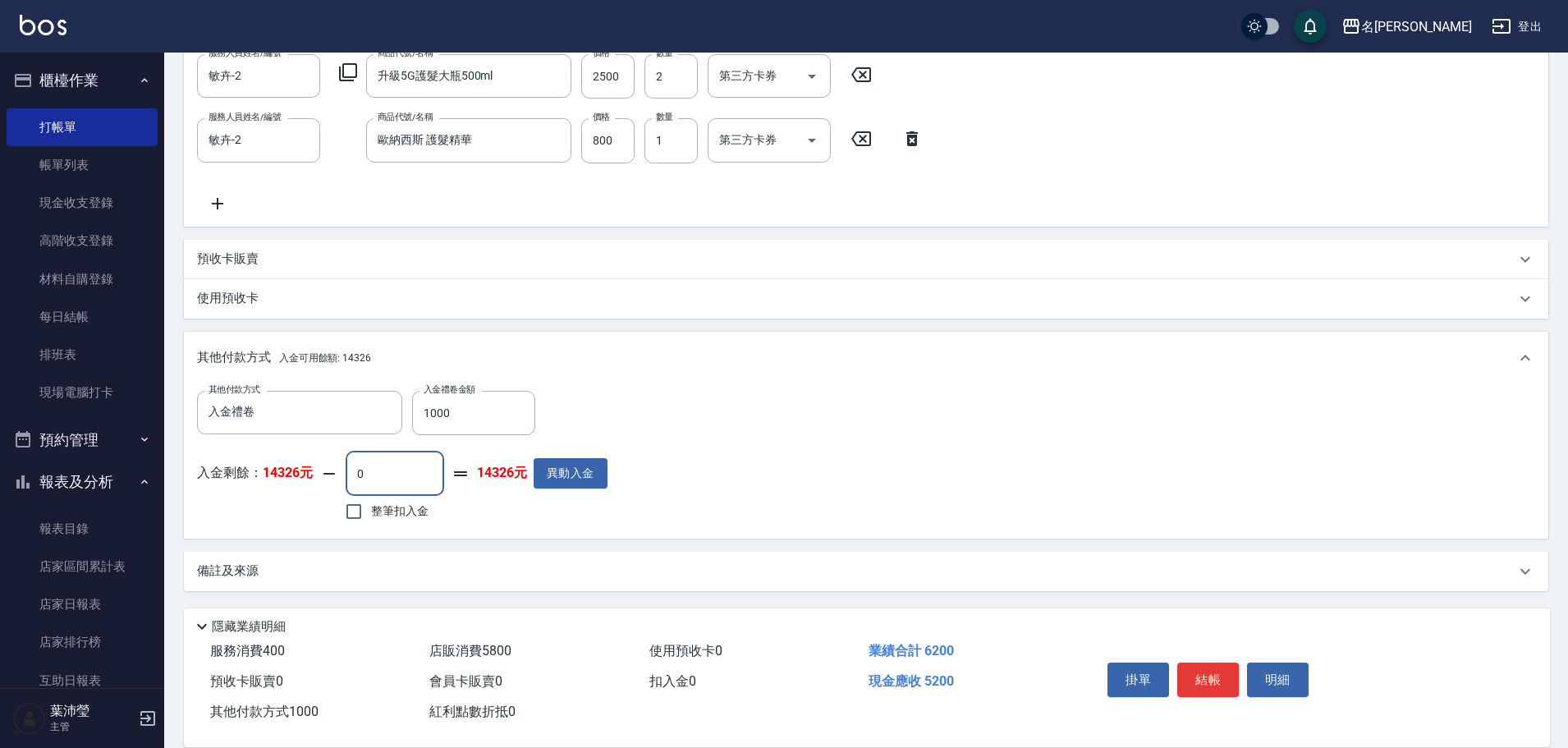
click at [351, 471] on input "0" at bounding box center [395, 473] width 98 height 44
type input "5200"
click at [1271, 672] on button "明細" at bounding box center [1278, 680] width 61 height 35
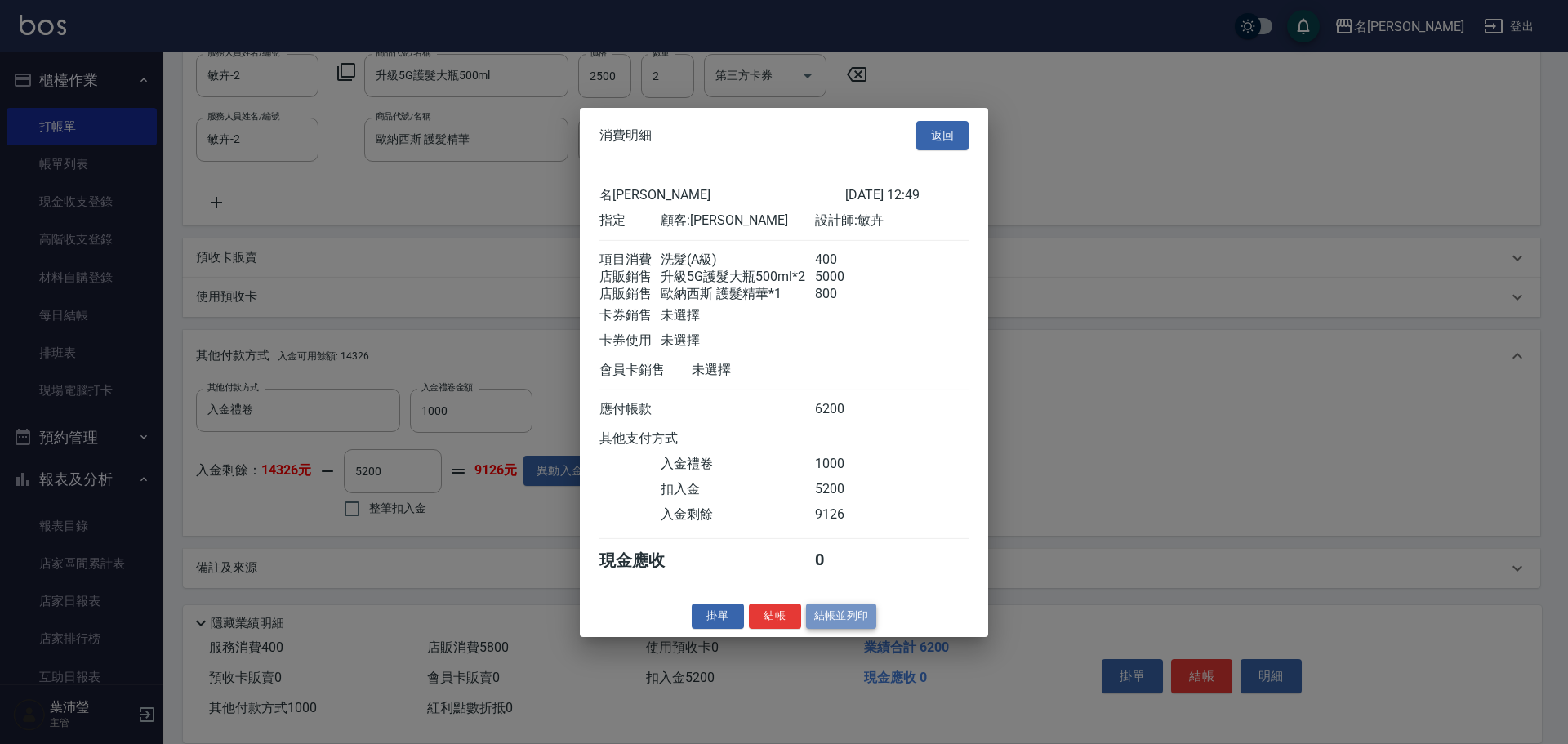
click at [852, 624] on button "結帳並列印" at bounding box center [841, 615] width 71 height 25
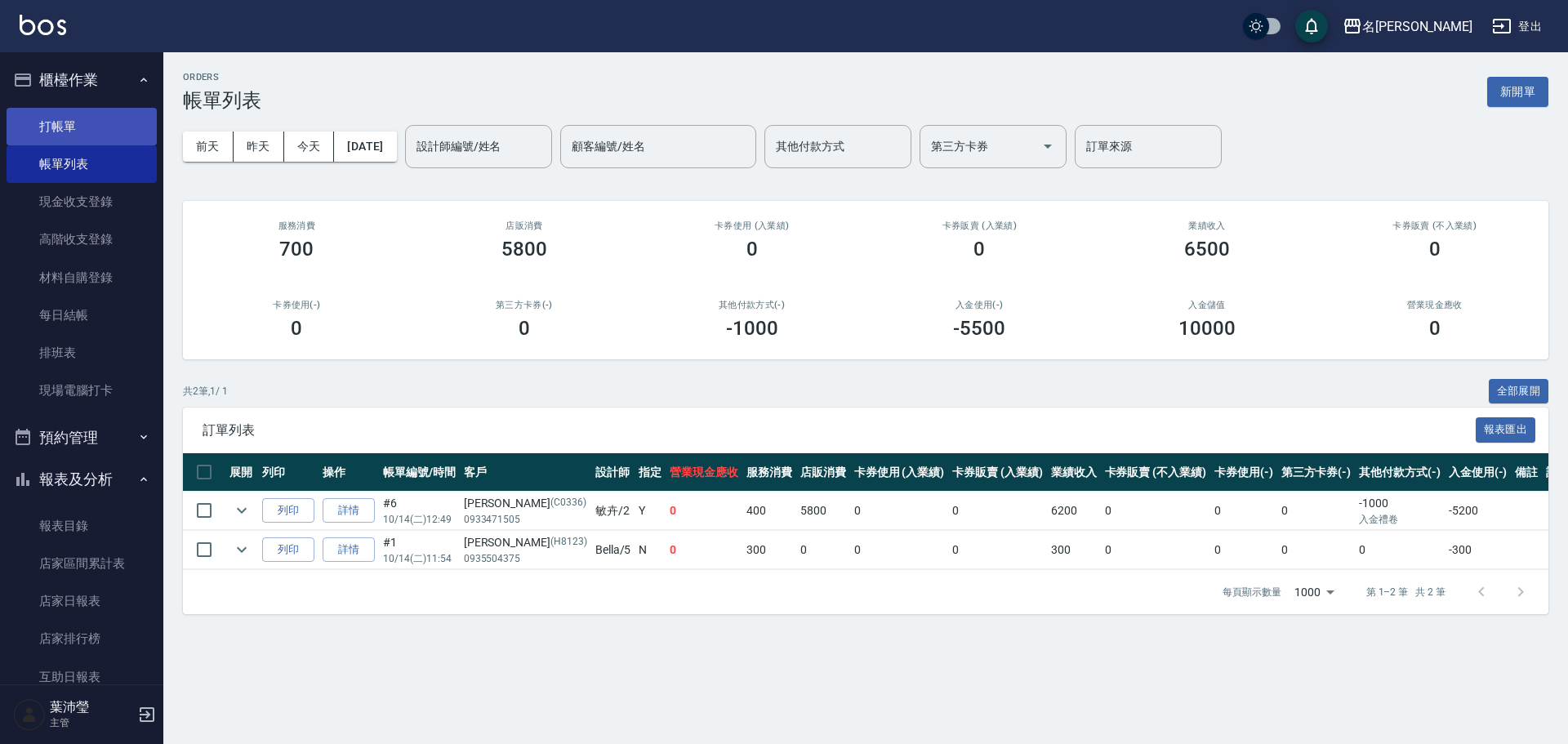
click at [53, 113] on link "打帳單" at bounding box center [82, 126] width 150 height 38
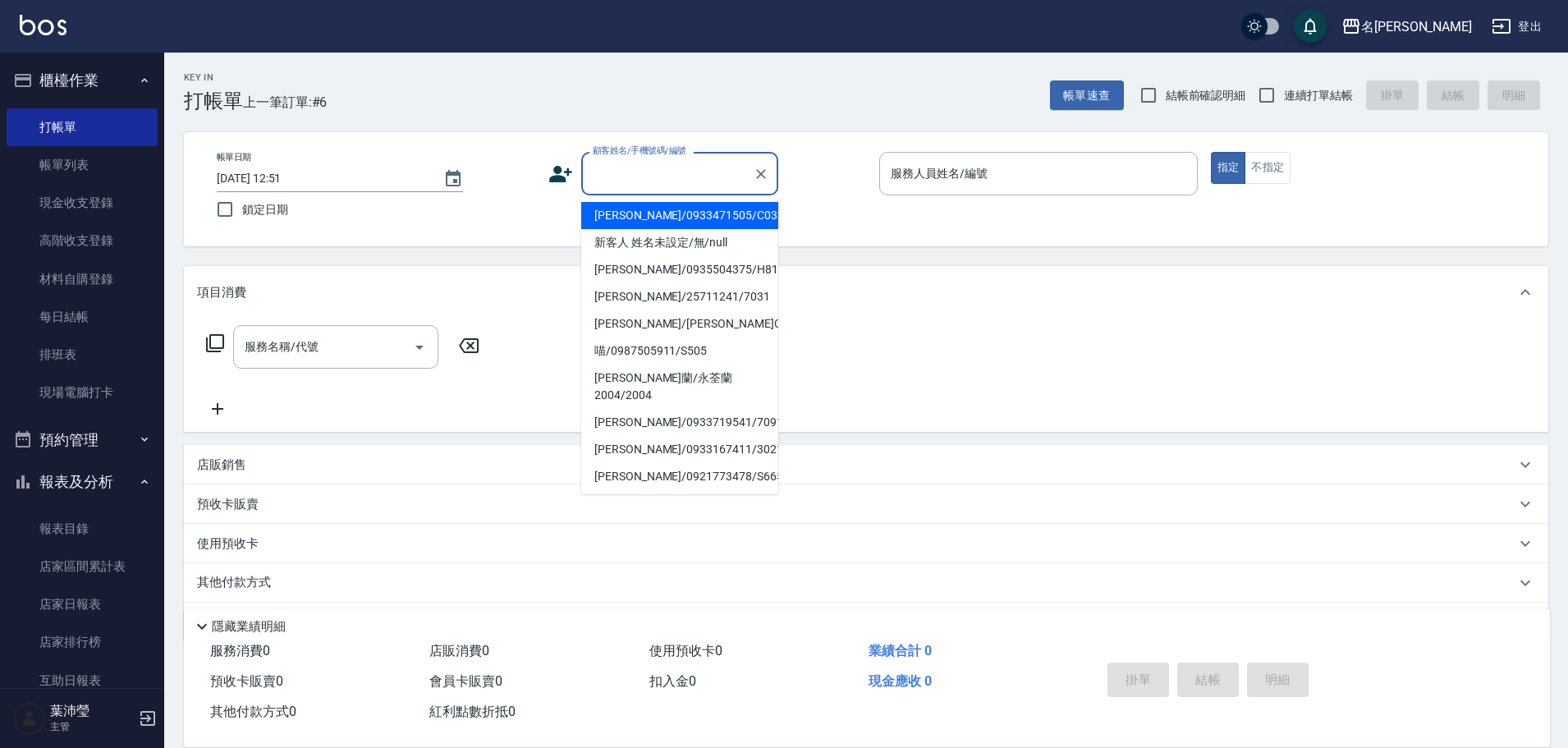
click at [638, 175] on input "顧客姓名/手機號碼/編號" at bounding box center [668, 173] width 157 height 29
drag, startPoint x: 654, startPoint y: 244, endPoint x: 684, endPoint y: 233, distance: 32.0
click at [655, 244] on li "新客人 姓名未設定/無/null" at bounding box center [680, 242] width 197 height 27
type input "新客人 姓名未設定/無/null"
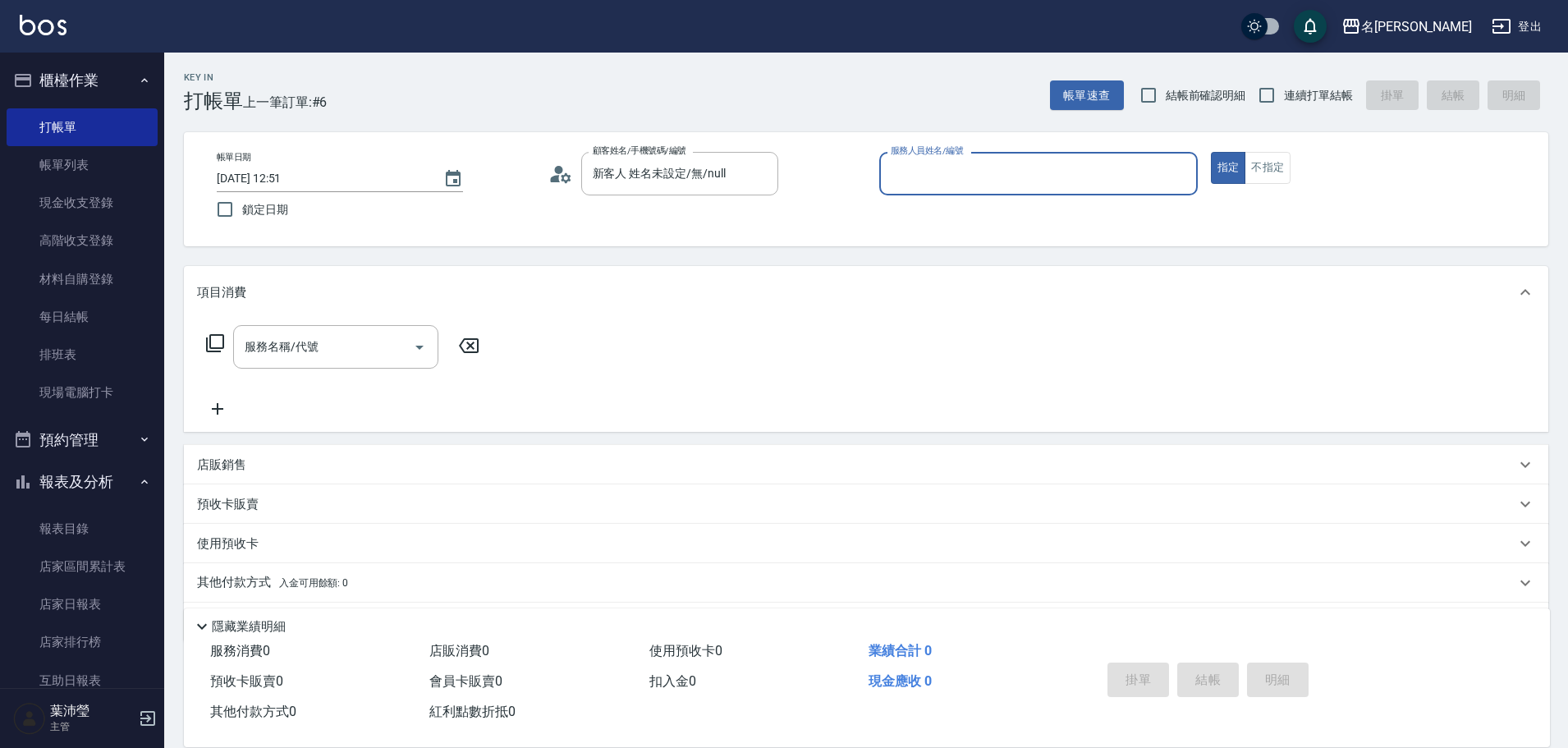
click at [905, 173] on input "服務人員姓名/編號" at bounding box center [1039, 173] width 304 height 29
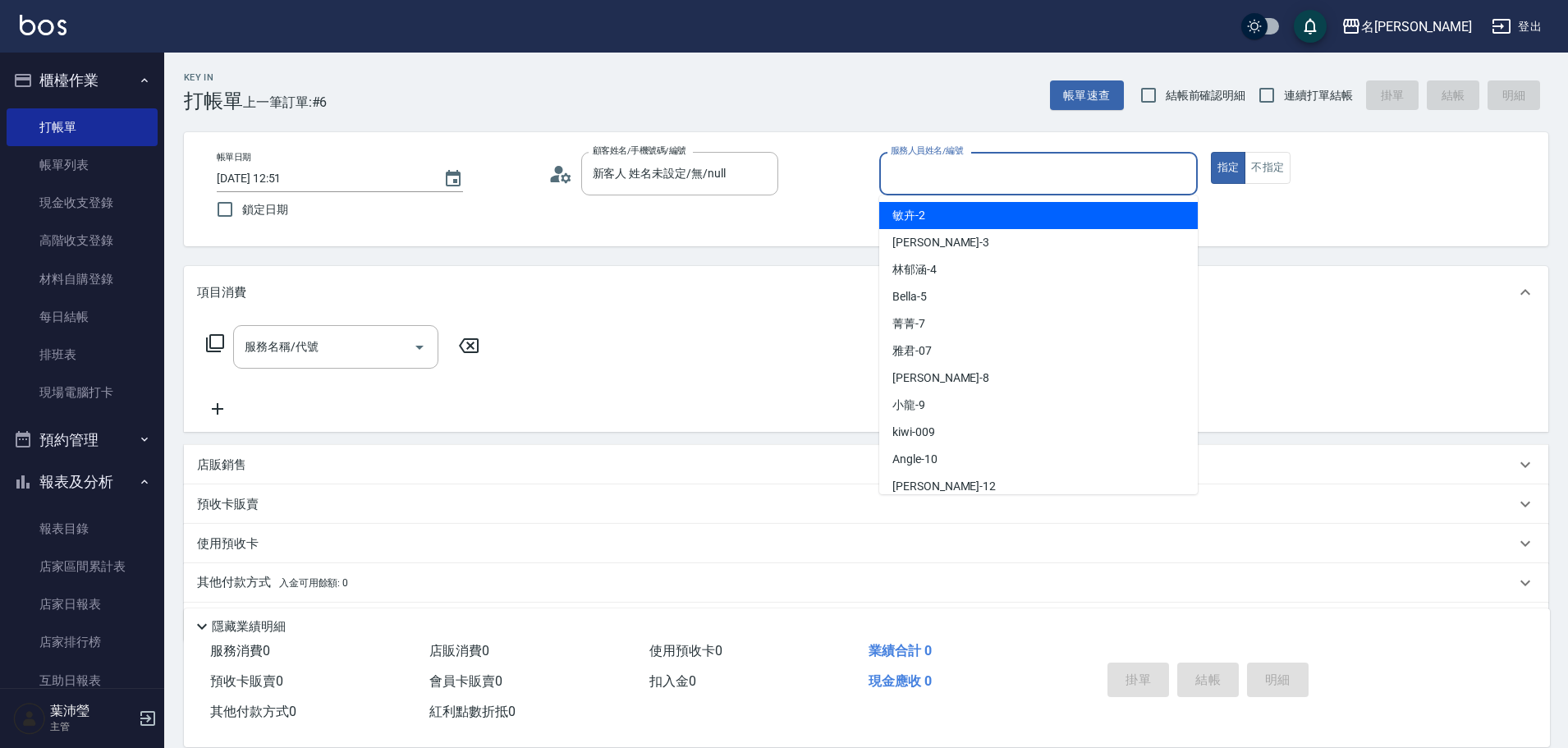
click at [921, 213] on span "敏卉 -2" at bounding box center [909, 216] width 33 height 17
type input "敏卉-2"
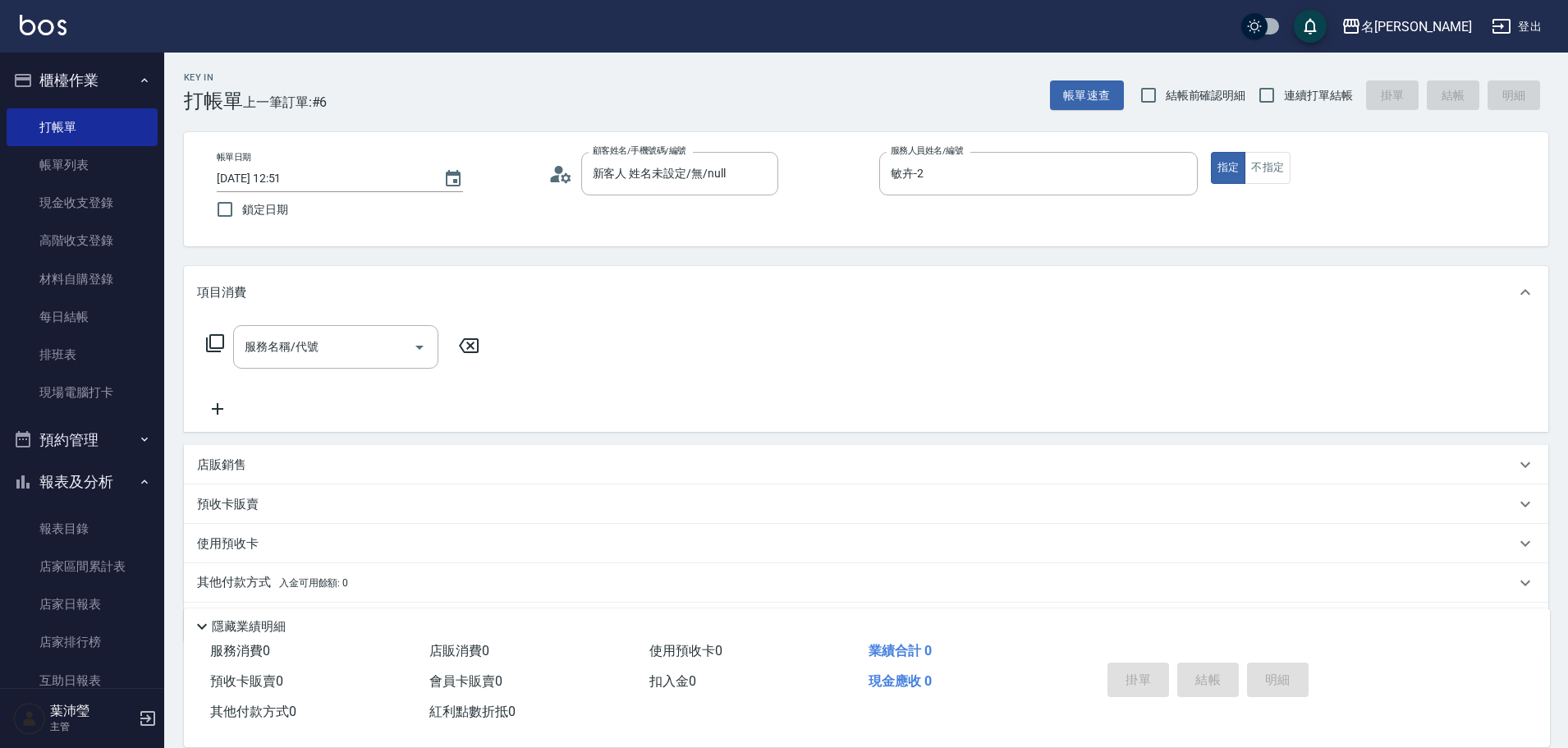
click at [220, 338] on icon at bounding box center [215, 343] width 20 height 20
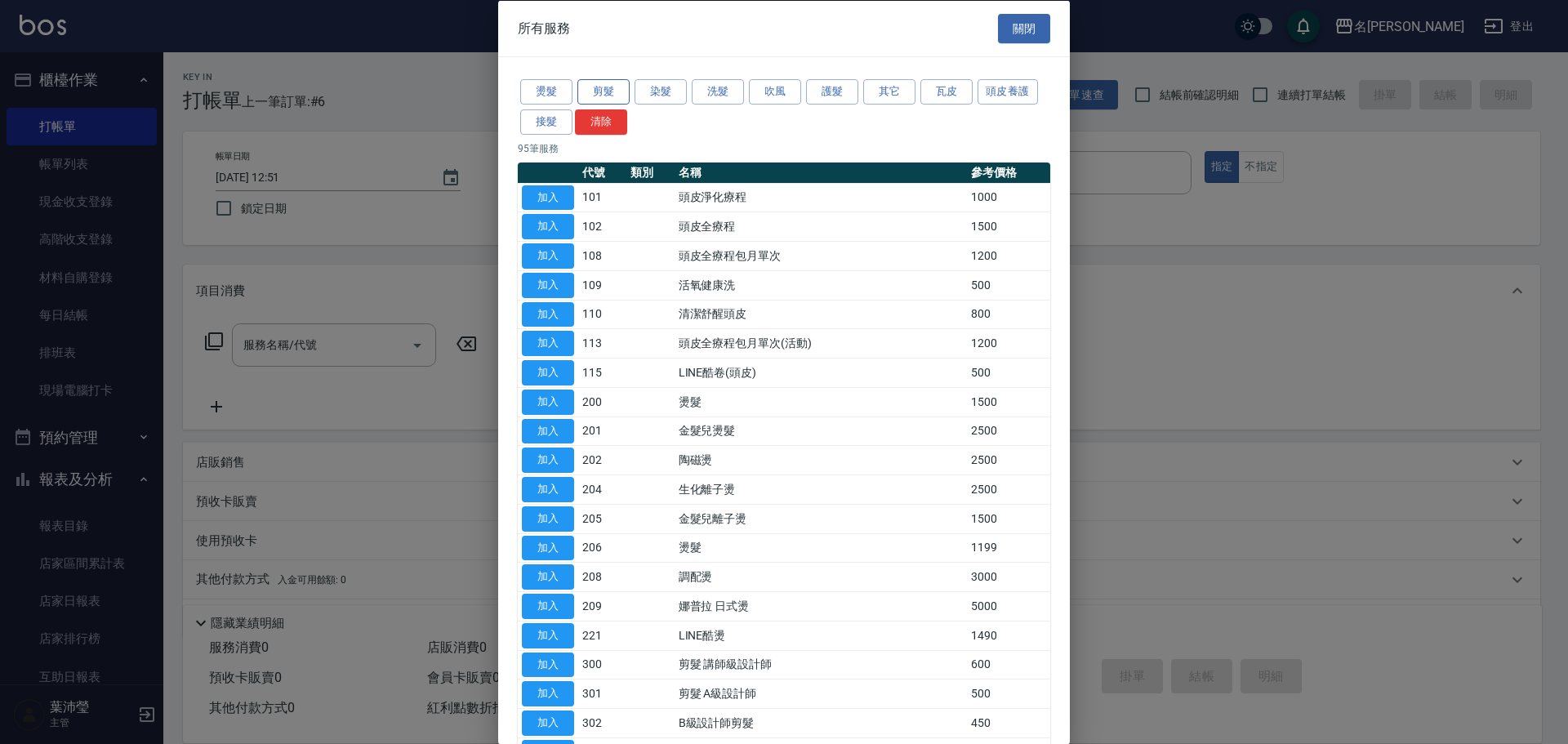
click at [610, 90] on button "剪髮" at bounding box center [603, 91] width 52 height 25
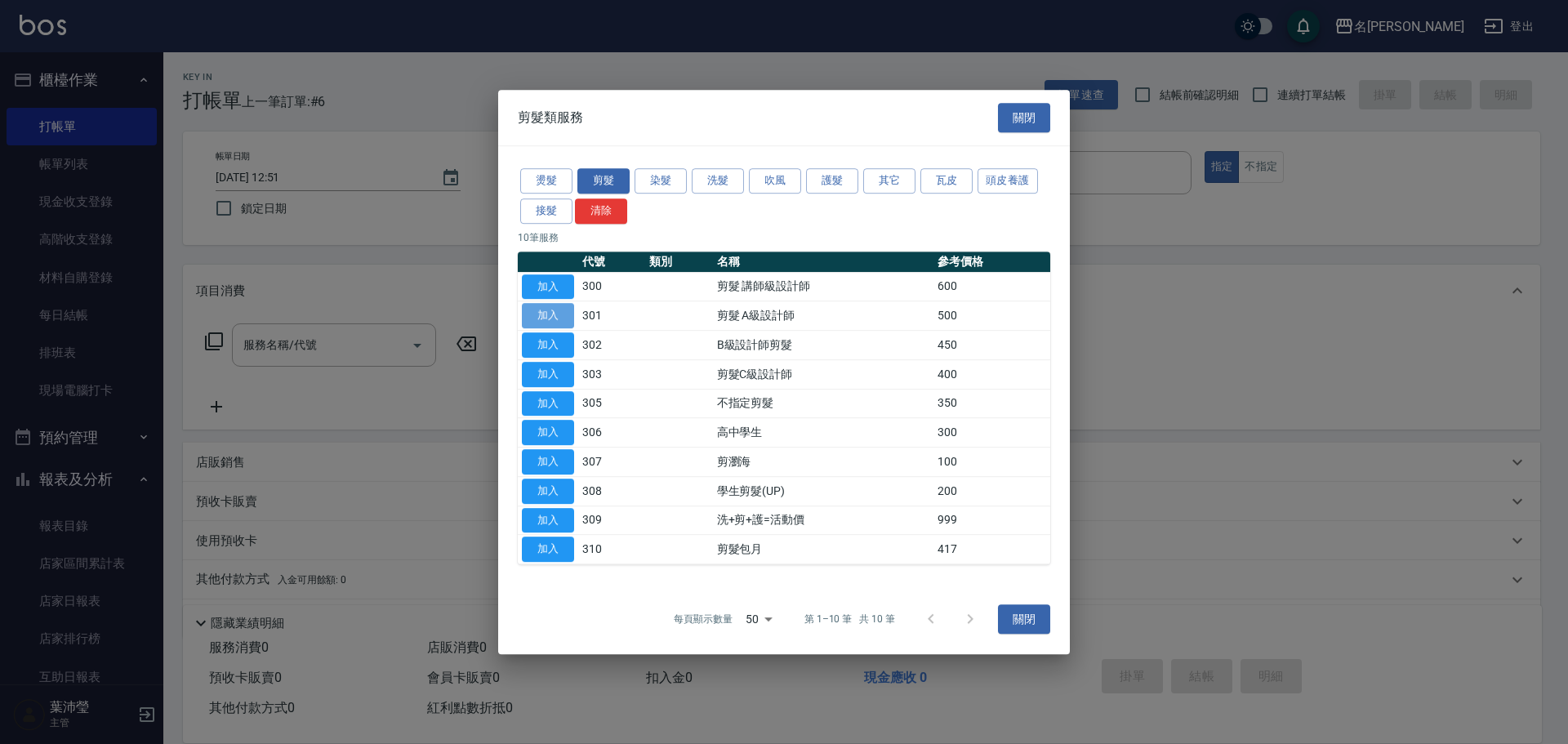
click at [557, 317] on button "加入" at bounding box center [547, 315] width 52 height 25
type input "剪髮 A級設計師(301)"
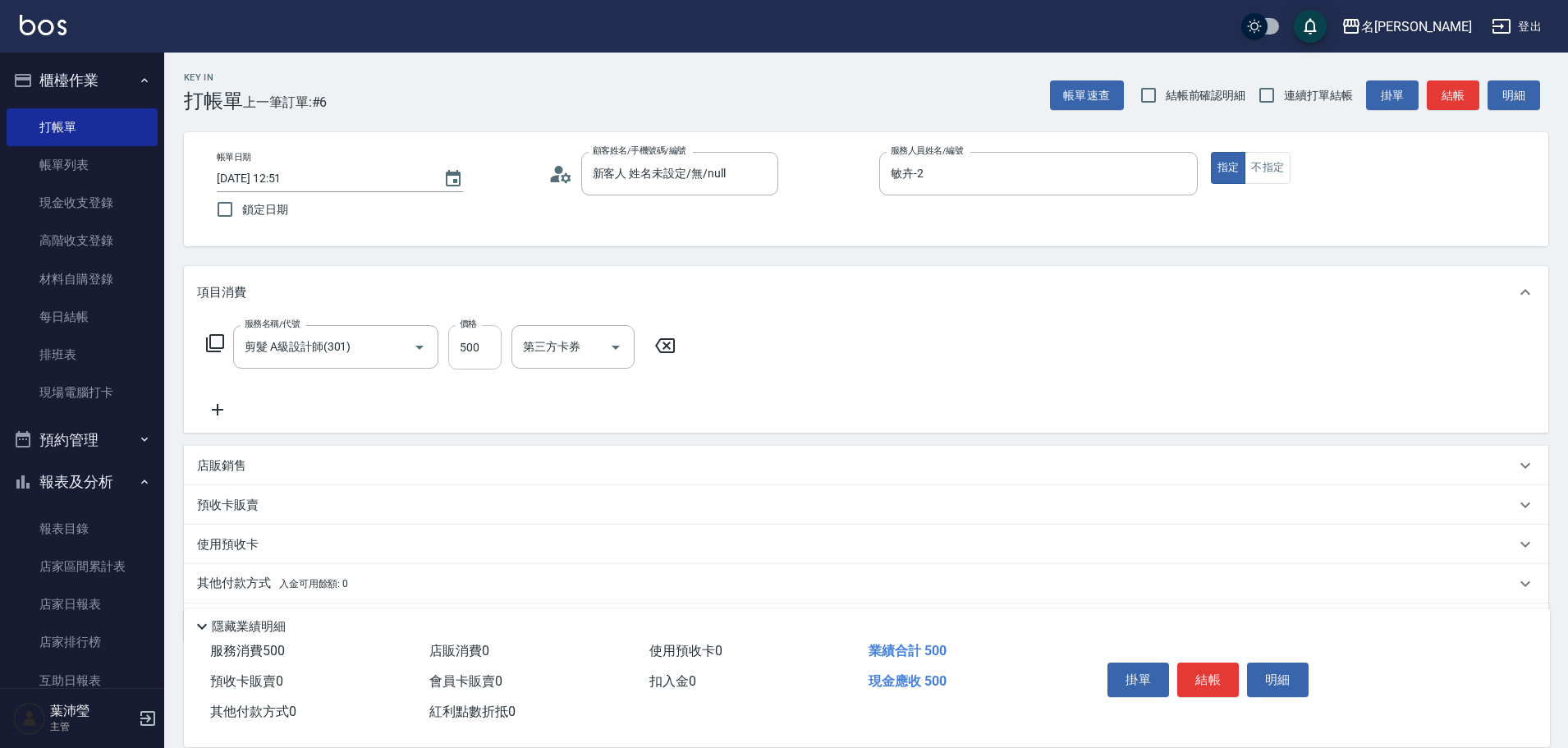
click at [485, 346] on input "500" at bounding box center [475, 346] width 54 height 44
type input "650"
drag, startPoint x: 1191, startPoint y: 673, endPoint x: 1211, endPoint y: 662, distance: 22.8
click at [1198, 675] on button "結帳" at bounding box center [1208, 680] width 61 height 35
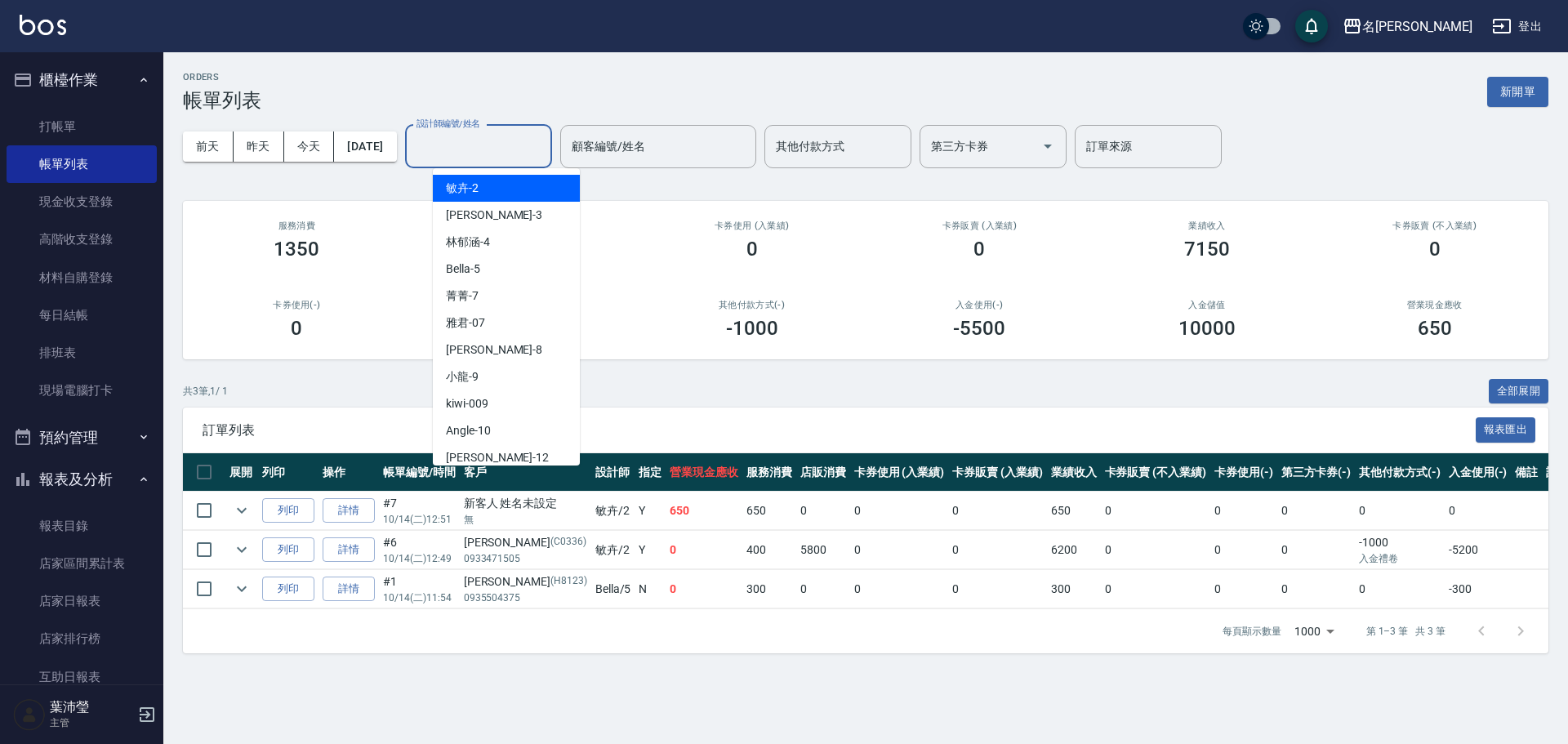
click at [472, 151] on input "設計師編號/姓名" at bounding box center [479, 146] width 132 height 28
click at [496, 188] on div "敏卉 -2" at bounding box center [506, 187] width 147 height 27
type input "敏卉-2"
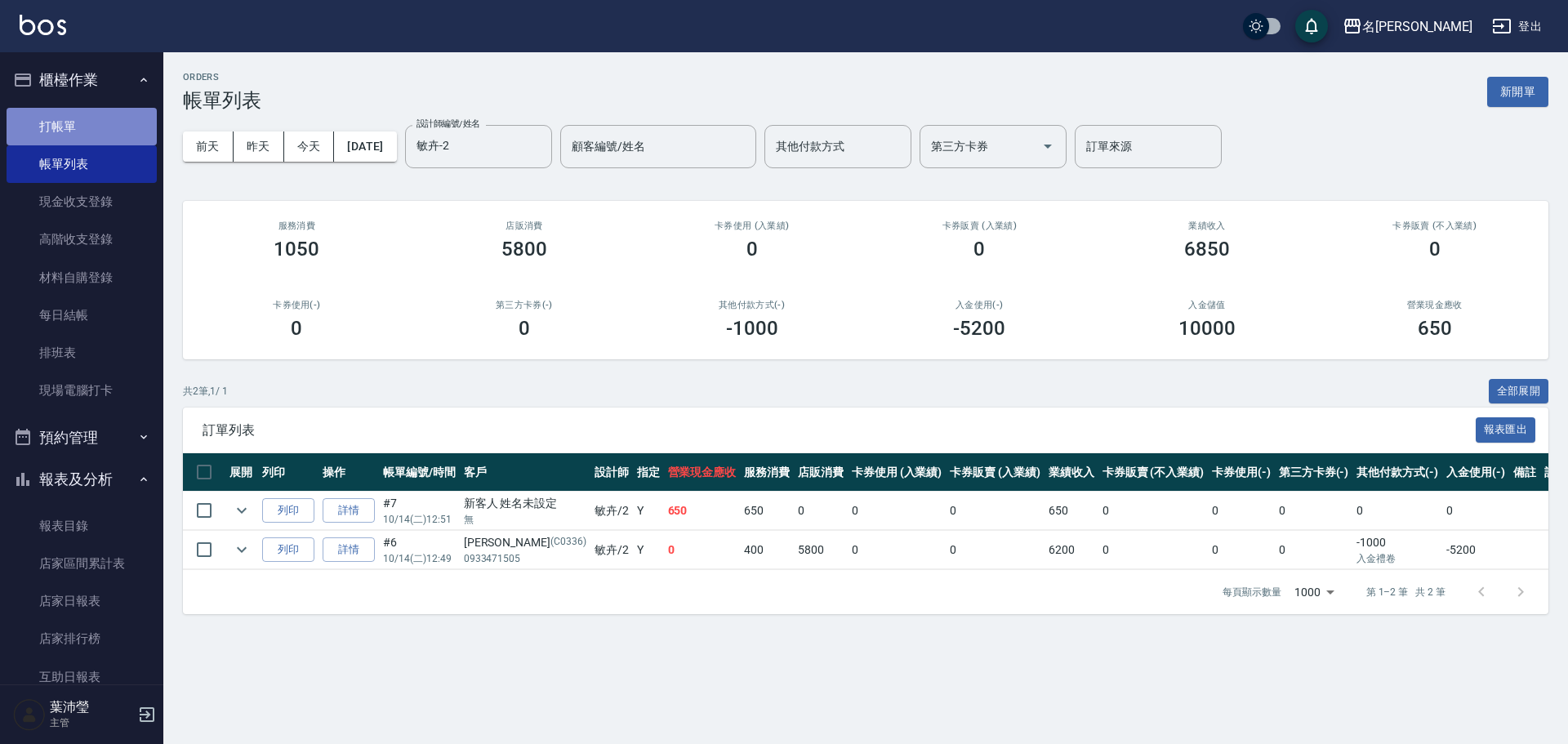
click at [106, 133] on link "打帳單" at bounding box center [82, 126] width 150 height 38
